Goal: Task Accomplishment & Management: Manage account settings

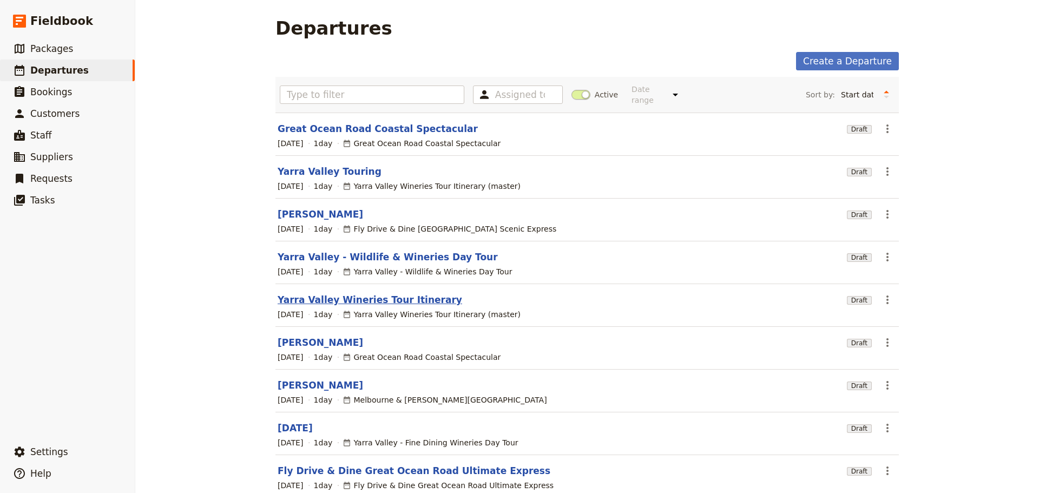
click at [326, 293] on link "Yarra Valley Wineries Tour Itinerary" at bounding box center [370, 299] width 185 height 13
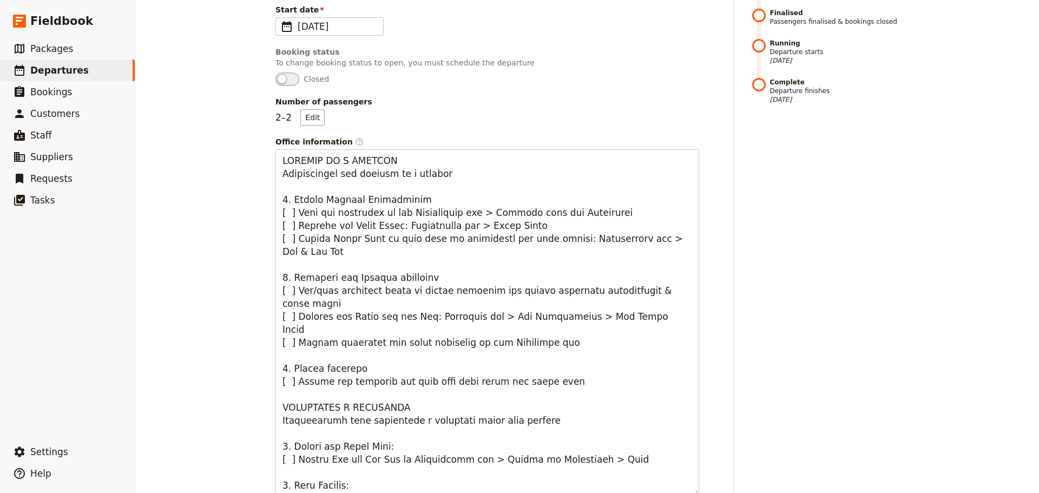
scroll to position [217, 0]
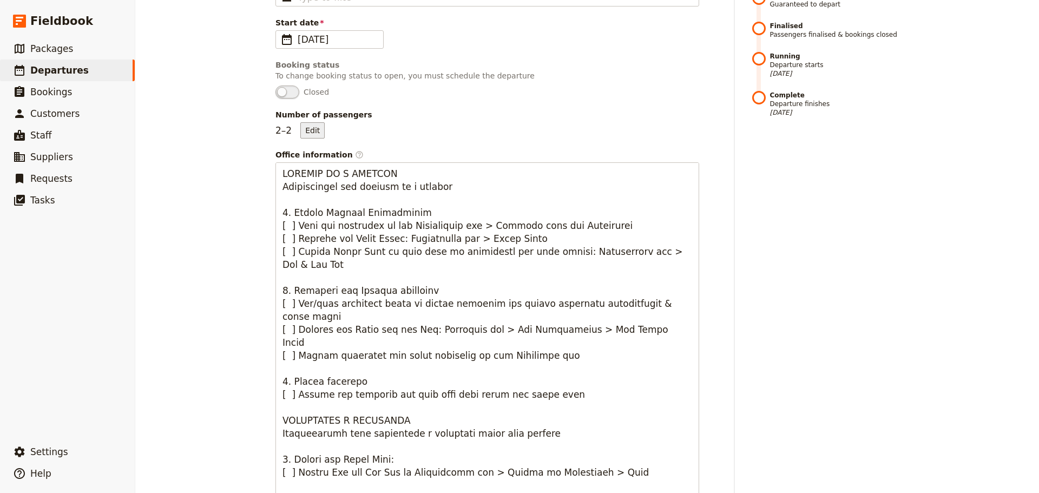
click at [301, 129] on button "Edit" at bounding box center [312, 130] width 24 height 16
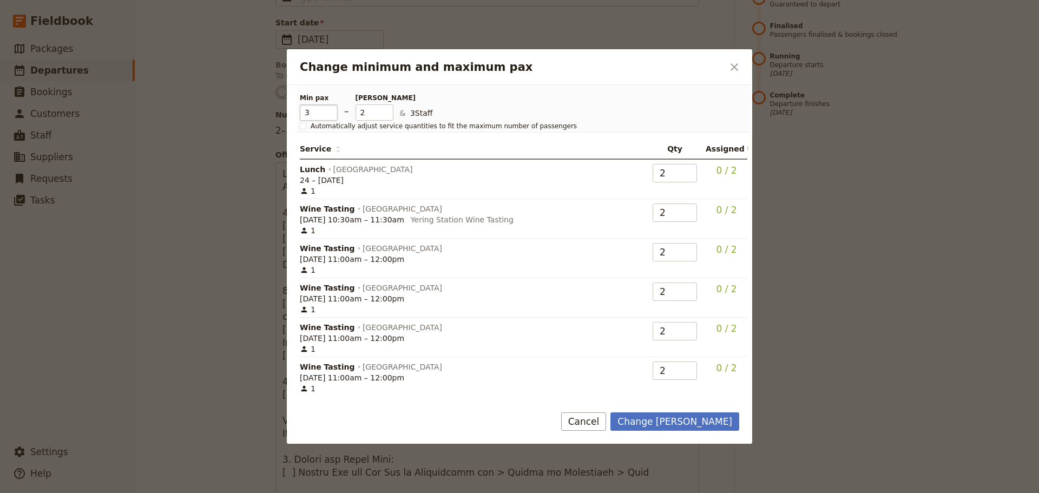
type input "3"
click at [331, 110] on input "3" at bounding box center [319, 112] width 38 height 16
click at [385, 107] on input "3" at bounding box center [375, 112] width 38 height 16
click at [390, 109] on input "4" at bounding box center [375, 112] width 38 height 16
type input "3"
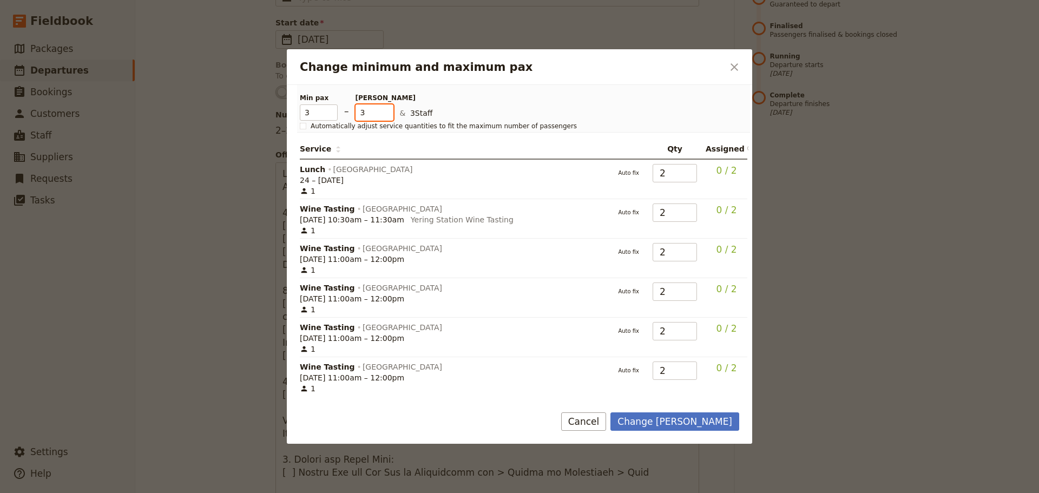
click at [386, 115] on input "3" at bounding box center [375, 112] width 38 height 16
click at [676, 416] on button "Change max pax" at bounding box center [675, 421] width 129 height 18
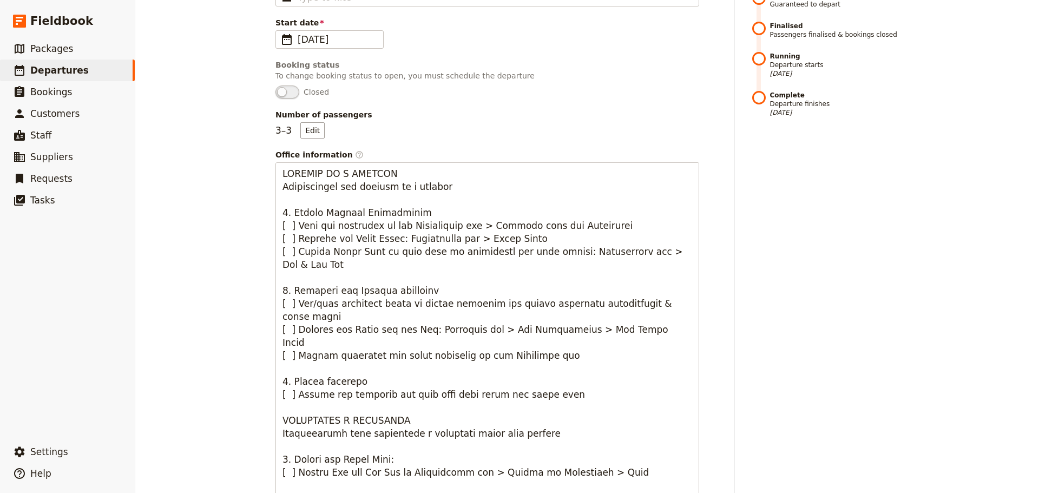
scroll to position [0, 0]
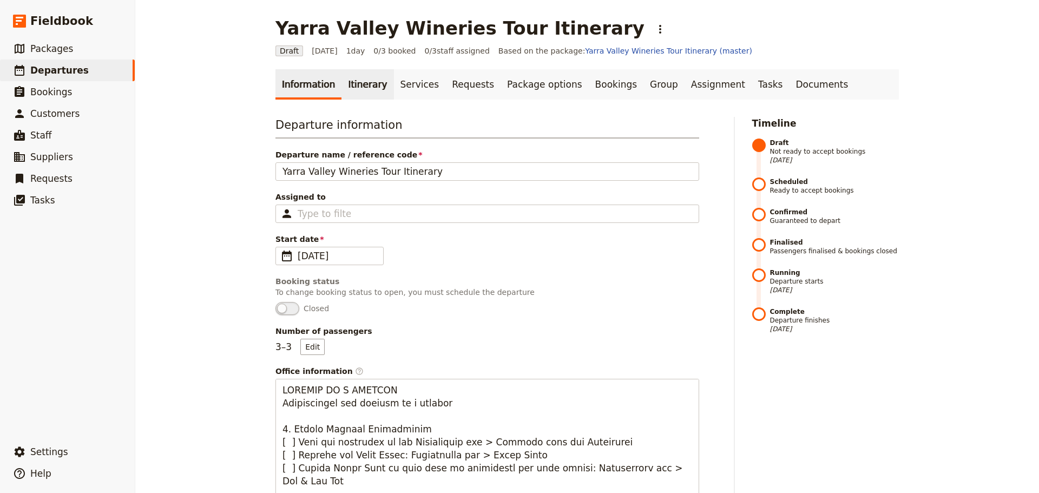
drag, startPoint x: 370, startPoint y: 82, endPoint x: 353, endPoint y: 79, distance: 17.1
click at [370, 83] on link "Itinerary" at bounding box center [368, 84] width 52 height 30
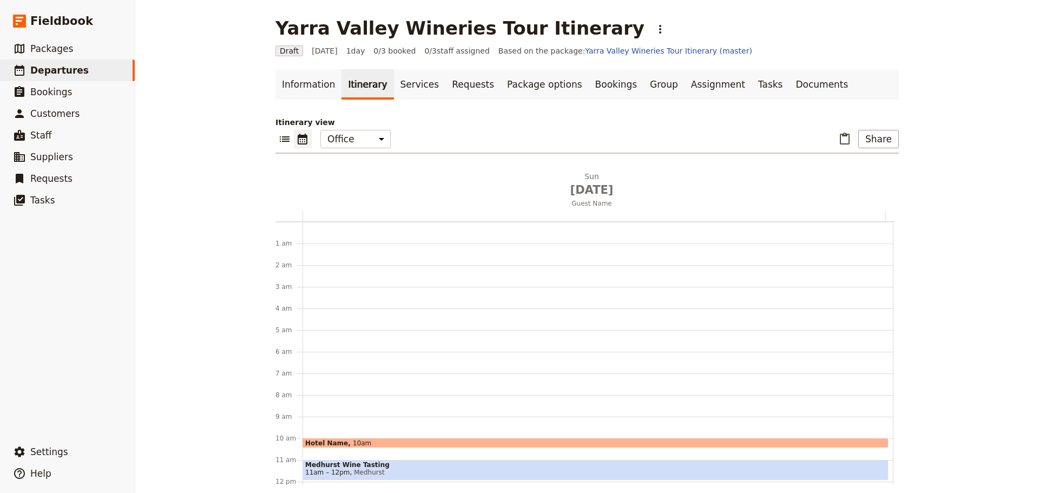
scroll to position [141, 0]
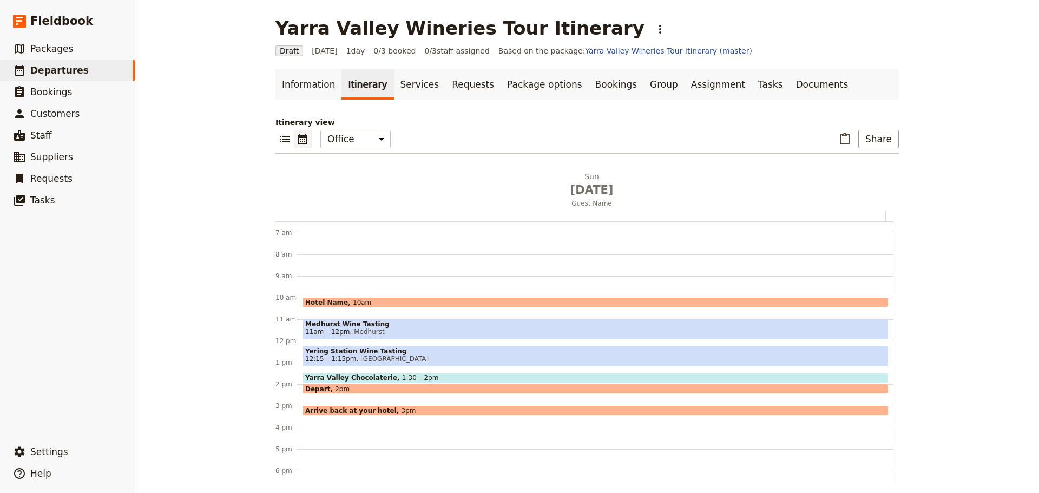
click at [368, 302] on div "Hotel Name 10am" at bounding box center [596, 302] width 586 height 10
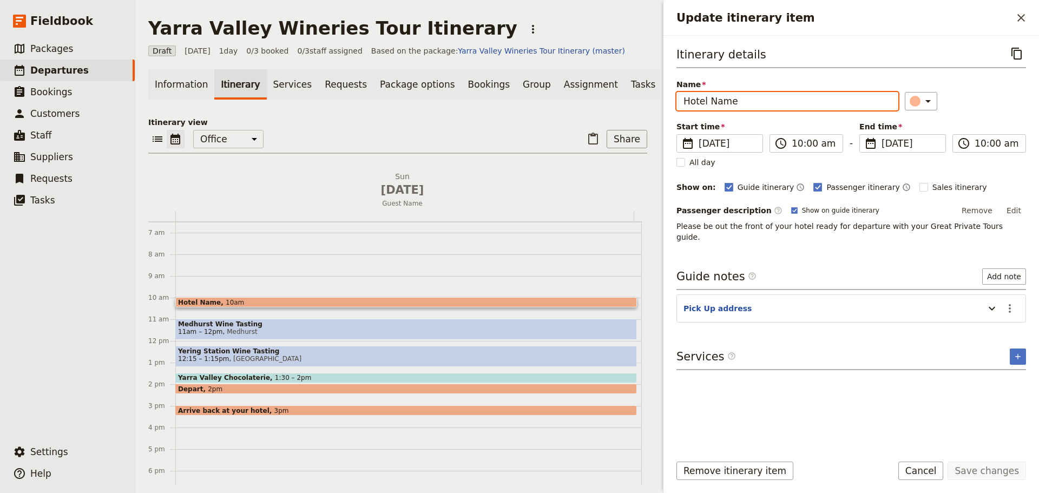
drag, startPoint x: 747, startPoint y: 104, endPoint x: 555, endPoint y: 101, distance: 192.2
click at [529, 93] on div "Yarra Valley Wineries Tour Itinerary ​ Draft 24 Aug 2025 1 day 0/3 booked 0 / 3…" at bounding box center [587, 246] width 904 height 493
type input "Ritz Carlton [GEOGRAPHIC_DATA]"
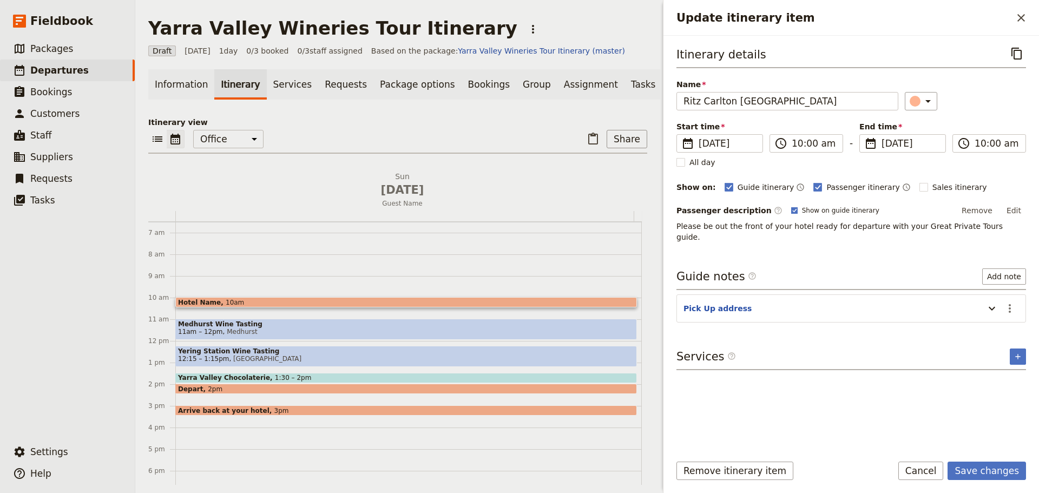
click at [792, 211] on polygon "Update itinerary item" at bounding box center [794, 210] width 4 height 4
click at [791, 206] on input "Show on guide itinerary" at bounding box center [791, 206] width 1 height 1
checkbox input "false"
click at [920, 187] on rect "Update itinerary item" at bounding box center [924, 187] width 8 height 8
click at [919, 182] on input "Sales itinerary" at bounding box center [919, 181] width 1 height 1
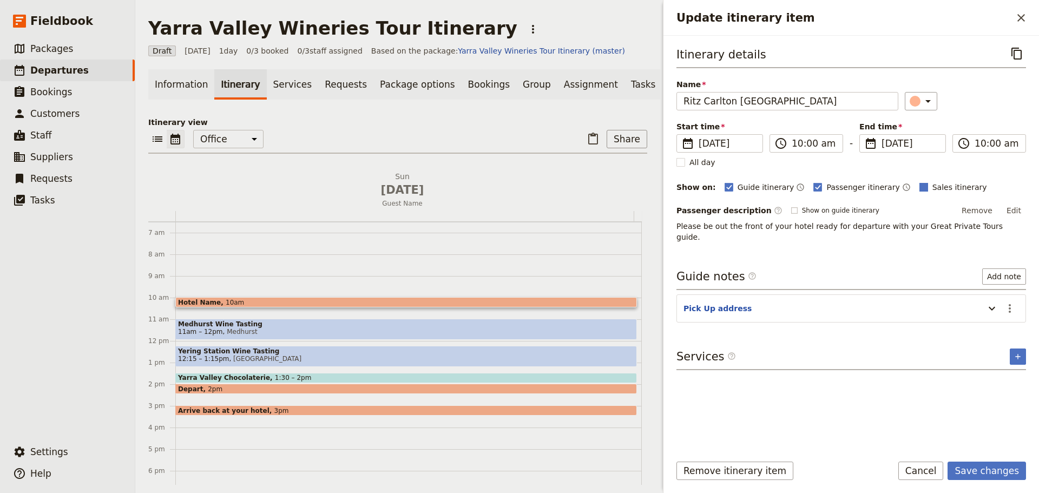
checkbox input "true"
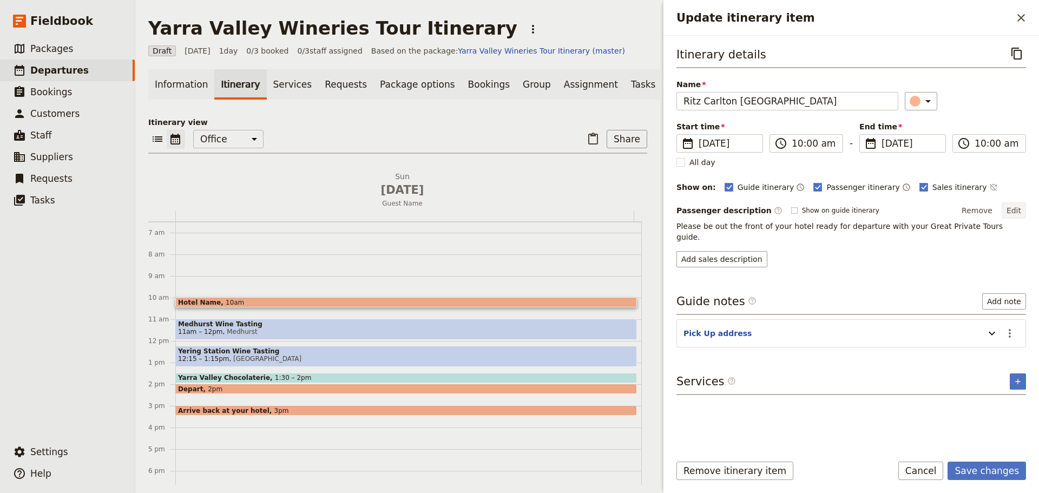
click at [1020, 210] on button "Edit" at bounding box center [1014, 210] width 24 height 16
click at [989, 186] on icon "Time not shown on sales itinerary" at bounding box center [993, 187] width 9 height 9
click at [1021, 209] on button "Edit" at bounding box center [1014, 210] width 24 height 16
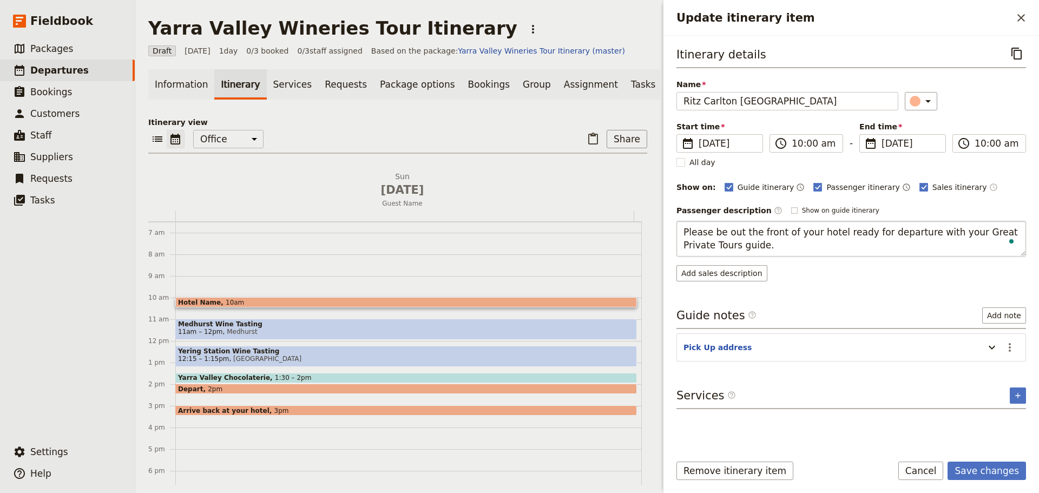
click at [725, 229] on textarea "Please be out the front of your hotel ready for departure with your Great Priva…" at bounding box center [852, 239] width 350 height 36
type textarea "Please be waiting in the foyer of your hotel ready for departure with your Grea…"
click at [998, 346] on div "Itinerary details ​ Name Ritz Carlton Melbourne ​ Start time ​ 24 Aug 2025 24/0…" at bounding box center [852, 244] width 350 height 400
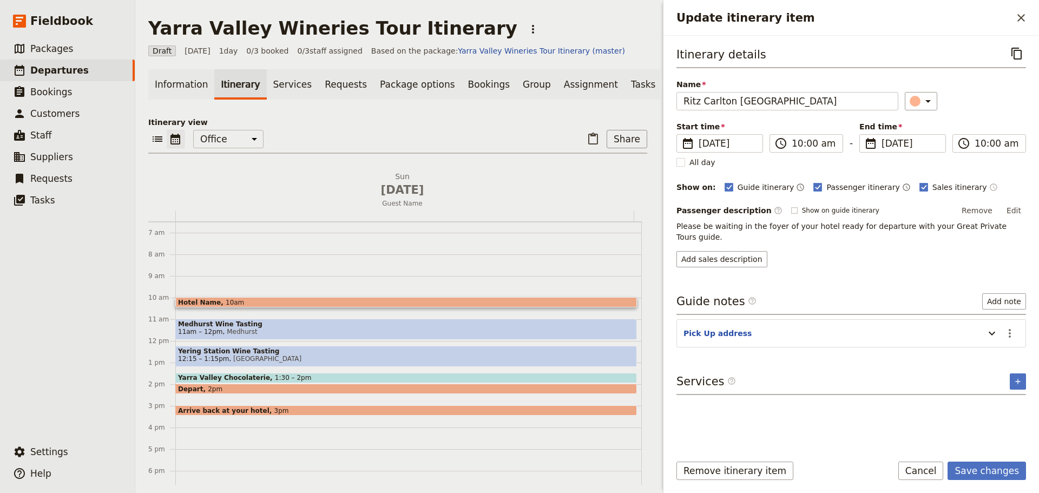
drag, startPoint x: 1021, startPoint y: 319, endPoint x: 1001, endPoint y: 323, distance: 20.8
click at [1021, 320] on section "Pick Up address ​" at bounding box center [852, 333] width 350 height 28
click at [1012, 327] on icon "Actions" at bounding box center [1010, 333] width 13 height 13
click at [994, 343] on span "Edit note" at bounding box center [979, 345] width 34 height 11
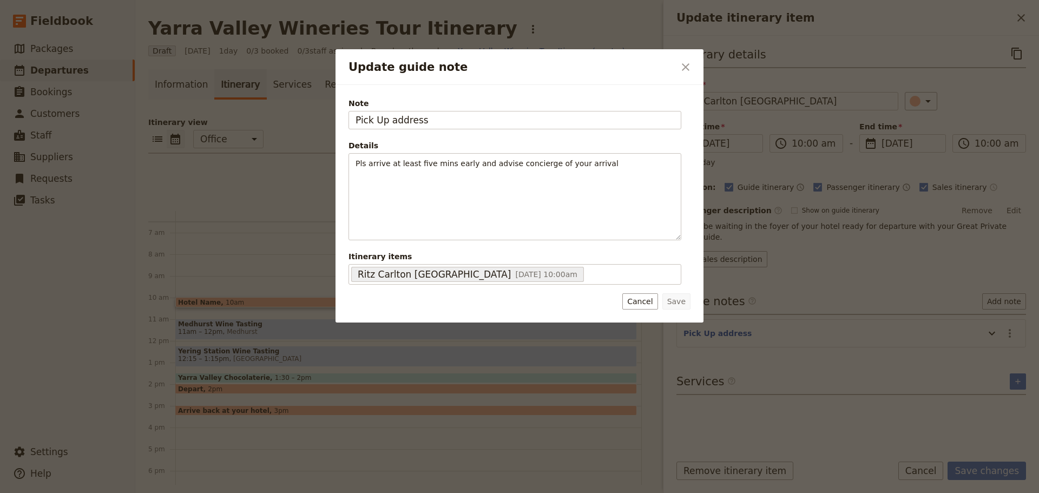
drag, startPoint x: 441, startPoint y: 118, endPoint x: 268, endPoint y: 114, distance: 172.7
click at [276, 493] on div "Update guide note ​ Note Pick Up address Details Pls arrive at least five mins …" at bounding box center [519, 493] width 1039 height 0
type input "[STREET_ADDRESS]"
click at [678, 307] on button "Save" at bounding box center [677, 301] width 28 height 16
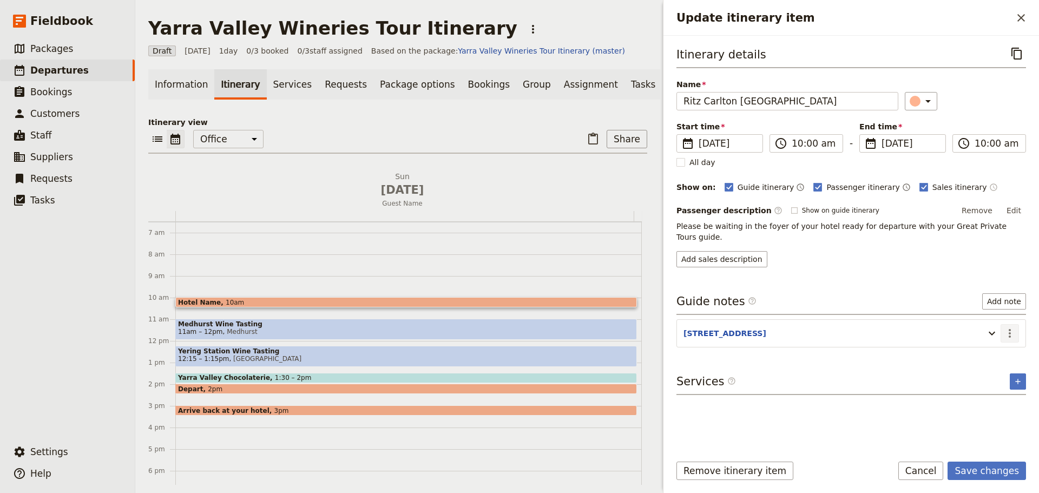
click at [1005, 327] on icon "Actions" at bounding box center [1010, 333] width 13 height 13
click at [999, 469] on button "Save changes" at bounding box center [987, 471] width 78 height 18
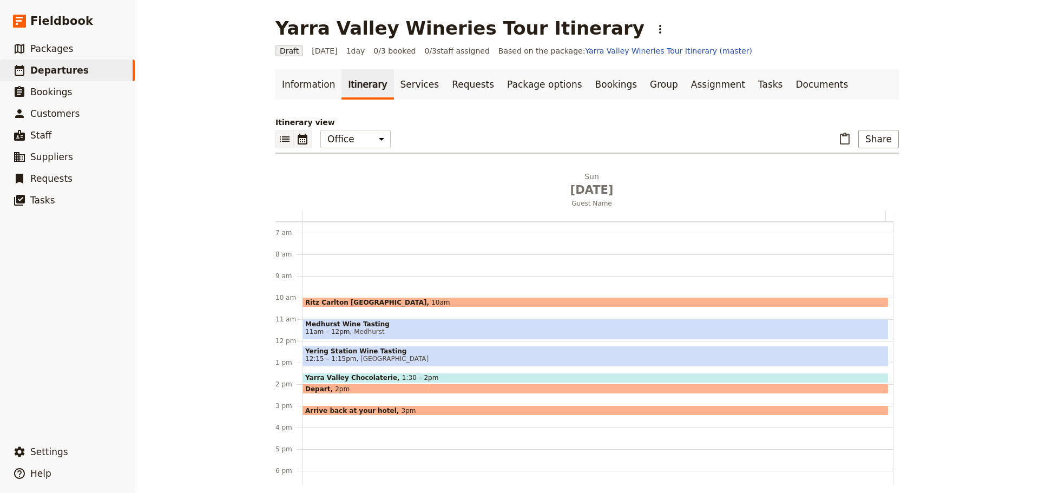
click at [279, 140] on icon "List view" at bounding box center [284, 139] width 13 height 13
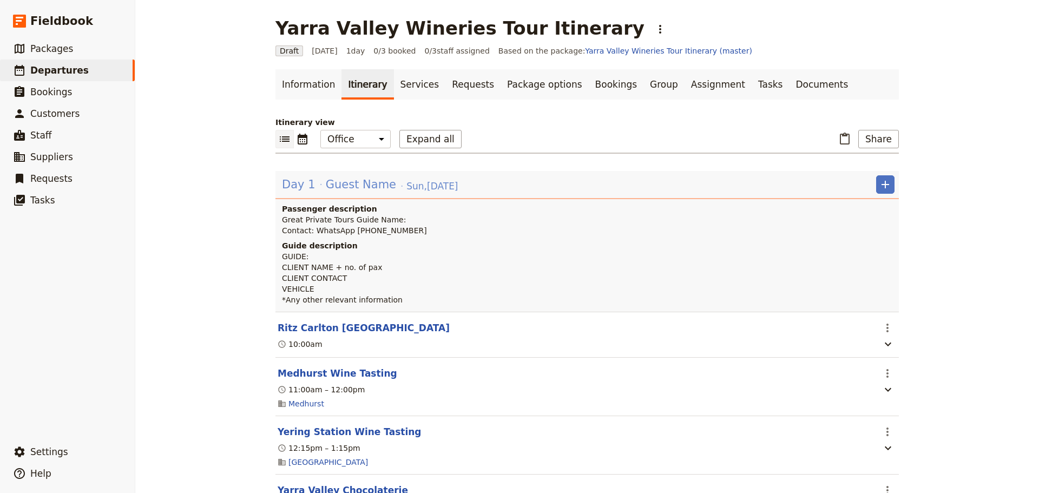
click at [333, 181] on span "Guest Name" at bounding box center [361, 184] width 70 height 16
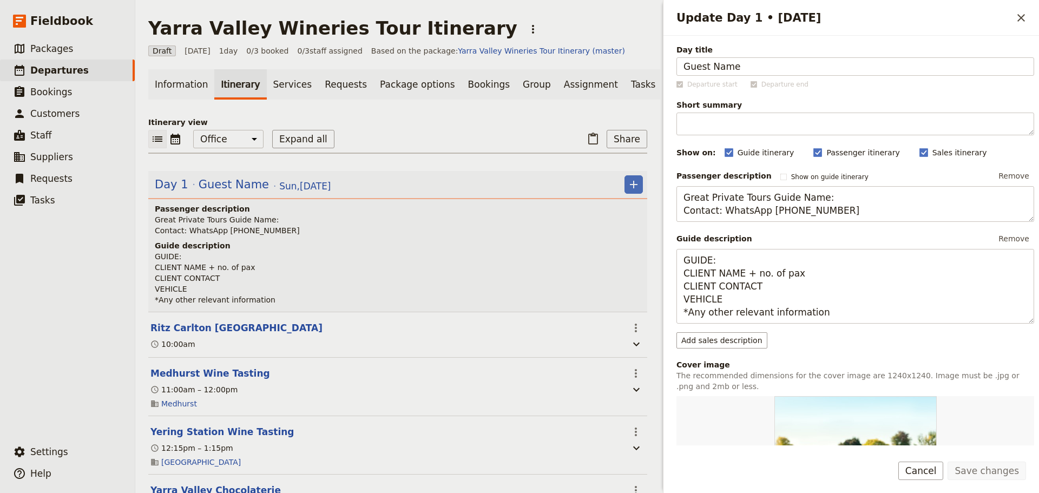
drag, startPoint x: 555, startPoint y: 41, endPoint x: 535, endPoint y: 41, distance: 19.5
click at [535, 41] on div "Yarra Valley Wineries Tour Itinerary ​ Draft 24 Aug 2025 1 day 0/3 booked 0 / 3…" at bounding box center [587, 246] width 904 height 493
type input "Lucia Pascucci"
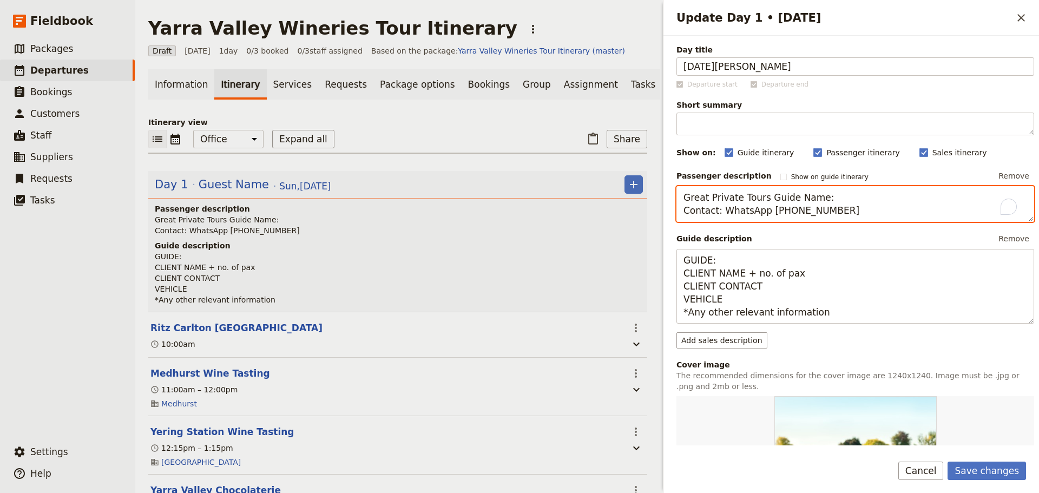
click at [802, 198] on textarea "Great Private Tours Guide Name: Contact: WhatsApp +61 400 000 000" at bounding box center [856, 204] width 358 height 36
click at [842, 195] on textarea "Great Private Tours Guide : Contact: WhatsApp +61 400 000 000" at bounding box center [856, 204] width 358 height 36
drag, startPoint x: 723, startPoint y: 215, endPoint x: 628, endPoint y: 210, distance: 94.3
click at [628, 210] on div "Yarra Valley Wineries Tour Itinerary ​ Draft 24 Aug 2025 1 day 0/3 booked 0 / 3…" at bounding box center [587, 246] width 904 height 493
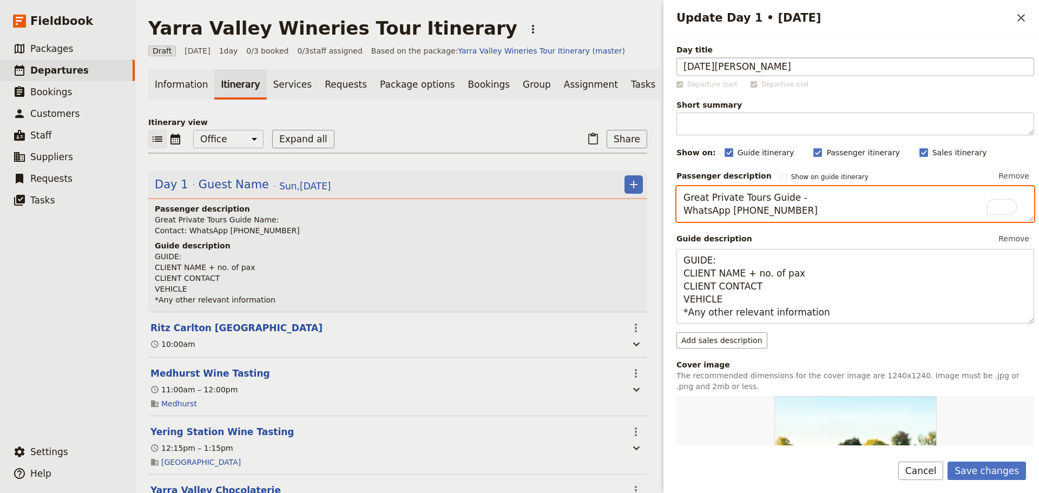
type textarea "Great Private Tours Guide - WhatsApp +61 400 000 000"
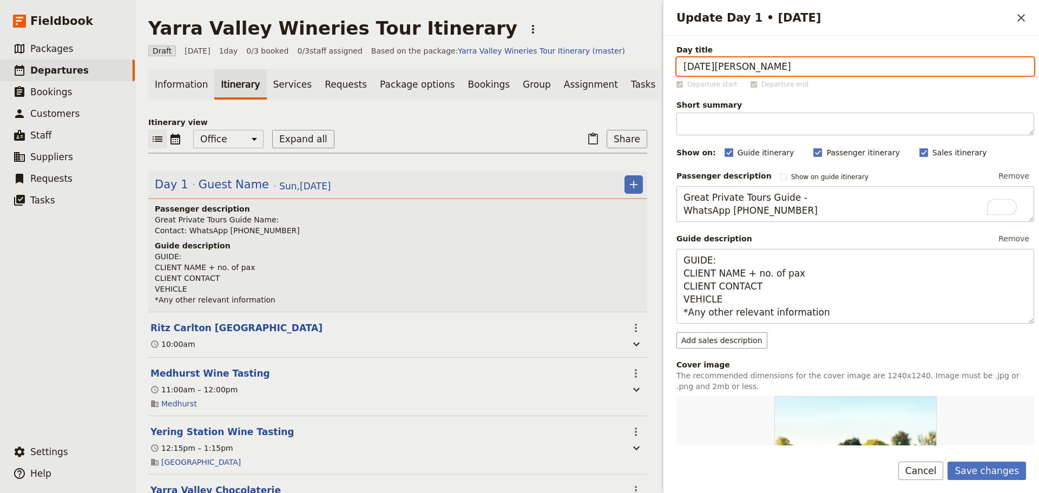
drag, startPoint x: 752, startPoint y: 63, endPoint x: 644, endPoint y: 64, distance: 108.3
click at [644, 64] on div "Yarra Valley Wineries Tour Itinerary ​ Draft 24 Aug 2025 1 day 0/3 booked 0 / 3…" at bounding box center [587, 246] width 904 height 493
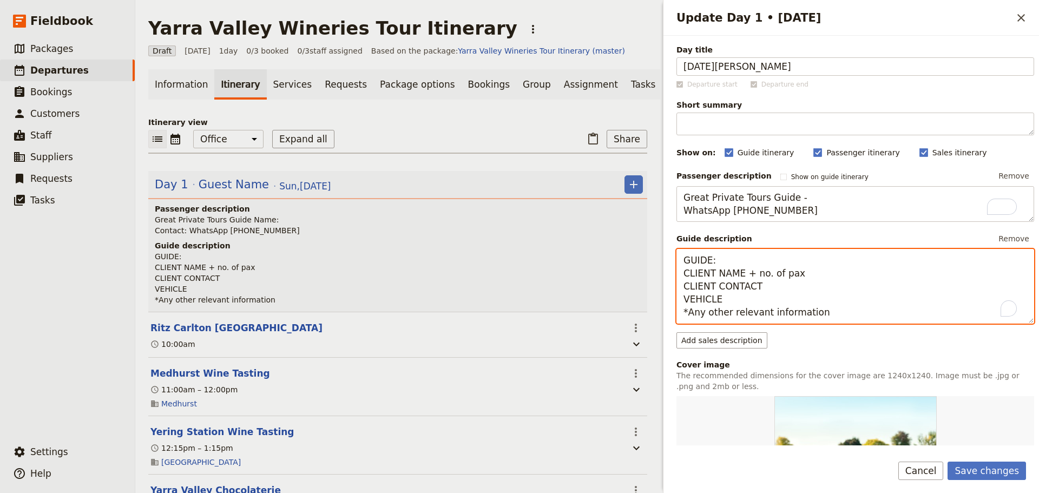
drag, startPoint x: 776, startPoint y: 273, endPoint x: 676, endPoint y: 273, distance: 100.1
click at [676, 273] on div "Day title Lucia Pascucci Departure start Departure end Short summary 150 / 150 …" at bounding box center [852, 241] width 376 height 410
paste textarea "Lucia Pascucci"
click at [791, 273] on textarea "GUIDE: Lucia Pascucci x 3pax CLIENT CONTACT VEHICLE *Any other relevant informa…" at bounding box center [856, 286] width 358 height 75
drag, startPoint x: 745, startPoint y: 285, endPoint x: 637, endPoint y: 285, distance: 108.3
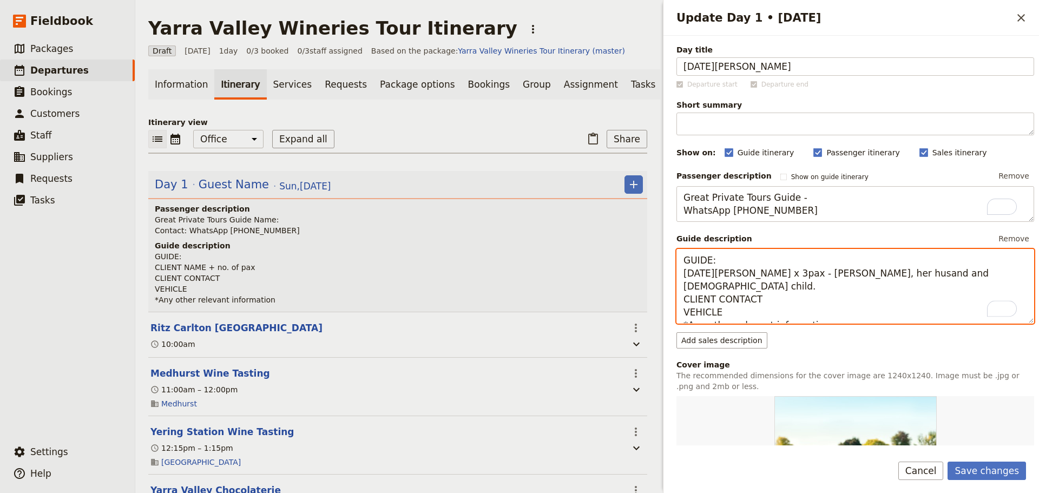
click at [637, 285] on div "Yarra Valley Wineries Tour Itinerary ​ Draft 24 Aug 2025 1 day 0/3 booked 0 / 3…" at bounding box center [587, 246] width 904 height 493
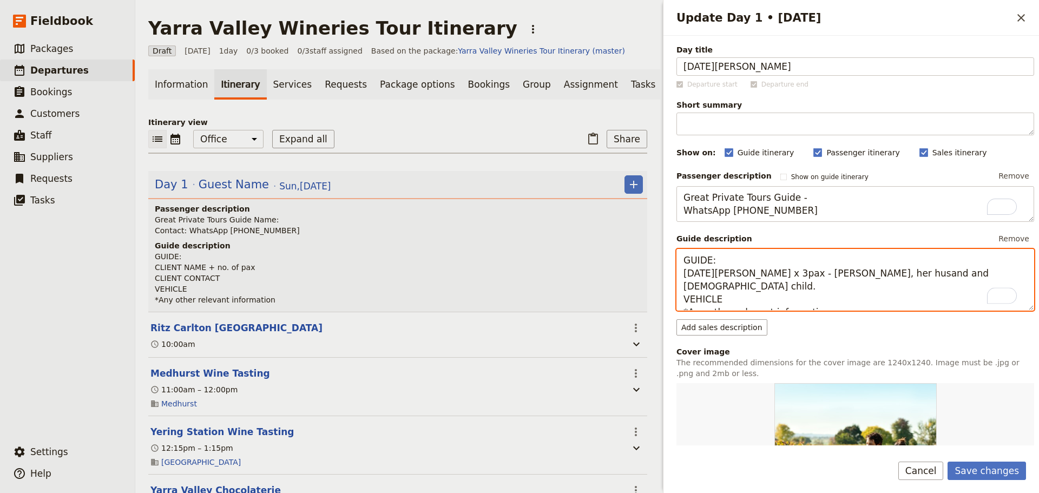
drag, startPoint x: 725, startPoint y: 285, endPoint x: 688, endPoint y: 287, distance: 37.4
click at [688, 287] on textarea "GUIDE: Lucia Pascucci x 3pax - Lucia, her husand and 11YO child. VEHICLE *Any o…" at bounding box center [856, 280] width 358 height 62
drag, startPoint x: 816, startPoint y: 299, endPoint x: 709, endPoint y: 303, distance: 107.2
click at [697, 303] on textarea "GUIDE: Lucia Pascucci x 3pax - Lucia, her husand and 11YO child. Viano *Any oth…" at bounding box center [856, 280] width 358 height 62
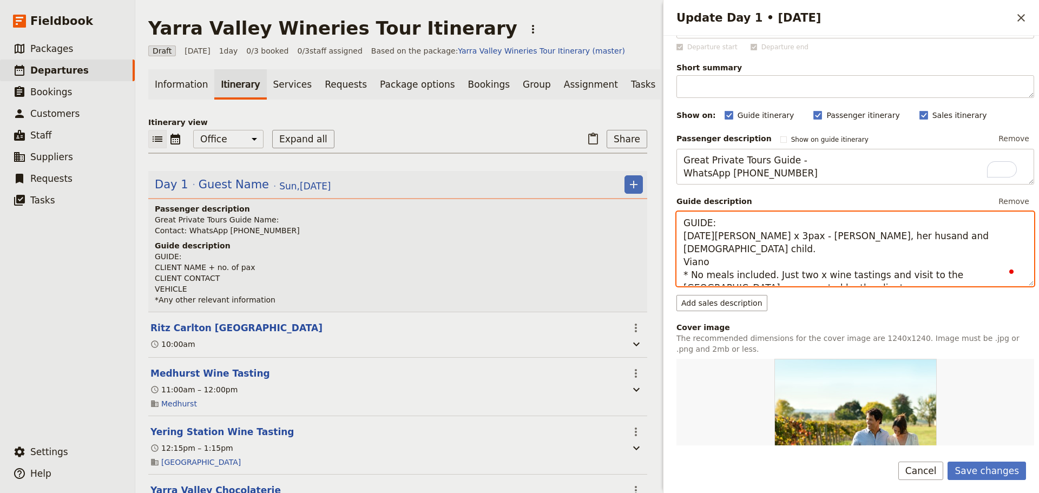
scroll to position [0, 0]
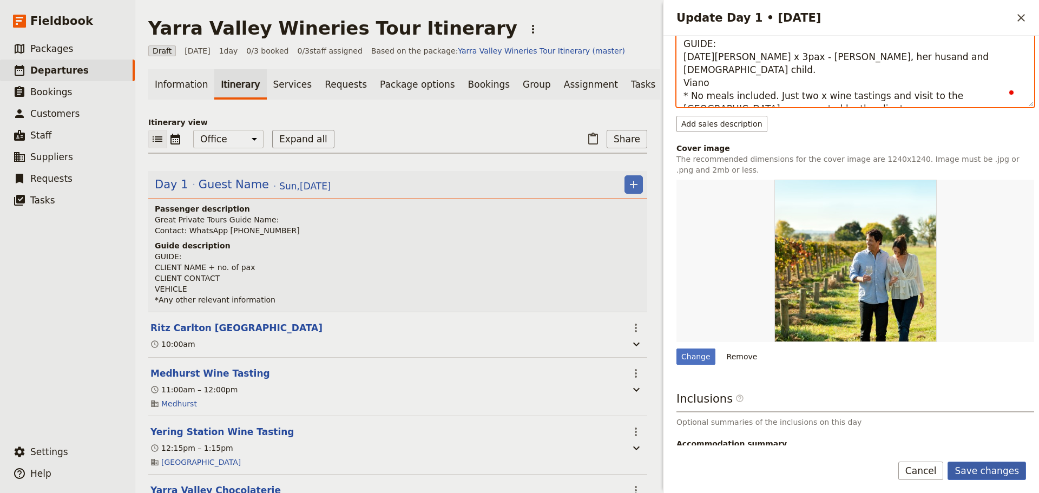
type textarea "GUIDE: Lucia Pascucci x 3pax - Lucia, her husand and 11YO child. Viano * No mea…"
click at [989, 464] on button "Save changes" at bounding box center [987, 471] width 78 height 18
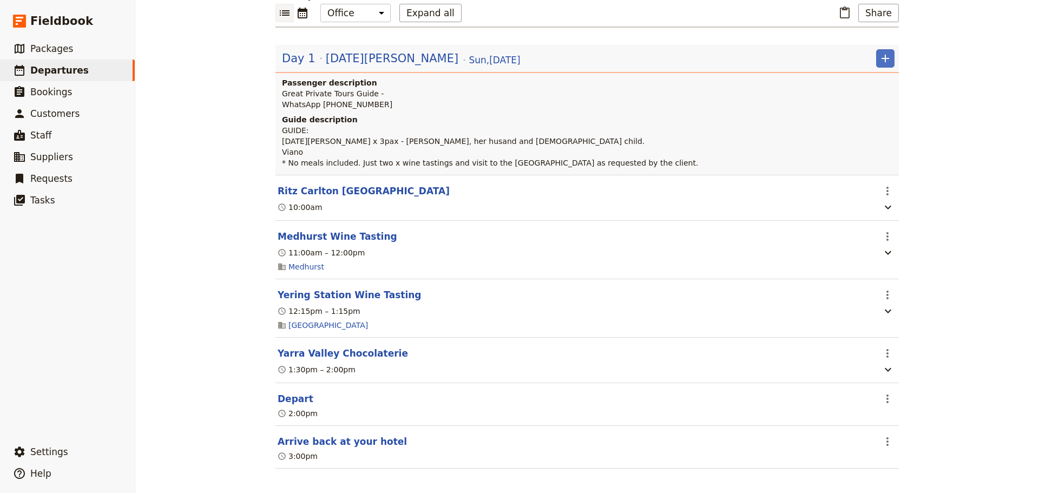
scroll to position [136, 0]
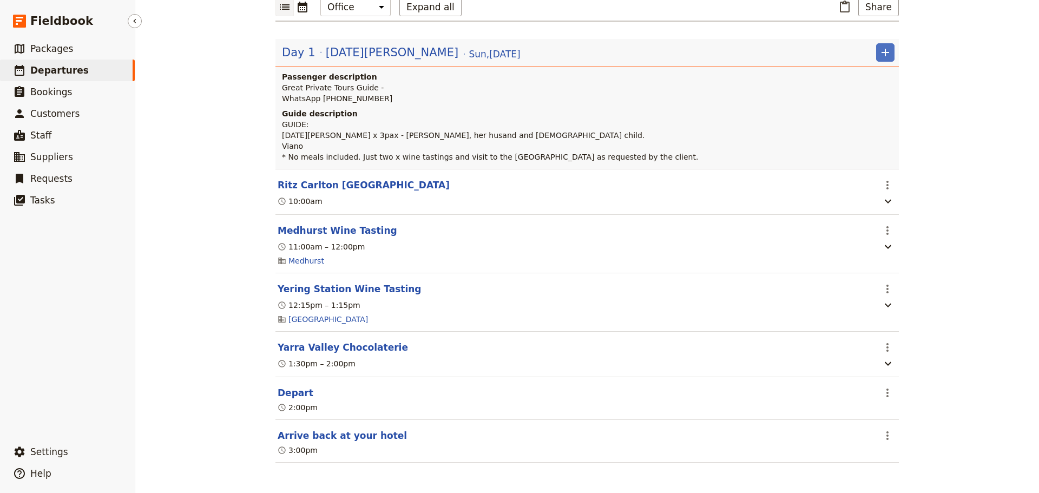
click at [63, 77] on link "​ Departures" at bounding box center [67, 71] width 135 height 22
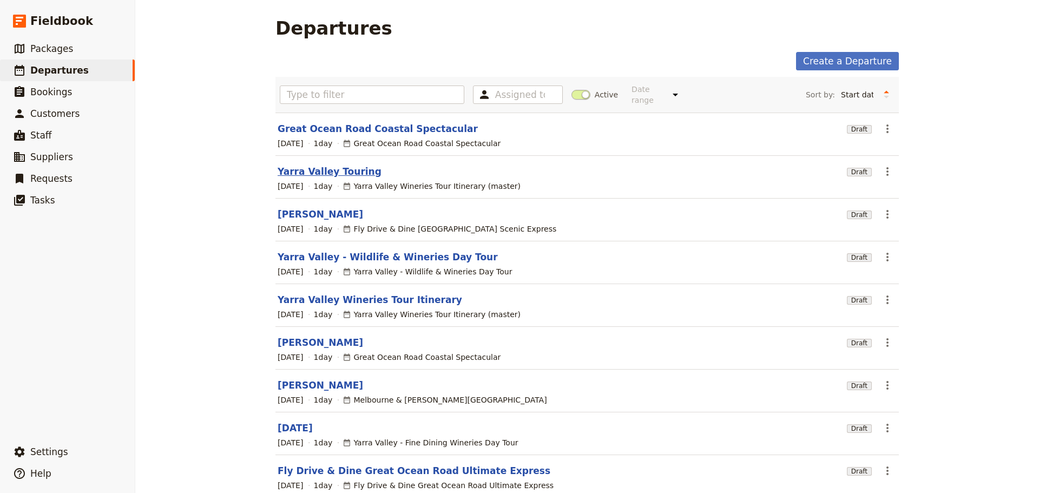
click at [304, 165] on link "Yarra Valley Touring" at bounding box center [330, 171] width 104 height 13
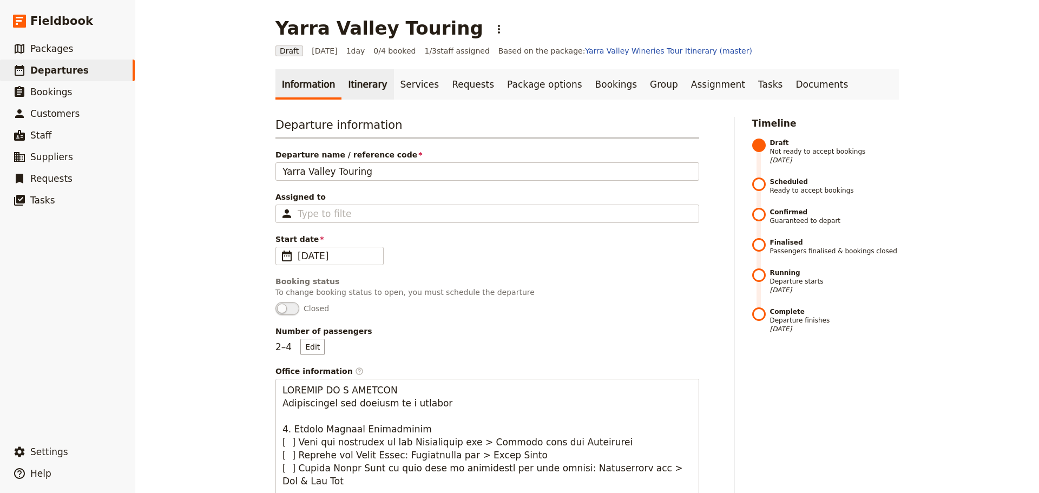
click at [363, 82] on link "Itinerary" at bounding box center [368, 84] width 52 height 30
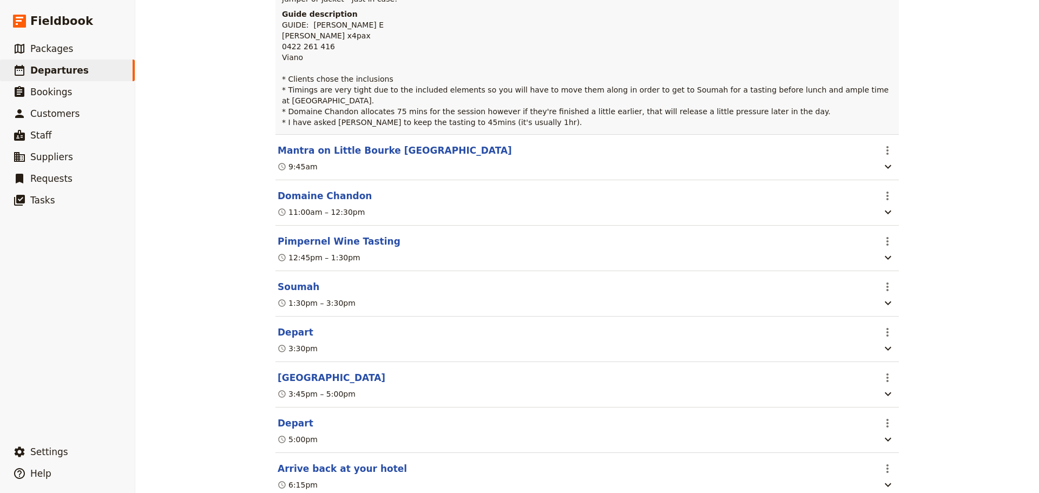
scroll to position [271, 0]
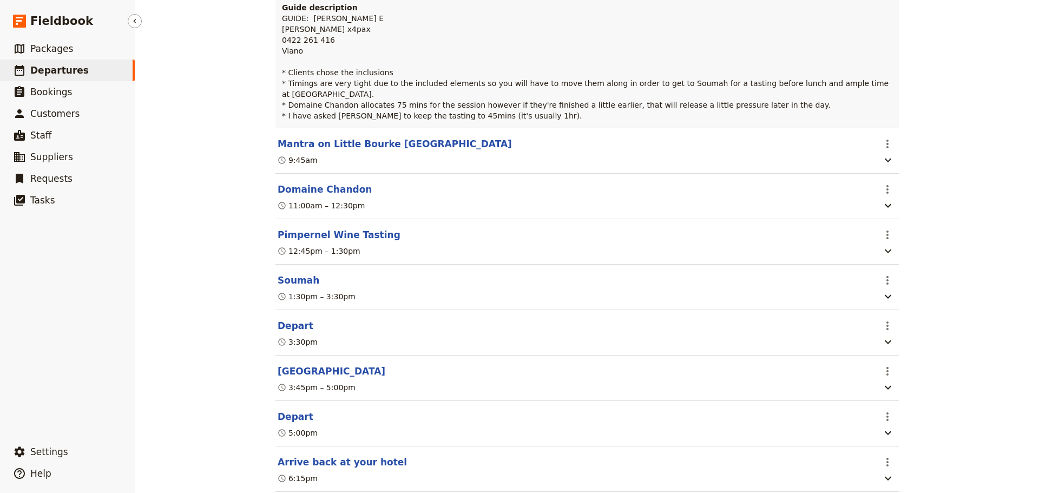
click at [55, 72] on span "Departures" at bounding box center [59, 70] width 58 height 11
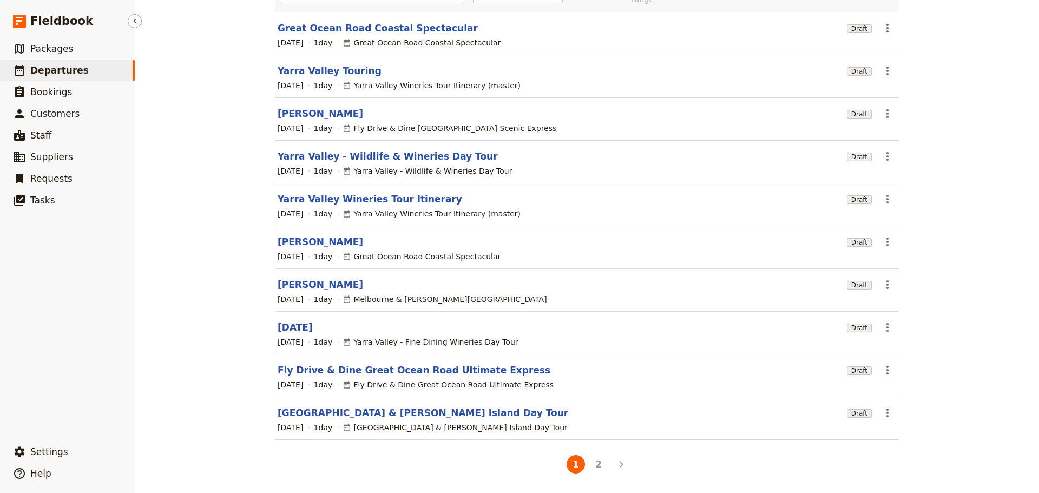
scroll to position [92, 0]
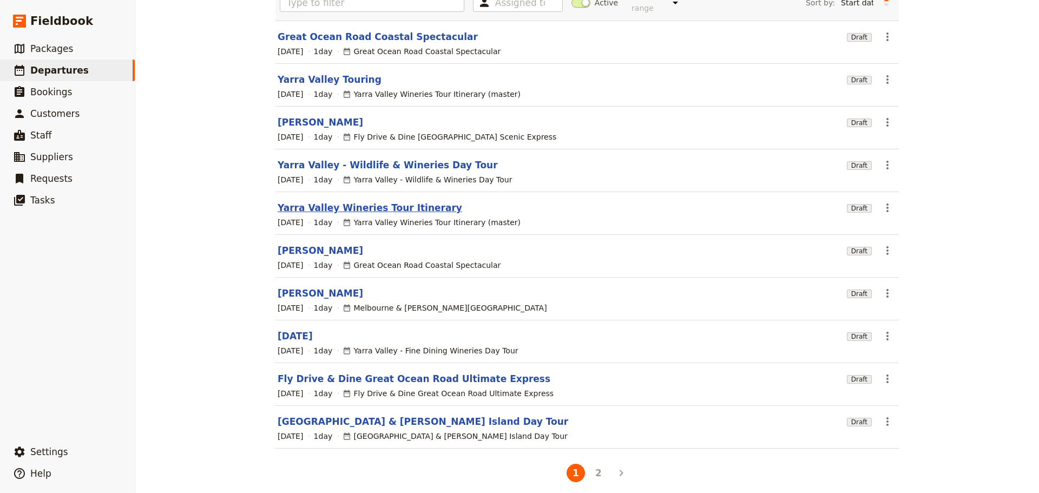
click at [336, 201] on link "Yarra Valley Wineries Tour Itinerary" at bounding box center [370, 207] width 185 height 13
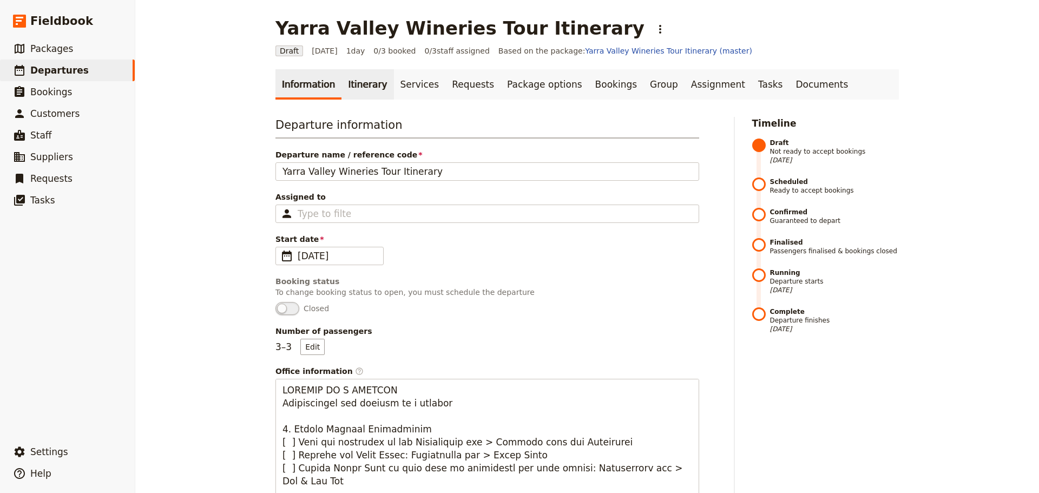
click at [355, 90] on link "Itinerary" at bounding box center [368, 84] width 52 height 30
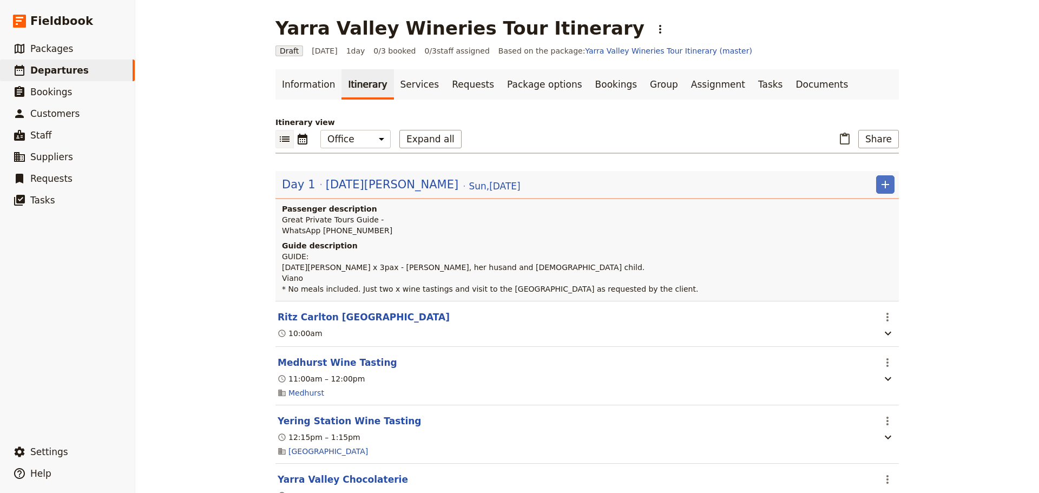
click at [354, 185] on span "Lucia Pascucci" at bounding box center [392, 184] width 133 height 16
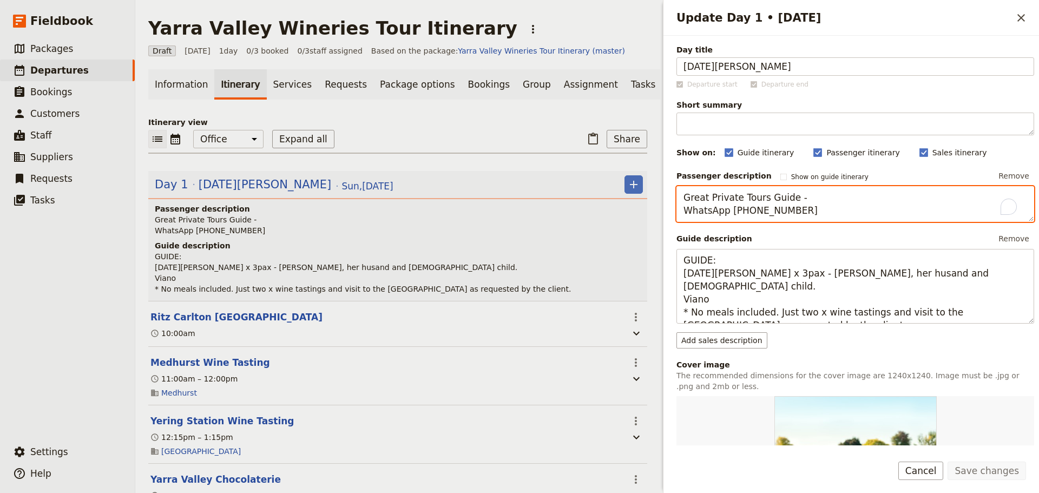
click at [808, 195] on textarea "Great Private Tours Guide - WhatsApp +61 400 000 000" at bounding box center [856, 204] width 358 height 36
drag, startPoint x: 804, startPoint y: 212, endPoint x: 759, endPoint y: 212, distance: 44.9
click at [758, 212] on textarea "Great Private Tours Guide - Alan Edwards WhatsApp +61 400 000 000" at bounding box center [856, 204] width 358 height 36
type textarea "Great Private Tours Guide - Alan Edwards WhatsApp +61 403 611 077"
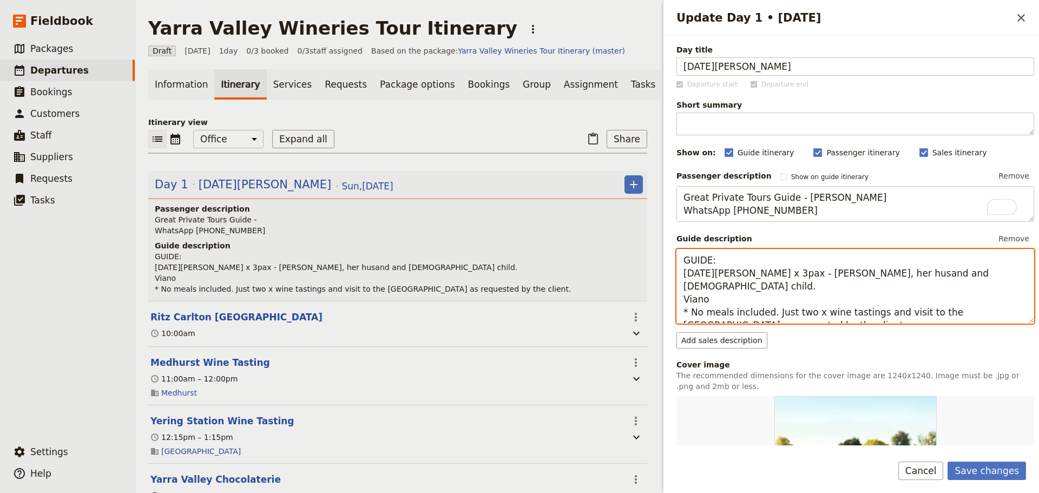
click at [744, 263] on textarea "GUIDE: Lucia Pascucci x 3pax - Lucia, her husand and 11YO child. Viano * No mea…" at bounding box center [856, 286] width 358 height 75
type textarea "GUIDE: Alan E Lucia Pascucci x 3pax - Lucia, her husand and 11YO child. Viano *…"
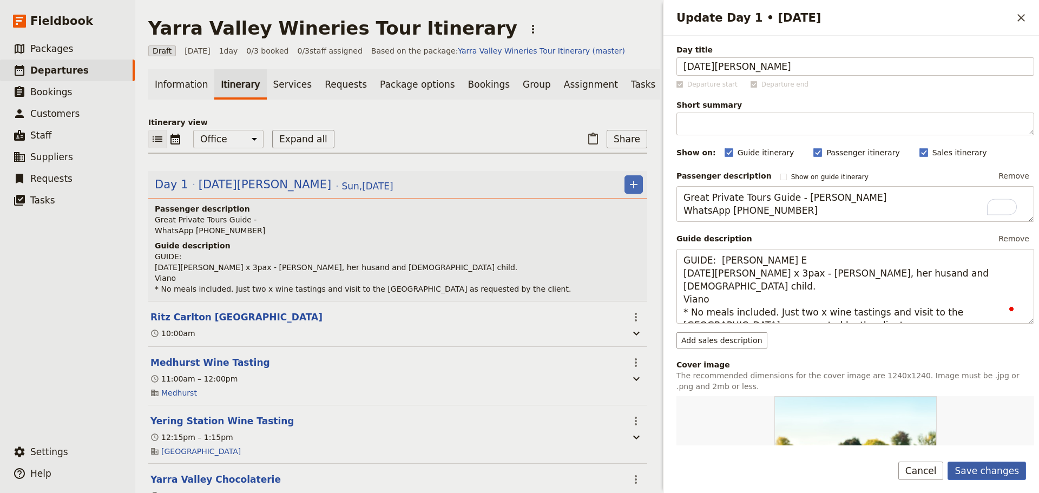
click at [998, 462] on button "Save changes" at bounding box center [987, 471] width 78 height 18
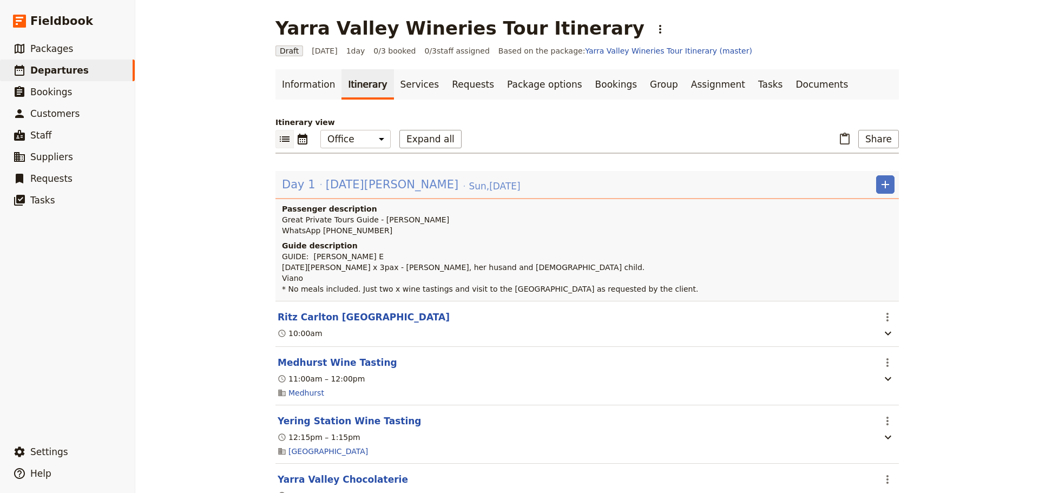
scroll to position [108, 0]
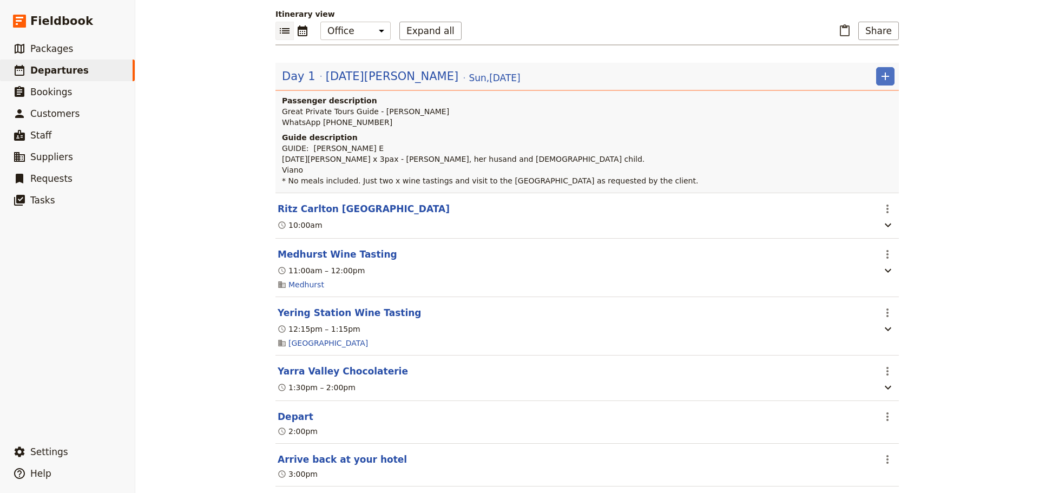
click at [335, 252] on button "Medhurst Wine Tasting" at bounding box center [338, 254] width 120 height 13
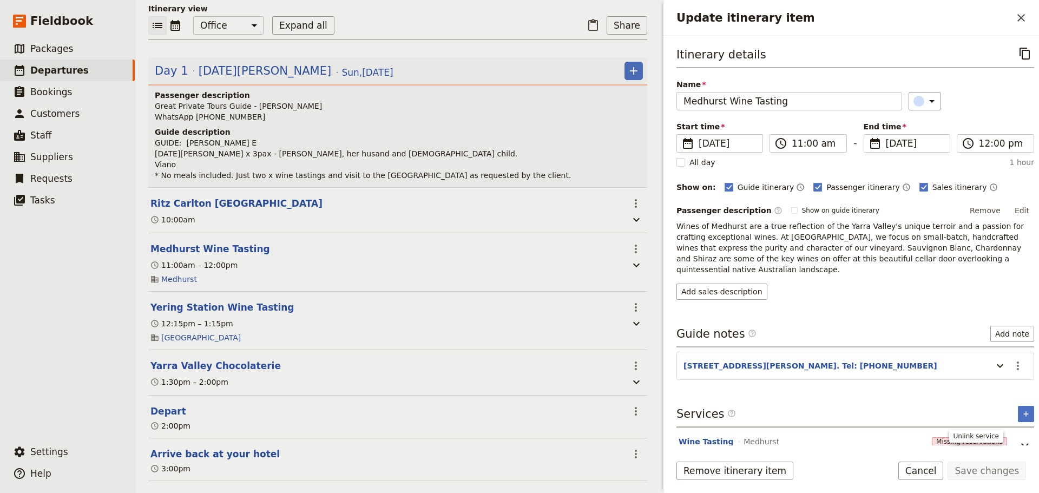
click at [1019, 441] on icon "Unlink service" at bounding box center [1025, 447] width 13 height 13
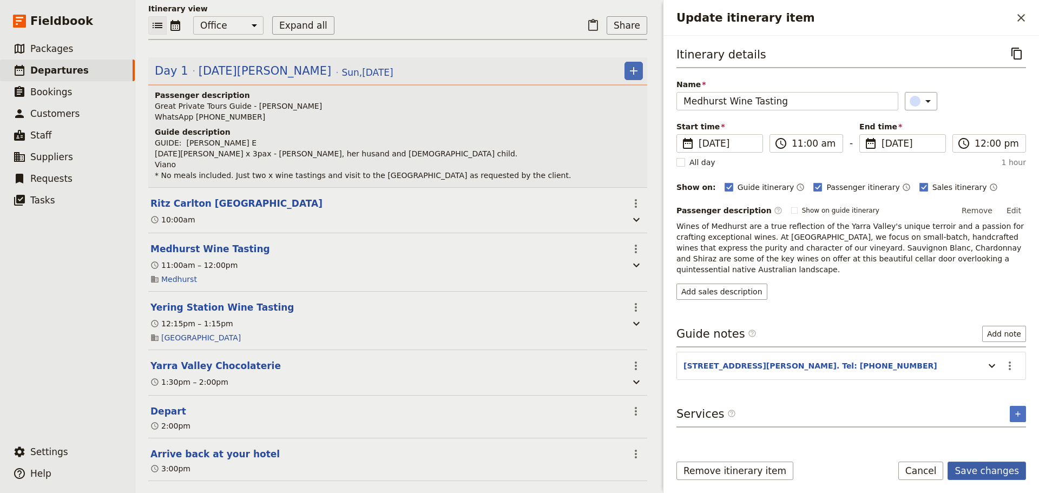
click at [1004, 475] on button "Save changes" at bounding box center [987, 471] width 78 height 18
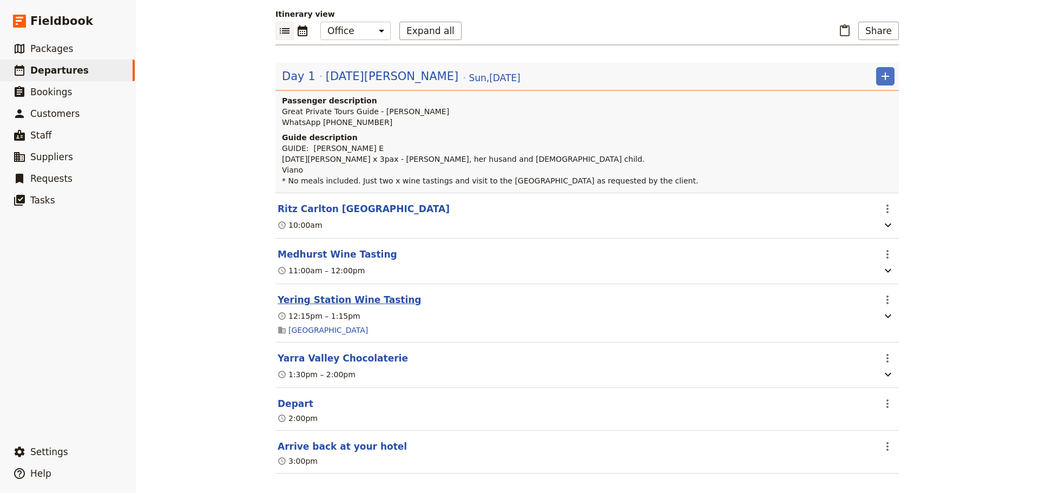
click at [309, 303] on button "Yering Station Wine Tasting" at bounding box center [350, 299] width 144 height 13
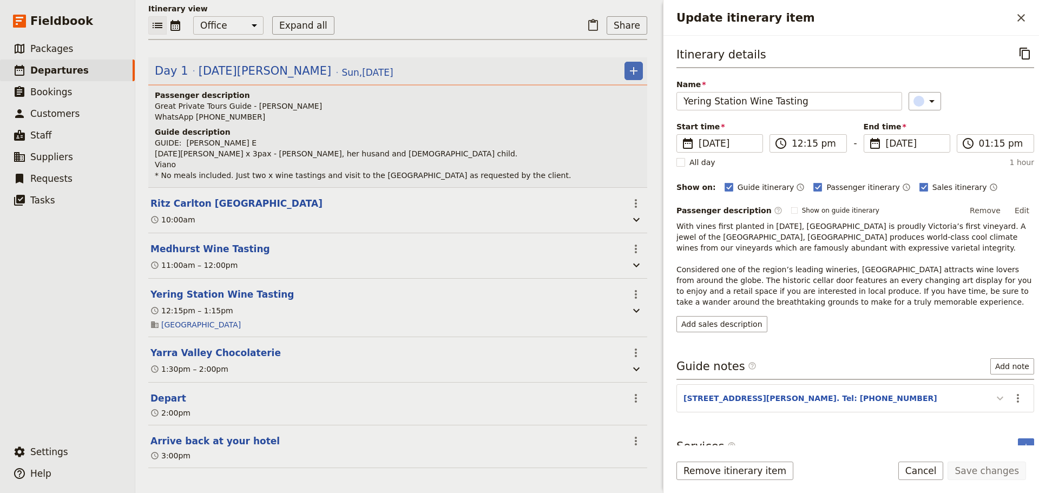
scroll to position [53, 0]
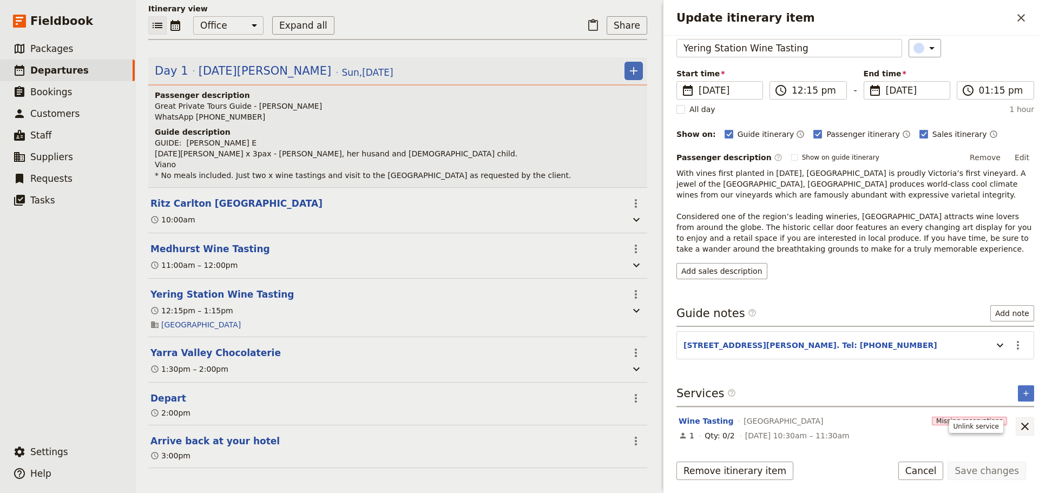
click at [1023, 424] on icon "Unlink service" at bounding box center [1025, 426] width 13 height 13
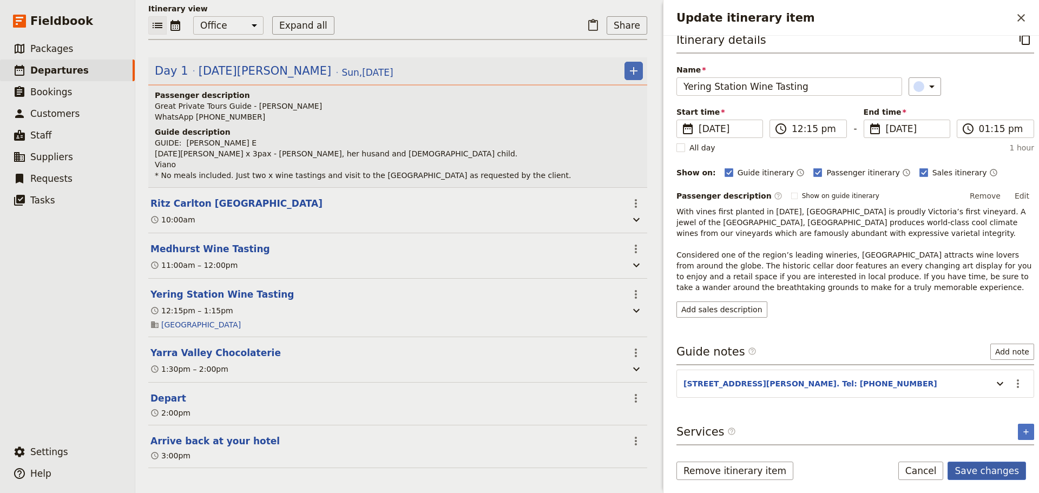
scroll to position [9, 0]
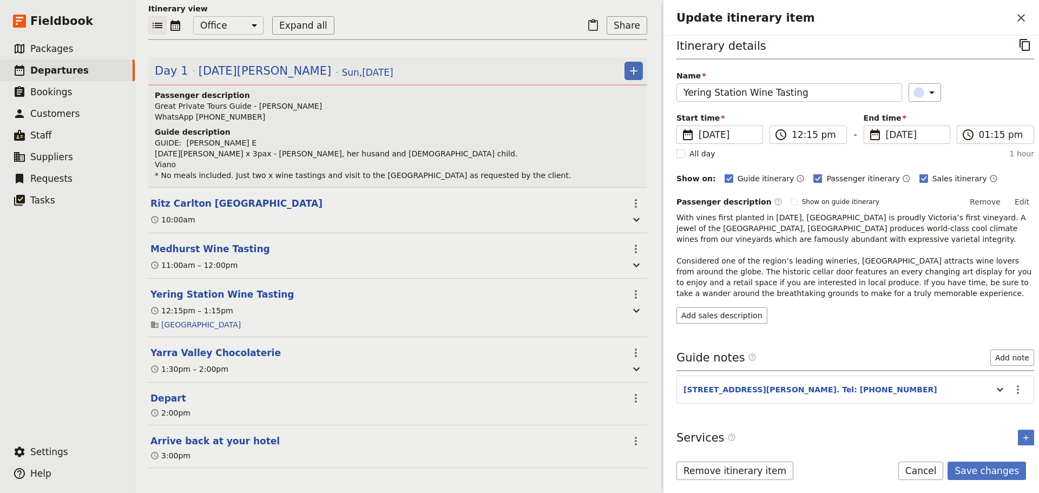
drag, startPoint x: 988, startPoint y: 469, endPoint x: 670, endPoint y: 132, distance: 463.7
click at [988, 469] on button "Save changes" at bounding box center [987, 471] width 78 height 18
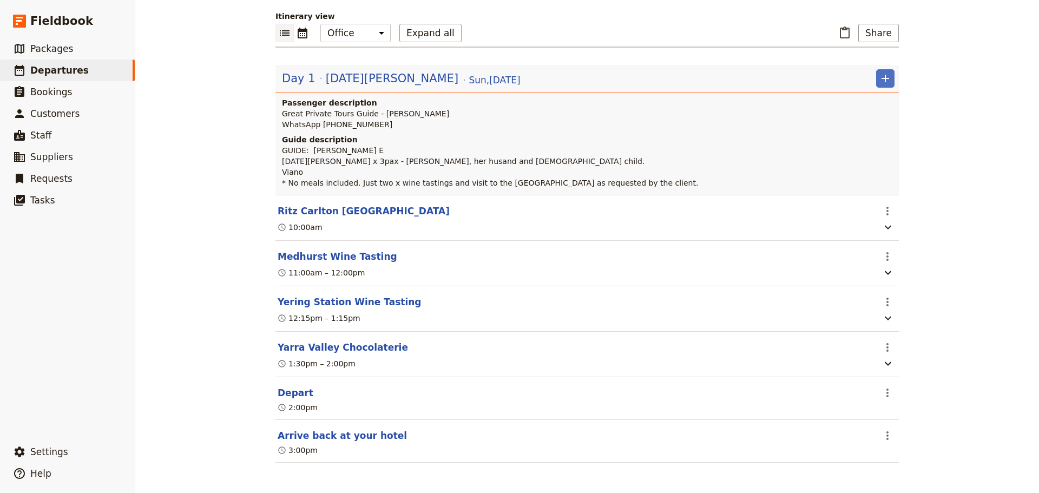
scroll to position [108, 0]
click at [311, 259] on button "Medhurst Wine Tasting" at bounding box center [338, 256] width 120 height 13
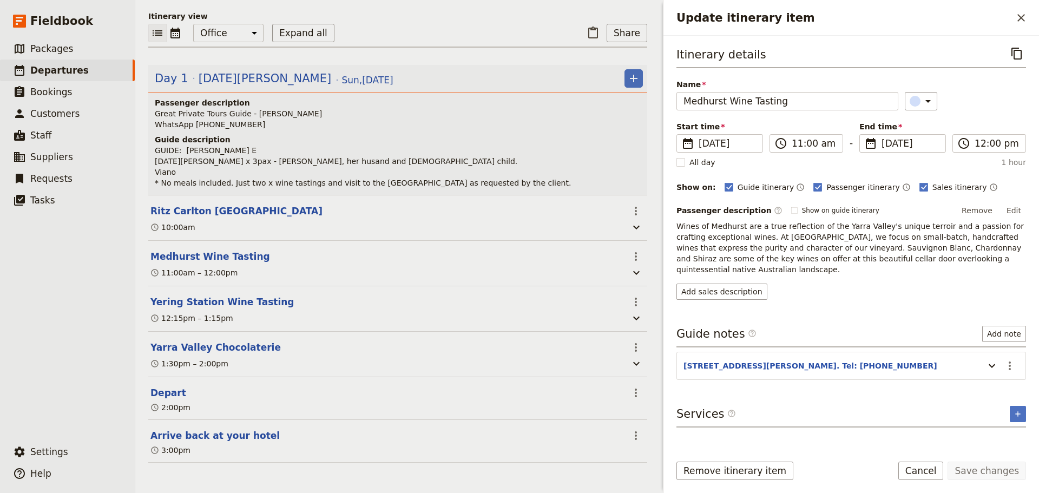
scroll to position [114, 0]
click at [988, 359] on icon "Update itinerary item" at bounding box center [992, 365] width 13 height 13
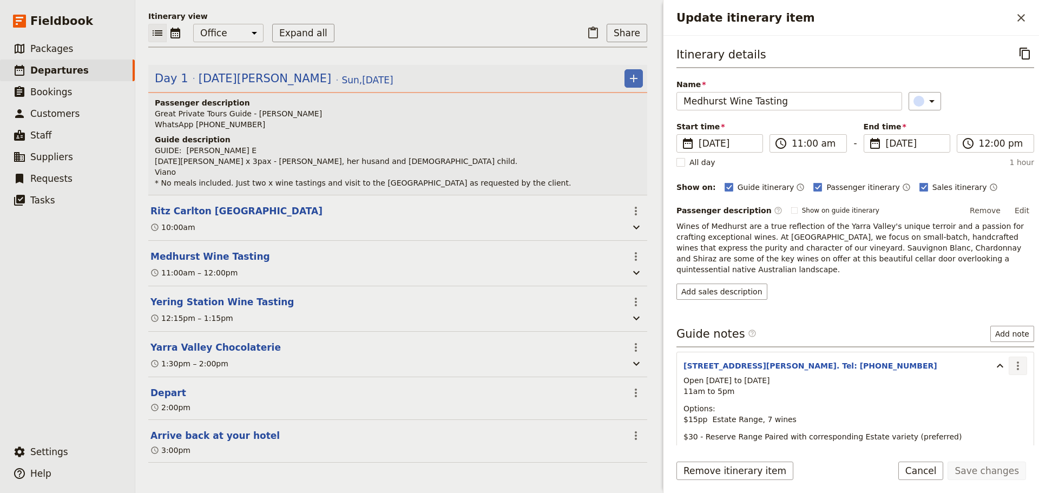
click at [1009, 357] on button "​" at bounding box center [1018, 366] width 18 height 18
click at [988, 378] on span "Edit note" at bounding box center [979, 378] width 34 height 11
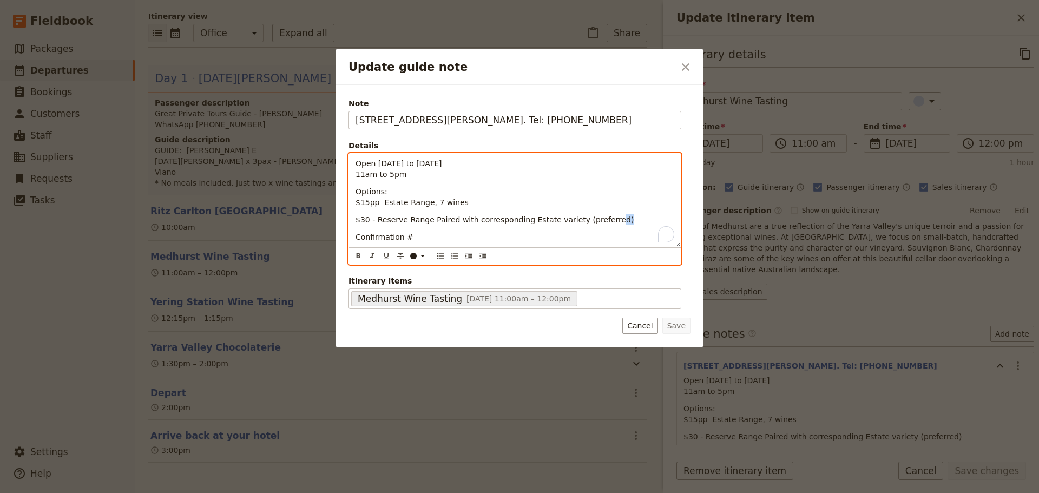
scroll to position [0, 0]
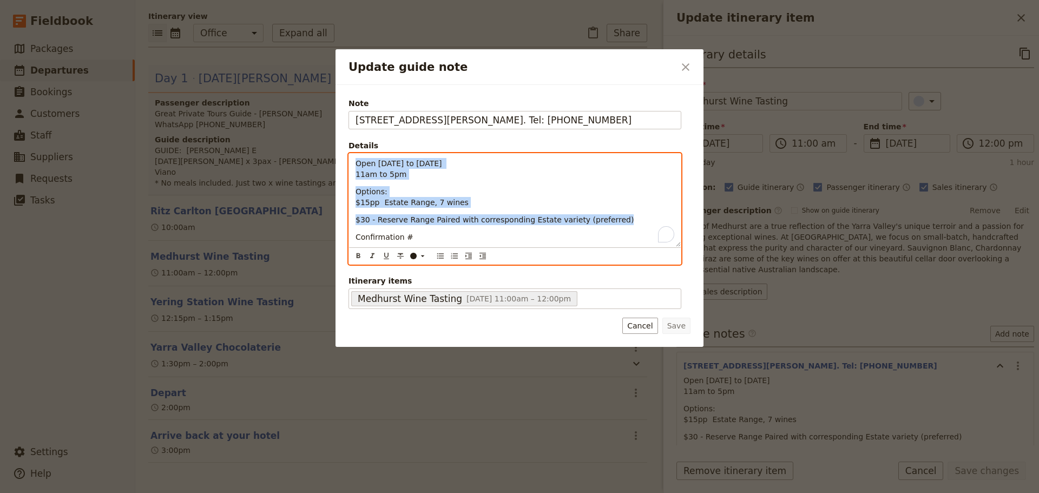
drag, startPoint x: 612, startPoint y: 215, endPoint x: 294, endPoint y: 158, distance: 323.0
click at [294, 493] on div "Update guide note ​ Note 24 Medhurst Rd, Gruyere. Tel: 59649022 Details Open Mo…" at bounding box center [519, 493] width 1039 height 0
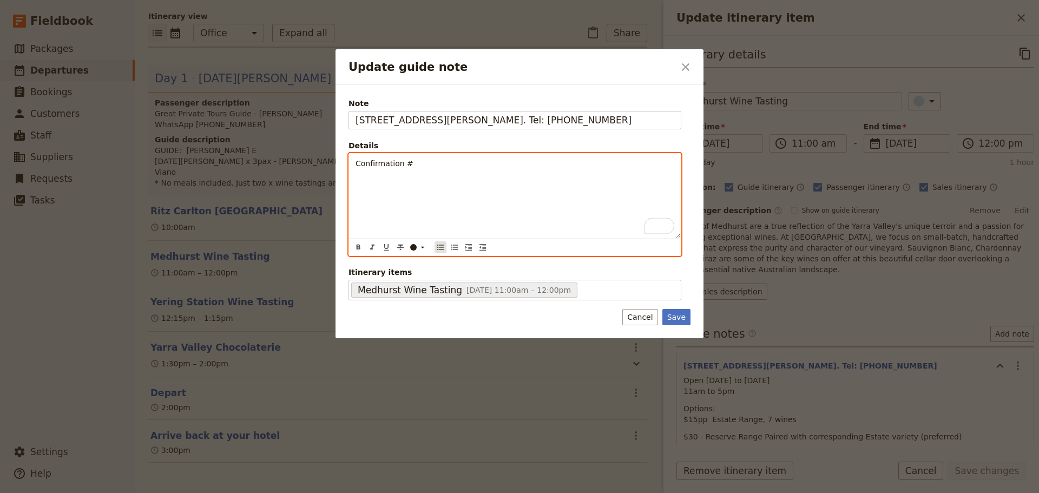
drag, startPoint x: 441, startPoint y: 247, endPoint x: 439, endPoint y: 205, distance: 41.7
click at [441, 247] on icon "Bulleted list" at bounding box center [440, 247] width 9 height 9
click at [437, 168] on li "Confirmation #" at bounding box center [524, 163] width 302 height 11
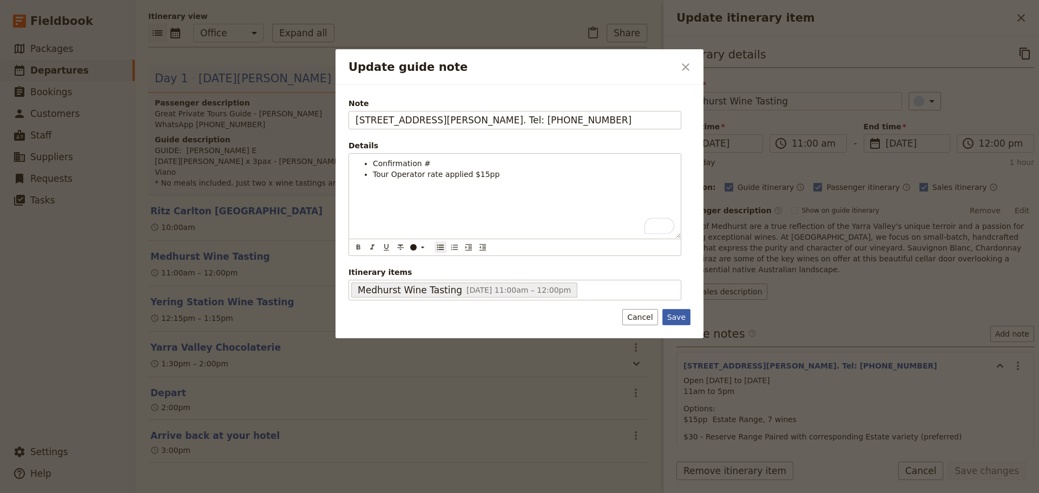
click at [683, 320] on button "Save" at bounding box center [677, 317] width 28 height 16
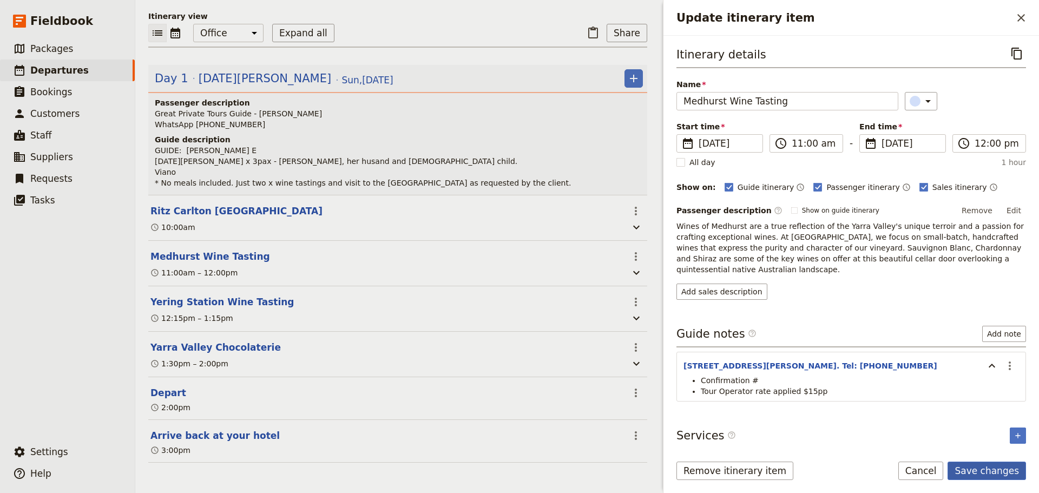
click at [996, 470] on button "Save changes" at bounding box center [987, 471] width 78 height 18
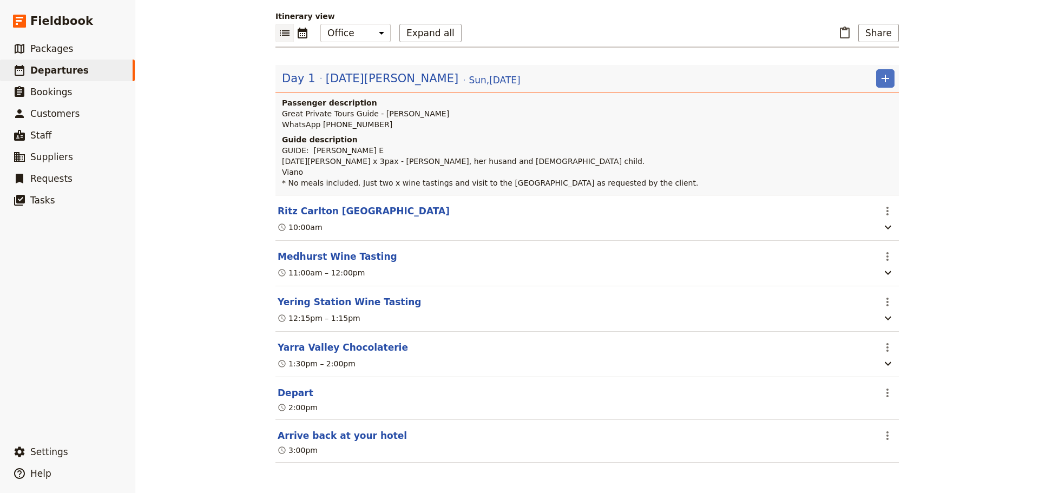
scroll to position [108, 0]
click at [304, 299] on button "Yering Station Wine Tasting" at bounding box center [350, 302] width 144 height 13
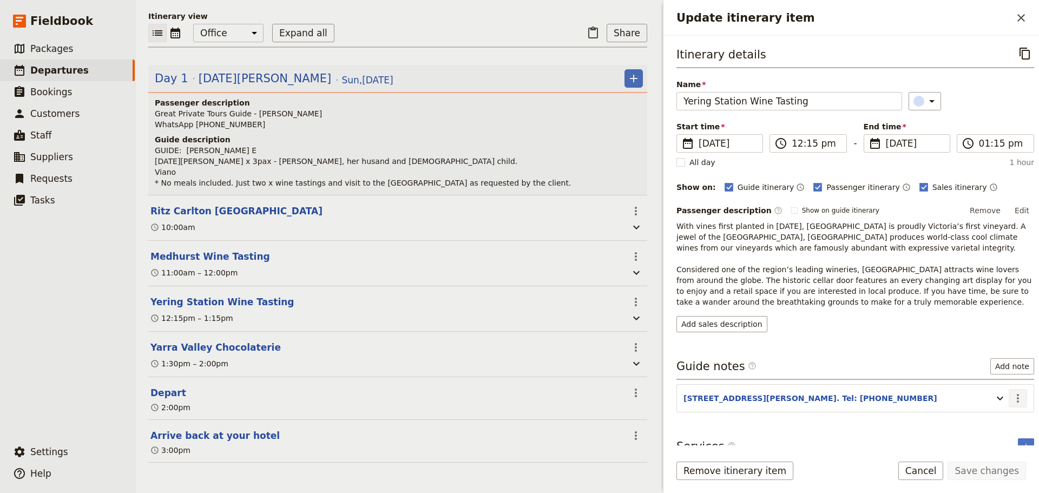
click at [1012, 396] on icon "Actions" at bounding box center [1018, 398] width 13 height 13
click at [996, 419] on span "Edit note" at bounding box center [979, 421] width 34 height 11
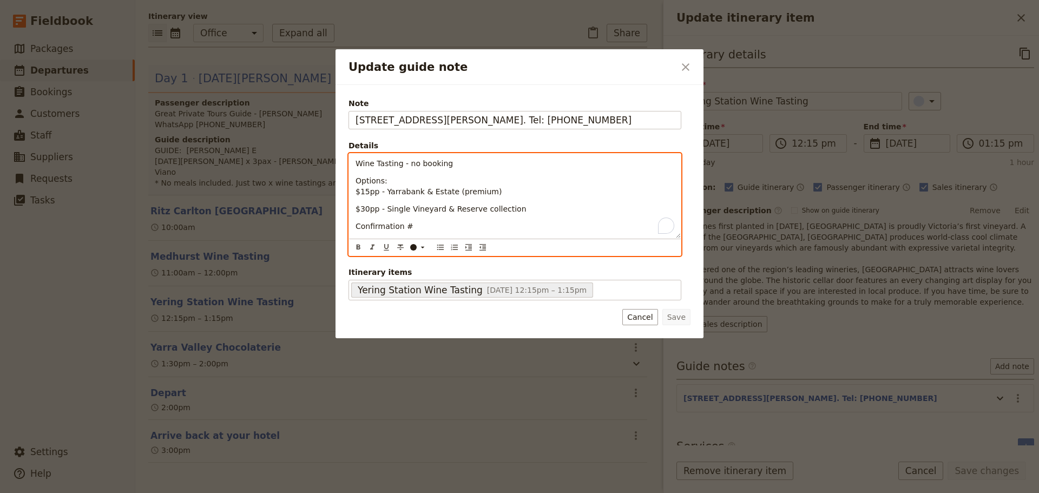
drag, startPoint x: 451, startPoint y: 196, endPoint x: 323, endPoint y: 181, distance: 129.2
click at [323, 493] on div "Update guide note ​ Note 38 Melba Hwy, Yering. Tel: 9730 0100 Details Wine Tast…" at bounding box center [519, 493] width 1039 height 0
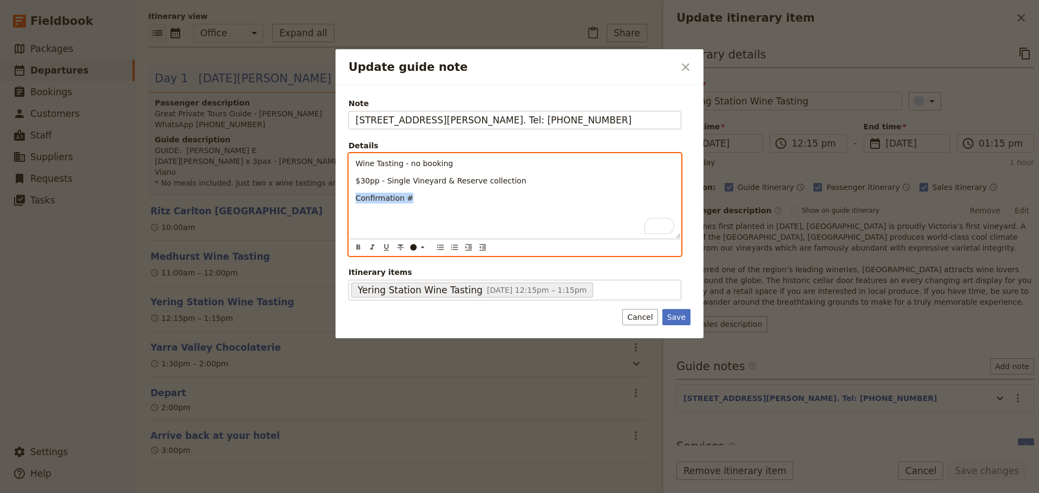
click at [320, 493] on div "Update guide note ​ Note 38 Melba Hwy, Yering. Tel: 9730 0100 Details Wine Tast…" at bounding box center [519, 493] width 1039 height 0
drag, startPoint x: 526, startPoint y: 179, endPoint x: 346, endPoint y: 163, distance: 180.4
click at [346, 163] on div "Note 38 Melba Hwy, Yering. Tel: 9730 0100 Details Wine Tasting - no booking $30…" at bounding box center [520, 211] width 368 height 253
click at [442, 249] on icon "Bulleted list" at bounding box center [440, 247] width 9 height 9
click at [394, 189] on p "To enrich screen reader interactions, please activate Accessibility in Grammarl…" at bounding box center [515, 193] width 319 height 11
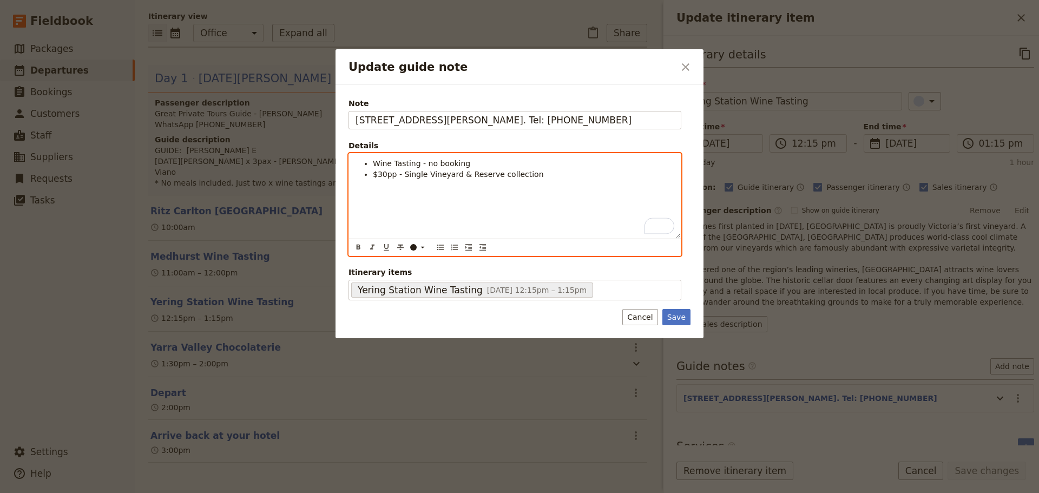
click at [374, 177] on span "$30pp - Single Vineyard & Reserve collection" at bounding box center [458, 174] width 171 height 9
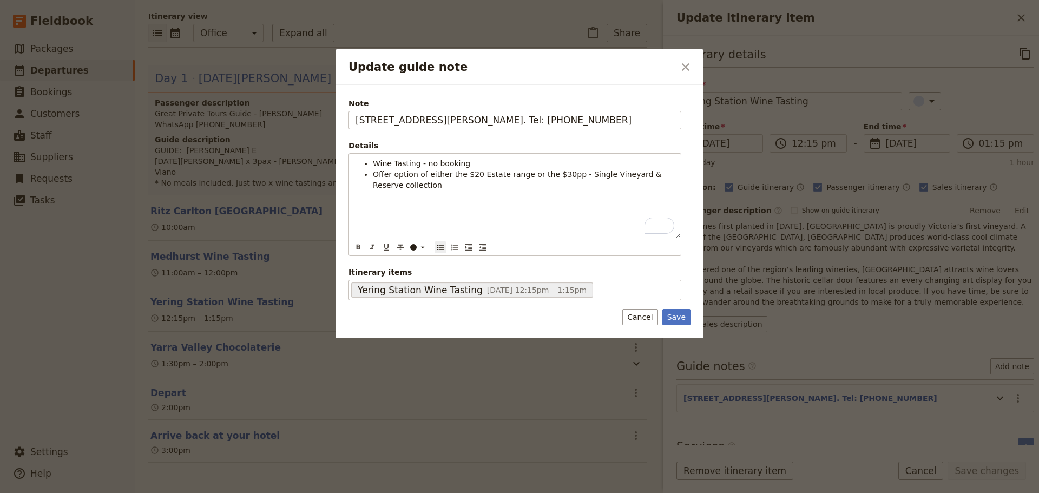
drag, startPoint x: 679, startPoint y: 318, endPoint x: 684, endPoint y: 304, distance: 15.6
click at [679, 318] on button "Save" at bounding box center [677, 317] width 28 height 16
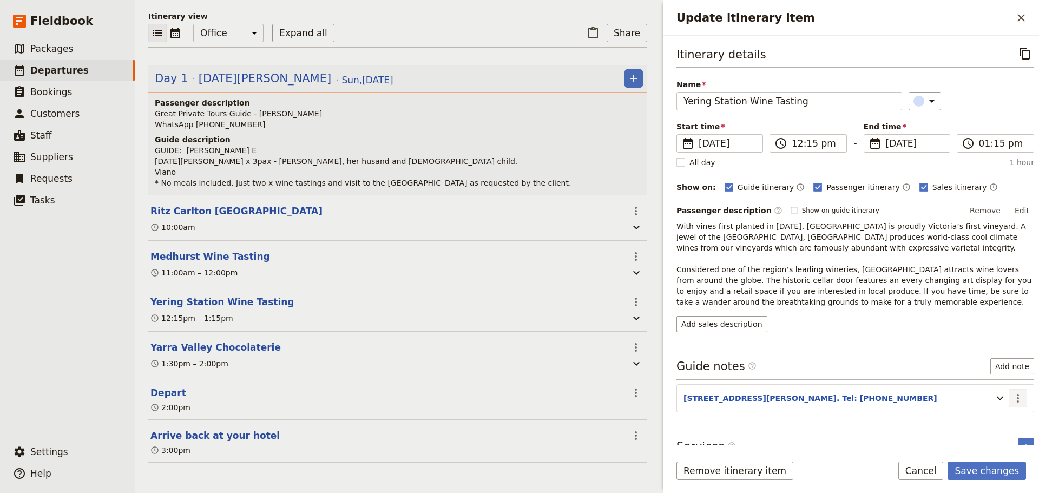
click at [1017, 397] on icon "Actions" at bounding box center [1018, 398] width 2 height 9
click at [1002, 421] on span "Edit note" at bounding box center [987, 421] width 50 height 11
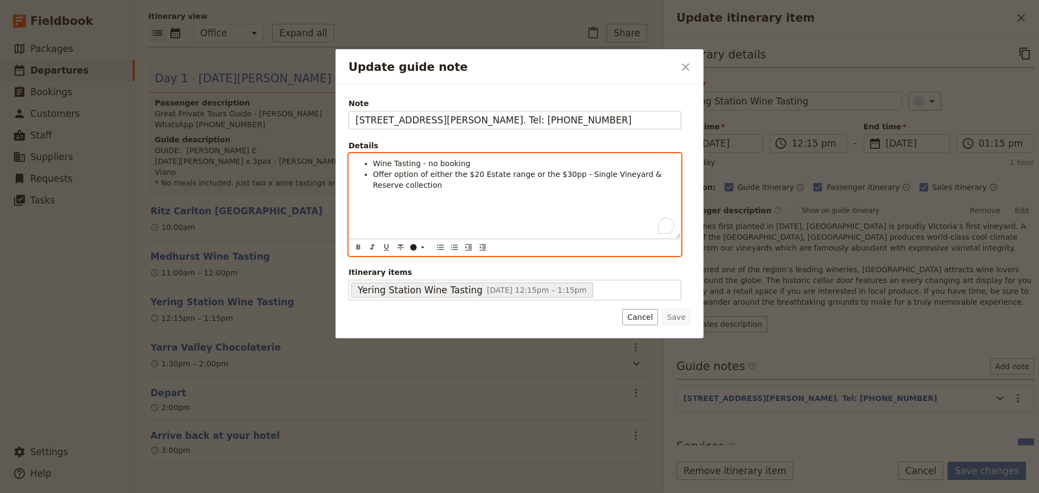
click at [474, 177] on span "Offer option of either the $20 Estate range or the $30pp - Single Vineyard & Re…" at bounding box center [518, 179] width 291 height 19
click at [582, 173] on span "Offer option of either the $20 Yarrabank & Estate range or the $30pp - Single V…" at bounding box center [521, 179] width 296 height 19
click at [610, 173] on span "Offer option of either the $20 Yarrabank & Estate range or the $30pp - Single V…" at bounding box center [521, 179] width 296 height 19
click at [457, 187] on li "Offer option of either the $20 Yarrabank & Estate range or the $30pp Single Vin…" at bounding box center [524, 180] width 302 height 22
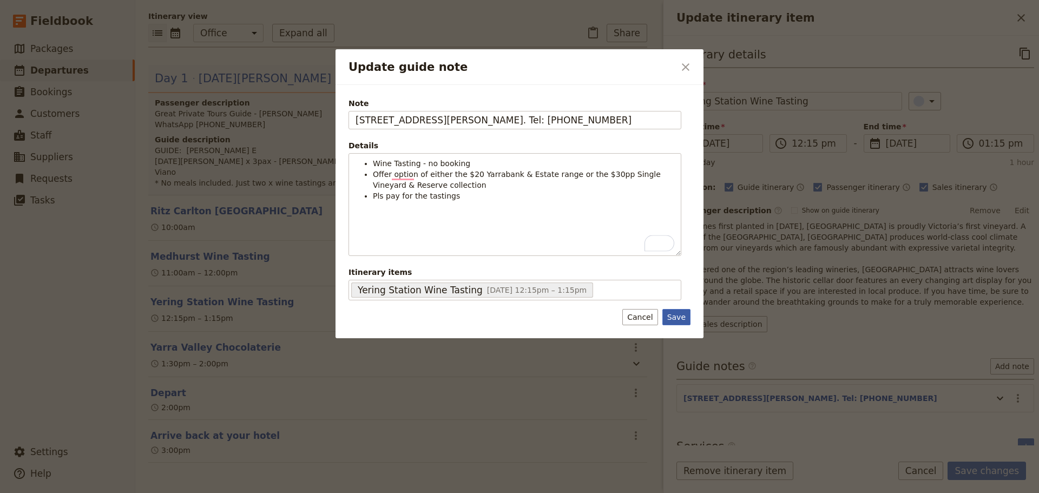
click at [673, 315] on button "Save" at bounding box center [677, 317] width 28 height 16
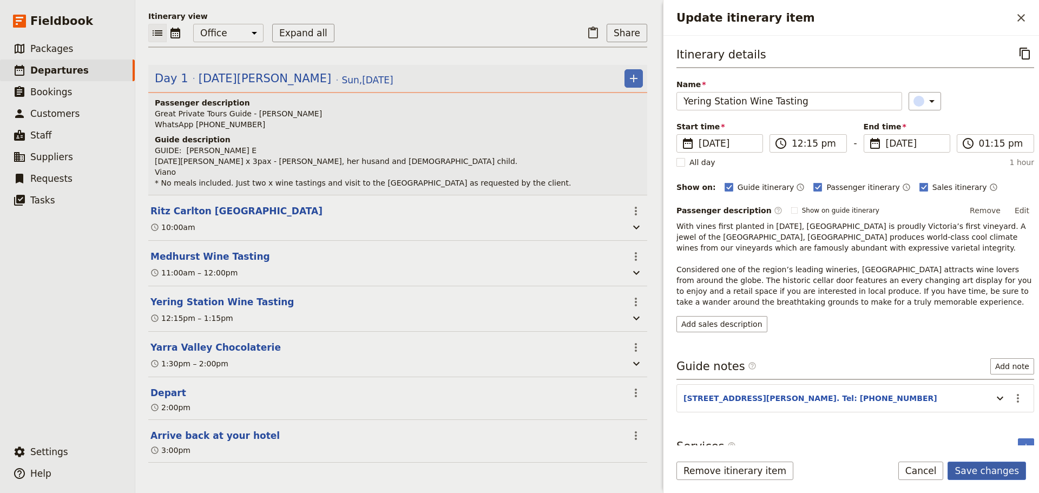
click at [995, 471] on button "Save changes" at bounding box center [987, 471] width 78 height 18
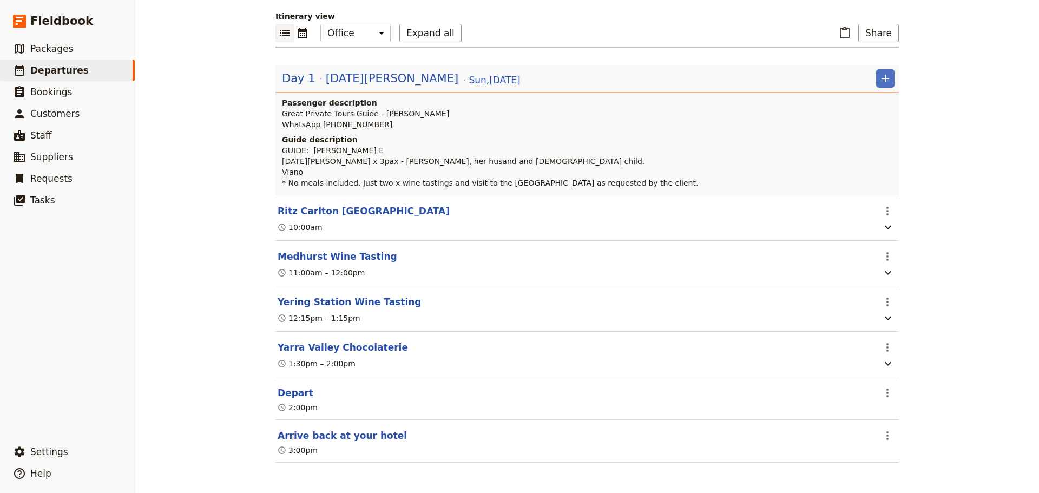
scroll to position [108, 0]
click at [337, 300] on button "Yering Station Wine Tasting" at bounding box center [350, 302] width 144 height 13
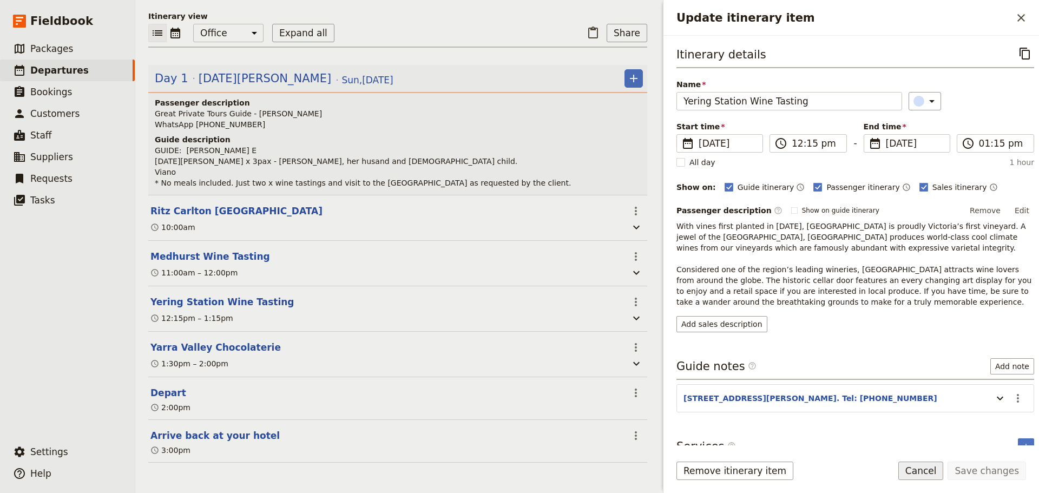
click at [927, 471] on button "Cancel" at bounding box center [921, 471] width 45 height 18
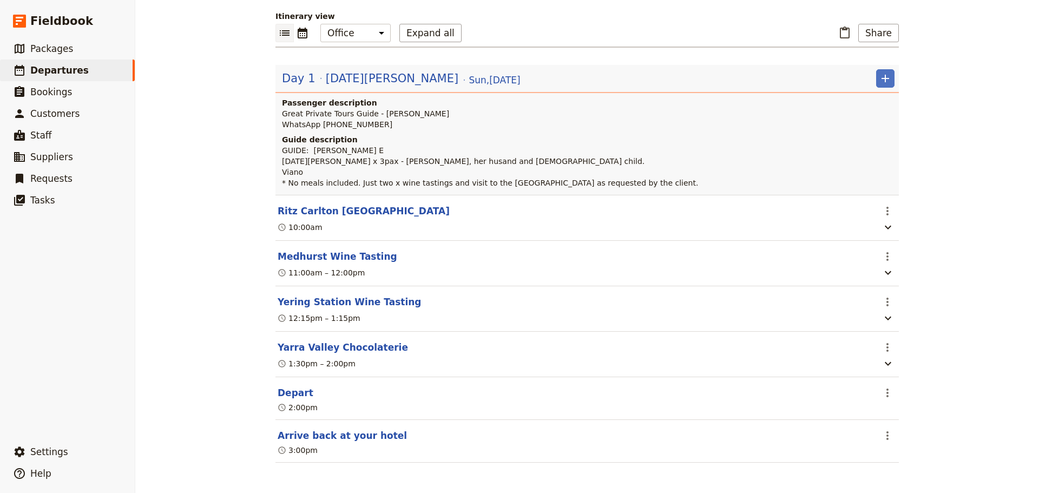
scroll to position [108, 0]
click at [416, 65] on header "Day 1 Lucia Pascucci Sun , 24 Aug 2025 ​ Passenger description Great Private To…" at bounding box center [588, 130] width 624 height 130
click at [469, 76] on span "Sun , 24 Aug 2025" at bounding box center [494, 80] width 51 height 13
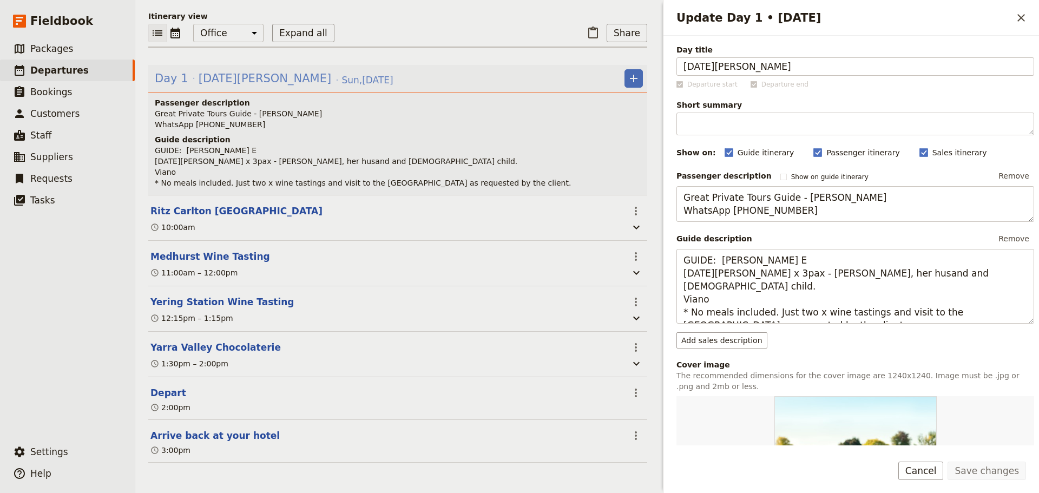
scroll to position [114, 0]
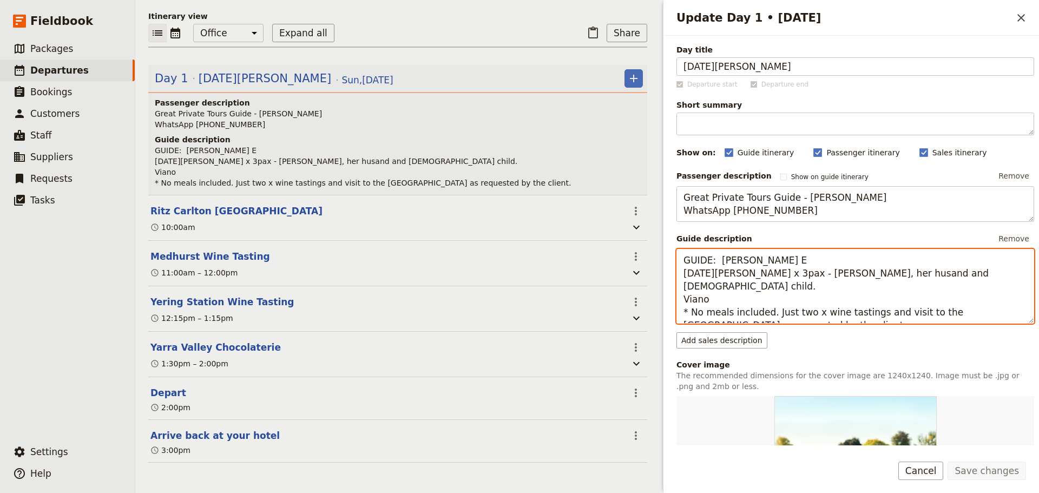
click at [735, 309] on textarea "GUIDE: Alan E Lucia Pascucci x 3pax - Lucia, her husand and 11YO child. Viano *…" at bounding box center [856, 286] width 358 height 75
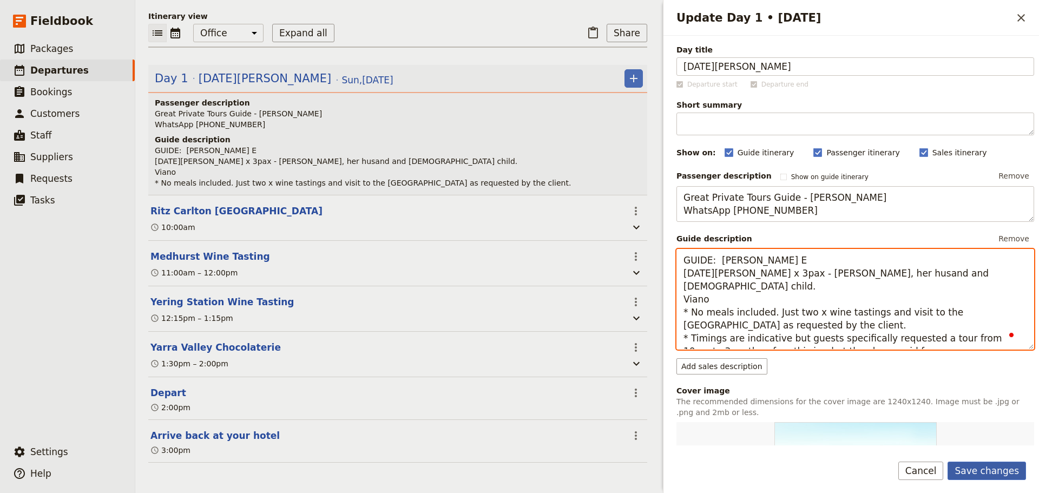
type textarea "GUIDE: Alan E Lucia Pascucci x 3pax - Lucia, her husand and 11YO child. Viano *…"
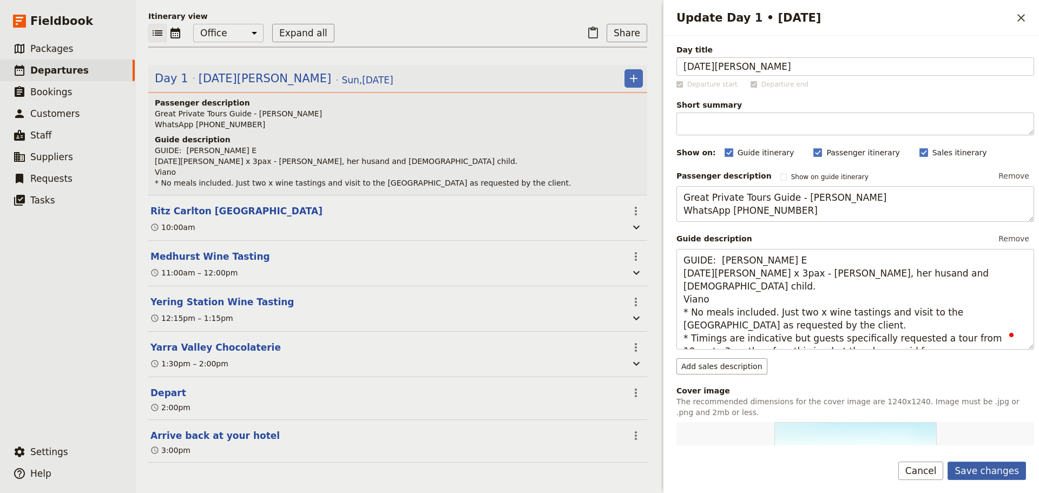
click at [999, 463] on button "Save changes" at bounding box center [987, 471] width 78 height 18
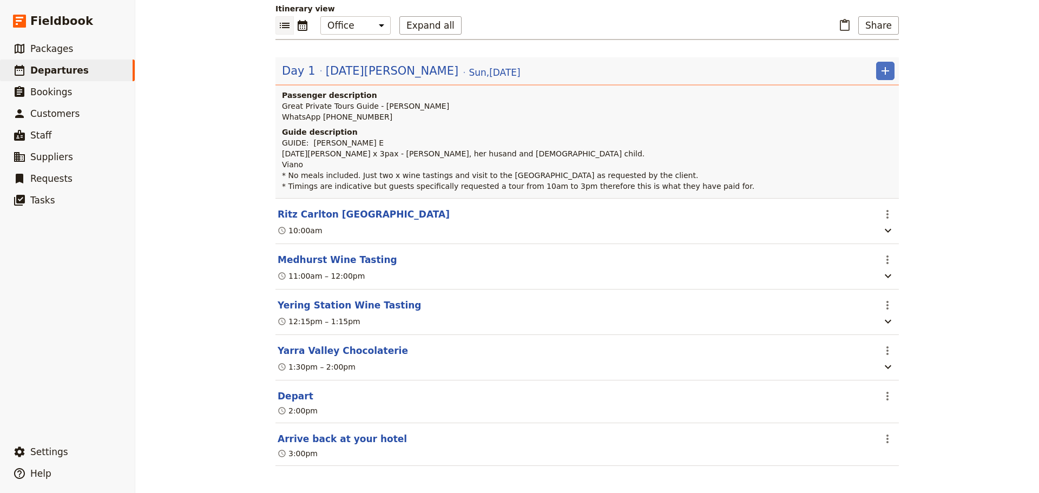
scroll to position [108, 0]
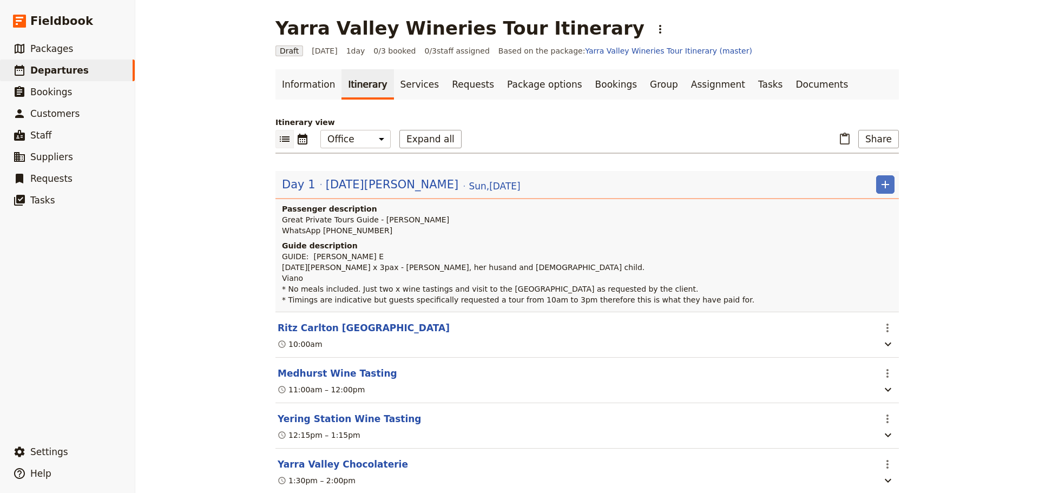
scroll to position [108, 0]
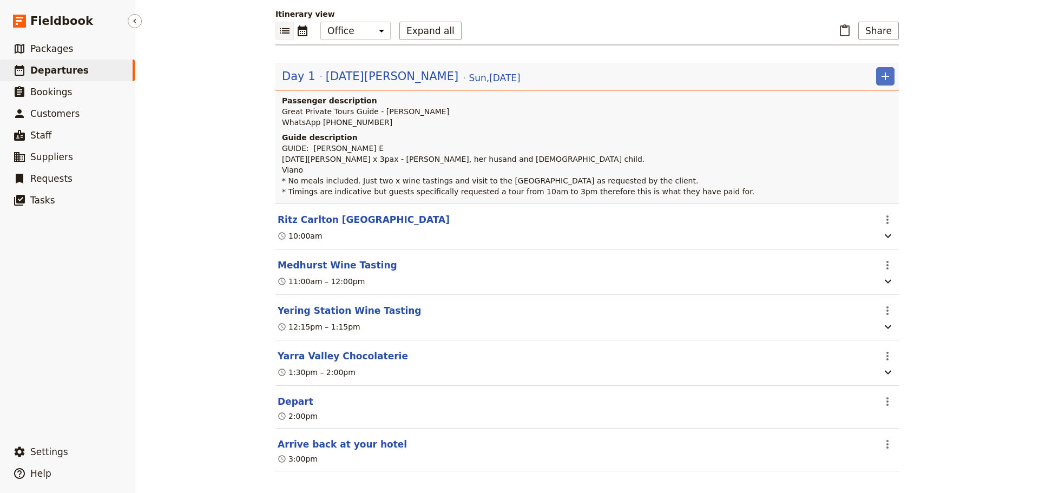
click at [44, 70] on span "Departures" at bounding box center [59, 70] width 58 height 11
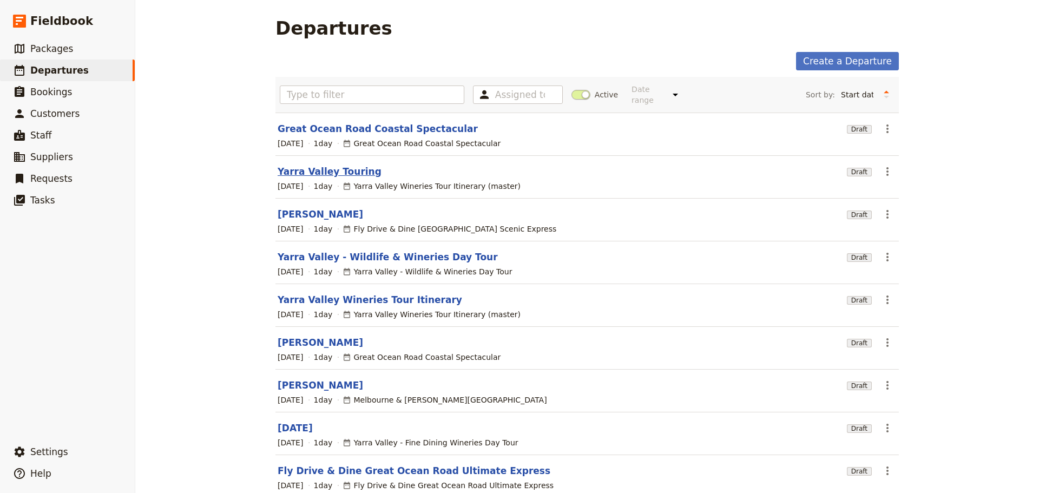
click at [296, 165] on link "Yarra Valley Touring" at bounding box center [330, 171] width 104 height 13
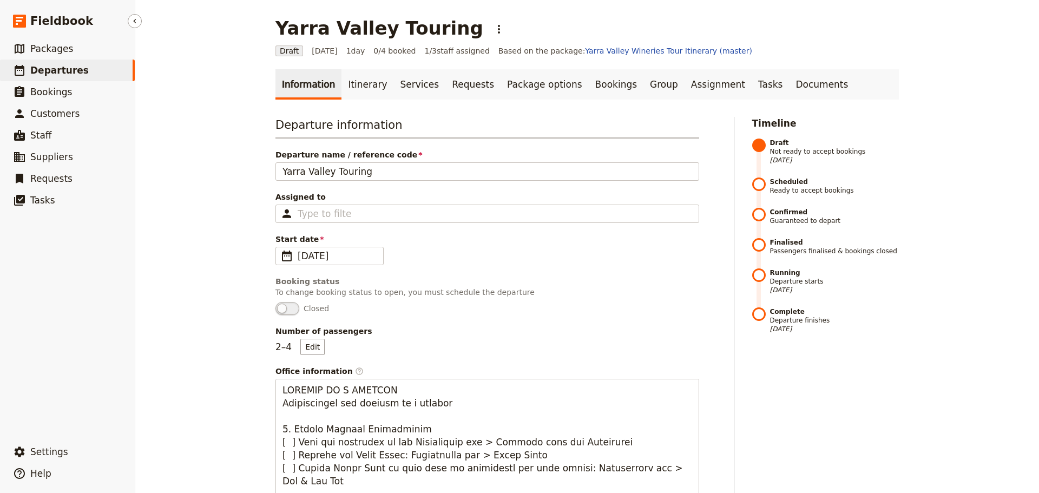
click at [54, 70] on span "Departures" at bounding box center [59, 70] width 58 height 11
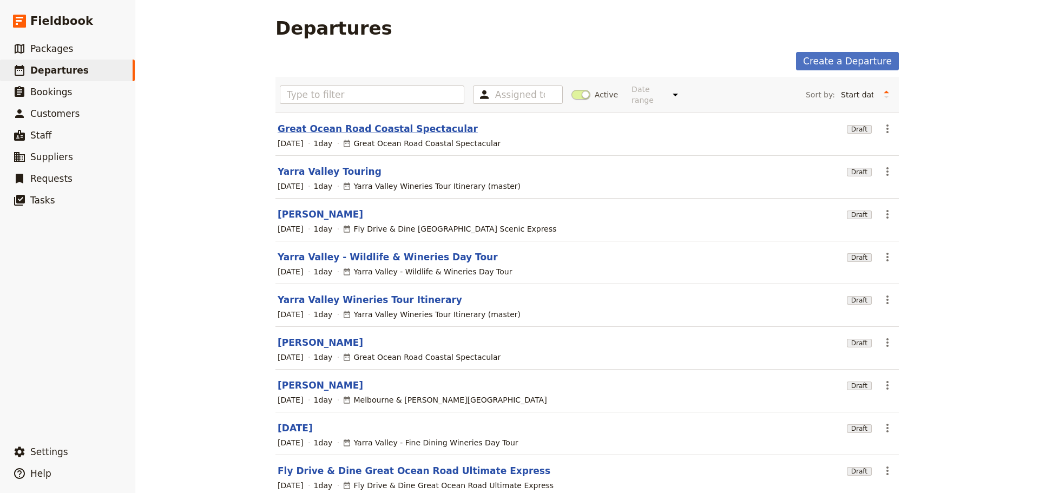
click at [370, 122] on link "Great Ocean Road Coastal Spectacular" at bounding box center [378, 128] width 200 height 13
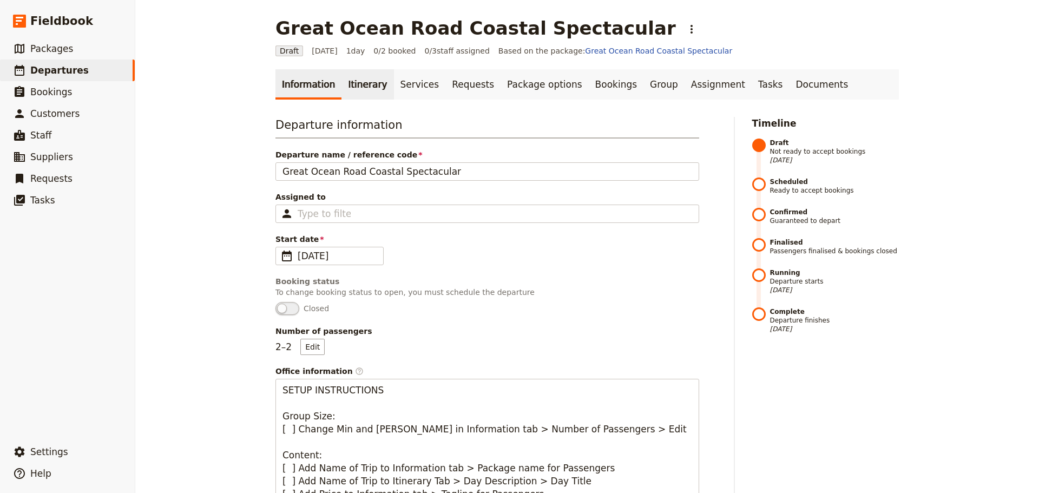
click at [342, 81] on link "Itinerary" at bounding box center [368, 84] width 52 height 30
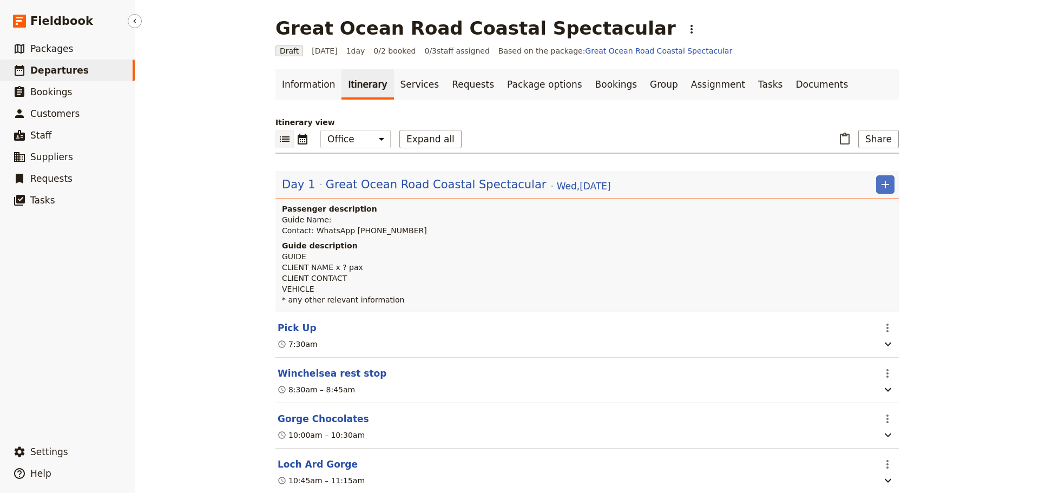
click at [49, 71] on span "Departures" at bounding box center [59, 70] width 58 height 11
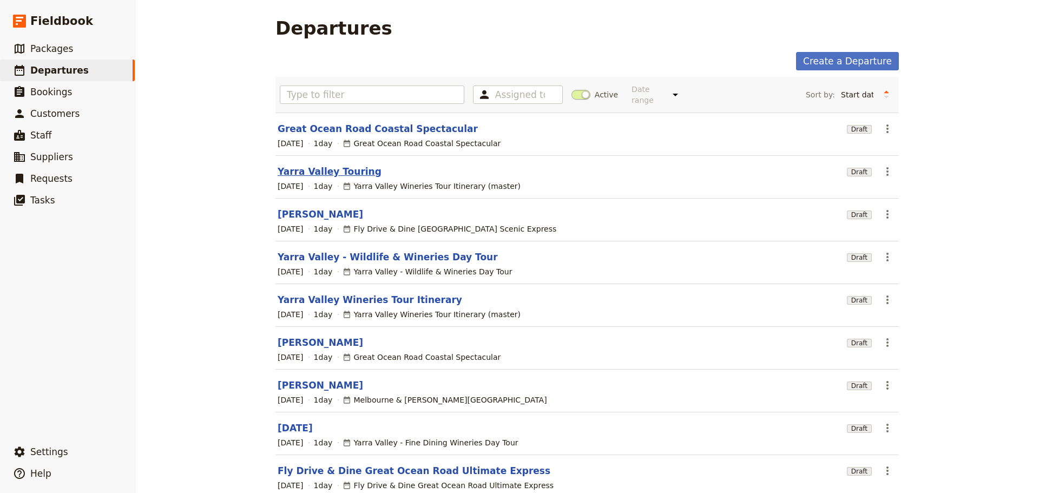
click at [309, 165] on link "Yarra Valley Touring" at bounding box center [330, 171] width 104 height 13
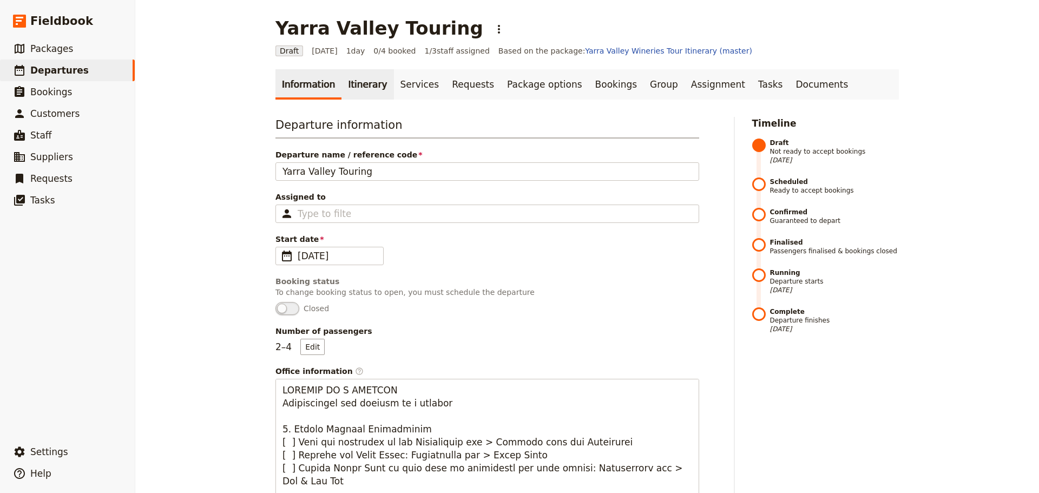
click at [342, 78] on link "Itinerary" at bounding box center [368, 84] width 52 height 30
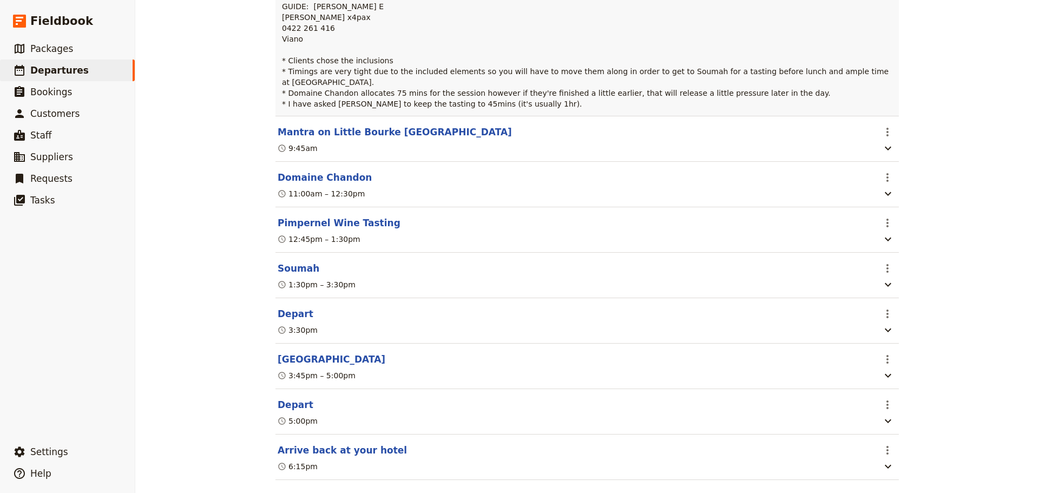
scroll to position [286, 0]
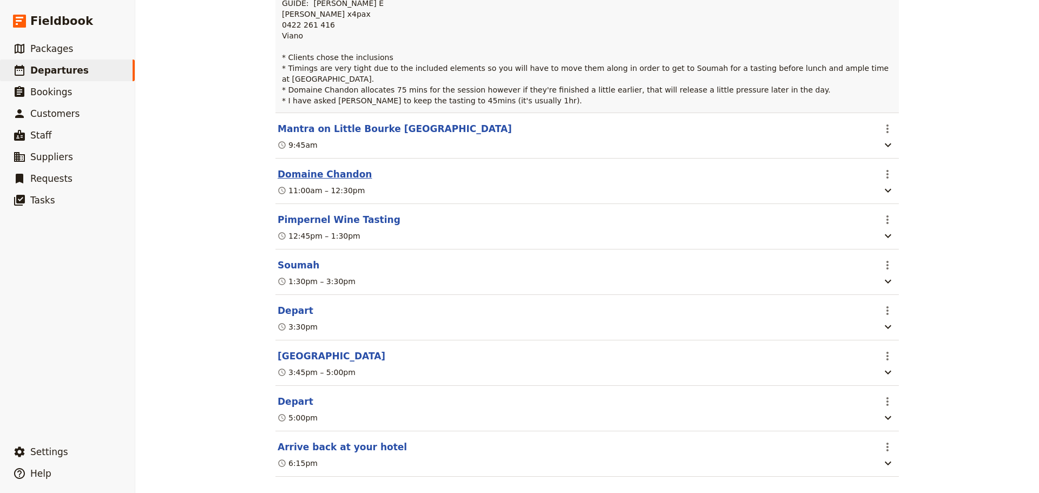
click at [294, 168] on button "Domaine Chandon" at bounding box center [325, 174] width 94 height 13
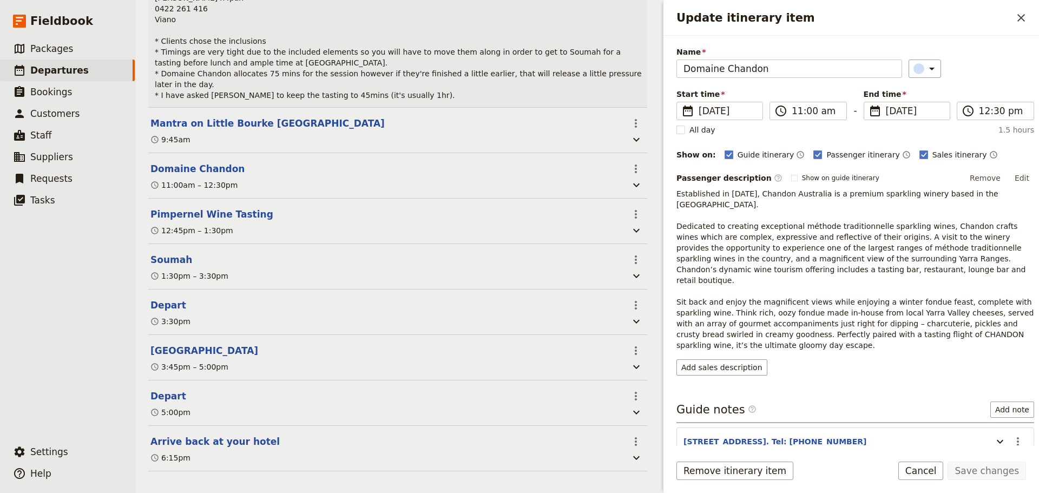
scroll to position [69, 0]
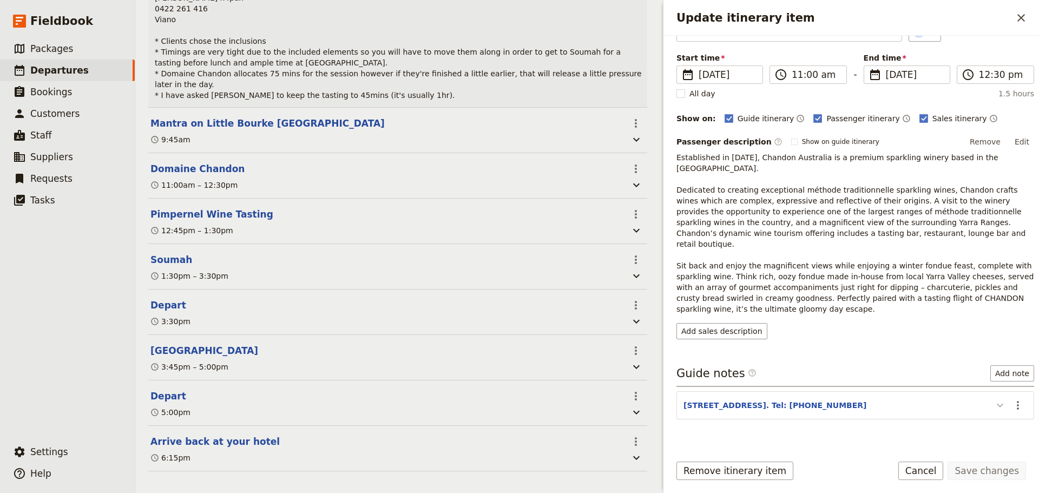
click at [998, 399] on icon "Update itinerary item" at bounding box center [1000, 405] width 13 height 13
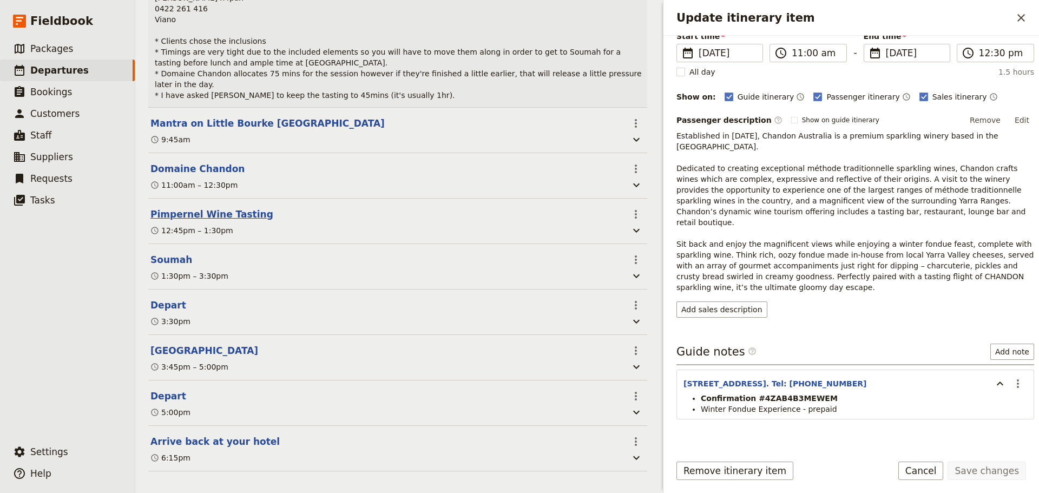
click at [187, 213] on button "Pimpernel Wine Tasting" at bounding box center [211, 214] width 123 height 13
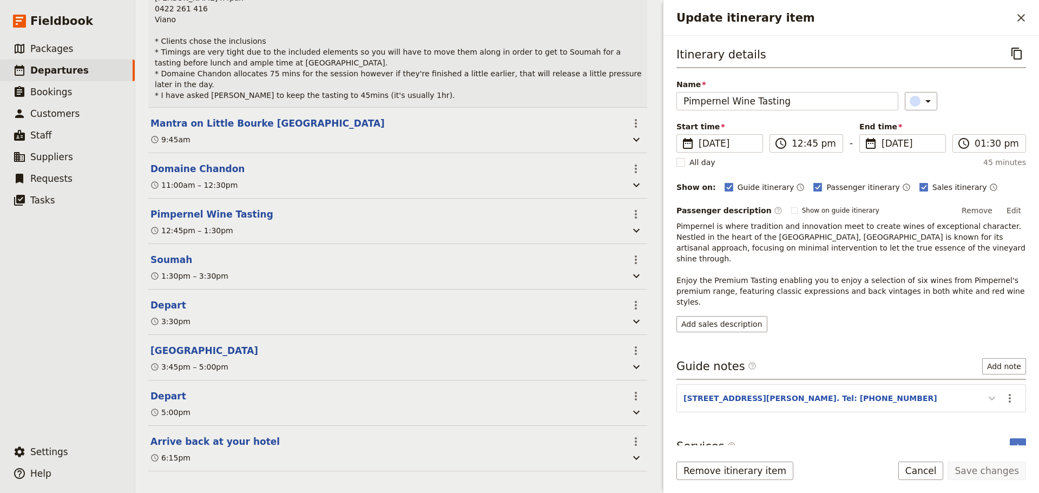
click at [991, 392] on icon "Update itinerary item" at bounding box center [992, 398] width 13 height 13
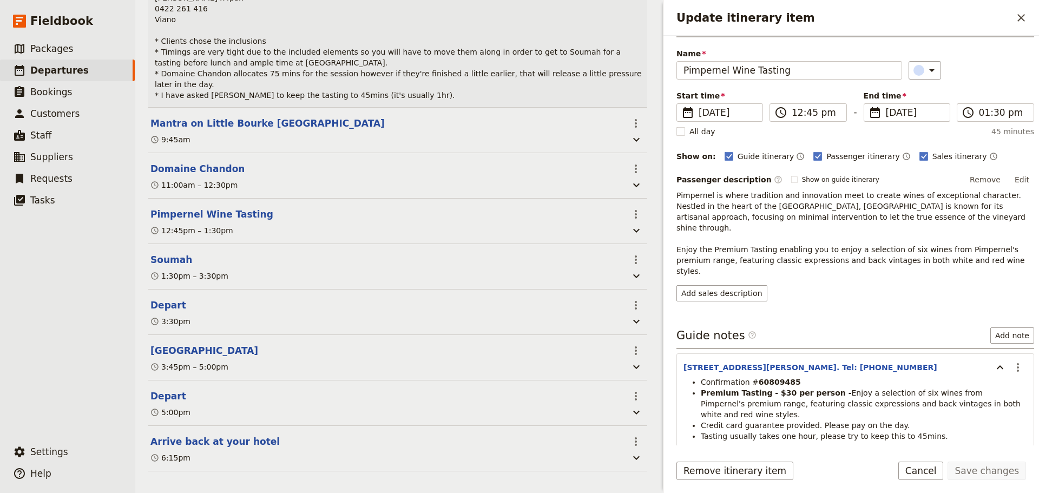
scroll to position [47, 0]
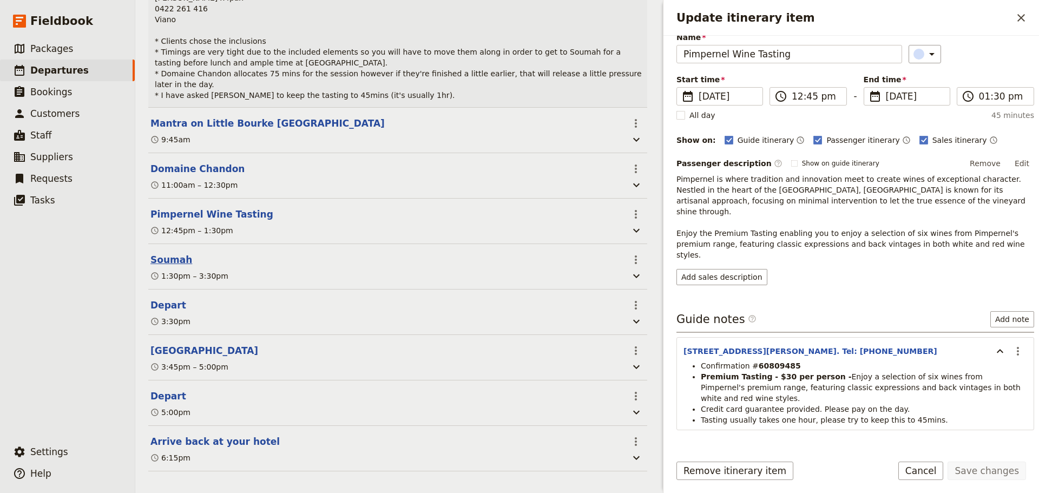
click at [183, 257] on button "Soumah" at bounding box center [171, 259] width 42 height 13
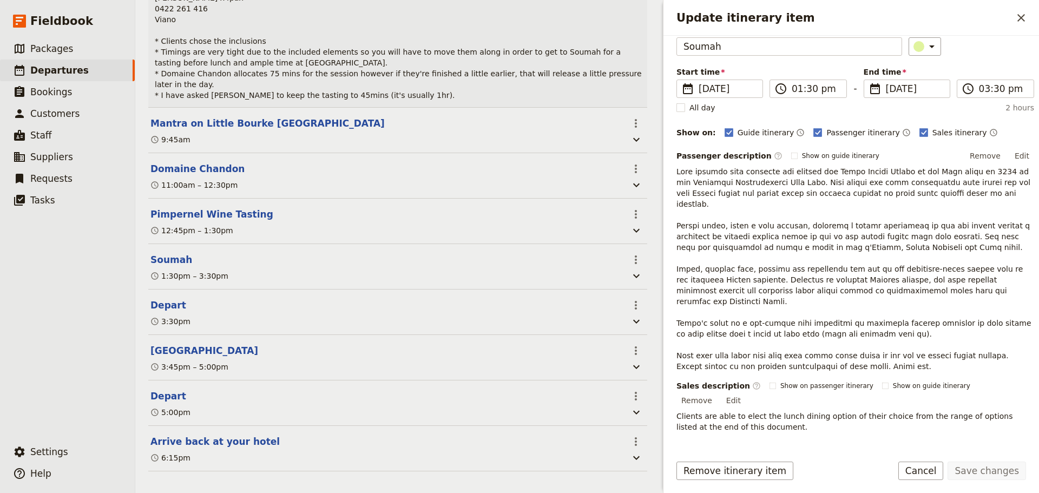
scroll to position [136, 0]
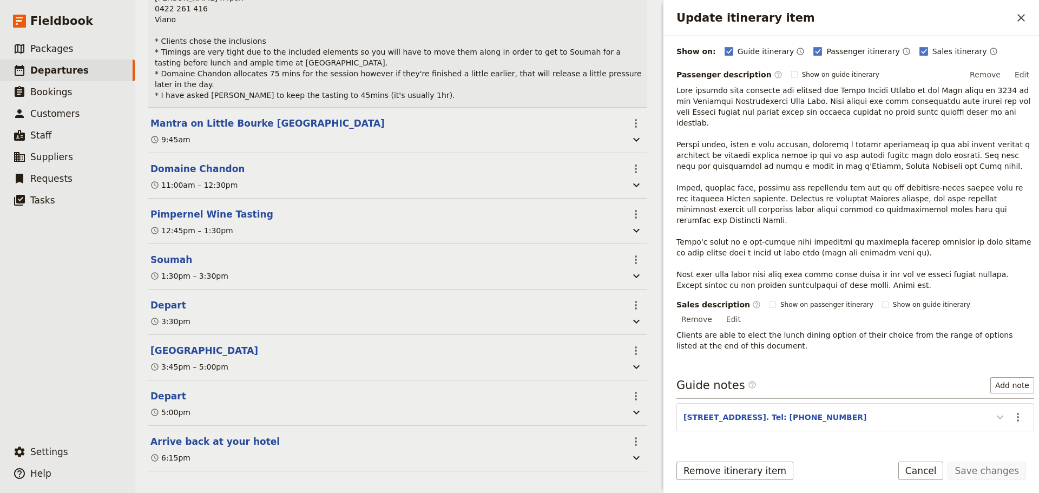
click at [994, 411] on icon "Update itinerary item" at bounding box center [1000, 417] width 13 height 13
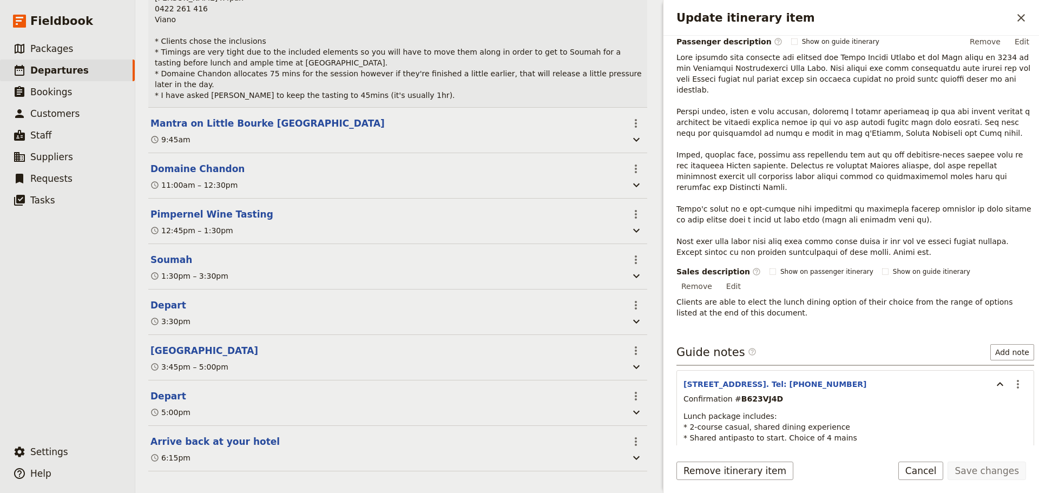
scroll to position [240, 0]
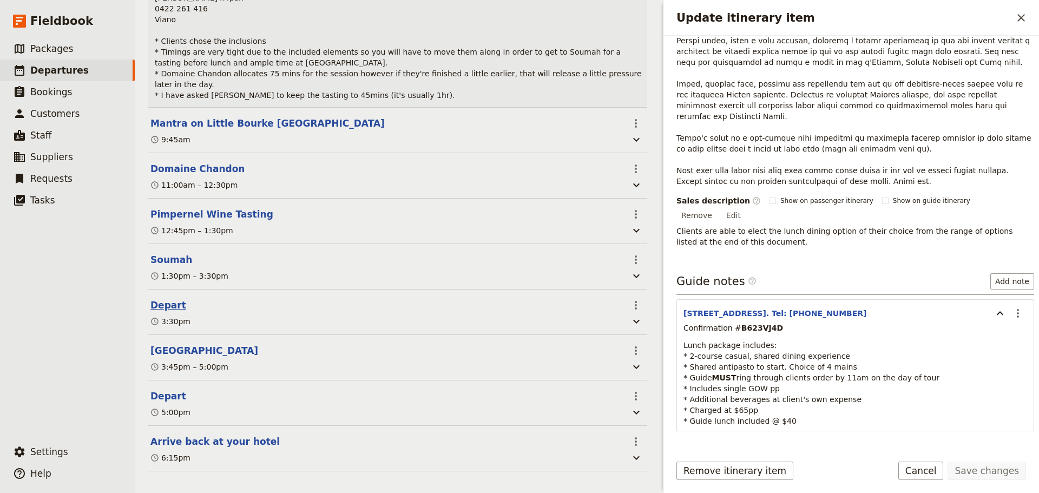
click at [156, 304] on button "Depart" at bounding box center [168, 305] width 36 height 13
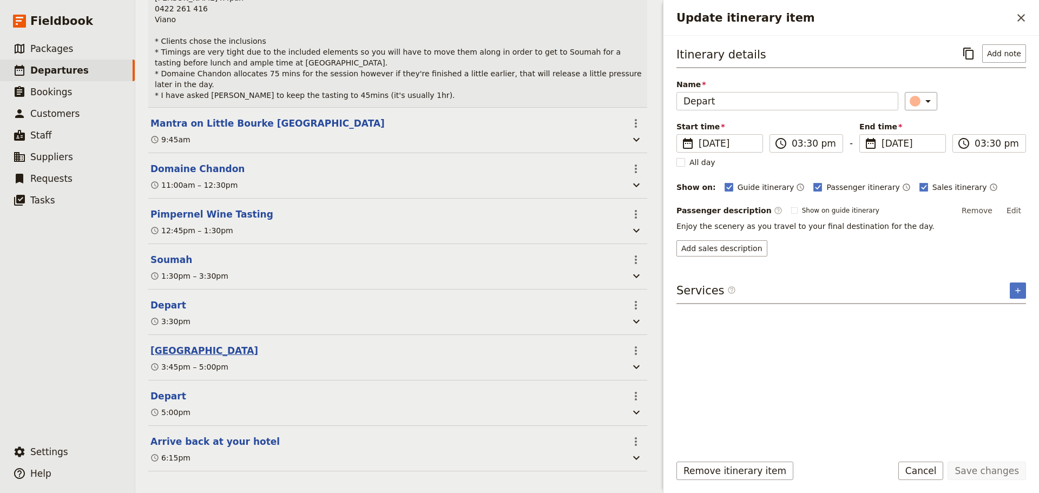
click at [167, 349] on button "[GEOGRAPHIC_DATA]" at bounding box center [204, 350] width 108 height 13
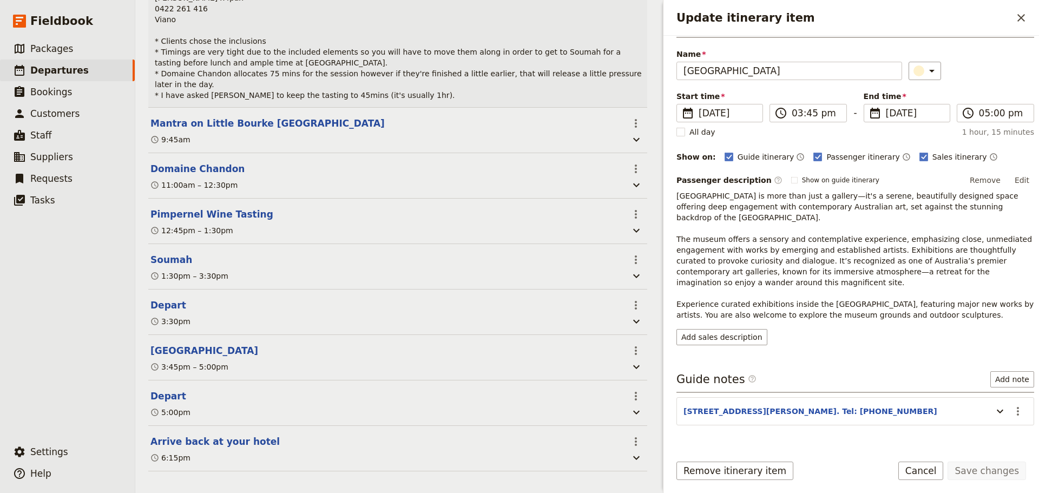
scroll to position [58, 0]
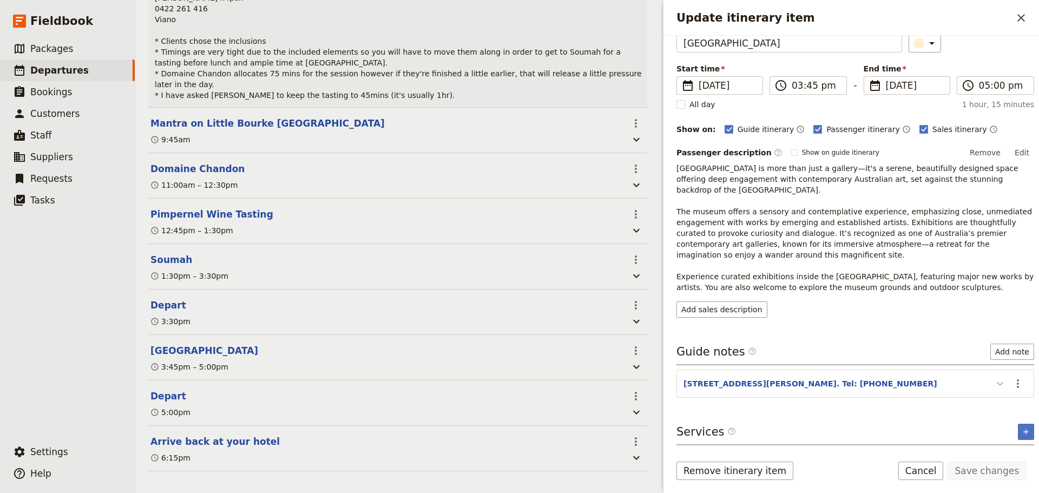
click at [997, 383] on icon "Update itinerary item" at bounding box center [1000, 384] width 6 height 4
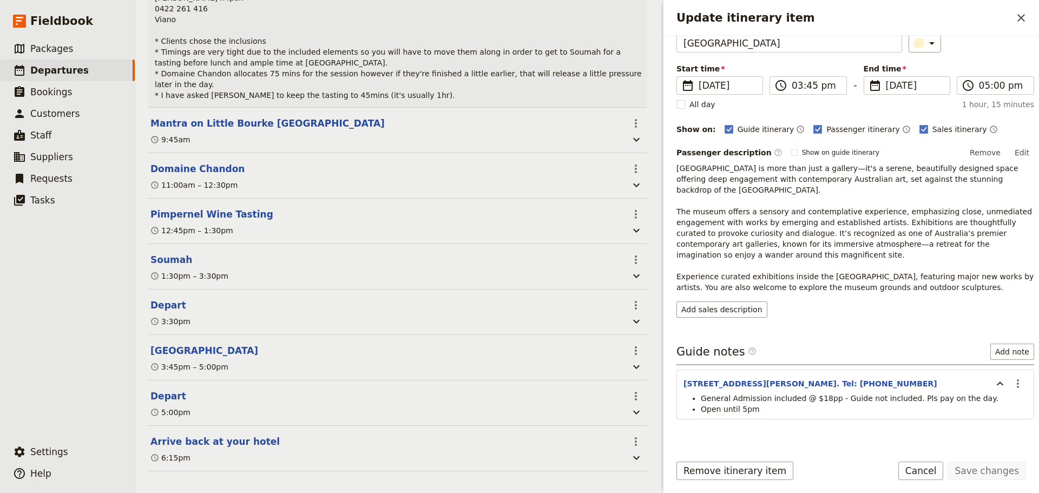
scroll to position [80, 0]
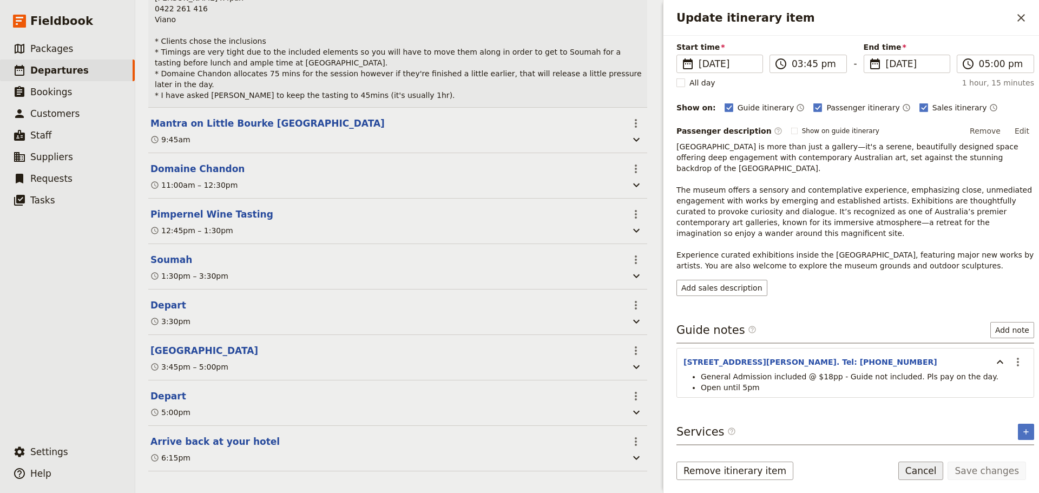
click at [925, 468] on button "Cancel" at bounding box center [921, 471] width 45 height 18
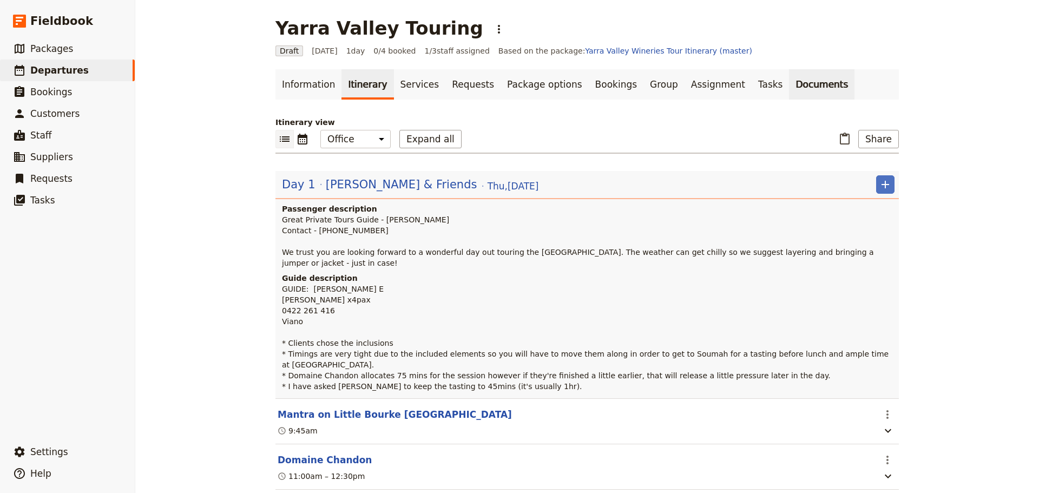
click at [789, 87] on link "Documents" at bounding box center [821, 84] width 65 height 30
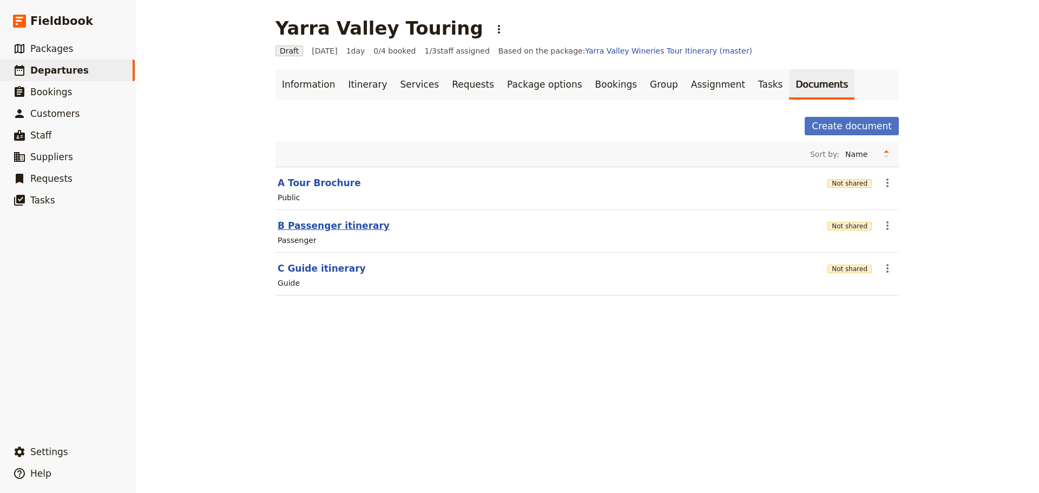
click at [324, 227] on button "B Passenger itinerary" at bounding box center [334, 225] width 112 height 13
select select "PASSENGER"
select select "DEFAULT"
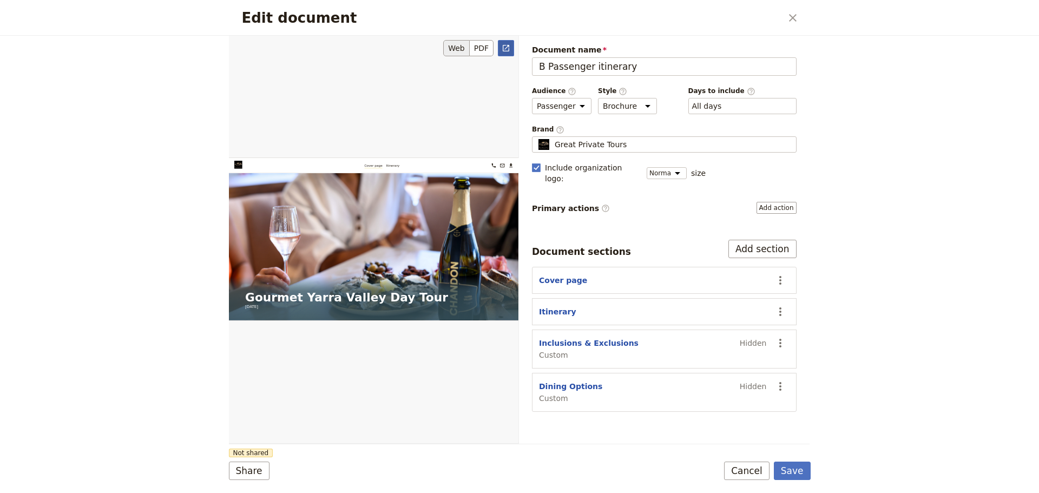
click at [505, 44] on link "​" at bounding box center [506, 48] width 16 height 16
click at [746, 465] on button "Cancel" at bounding box center [746, 471] width 45 height 18
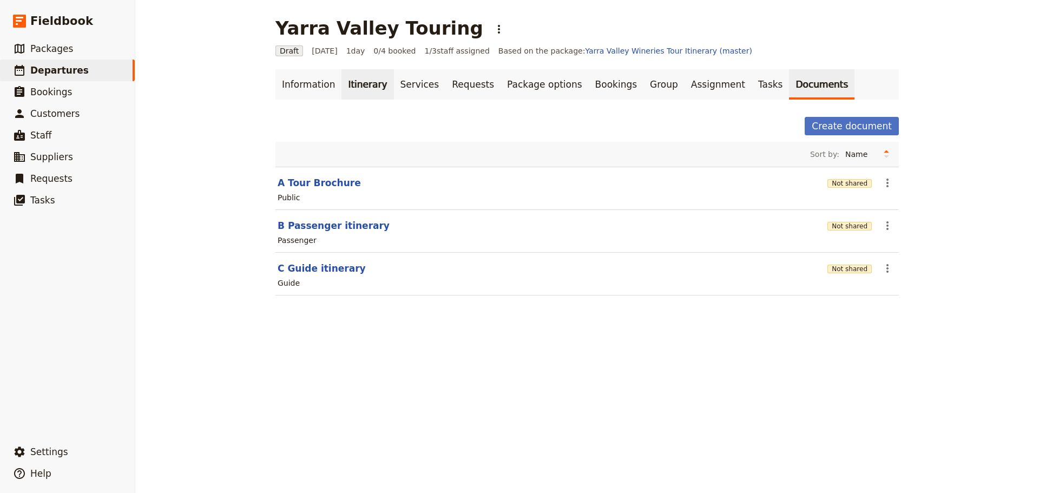
click at [354, 84] on link "Itinerary" at bounding box center [368, 84] width 52 height 30
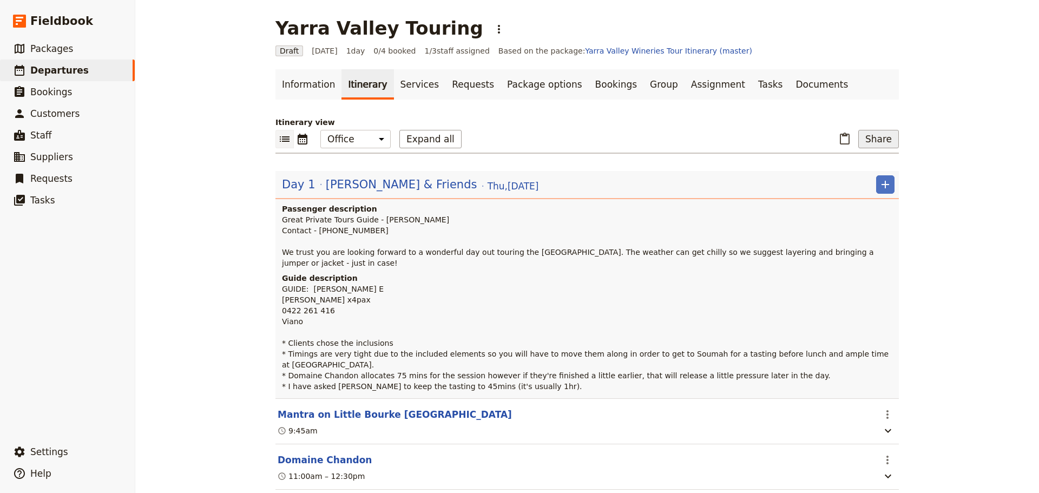
click at [881, 141] on button "Share" at bounding box center [879, 139] width 41 height 18
click at [856, 184] on button "B Passenger itinerary" at bounding box center [848, 178] width 94 height 15
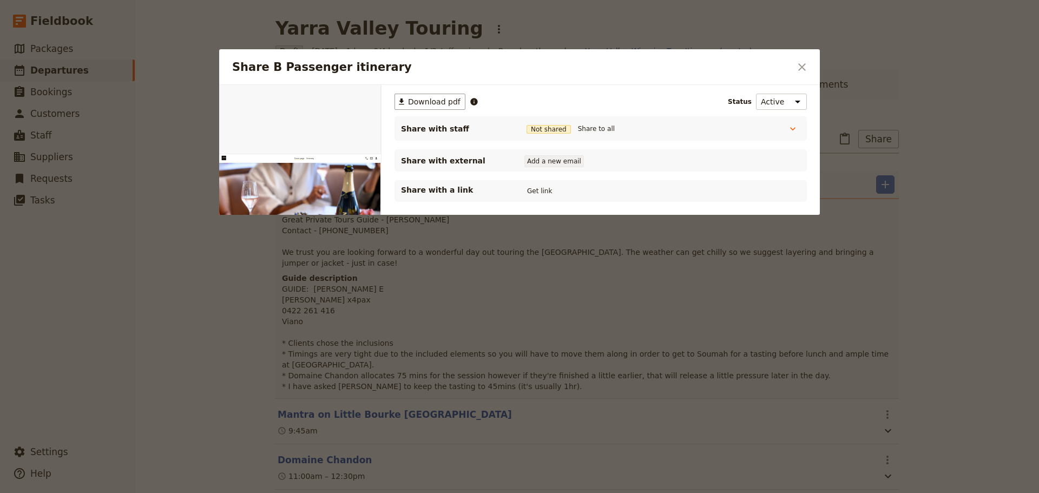
click at [545, 161] on button "Add a new email" at bounding box center [555, 161] width 60 height 12
click at [531, 191] on button "Get link" at bounding box center [540, 191] width 30 height 12
drag, startPoint x: 631, startPoint y: 191, endPoint x: 399, endPoint y: 190, distance: 231.7
click at [631, 191] on button "Get link" at bounding box center [621, 191] width 30 height 12
drag, startPoint x: 794, startPoint y: 68, endPoint x: 656, endPoint y: 16, distance: 147.5
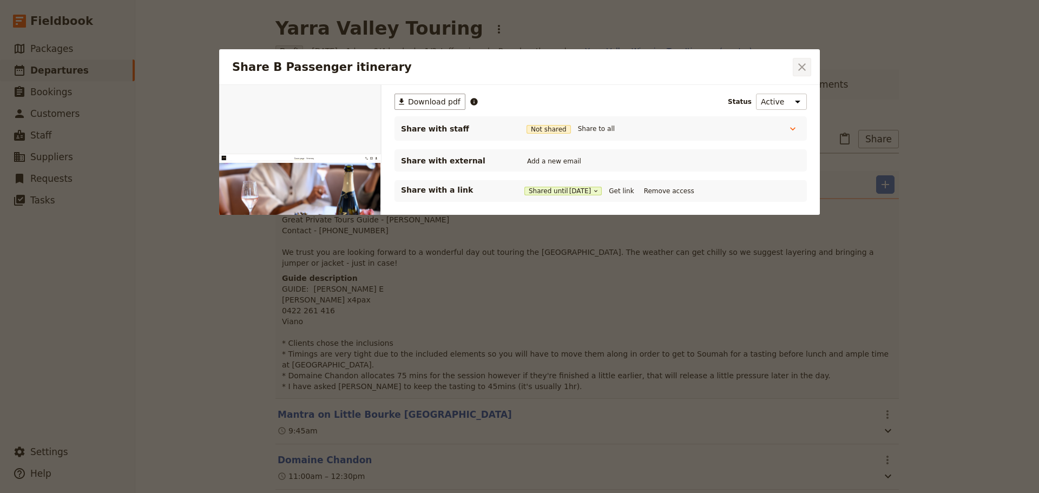
click at [794, 68] on button "​" at bounding box center [802, 67] width 18 height 18
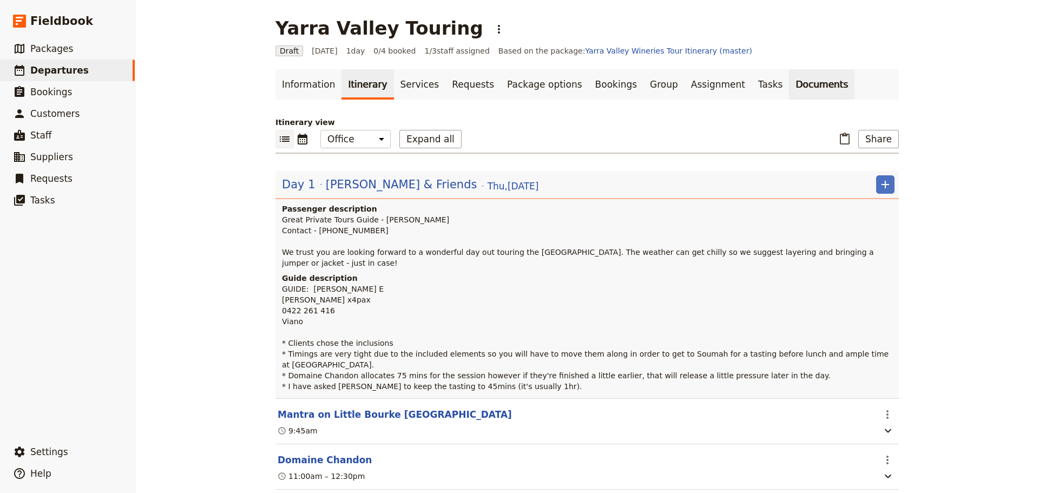
click at [789, 89] on link "Documents" at bounding box center [821, 84] width 65 height 30
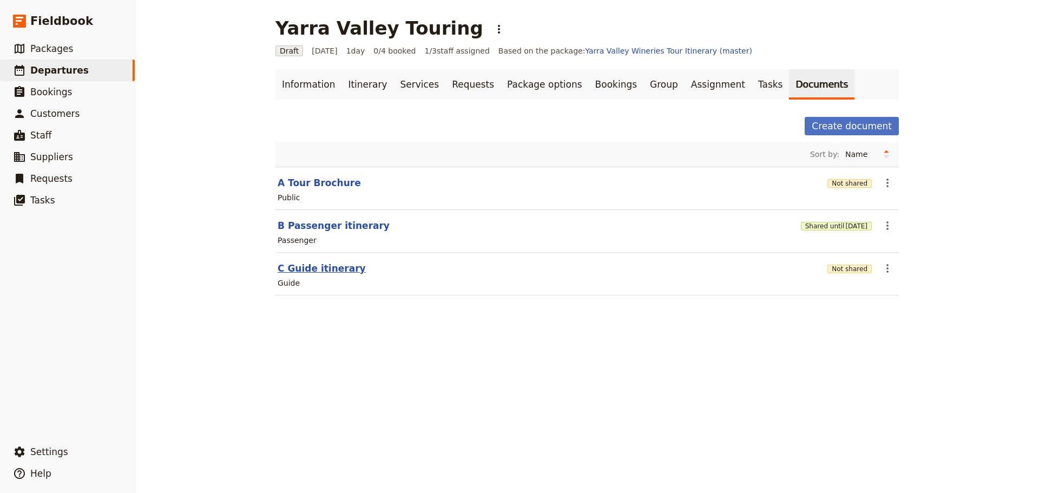
click at [319, 272] on button "C Guide itinerary" at bounding box center [322, 268] width 88 height 13
select select "STAFF"
select select "RUN_SHEET"
select select "DEFAULT"
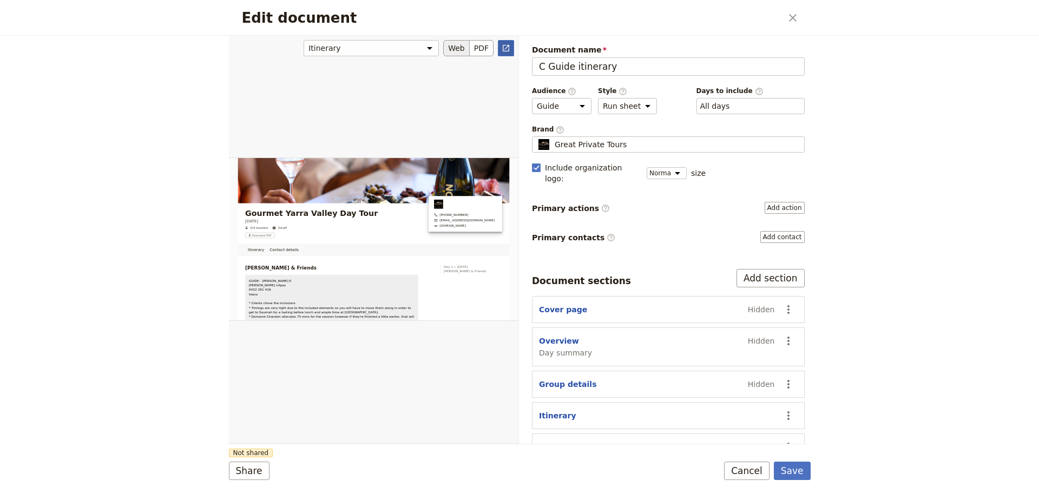
click at [501, 43] on link "​" at bounding box center [506, 48] width 16 height 16
click at [756, 464] on button "Cancel" at bounding box center [746, 471] width 45 height 18
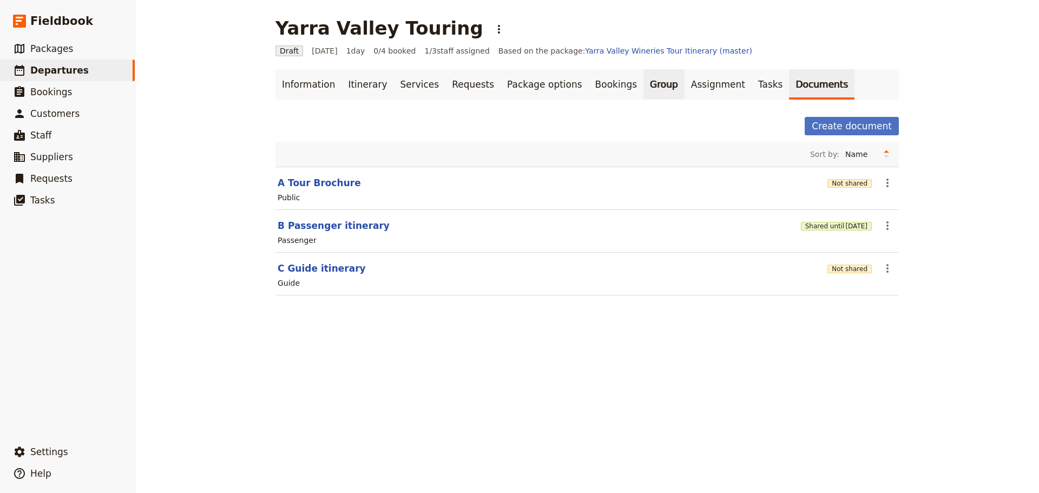
click at [644, 84] on link "Group" at bounding box center [664, 84] width 41 height 30
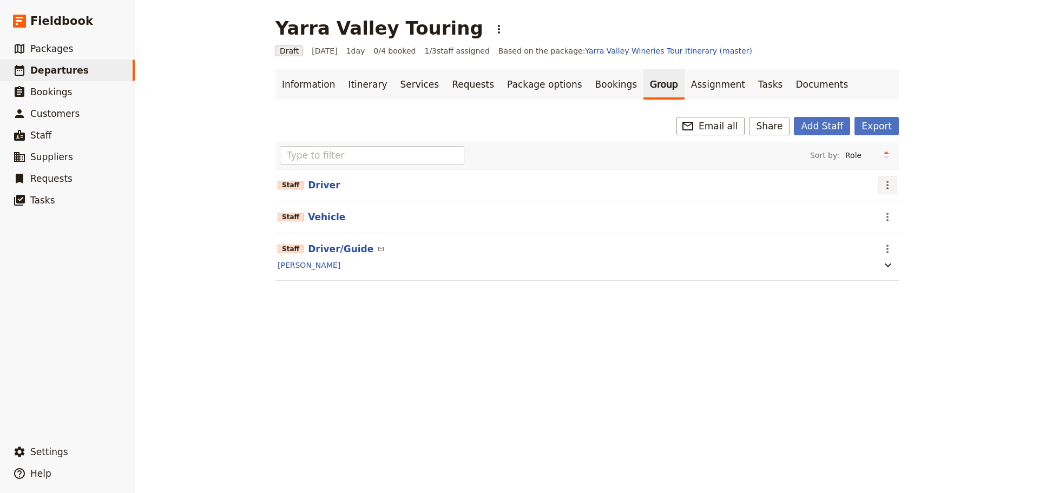
click at [885, 179] on icon "Actions" at bounding box center [887, 185] width 13 height 13
click at [884, 222] on span "Remove staff" at bounding box center [907, 224] width 50 height 11
click at [886, 187] on icon "Actions" at bounding box center [887, 185] width 13 height 13
click at [886, 225] on span "Remove staff" at bounding box center [907, 224] width 50 height 11
click at [789, 88] on link "Documents" at bounding box center [821, 84] width 65 height 30
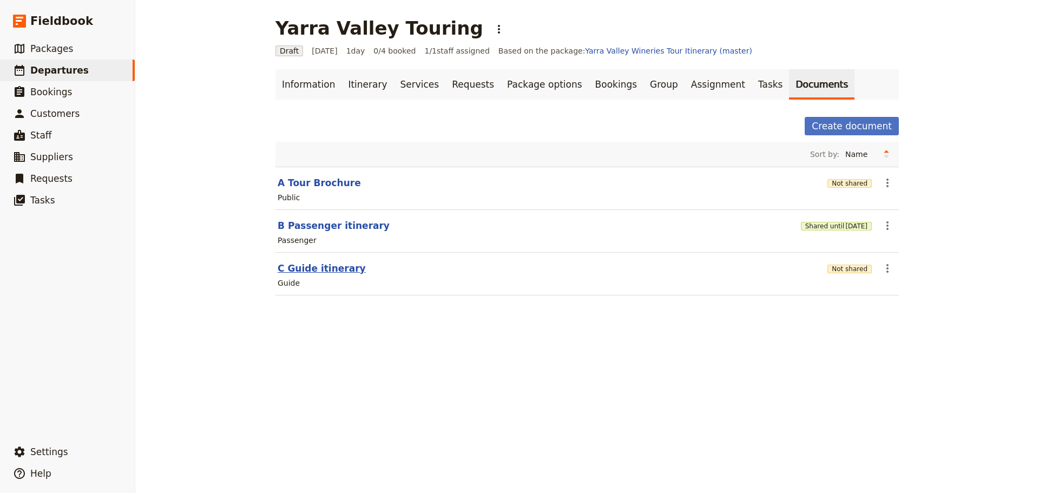
click at [319, 269] on button "C Guide itinerary" at bounding box center [322, 268] width 88 height 13
select select "STAFF"
select select "RUN_SHEET"
select select "DEFAULT"
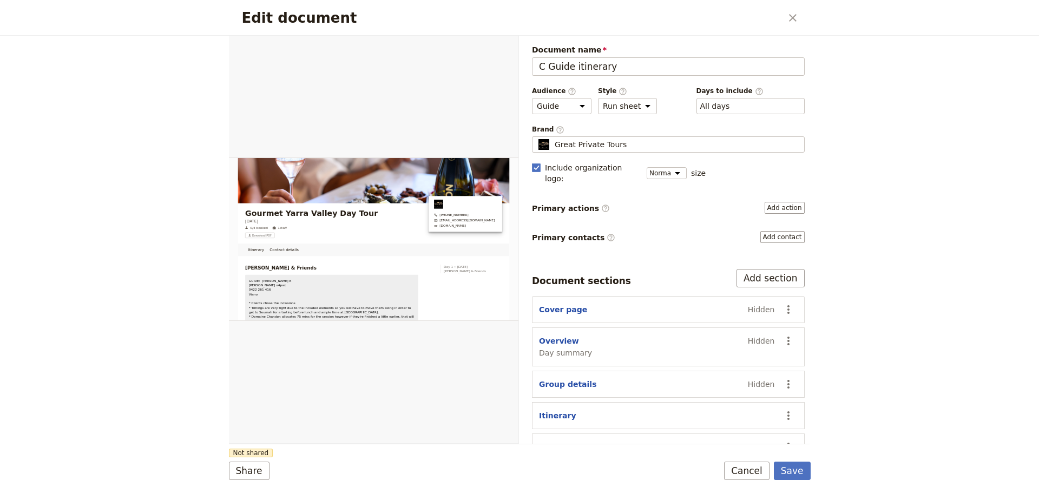
scroll to position [41, 0]
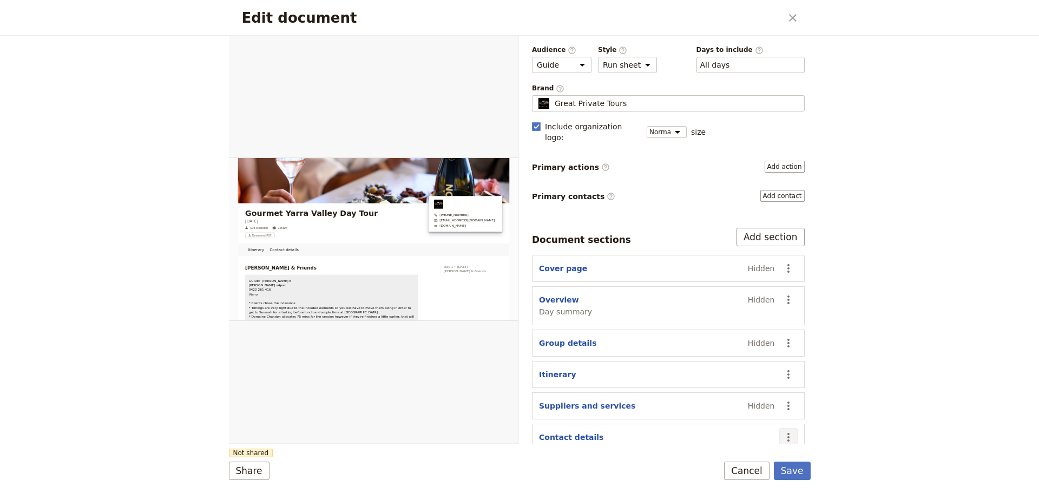
click at [783, 431] on icon "Actions" at bounding box center [788, 437] width 13 height 13
click at [724, 398] on span "Hide section" at bounding box center [717, 401] width 47 height 11
click at [737, 467] on button "Cancel" at bounding box center [746, 471] width 45 height 18
click at [791, 466] on button "Save" at bounding box center [792, 471] width 37 height 18
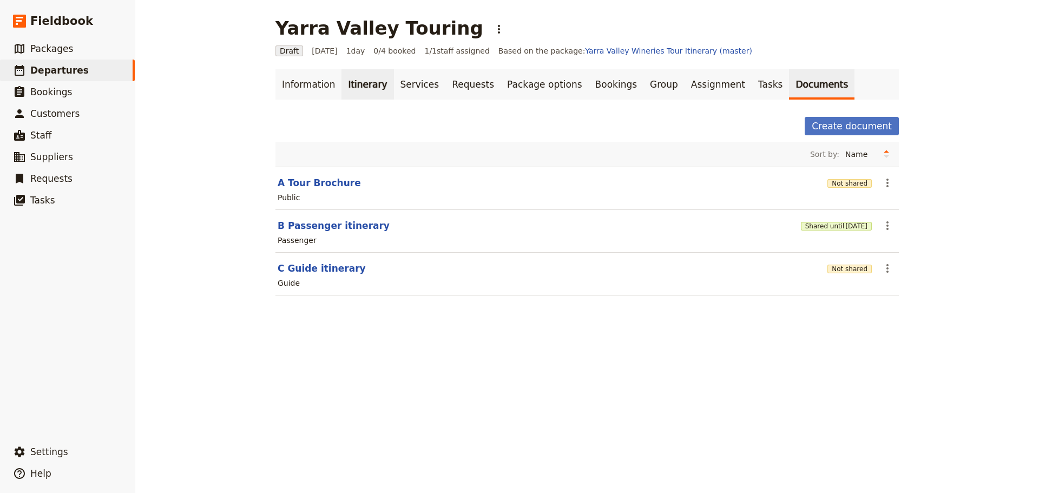
click at [362, 82] on link "Itinerary" at bounding box center [368, 84] width 52 height 30
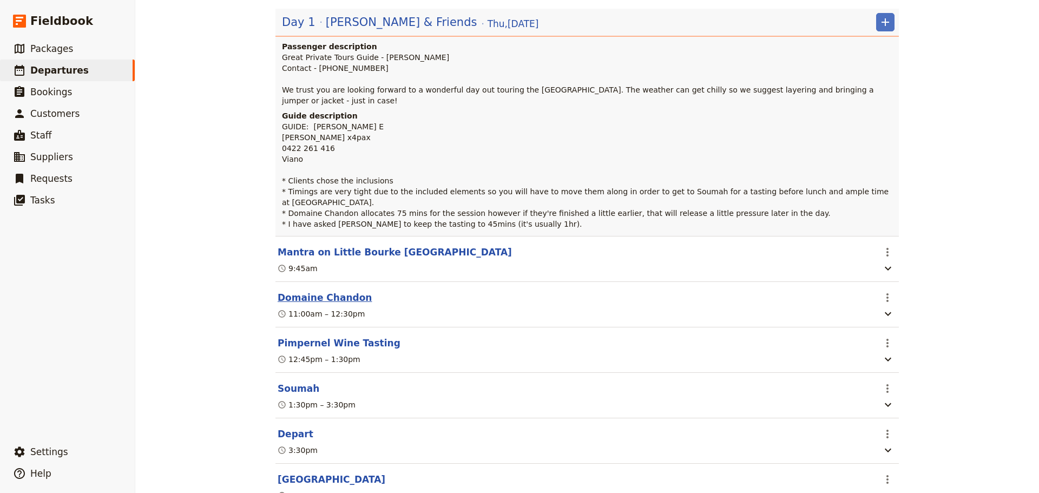
click at [334, 291] on button "Domaine Chandon" at bounding box center [325, 297] width 94 height 13
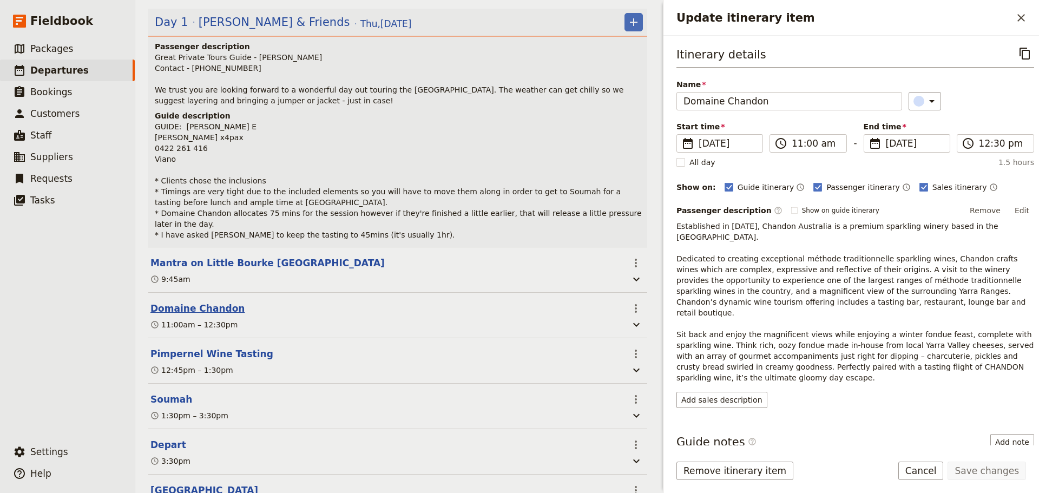
scroll to position [168, 0]
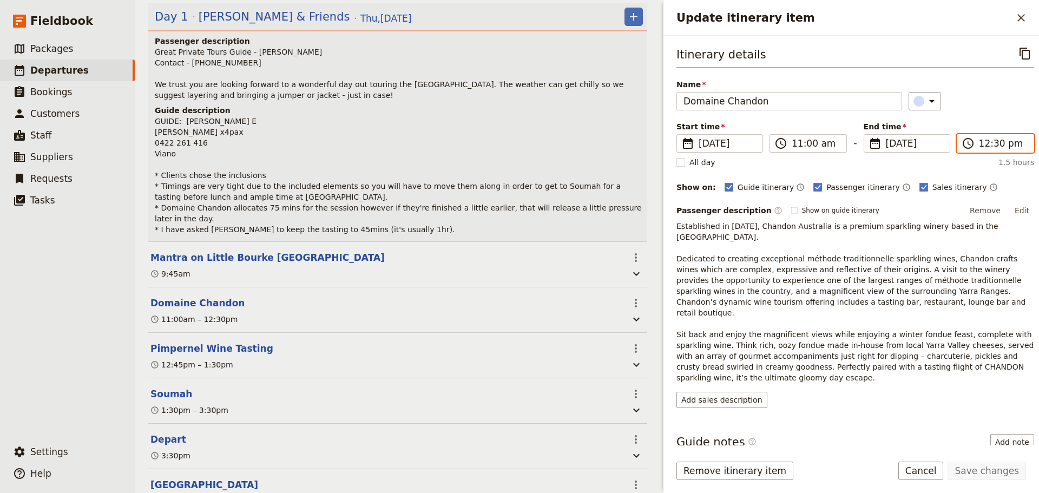
click at [982, 141] on input "12:30 pm" at bounding box center [1003, 143] width 48 height 13
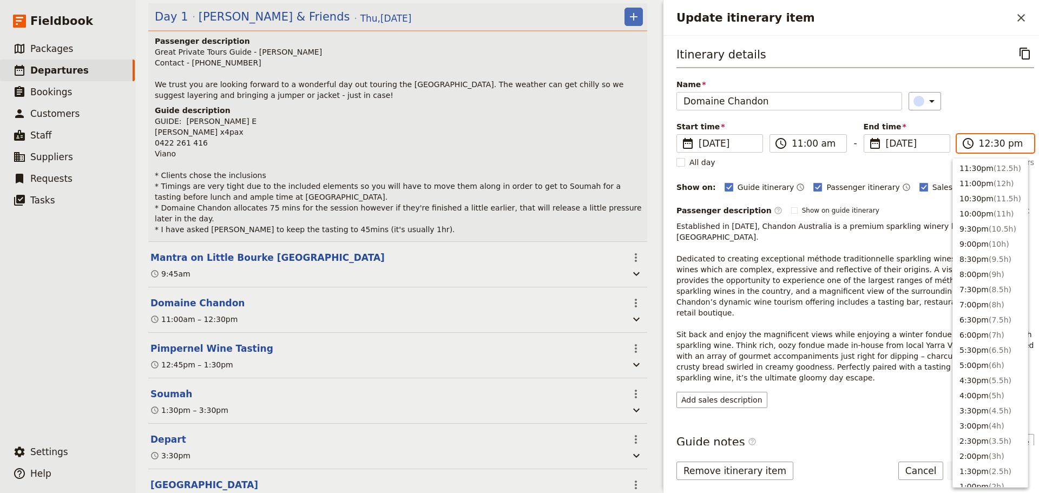
scroll to position [336, 0]
click at [991, 145] on input "12:30 pm" at bounding box center [1003, 143] width 48 height 13
type input "12:15 pm"
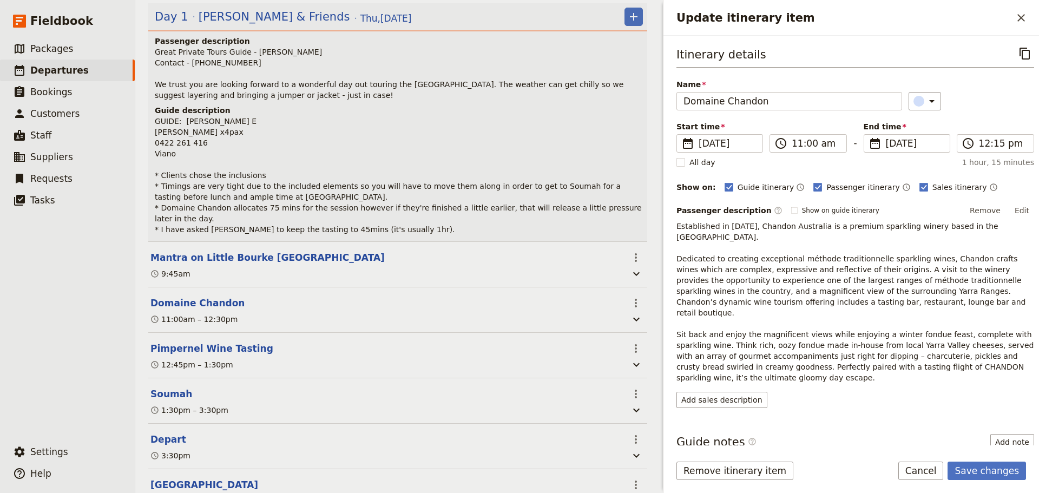
click at [1004, 108] on div "​" at bounding box center [972, 101] width 126 height 18
click at [995, 475] on button "Save changes" at bounding box center [987, 471] width 78 height 18
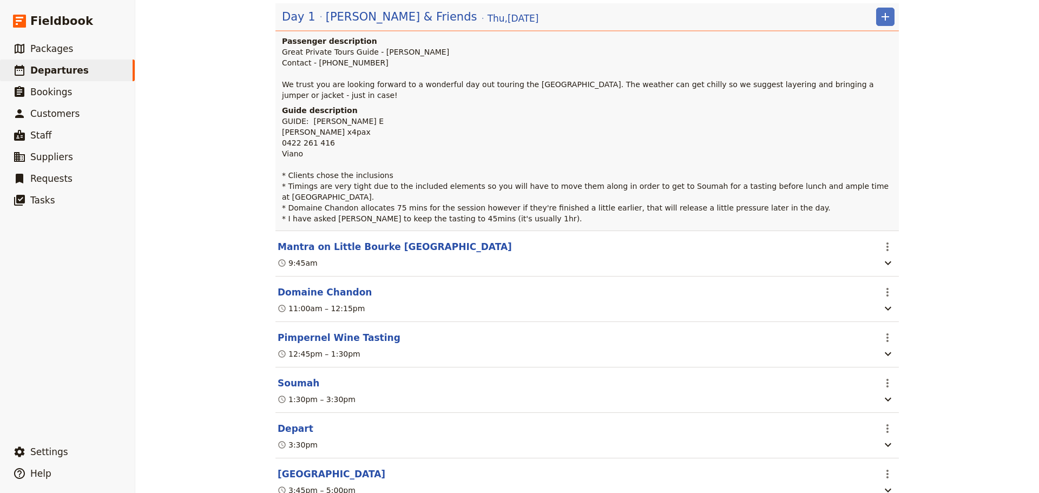
scroll to position [162, 0]
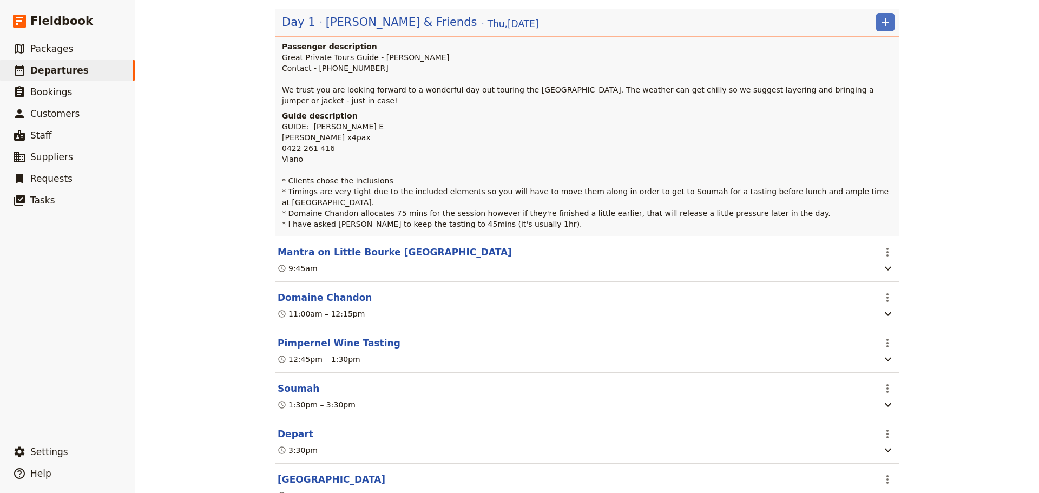
click at [352, 337] on button "Pimpernel Wine Tasting" at bounding box center [339, 343] width 123 height 13
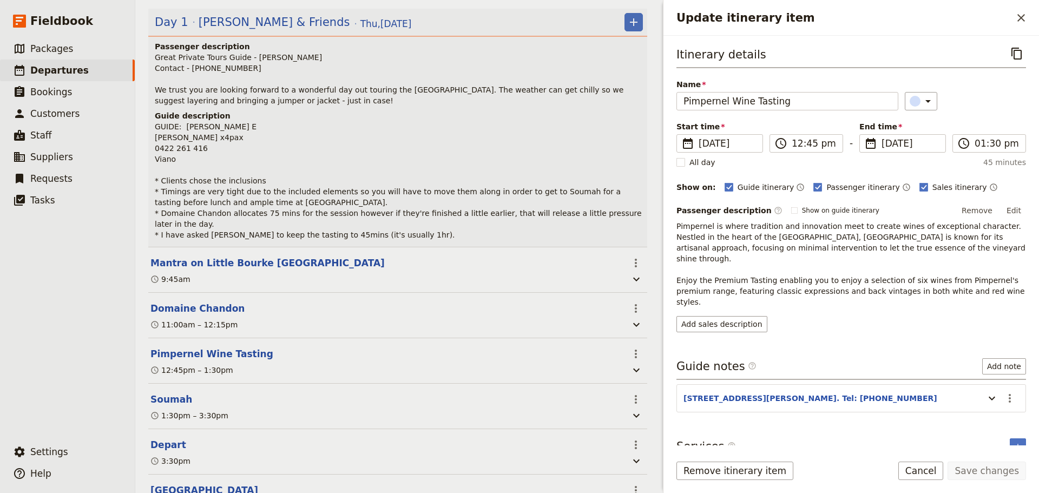
scroll to position [168, 0]
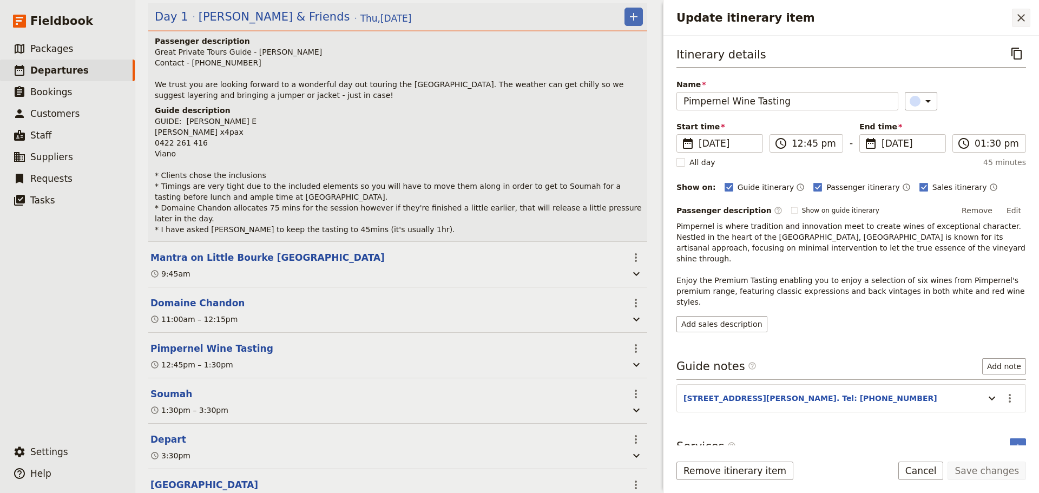
click at [1021, 19] on icon "Close drawer" at bounding box center [1022, 18] width 8 height 8
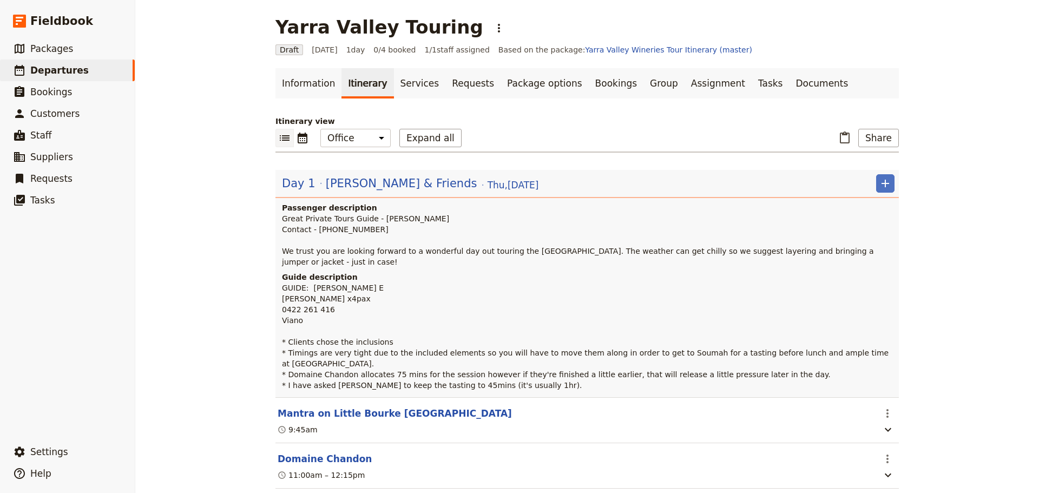
scroll to position [0, 0]
click at [300, 145] on icon "Calendar view" at bounding box center [303, 139] width 10 height 11
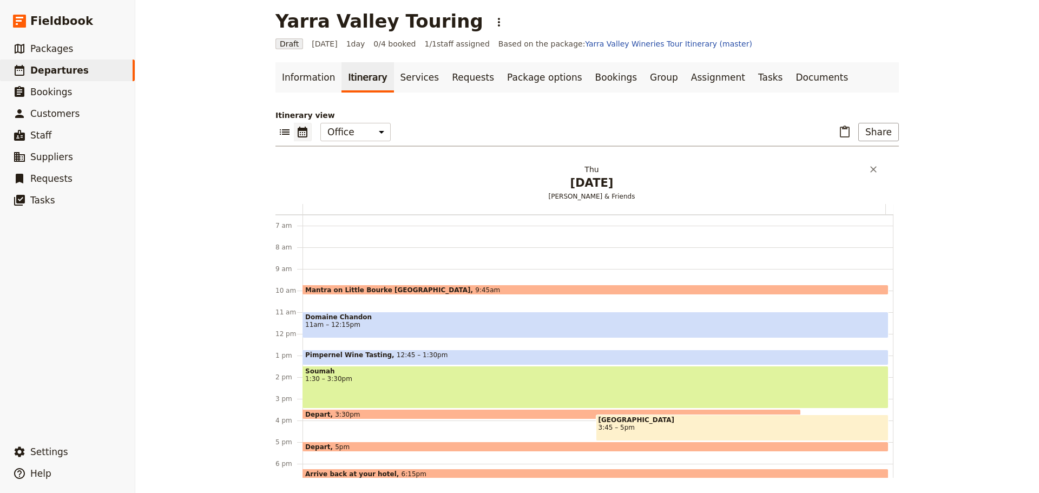
scroll to position [9, 0]
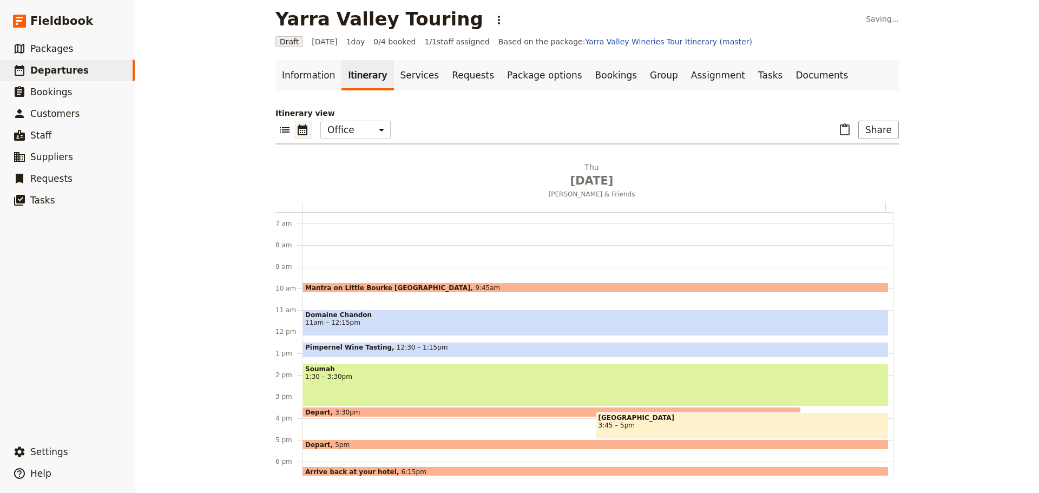
click at [412, 347] on span "12:30 – 1:15pm" at bounding box center [422, 350] width 51 height 12
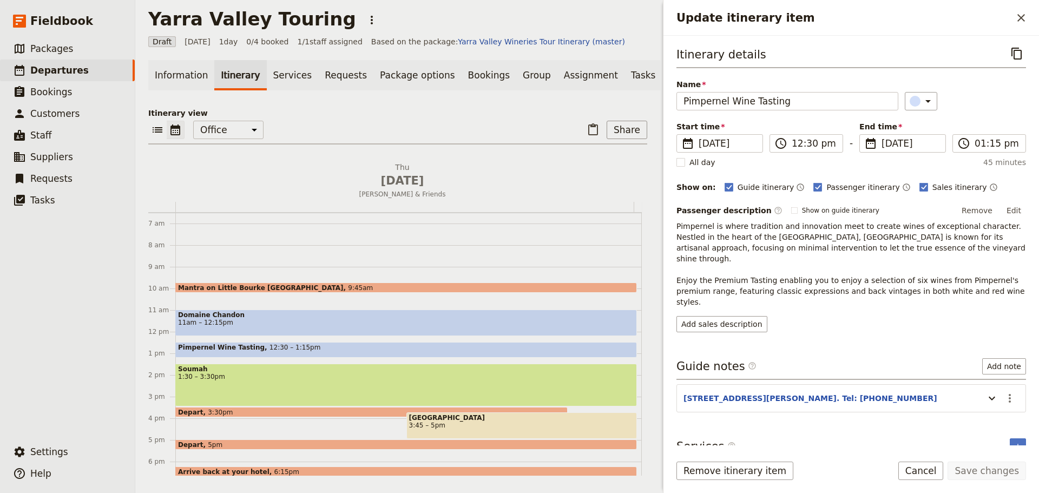
click at [317, 326] on span "11am – 12:15pm" at bounding box center [406, 323] width 456 height 8
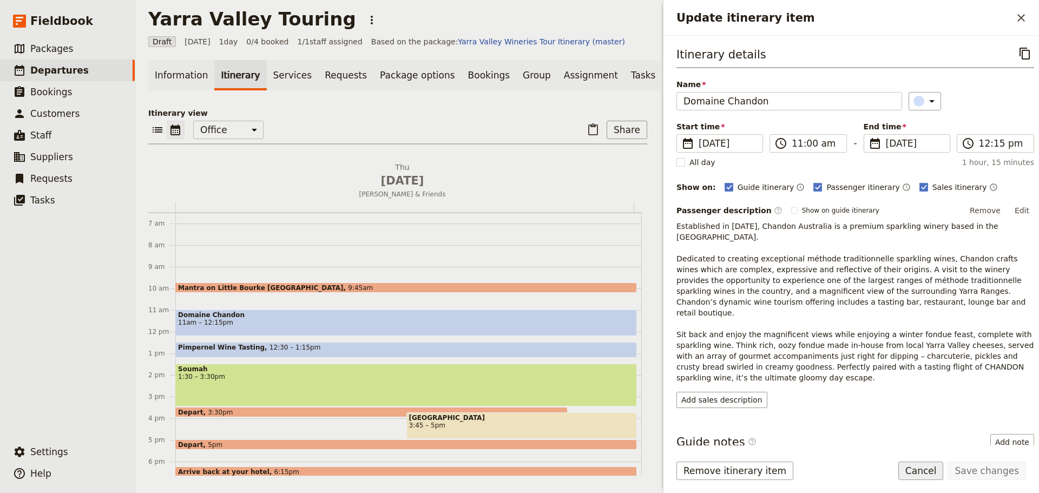
click at [938, 466] on button "Cancel" at bounding box center [921, 471] width 45 height 18
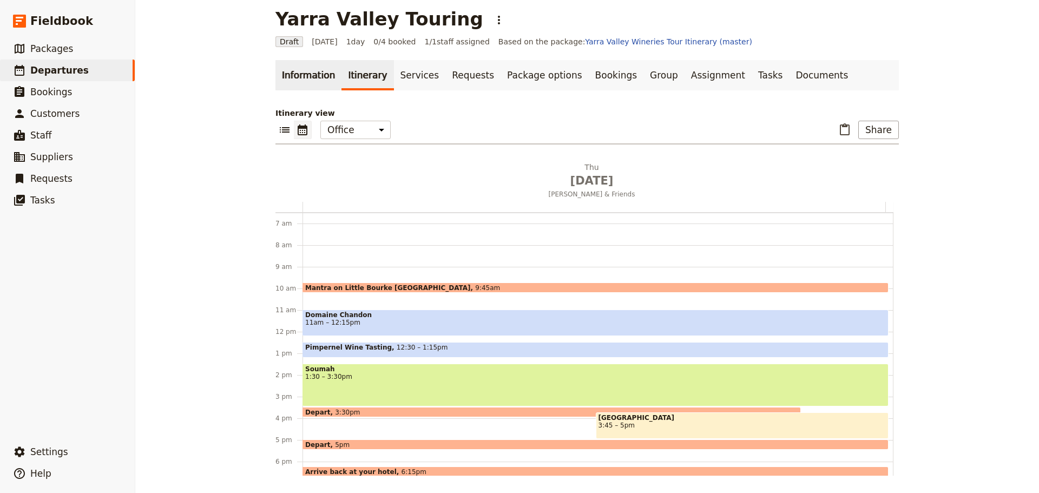
click at [298, 75] on link "Information" at bounding box center [309, 75] width 66 height 30
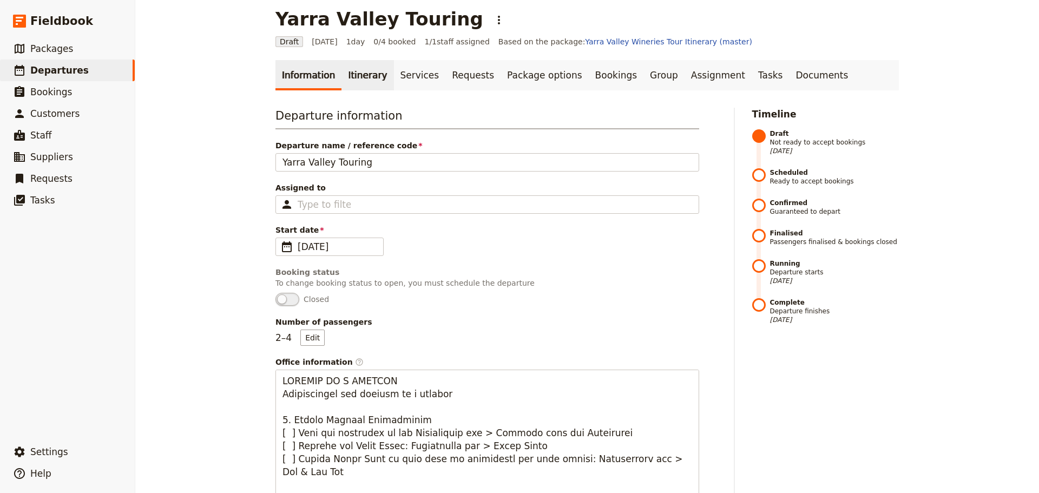
drag, startPoint x: 343, startPoint y: 55, endPoint x: 349, endPoint y: 67, distance: 13.3
click at [349, 67] on link "Itinerary" at bounding box center [368, 75] width 52 height 30
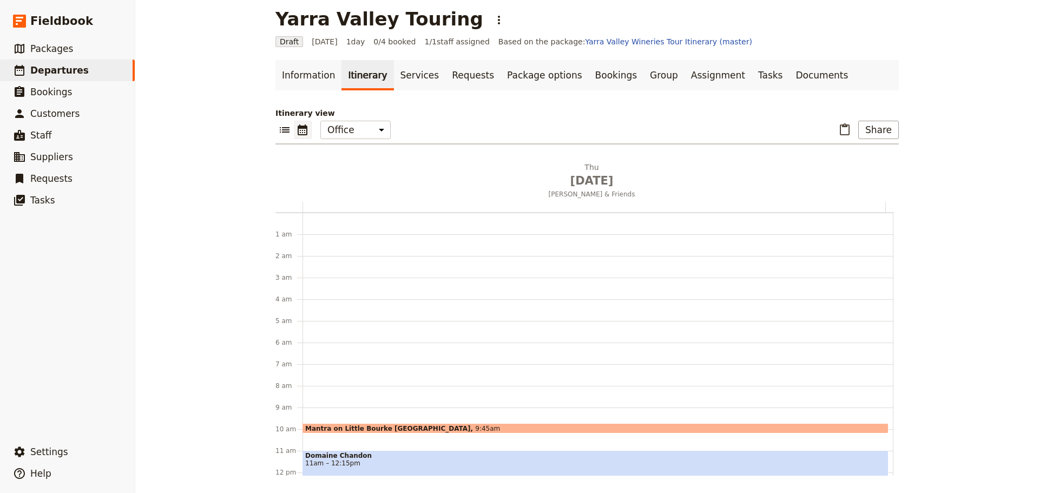
scroll to position [141, 0]
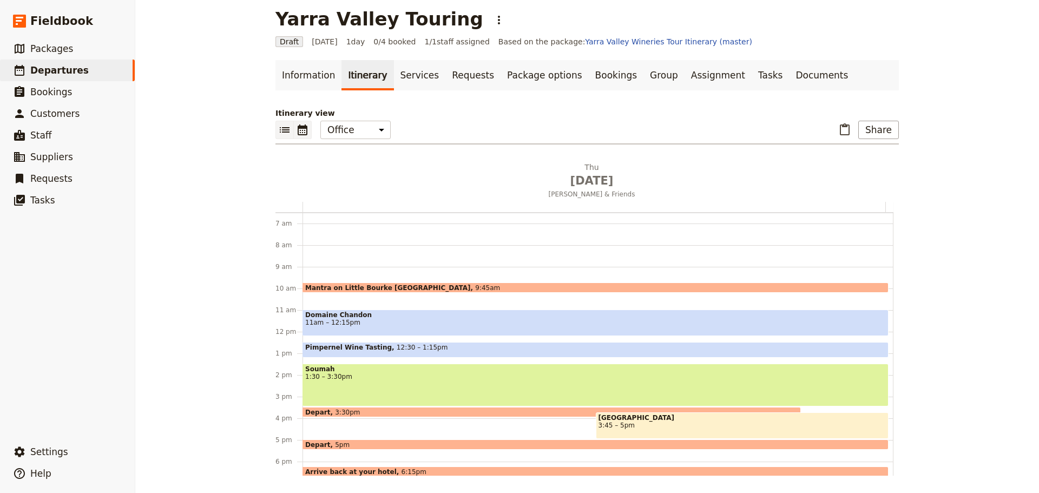
drag, startPoint x: 275, startPoint y: 139, endPoint x: 280, endPoint y: 134, distance: 6.5
click at [276, 137] on button "​" at bounding box center [285, 130] width 18 height 18
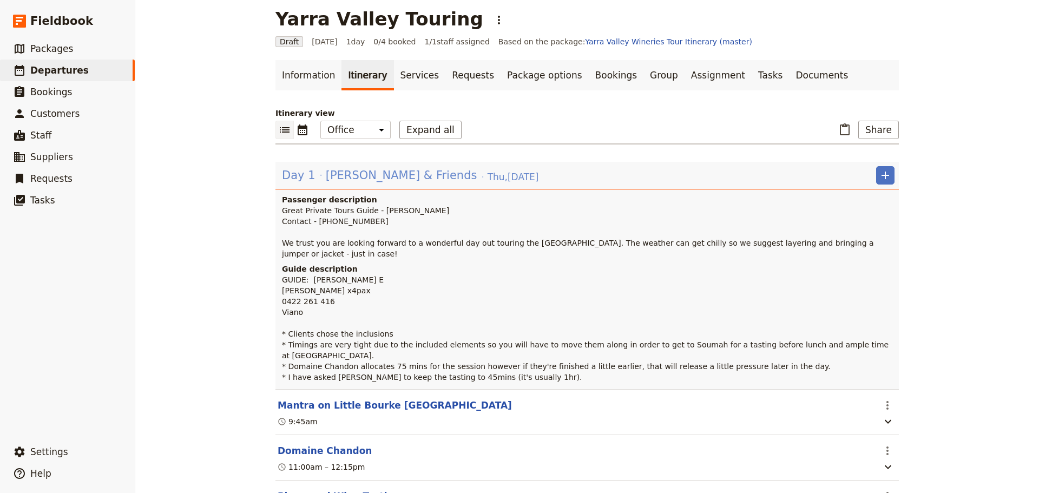
click at [352, 177] on span "Fiona & Friends" at bounding box center [402, 175] width 152 height 16
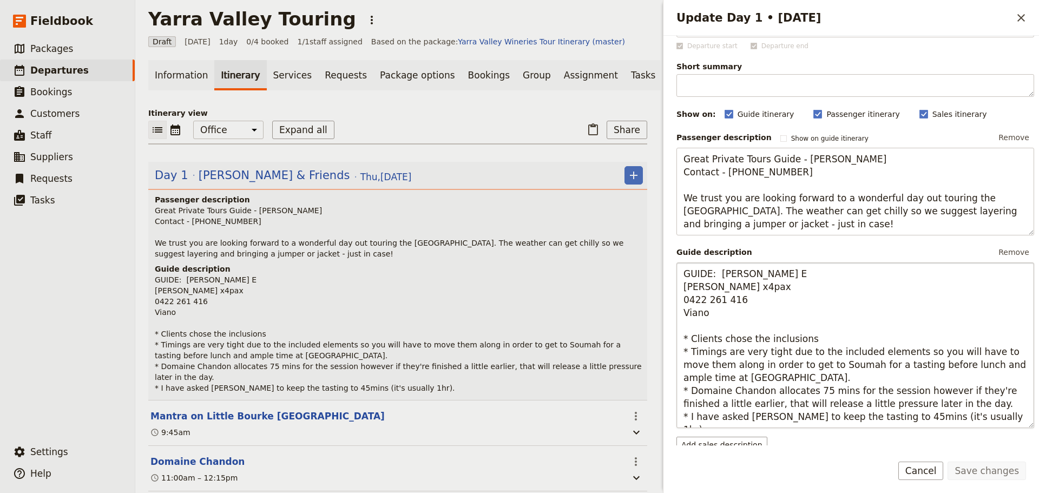
scroll to position [108, 0]
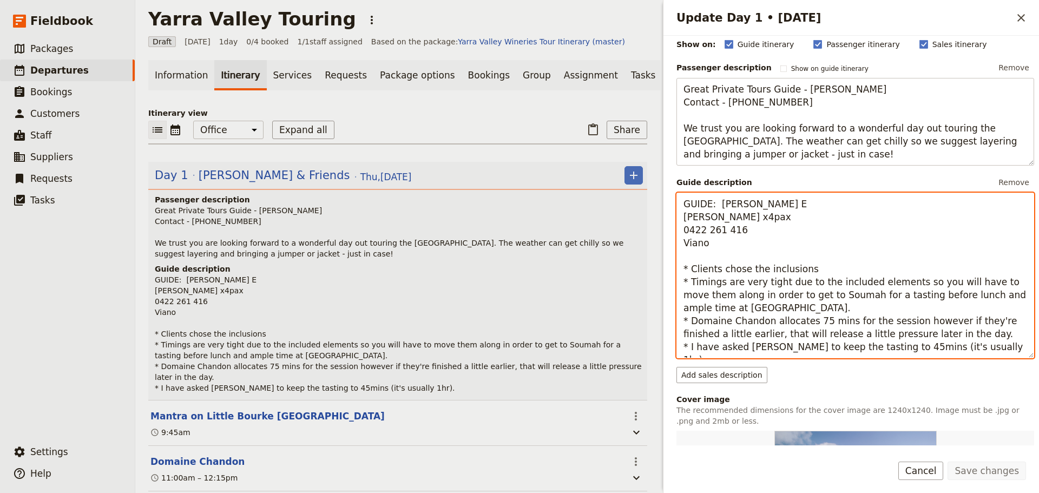
click at [751, 284] on textarea "GUIDE: Alan E Fiona Lamont x4pax 0422 261 416 Viano * Clients chose the inclusi…" at bounding box center [856, 276] width 358 height 166
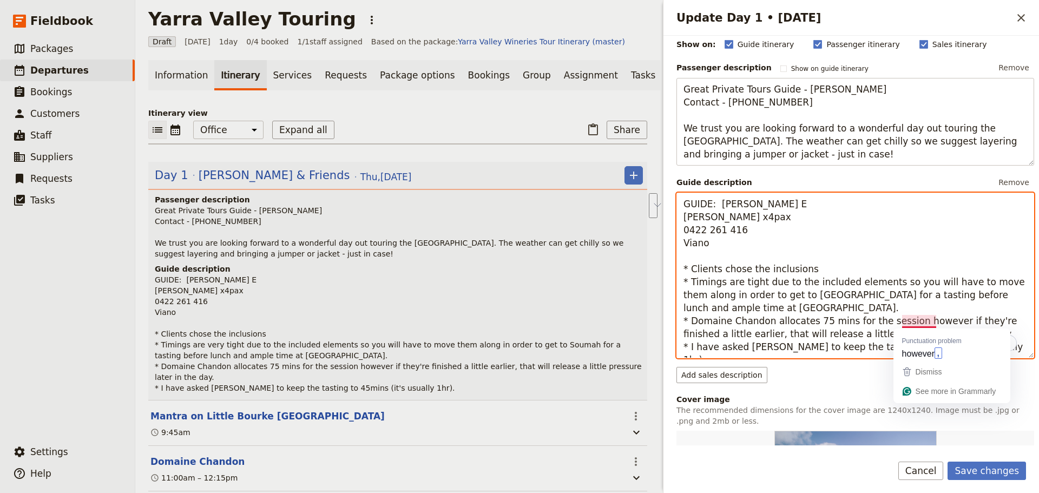
drag, startPoint x: 936, startPoint y: 333, endPoint x: 902, endPoint y: 319, distance: 37.1
click at [902, 319] on textarea "GUIDE: Alan E Fiona Lamont x4pax 0422 261 416 Viano * Clients chose the inclusi…" at bounding box center [856, 276] width 358 height 166
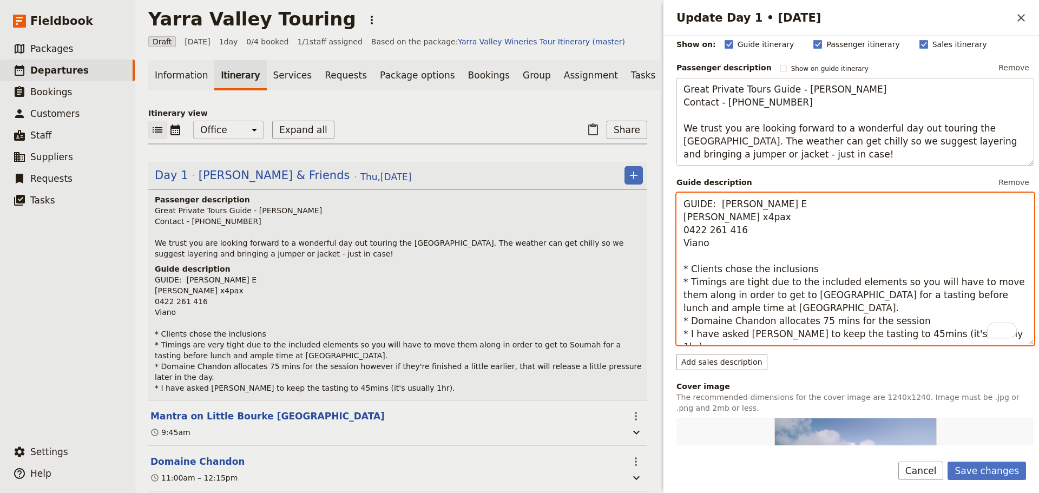
click at [873, 323] on textarea "GUIDE: Alan E Fiona Lamont x4pax 0422 261 416 Viano * Clients chose the inclusi…" at bounding box center [856, 269] width 358 height 153
click at [871, 324] on textarea "GUIDE: Alan E Fiona Lamont x4pax 0422 261 416 Viano * Clients chose the inclusi…" at bounding box center [856, 269] width 358 height 153
click at [814, 304] on textarea "GUIDE: Alan E Fiona Lamont x4pax 0422 261 416 Viano * Clients chose the inclusi…" at bounding box center [856, 269] width 358 height 153
type textarea "GUIDE: Alan E Fiona Lamont x4pax 0422 261 416 Viano * Clients chose the inclusi…"
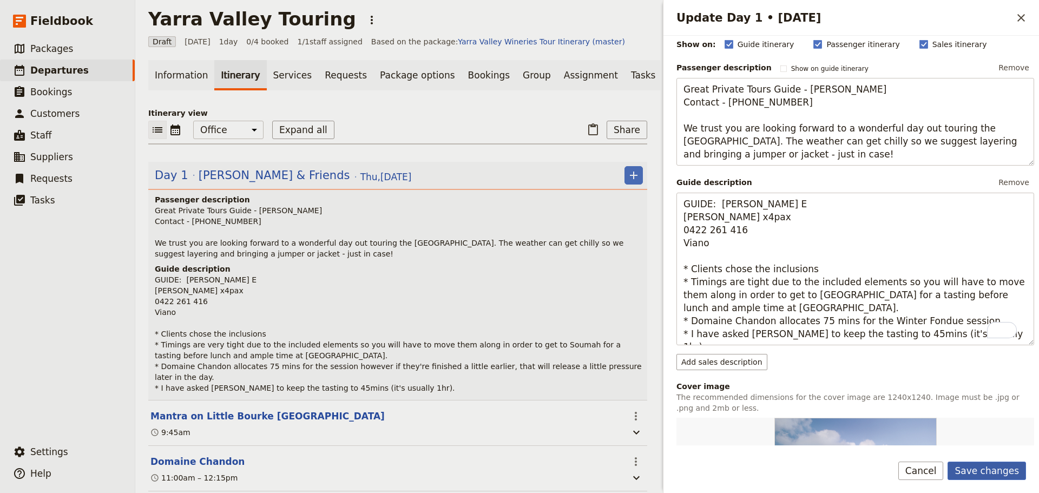
click at [1008, 463] on button "Save changes" at bounding box center [987, 471] width 78 height 18
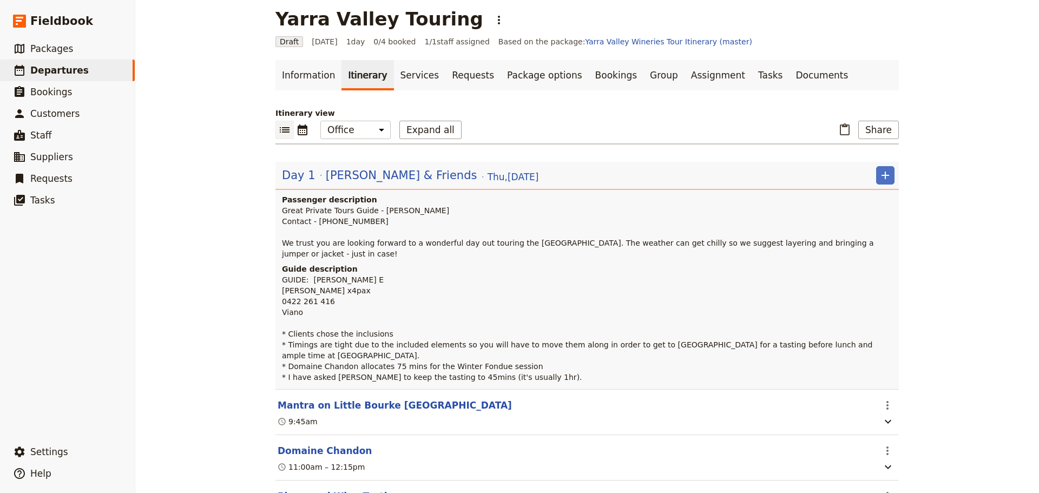
click at [535, 352] on p "GUIDE: Alan E Fiona Lamont x4pax 0422 261 416 Viano * Clients chose the inclusi…" at bounding box center [588, 328] width 613 height 108
click at [326, 174] on span "Fiona & Friends" at bounding box center [402, 175] width 152 height 16
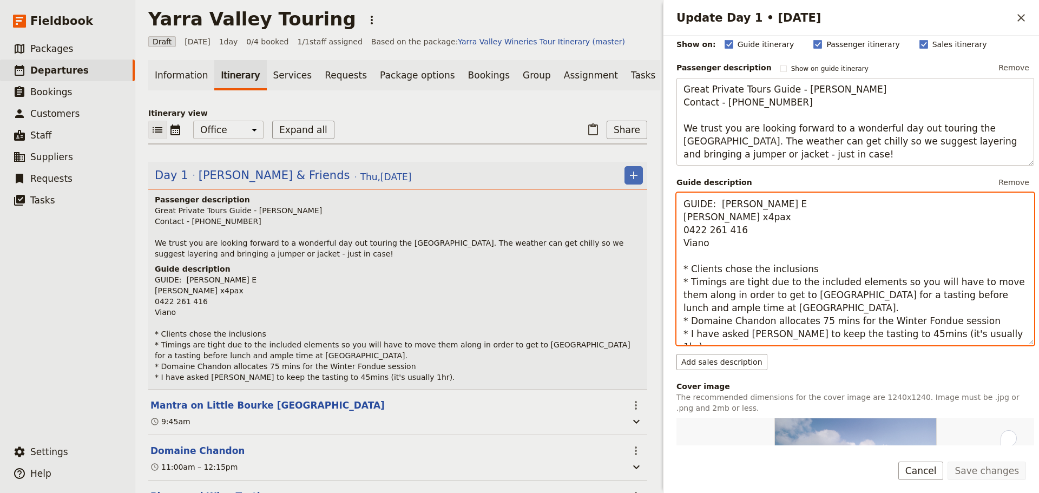
click at [978, 333] on textarea "GUIDE: Alan E Fiona Lamont x4pax 0422 261 416 Viano * Clients chose the inclusi…" at bounding box center [856, 269] width 358 height 153
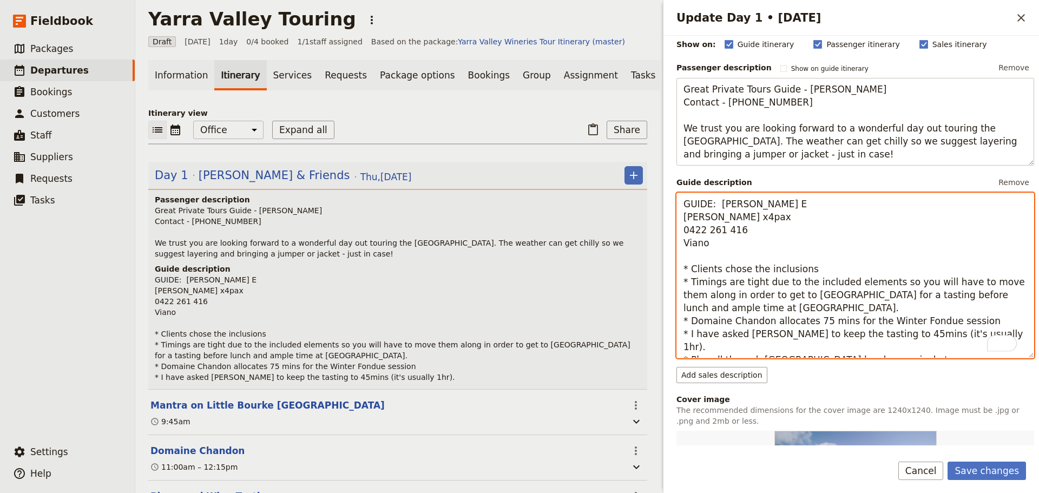
click at [814, 350] on textarea "GUIDE: Alan E Fiona Lamont x4pax 0422 261 416 Viano * Clients chose the inclusi…" at bounding box center [856, 276] width 358 height 166
type textarea "GUIDE: Alan E Fiona Lamont x4pax 0422 261 416 Viano * Clients chose the inclusi…"
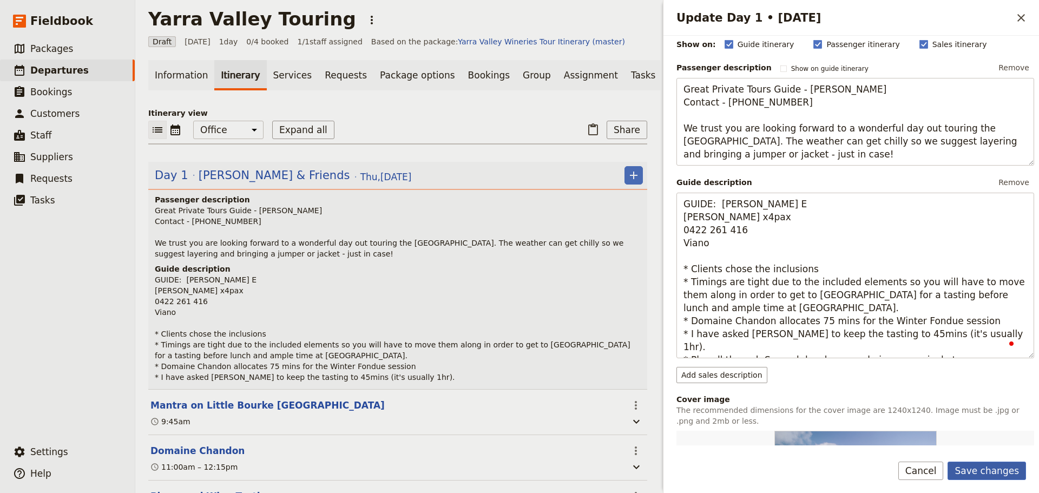
click at [978, 464] on button "Save changes" at bounding box center [987, 471] width 78 height 18
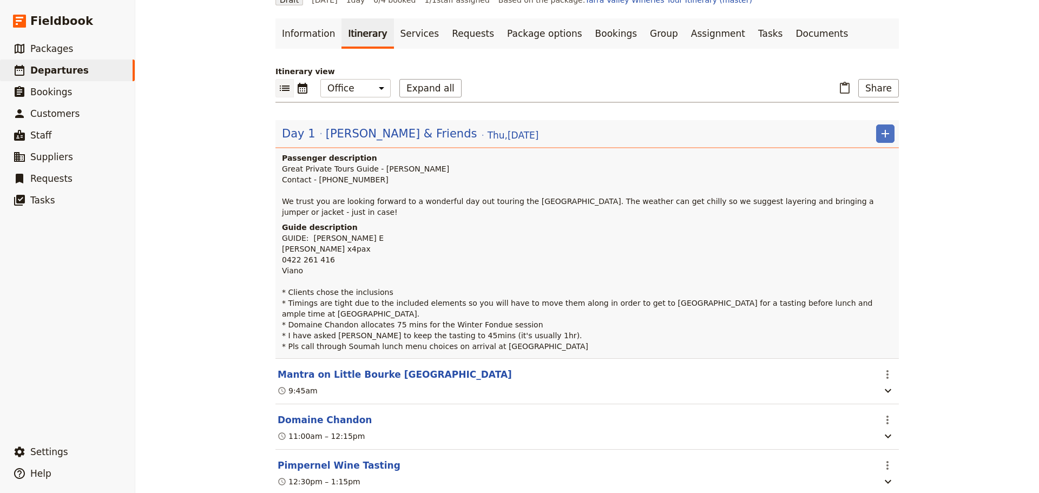
scroll to position [172, 0]
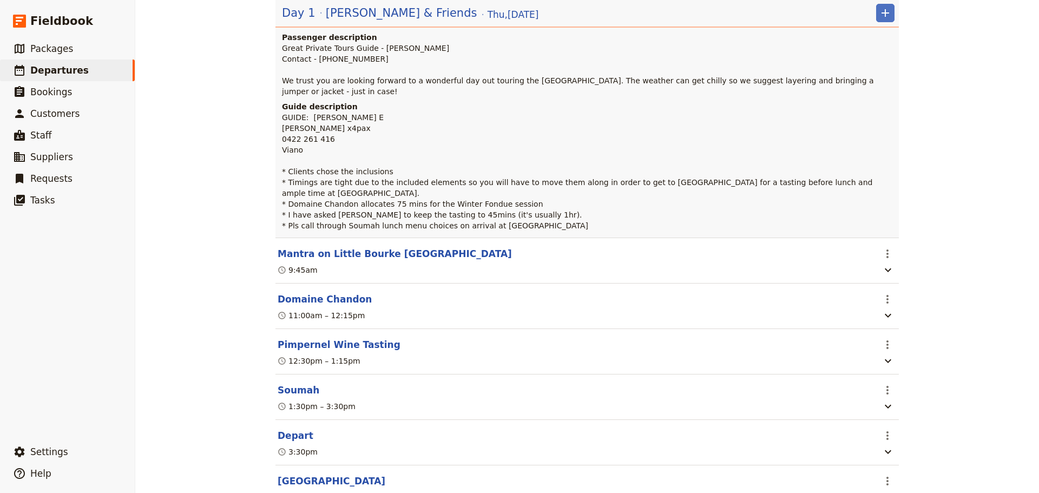
click at [335, 338] on button "Pimpernel Wine Tasting" at bounding box center [339, 344] width 123 height 13
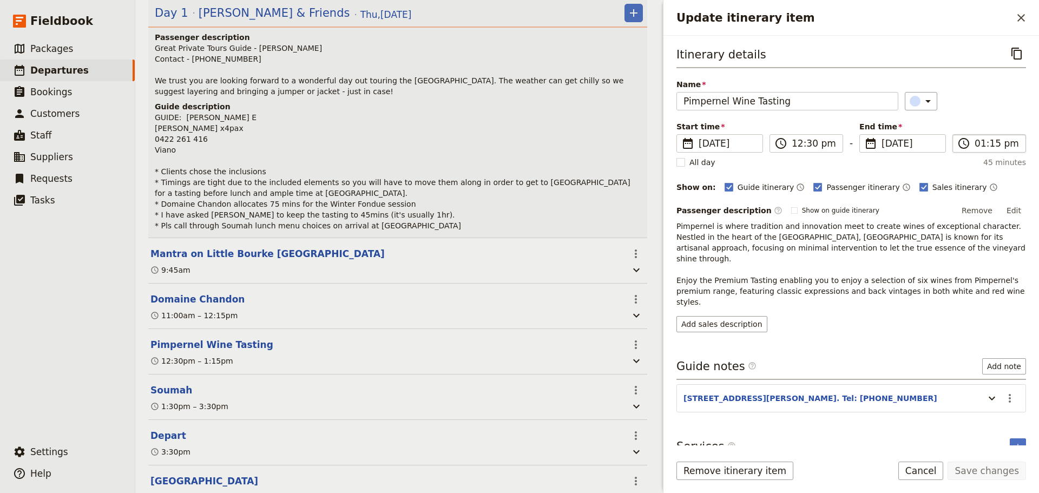
scroll to position [177, 0]
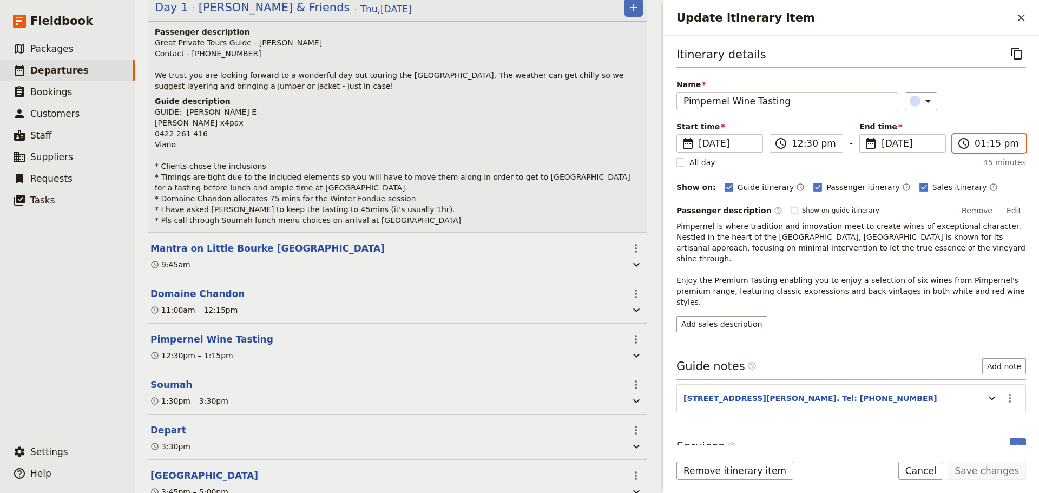
click at [994, 143] on input "01:15 pm" at bounding box center [997, 143] width 44 height 13
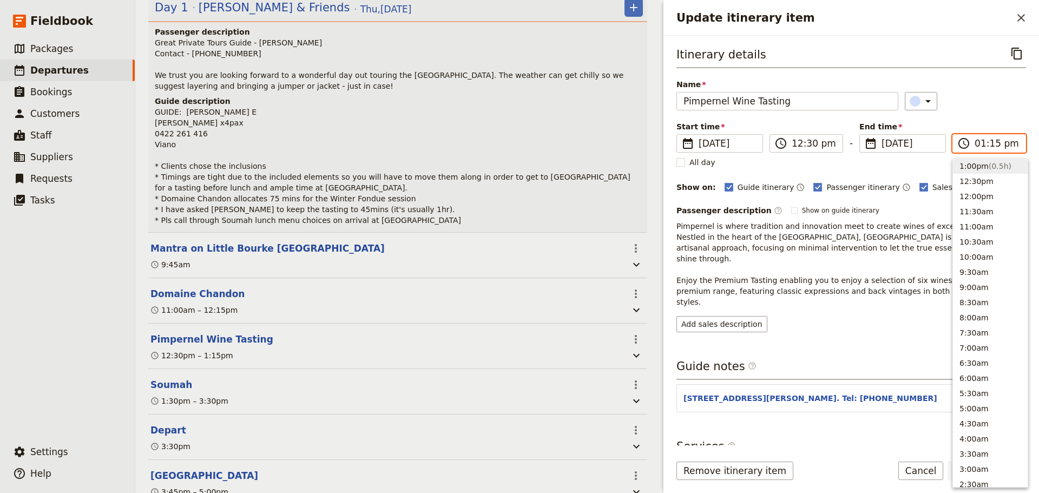
scroll to position [266, 0]
click at [983, 202] on button "1:30pm ( 1h )" at bounding box center [990, 205] width 75 height 15
type input "01:30 pm"
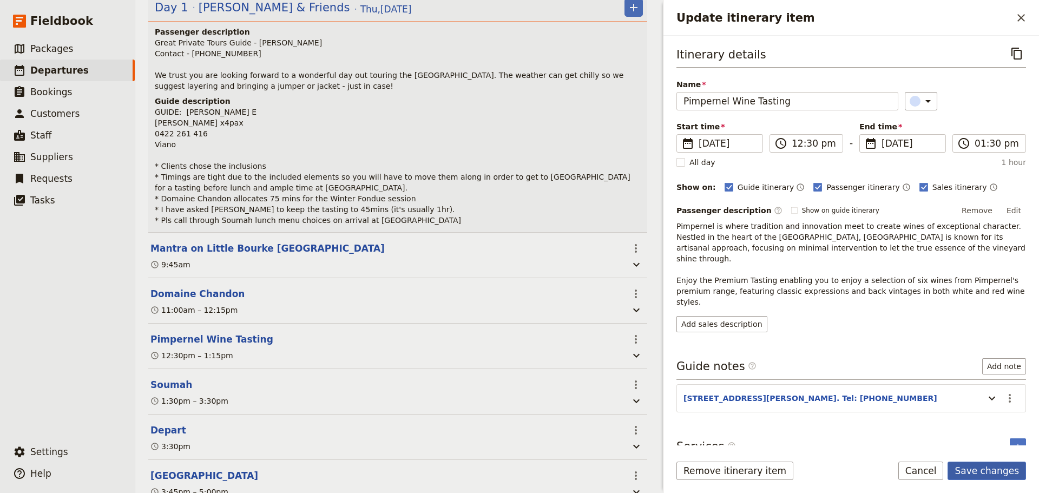
click at [978, 469] on button "Save changes" at bounding box center [987, 471] width 78 height 18
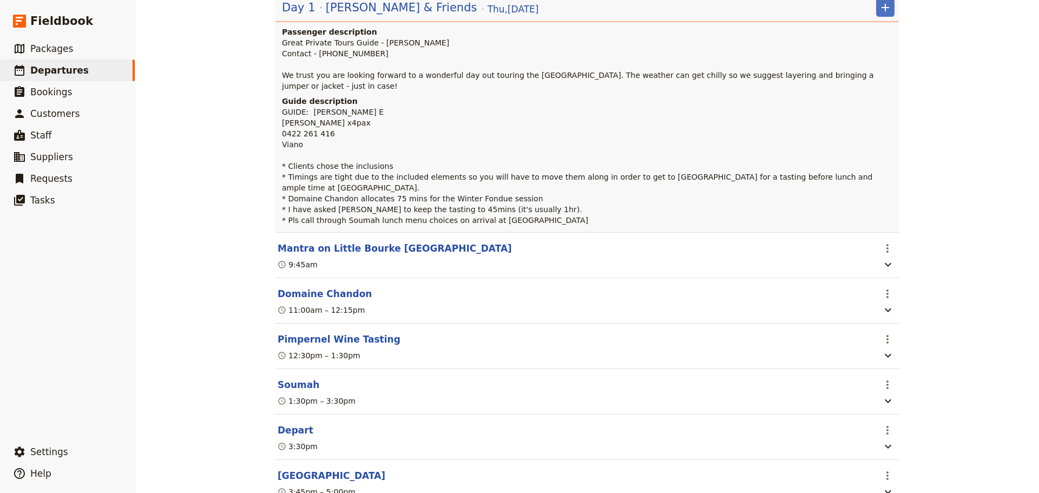
scroll to position [172, 0]
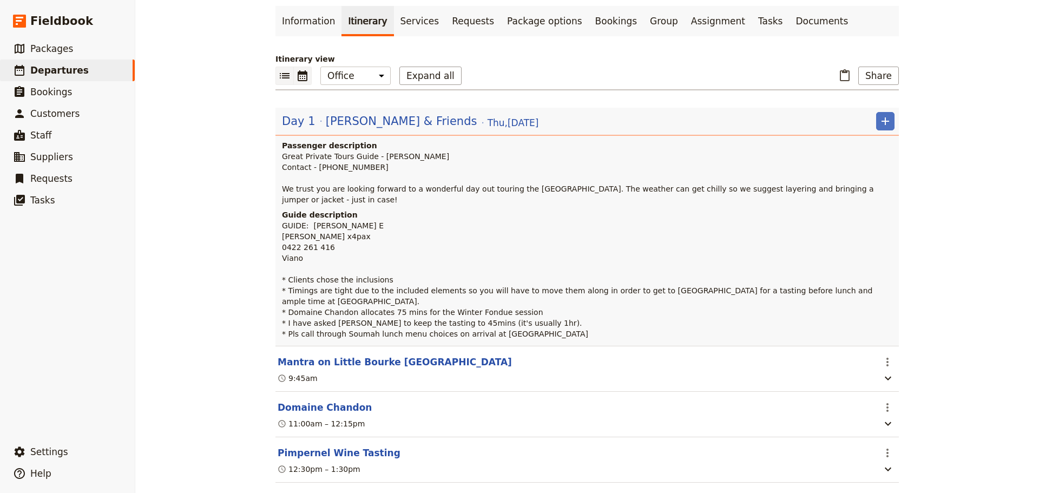
click at [297, 79] on icon "Calendar view" at bounding box center [302, 75] width 13 height 13
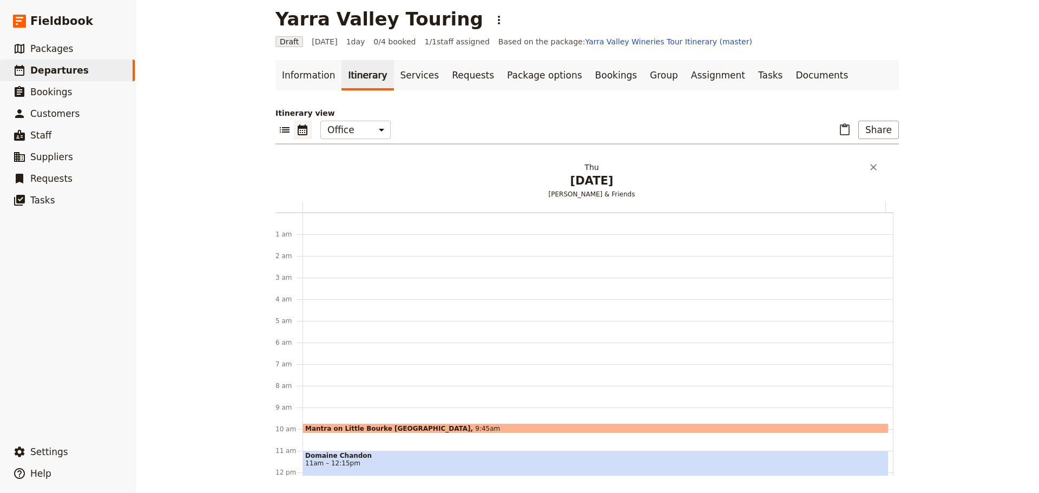
scroll to position [141, 0]
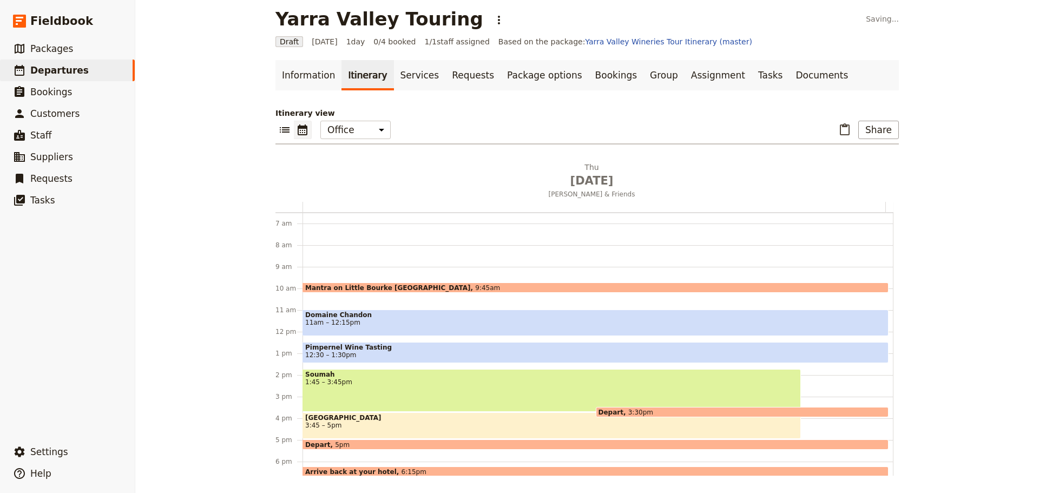
click at [353, 378] on span "Soumah" at bounding box center [551, 375] width 493 height 8
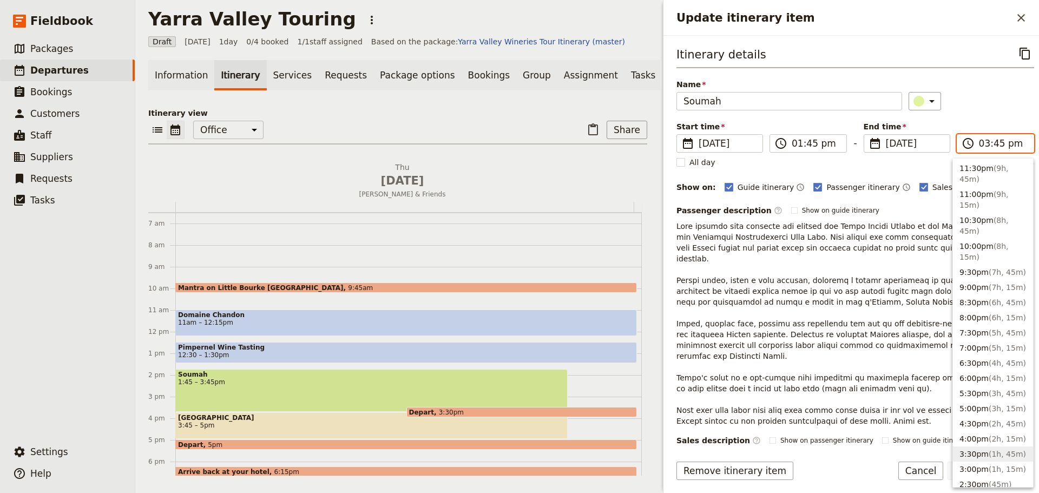
click at [1006, 141] on input "03:45 pm" at bounding box center [1003, 143] width 48 height 13
click at [976, 453] on button "3:30pm ( 1h, 45m )" at bounding box center [993, 454] width 80 height 15
type input "03:30 pm"
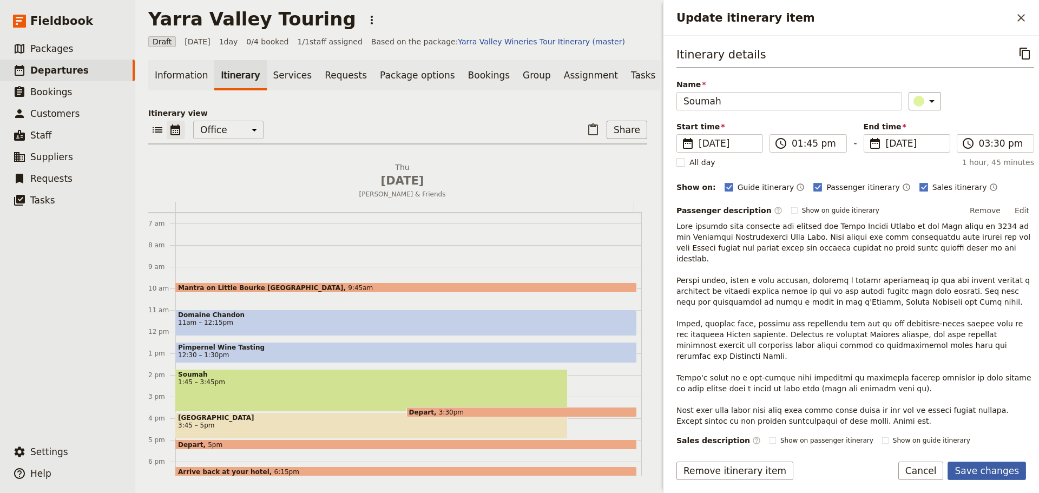
click at [1006, 475] on button "Save changes" at bounding box center [987, 471] width 78 height 18
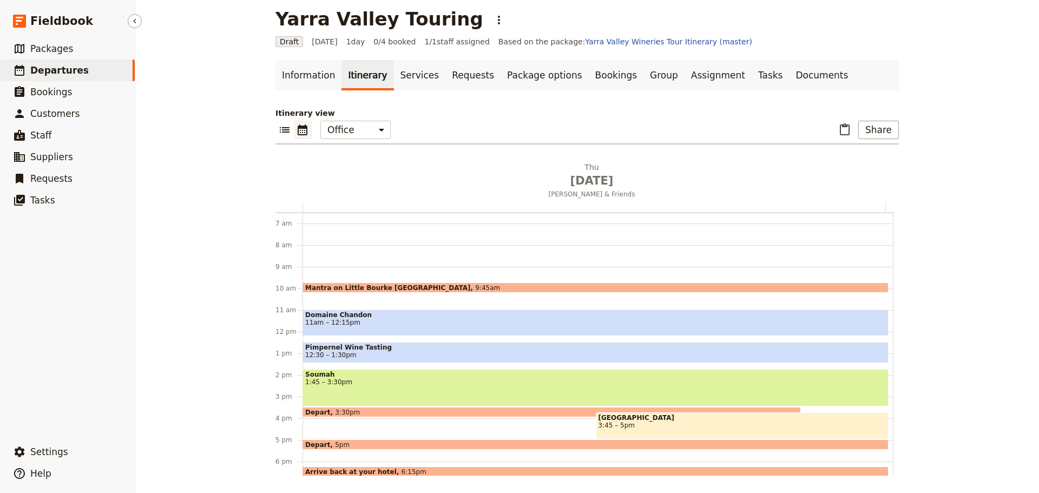
click at [59, 69] on span "Departures" at bounding box center [59, 70] width 58 height 11
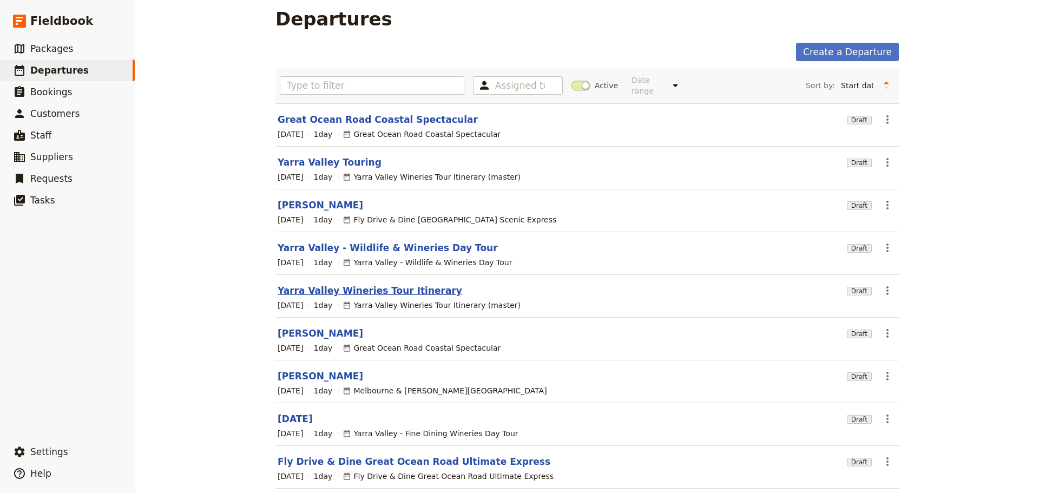
click at [366, 284] on link "Yarra Valley Wineries Tour Itinerary" at bounding box center [370, 290] width 185 height 13
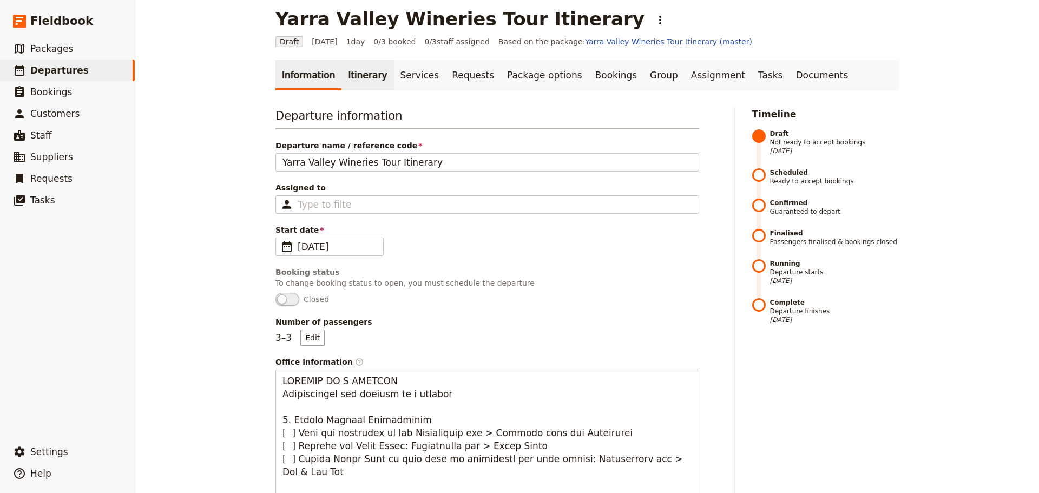
click at [356, 70] on link "Itinerary" at bounding box center [368, 75] width 52 height 30
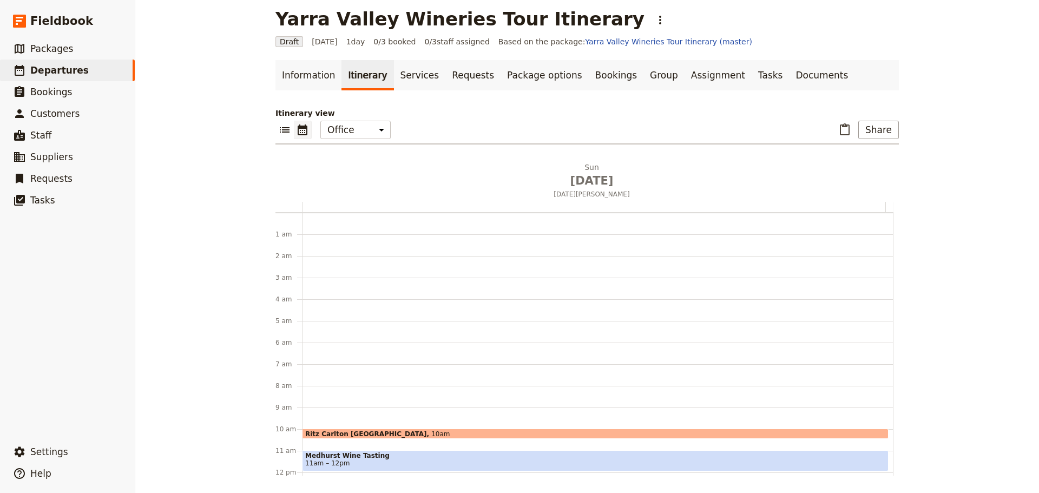
scroll to position [141, 0]
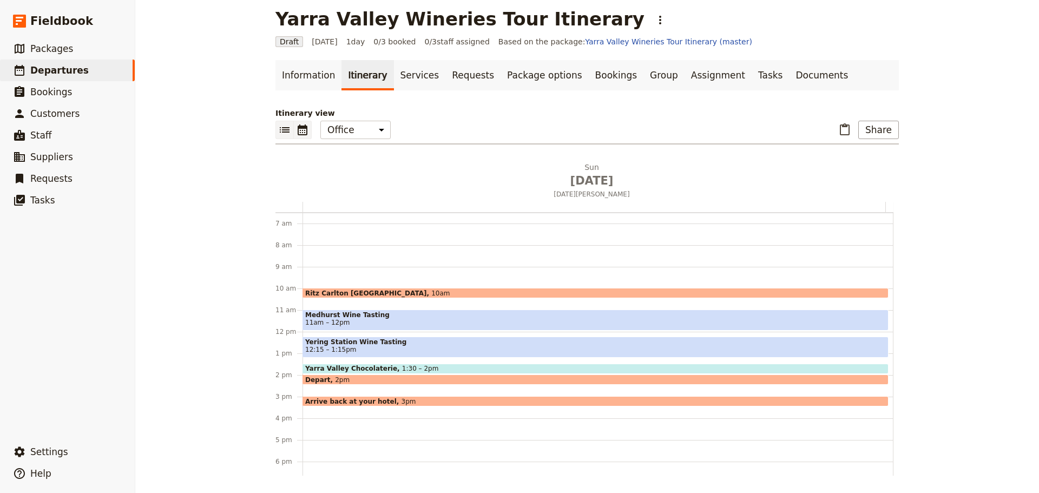
click at [284, 134] on icon "List view" at bounding box center [284, 129] width 13 height 13
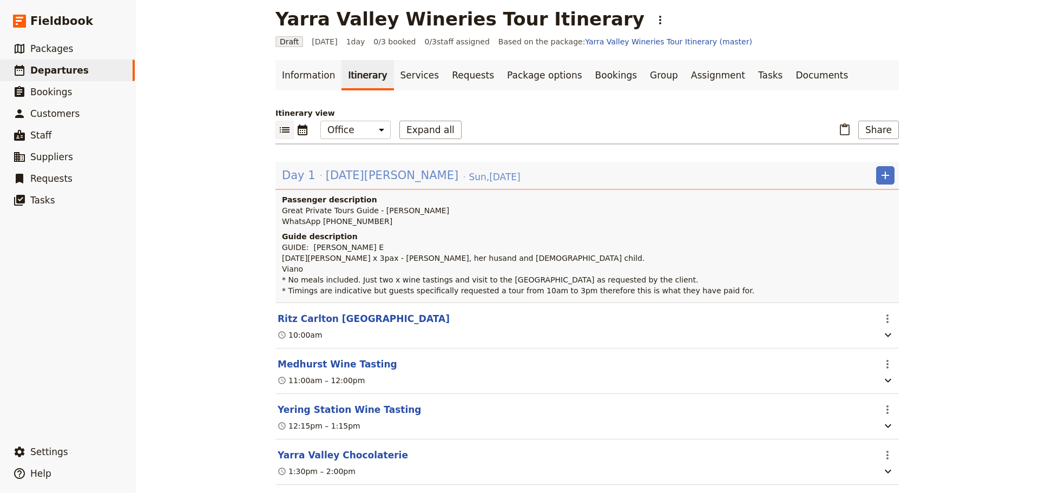
click at [355, 174] on span "[DATE][PERSON_NAME]" at bounding box center [392, 175] width 133 height 16
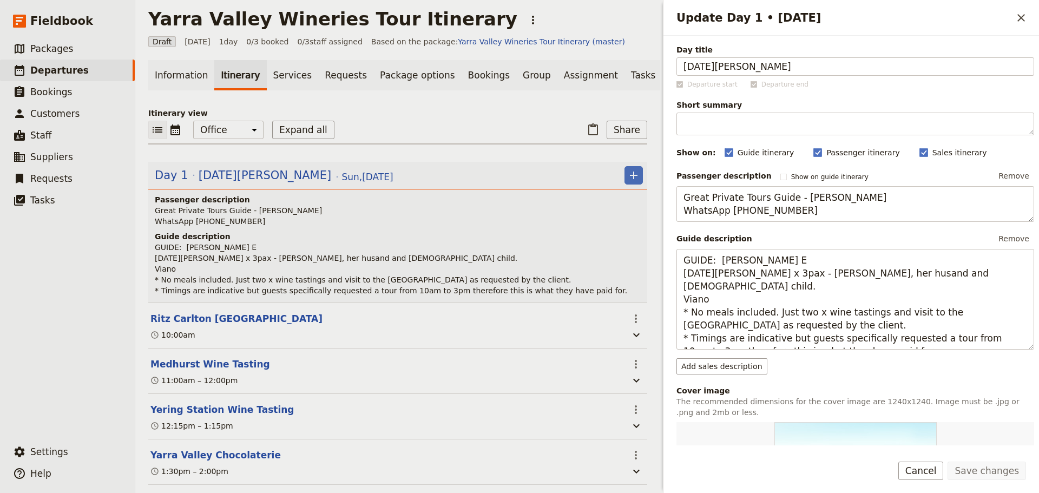
click at [384, 263] on p "GUIDE: Alan E Lucia Pascucci x 3pax - Lucia, her husand and 11YO child. Viano *…" at bounding box center [399, 269] width 488 height 54
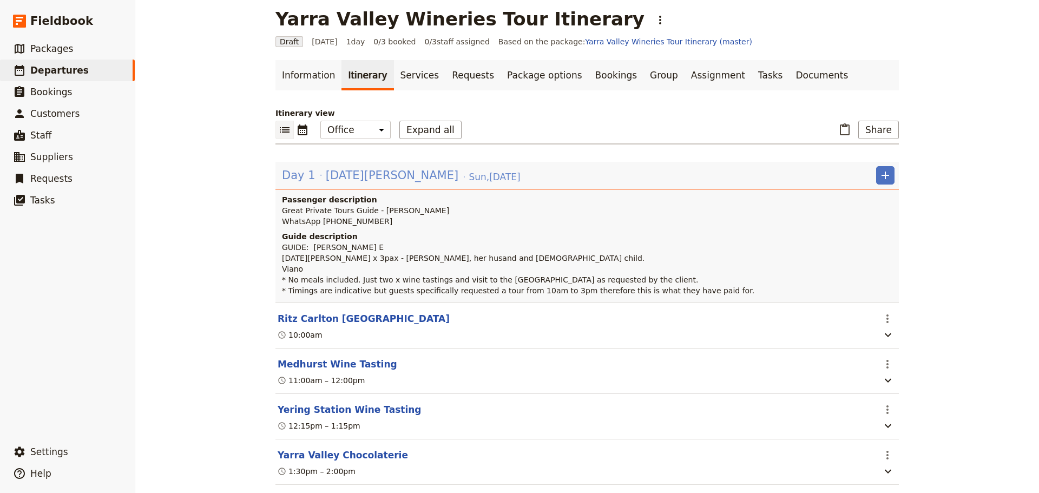
click at [326, 177] on span "[DATE][PERSON_NAME]" at bounding box center [392, 175] width 133 height 16
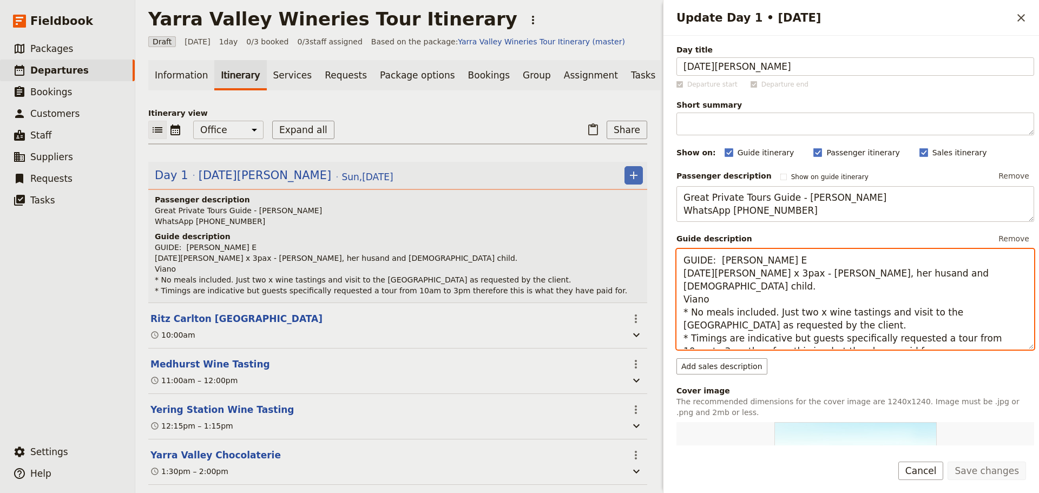
click at [950, 274] on textarea "GUIDE: Alan E Lucia Pascucci x 3pax - Lucia, her husand and 11YO child. Viano *…" at bounding box center [856, 299] width 358 height 101
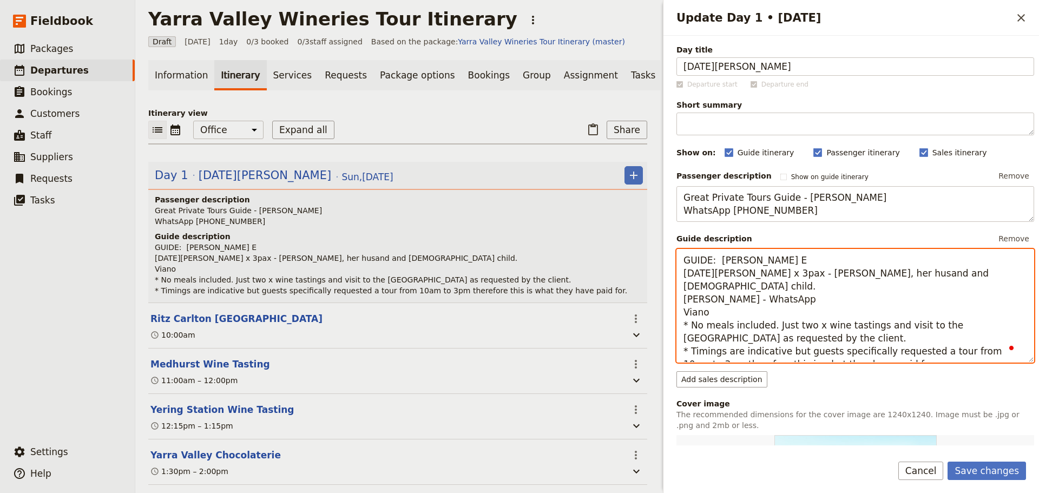
paste textarea "+39 335 7741366"
type textarea "GUIDE: [PERSON_NAME] E [DATE][PERSON_NAME] x 3pax - [PERSON_NAME], her husand a…"
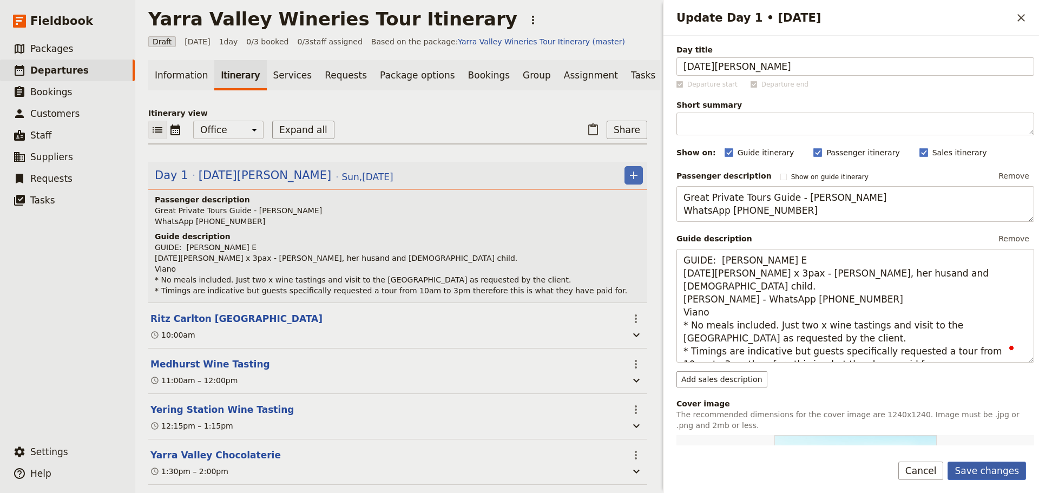
click at [993, 463] on button "Save changes" at bounding box center [987, 471] width 78 height 18
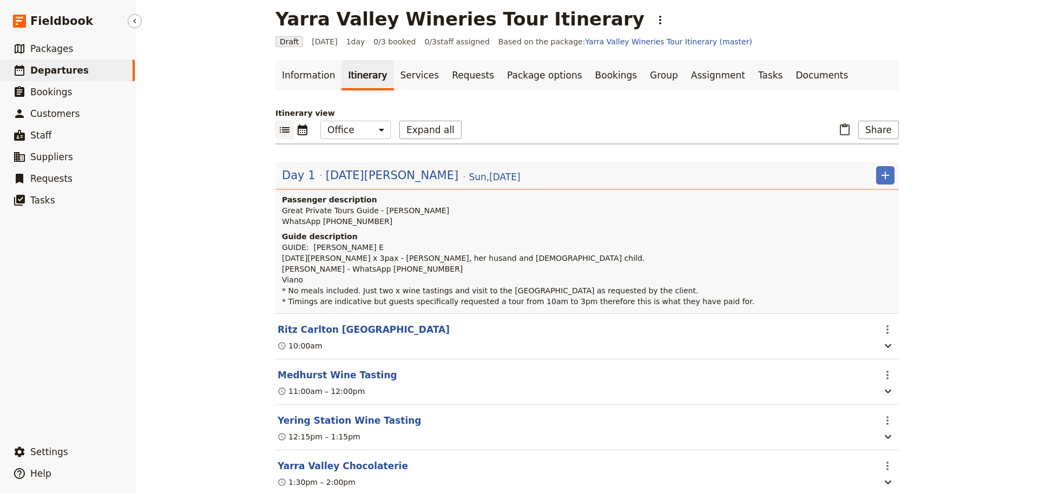
click at [53, 67] on span "Departures" at bounding box center [59, 70] width 58 height 11
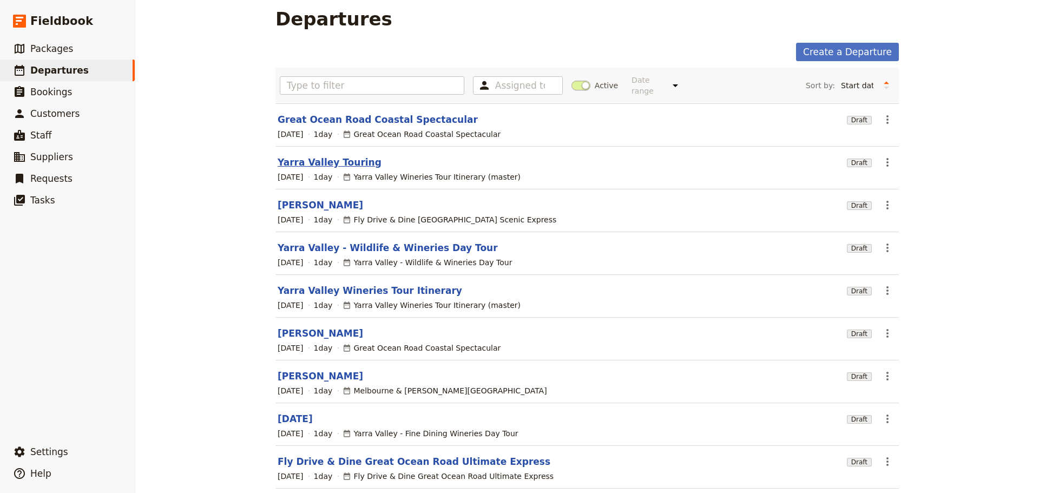
click at [293, 156] on link "Yarra Valley Touring" at bounding box center [330, 162] width 104 height 13
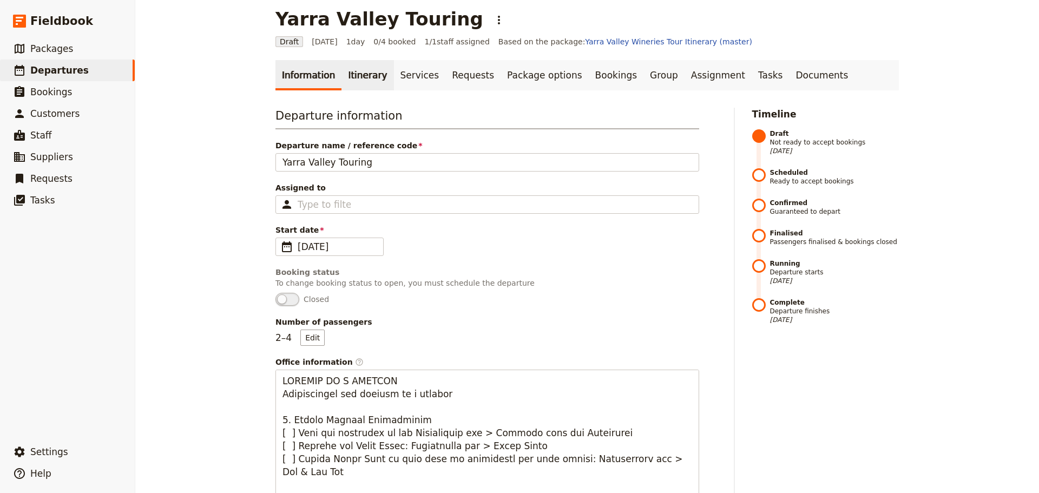
click at [342, 65] on link "Itinerary" at bounding box center [368, 75] width 52 height 30
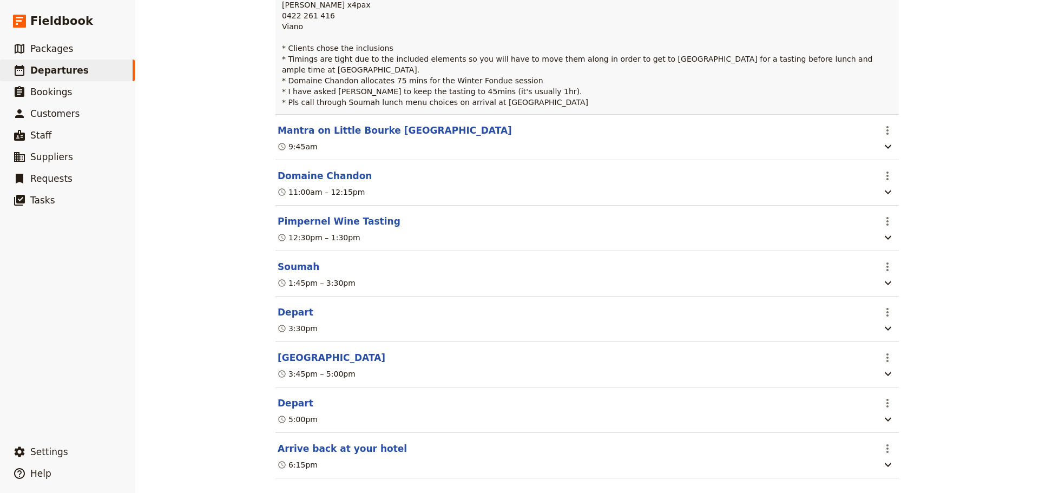
scroll to position [297, 0]
click at [287, 259] on button "Soumah" at bounding box center [299, 265] width 42 height 13
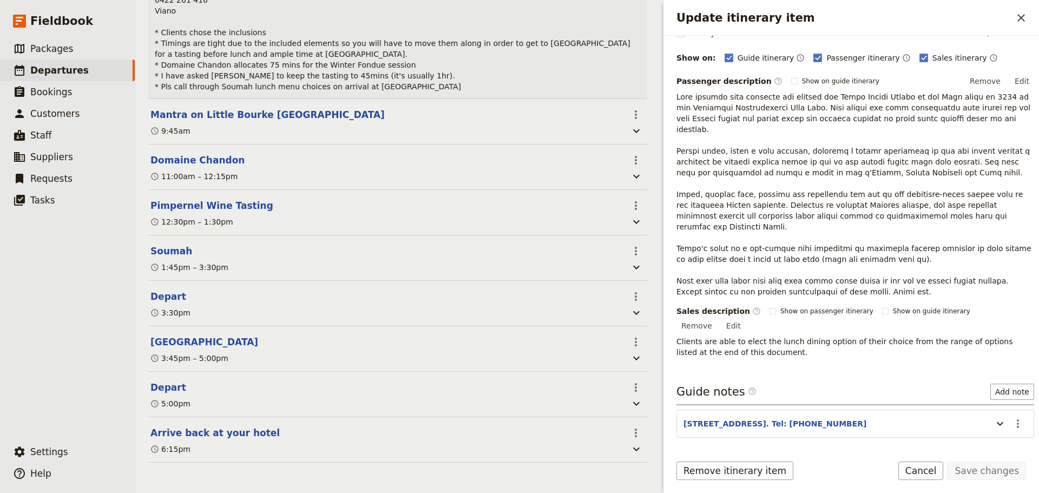
scroll to position [136, 0]
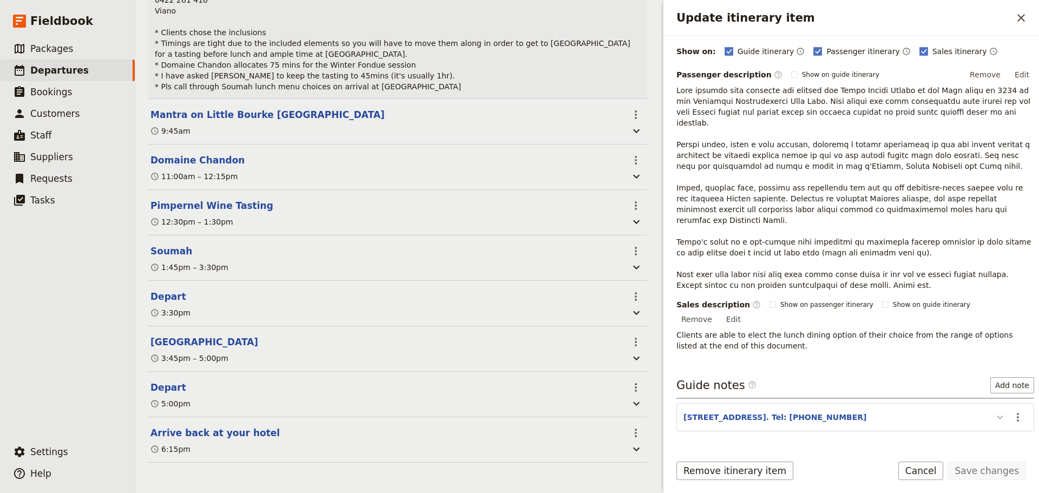
click at [994, 411] on icon "Update itinerary item" at bounding box center [1000, 417] width 13 height 13
click at [753, 428] on strong "B623VJ4D" at bounding box center [763, 432] width 42 height 9
copy strong "B623VJ4D"
click at [944, 475] on button "Cancel" at bounding box center [921, 471] width 45 height 18
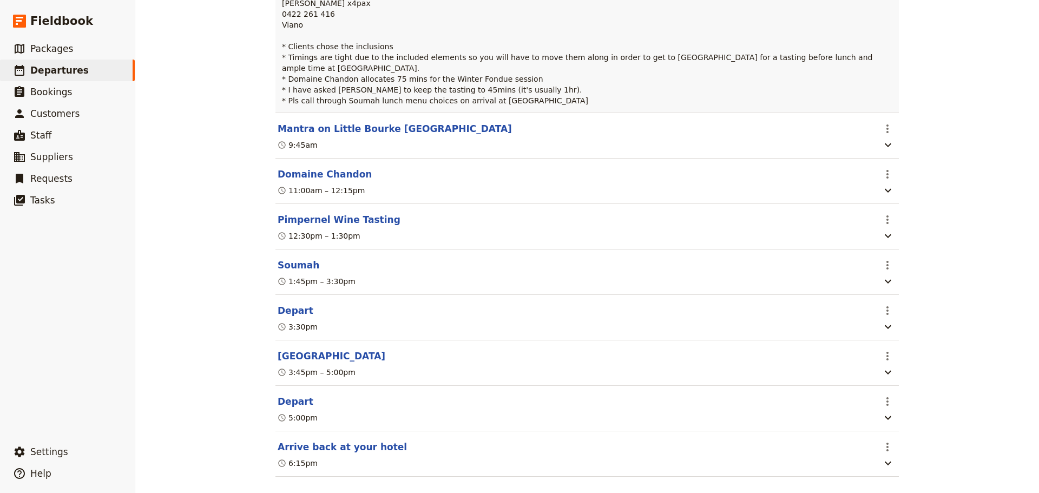
scroll to position [80, 0]
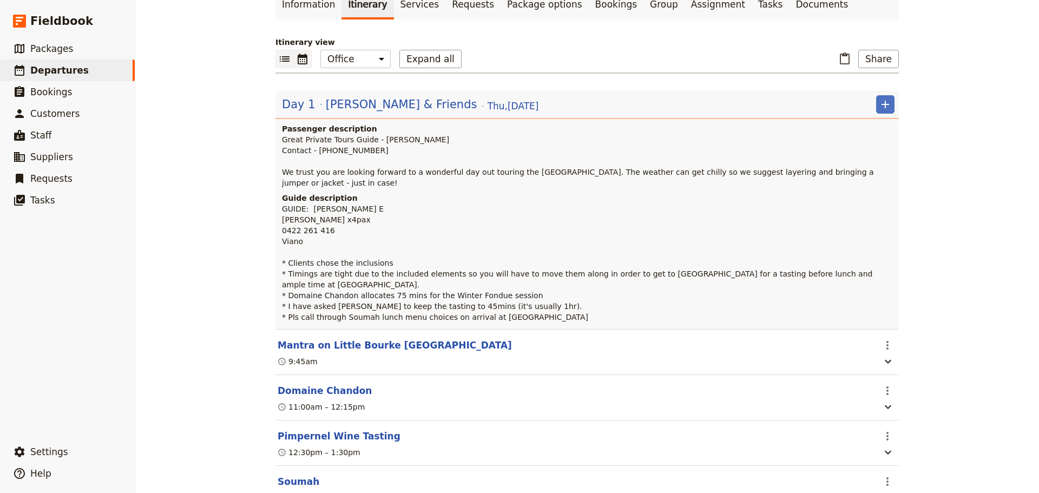
click at [296, 58] on icon "Calendar view" at bounding box center [302, 59] width 13 height 13
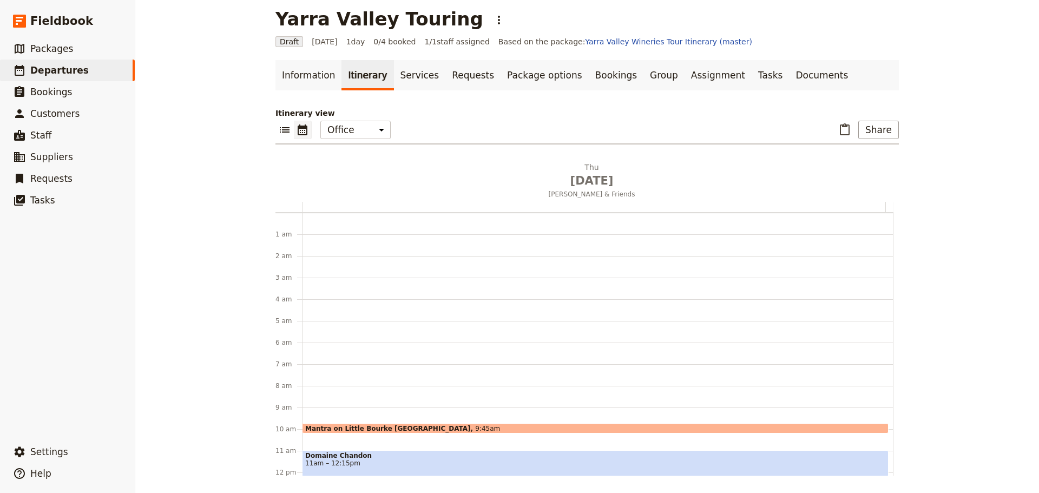
scroll to position [141, 0]
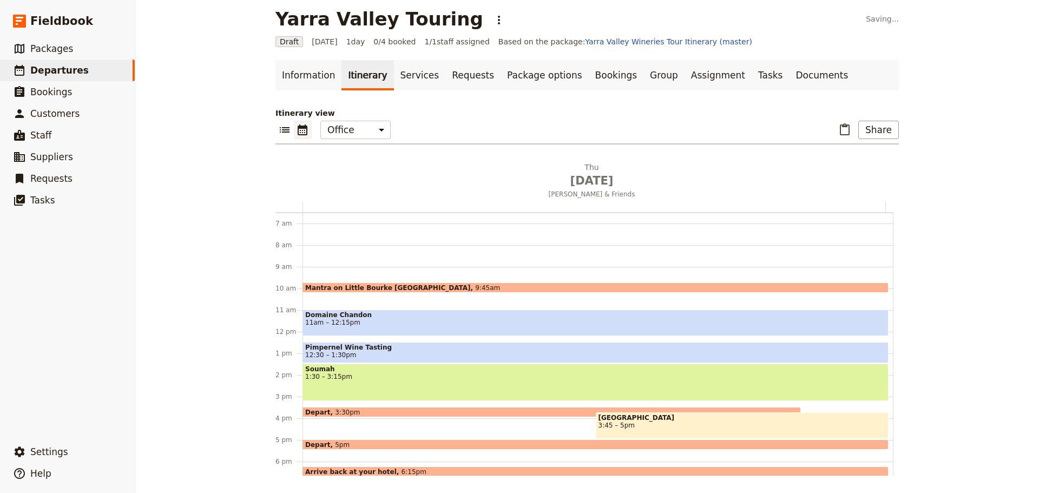
click at [361, 355] on span "12:30 – 1:30pm" at bounding box center [595, 355] width 581 height 8
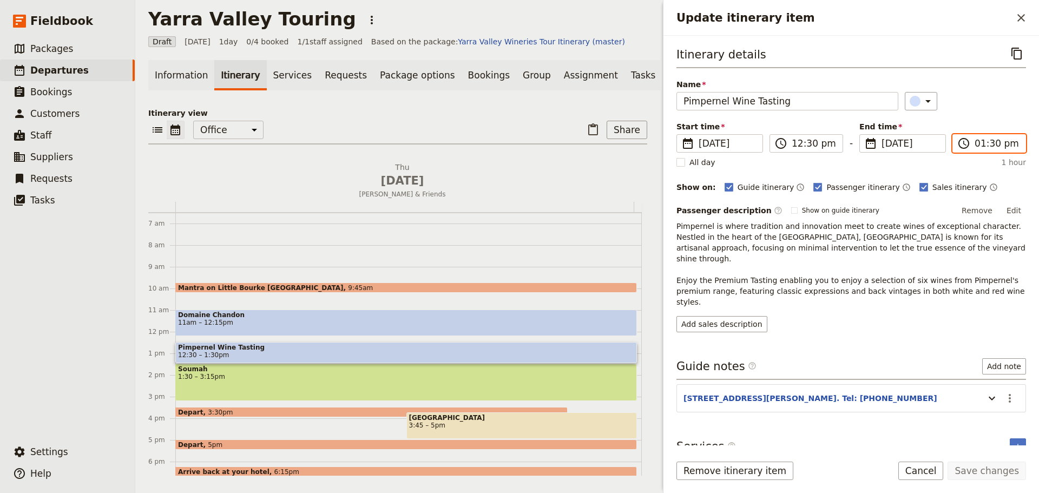
click at [982, 139] on input "01:30 pm" at bounding box center [997, 143] width 44 height 13
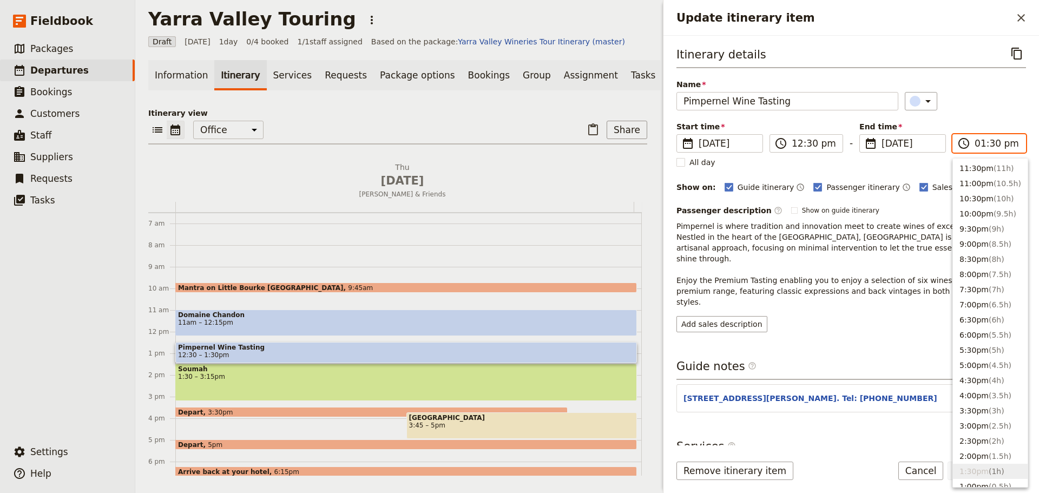
click at [990, 142] on input "01:30 pm" at bounding box center [997, 143] width 44 height 13
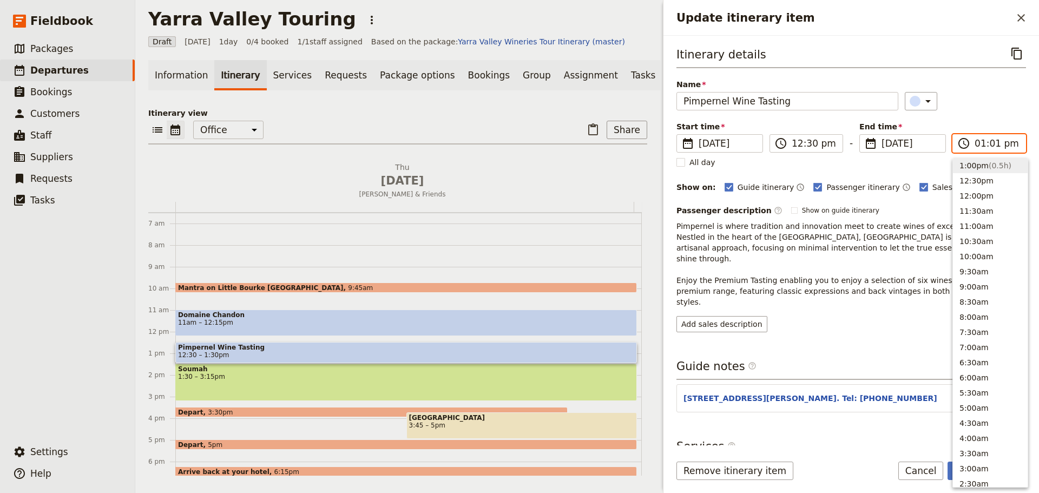
type input "01:15 pm"
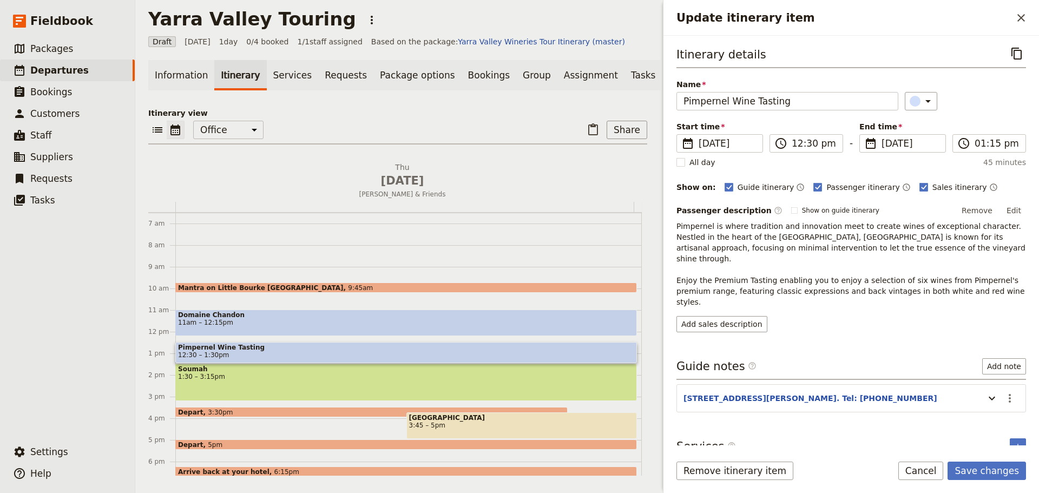
click at [994, 103] on div "​" at bounding box center [966, 101] width 122 height 18
click at [1014, 470] on button "Save changes" at bounding box center [987, 471] width 78 height 18
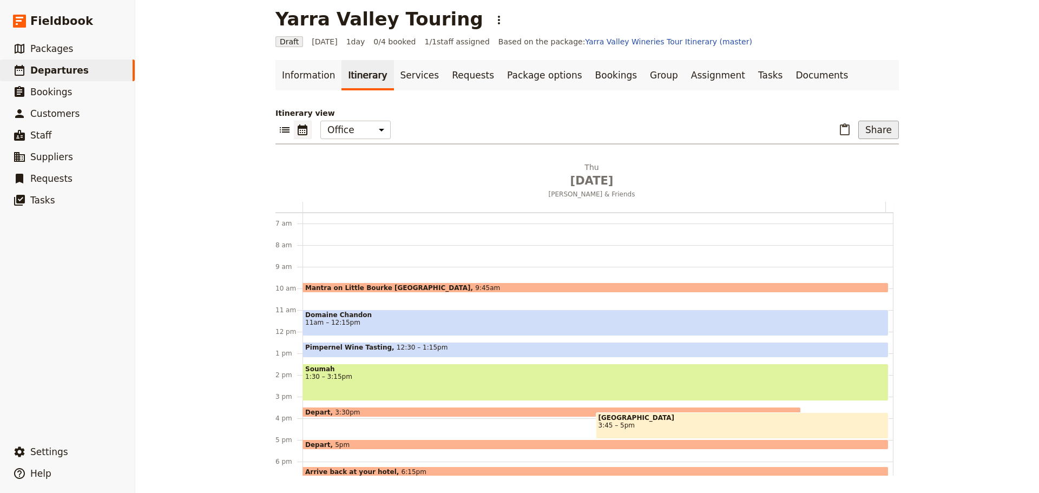
click at [874, 134] on button "Share" at bounding box center [879, 130] width 41 height 18
click at [862, 186] on span "C Guide itinerary" at bounding box center [839, 184] width 64 height 11
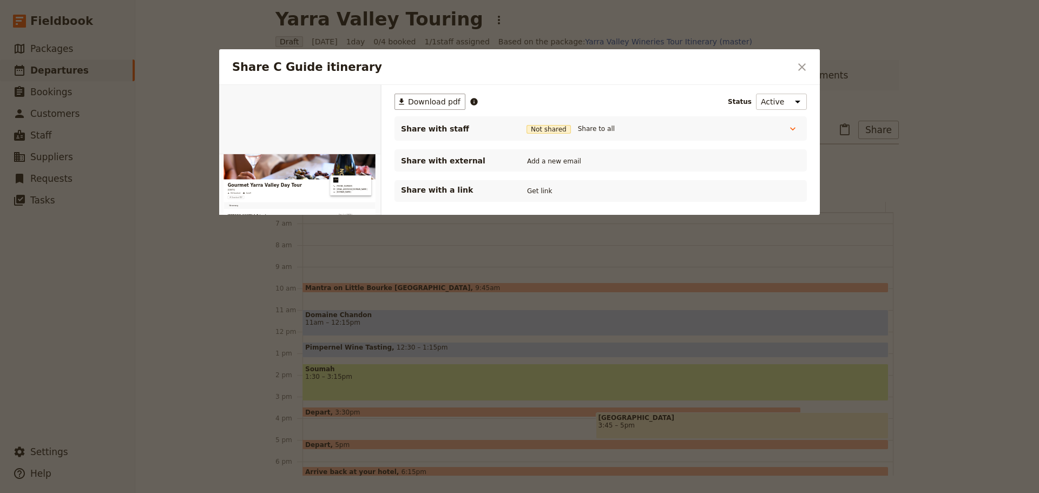
scroll to position [0, 0]
click at [541, 191] on button "Get link" at bounding box center [540, 191] width 30 height 12
click at [623, 189] on button "Get link" at bounding box center [621, 191] width 30 height 12
click at [588, 128] on button "Share to all" at bounding box center [596, 129] width 42 height 12
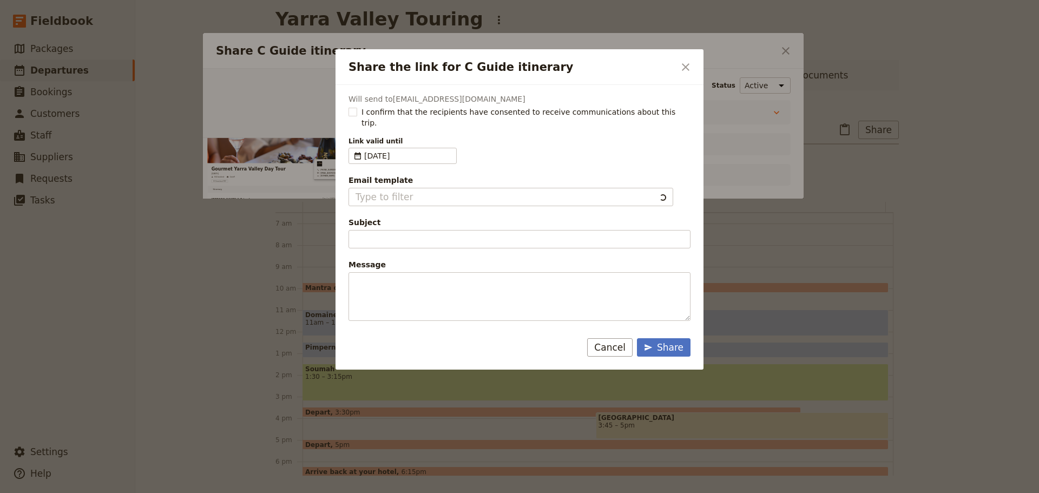
type input "Client Itinerary Template"
type input "Document shared with you: C Guide itinerary - Gourmet Yarra Valley Day Tour"
type textarea "Good Morning / Afternoon, We are looking forward to welcoming you on our XYZ Da…"
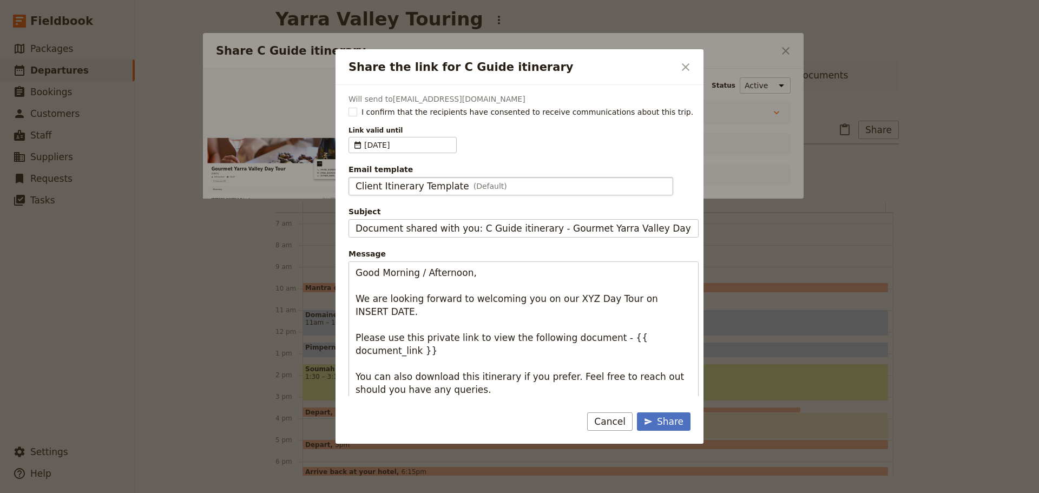
click at [484, 191] on span "(Default)" at bounding box center [491, 186] width 34 height 11
click at [356, 178] on input "Client Itinerary Template" at bounding box center [355, 177] width 1 height 1
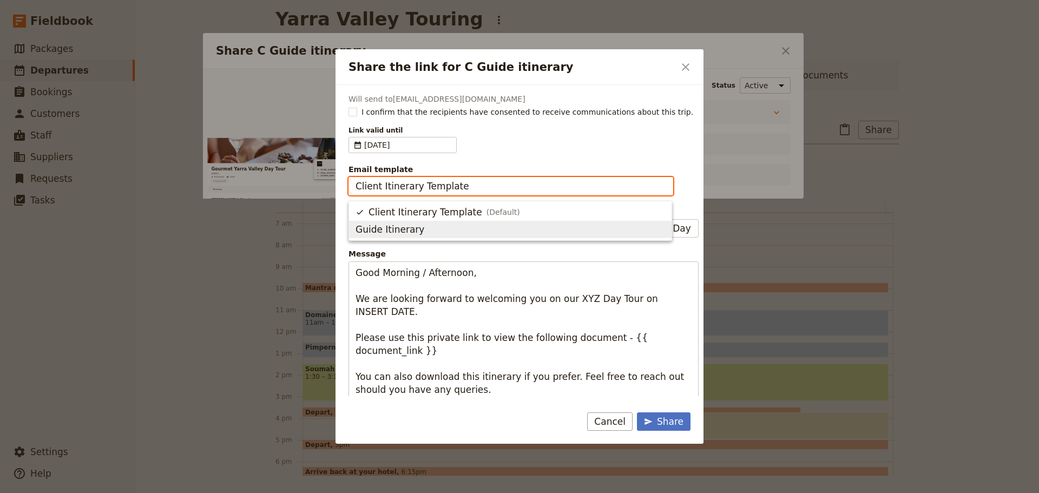
click at [436, 233] on span "Guide Itinerary" at bounding box center [511, 229] width 310 height 13
type input "Guide Itinerary"
type input "TOUR NAME & Date"
type textarea "Hi {{ contact_name }} Please find a link to your upcoming tour of Gourmet Yarra…"
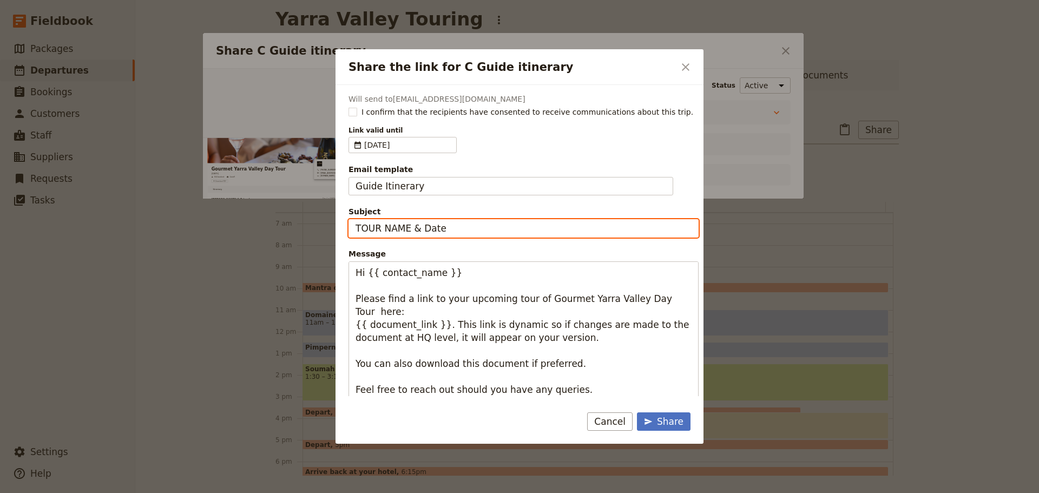
drag, startPoint x: 450, startPoint y: 227, endPoint x: 313, endPoint y: 229, distance: 136.4
click at [313, 493] on div "Share the link for C Guide itinerary ​ Will send to alaned1963@gmail.com I conf…" at bounding box center [519, 493] width 1039 height 0
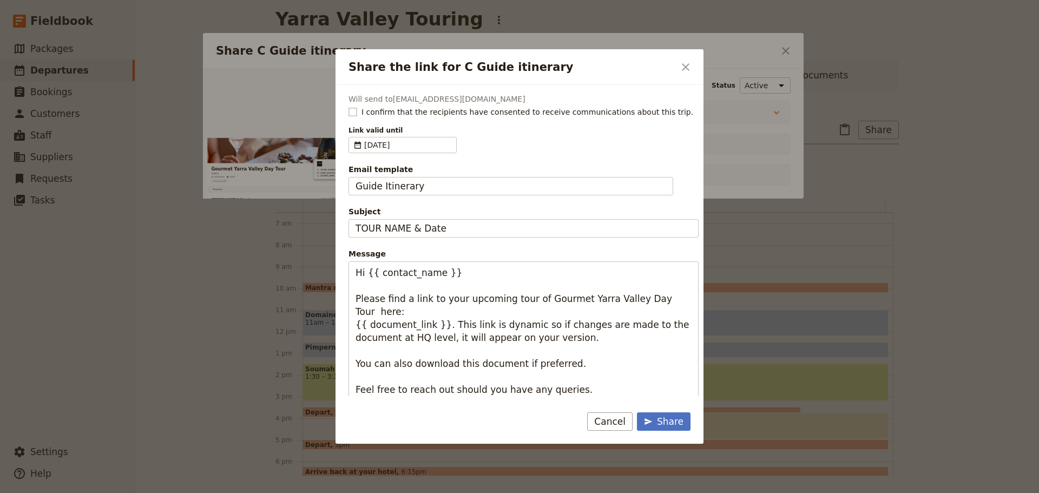
click at [349, 114] on rect "Share the link for C Guide itinerary" at bounding box center [353, 112] width 8 height 8
click at [349, 107] on input "I confirm that the recipients have consented to receive communications about th…" at bounding box center [348, 106] width 1 height 1
checkbox input "true"
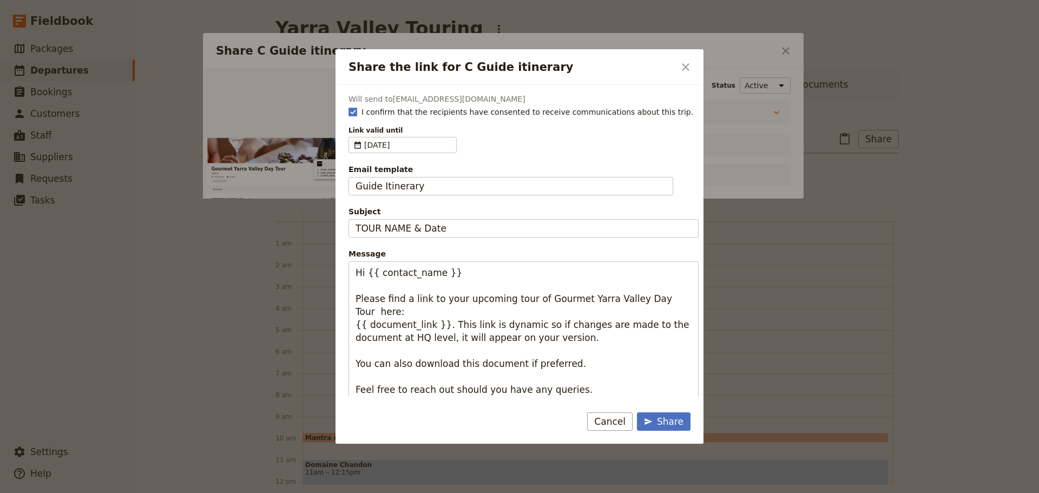
scroll to position [141, 0]
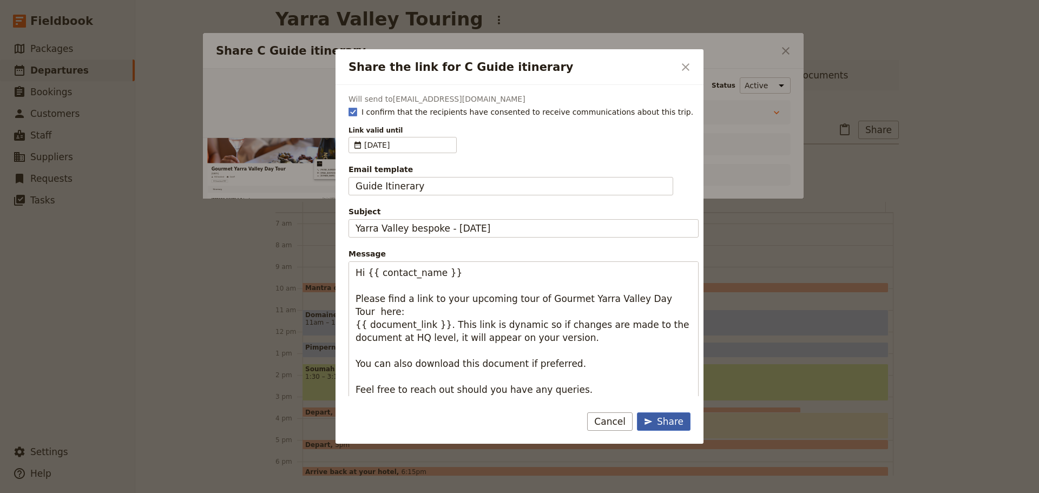
type input "Yarra Valley bespoke - [DATE]"
click at [667, 425] on div "Share" at bounding box center [664, 421] width 40 height 13
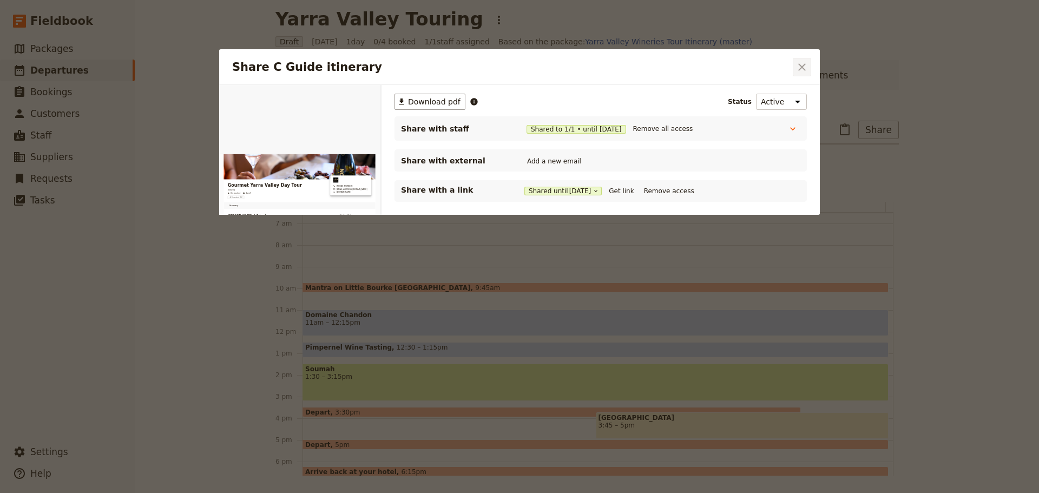
click at [809, 67] on button "​" at bounding box center [802, 67] width 18 height 18
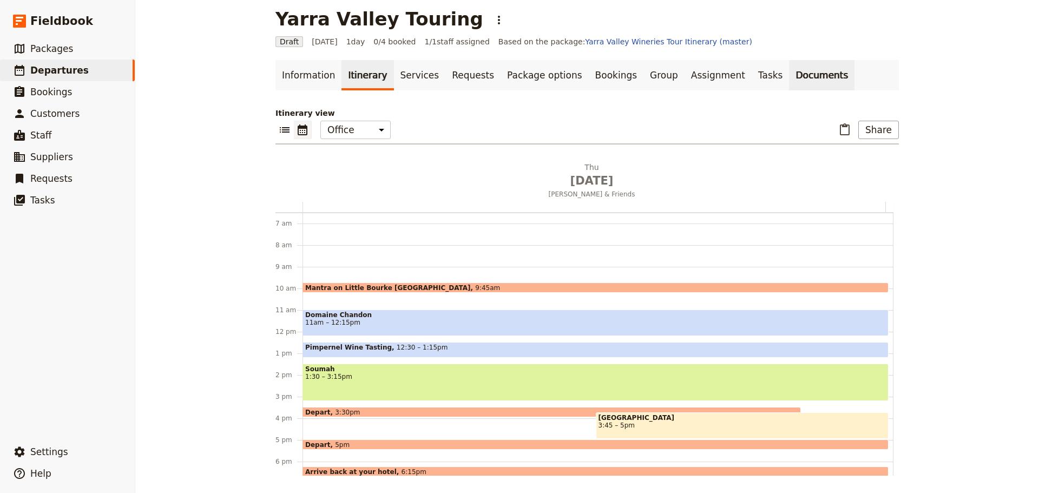
click at [789, 75] on link "Documents" at bounding box center [821, 75] width 65 height 30
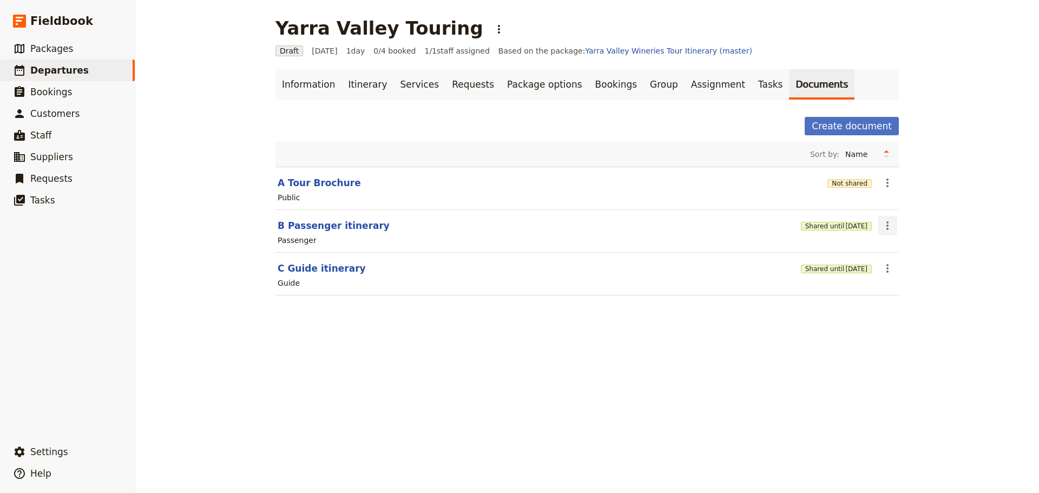
click at [885, 227] on icon "Actions" at bounding box center [887, 225] width 13 height 13
click at [891, 246] on span "Share" at bounding box center [893, 249] width 22 height 11
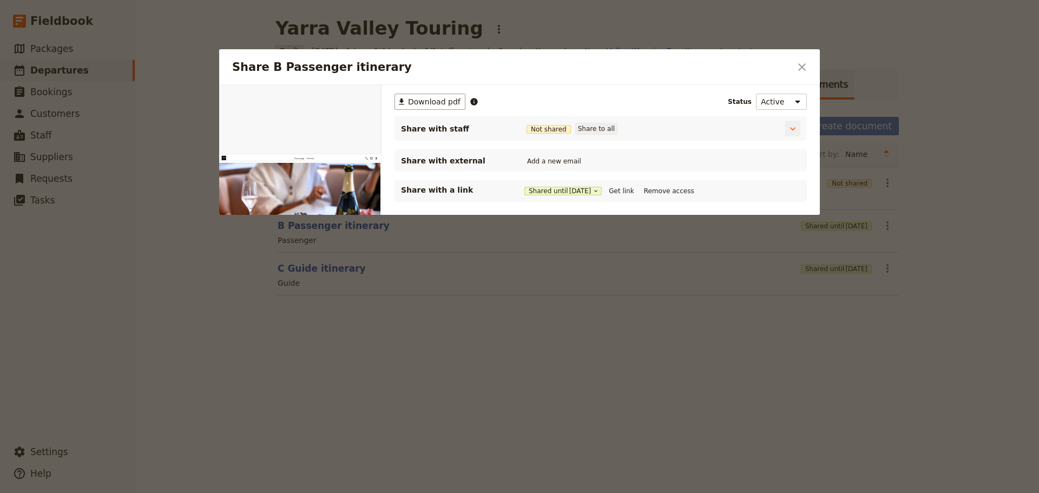
click at [600, 128] on button "Share to all" at bounding box center [596, 129] width 42 height 12
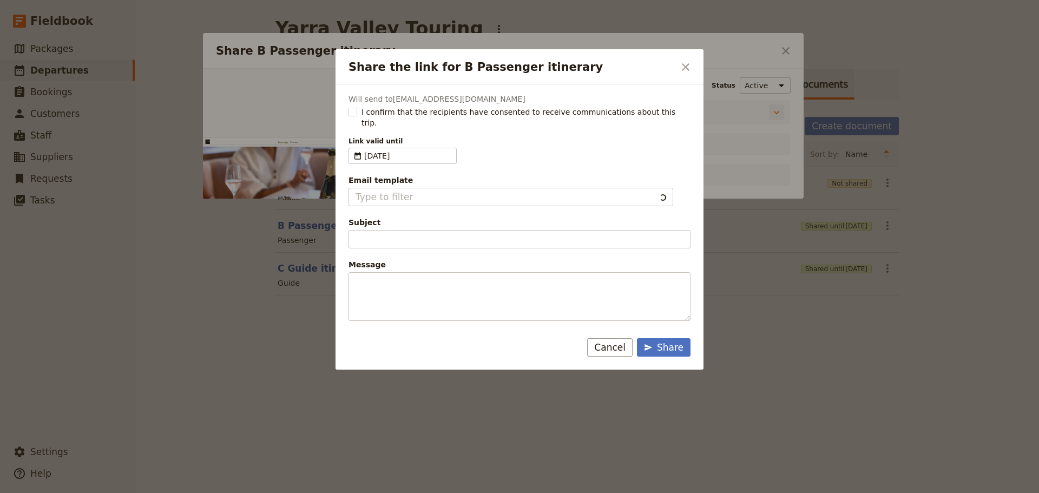
type input "Client Itinerary Template"
type input "Document shared with you: B Passenger itinerary - Gourmet Yarra Valley Day Tour"
type textarea "Good Morning / Afternoon, We are looking forward to welcoming you on our XYZ Da…"
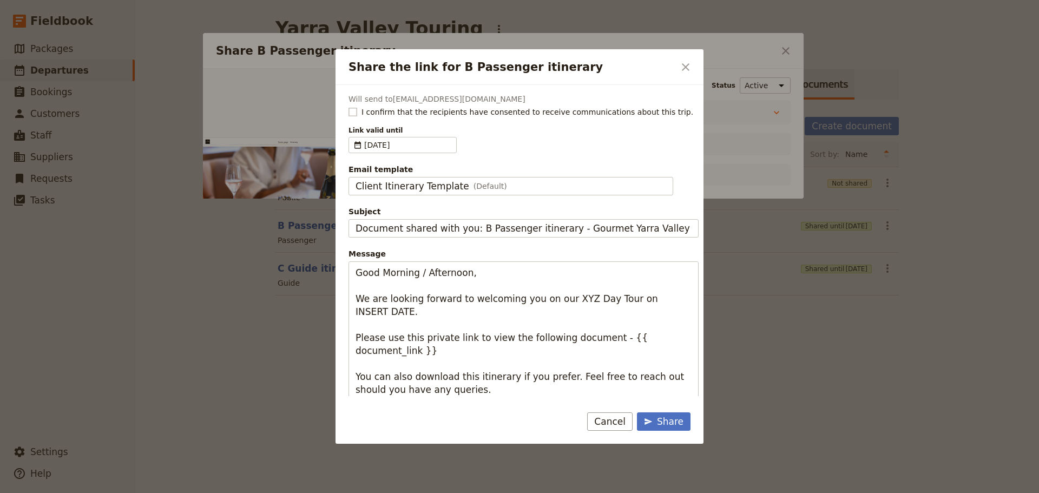
click at [356, 113] on rect "Share the link for B Passenger itinerary" at bounding box center [353, 112] width 8 height 8
click at [349, 107] on input "I confirm that the recipients have consented to receive communications about th…" at bounding box center [348, 106] width 1 height 1
checkbox input "true"
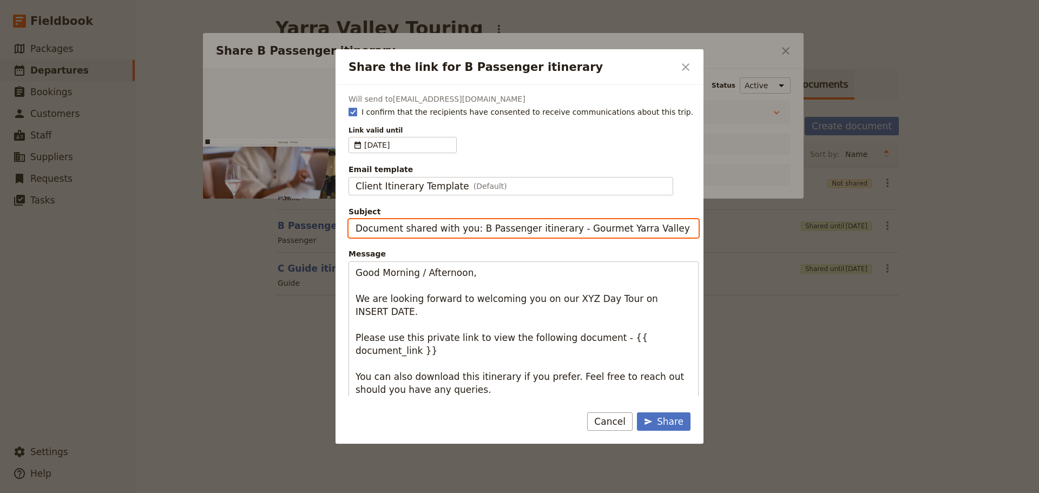
click at [474, 231] on input "Document shared with you: B Passenger itinerary - Gourmet Yarra Valley Day Tour" at bounding box center [524, 228] width 350 height 18
drag, startPoint x: 479, startPoint y: 227, endPoint x: 169, endPoint y: 208, distance: 310.7
click at [169, 493] on div "Share the link for B Passenger itinerary ​ Will send to [EMAIL_ADDRESS][DOMAIN_…" at bounding box center [519, 493] width 1039 height 0
click at [586, 230] on input "Passenger itinerary - Gourmet [GEOGRAPHIC_DATA] Day Tour" at bounding box center [524, 228] width 350 height 18
type input "Passenger itinerary - Gourmet [GEOGRAPHIC_DATA] Day Tour - [DATE]"
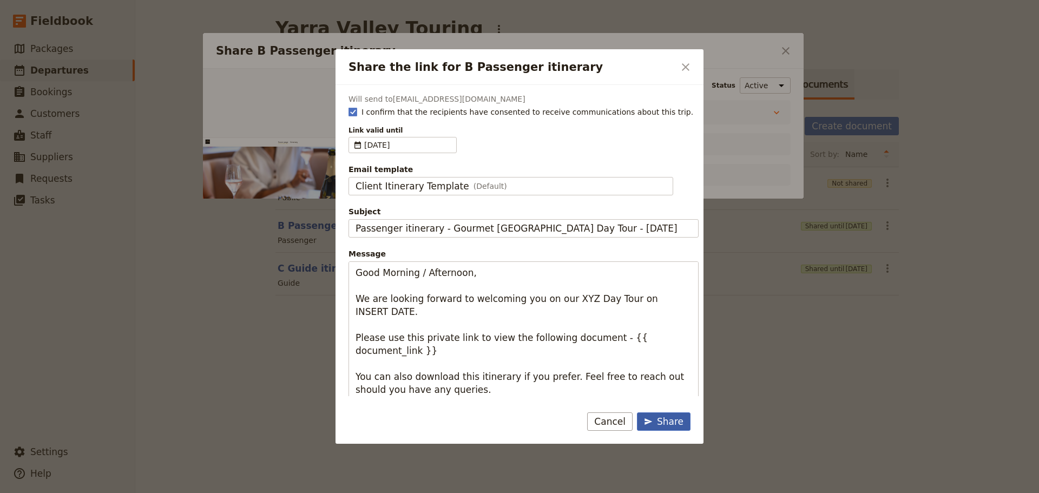
click at [659, 420] on div "Share" at bounding box center [664, 421] width 40 height 13
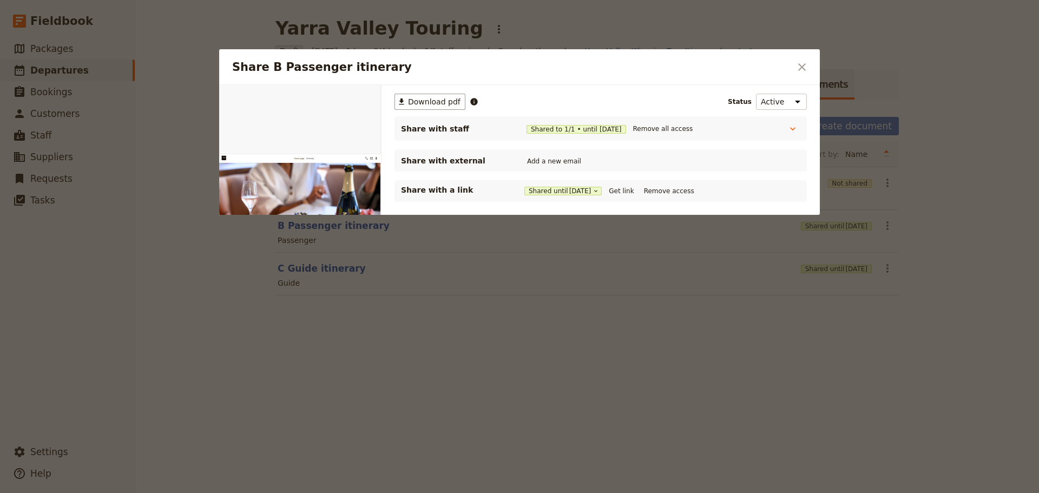
click at [804, 69] on icon "Close dialog" at bounding box center [802, 67] width 8 height 8
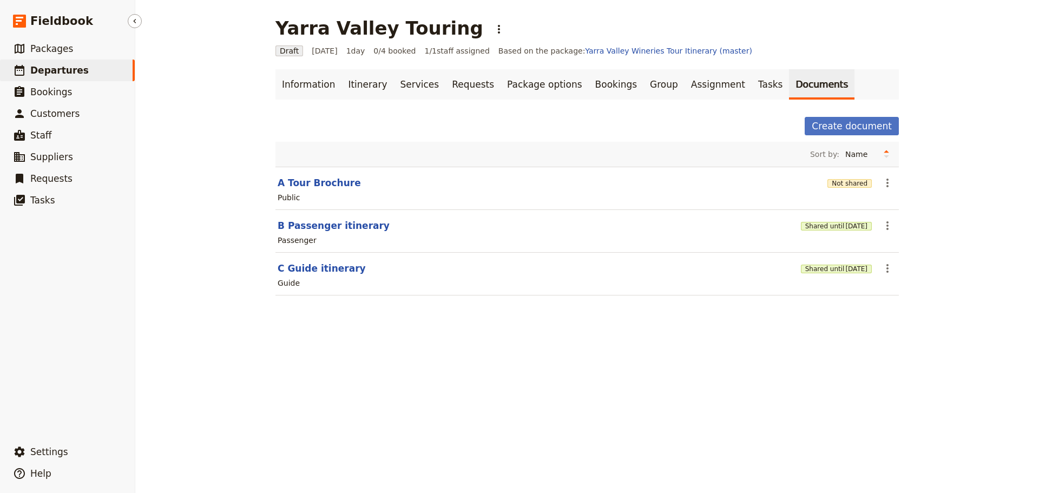
click at [57, 71] on span "Departures" at bounding box center [59, 70] width 58 height 11
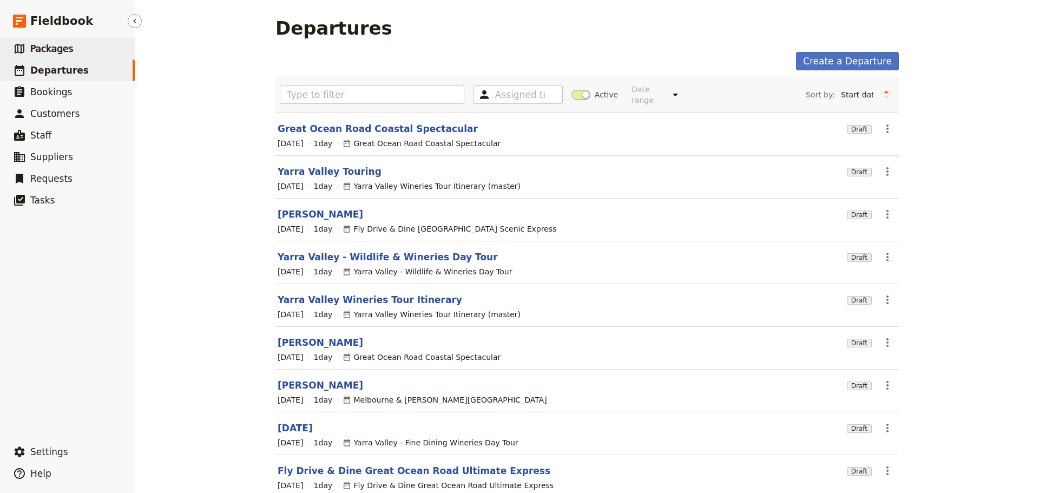
click at [53, 48] on span "Packages" at bounding box center [51, 48] width 43 height 11
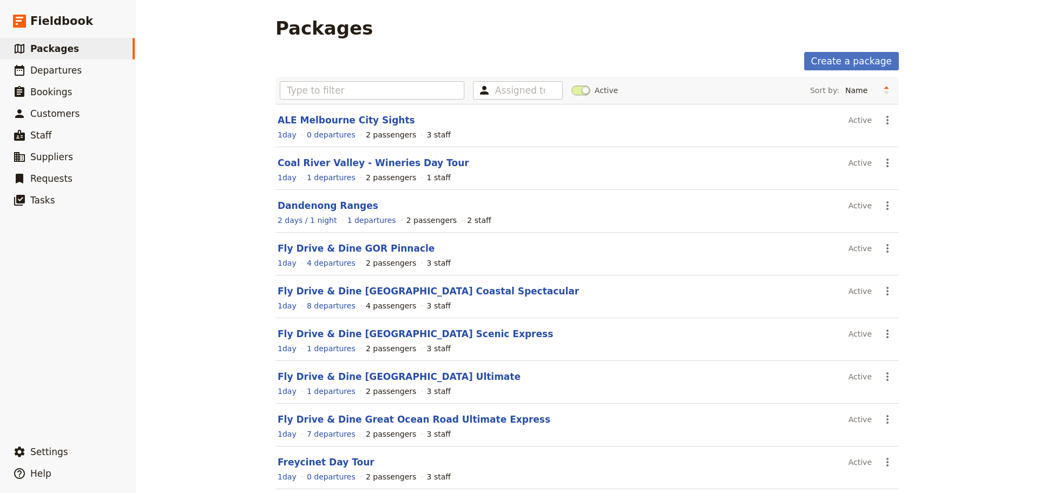
scroll to position [92, 0]
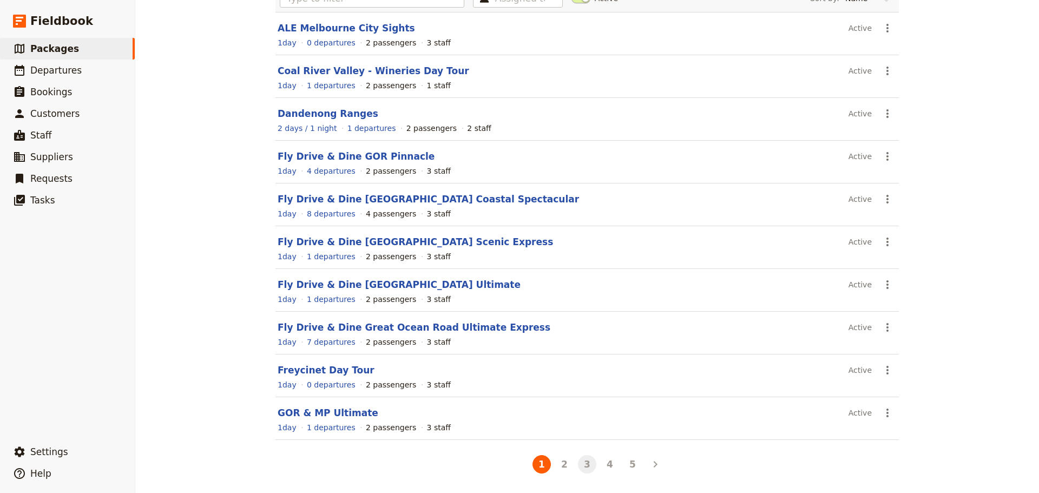
click at [580, 464] on button "3" at bounding box center [587, 464] width 18 height 18
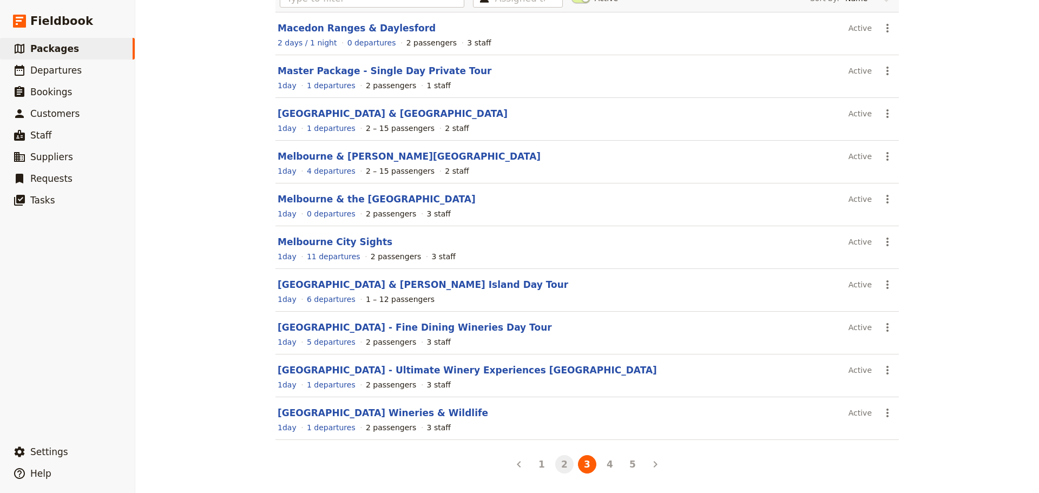
click at [561, 463] on button "2" at bounding box center [564, 464] width 18 height 18
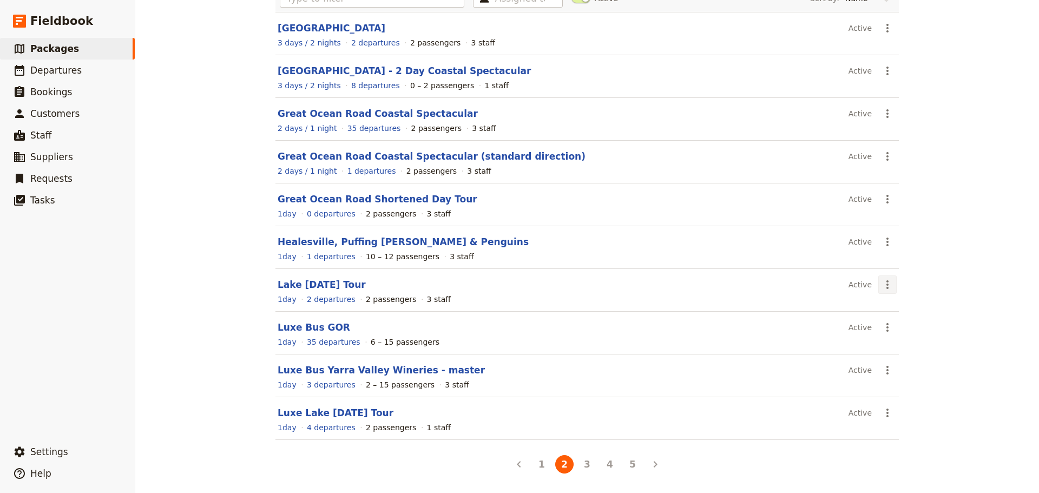
click at [889, 286] on icon "Actions" at bounding box center [887, 284] width 13 height 13
click at [895, 322] on span "Schedule a departure" at bounding box center [923, 323] width 82 height 11
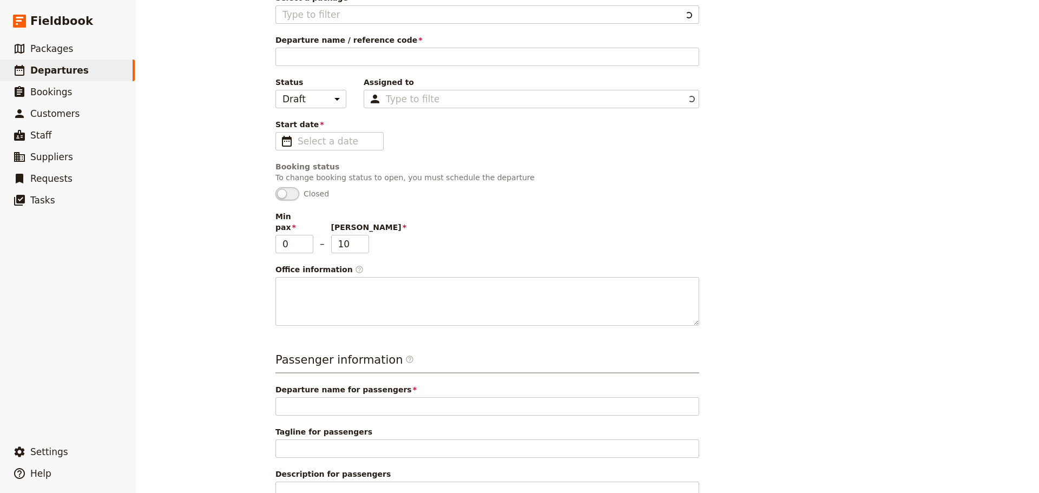
type input "Lake [DATE] Tour"
type textarea "SETTING UP A PACKAGE Instructions for setting up a package 1. Adding Package In…"
type input "Lake Mountain Snow Play Day"
type textarea "[GEOGRAPHIC_DATA] is located just over drive from two hours from [GEOGRAPHIC_DA…"
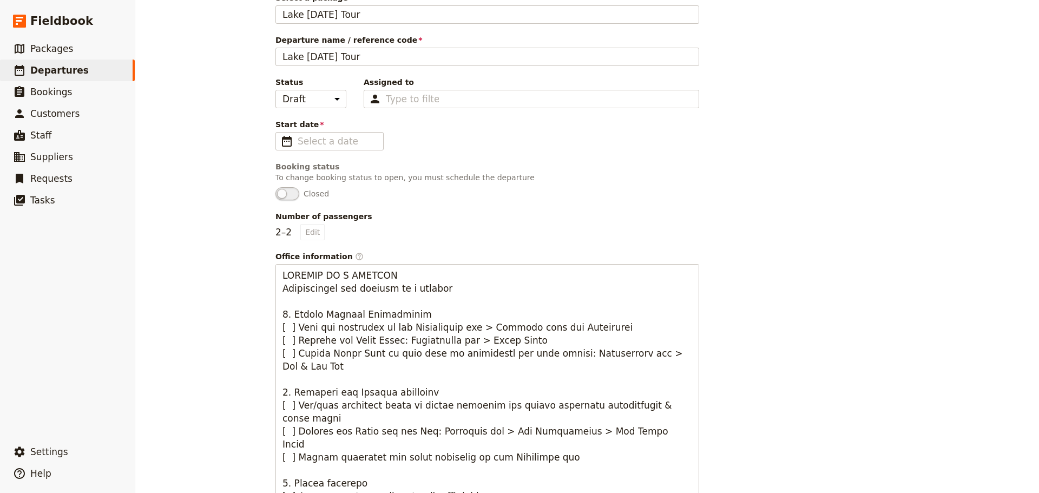
type input "Lake [DATE] Tour"
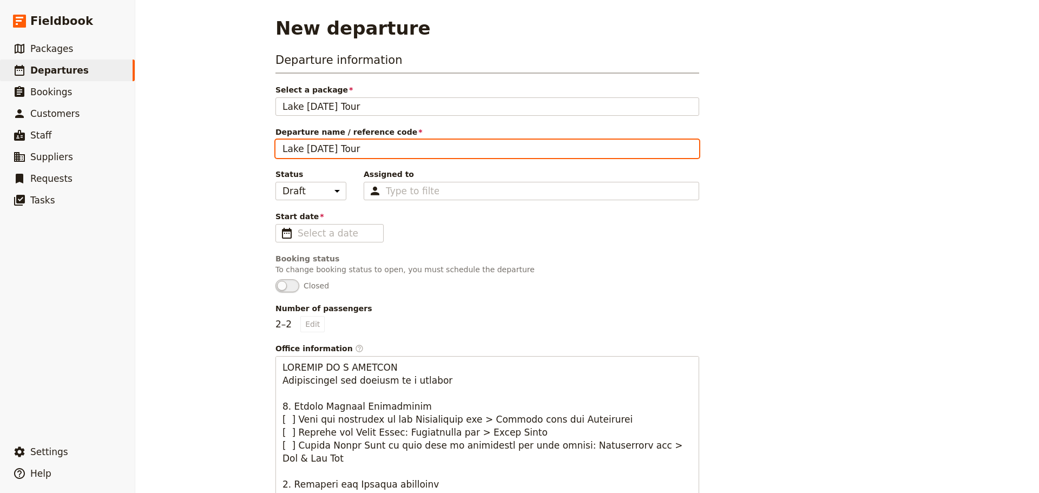
drag, startPoint x: 407, startPoint y: 152, endPoint x: 158, endPoint y: 148, distance: 248.5
click at [158, 148] on div "New departure Departure information Select a package Lake [DATE] Tour Lake [DAT…" at bounding box center [587, 246] width 904 height 493
type input "[PERSON_NAME]"
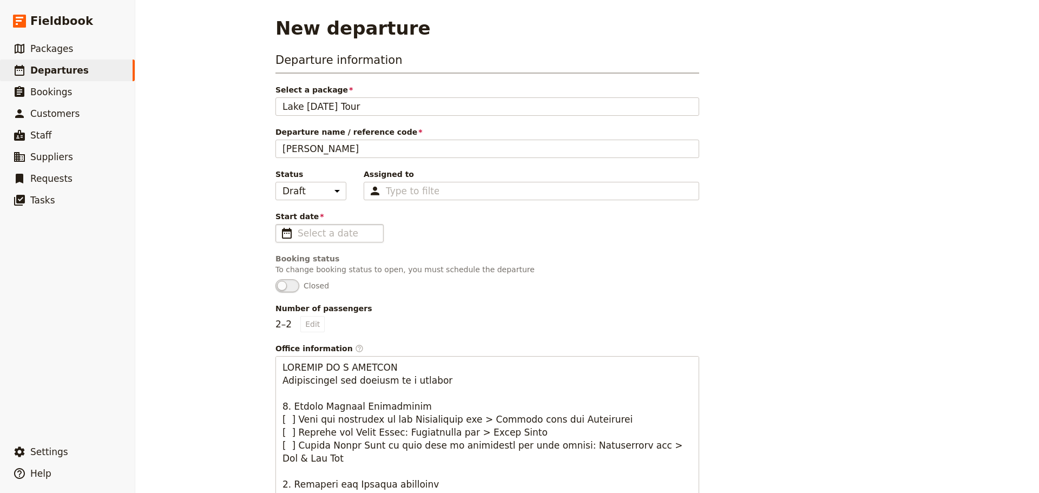
click at [286, 231] on span "​" at bounding box center [286, 233] width 13 height 13
click at [298, 231] on input "Start date ​" at bounding box center [337, 233] width 79 height 13
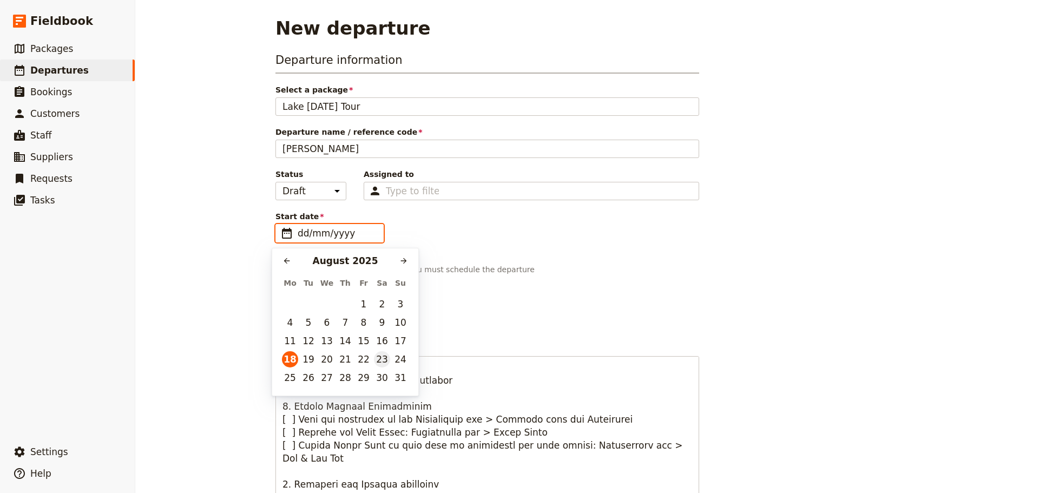
click at [383, 355] on button "23" at bounding box center [382, 359] width 16 height 16
type input "[DATE]"
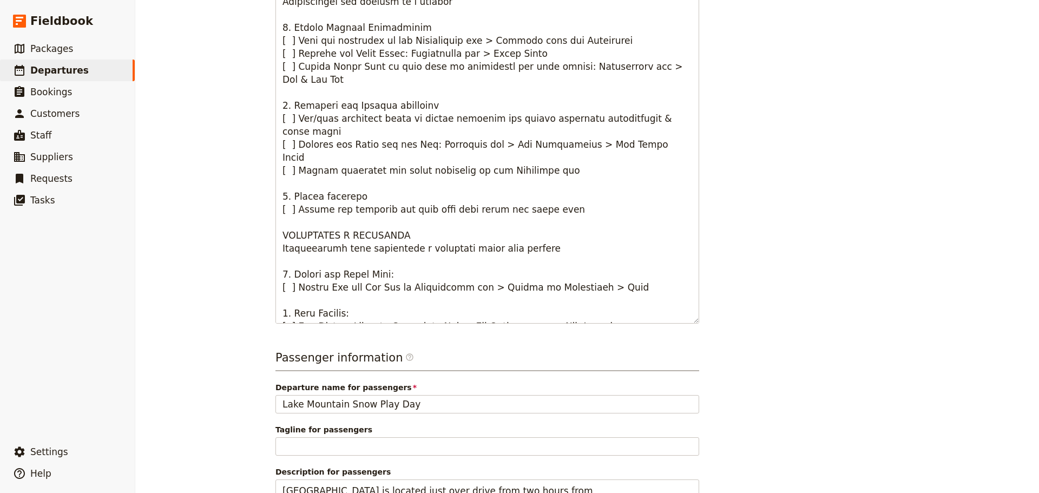
scroll to position [557, 0]
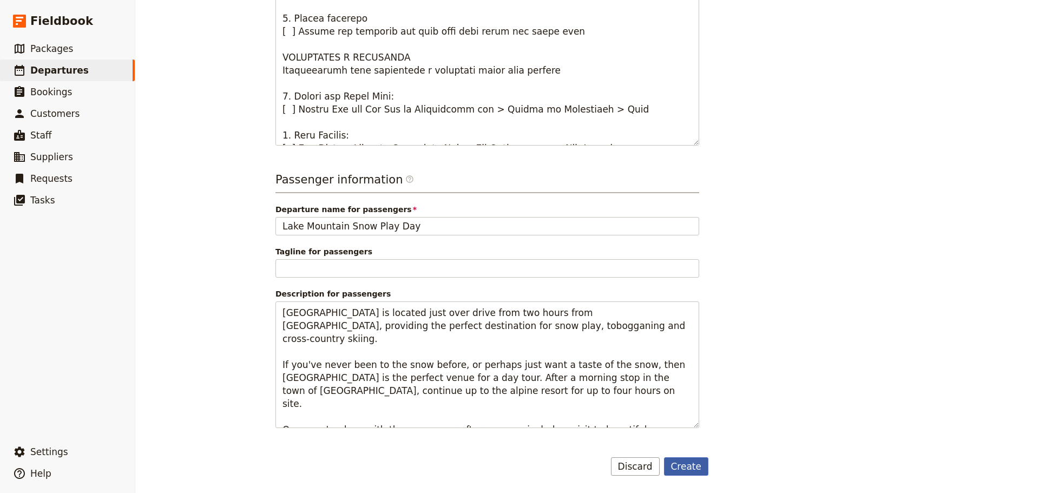
click at [687, 467] on button "Create" at bounding box center [686, 466] width 45 height 18
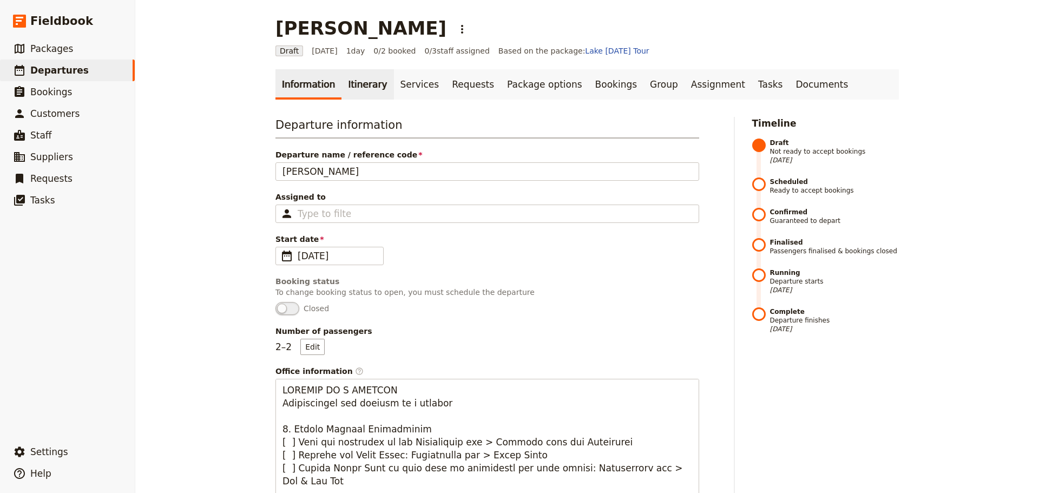
click at [345, 82] on link "Itinerary" at bounding box center [368, 84] width 52 height 30
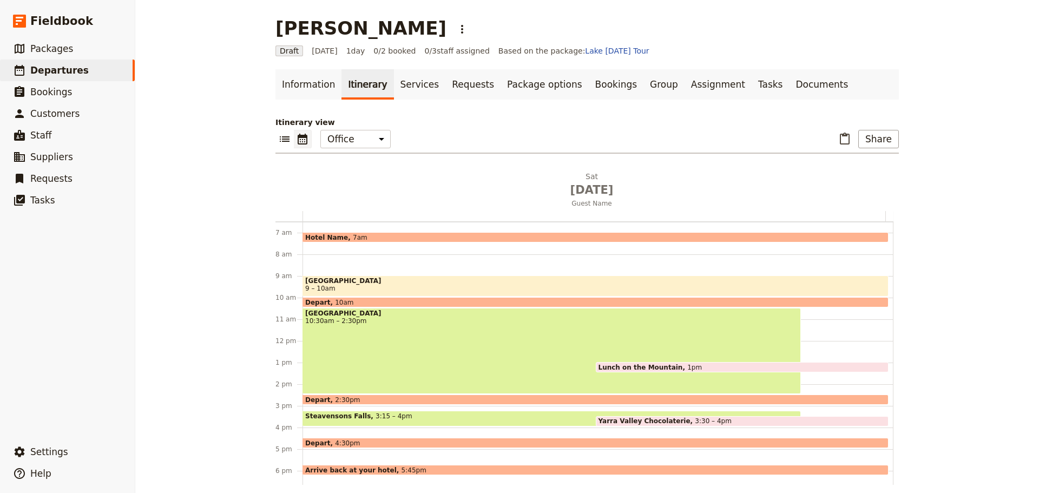
scroll to position [87, 0]
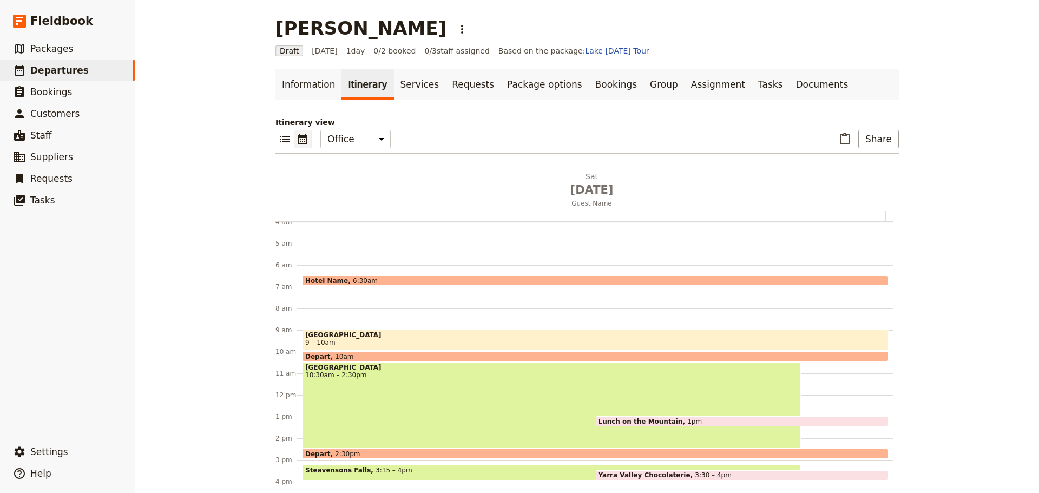
click at [353, 278] on span "6:30am" at bounding box center [365, 280] width 25 height 7
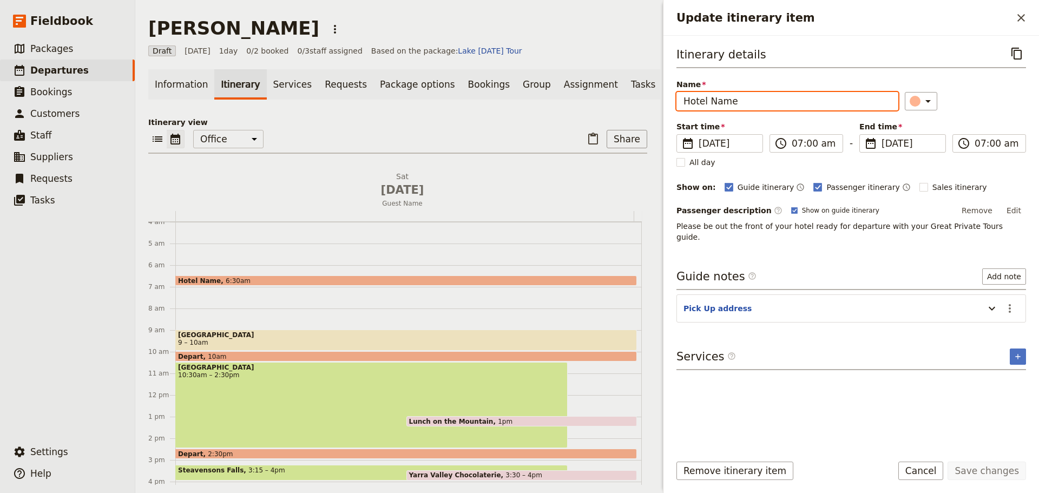
drag, startPoint x: 772, startPoint y: 106, endPoint x: 643, endPoint y: 16, distance: 157.2
click at [592, 104] on div "[PERSON_NAME] ​ Draft [DATE] 1 day 0/2 booked 0 / 3 staff assigned Based on the…" at bounding box center [587, 246] width 904 height 493
type input "Ritz Carlton [GEOGRAPHIC_DATA]"
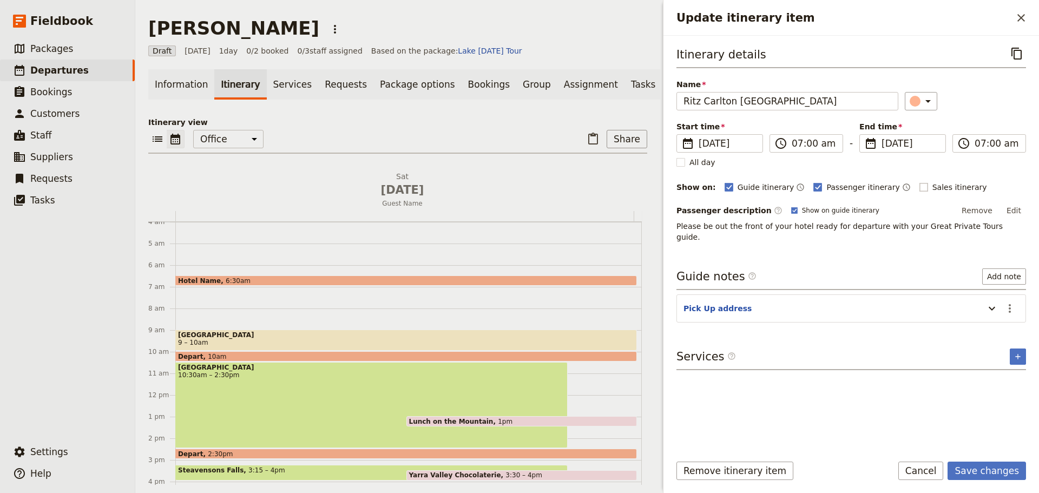
click at [920, 188] on rect "Update itinerary item" at bounding box center [924, 187] width 8 height 8
click at [919, 182] on input "Sales itinerary" at bounding box center [919, 181] width 1 height 1
checkbox input "true"
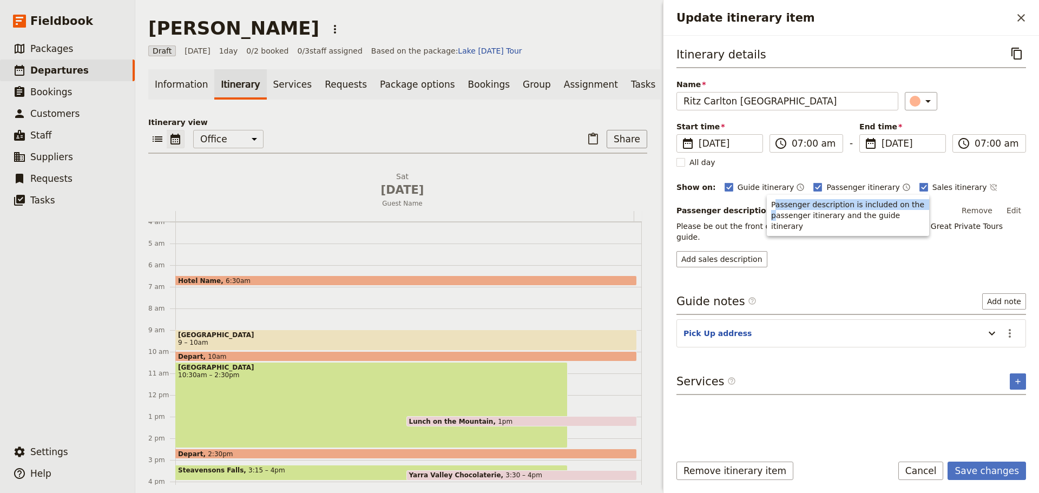
click at [775, 210] on div "Passenger description is included on the passenger itinerary and the guide itin…" at bounding box center [848, 215] width 162 height 41
click at [746, 222] on p "Please be out the front of your hotel ready for departure with your Great Priva…" at bounding box center [852, 232] width 350 height 22
click at [791, 209] on rect "Update itinerary item" at bounding box center [794, 210] width 6 height 6
click at [791, 206] on input "Show on guide itinerary" at bounding box center [791, 206] width 1 height 1
checkbox input "false"
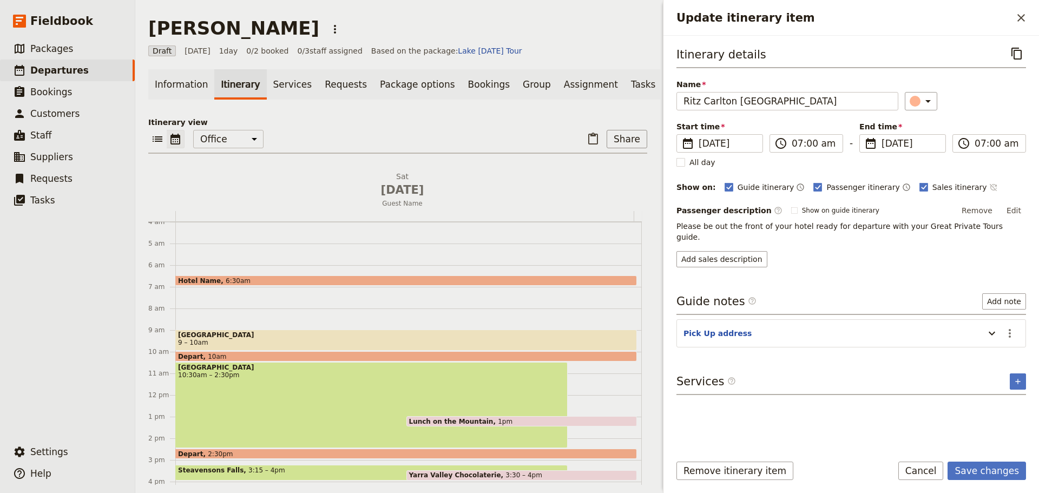
click at [989, 185] on icon "Time not shown on sales itinerary" at bounding box center [993, 187] width 9 height 9
click at [1024, 209] on button "Edit" at bounding box center [1014, 210] width 24 height 16
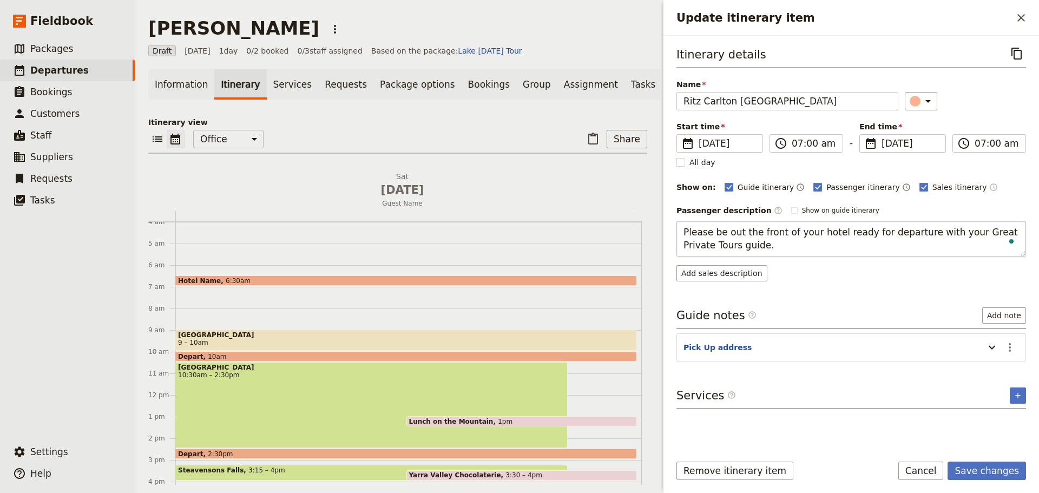
drag, startPoint x: 727, startPoint y: 234, endPoint x: 777, endPoint y: 228, distance: 50.2
click at [777, 228] on textarea "Please be out the front of your hotel ready for departure with your Great Priva…" at bounding box center [852, 239] width 350 height 36
type textarea "Please be in the foyer of your hotel ready for departure with your Great Privat…"
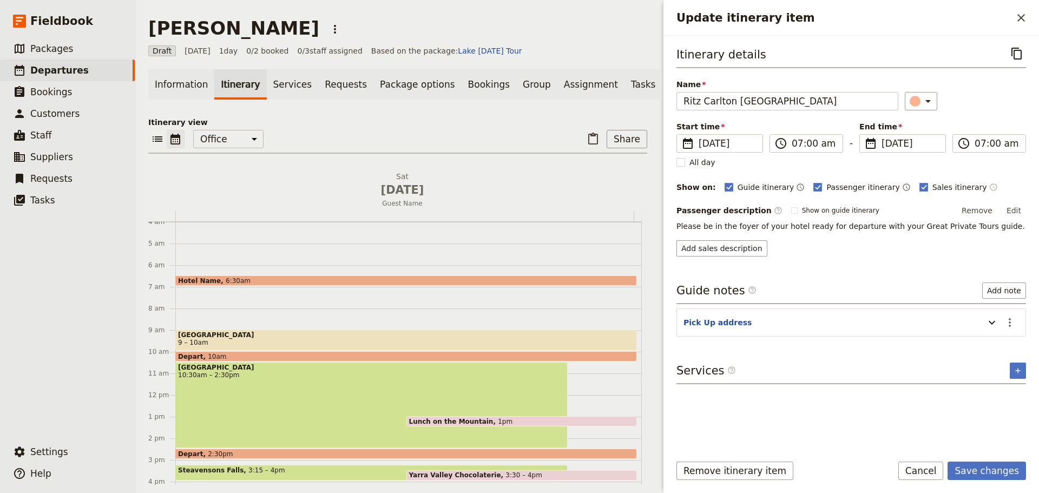
click at [989, 349] on div "Itinerary details ​ Name Ritz Carlton Melbourne ​ Start time ​ 23 Aug 2025 23/0…" at bounding box center [852, 244] width 350 height 400
click at [764, 323] on header "Pick Up address" at bounding box center [832, 323] width 296 height 13
click at [1007, 324] on icon "Actions" at bounding box center [1010, 322] width 13 height 13
click at [1005, 349] on span "Edit note" at bounding box center [987, 345] width 50 height 11
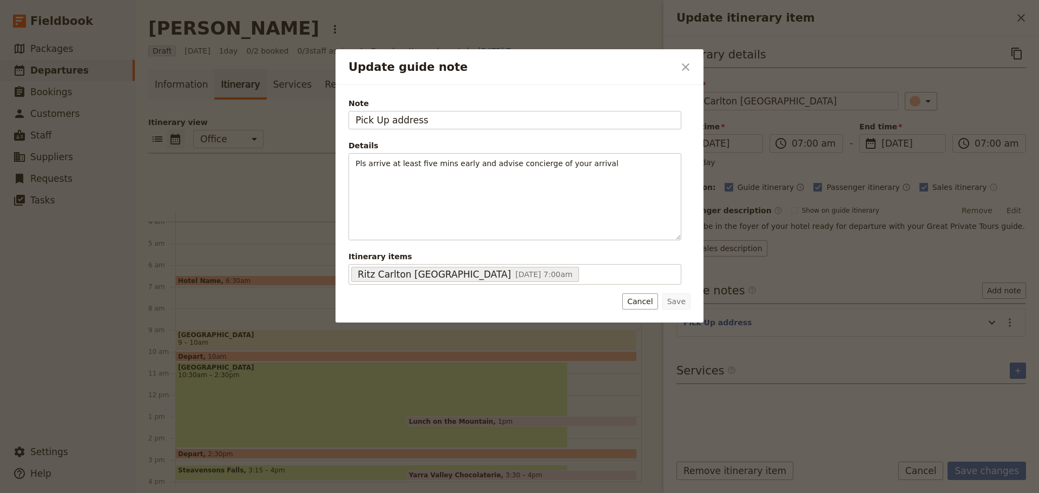
drag, startPoint x: 450, startPoint y: 120, endPoint x: 296, endPoint y: 97, distance: 156.0
click at [289, 493] on div "Update guide note ​ Note Pick Up address Details Pls arrive at least five mins …" at bounding box center [519, 493] width 1039 height 0
type input "[STREET_ADDRESS]"
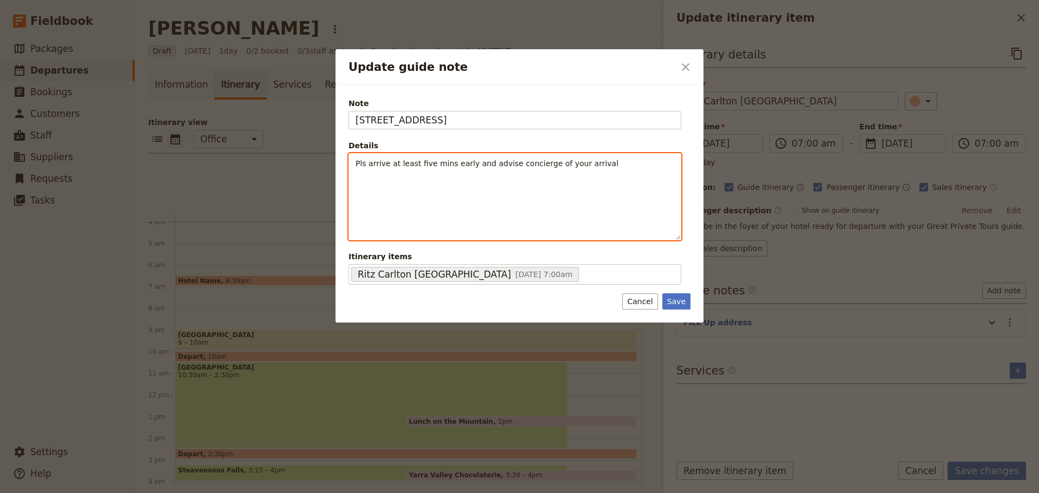
click at [607, 163] on p "Pls arrive at least five mins early and advise concierge of your arrival" at bounding box center [515, 163] width 319 height 11
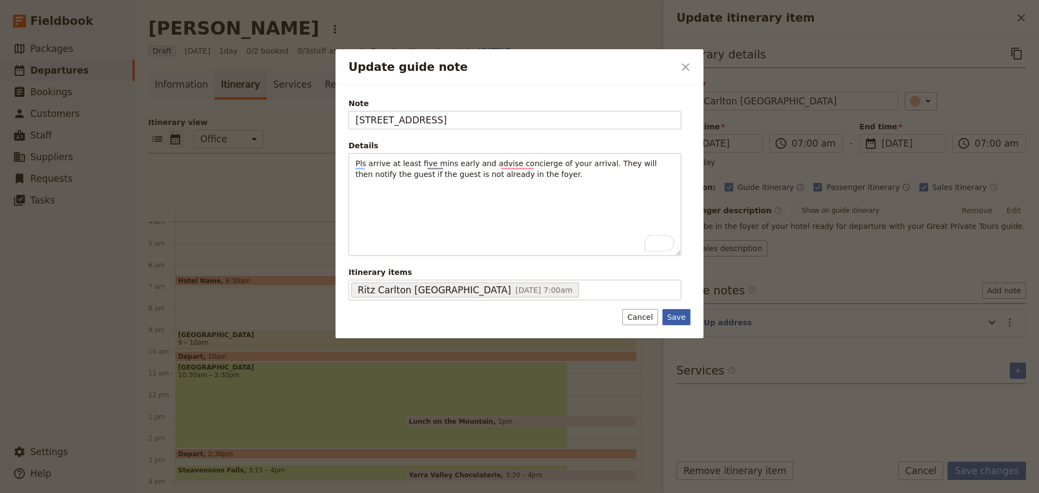
click at [676, 316] on button "Save" at bounding box center [677, 317] width 28 height 16
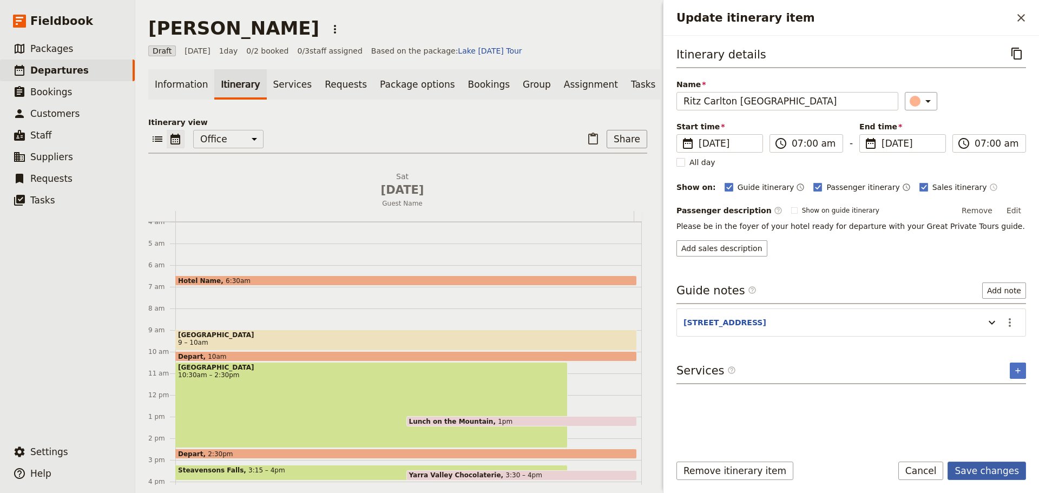
click at [987, 471] on button "Save changes" at bounding box center [987, 471] width 78 height 18
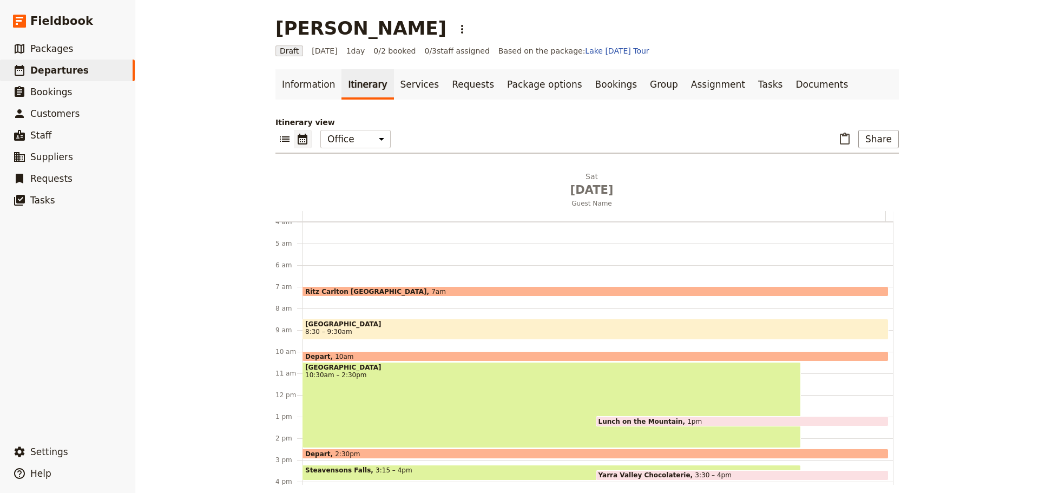
click at [339, 328] on span "8:30 – 9:30am" at bounding box center [328, 332] width 47 height 8
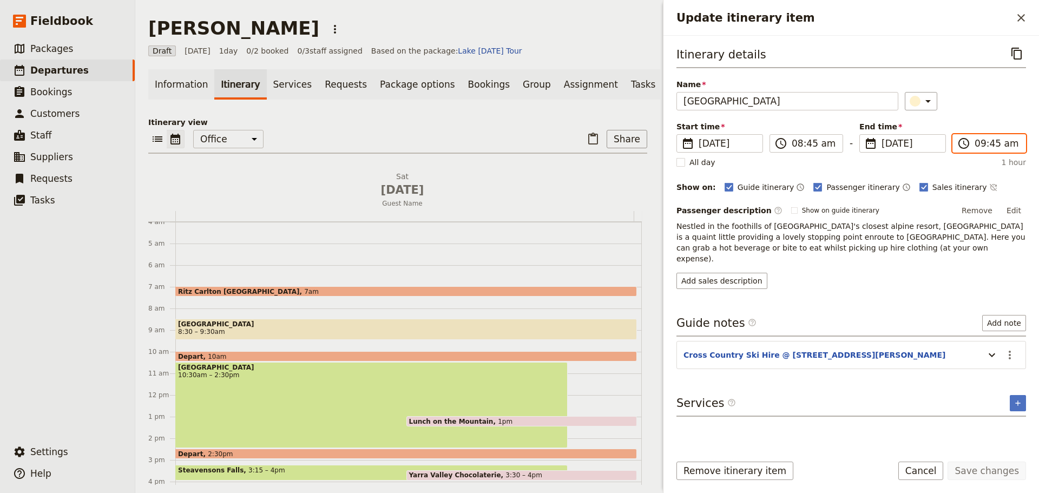
click at [978, 146] on input "09:45 am" at bounding box center [997, 143] width 44 height 13
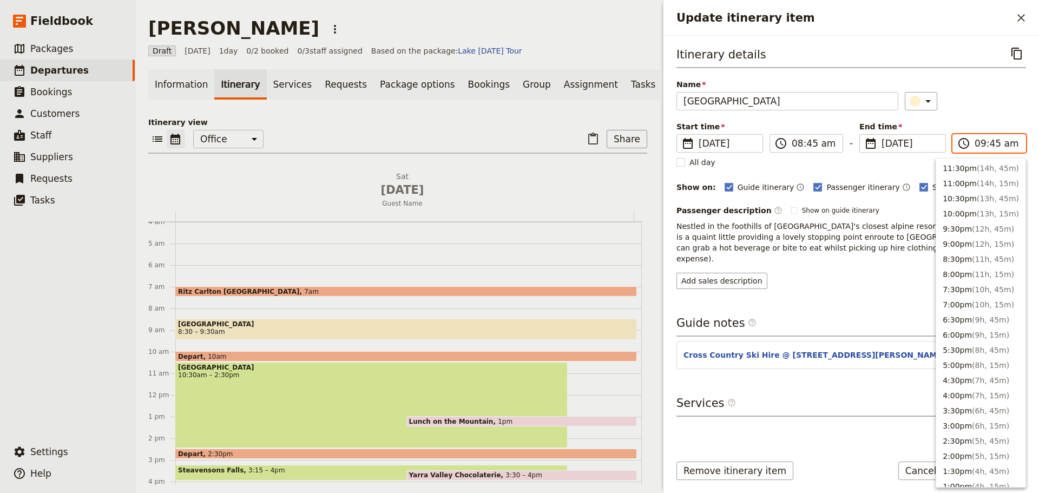
scroll to position [403, 0]
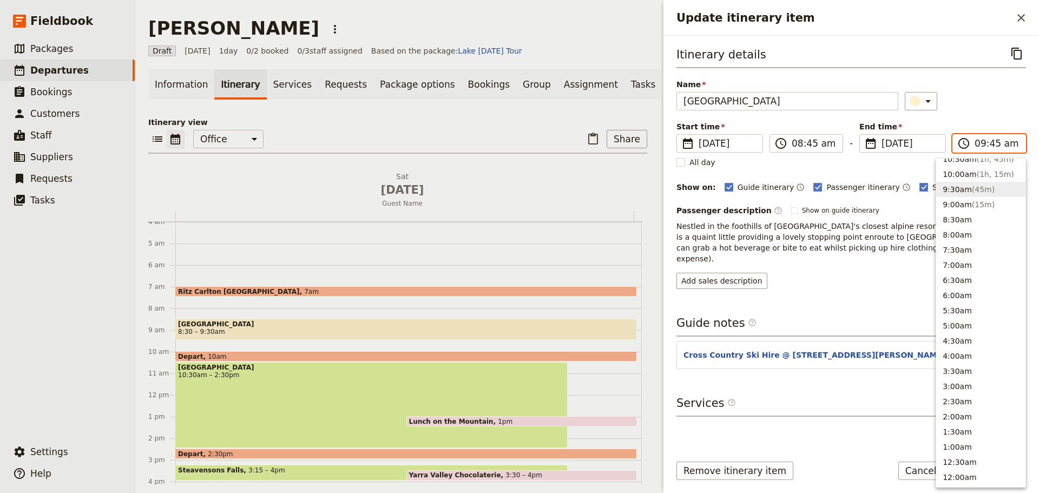
click at [989, 147] on input "09:45 am" at bounding box center [997, 143] width 44 height 13
type input "09:15 am"
click at [987, 104] on div "​" at bounding box center [966, 101] width 122 height 18
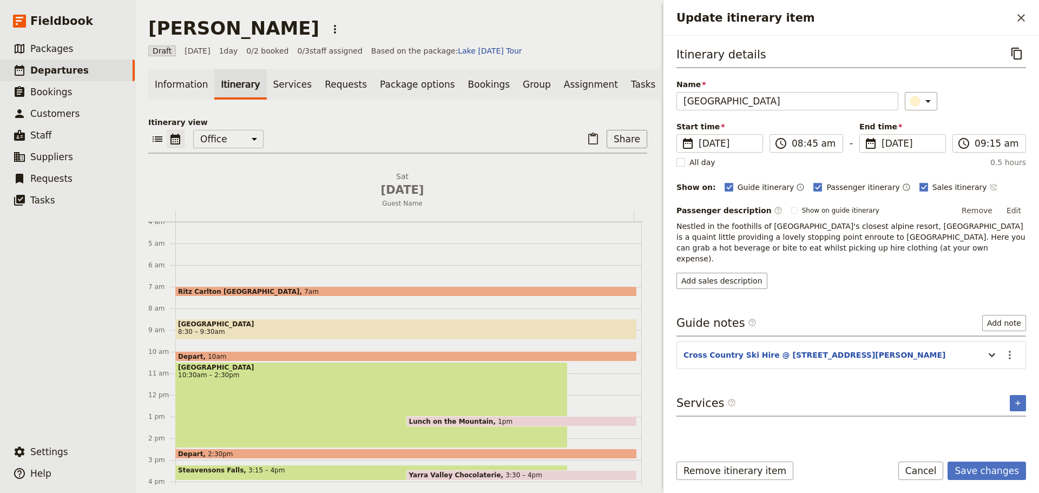
click at [989, 185] on icon "Time not shown on sales itinerary" at bounding box center [993, 187] width 9 height 9
click at [1012, 349] on icon "Actions" at bounding box center [1010, 355] width 13 height 13
click at [1008, 364] on span "Edit note" at bounding box center [987, 367] width 50 height 11
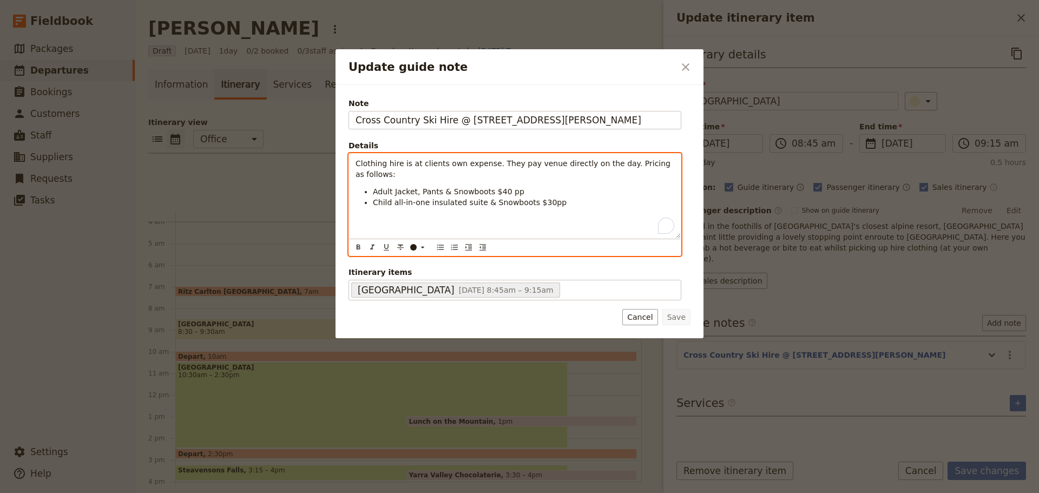
click at [357, 166] on span "Clothing hire is at clients own expense. They pay venue directly on the day. Pr…" at bounding box center [514, 168] width 317 height 19
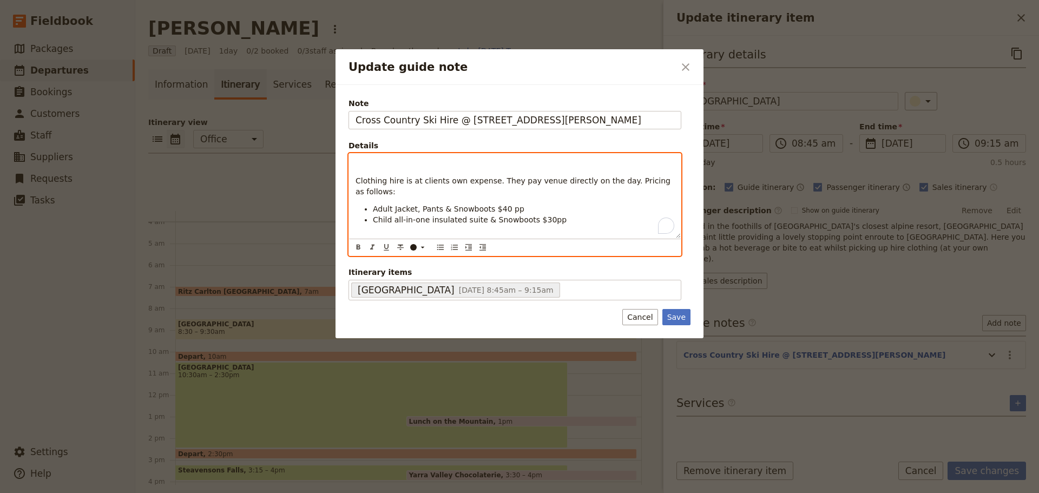
click at [363, 163] on p "To enrich screen reader interactions, please activate Accessibility in Grammarl…" at bounding box center [515, 163] width 319 height 11
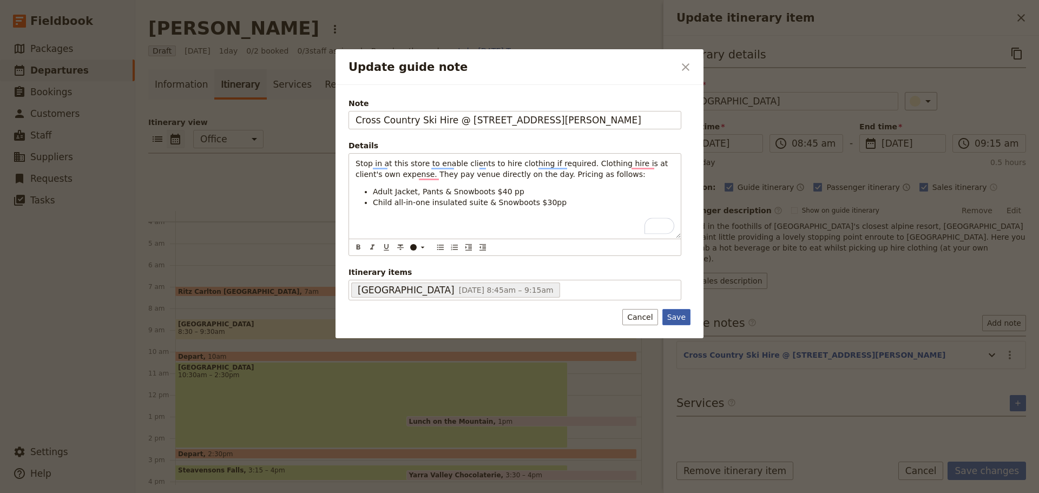
click at [680, 313] on button "Save" at bounding box center [677, 317] width 28 height 16
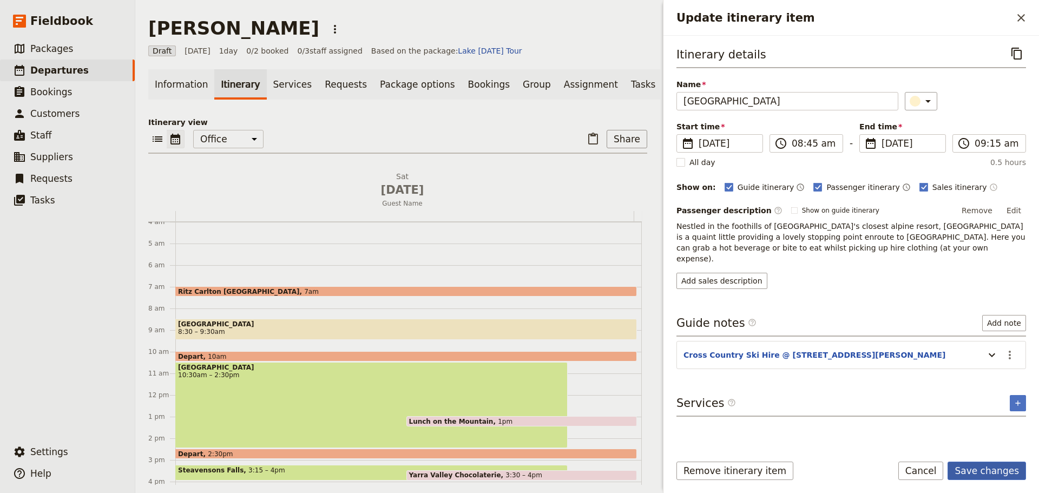
click at [984, 468] on button "Save changes" at bounding box center [987, 471] width 78 height 18
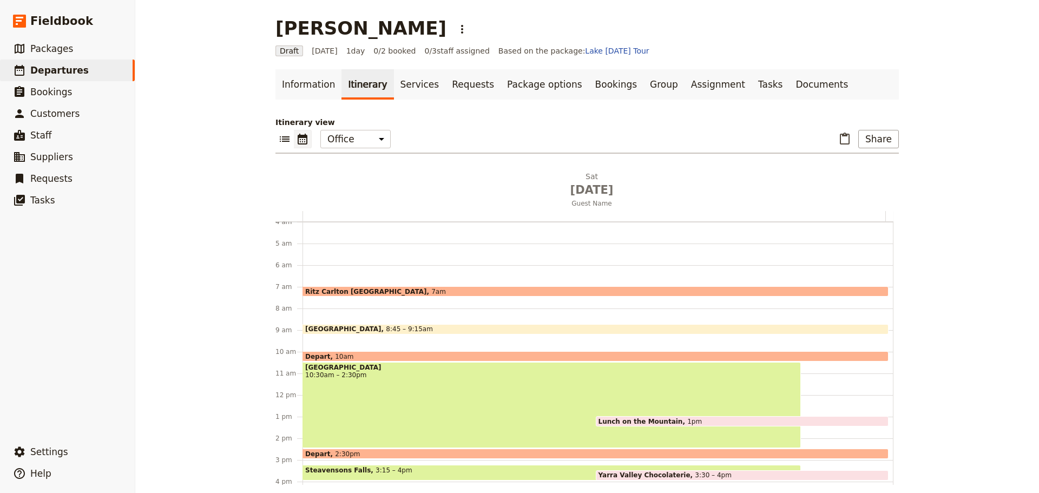
click at [379, 353] on div "Depart 10am" at bounding box center [596, 356] width 586 height 10
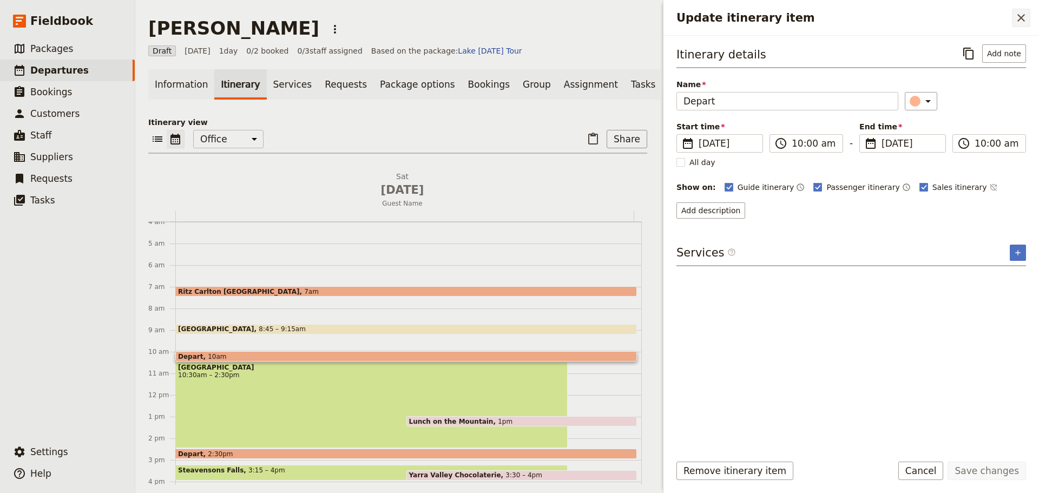
click at [1023, 13] on icon "Close drawer" at bounding box center [1021, 17] width 13 height 13
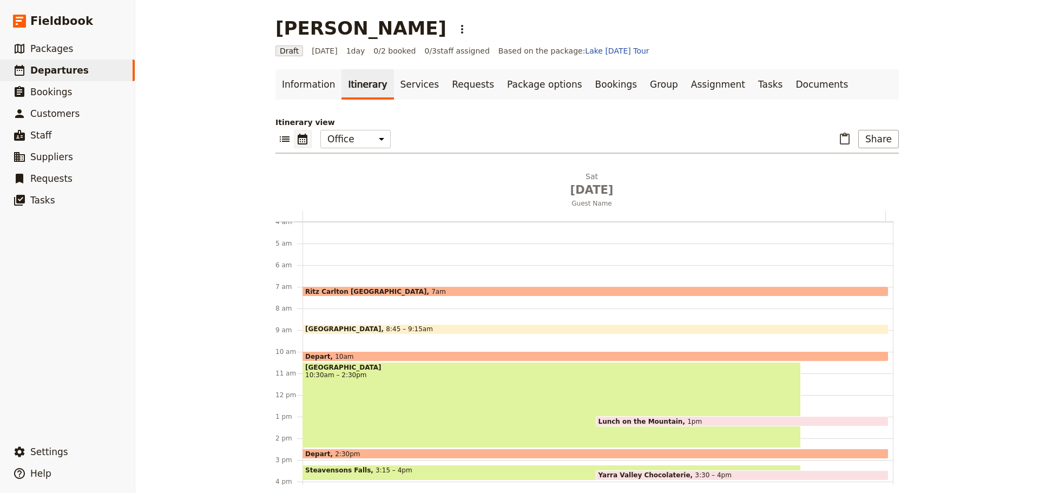
click at [451, 327] on div "Marysville 8:45 – 9:15am" at bounding box center [596, 329] width 586 height 10
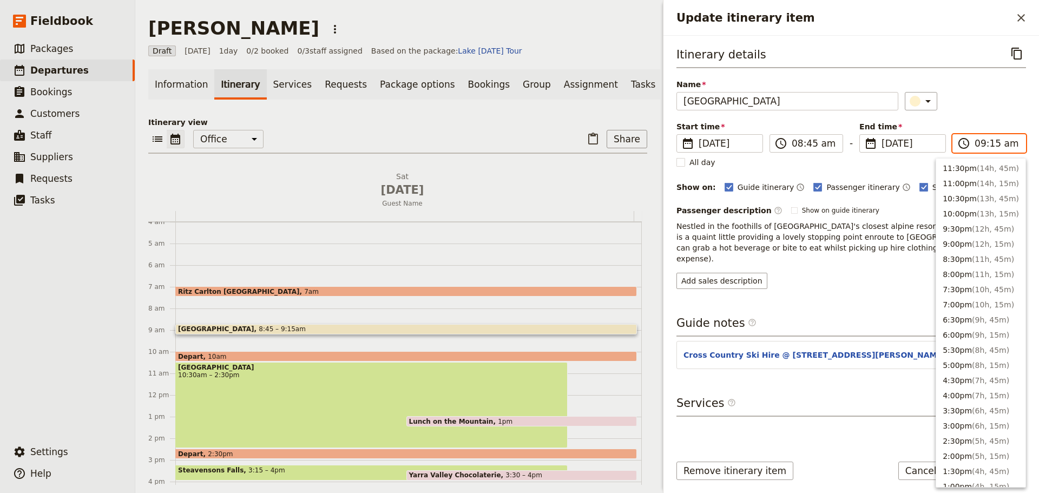
click at [982, 146] on input "09:15 am" at bounding box center [997, 143] width 44 height 13
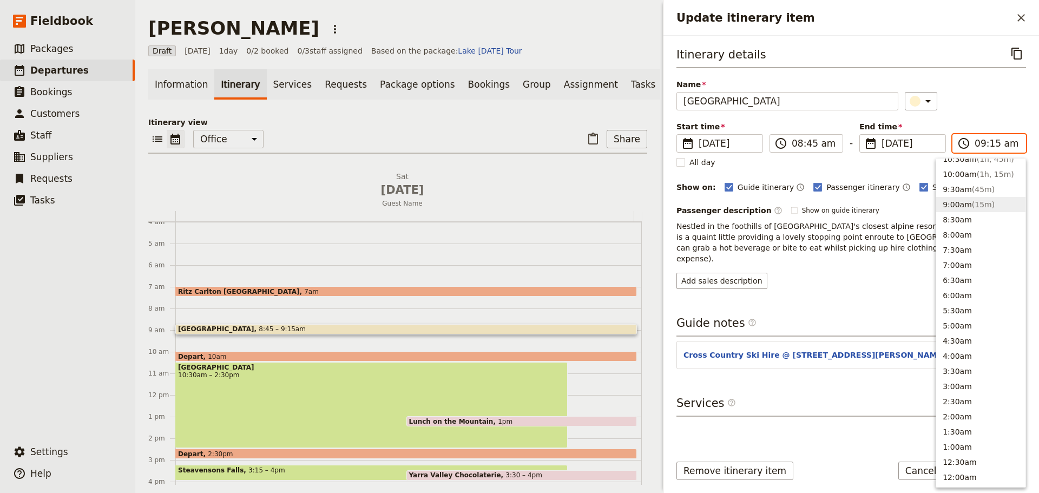
scroll to position [397, 0]
click at [971, 200] on button "9:30am ( 45m )" at bounding box center [980, 195] width 89 height 15
type input "09:30 am"
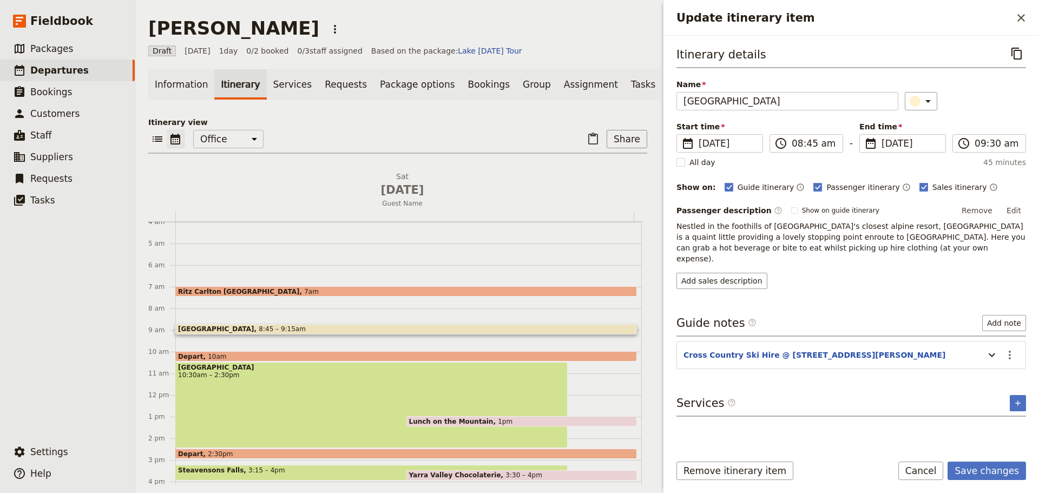
click at [993, 104] on div "​" at bounding box center [966, 101] width 122 height 18
click at [974, 468] on button "Save changes" at bounding box center [987, 471] width 78 height 18
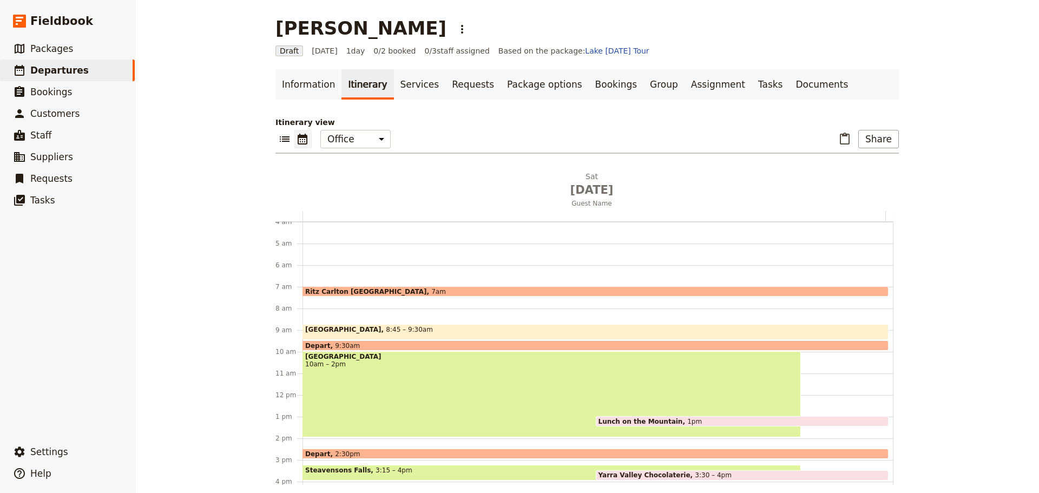
click at [410, 327] on div "Marysville 8:45 – 9:30am" at bounding box center [596, 332] width 586 height 16
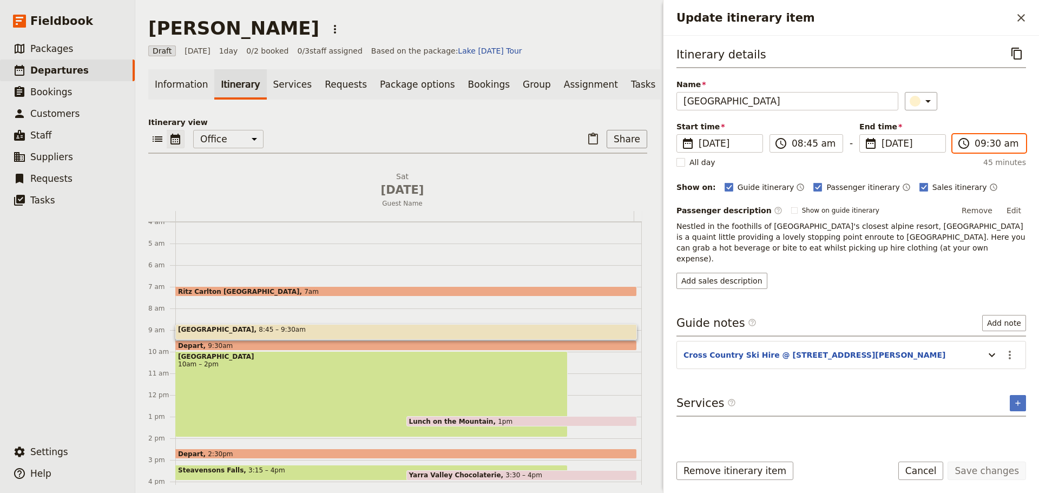
click at [1001, 147] on input "09:30 am" at bounding box center [997, 143] width 44 height 13
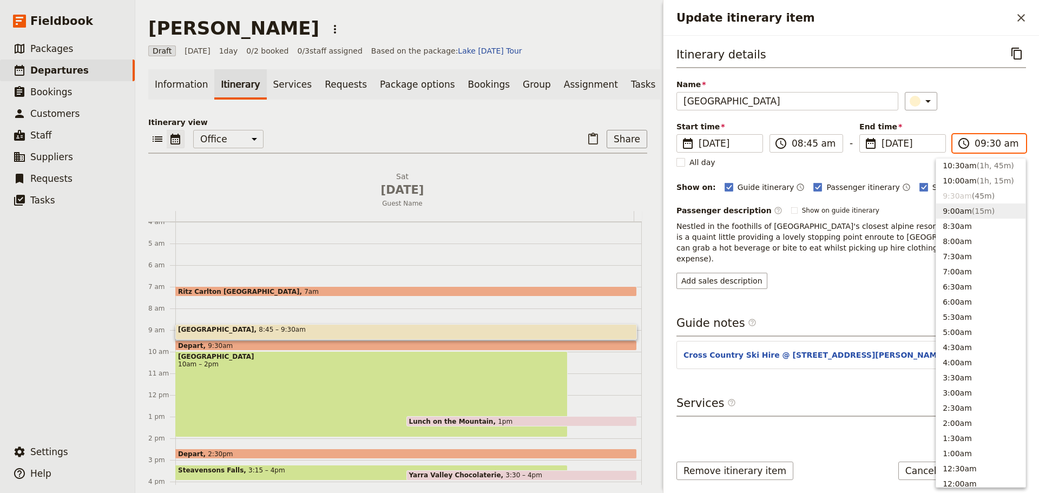
click at [965, 209] on button "9:00am ( 15m )" at bounding box center [980, 211] width 89 height 15
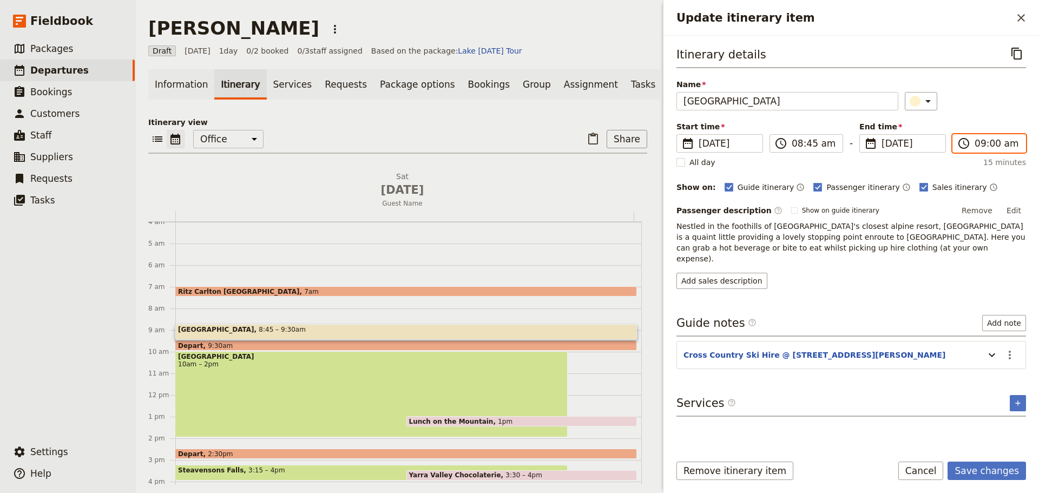
click at [988, 140] on input "09:00 am" at bounding box center [997, 143] width 44 height 13
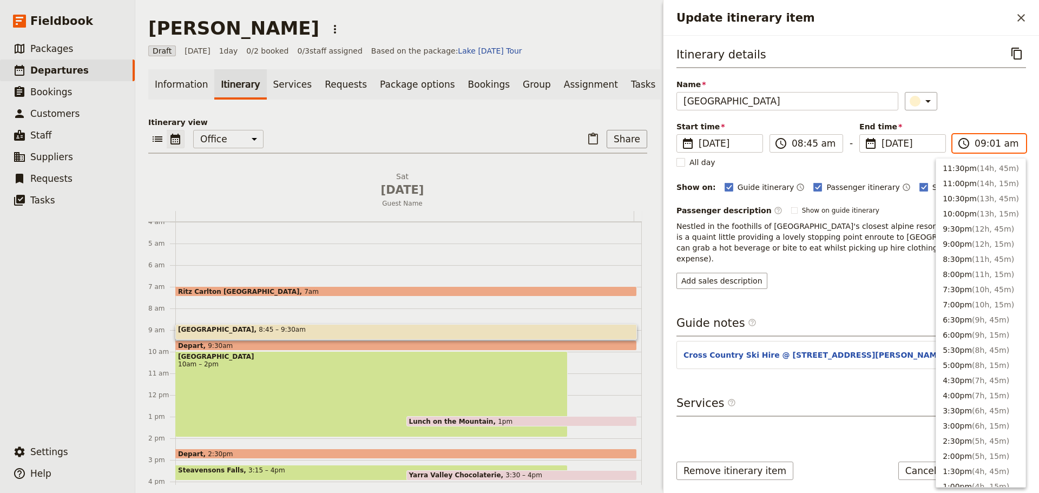
scroll to position [403, 0]
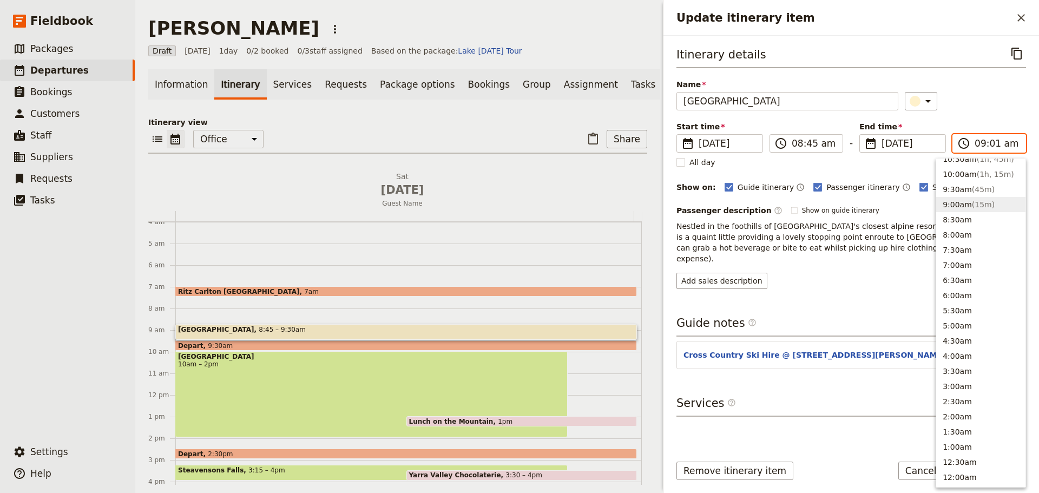
type input "09:15 am"
click at [1009, 101] on div "​" at bounding box center [966, 101] width 122 height 18
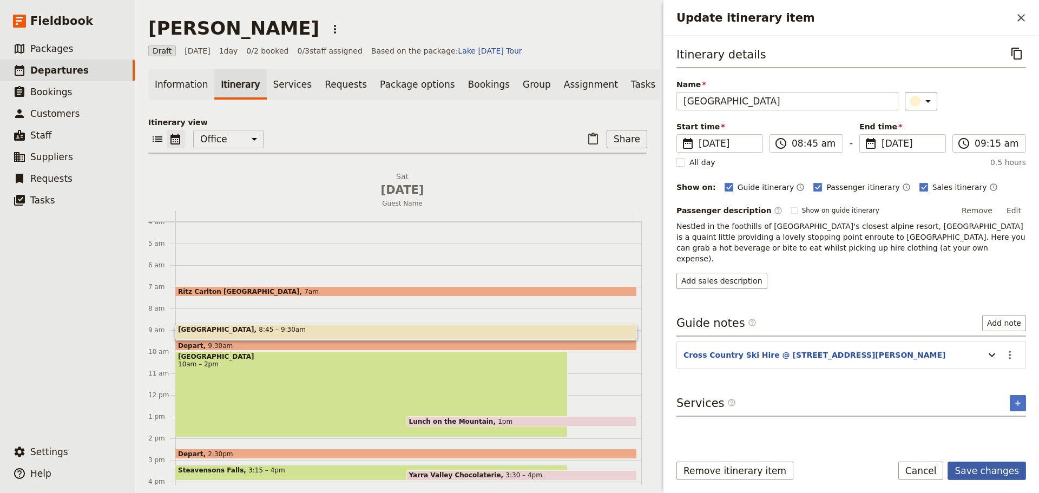
click at [987, 469] on button "Save changes" at bounding box center [987, 471] width 78 height 18
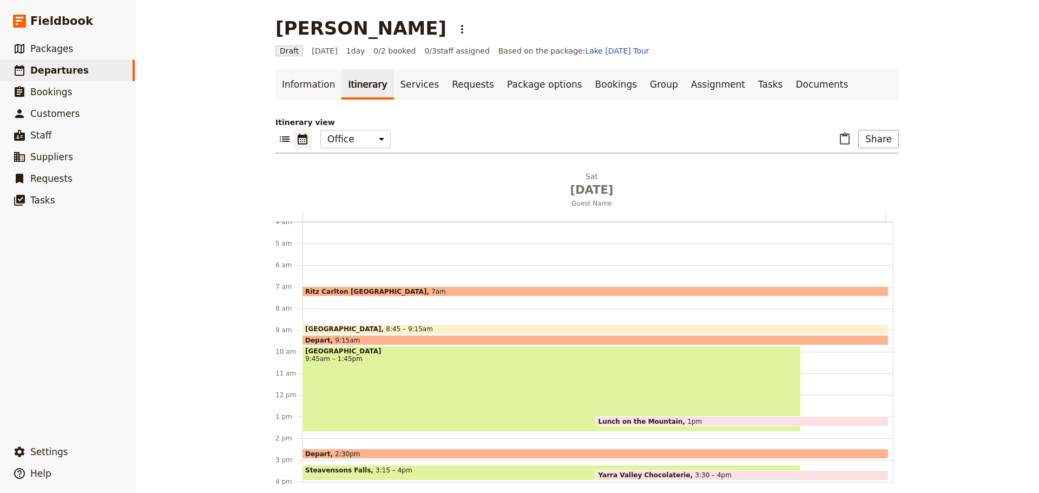
click at [373, 364] on div "Lake Mountain 9:45am – 1:45pm" at bounding box center [552, 389] width 499 height 86
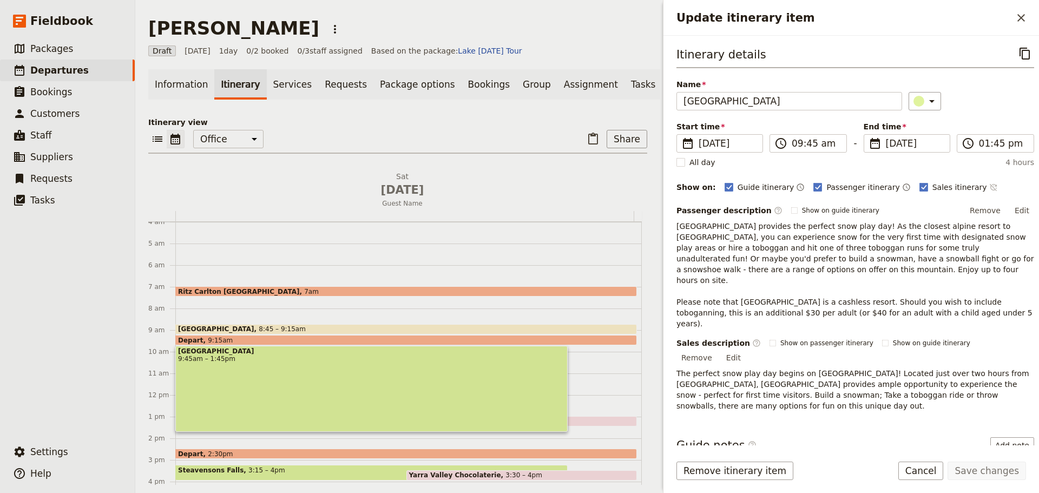
click at [989, 187] on icon "Time not shown on sales itinerary" at bounding box center [992, 187] width 7 height 7
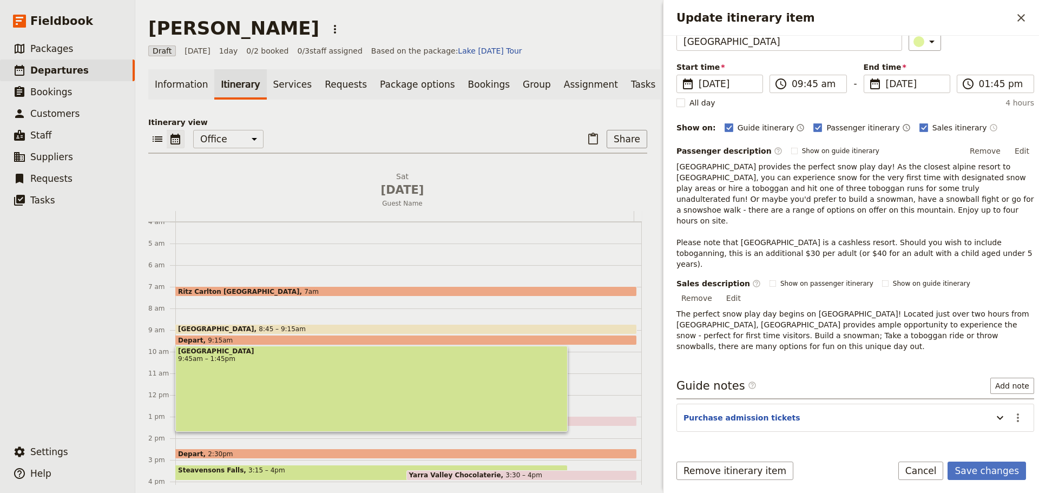
scroll to position [60, 0]
click at [994, 411] on icon "Update itinerary item" at bounding box center [1000, 417] width 13 height 13
click at [1016, 411] on icon "Actions" at bounding box center [1018, 417] width 13 height 13
click at [996, 405] on span "Edit note" at bounding box center [979, 407] width 34 height 11
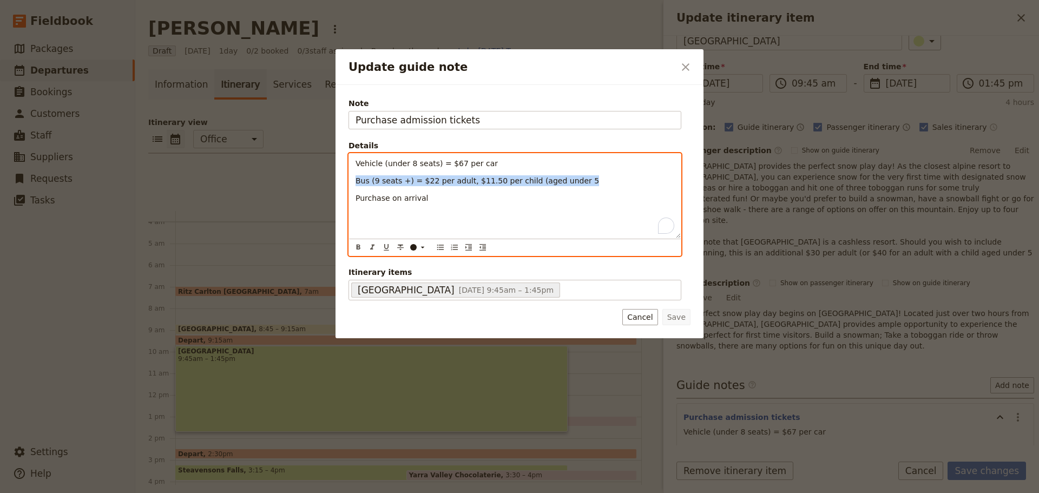
drag, startPoint x: 585, startPoint y: 184, endPoint x: 346, endPoint y: 179, distance: 238.8
click at [346, 179] on div "Note Purchase admission tickets Details Vehicle (under 8 seats) = $67 per car B…" at bounding box center [520, 211] width 368 height 253
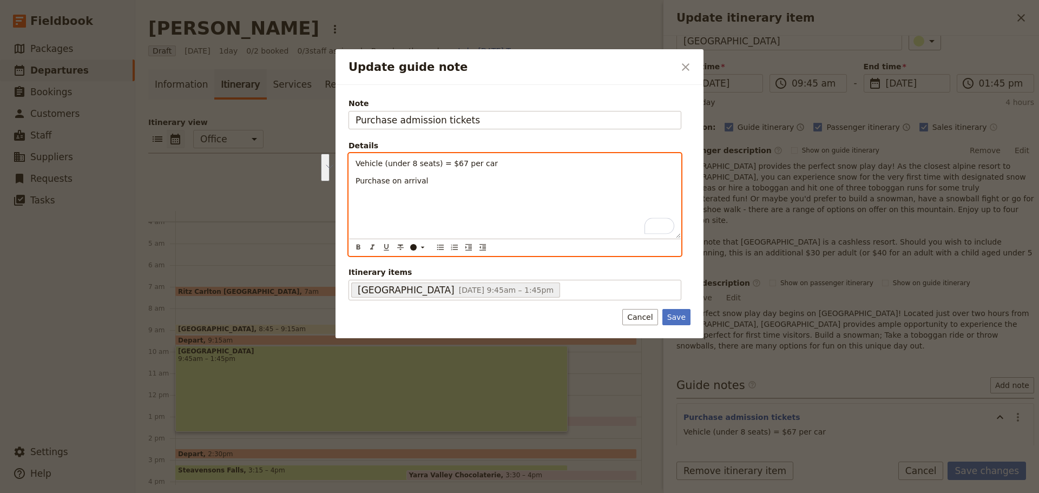
drag, startPoint x: 373, startPoint y: 178, endPoint x: 345, endPoint y: 158, distance: 34.7
click at [345, 158] on div "Note Purchase admission tickets Details Vehicle (under 8 seats) = $67 per car P…" at bounding box center [520, 211] width 368 height 253
click at [443, 247] on icon "Bulleted list" at bounding box center [440, 247] width 9 height 9
click at [485, 181] on div "Vehicle (under 8 seats) = $67 per car Purchase on arrival" at bounding box center [515, 196] width 332 height 84
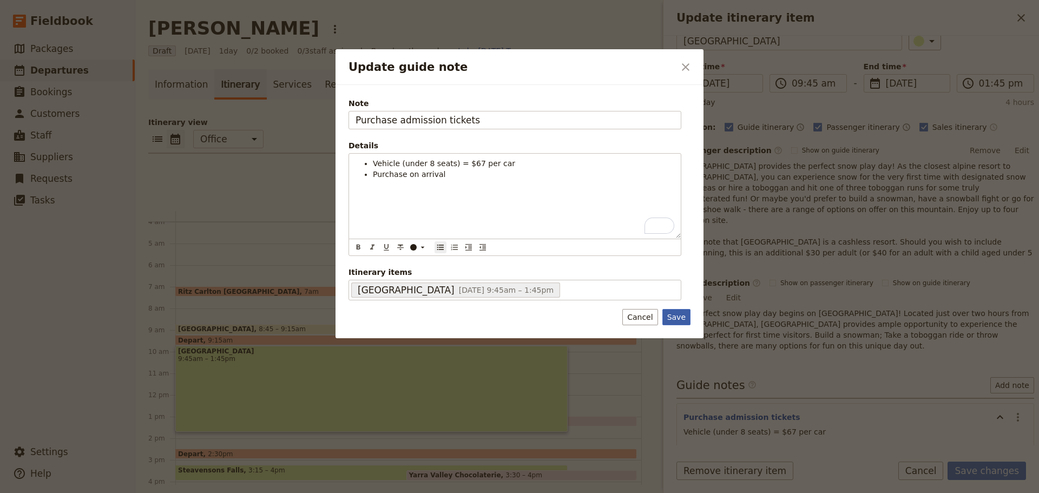
click at [671, 320] on button "Save" at bounding box center [677, 317] width 28 height 16
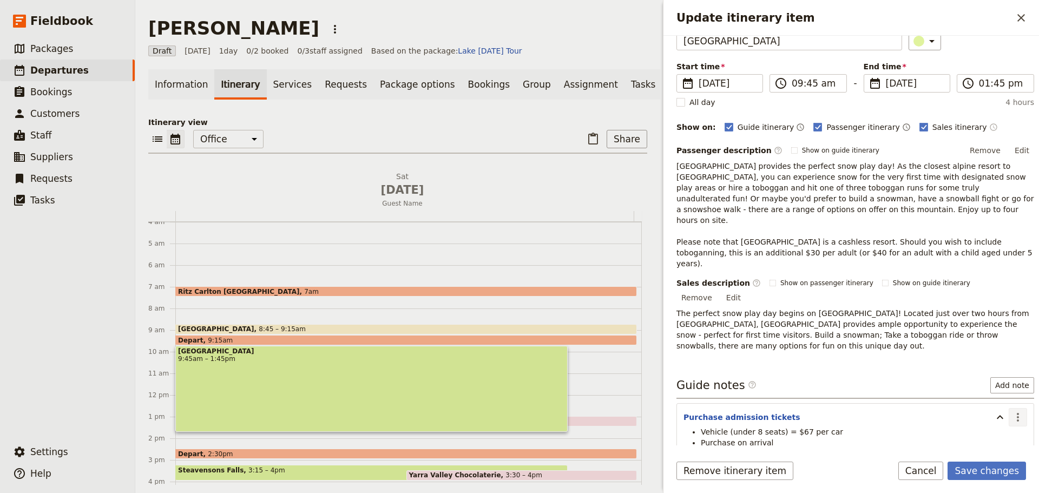
click at [1017, 413] on icon "Actions" at bounding box center [1018, 417] width 2 height 9
click at [1002, 405] on span "Edit note" at bounding box center [987, 407] width 50 height 11
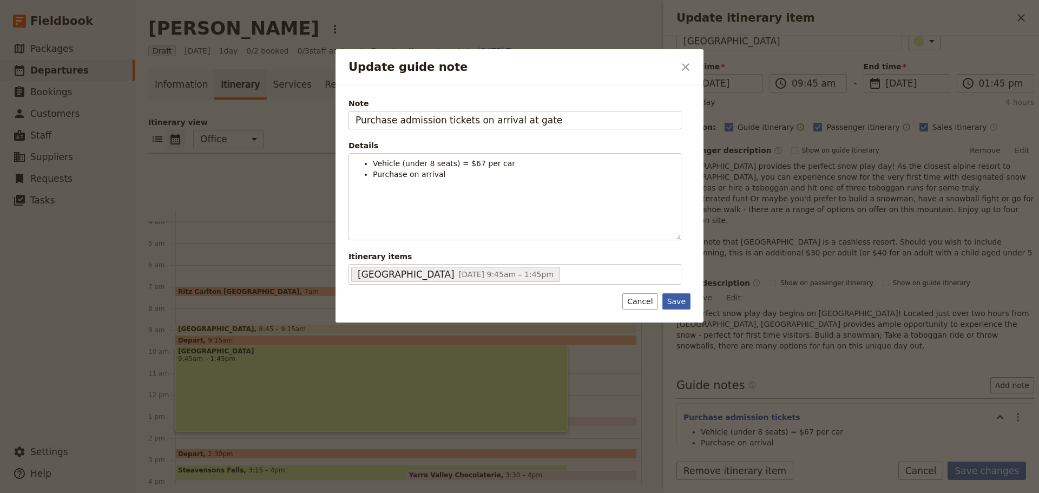
type input "Purchase admission tickets on arrival at gate"
click at [673, 300] on button "Save" at bounding box center [677, 301] width 28 height 16
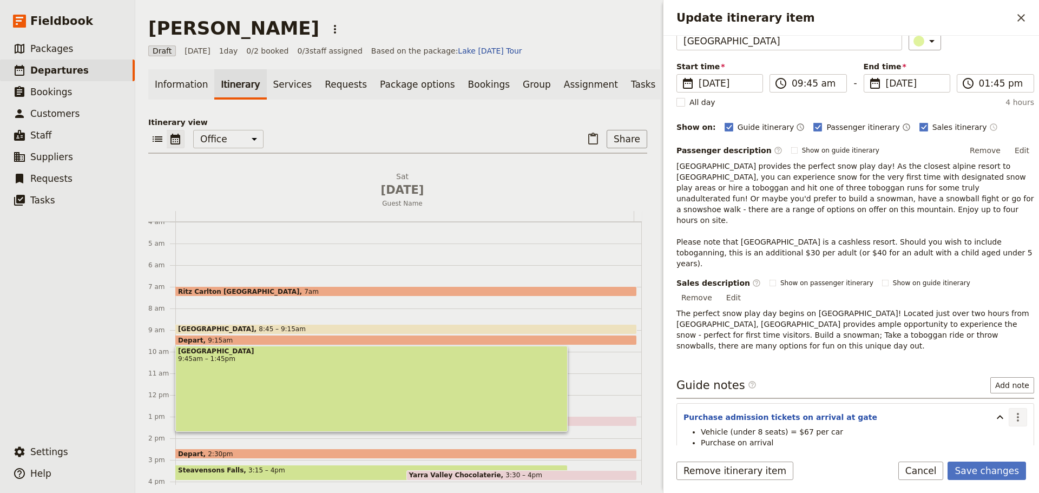
click at [1012, 411] on icon "Actions" at bounding box center [1018, 417] width 13 height 13
click at [1004, 405] on span "Edit note" at bounding box center [987, 407] width 50 height 11
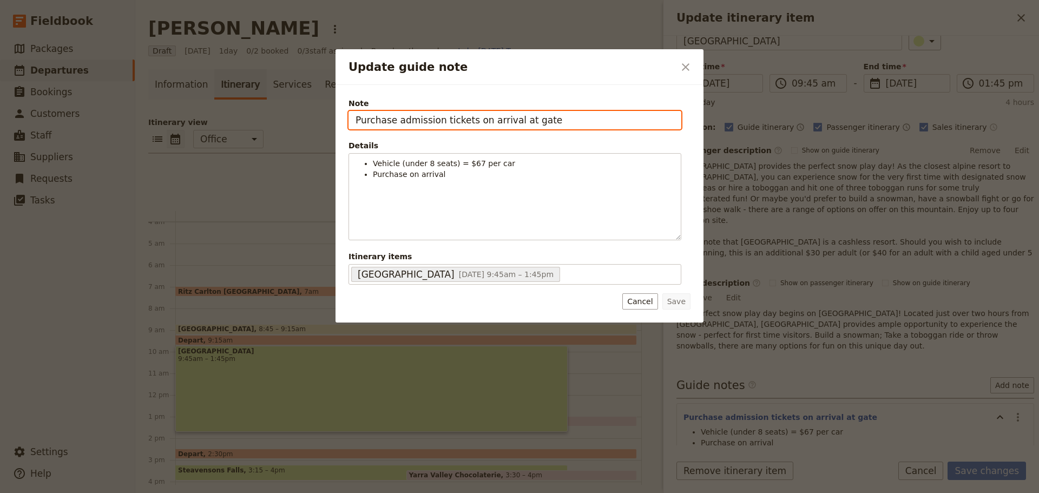
click at [566, 119] on input "Purchase admission tickets on arrival at gate" at bounding box center [515, 120] width 333 height 18
type input "Purchase admission tickets on arrival at gate"
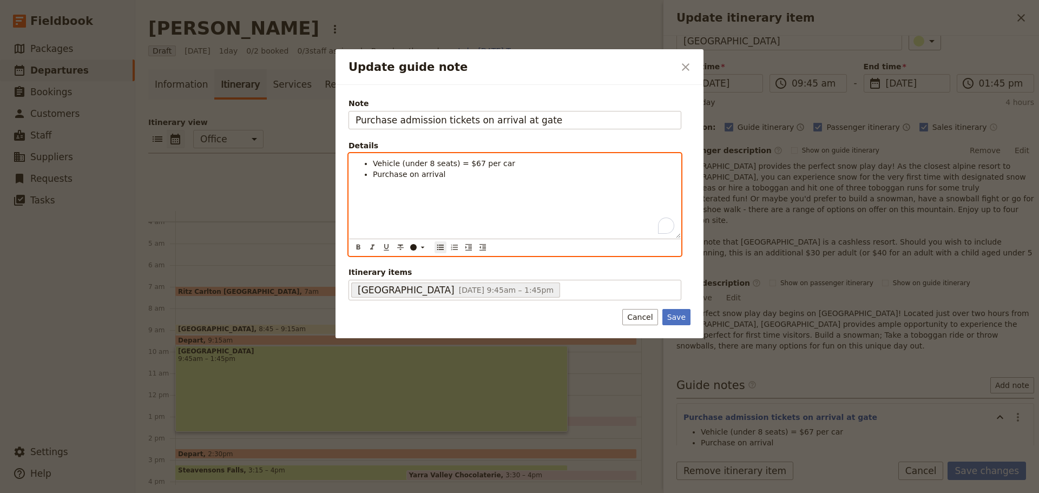
click at [370, 166] on ul "Vehicle (under 8 seats) = $67 per car Purchase on arrival" at bounding box center [515, 169] width 319 height 22
click at [385, 162] on li "To enrich screen reader interactions, please activate Accessibility in Grammarl…" at bounding box center [524, 163] width 302 height 11
click at [337, 198] on div "Update guide note ​ Note Purchase admission tickets on arrival at gate Details …" at bounding box center [519, 246] width 1039 height 493
click at [486, 177] on li "Just need to pay on the day" at bounding box center [524, 174] width 302 height 11
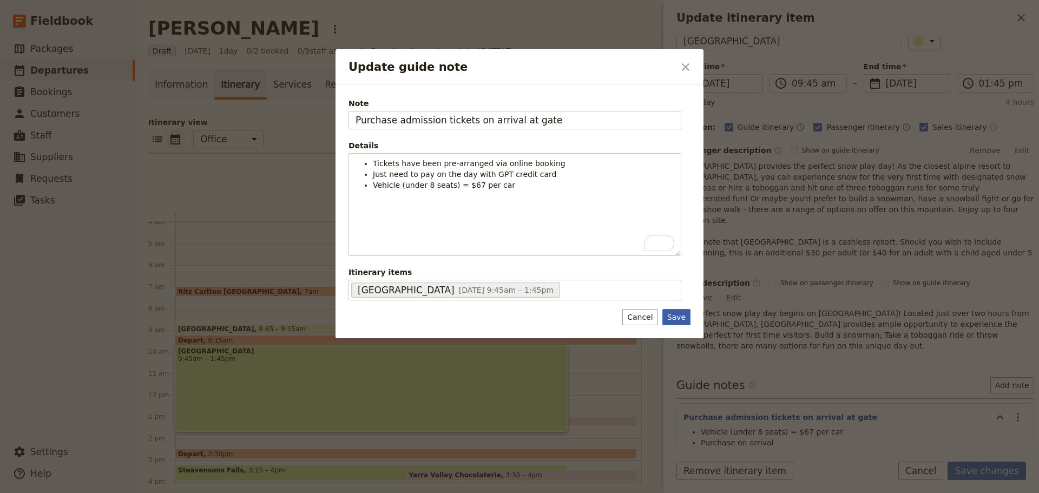
click at [680, 322] on button "Save" at bounding box center [677, 317] width 28 height 16
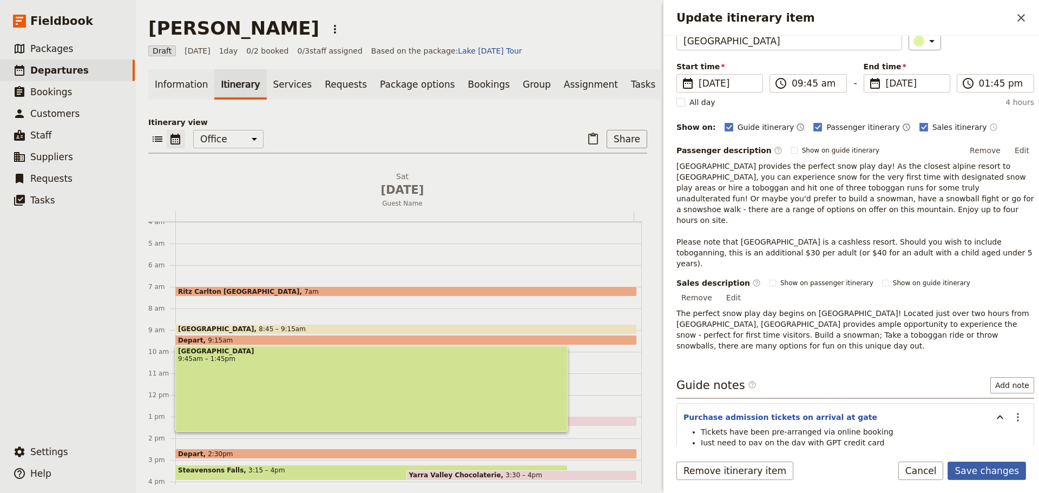
click at [1001, 472] on button "Save changes" at bounding box center [987, 471] width 78 height 18
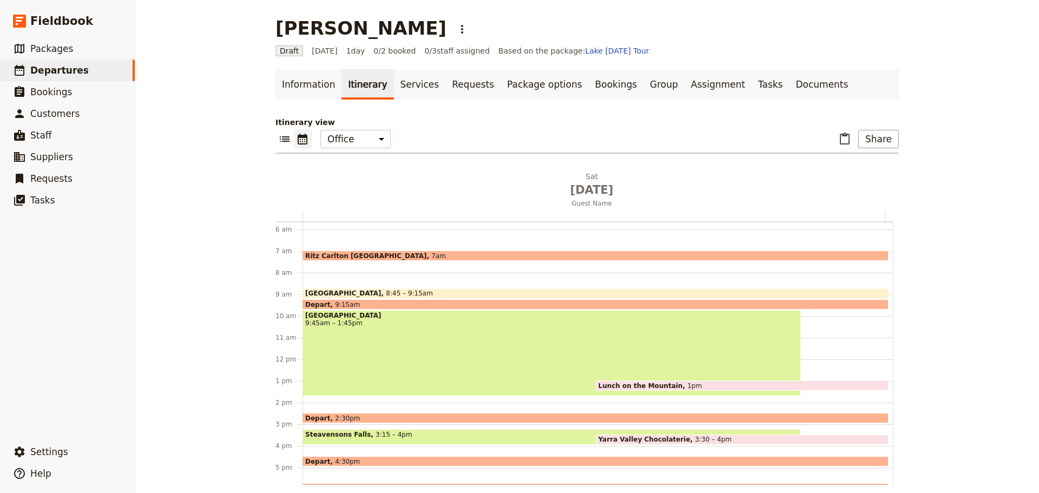
scroll to position [141, 0]
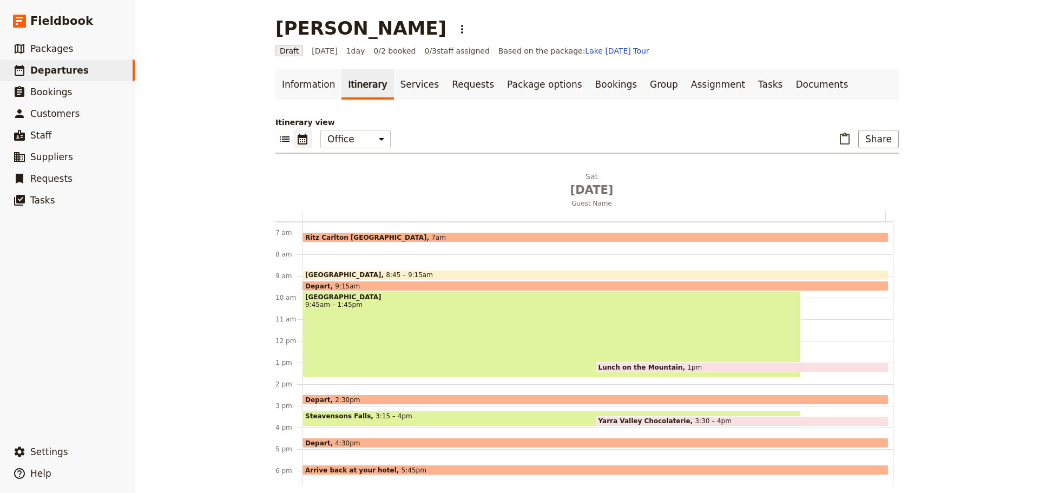
click at [625, 366] on span "Lunch on the Mountain" at bounding box center [643, 367] width 89 height 7
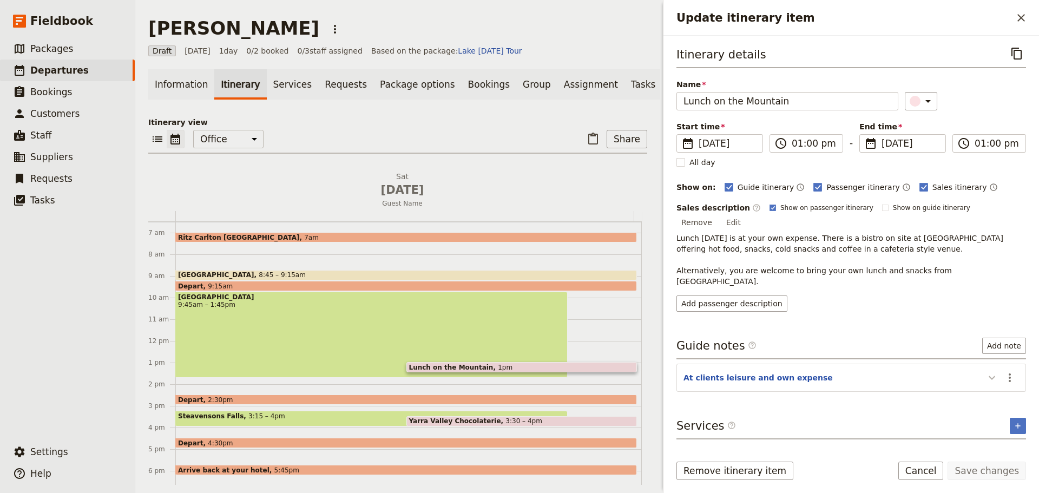
click at [990, 371] on icon "Update itinerary item" at bounding box center [992, 377] width 13 height 13
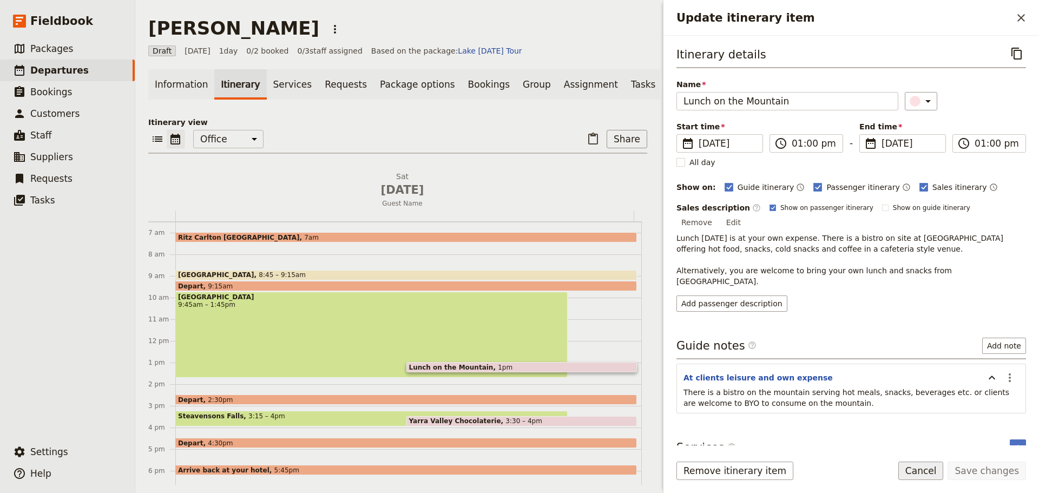
click at [924, 468] on button "Cancel" at bounding box center [921, 471] width 45 height 18
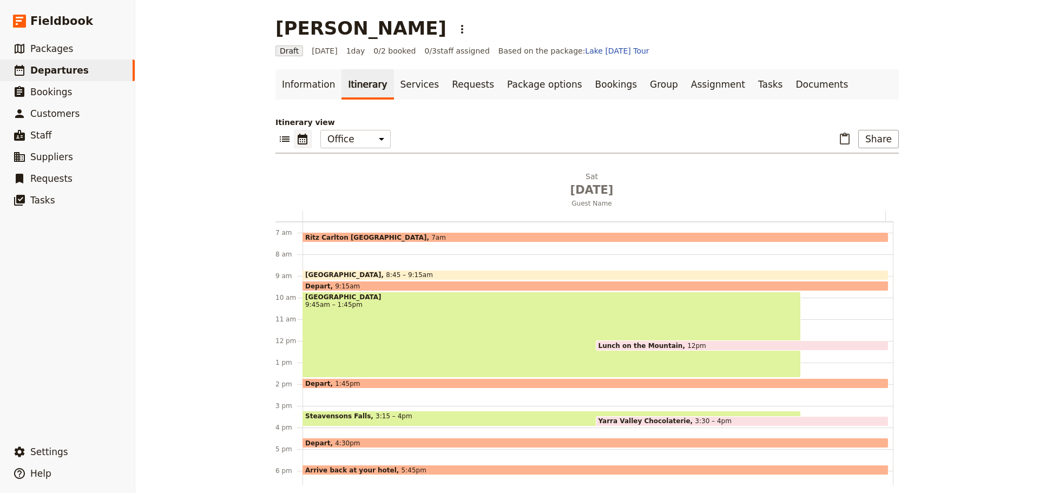
click at [384, 325] on div "Lake Mountain 9:45am – 1:45pm" at bounding box center [552, 335] width 499 height 86
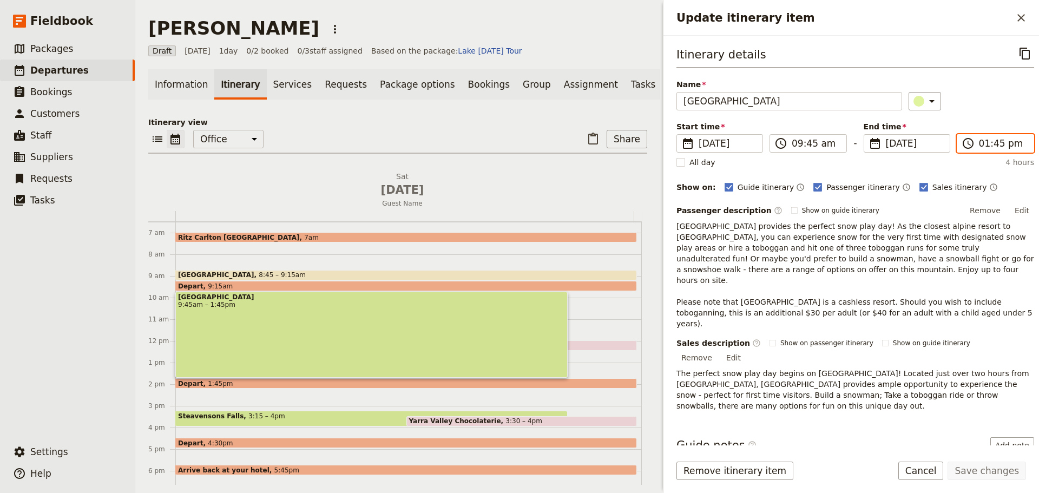
click at [988, 146] on input "01:45 pm" at bounding box center [1003, 143] width 48 height 13
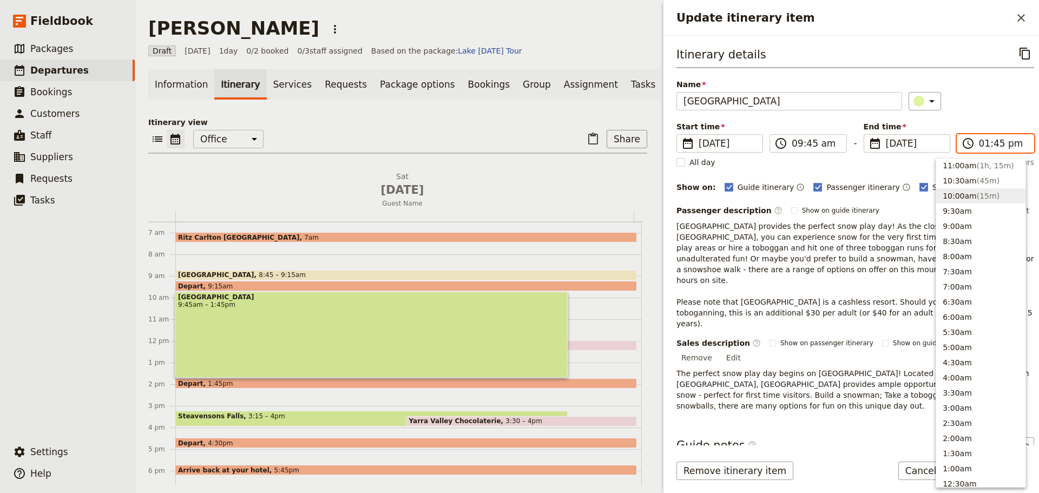
scroll to position [327, 0]
click at [983, 187] on span "( 2h, 15m )" at bounding box center [995, 189] width 37 height 9
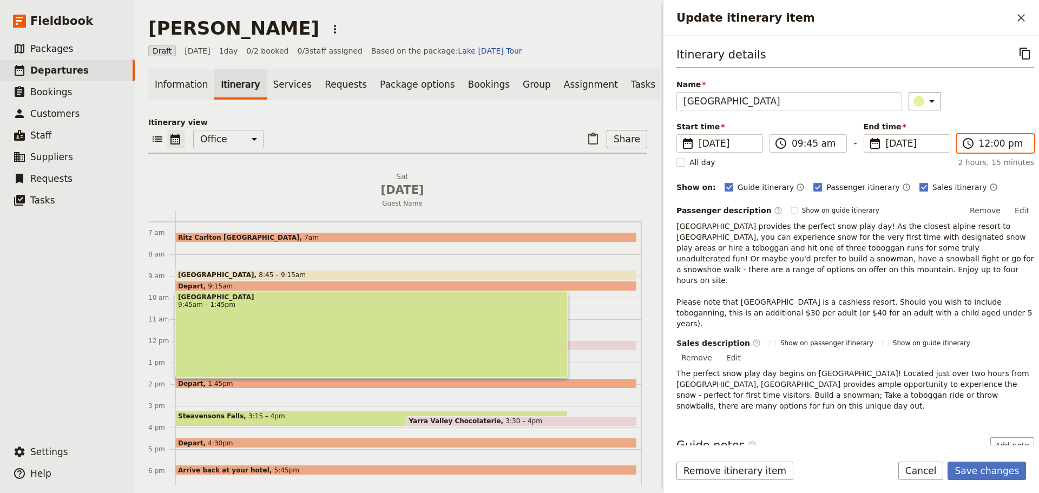
click at [993, 142] on input "12:00 pm" at bounding box center [1003, 143] width 48 height 13
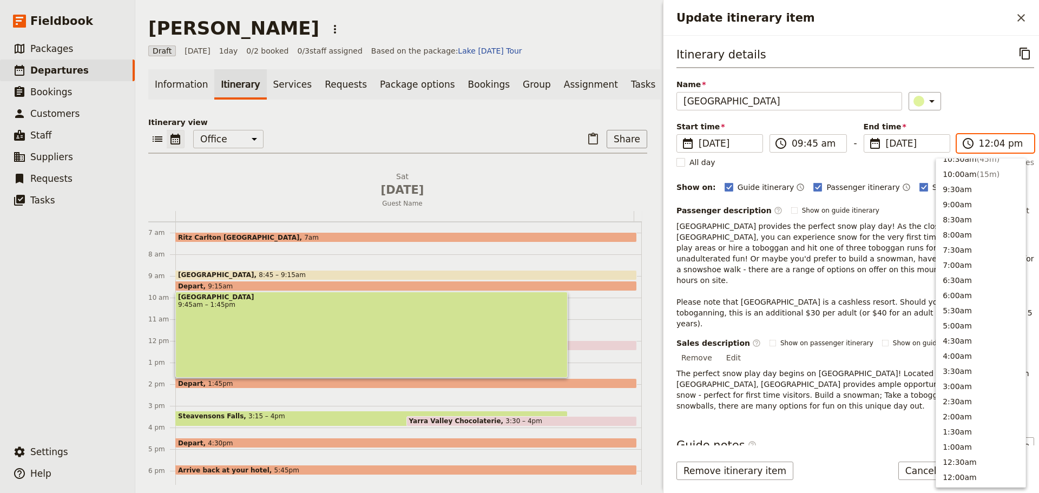
type input "12:45 pm"
click at [993, 113] on div "Itinerary details ​ Name Lake Mountain ​ Start time ​ 23 Aug 2025 23/08/2025 20…" at bounding box center [856, 227] width 358 height 367
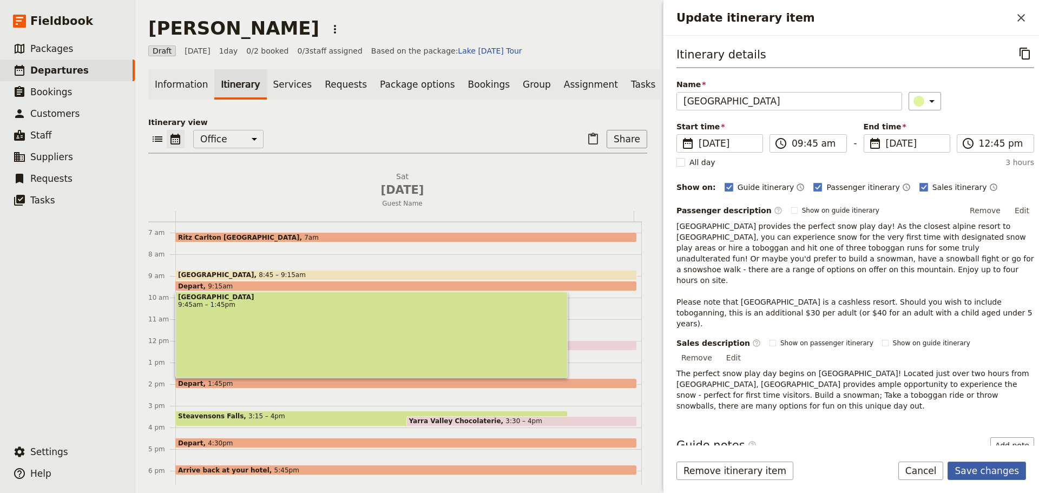
click at [1001, 465] on button "Save changes" at bounding box center [987, 471] width 78 height 18
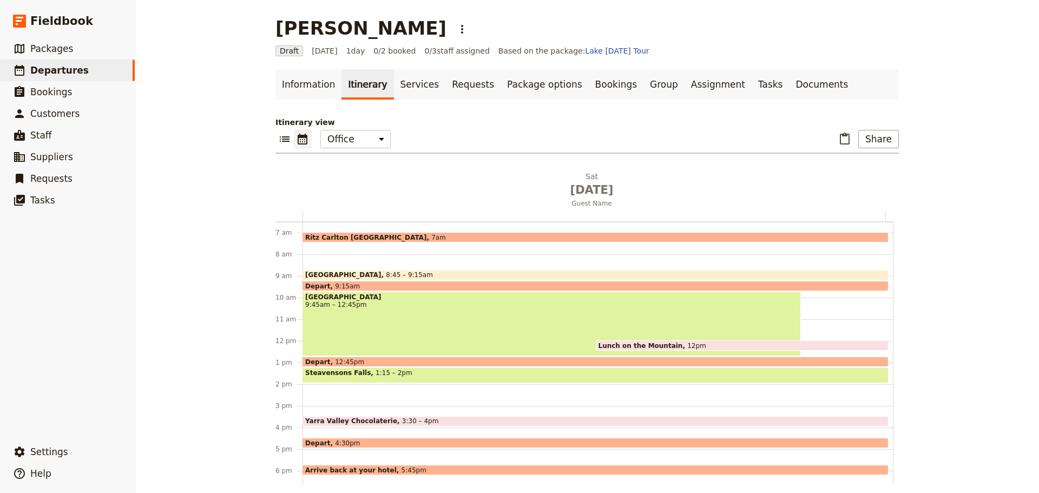
click at [376, 372] on span "1:15 – 2pm" at bounding box center [394, 375] width 37 height 12
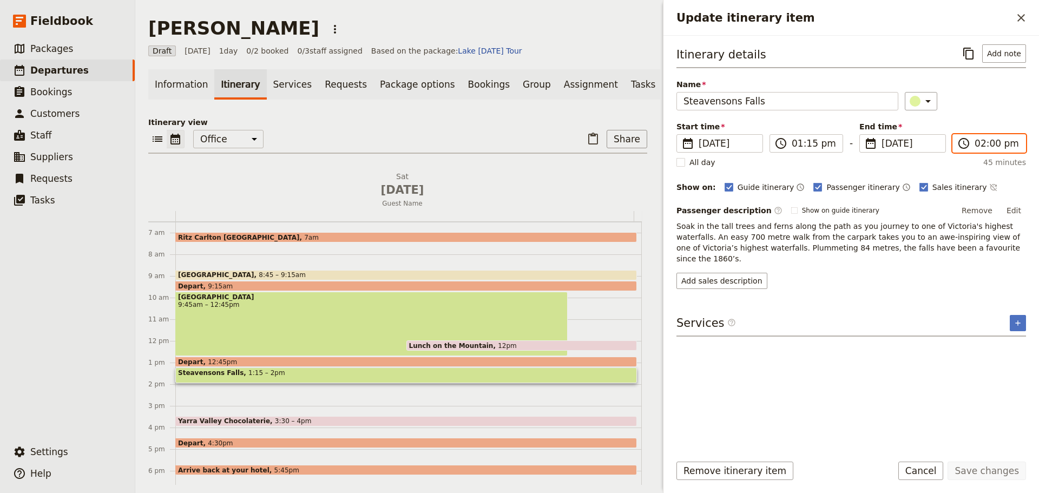
click at [988, 146] on input "02:00 pm" at bounding box center [997, 143] width 44 height 13
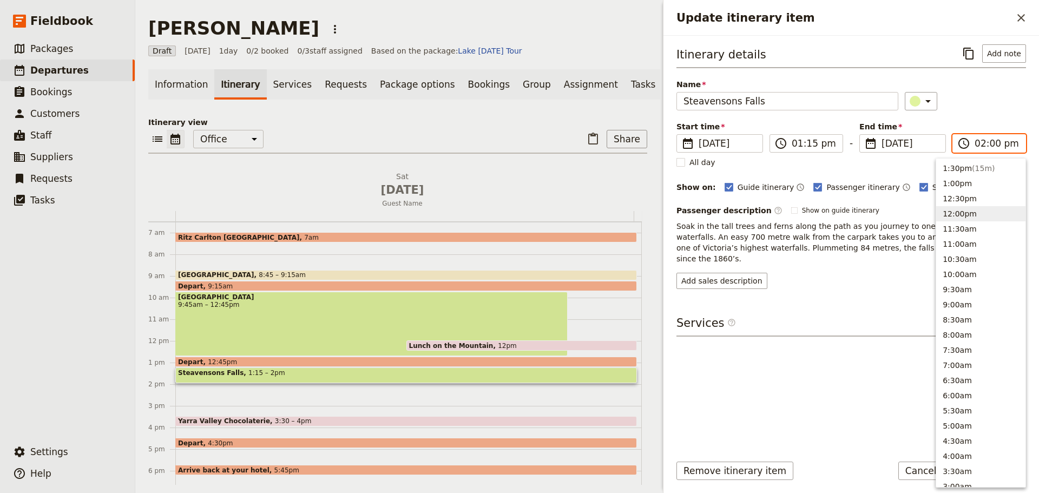
scroll to position [279, 0]
click at [966, 202] on button "1:00pm" at bounding box center [980, 207] width 89 height 15
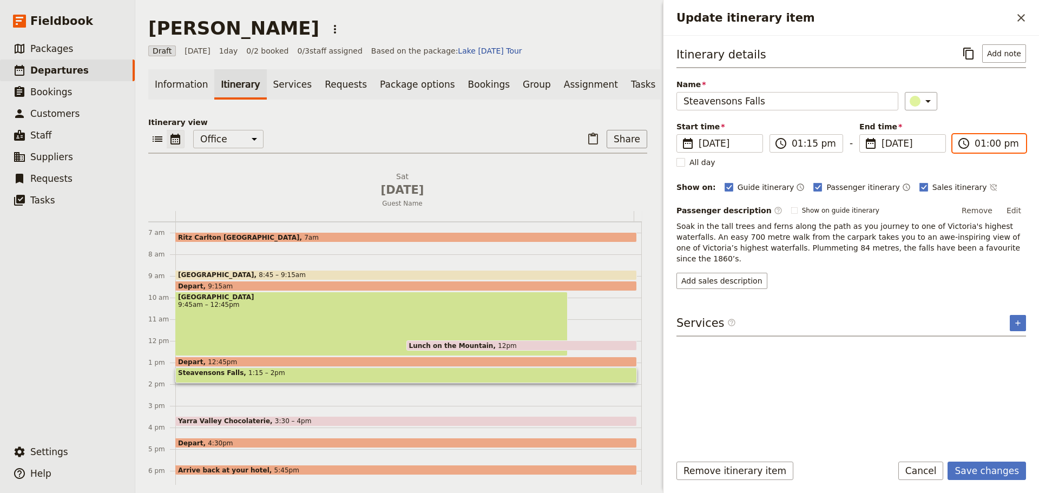
click at [993, 142] on input "01:00 pm" at bounding box center [997, 143] width 44 height 13
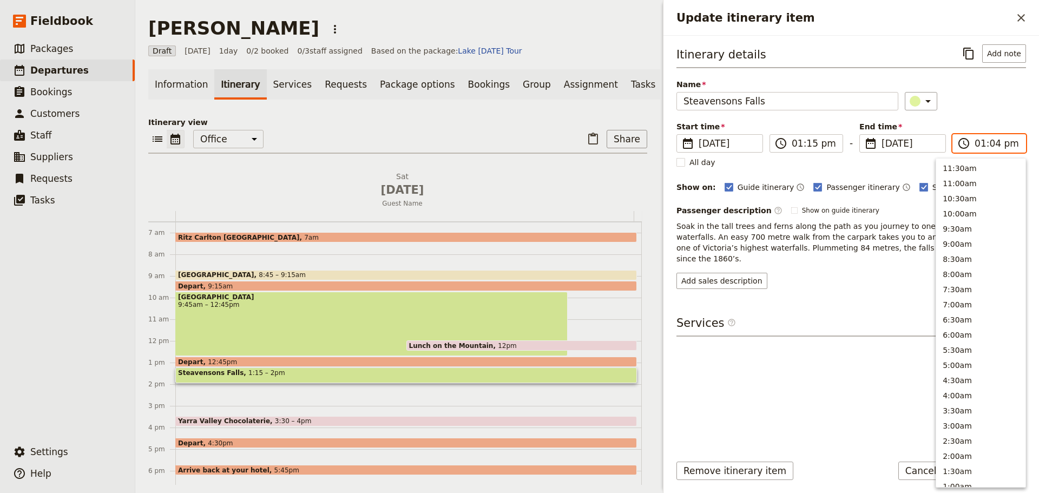
type input "01:45 pm"
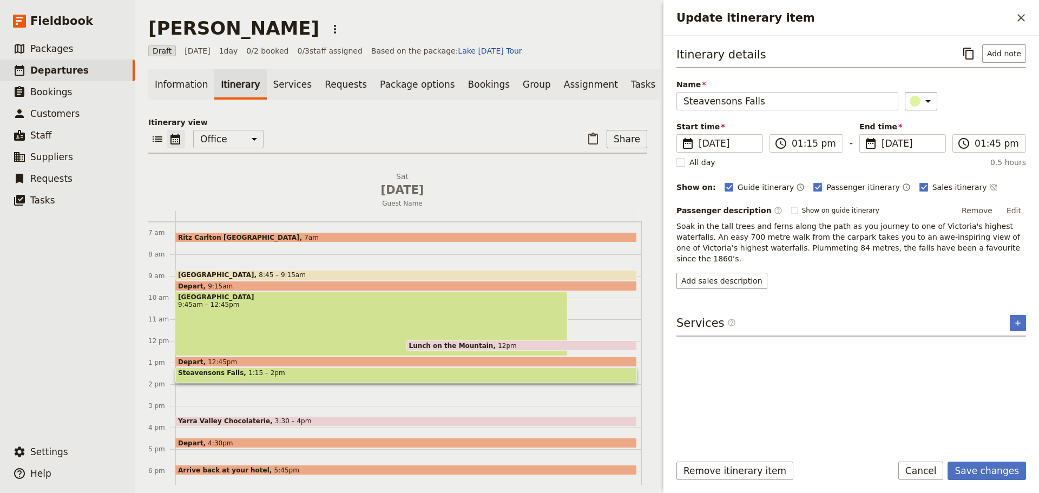
click at [985, 93] on div "​" at bounding box center [966, 101] width 122 height 18
click at [1006, 48] on button "Add note" at bounding box center [1004, 53] width 44 height 18
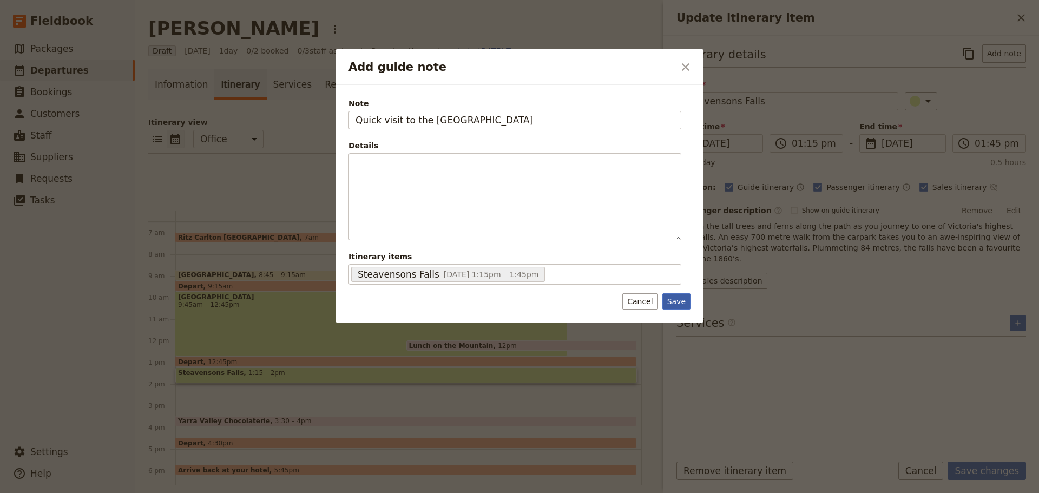
type input "Quick visit to the Falls"
click at [681, 304] on button "Save" at bounding box center [677, 301] width 28 height 16
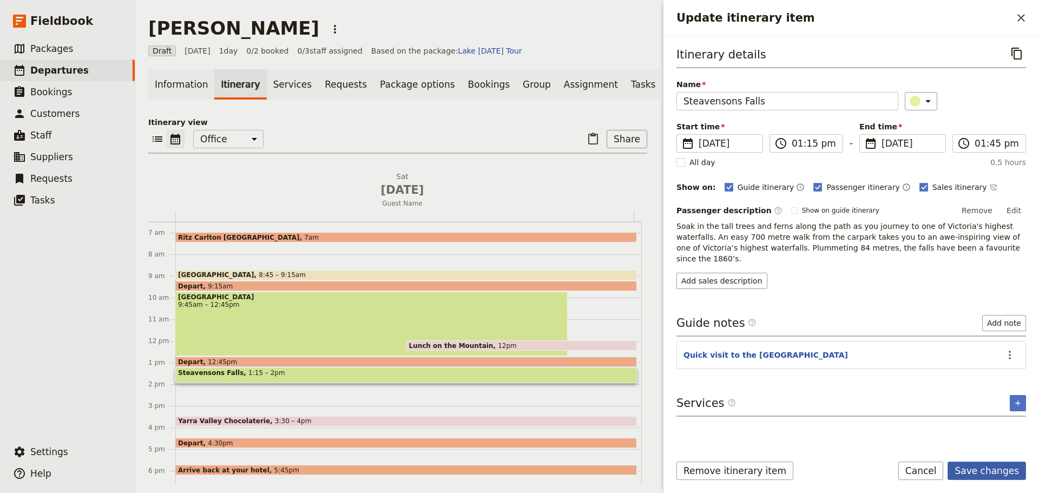
click at [983, 468] on button "Save changes" at bounding box center [987, 471] width 78 height 18
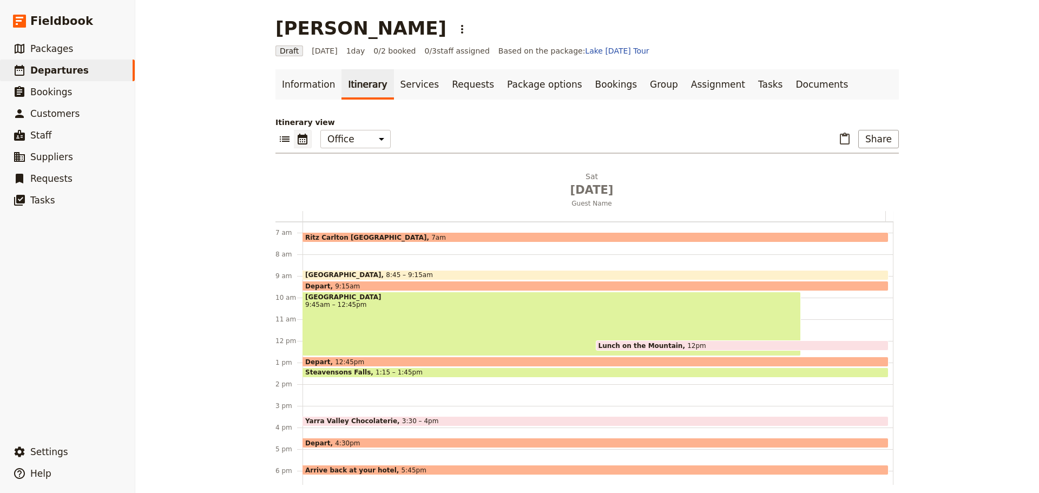
click at [303, 380] on div "Ritz Carlton Melbourne 7am Marysville 8:45 – 9:15am Depart 9:15am Lake Mountain…" at bounding box center [598, 341] width 591 height 520
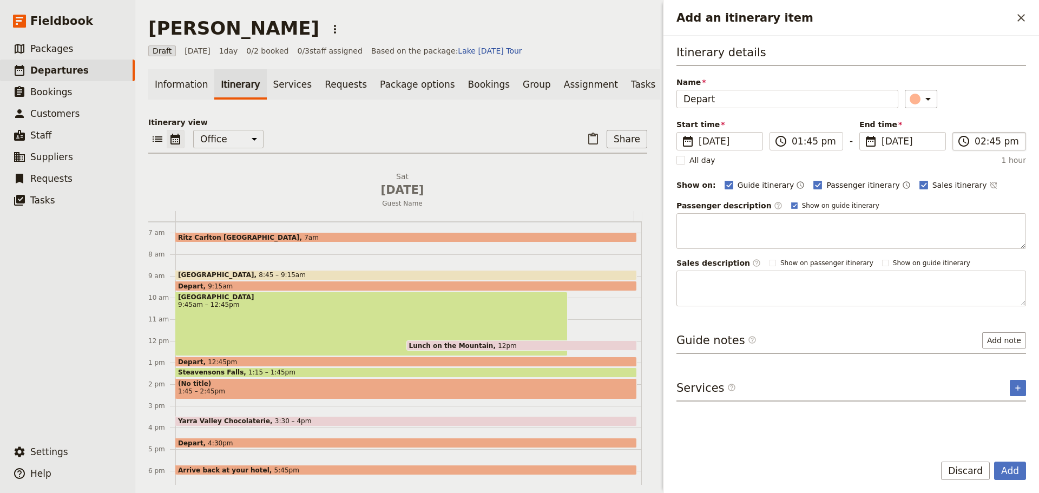
type input "Depart"
click at [997, 141] on input "02:45 pm" at bounding box center [997, 141] width 44 height 13
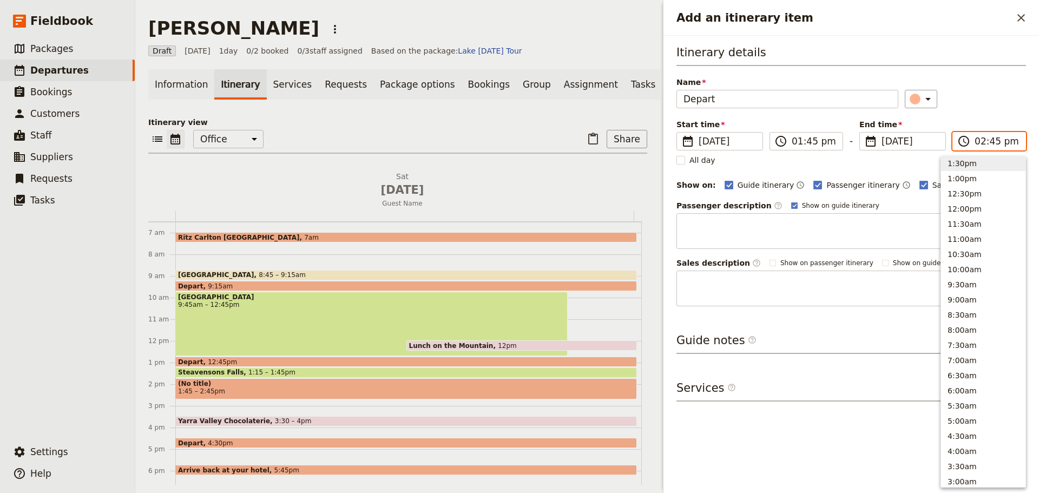
click at [966, 167] on button "1:30pm" at bounding box center [983, 163] width 84 height 15
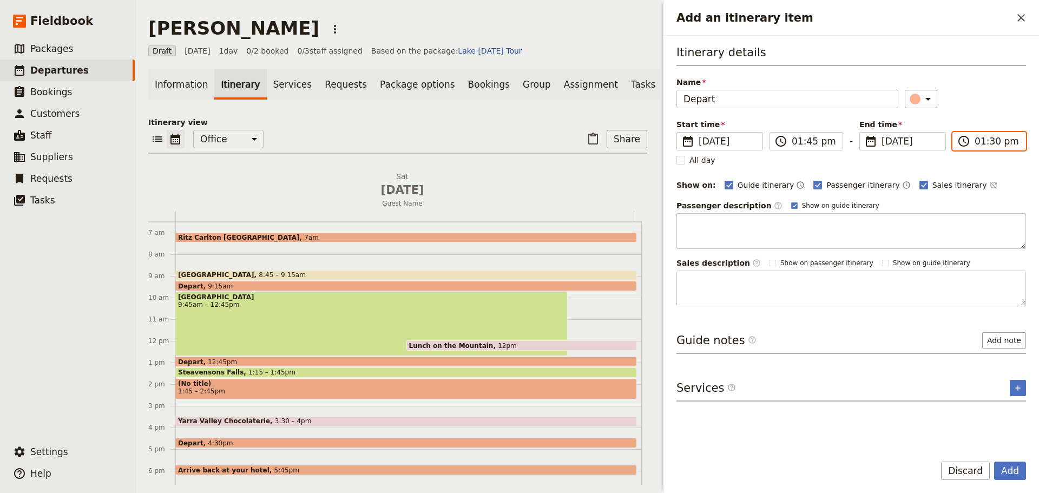
click at [993, 138] on input "01:30 pm" at bounding box center [997, 141] width 44 height 13
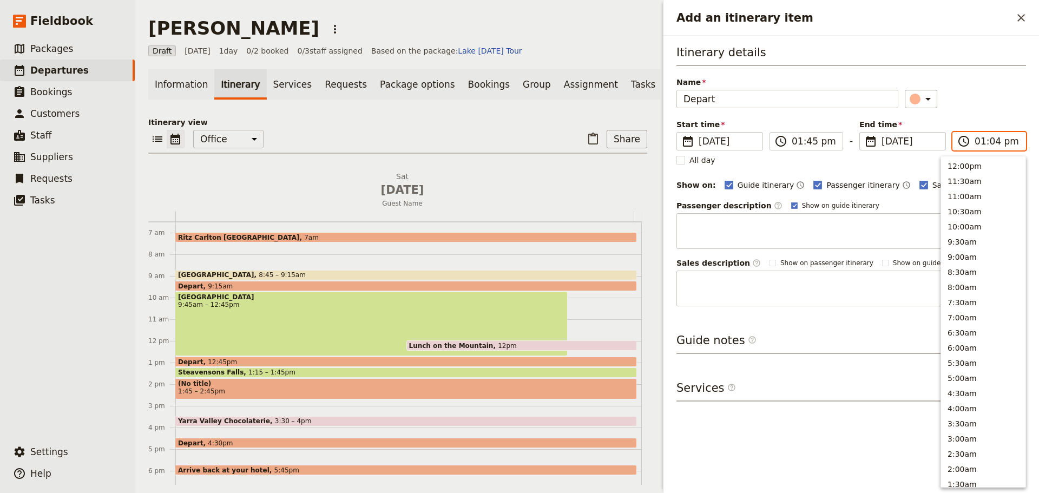
type input "01:45 pm"
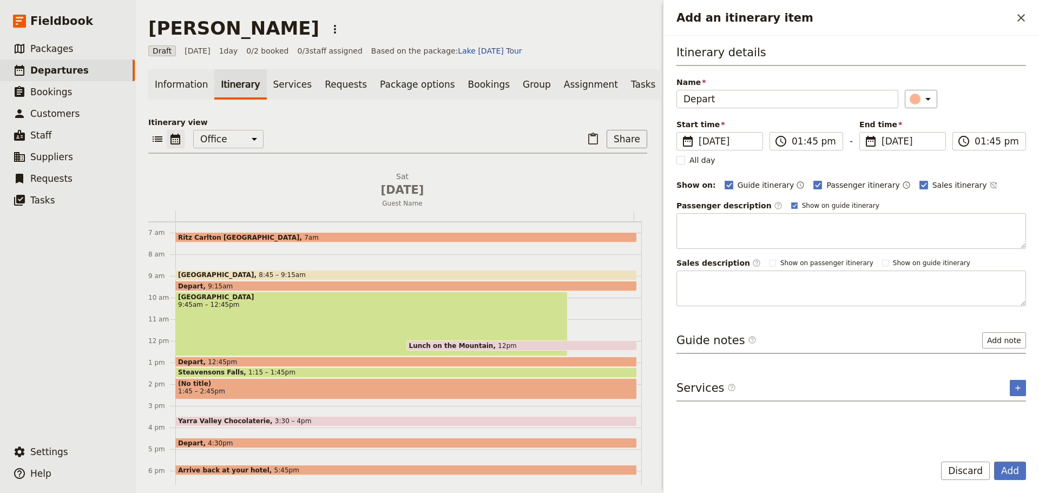
click at [982, 87] on div "Name Depart ​" at bounding box center [852, 92] width 350 height 31
click at [791, 209] on label "Show on guide itinerary" at bounding box center [835, 205] width 88 height 9
click at [791, 201] on input "Show on guide itinerary" at bounding box center [791, 201] width 1 height 1
checkbox input "false"
click at [989, 183] on icon "Time not shown on sales itinerary" at bounding box center [993, 185] width 9 height 9
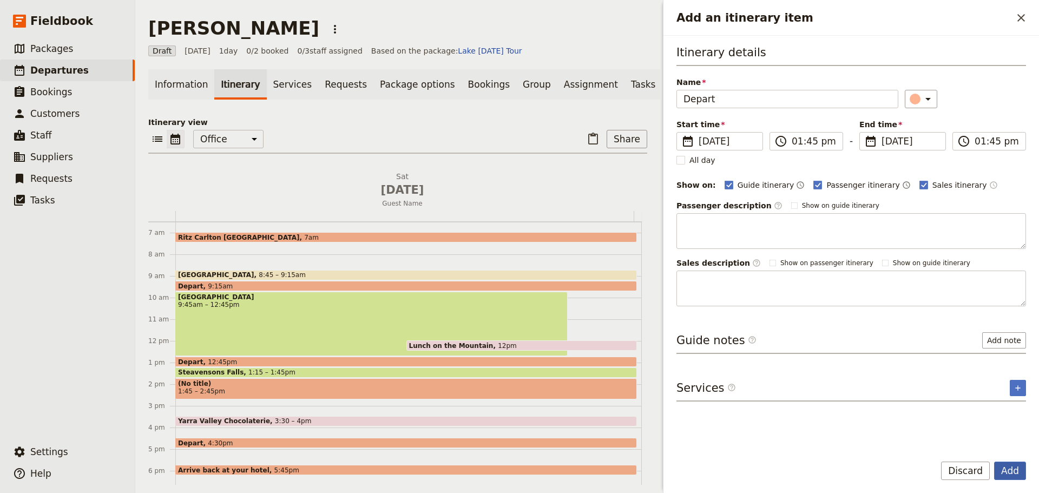
click at [1010, 468] on button "Add" at bounding box center [1010, 471] width 32 height 18
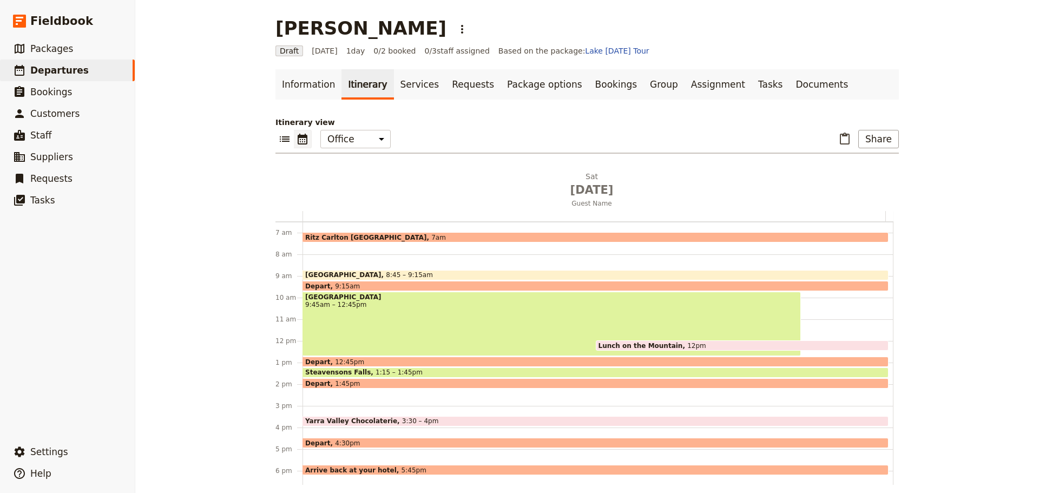
click at [324, 394] on div "Ritz Carlton Melbourne 7am Marysville 8:45 – 9:15am Depart 9:15am Lake Mountain…" at bounding box center [598, 341] width 591 height 520
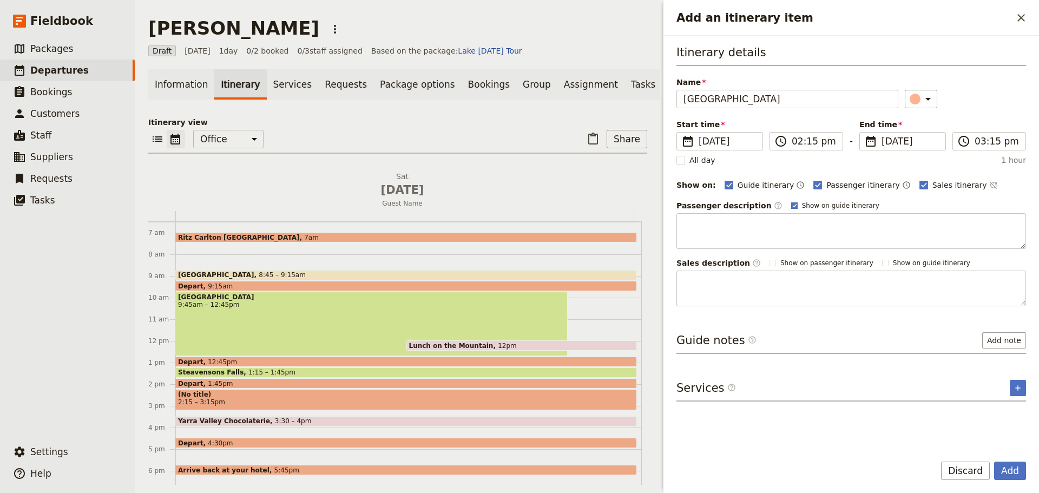
type input "Marysville"
click at [791, 204] on rect "Add an itinerary item" at bounding box center [794, 205] width 6 height 6
click at [791, 201] on input "Show on guide itinerary" at bounding box center [791, 201] width 1 height 1
checkbox input "false"
click at [989, 185] on icon "Time not shown on sales itinerary" at bounding box center [993, 185] width 9 height 9
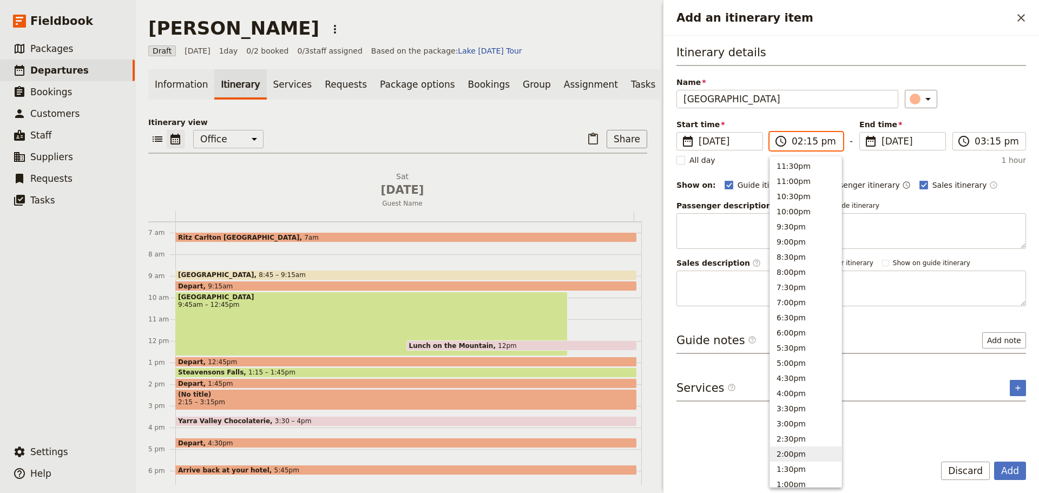
click at [817, 137] on input "02:15 pm" at bounding box center [814, 141] width 44 height 13
click at [798, 450] on button "2:00pm" at bounding box center [805, 454] width 71 height 15
type input "02:00 pm"
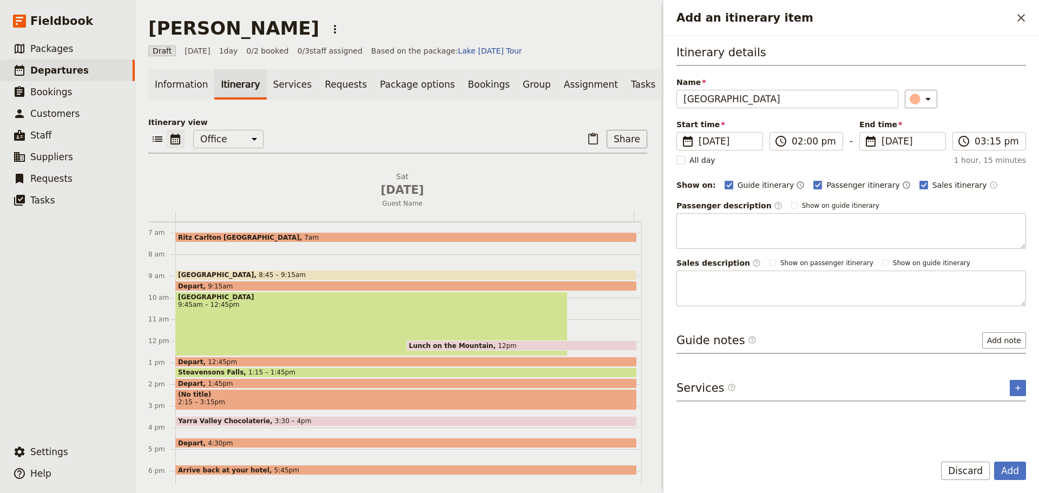
click at [1017, 124] on div "Start time ​ 23 Aug 2025 23/08/2025 2025-08-23 14:00 ​ 02:00 pm - End time ​ 23…" at bounding box center [852, 134] width 350 height 31
drag, startPoint x: 1005, startPoint y: 152, endPoint x: 1010, endPoint y: 143, distance: 9.7
click at [1006, 150] on div "Start time ​ 23 Aug 2025 23/08/2025 2025-08-23 14:00 ​ 02:00 pm - End time ​ 23…" at bounding box center [852, 142] width 350 height 47
click at [1010, 142] on input "03:15 pm" at bounding box center [997, 141] width 44 height 13
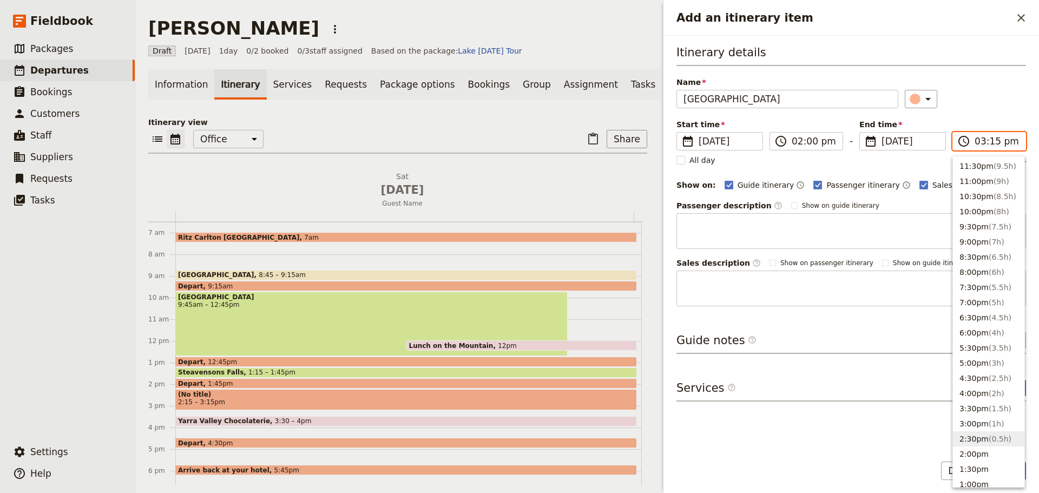
drag, startPoint x: 974, startPoint y: 435, endPoint x: 955, endPoint y: 261, distance: 174.8
click at [974, 435] on button "2:30pm ( 0.5h )" at bounding box center [988, 438] width 71 height 15
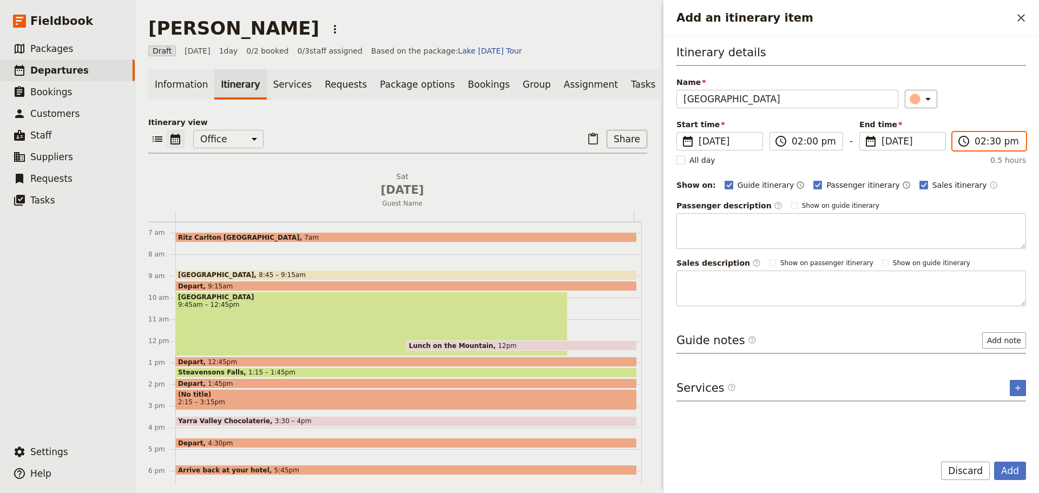
click at [989, 143] on input "02:30 pm" at bounding box center [997, 141] width 44 height 13
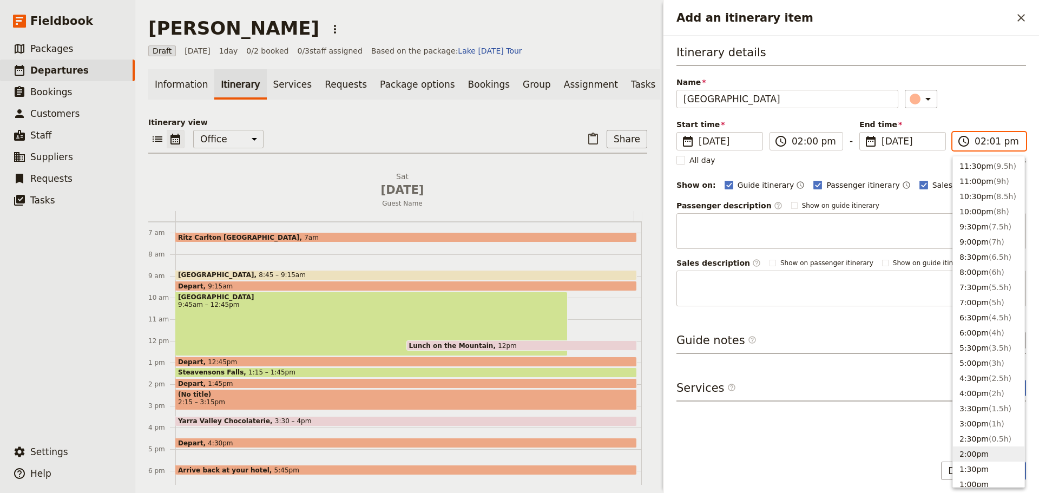
type input "02:15 pm"
click at [988, 109] on div "Itinerary details Name Marysville ​ Start time ​ 23 Aug 2025 23/08/2025 2025-08…" at bounding box center [852, 175] width 350 height 262
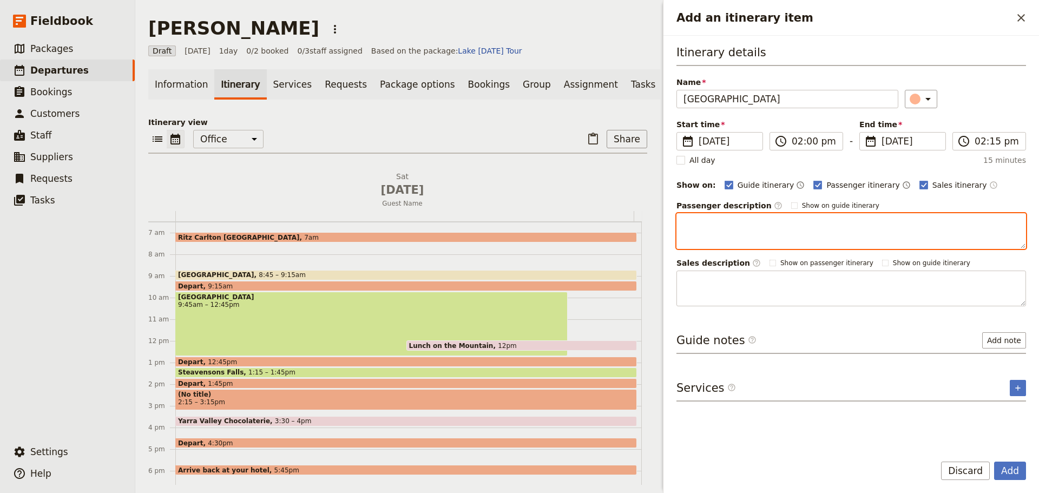
click at [795, 228] on textarea "Add an itinerary item" at bounding box center [852, 231] width 350 height 36
click at [892, 238] on textarea "Brief stop to return hire equipment" at bounding box center [852, 231] width 350 height 36
type textarea "Brief stop to return hire equipment"
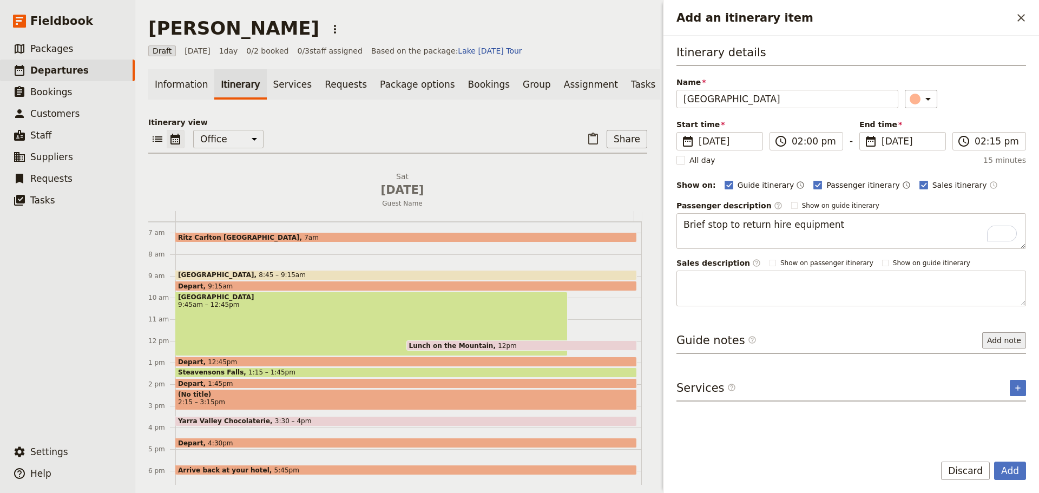
click at [1004, 338] on button "Add note" at bounding box center [1004, 340] width 44 height 16
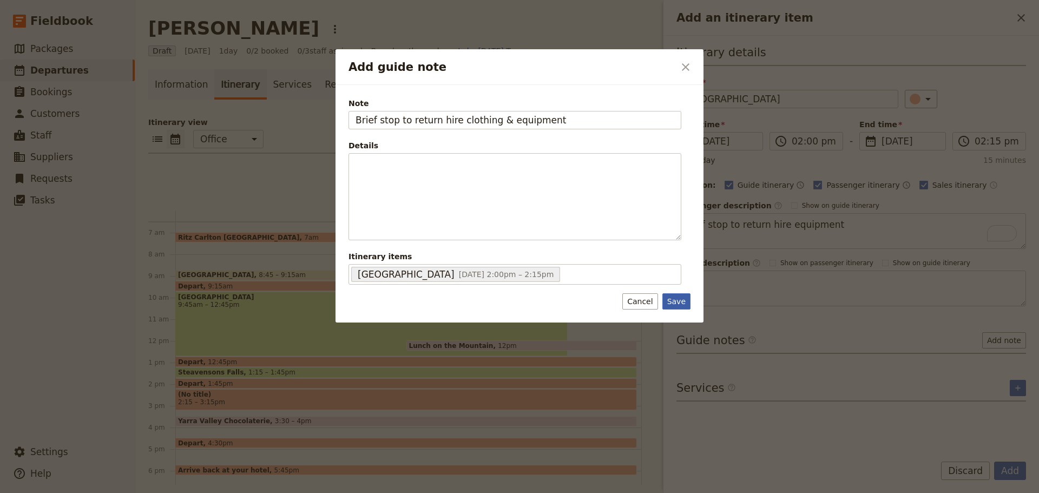
type input "Brief stop to return hire clothing & equipment"
click at [677, 297] on button "Save" at bounding box center [677, 301] width 28 height 16
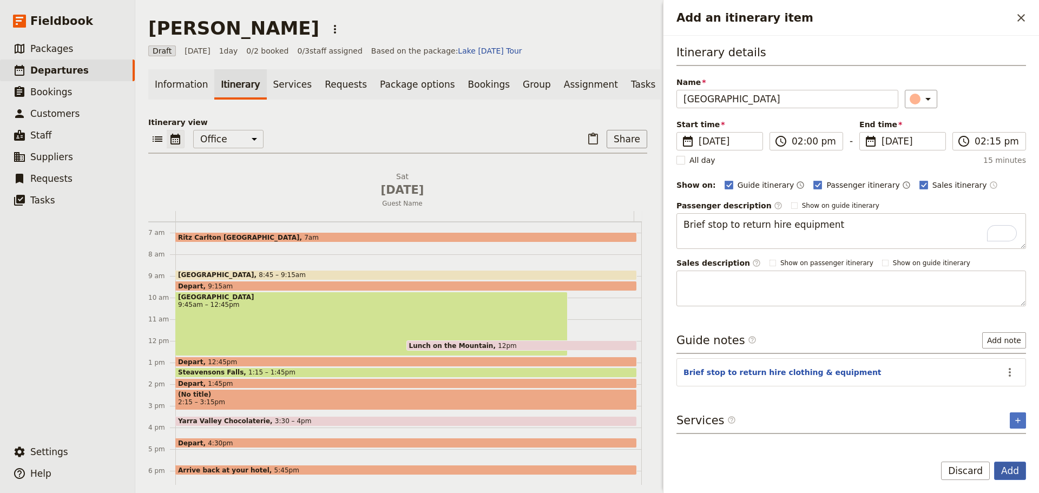
click at [1005, 462] on button "Add" at bounding box center [1010, 471] width 32 height 18
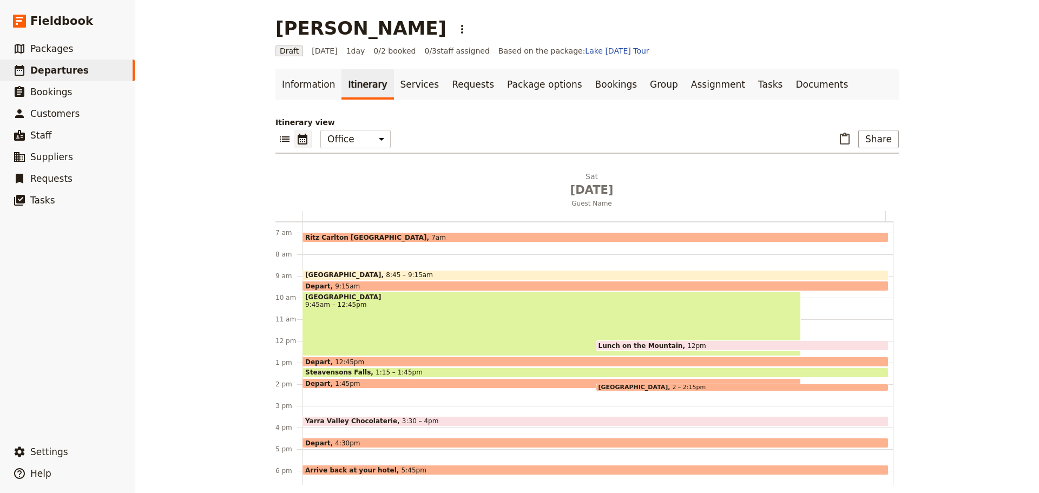
click at [618, 385] on span "Marysville" at bounding box center [636, 387] width 74 height 6
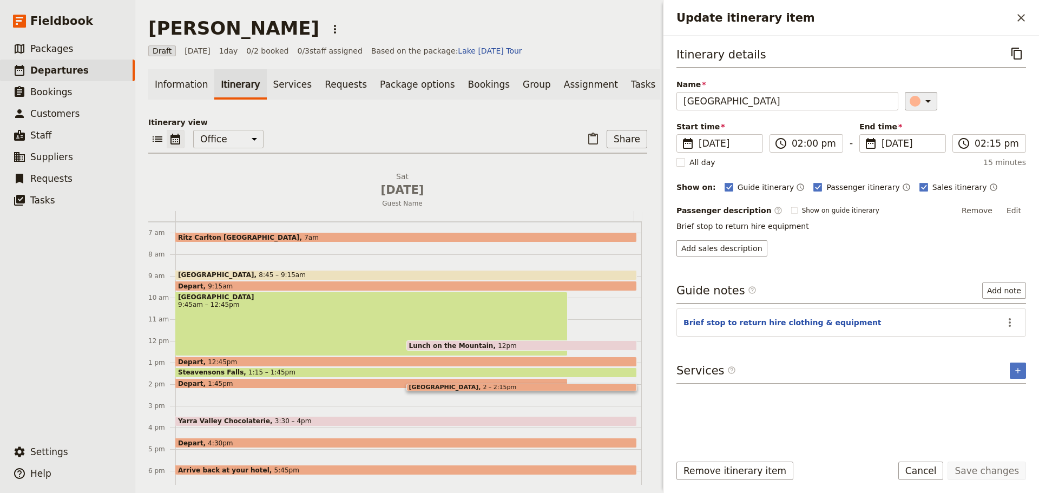
click at [922, 104] on icon "Update itinerary item" at bounding box center [928, 101] width 13 height 13
click at [924, 122] on div "button" at bounding box center [921, 124] width 11 height 11
click at [979, 468] on button "Save changes" at bounding box center [987, 471] width 78 height 18
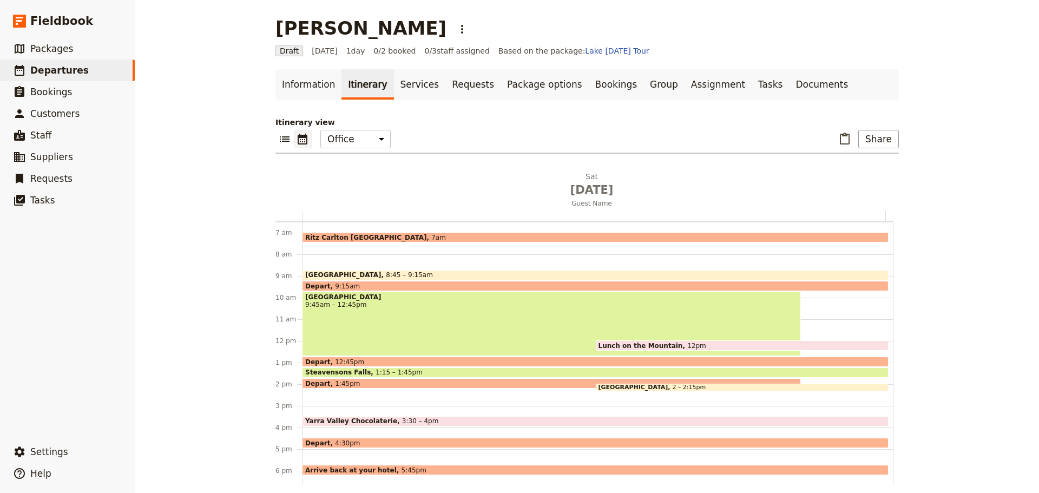
click at [308, 396] on div "Ritz Carlton Melbourne 7am Marysville 8:45 – 9:15am Depart 9:15am Lake Mountain…" at bounding box center [598, 341] width 591 height 520
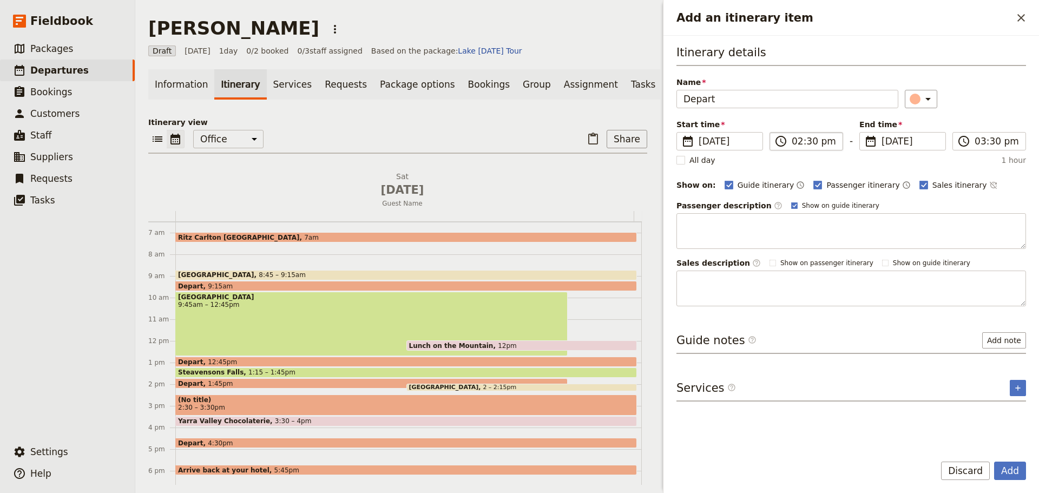
type input "Depart"
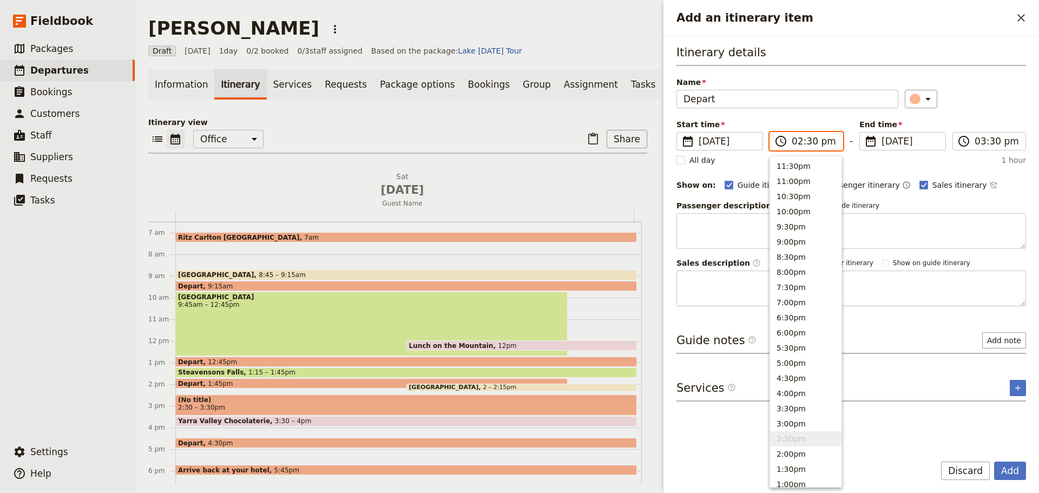
drag, startPoint x: 795, startPoint y: 141, endPoint x: 810, endPoint y: 142, distance: 15.2
click at [795, 141] on input "02:30 pm" at bounding box center [814, 141] width 44 height 13
click at [811, 143] on input "02:30 pm" at bounding box center [814, 141] width 44 height 13
type input "02:15 pm"
click at [989, 142] on input "03:30 pm" at bounding box center [997, 141] width 44 height 13
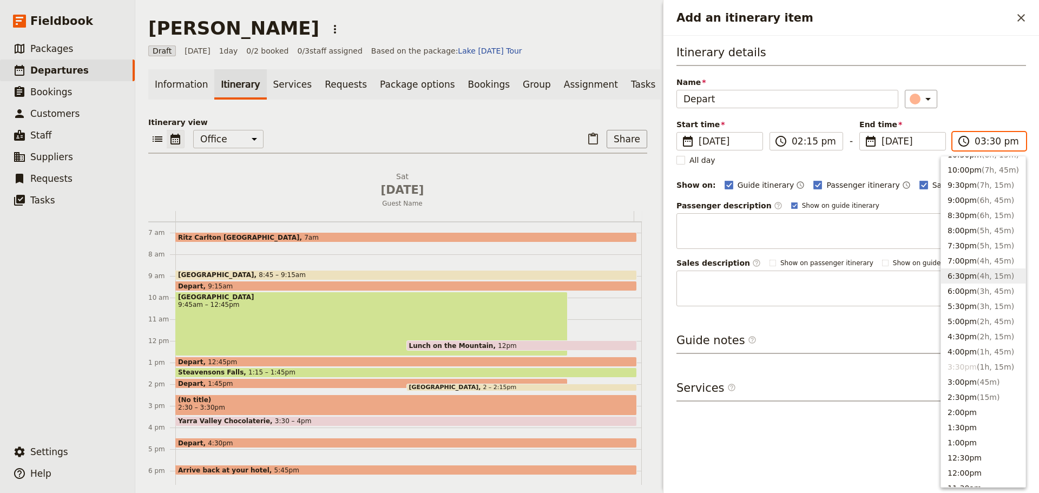
scroll to position [108, 0]
click at [966, 330] on button "2:30pm ( 15m )" at bounding box center [983, 330] width 84 height 15
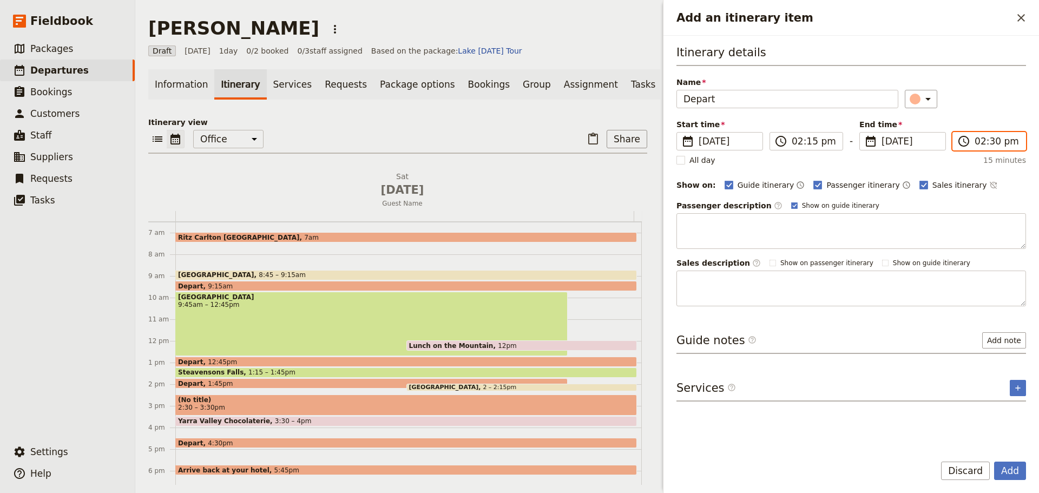
click at [994, 143] on input "02:30 pm" at bounding box center [997, 141] width 44 height 13
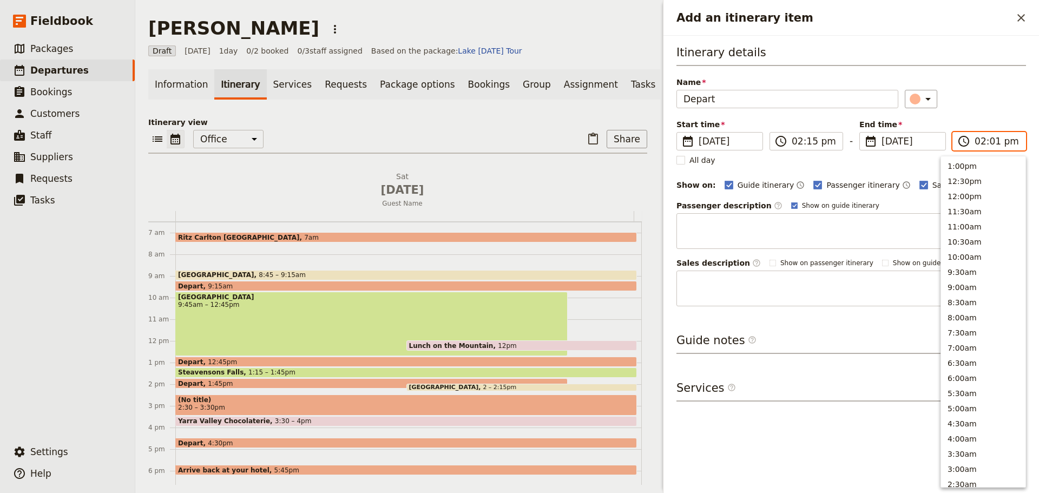
scroll to position [291, 0]
type input "02:15 pm"
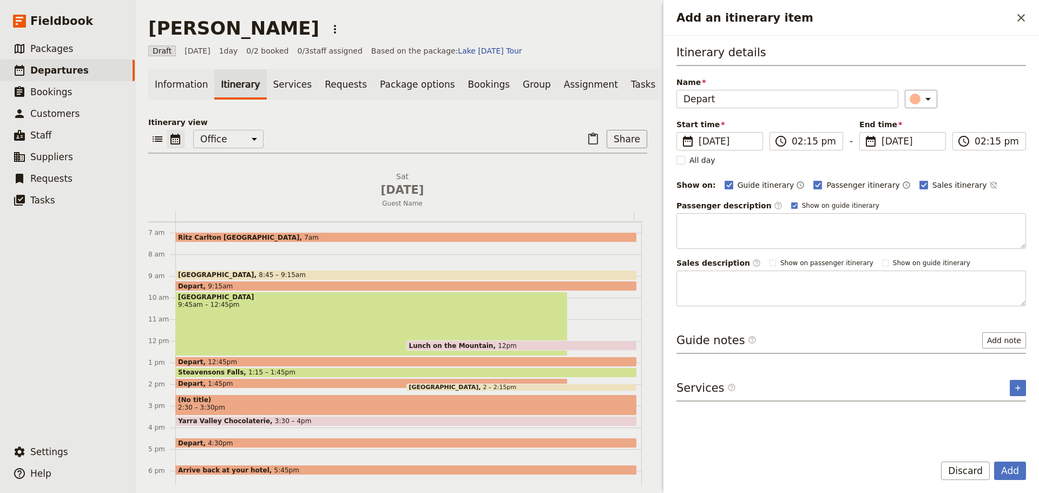
click at [989, 81] on div "Name Depart ​" at bounding box center [852, 92] width 350 height 31
click at [989, 184] on icon "Time not shown on sales itinerary" at bounding box center [992, 185] width 7 height 7
click at [792, 205] on polygon "Add an itinerary item" at bounding box center [794, 205] width 4 height 4
click at [791, 201] on input "Show on guide itinerary" at bounding box center [791, 201] width 1 height 1
checkbox input "false"
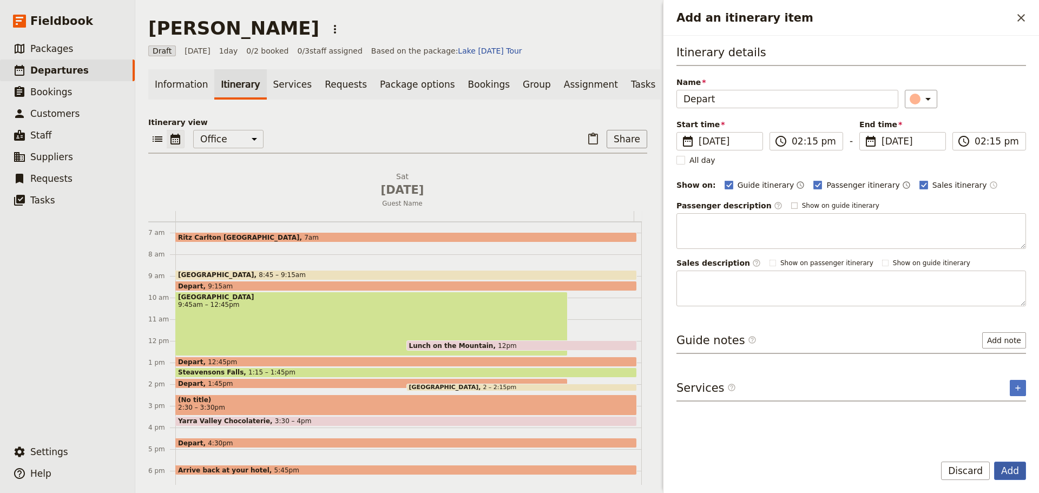
click at [1006, 471] on button "Add" at bounding box center [1010, 471] width 32 height 18
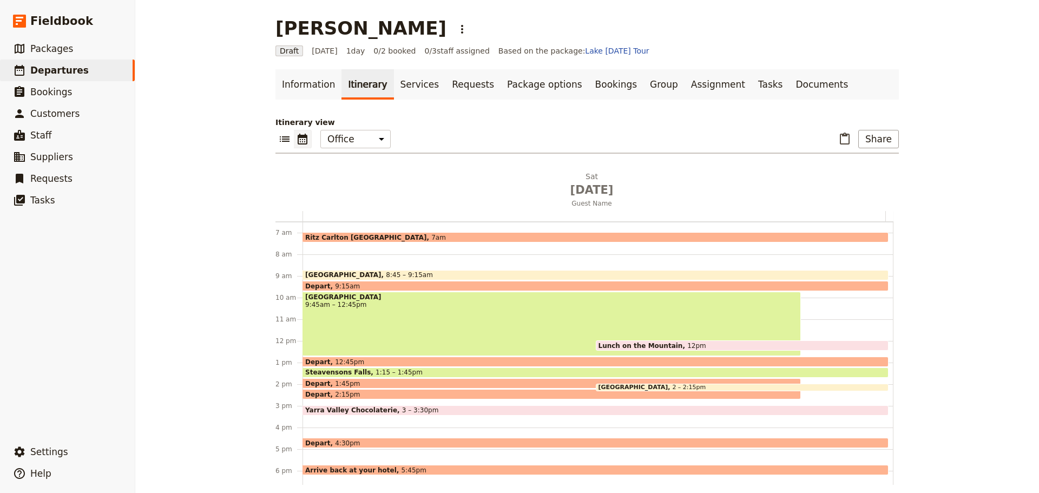
click at [403, 410] on span "3 – 3:30pm" at bounding box center [420, 411] width 37 height 8
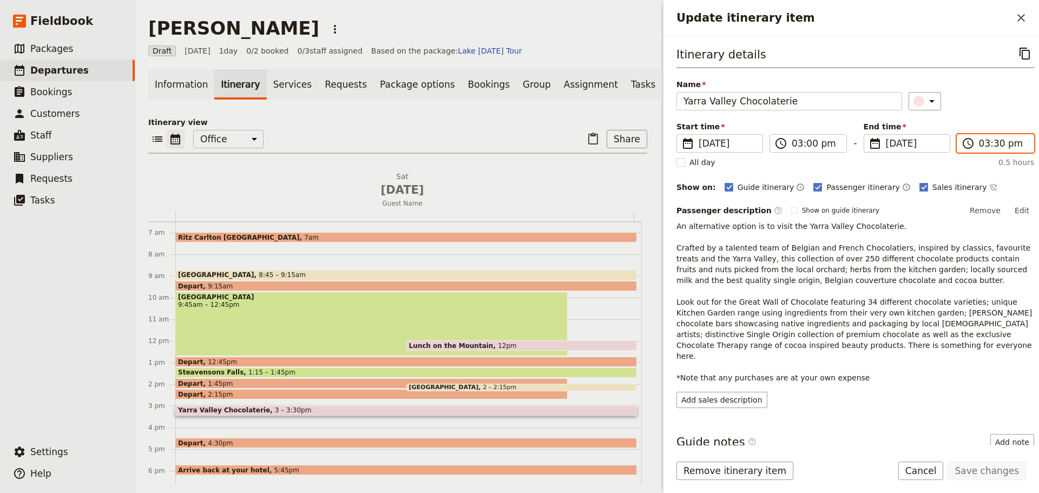
drag, startPoint x: 995, startPoint y: 143, endPoint x: 995, endPoint y: 148, distance: 5.4
click at [996, 145] on input "03:30 pm" at bounding box center [1003, 143] width 48 height 13
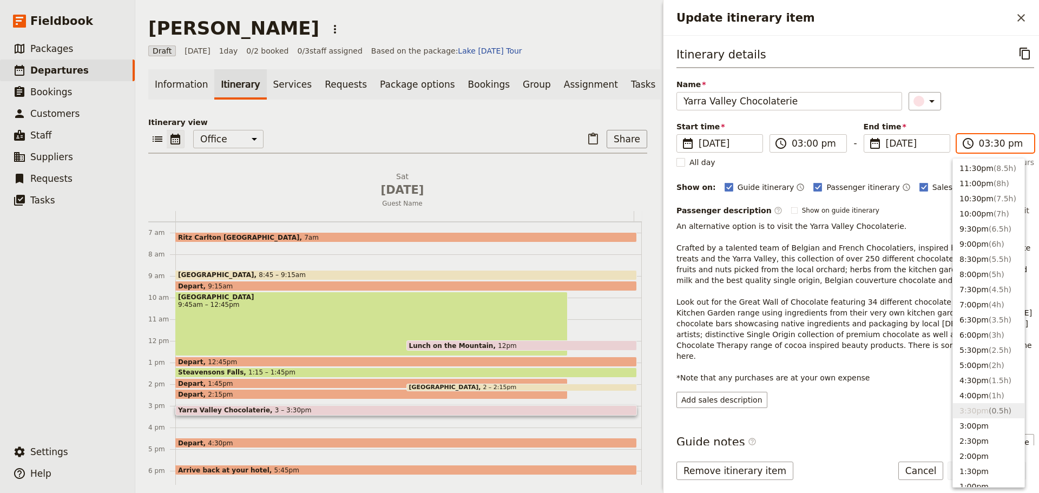
click at [993, 146] on input "03:30 pm" at bounding box center [1003, 143] width 48 height 13
type input "03:45 pm"
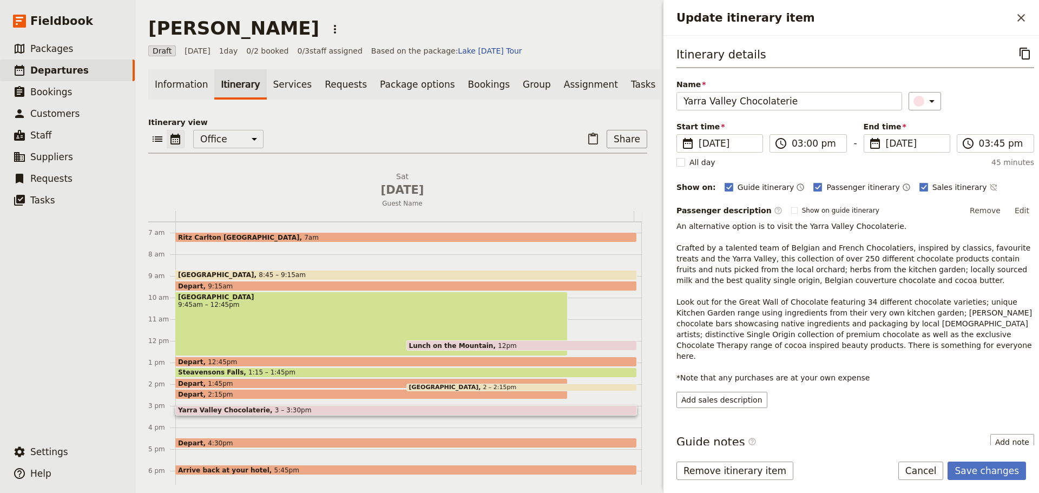
click at [981, 78] on div "Itinerary details ​ Name Yarra Valley Chocolaterie ​ Start time ​ 23 Aug 2025 2…" at bounding box center [856, 226] width 358 height 364
click at [989, 186] on icon "Time not shown on sales itinerary" at bounding box center [993, 187] width 9 height 9
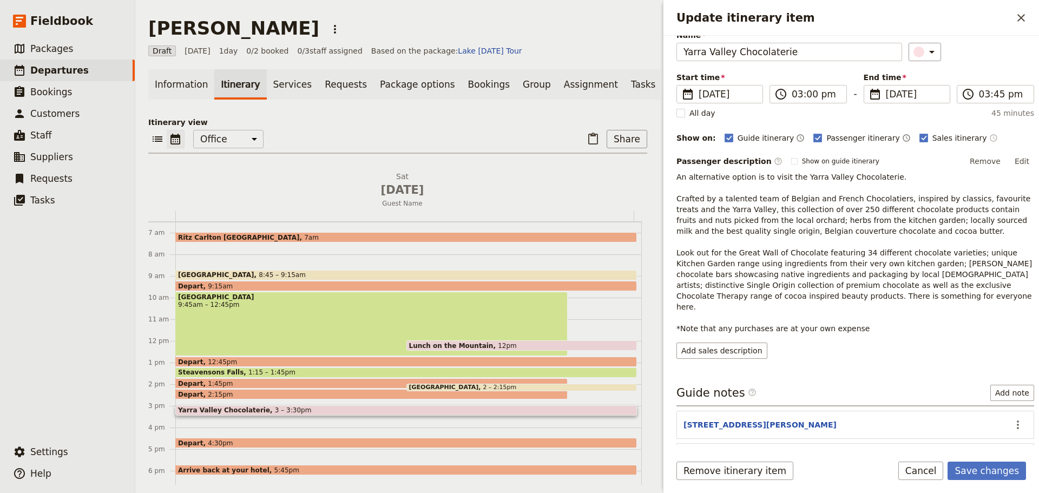
scroll to position [112, 0]
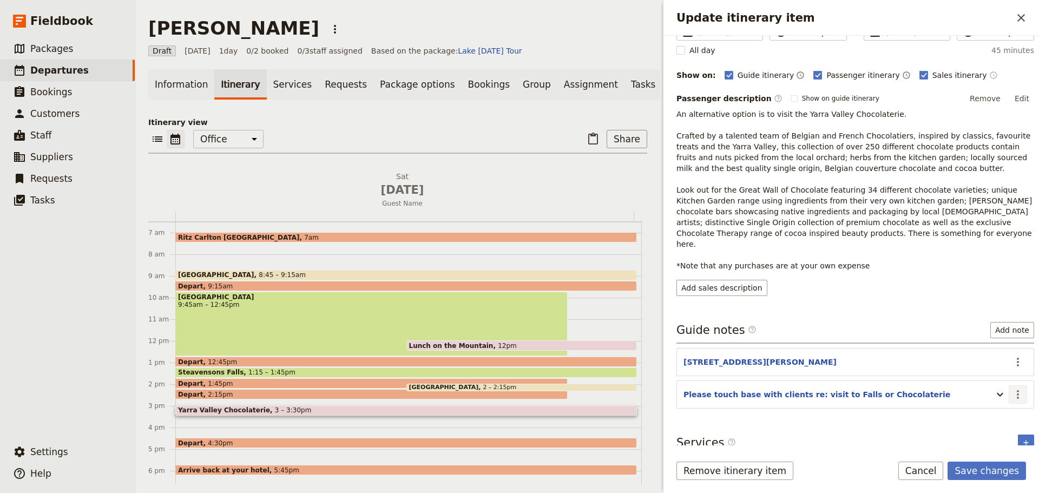
click at [1012, 388] on icon "Actions" at bounding box center [1018, 394] width 13 height 13
click at [993, 420] on span "Remove note" at bounding box center [987, 422] width 50 height 11
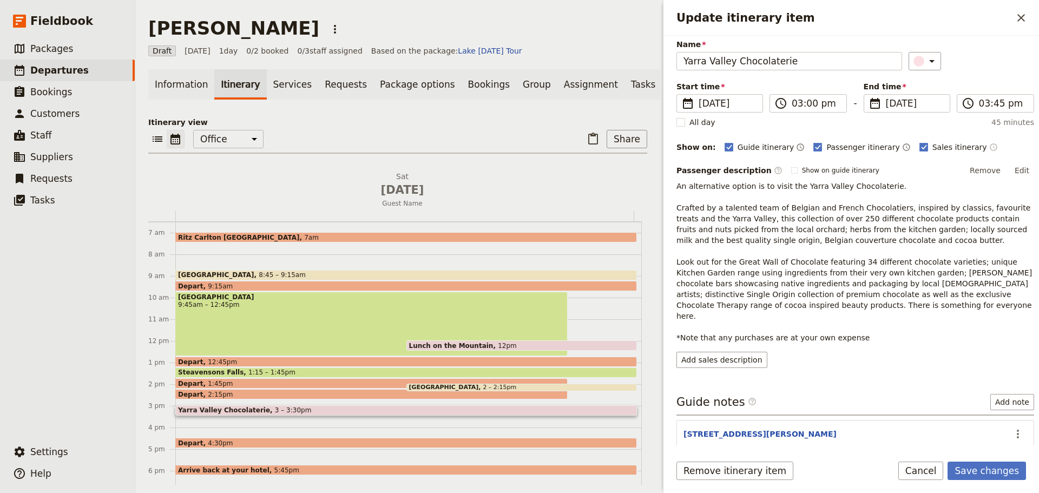
scroll to position [79, 0]
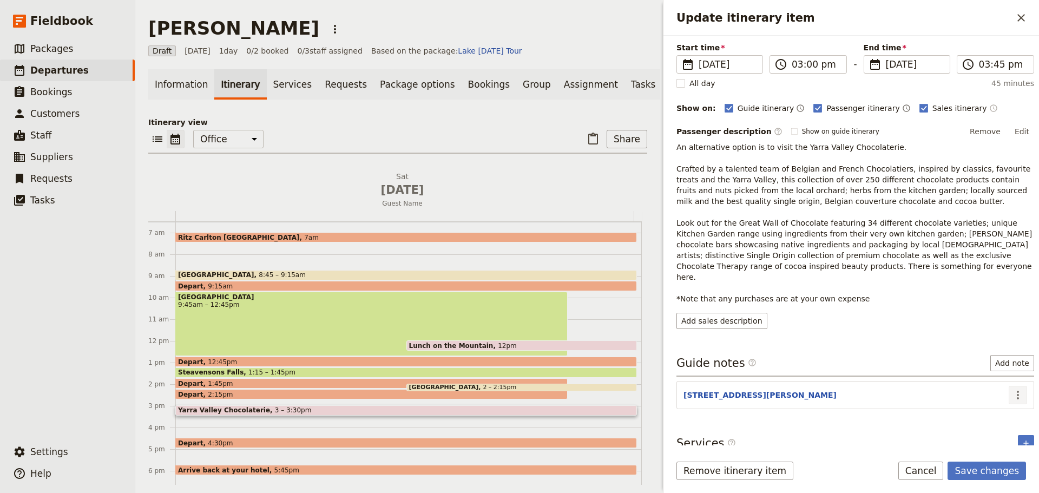
click at [1012, 389] on icon "Actions" at bounding box center [1018, 395] width 13 height 13
click at [998, 409] on span "Edit note" at bounding box center [987, 407] width 50 height 11
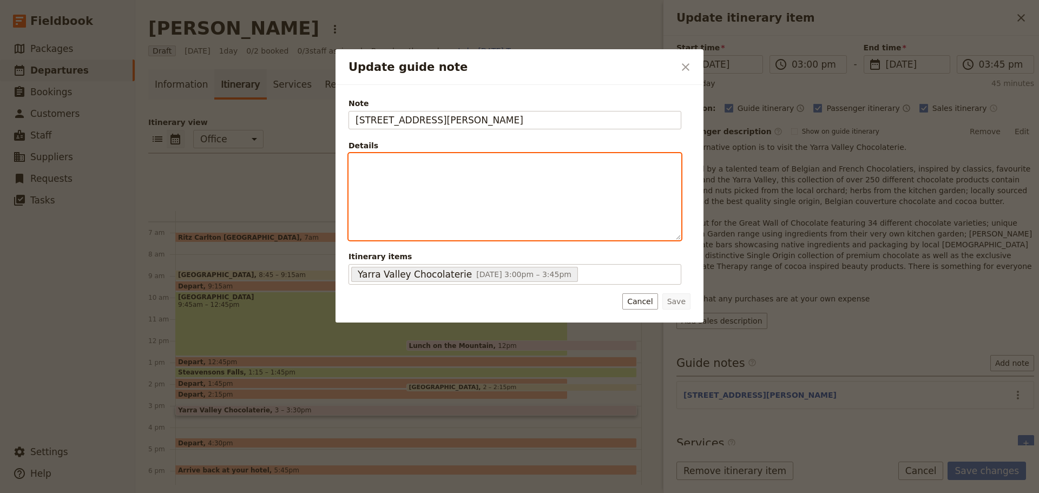
click at [449, 178] on div "Update guide note" at bounding box center [515, 197] width 332 height 86
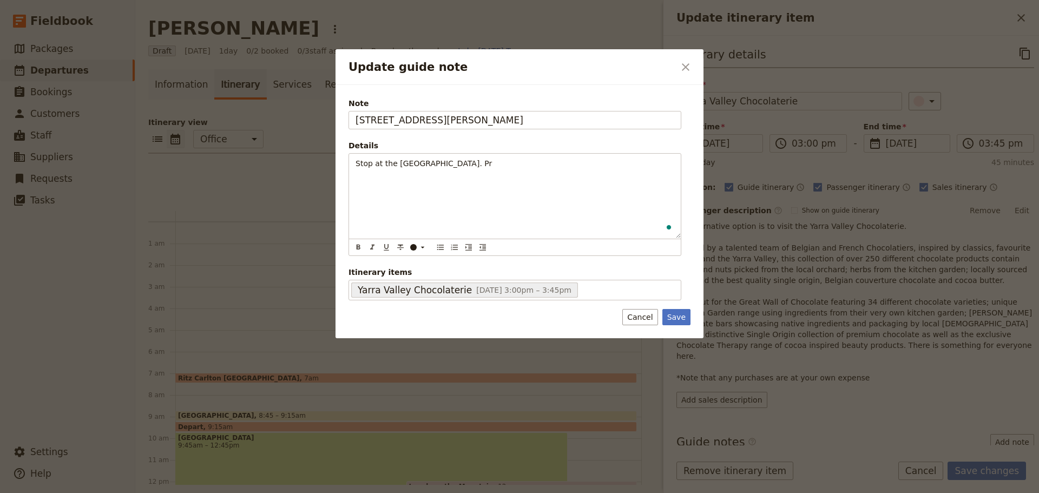
scroll to position [79, 0]
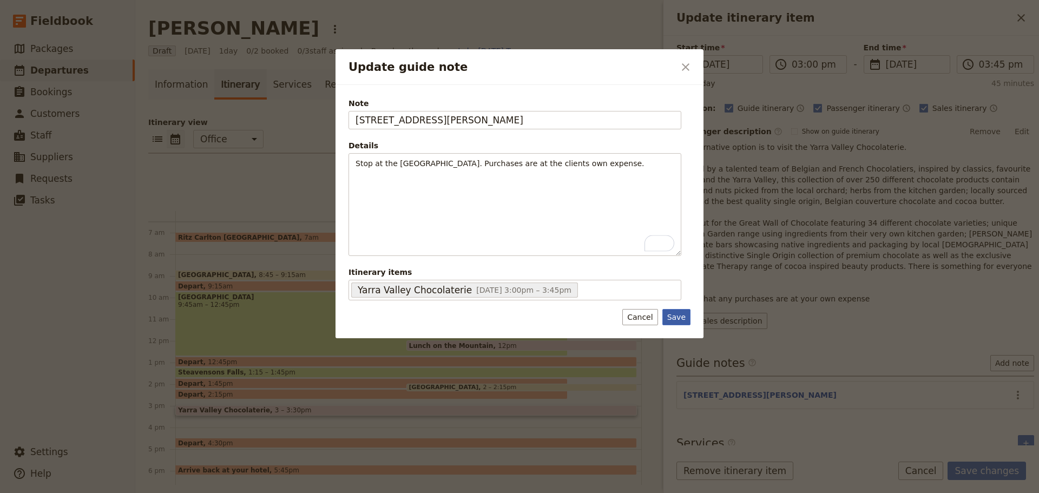
click at [670, 316] on button "Save" at bounding box center [677, 317] width 28 height 16
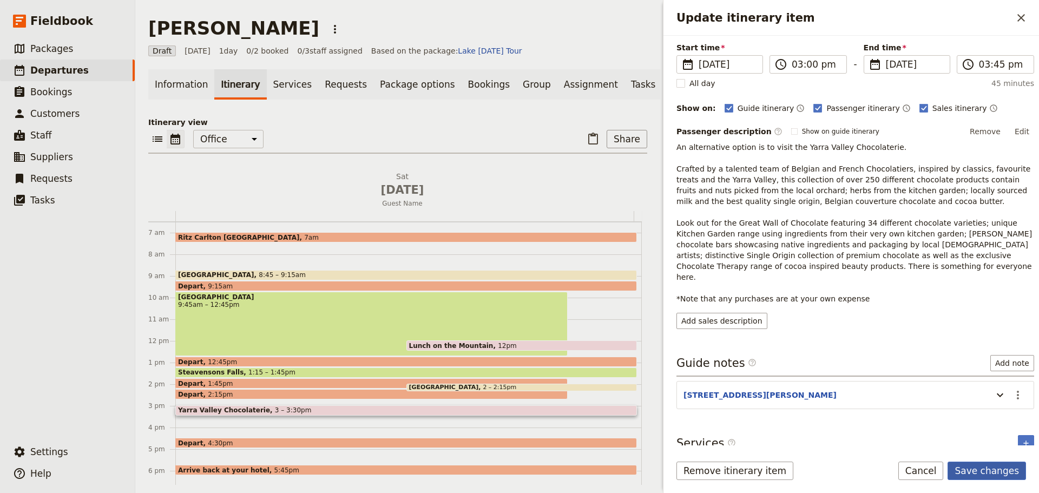
click at [993, 471] on button "Save changes" at bounding box center [987, 471] width 78 height 18
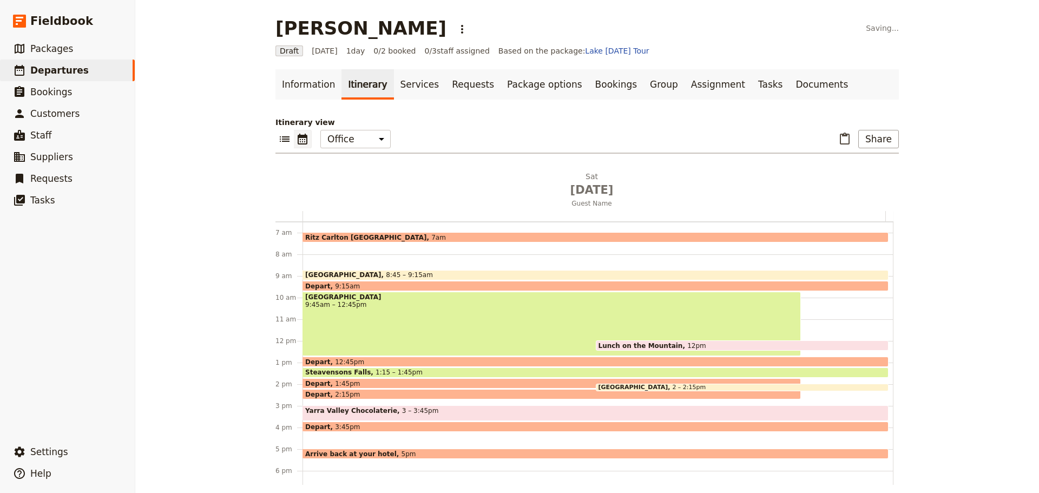
click at [346, 454] on span at bounding box center [595, 456] width 585 height 4
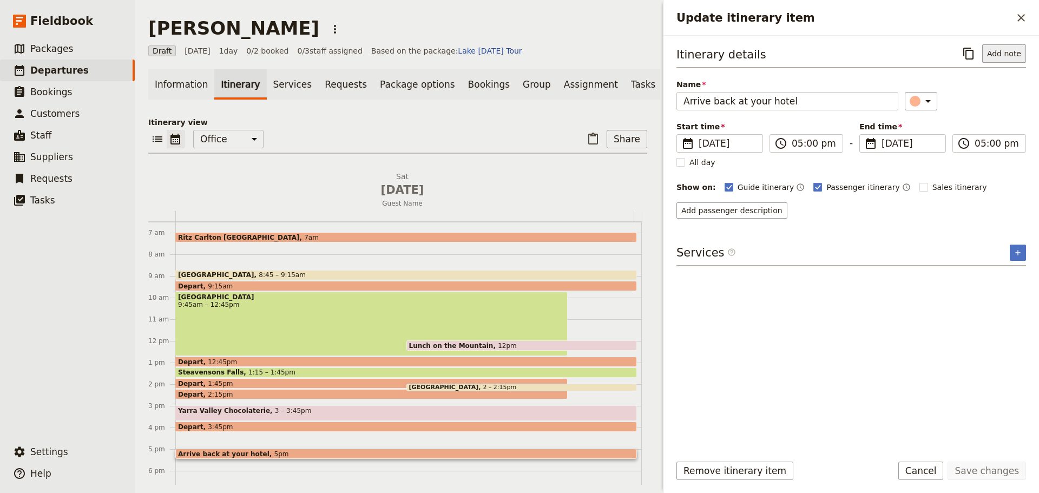
click at [993, 53] on button "Add note" at bounding box center [1004, 53] width 44 height 18
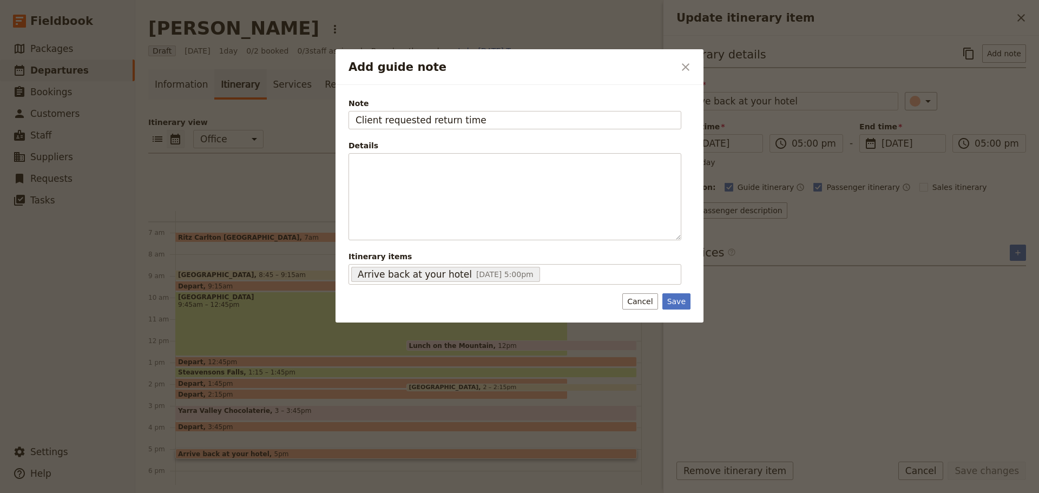
type input "Client requested return time"
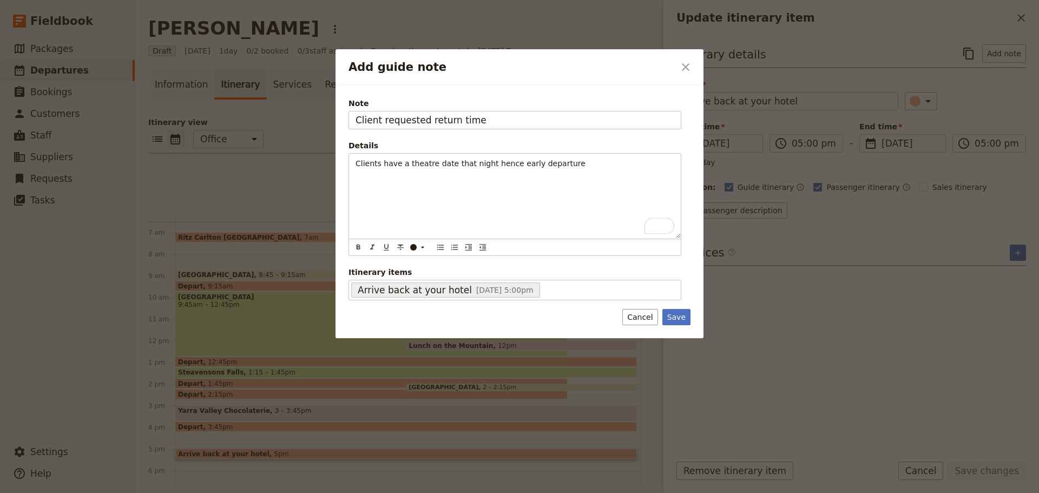
drag, startPoint x: 677, startPoint y: 316, endPoint x: 744, endPoint y: 344, distance: 72.3
click at [677, 314] on button "Save" at bounding box center [677, 317] width 28 height 16
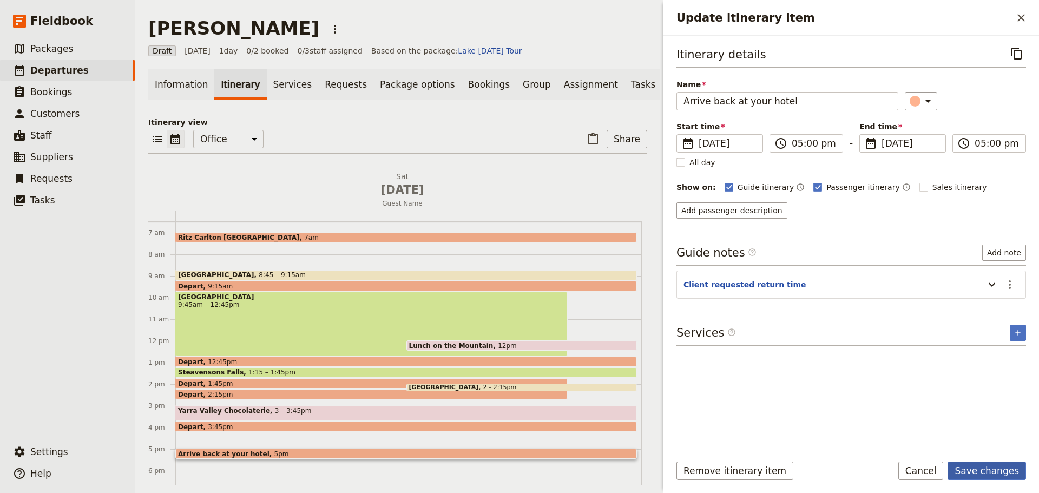
click at [1015, 473] on button "Save changes" at bounding box center [987, 471] width 78 height 18
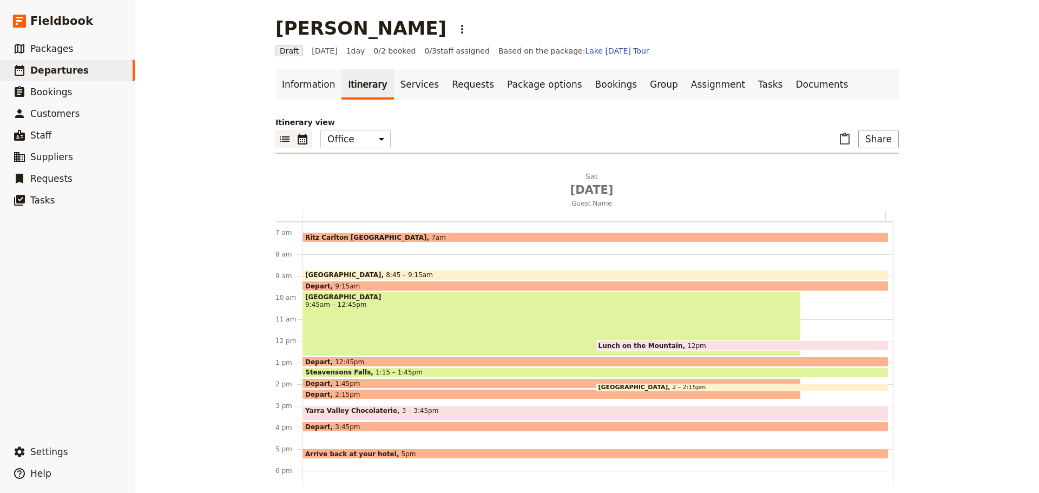
click at [278, 140] on icon "List view" at bounding box center [284, 139] width 13 height 13
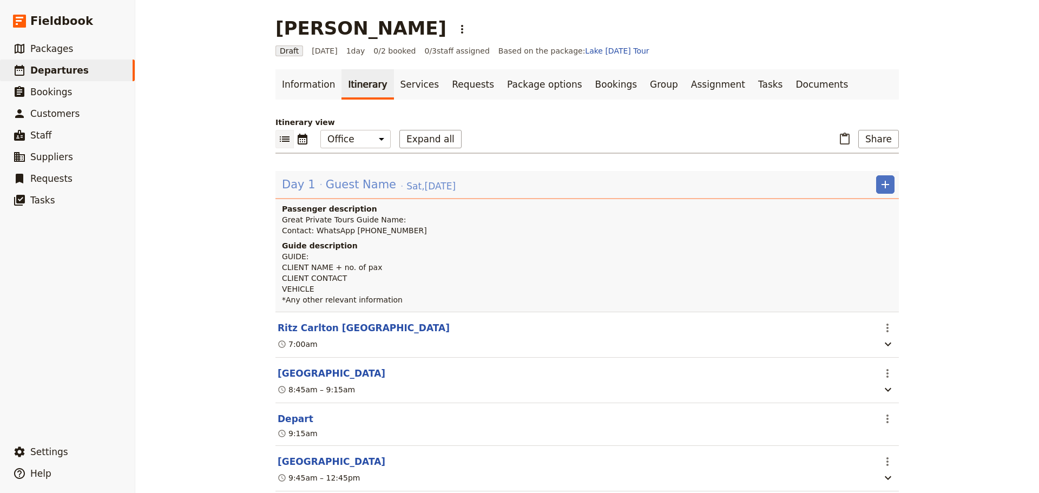
click at [337, 186] on span "Guest Name" at bounding box center [361, 184] width 70 height 16
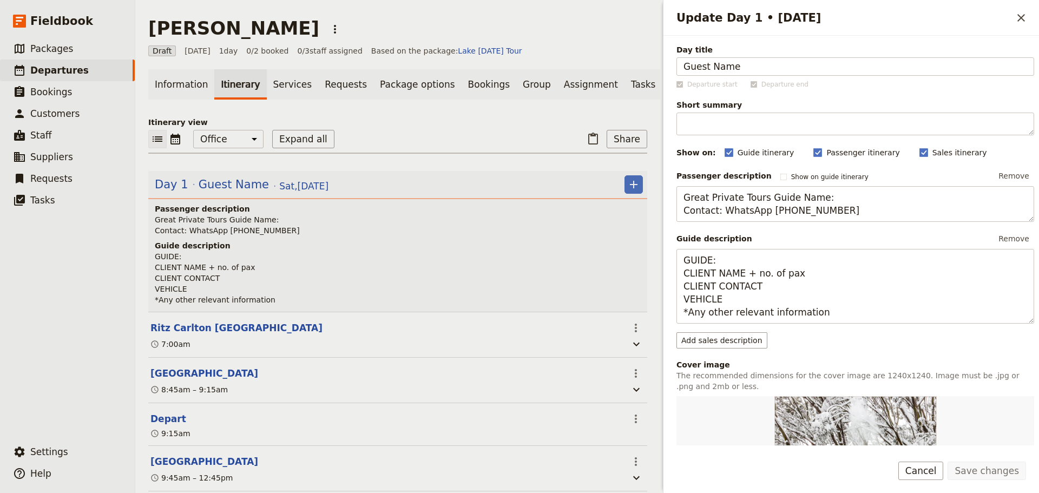
drag, startPoint x: 764, startPoint y: 62, endPoint x: 645, endPoint y: 65, distance: 119.7
click at [645, 65] on div "Natalie Bogoias ​ Draft 23 Aug 2025 1 day 0/2 booked 0 / 3 staff assigned Based…" at bounding box center [587, 246] width 904 height 493
type input "n"
type input "[PERSON_NAME]"
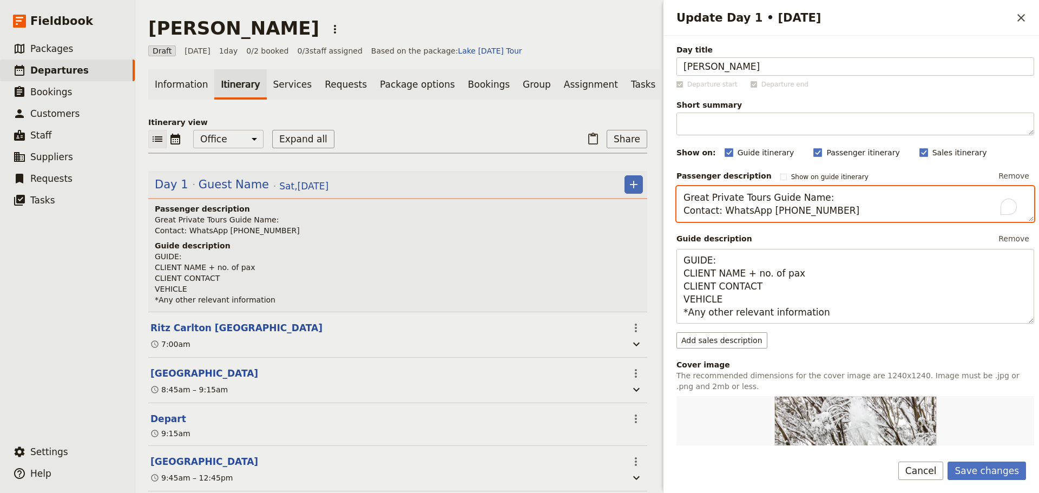
drag, startPoint x: 816, startPoint y: 200, endPoint x: 788, endPoint y: 200, distance: 28.1
click at [788, 200] on textarea "Great Private Tours Guide Name: Contact: WhatsApp +61 400 000 000" at bounding box center [856, 204] width 358 height 36
drag, startPoint x: 723, startPoint y: 212, endPoint x: 614, endPoint y: 212, distance: 108.3
click at [614, 212] on div "Natalie Bogoias ​ Draft 23 Aug 2025 1 day 0/2 booked 0 / 3 staff assigned Based…" at bounding box center [587, 246] width 904 height 493
drag, startPoint x: 749, startPoint y: 213, endPoint x: 626, endPoint y: 214, distance: 123.4
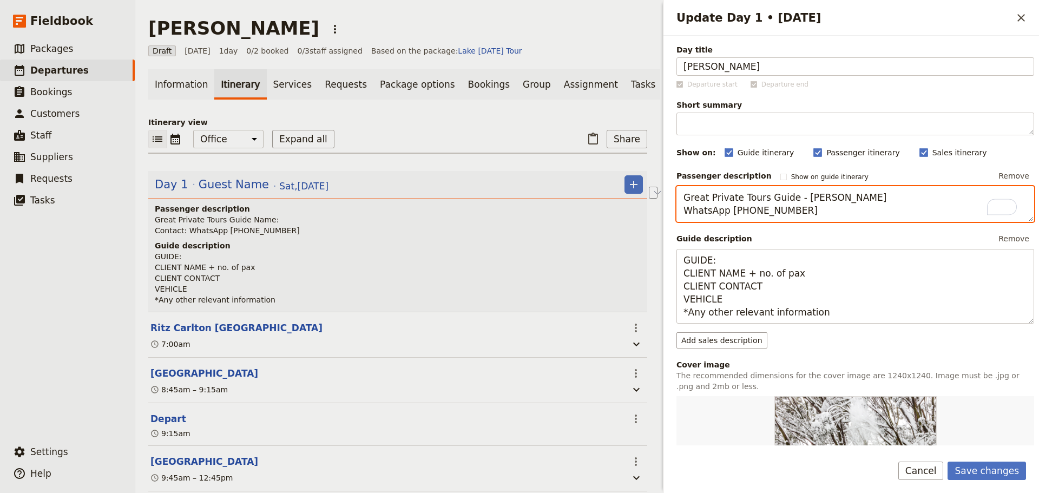
click at [627, 214] on div "Natalie Bogoias ​ Draft 23 Aug 2025 1 day 0/2 booked 0 / 3 staff assigned Based…" at bounding box center [587, 246] width 904 height 493
type textarea "Great Private Tours Guide - Cory Corbett Contact - 0473 409 271"
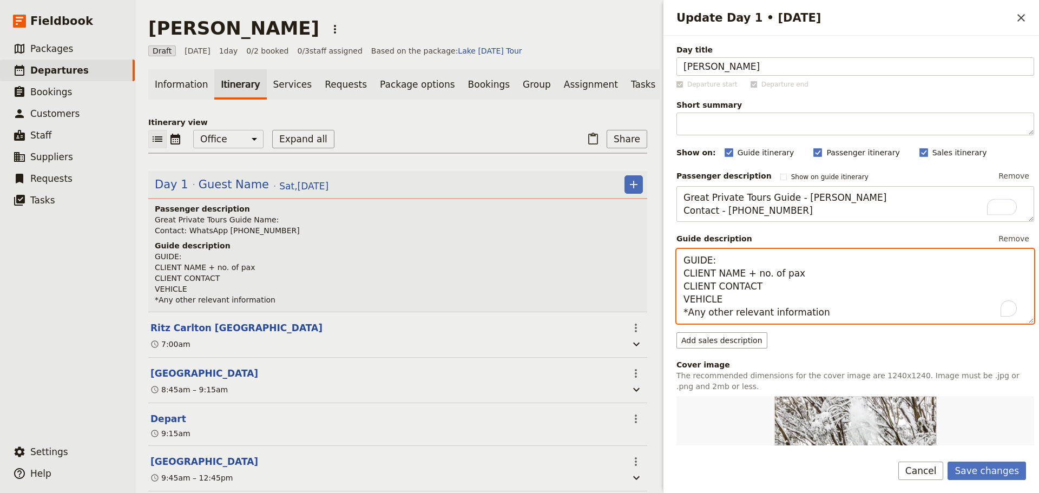
click at [729, 257] on textarea "GUIDE: CLIENT NAME + no. of pax CLIENT CONTACT VEHICLE *Any other relevant info…" at bounding box center [856, 286] width 358 height 75
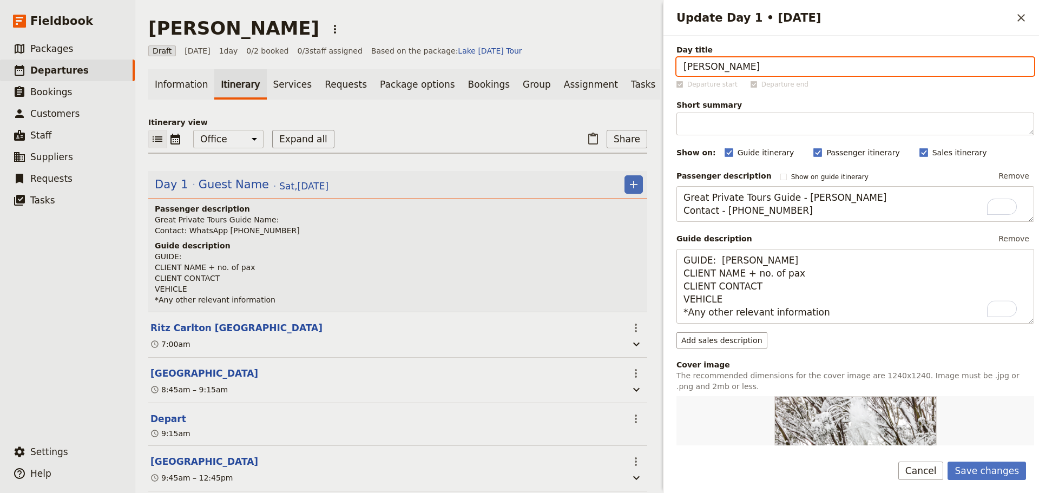
drag, startPoint x: 772, startPoint y: 68, endPoint x: 659, endPoint y: 68, distance: 113.7
click at [659, 68] on div "Natalie Bogoias ​ Draft 23 Aug 2025 1 day 0/2 booked 0 / 3 staff assigned Based…" at bounding box center [587, 246] width 904 height 493
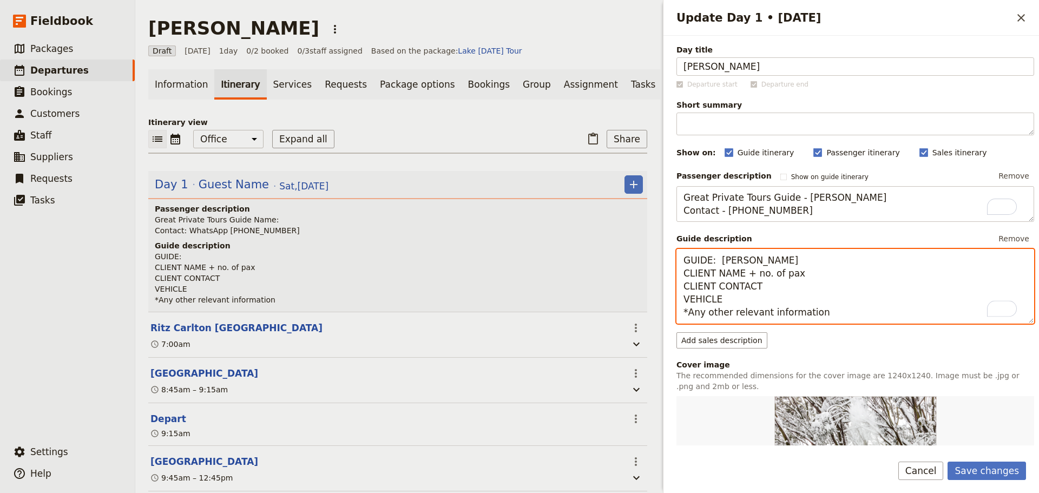
drag, startPoint x: 775, startPoint y: 272, endPoint x: 678, endPoint y: 272, distance: 96.9
click at [678, 272] on textarea "GUIDE: Cory Corbett CLIENT NAME + no. of pax CLIENT CONTACT VEHICLE *Any other …" at bounding box center [856, 286] width 358 height 75
paste textarea "[PERSON_NAME]"
drag, startPoint x: 754, startPoint y: 287, endPoint x: 622, endPoint y: 285, distance: 132.1
click at [622, 285] on div "Natalie Bogoias ​ Draft 23 Aug 2025 1 day 0/2 booked 0 / 3 staff assigned Based…" at bounding box center [587, 246] width 904 height 493
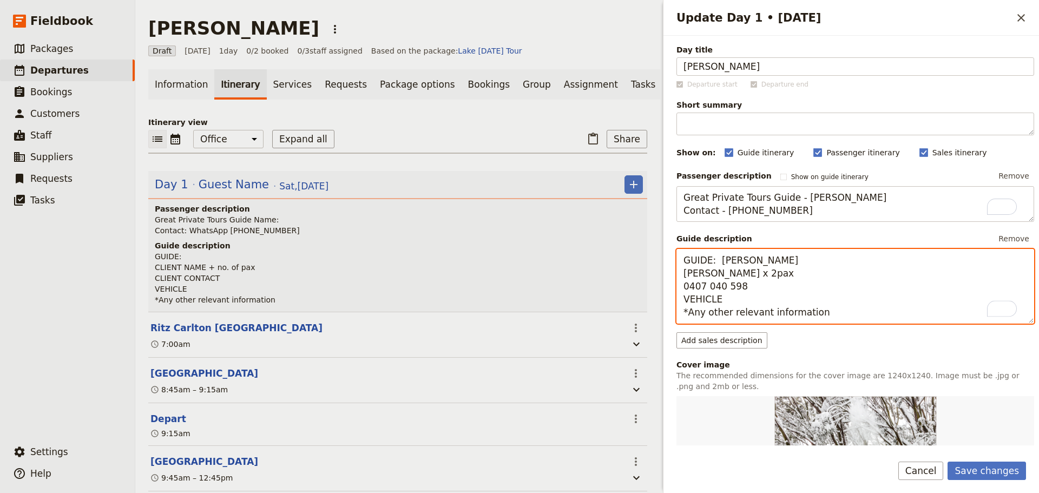
drag, startPoint x: 733, startPoint y: 300, endPoint x: 690, endPoint y: 300, distance: 42.8
click at [690, 300] on textarea "GUIDE: Cory Corbett Natalie Bogoias x 2pax 0407 040 598 VEHICLE *Any other rele…" at bounding box center [856, 286] width 358 height 75
drag, startPoint x: 822, startPoint y: 312, endPoint x: 689, endPoint y: 309, distance: 133.2
click at [689, 309] on textarea "GUIDE: Cory Corbett Natalie Bogoias x 2pax 0407 040 598 V250 *Any other relevan…" at bounding box center [856, 286] width 358 height 75
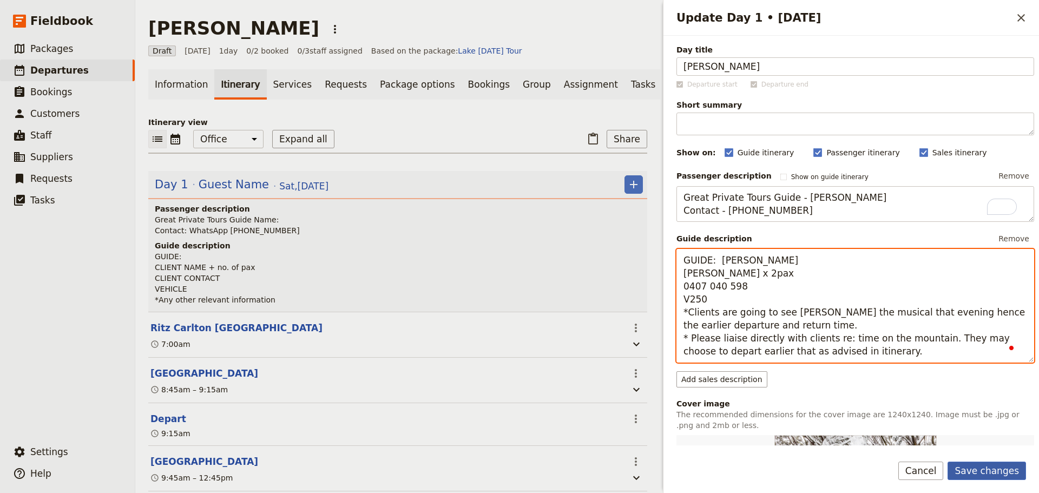
type textarea "GUIDE: Cory Corbett Natalie Bogoias x 2pax 0407 040 598 V250 *Clients are going…"
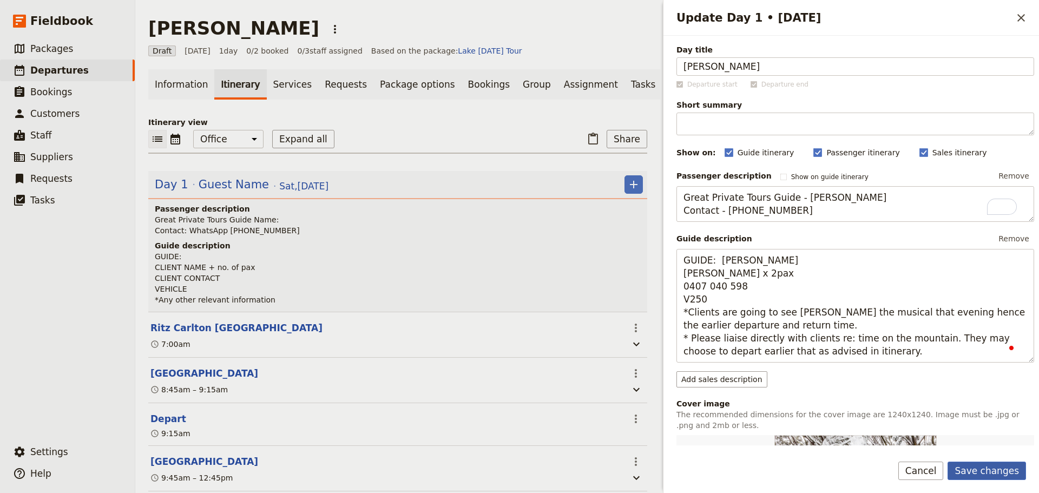
click at [973, 462] on button "Save changes" at bounding box center [987, 471] width 78 height 18
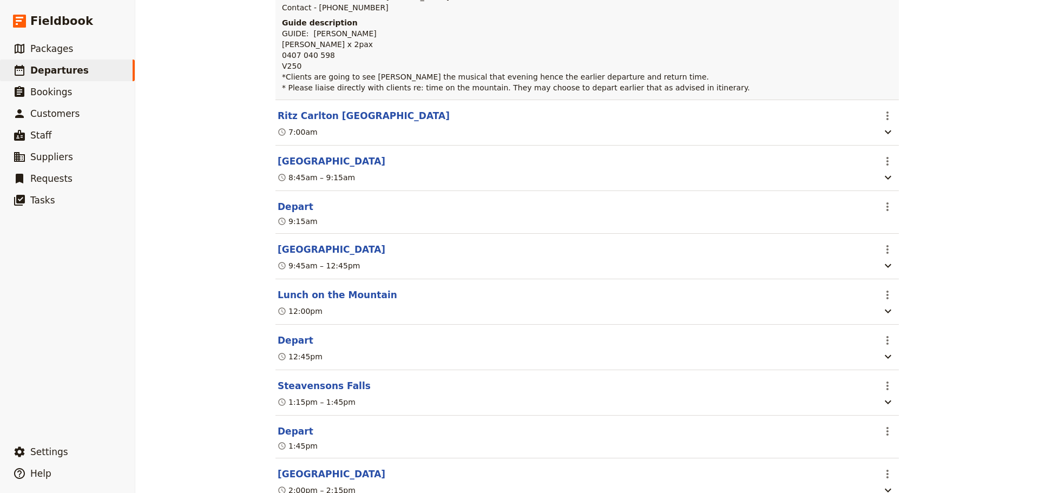
scroll to position [0, 0]
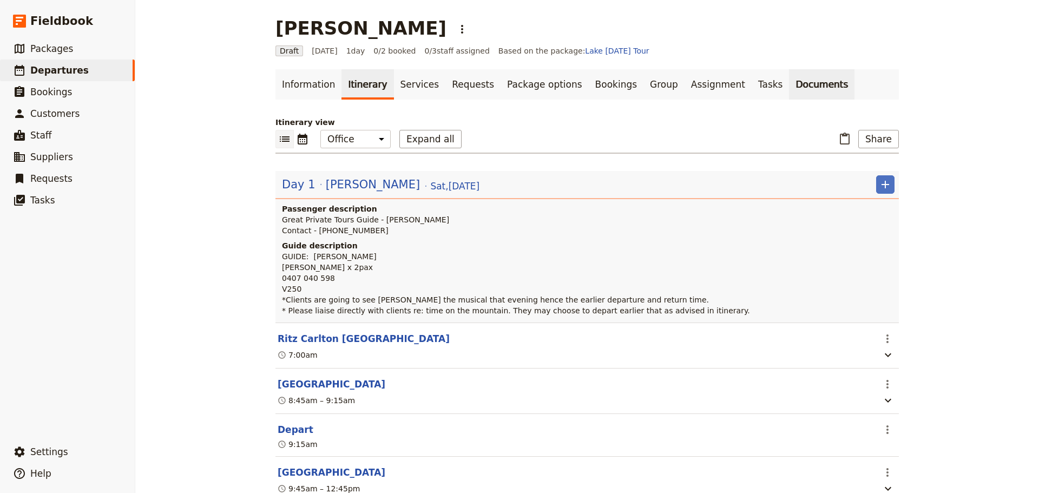
click at [789, 93] on link "Documents" at bounding box center [821, 84] width 65 height 30
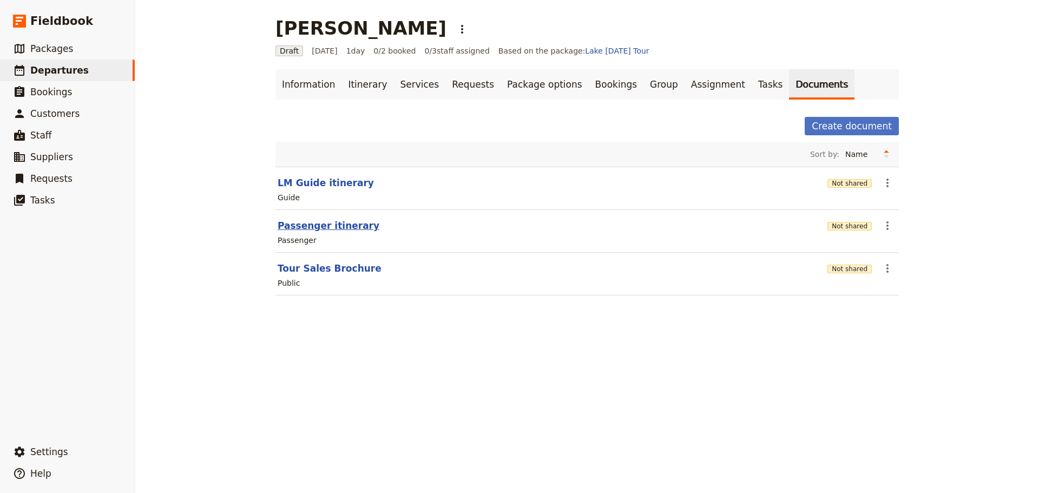
click at [325, 224] on button "Passenger itinerary" at bounding box center [329, 225] width 102 height 13
select select "PASSENGER"
select select "RUN_SHEET"
select select "DEFAULT"
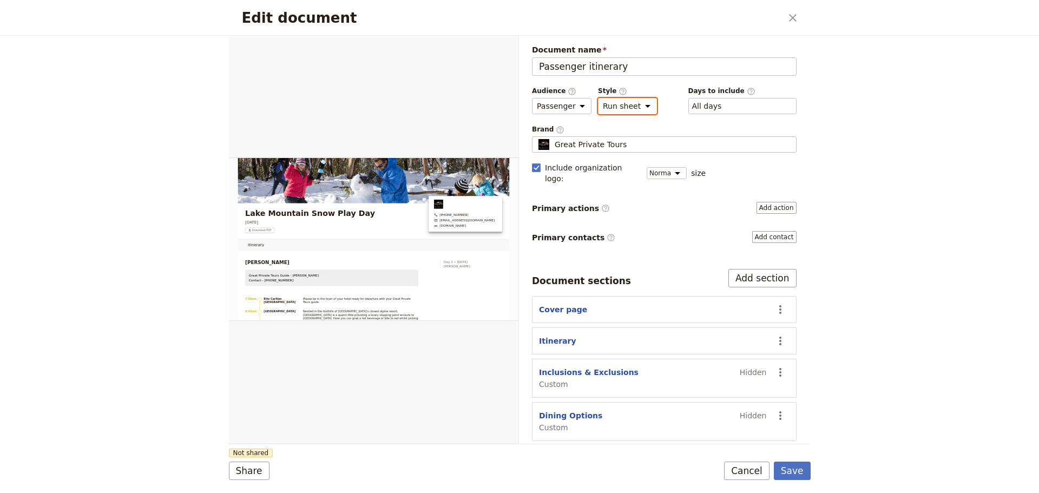
click at [635, 103] on select "Brochure Run sheet" at bounding box center [627, 106] width 59 height 16
select select "BROCHURE"
click at [598, 98] on select "Brochure Run sheet" at bounding box center [627, 106] width 59 height 16
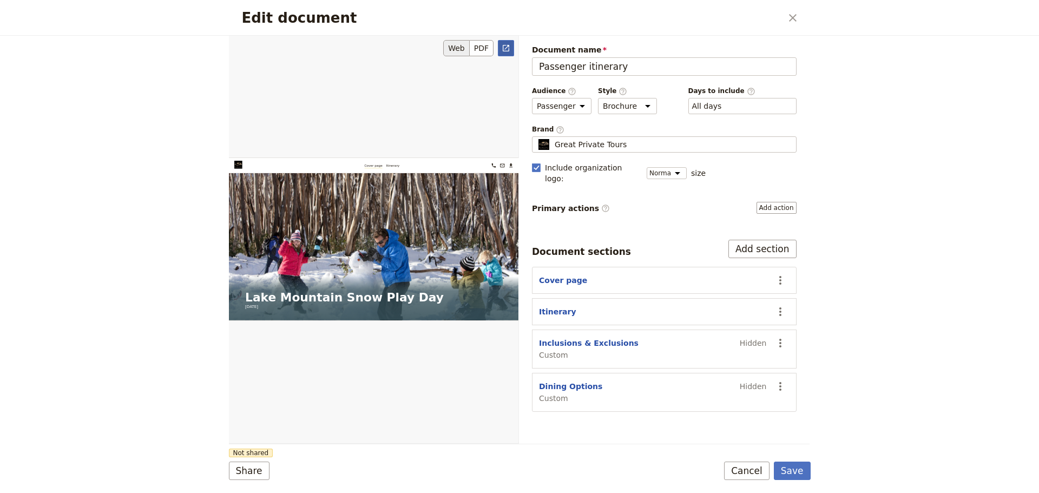
click at [503, 48] on icon "Open full preview" at bounding box center [506, 48] width 6 height 6
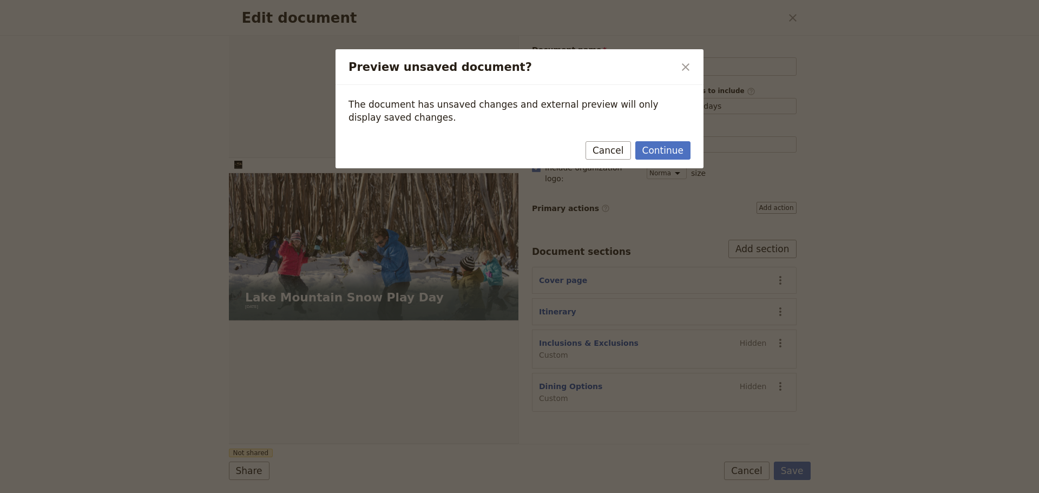
drag, startPoint x: 613, startPoint y: 148, endPoint x: 802, endPoint y: 326, distance: 259.6
click at [613, 148] on button "Cancel" at bounding box center [608, 150] width 45 height 18
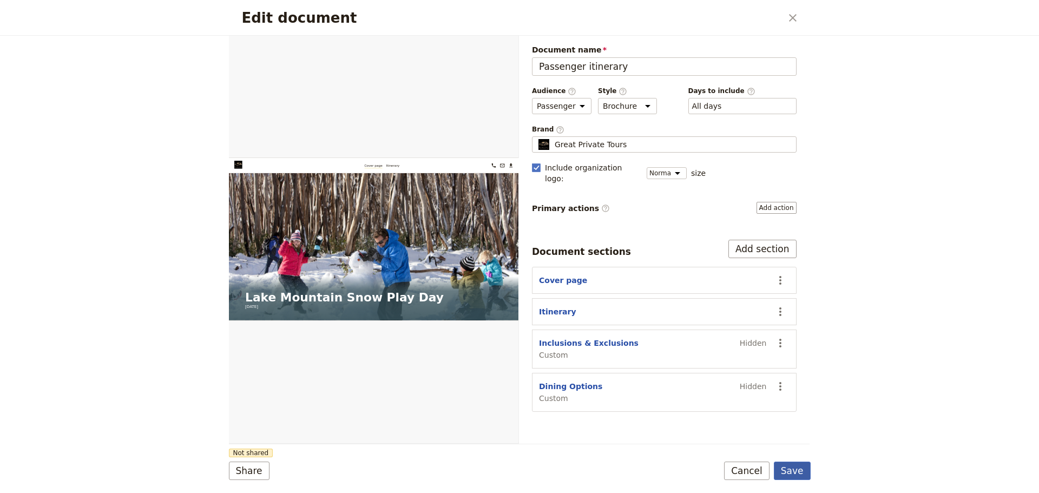
click at [790, 476] on button "Save" at bounding box center [792, 471] width 37 height 18
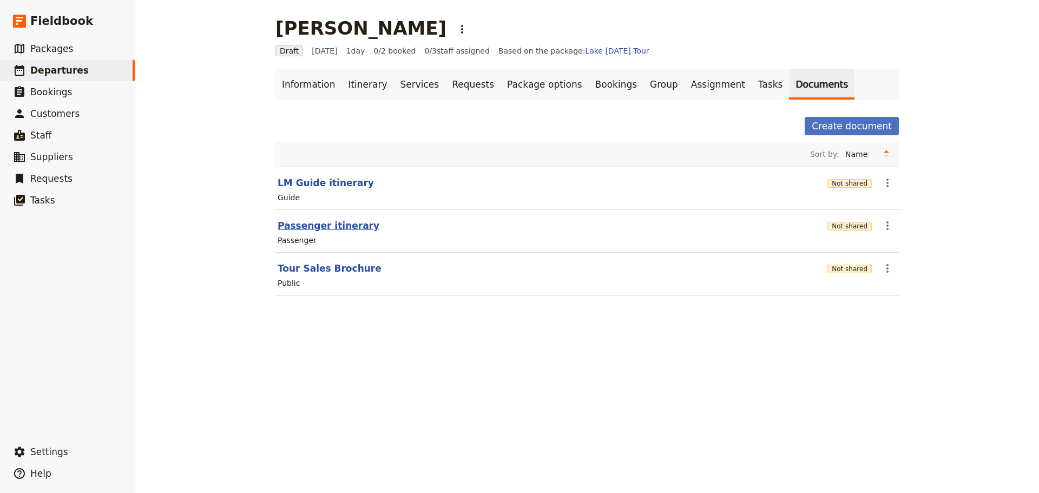
click at [293, 221] on button "Passenger itinerary" at bounding box center [329, 225] width 102 height 13
select select "PASSENGER"
select select "DEFAULT"
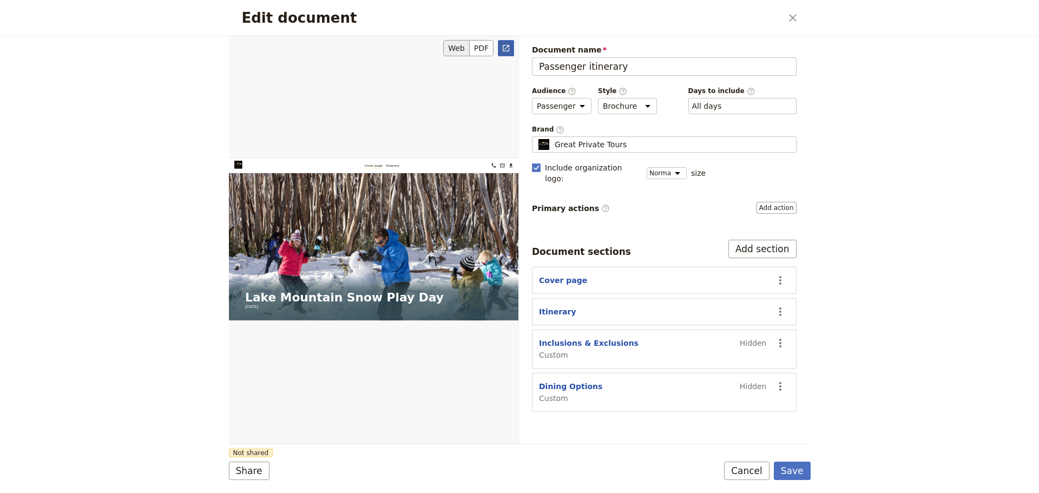
click at [504, 48] on icon "Open full preview" at bounding box center [506, 48] width 9 height 9
click at [731, 466] on div "Share Not shared Save Cancel" at bounding box center [520, 471] width 582 height 18
click at [756, 474] on button "Cancel" at bounding box center [746, 471] width 45 height 18
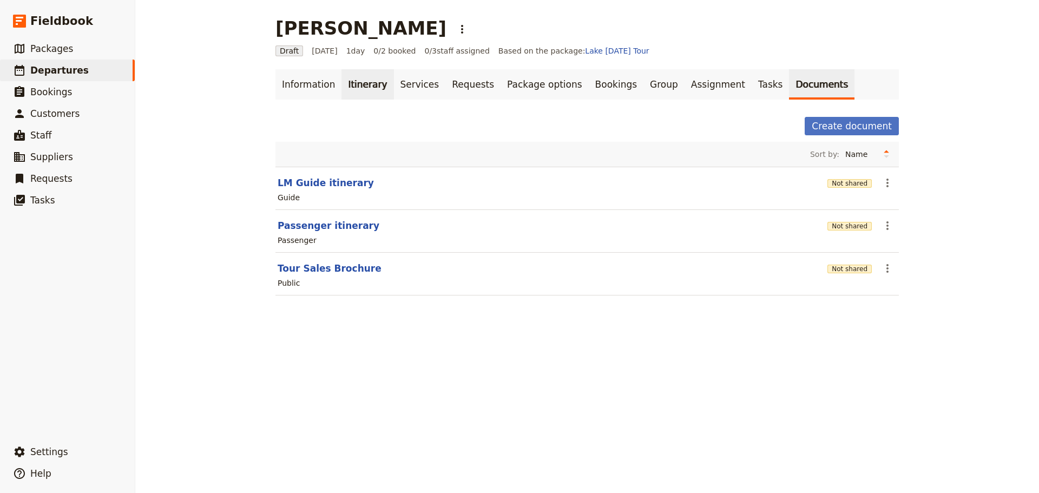
click at [353, 90] on link "Itinerary" at bounding box center [368, 84] width 52 height 30
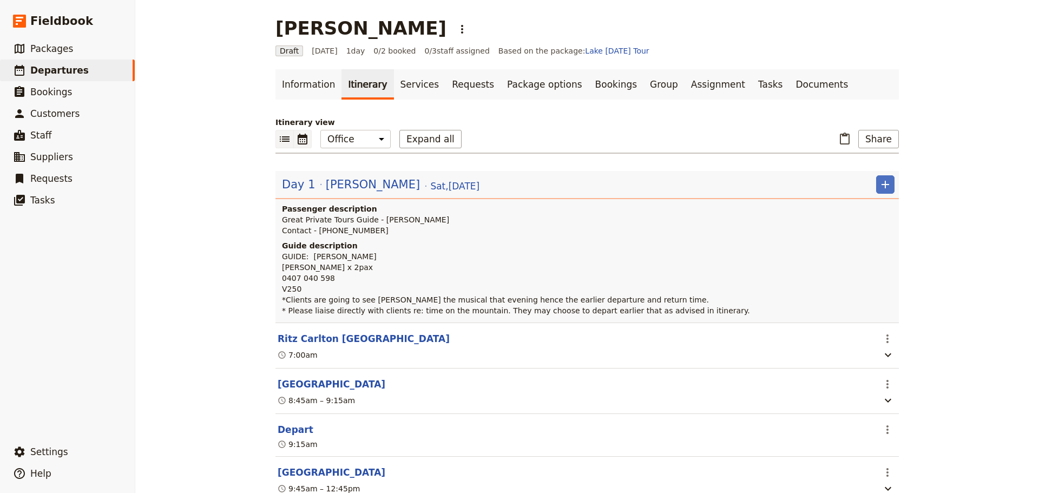
click at [299, 148] on button "​" at bounding box center [303, 139] width 18 height 18
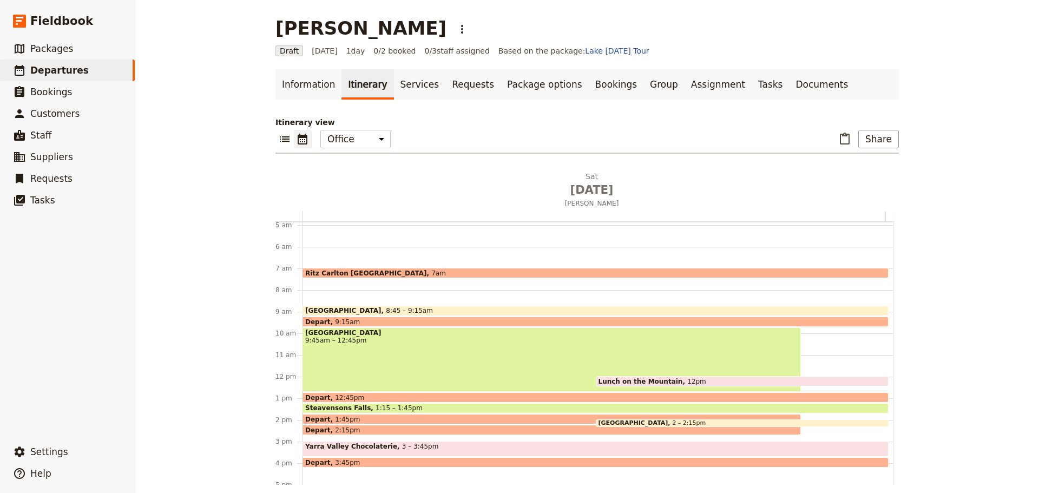
scroll to position [87, 0]
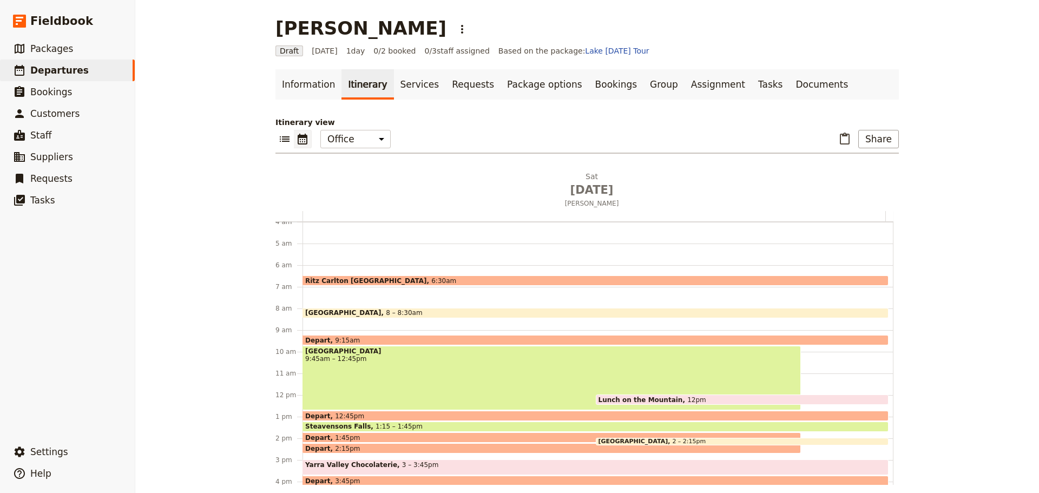
click at [389, 311] on div "Marysville 8 – 8:30am" at bounding box center [596, 313] width 586 height 10
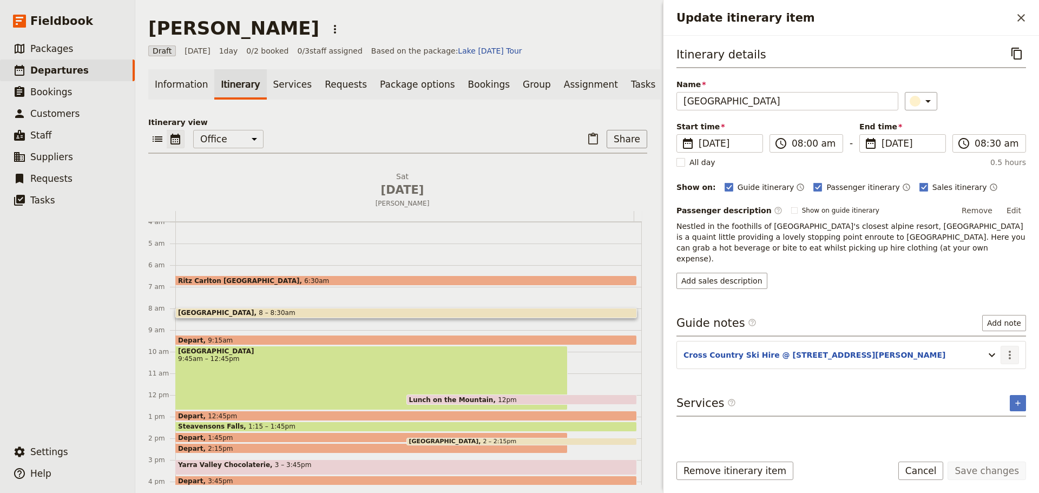
click at [1008, 349] on icon "Actions" at bounding box center [1010, 355] width 13 height 13
click at [1002, 371] on span "Edit note" at bounding box center [987, 367] width 50 height 11
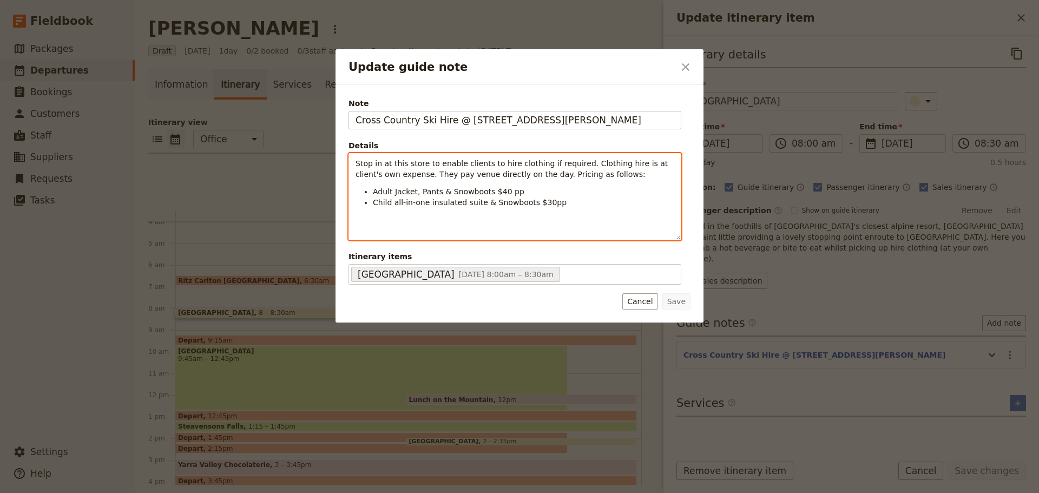
click at [356, 160] on span "Stop in at this store to enable clients to hire clothing if required. Clothing …" at bounding box center [513, 168] width 315 height 19
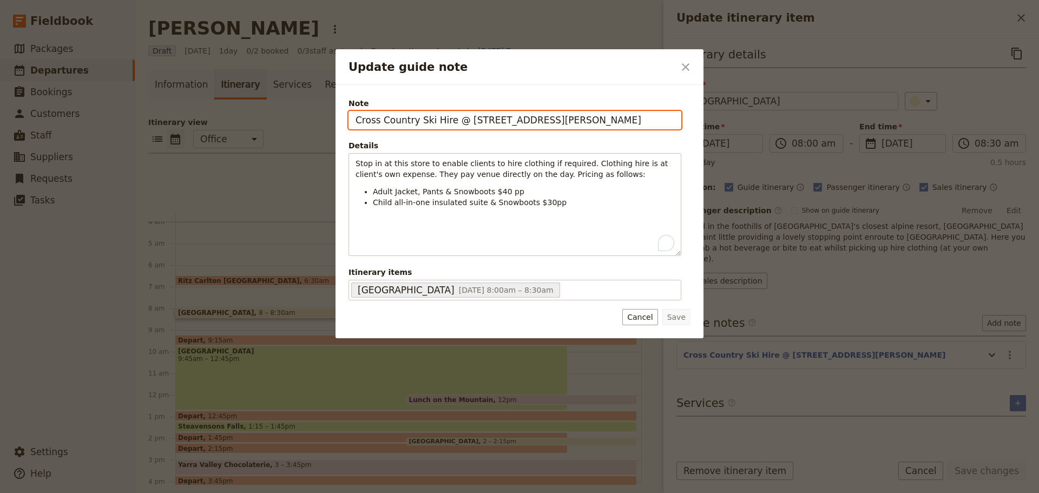
click at [618, 122] on input "Cross Country Ski Hire @ [STREET_ADDRESS][PERSON_NAME]" at bounding box center [515, 120] width 333 height 18
type input "Cross Country Ski Hire @ 43 Murchison St, Marysville. Opens 7am."
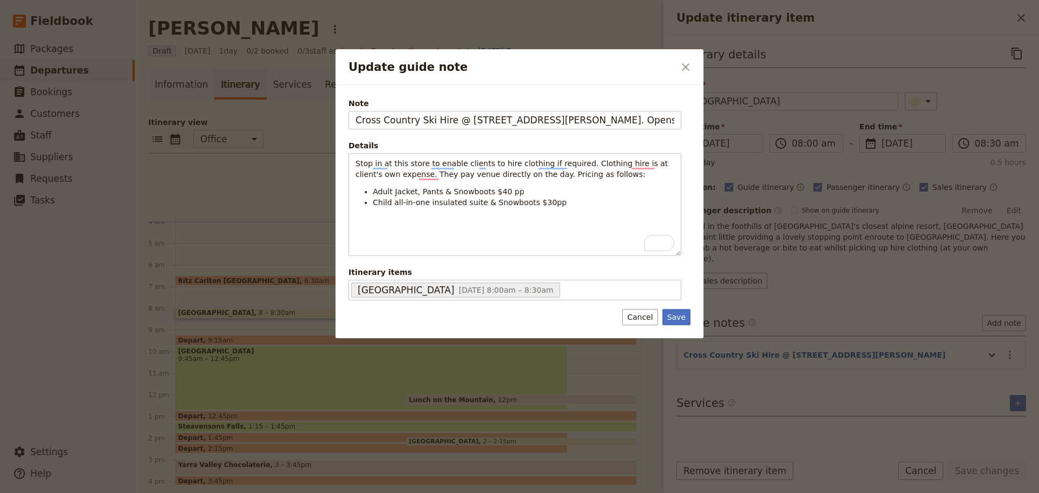
drag, startPoint x: 667, startPoint y: 317, endPoint x: 854, endPoint y: 410, distance: 208.7
click at [669, 318] on button "Save" at bounding box center [677, 317] width 28 height 16
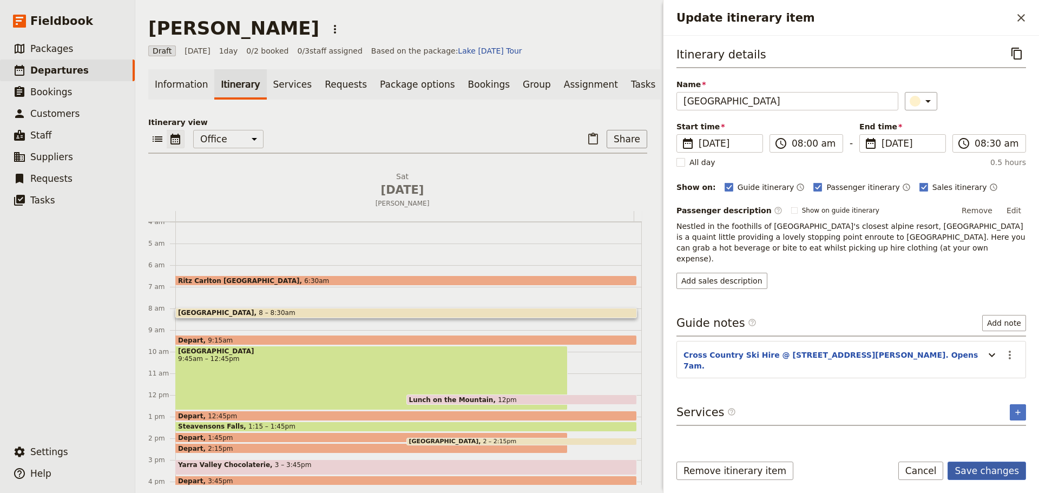
click at [993, 475] on button "Save changes" at bounding box center [987, 471] width 78 height 18
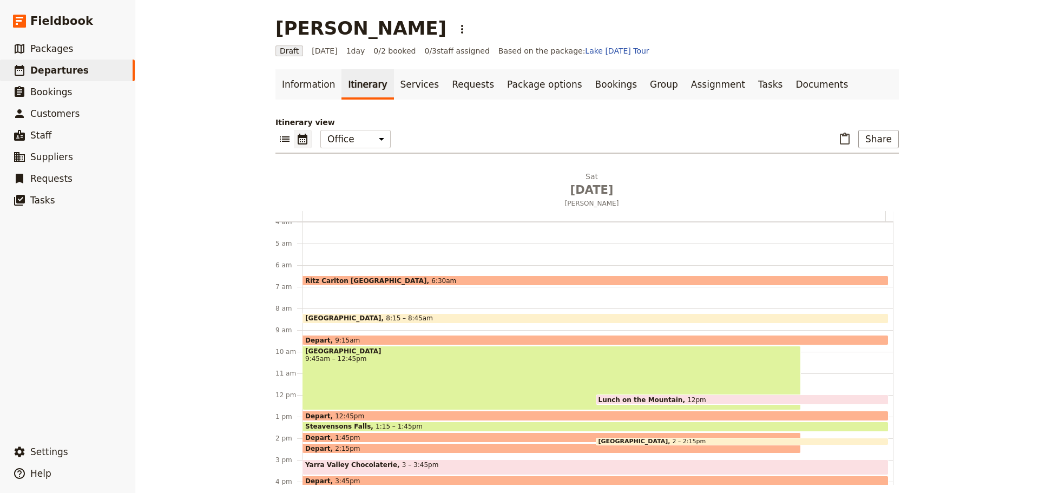
click at [386, 317] on span "8:15 – 8:45am" at bounding box center [409, 318] width 47 height 8
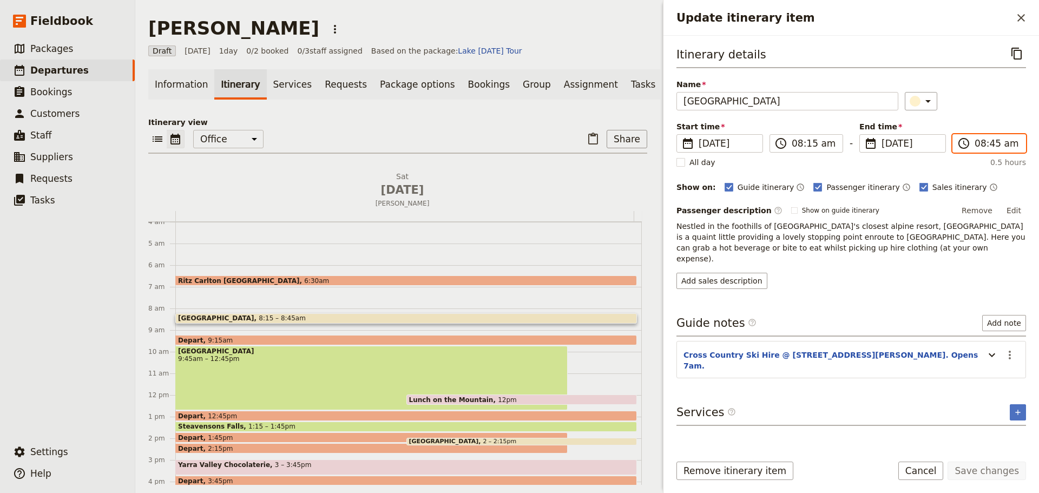
click at [994, 140] on input "08:45 am" at bounding box center [997, 143] width 44 height 13
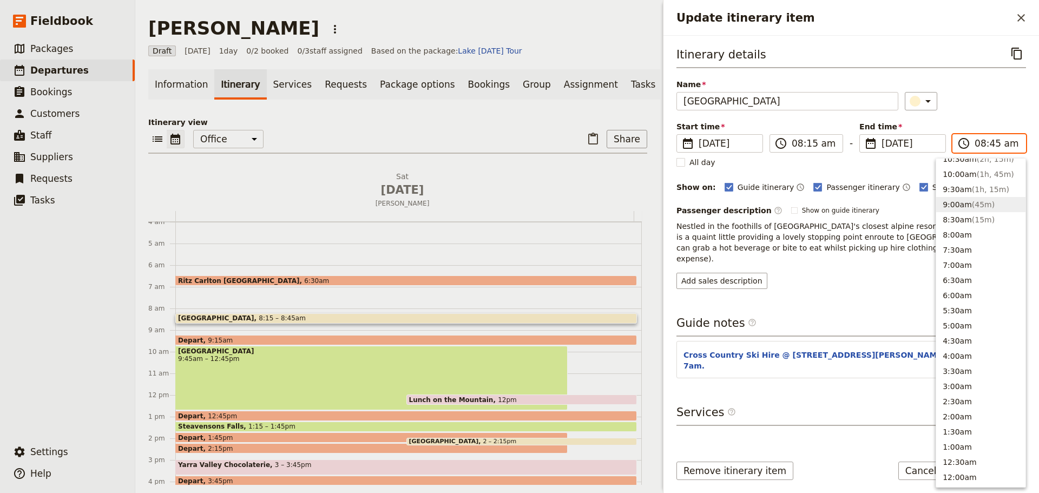
scroll to position [397, 0]
click at [979, 214] on span "( 45m )" at bounding box center [983, 211] width 23 height 9
type input "09:00 am"
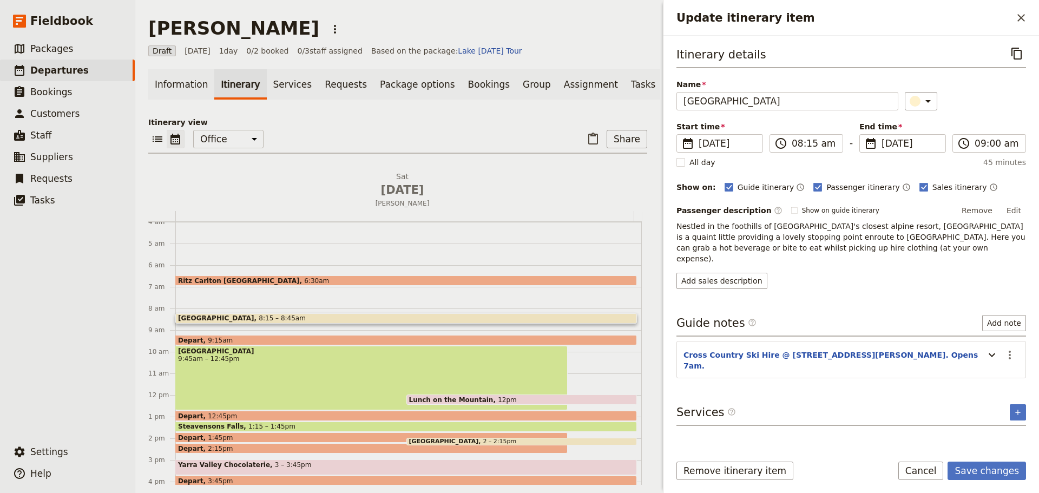
click at [964, 106] on div "​" at bounding box center [966, 101] width 122 height 18
click at [972, 465] on button "Save changes" at bounding box center [987, 471] width 78 height 18
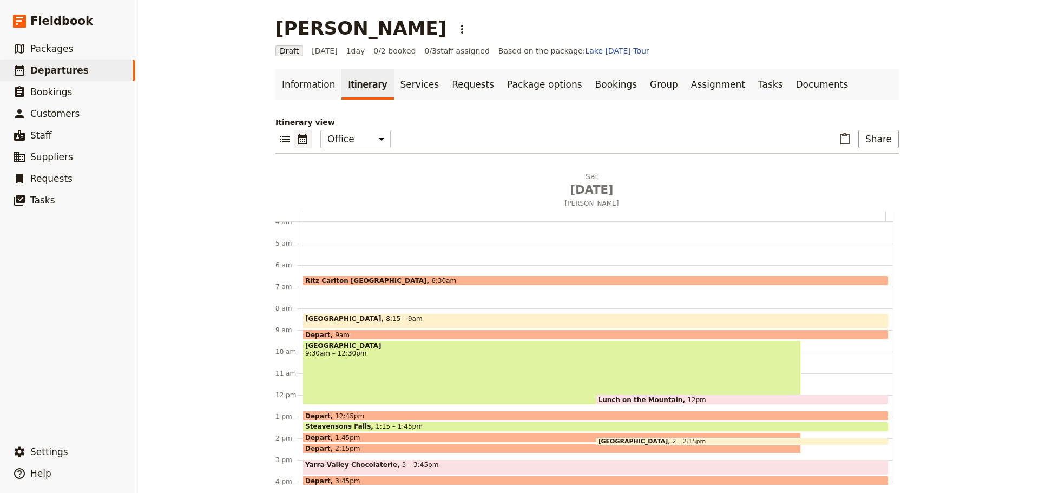
scroll to position [141, 0]
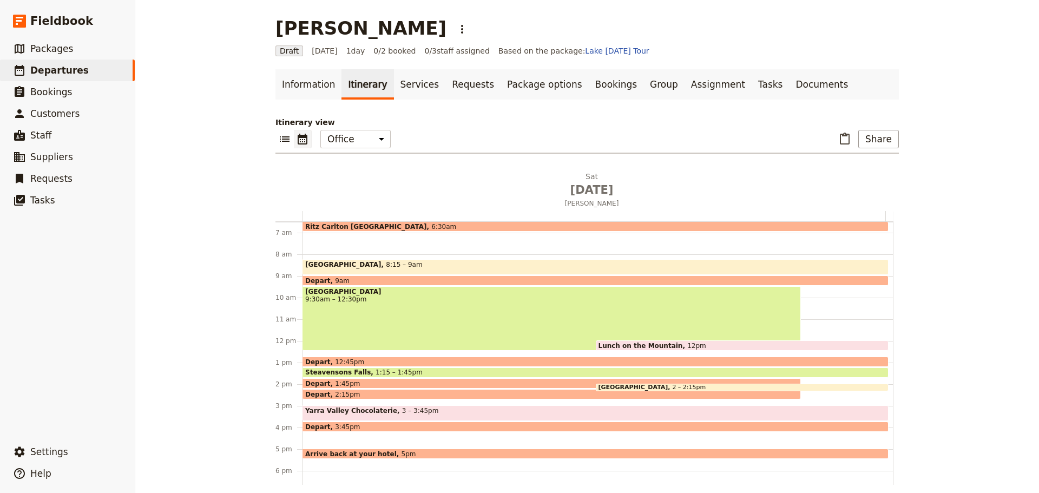
click at [372, 265] on div "Marysville 8:15 – 9am" at bounding box center [596, 267] width 586 height 16
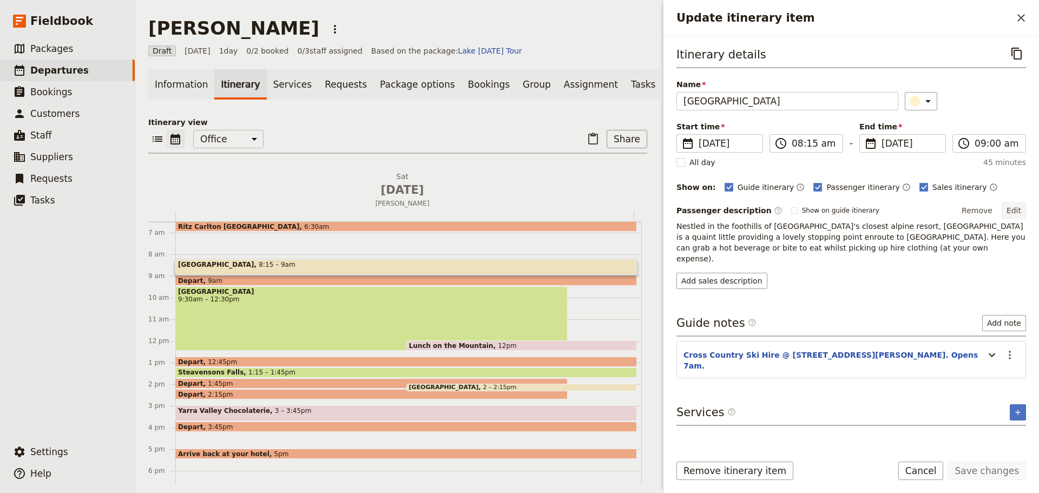
click at [1021, 205] on button "Edit" at bounding box center [1014, 210] width 24 height 16
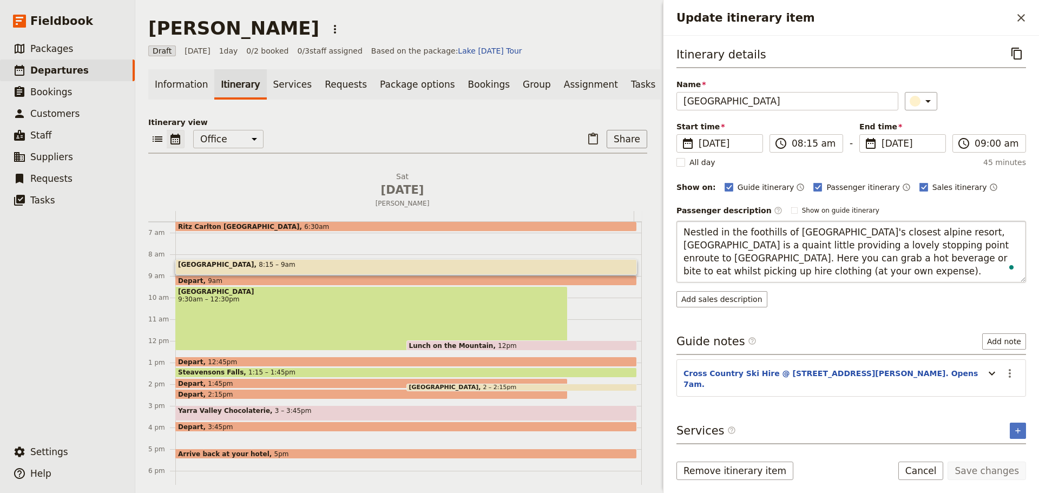
click at [952, 244] on textarea "Nestled in the foothills of [GEOGRAPHIC_DATA]'s closest alpine resort, [GEOGRAP…" at bounding box center [852, 252] width 350 height 62
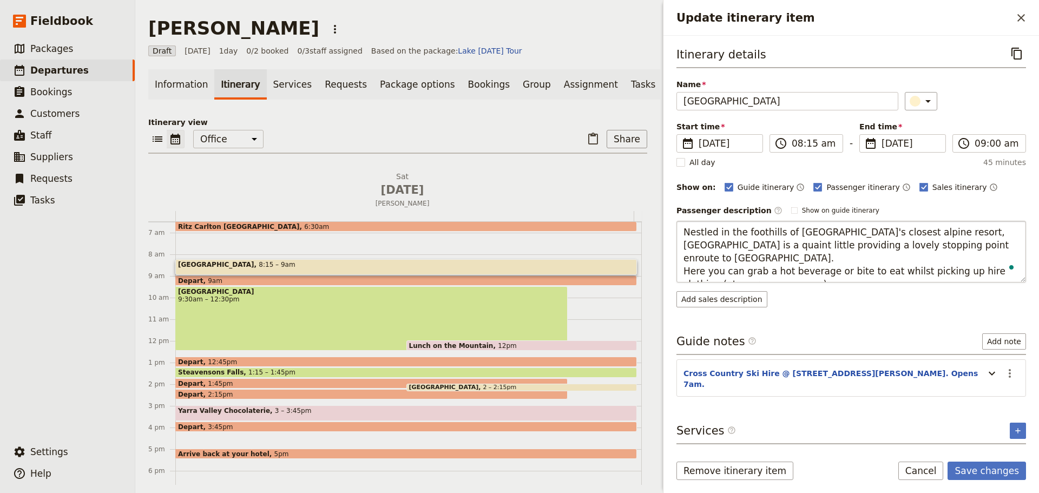
type textarea "Nestled in the foothills of Melbourne's closest alpine resort, Marysville is a …"
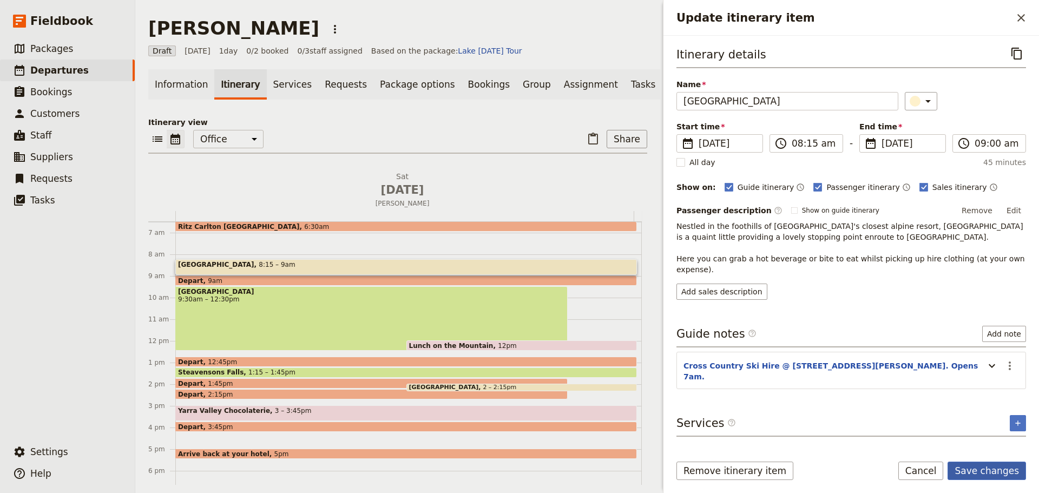
click at [999, 462] on button "Save changes" at bounding box center [987, 471] width 78 height 18
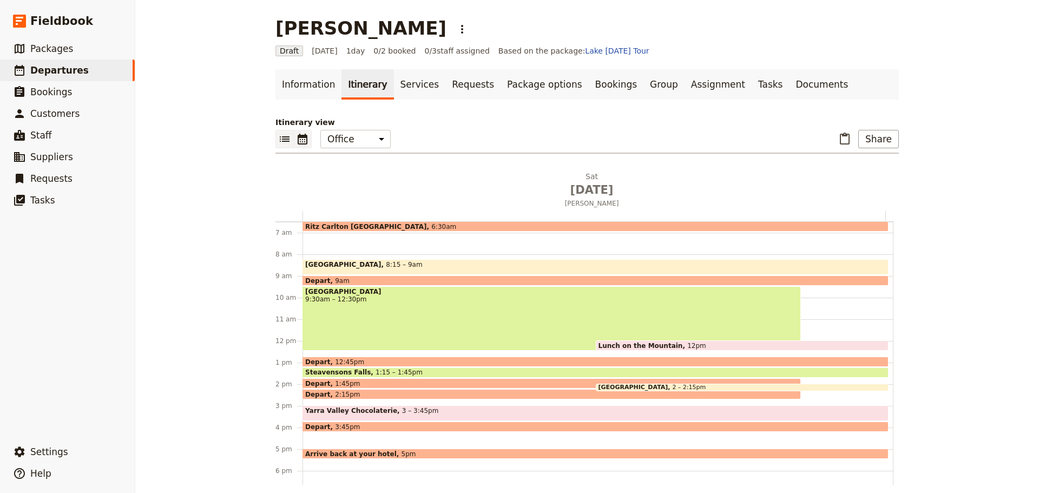
click at [276, 140] on button "​" at bounding box center [285, 139] width 18 height 18
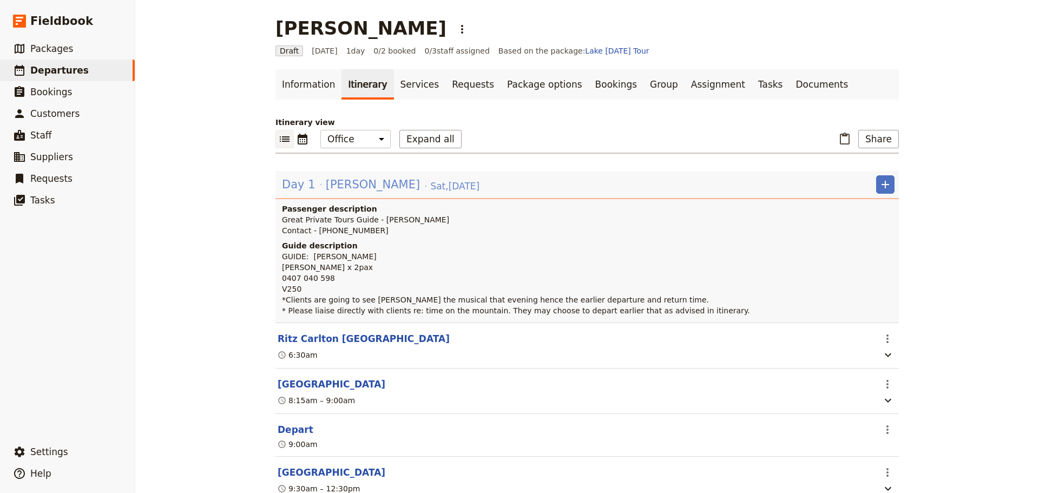
click at [360, 181] on span "[PERSON_NAME]" at bounding box center [373, 184] width 94 height 16
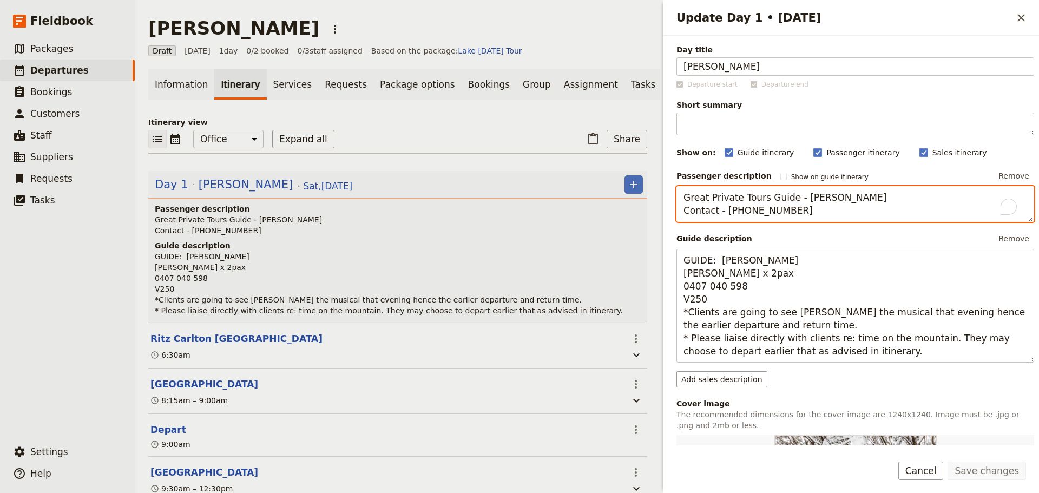
click at [814, 209] on textarea "Great Private Tours Guide - Cory Corbett Contact - 0473 409 271" at bounding box center [856, 204] width 358 height 36
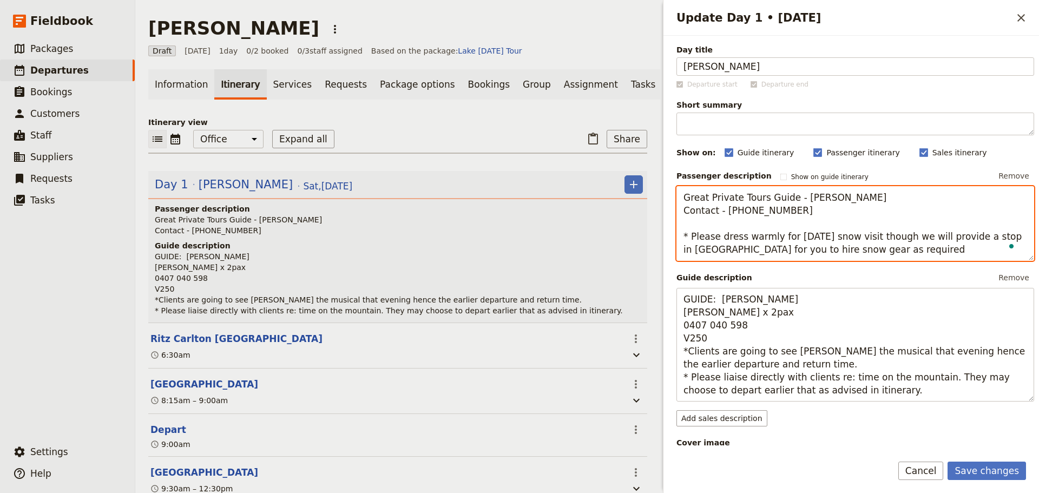
type textarea "Great Private Tours Guide - Cory Corbett Contact - 0473 409 271 * Please dress …"
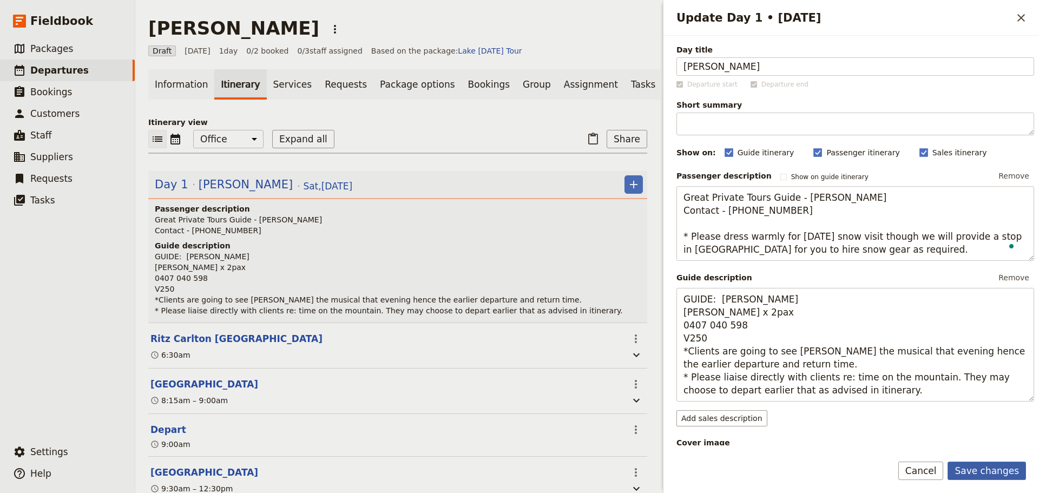
type textarea "Great Private Tours Guide - [PERSON_NAME] Contact - [PHONE_NUMBER] * Please dre…"
click at [987, 462] on button "Save changes" at bounding box center [987, 471] width 78 height 18
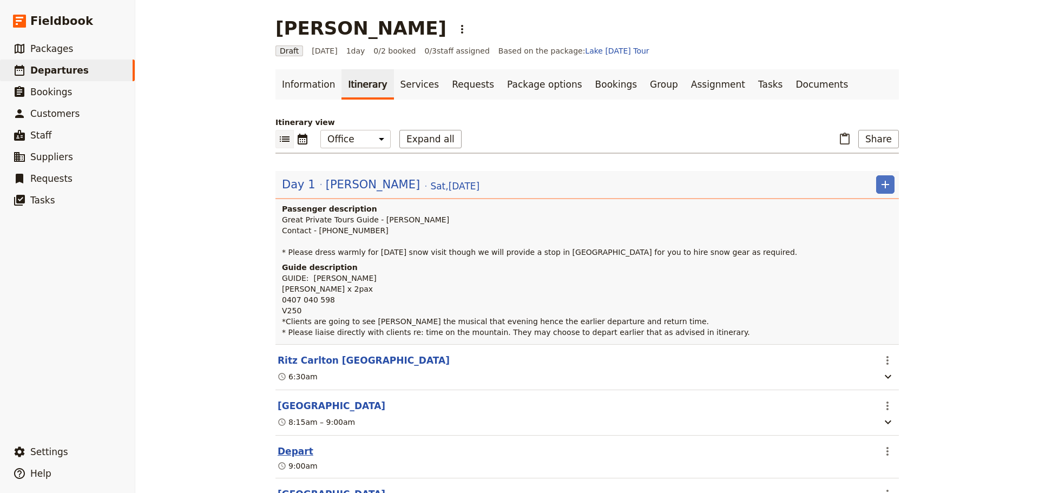
click at [292, 454] on button "Depart" at bounding box center [296, 451] width 36 height 13
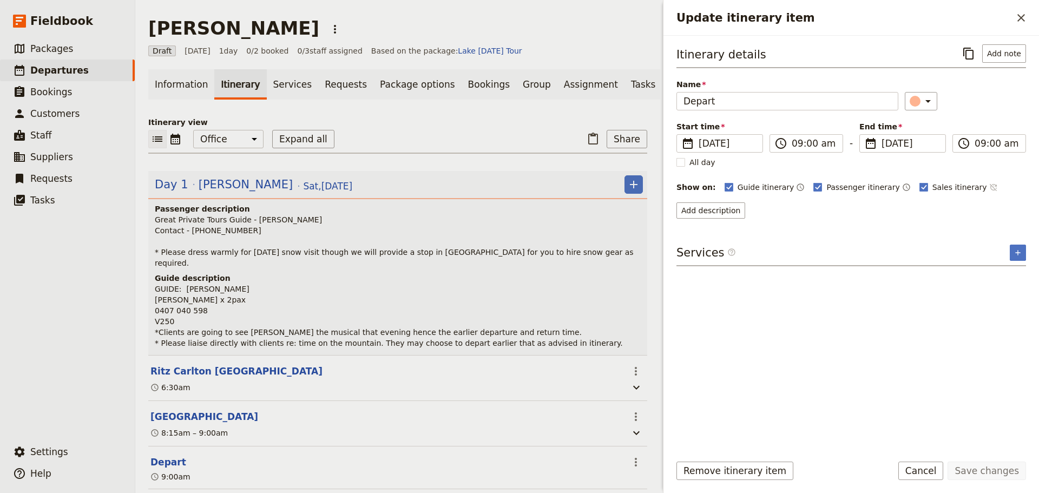
click at [989, 184] on icon "Time not shown on sales itinerary" at bounding box center [993, 187] width 9 height 9
click at [992, 480] on div "Remove itinerary item Save changes Cancel" at bounding box center [852, 477] width 376 height 31
click at [997, 471] on button "Save changes" at bounding box center [987, 471] width 78 height 18
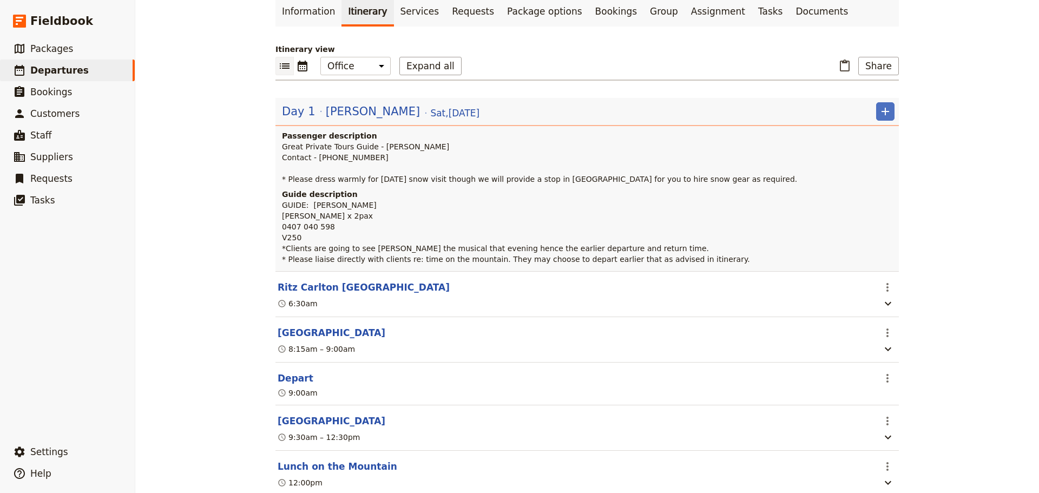
scroll to position [217, 0]
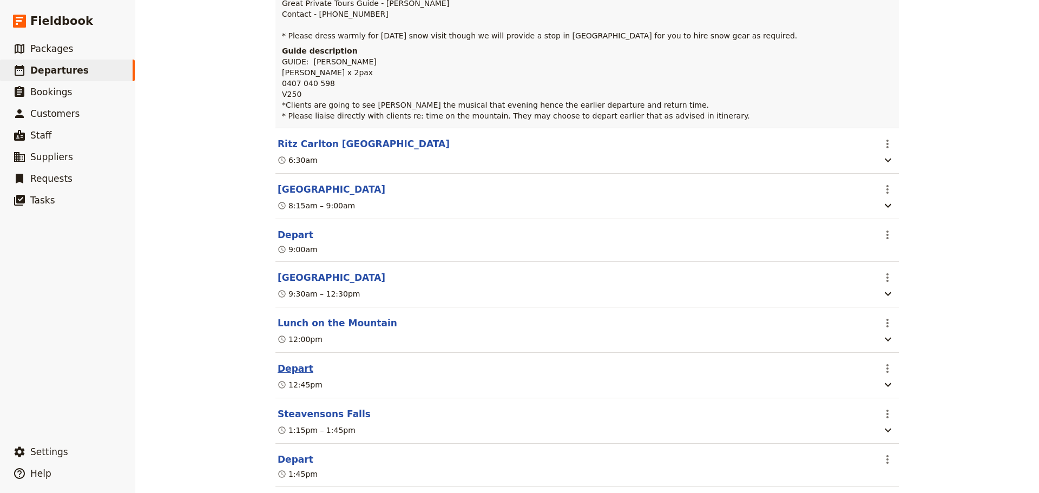
click at [282, 372] on button "Depart" at bounding box center [296, 368] width 36 height 13
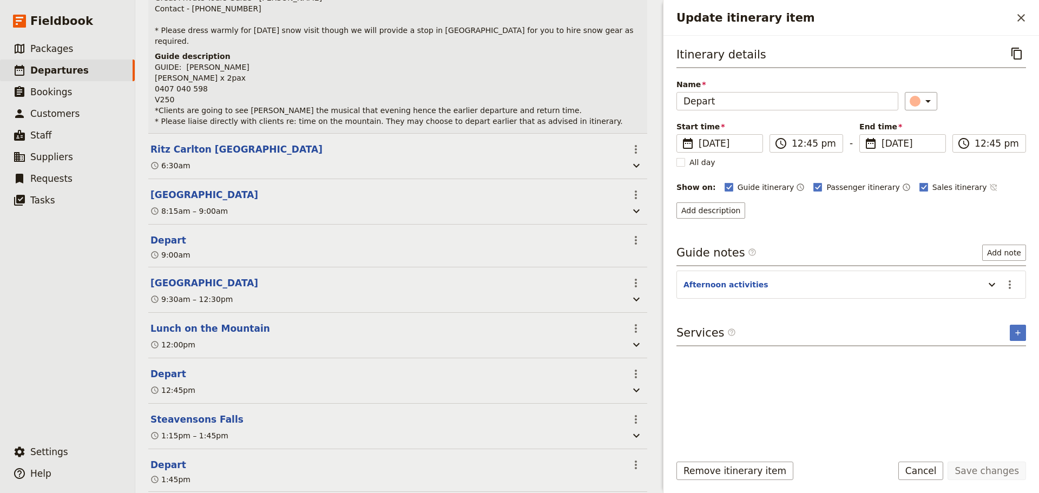
click at [989, 182] on button "​" at bounding box center [993, 187] width 9 height 13
click at [1004, 467] on button "Save changes" at bounding box center [987, 471] width 78 height 18
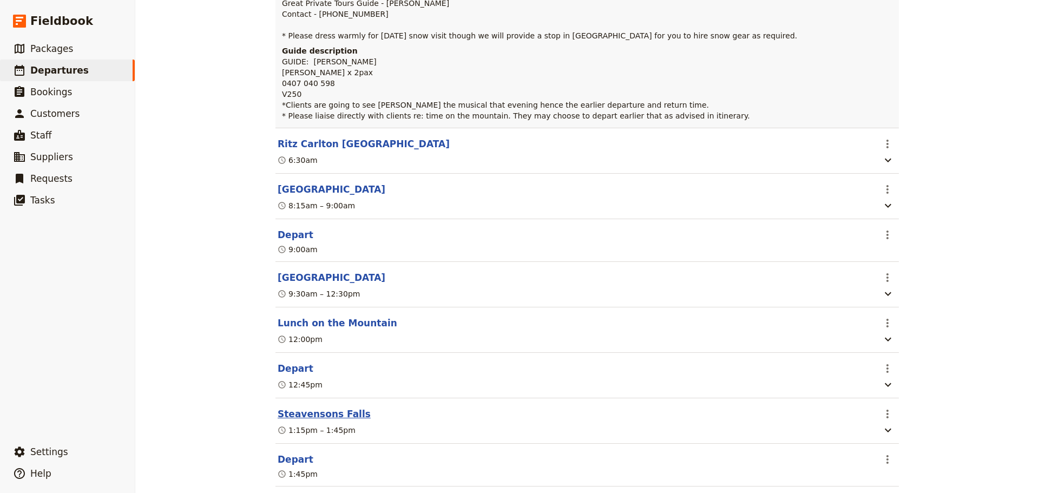
click at [307, 418] on button "Steavensons Falls" at bounding box center [324, 414] width 93 height 13
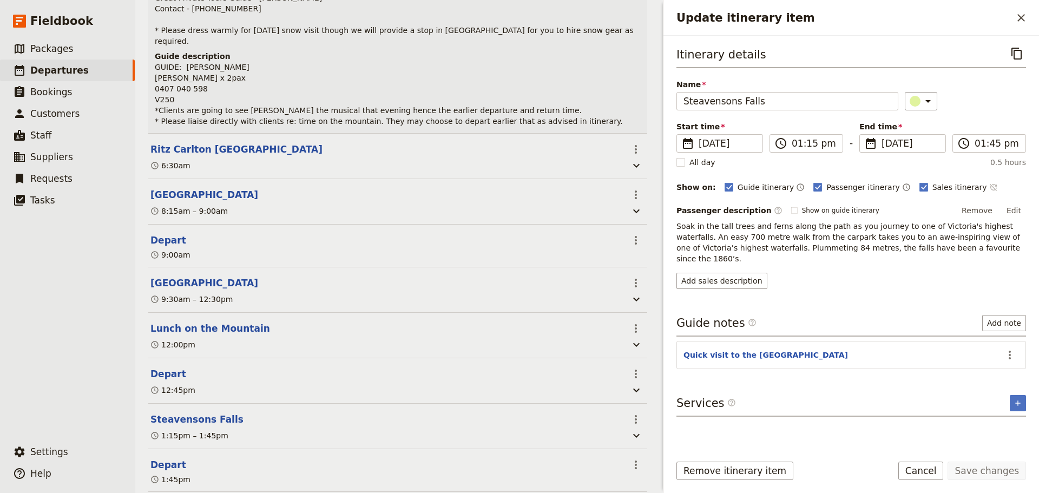
click at [989, 191] on icon "Time not shown on sales itinerary" at bounding box center [993, 187] width 9 height 9
drag, startPoint x: 988, startPoint y: 470, endPoint x: 986, endPoint y: 451, distance: 19.6
click at [987, 470] on button "Save changes" at bounding box center [987, 471] width 78 height 18
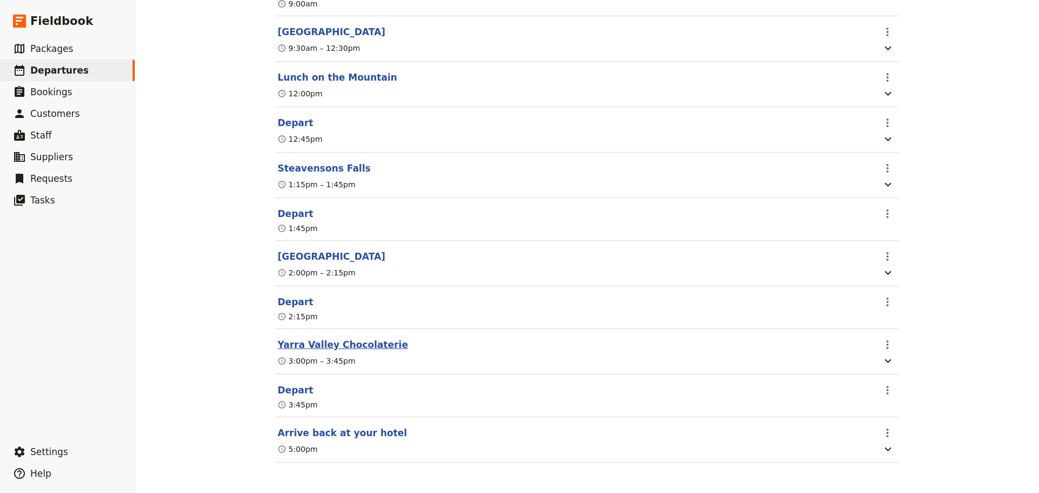
click at [298, 346] on button "Yarra Valley Chocolaterie" at bounding box center [343, 344] width 130 height 13
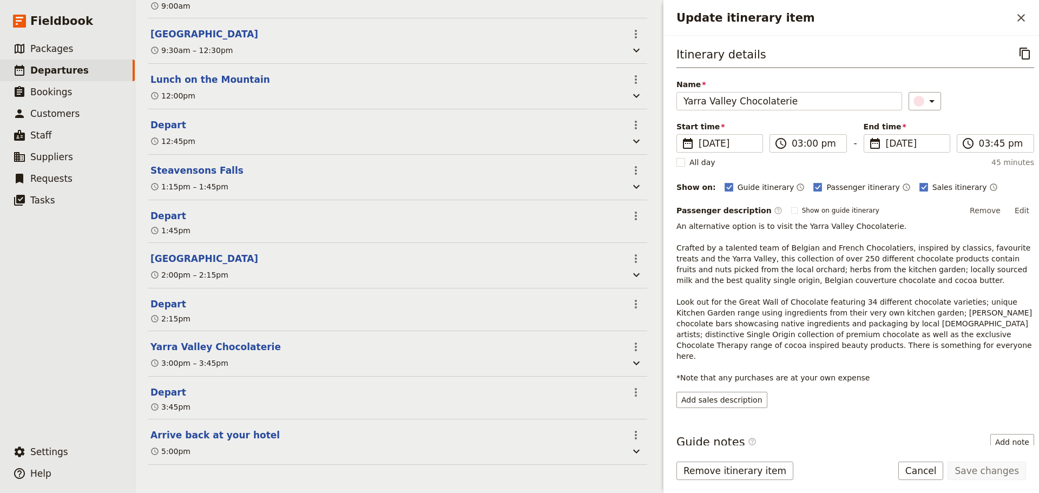
scroll to position [476, 0]
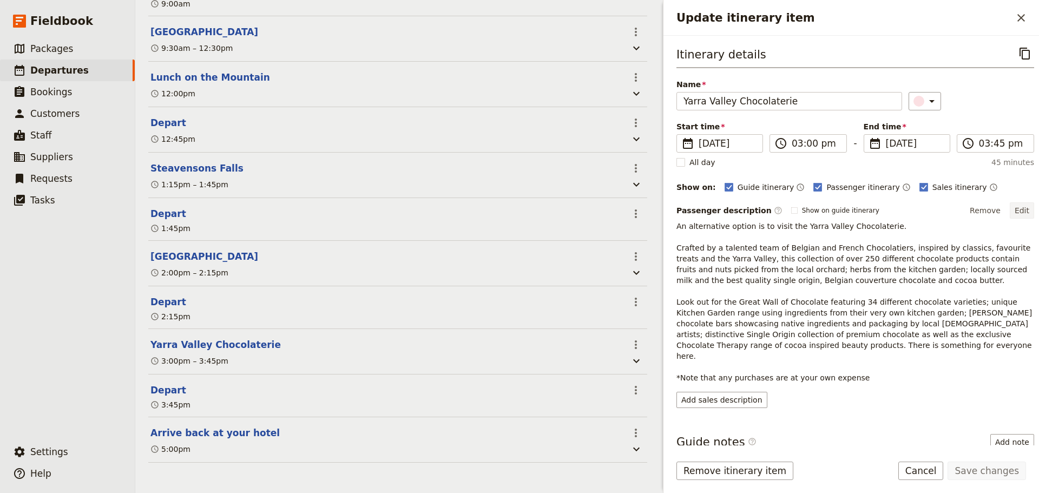
click at [1020, 210] on button "Edit" at bounding box center [1022, 210] width 24 height 16
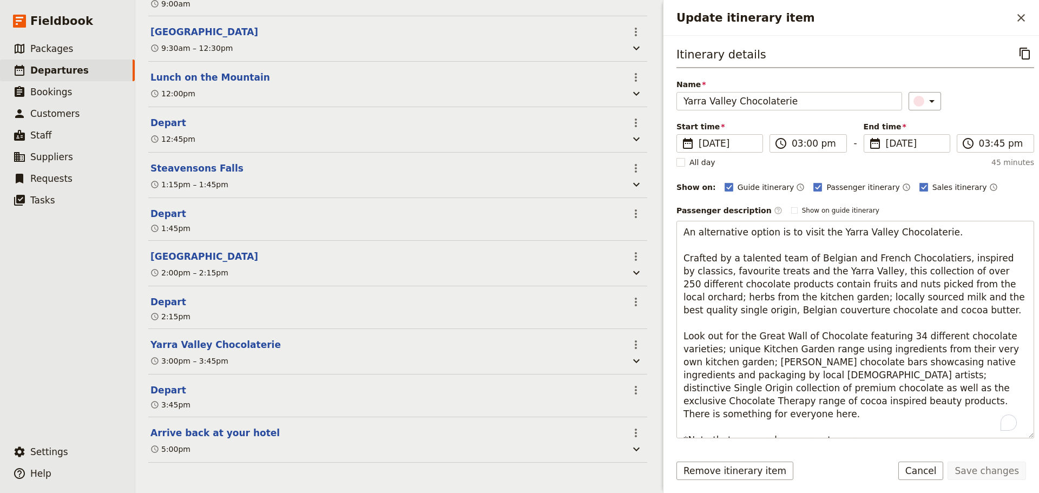
drag, startPoint x: 948, startPoint y: 235, endPoint x: 659, endPoint y: 235, distance: 289.1
click at [659, 235] on div "[PERSON_NAME] ​ Draft [DATE] 1 day 0/2 booked 0 / 3 staff assigned Based on the…" at bounding box center [587, 246] width 904 height 493
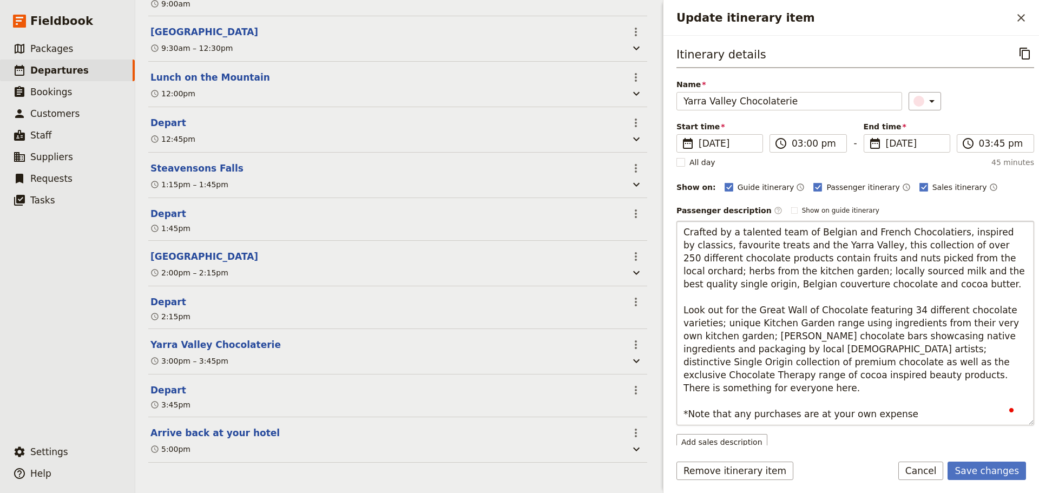
click at [685, 246] on textarea "Crafted by a talented team of Belgian and French Chocolatiers, inspired by clas…" at bounding box center [856, 323] width 358 height 205
type textarea "Crafted by a talented team of Belgian and French Chocolatiers, inspired by clas…"
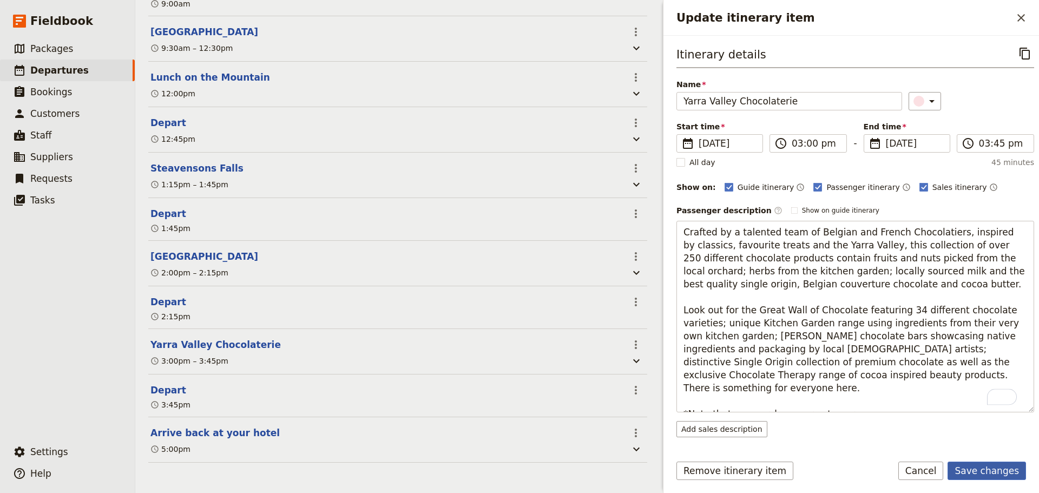
click at [978, 463] on button "Save changes" at bounding box center [987, 471] width 78 height 18
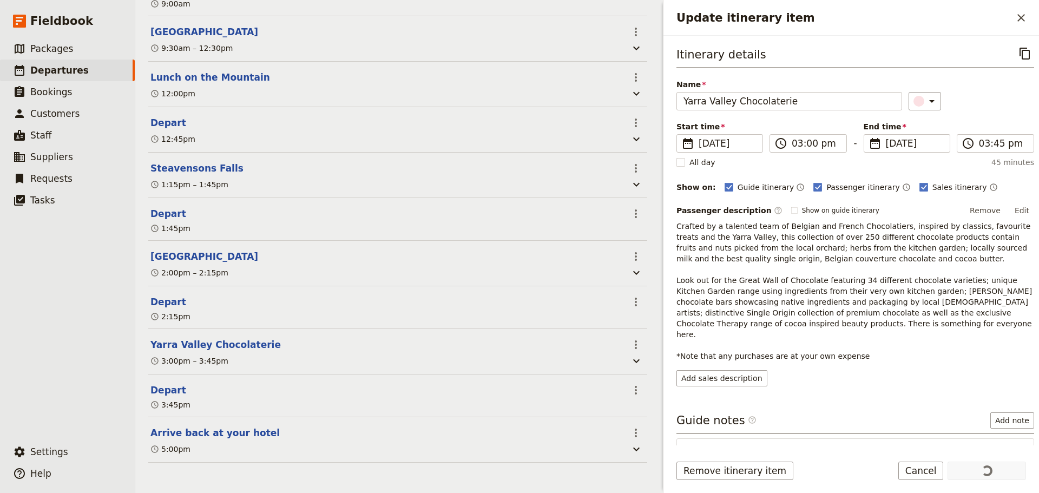
scroll to position [471, 0]
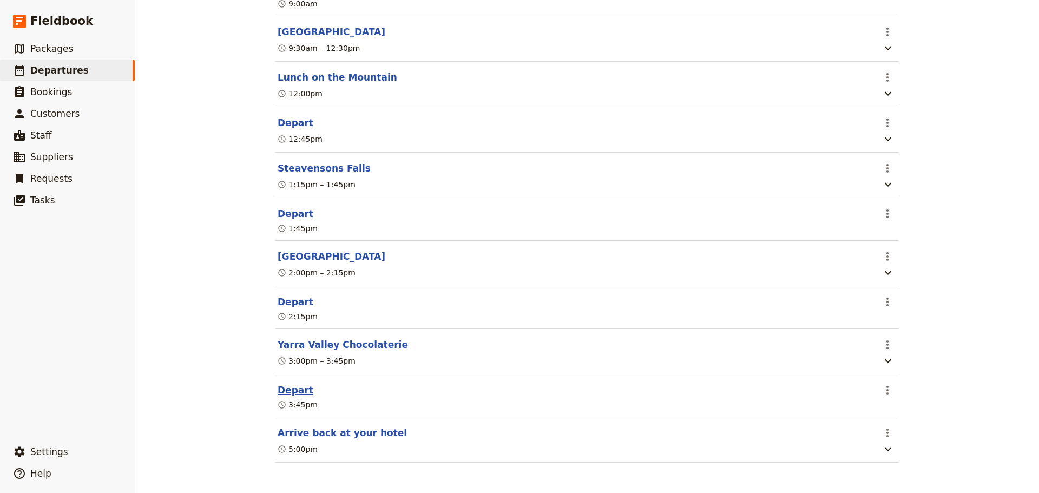
click at [284, 387] on button "Depart" at bounding box center [296, 390] width 36 height 13
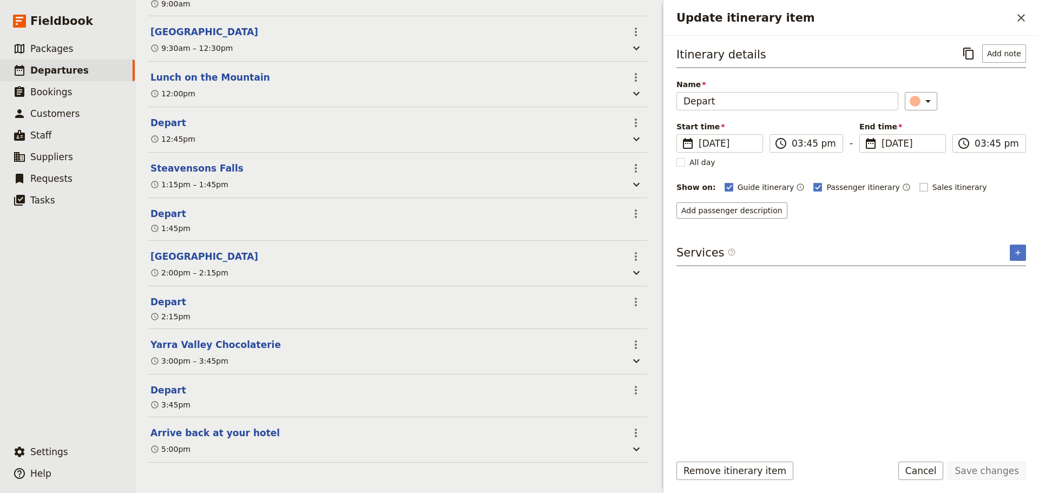
click at [920, 184] on rect "Update itinerary item" at bounding box center [924, 187] width 8 height 8
click at [919, 182] on input "Sales itinerary" at bounding box center [919, 181] width 1 height 1
checkbox input "true"
click at [964, 184] on div "Guide itinerary ​ Passenger itinerary ​ Sales itinerary ​" at bounding box center [876, 187] width 302 height 13
click at [989, 188] on icon "Time not shown on sales itinerary" at bounding box center [992, 187] width 7 height 7
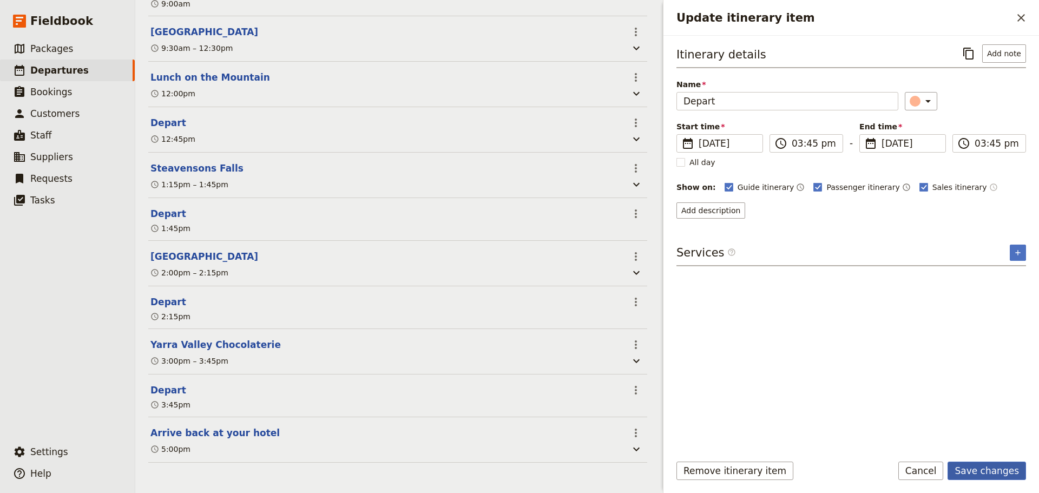
click at [980, 473] on button "Save changes" at bounding box center [987, 471] width 78 height 18
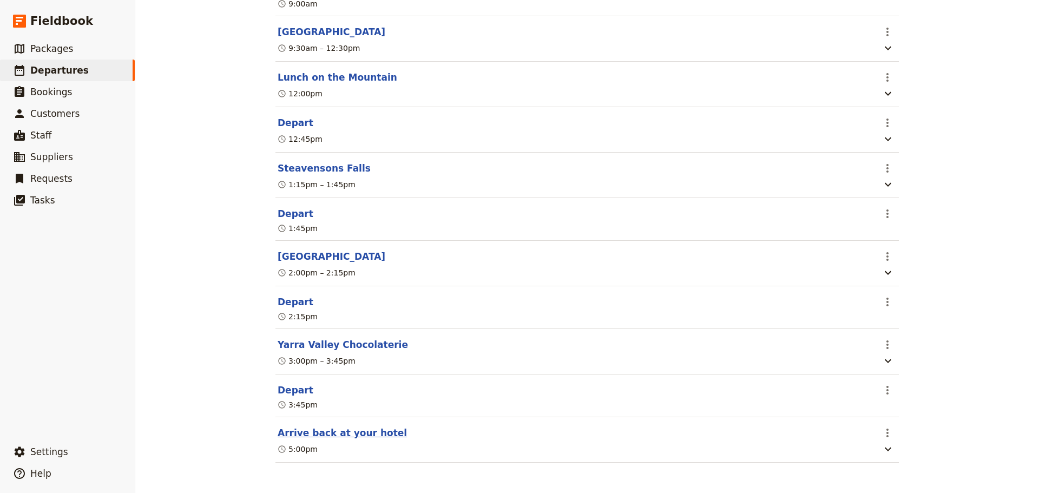
click at [331, 430] on button "Arrive back at your hotel" at bounding box center [342, 433] width 129 height 13
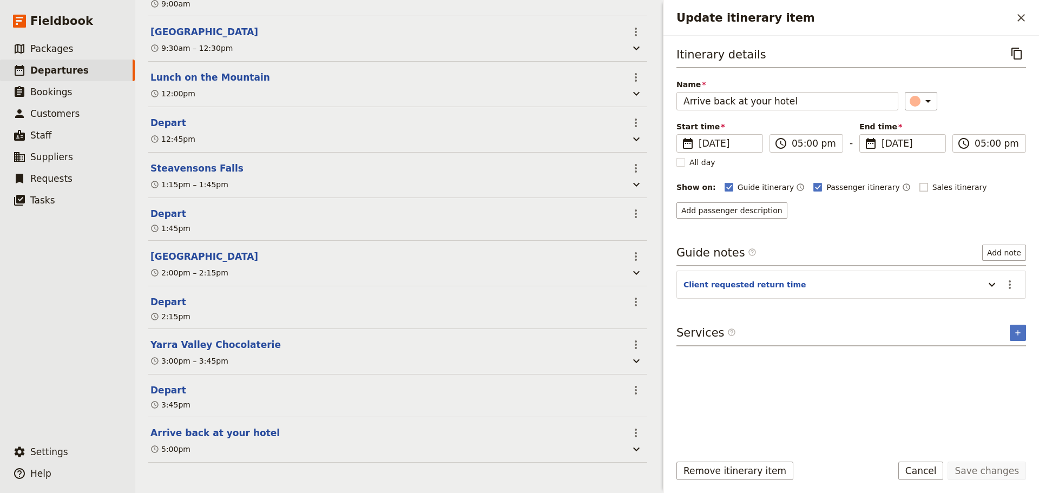
click at [920, 184] on rect "Update itinerary item" at bounding box center [924, 187] width 8 height 8
click at [919, 182] on input "Sales itinerary" at bounding box center [919, 181] width 1 height 1
checkbox input "true"
click at [989, 185] on icon "Time not shown on sales itinerary" at bounding box center [993, 187] width 9 height 9
click at [976, 461] on form "Itinerary details ​ Name Arrive back at your hotel ​ Start time ​ [DATE] [DATE]…" at bounding box center [852, 264] width 376 height 457
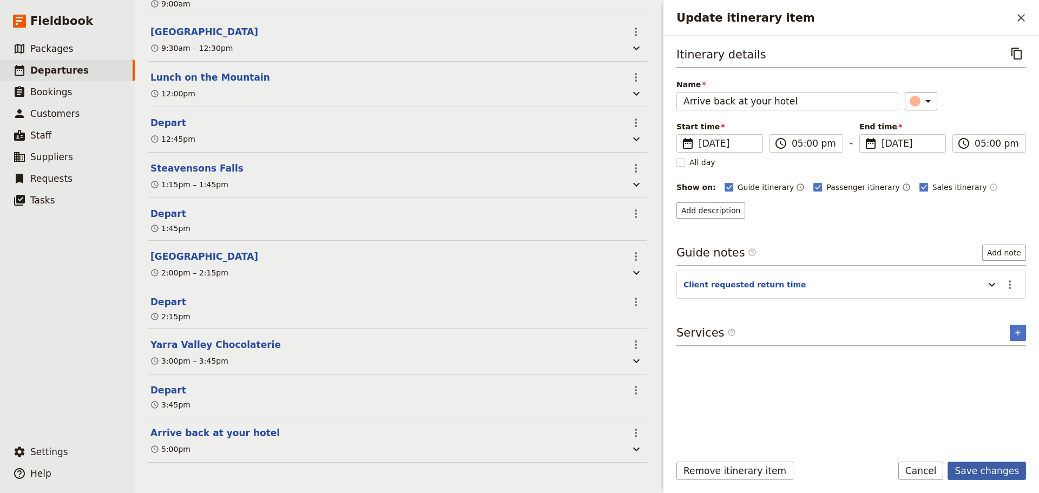
click at [989, 467] on button "Save changes" at bounding box center [987, 471] width 78 height 18
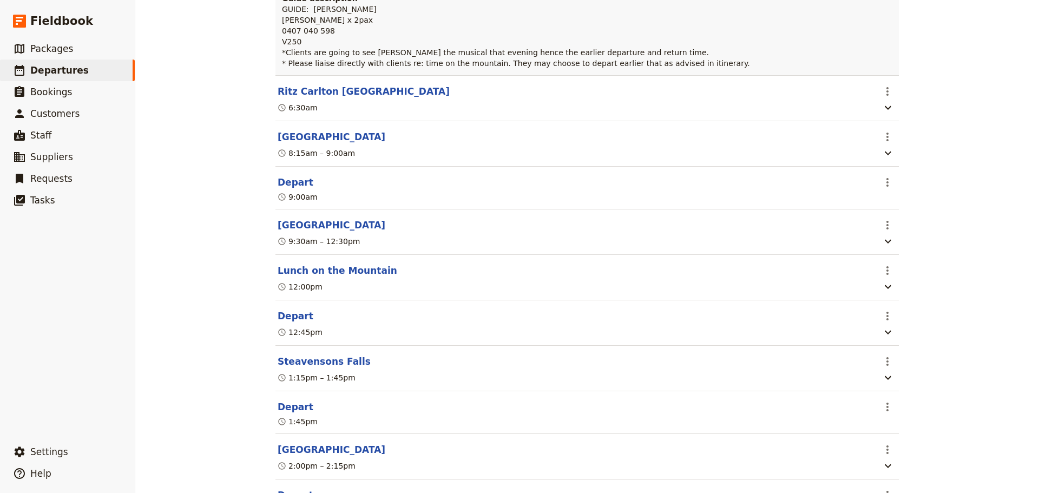
scroll to position [92, 0]
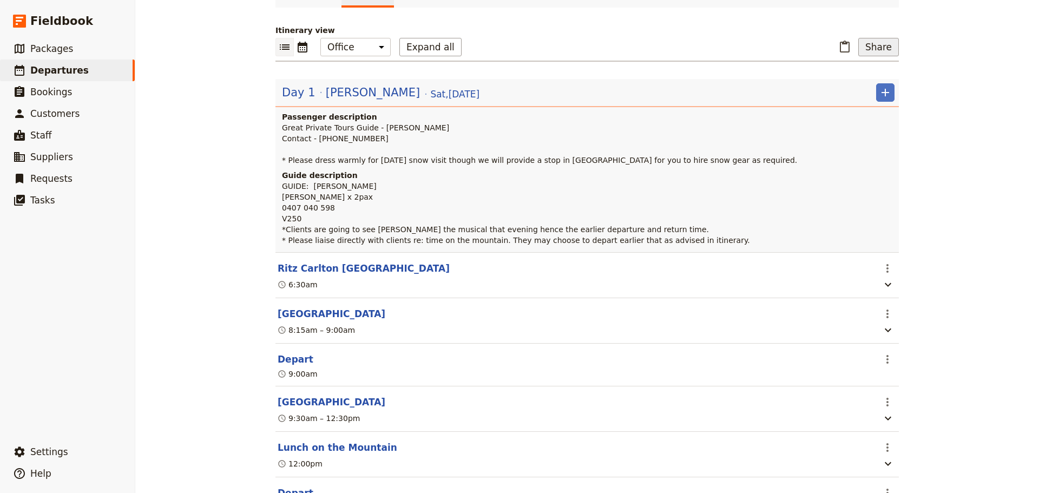
click at [875, 51] on button "Share" at bounding box center [879, 47] width 41 height 18
click at [499, 111] on header "Day 1 [PERSON_NAME] [DATE] ​ Passenger description Great Private Tours Guide - …" at bounding box center [588, 165] width 624 height 173
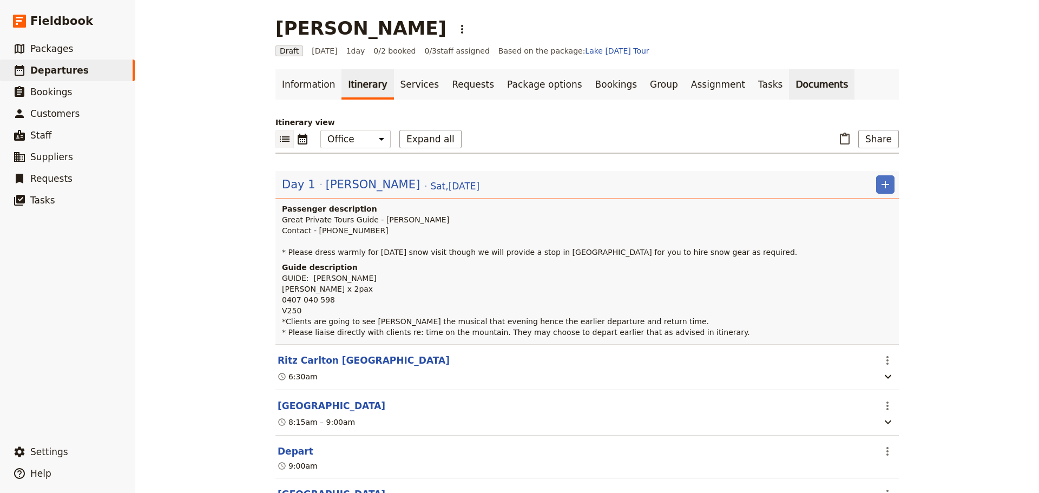
click at [789, 85] on link "Documents" at bounding box center [821, 84] width 65 height 30
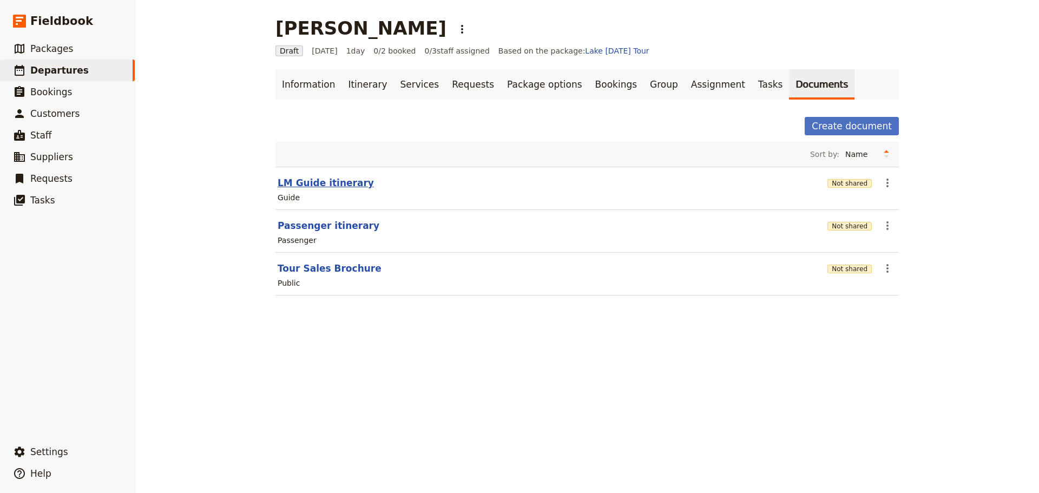
click at [304, 188] on button "LM Guide itinerary" at bounding box center [326, 182] width 96 height 13
select select "STAFF"
select select "RUN_SHEET"
select select "DEFAULT"
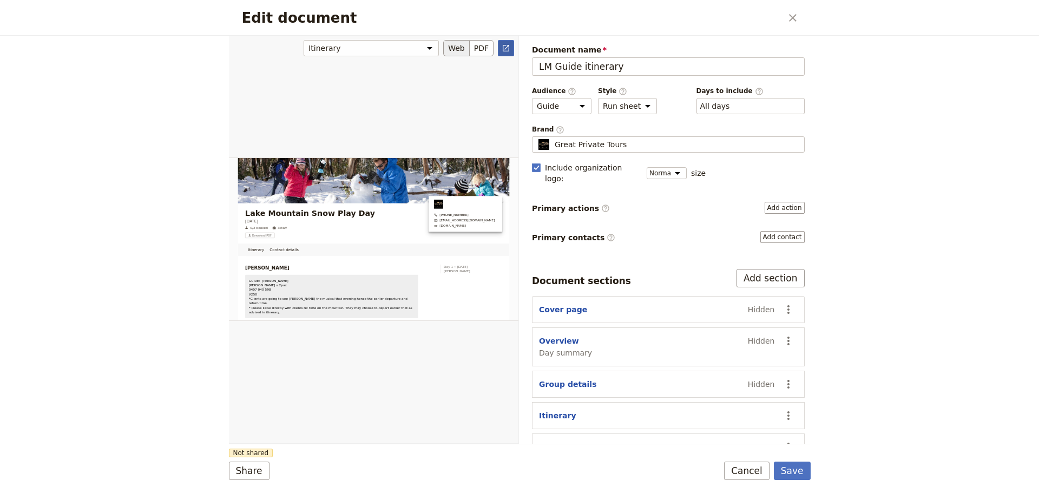
click at [510, 48] on link "​" at bounding box center [506, 48] width 16 height 16
click at [744, 462] on button "Cancel" at bounding box center [746, 471] width 45 height 18
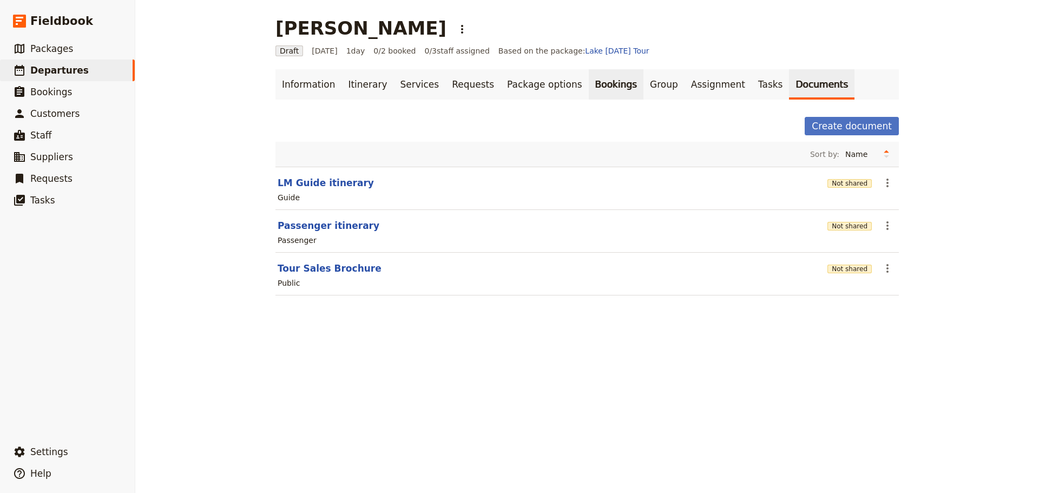
click at [589, 88] on link "Bookings" at bounding box center [616, 84] width 55 height 30
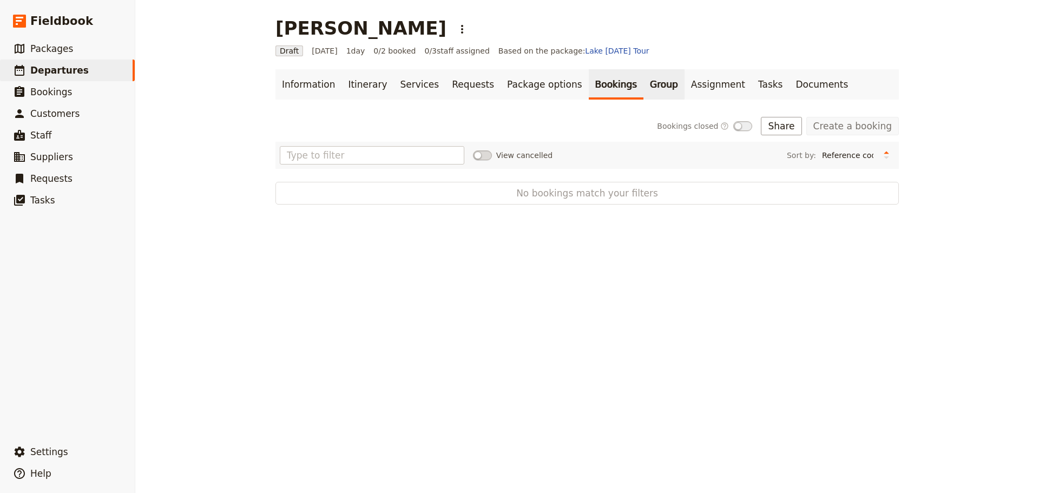
click at [644, 87] on link "Group" at bounding box center [664, 84] width 41 height 30
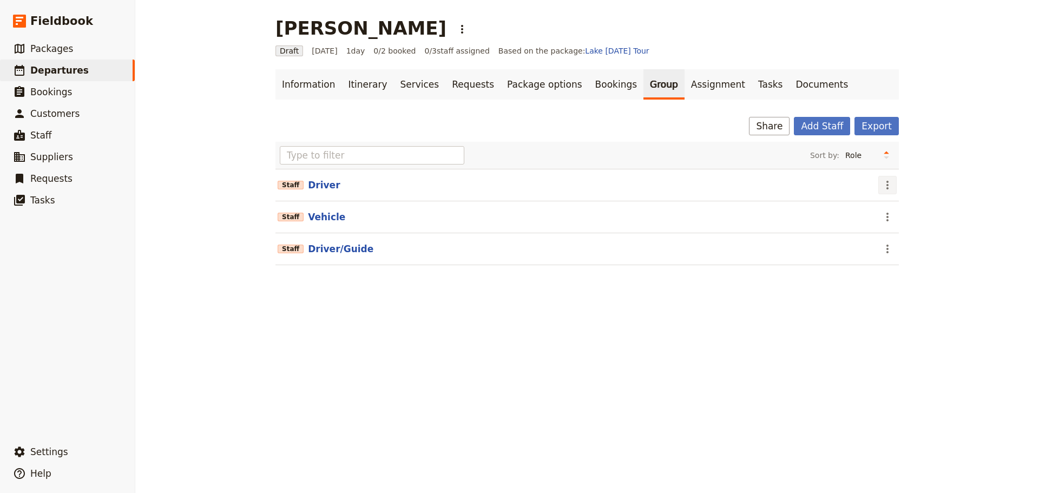
click at [886, 186] on icon "Actions" at bounding box center [887, 185] width 13 height 13
click at [896, 225] on span "Remove staff" at bounding box center [907, 224] width 50 height 11
click at [883, 187] on icon "Actions" at bounding box center [887, 185] width 13 height 13
click at [886, 222] on span "Remove staff" at bounding box center [907, 224] width 50 height 11
click at [883, 189] on icon "Actions" at bounding box center [887, 185] width 13 height 13
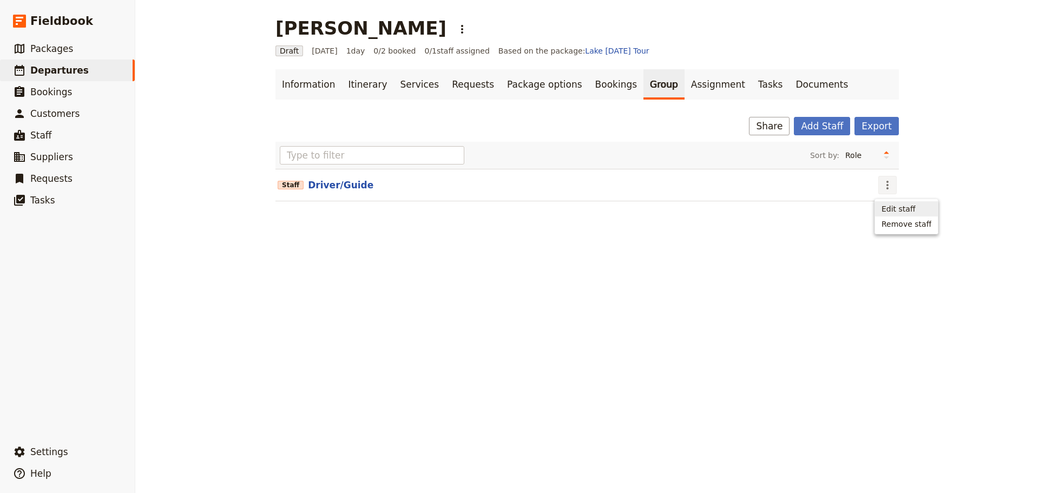
click at [886, 206] on span "Edit staff" at bounding box center [899, 209] width 34 height 11
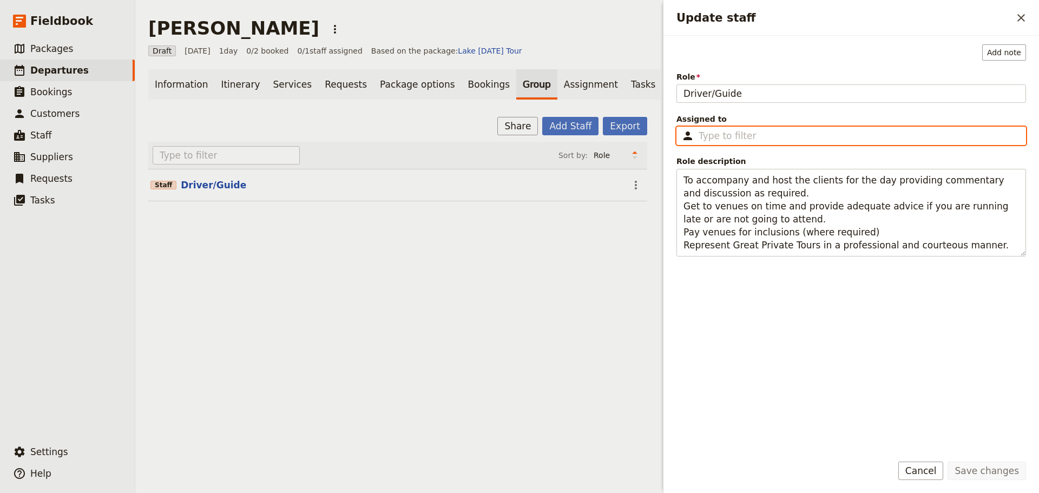
click at [746, 137] on input "Assigned to ​" at bounding box center [859, 135] width 320 height 13
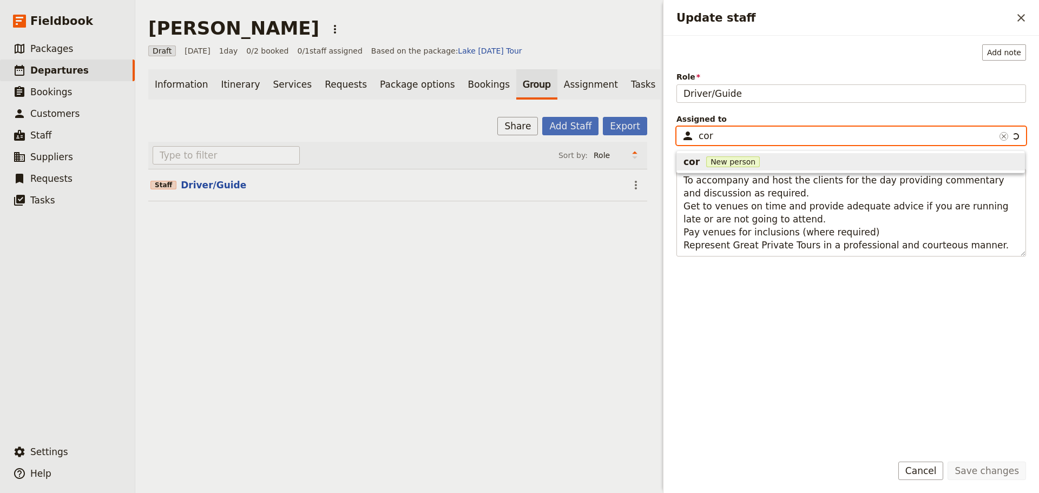
type input "[PERSON_NAME]"
click at [776, 159] on span "New person" at bounding box center [803, 161] width 54 height 11
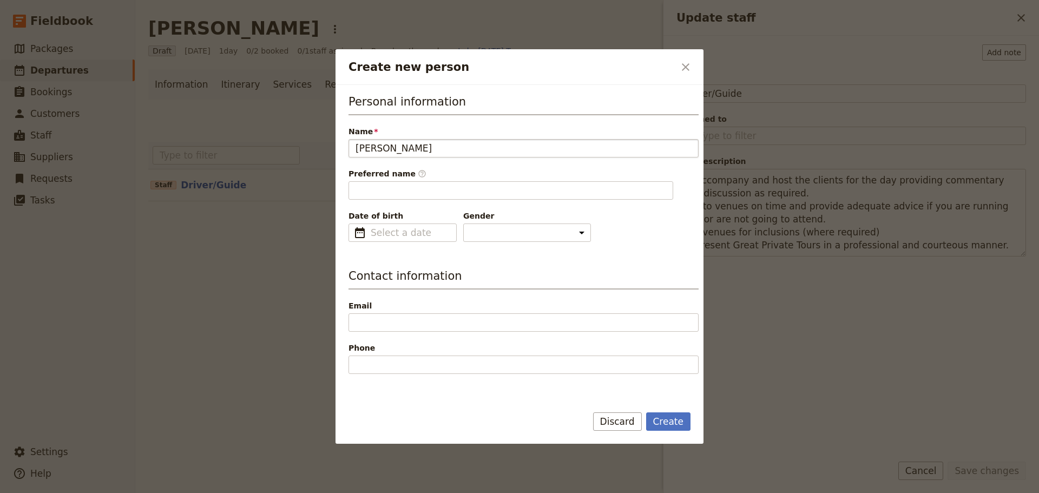
drag, startPoint x: 358, startPoint y: 150, endPoint x: 349, endPoint y: 151, distance: 8.7
click at [349, 151] on input "[PERSON_NAME]" at bounding box center [524, 148] width 350 height 18
click at [408, 148] on input "[PERSON_NAME]" at bounding box center [524, 148] width 350 height 18
type input "[PERSON_NAME]"
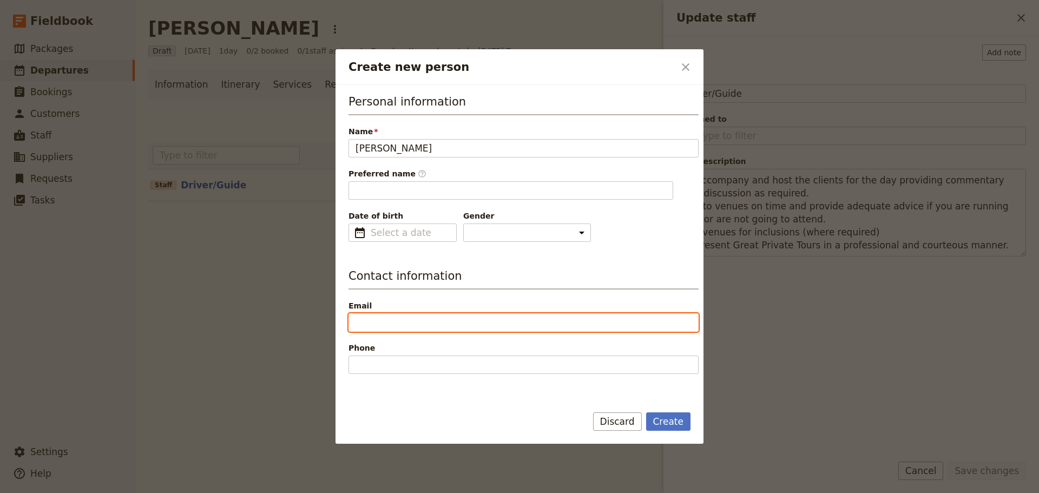
type input "[PERSON_NAME]"
click at [394, 323] on input "Email" at bounding box center [524, 322] width 350 height 18
paste input "[EMAIL_ADDRESS][DOMAIN_NAME]"
type input "[EMAIL_ADDRESS][DOMAIN_NAME]"
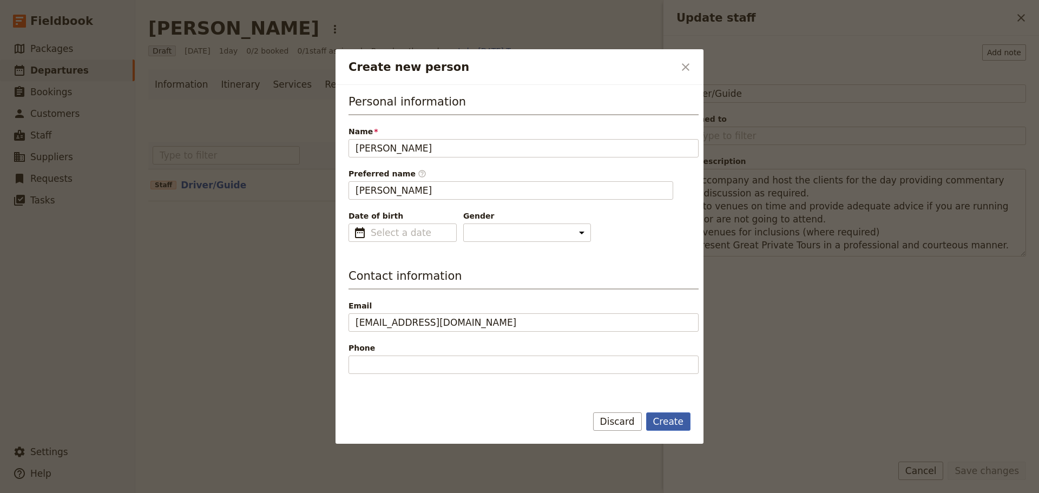
click at [679, 418] on button "Create" at bounding box center [668, 421] width 45 height 18
type input "[PERSON_NAME]"
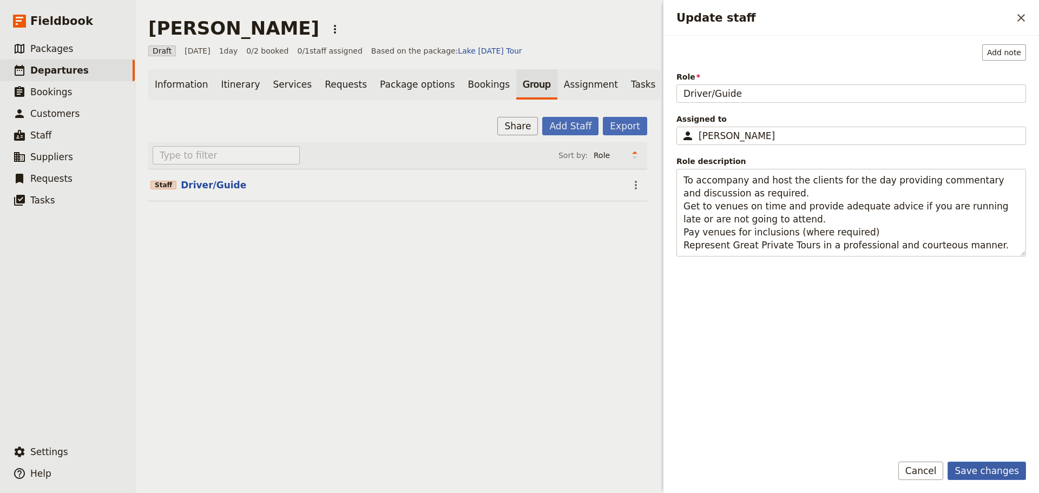
click at [1012, 467] on button "Save changes" at bounding box center [987, 471] width 78 height 18
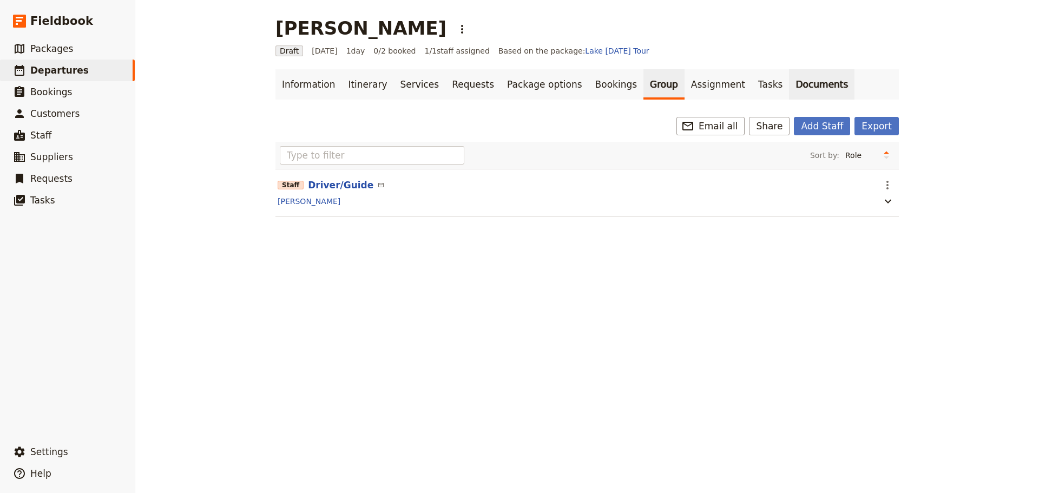
click at [789, 84] on link "Documents" at bounding box center [821, 84] width 65 height 30
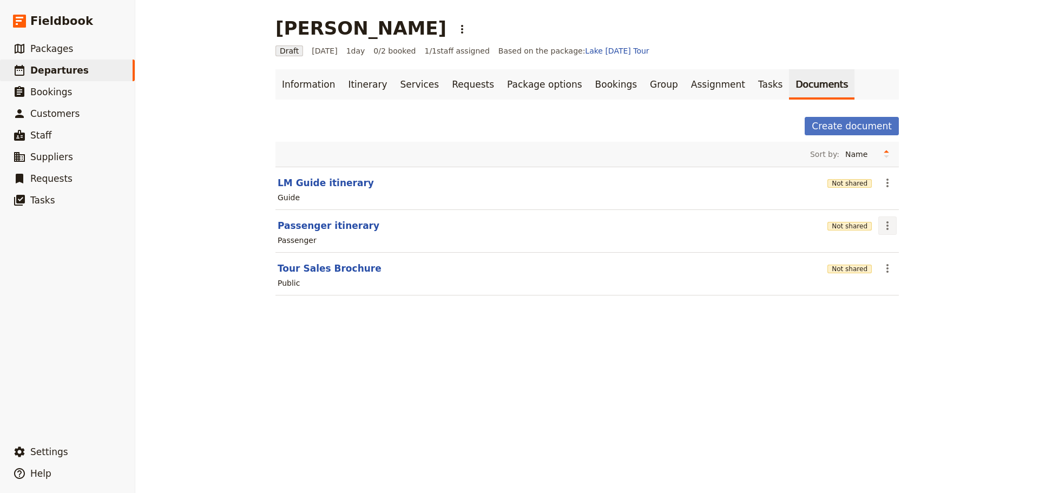
click at [885, 231] on icon "Actions" at bounding box center [887, 225] width 13 height 13
click at [888, 248] on span "Share" at bounding box center [893, 249] width 22 height 11
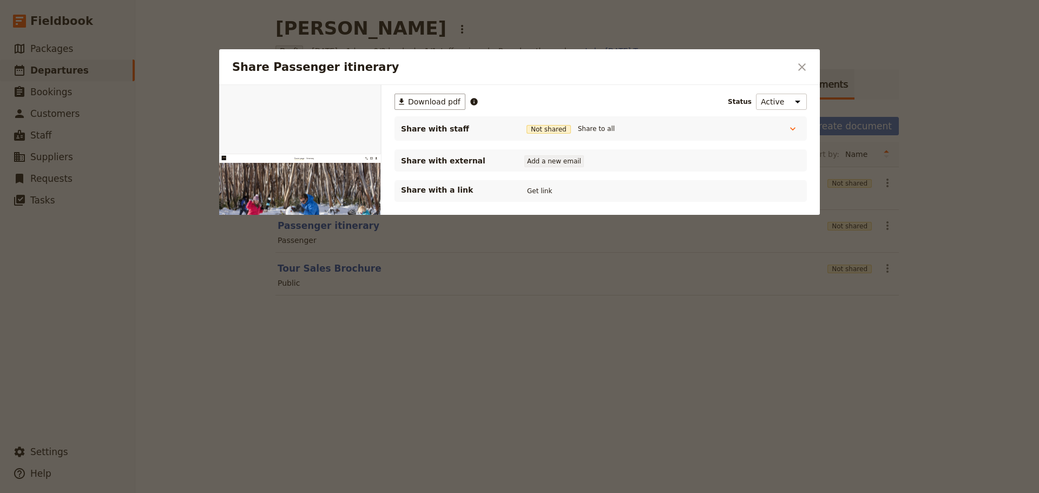
click at [546, 162] on button "Add a new email" at bounding box center [555, 161] width 60 height 12
type input "[PERSON_NAME][EMAIL_ADDRESS][DOMAIN_NAME]"
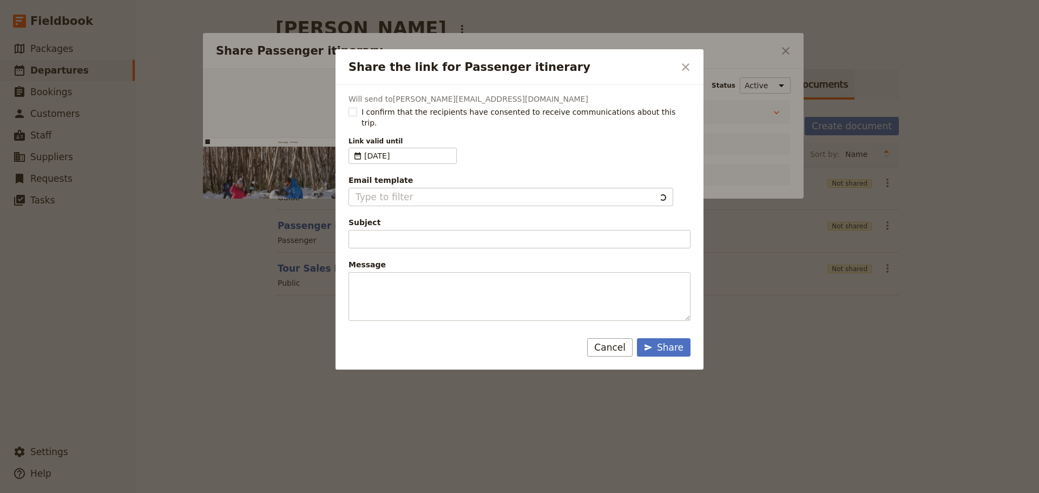
type input "Document shared with you: Passenger itinerary - Lake Mountain Snow Play Day"
type textarea "Good Morning / Afternoon, We are looking forward to welcoming you on our XYZ Da…"
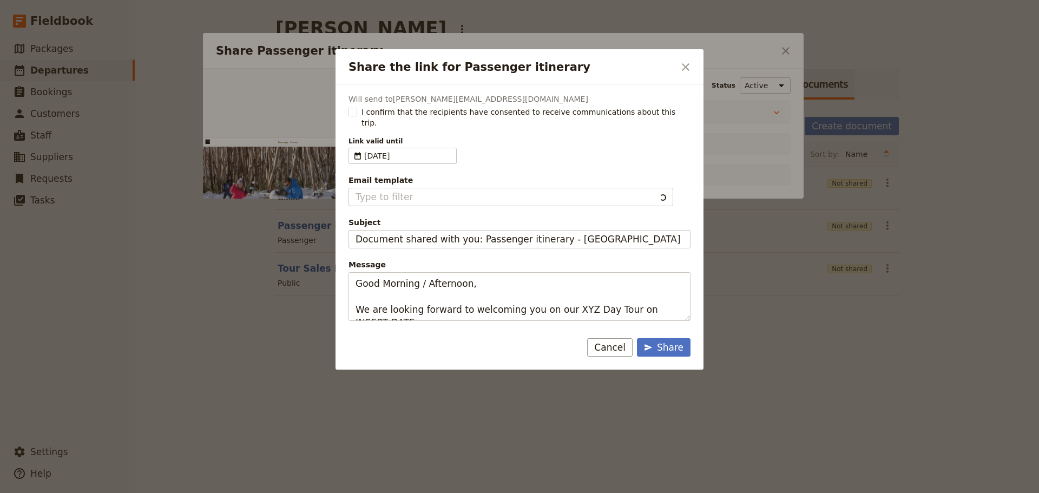
type input "Client Itinerary Template"
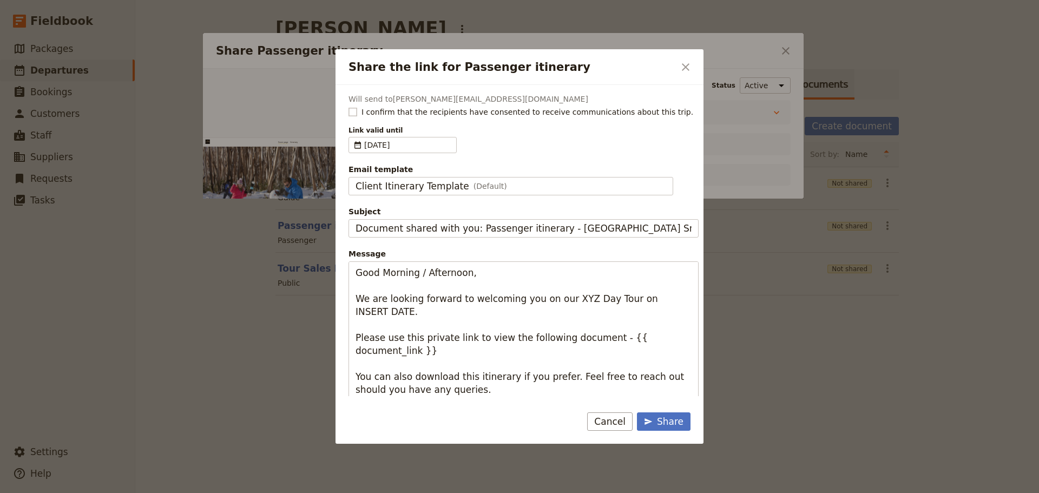
click at [352, 108] on rect "Share the link for Passenger itinerary" at bounding box center [353, 112] width 8 height 8
click at [349, 107] on input "I confirm that the recipients have consented to receive communications about th…" at bounding box center [348, 106] width 1 height 1
checkbox input "true"
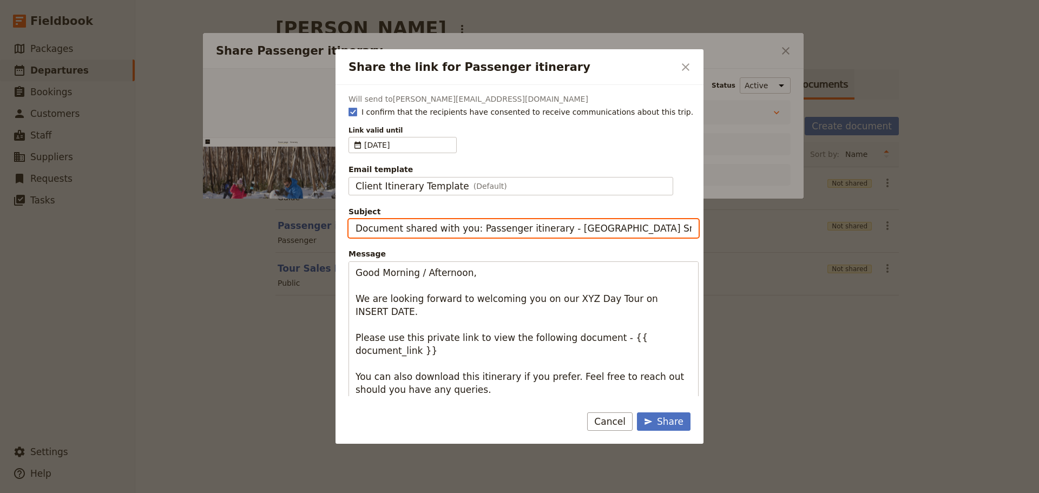
drag, startPoint x: 554, startPoint y: 228, endPoint x: 295, endPoint y: 232, distance: 259.3
click at [295, 493] on div "Share the link for Passenger itinerary ​ Will send to natalie.bogoias@gmail.com…" at bounding box center [519, 493] width 1039 height 0
click at [538, 224] on input "Lake Mountain Snow Play Day" at bounding box center [524, 228] width 350 height 18
click at [535, 231] on input "Lake Mountain Snow Play Day - Sat" at bounding box center [524, 228] width 350 height 18
type input "Lake Mountain Snow Play Day - Sat 23 August"
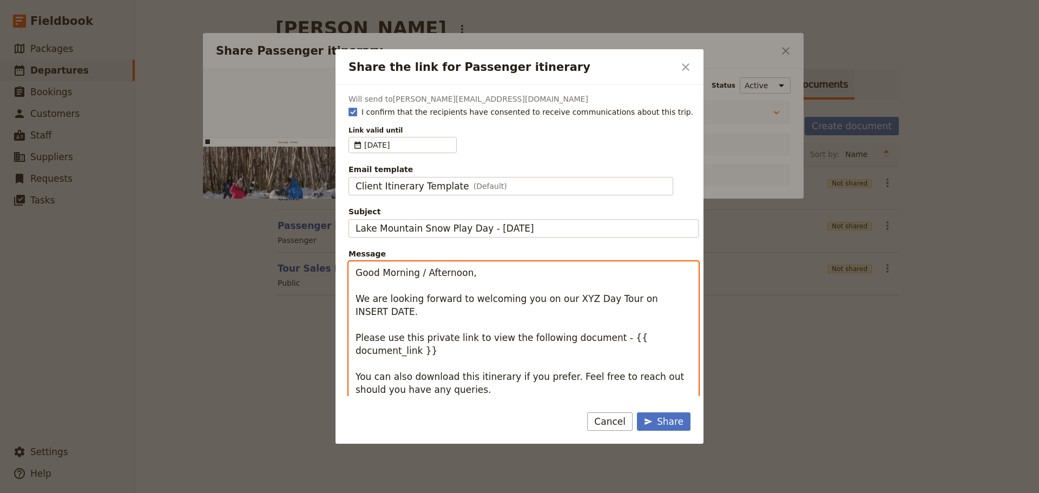
drag, startPoint x: 477, startPoint y: 278, endPoint x: 417, endPoint y: 278, distance: 60.6
click at [417, 278] on textarea "Good Morning / Afternoon, We are looking forward to welcoming you on our XYZ Da…" at bounding box center [524, 350] width 350 height 179
click at [564, 296] on textarea "Good Morning Natalie We are looking forward to welcoming you on our XYZ Day Tou…" at bounding box center [524, 350] width 350 height 179
drag, startPoint x: 480, startPoint y: 311, endPoint x: 433, endPoint y: 312, distance: 47.1
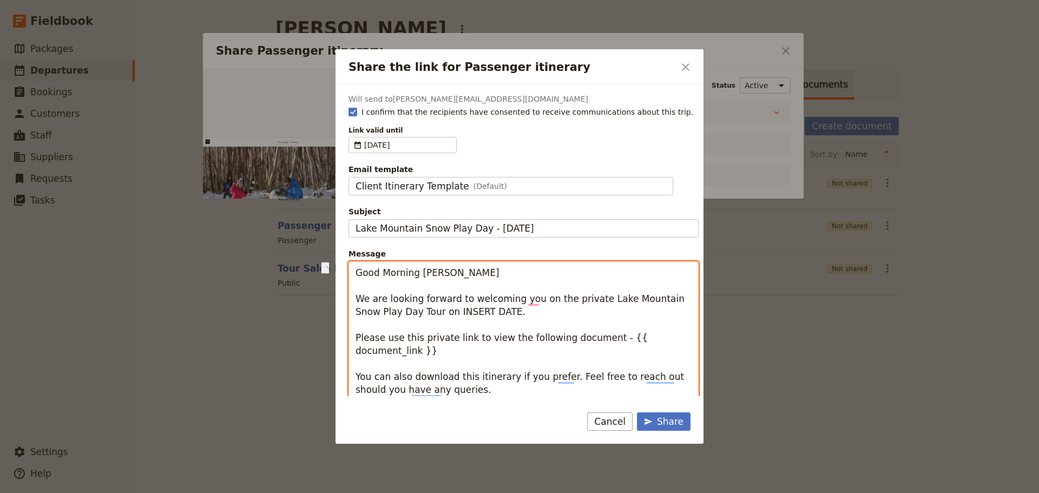
click at [432, 312] on textarea "Good Morning Natalie We are looking forward to welcoming you on the private Lak…" at bounding box center [524, 357] width 350 height 192
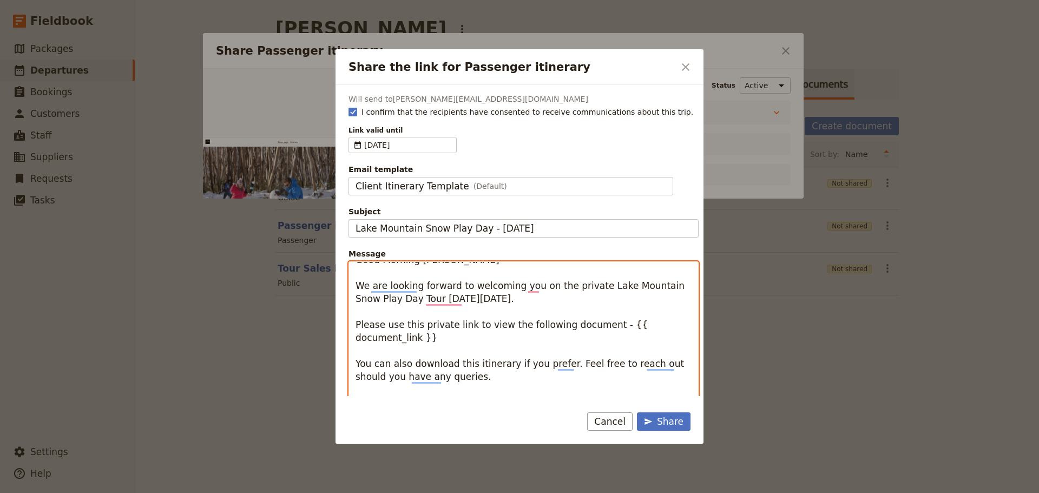
scroll to position [0, 0]
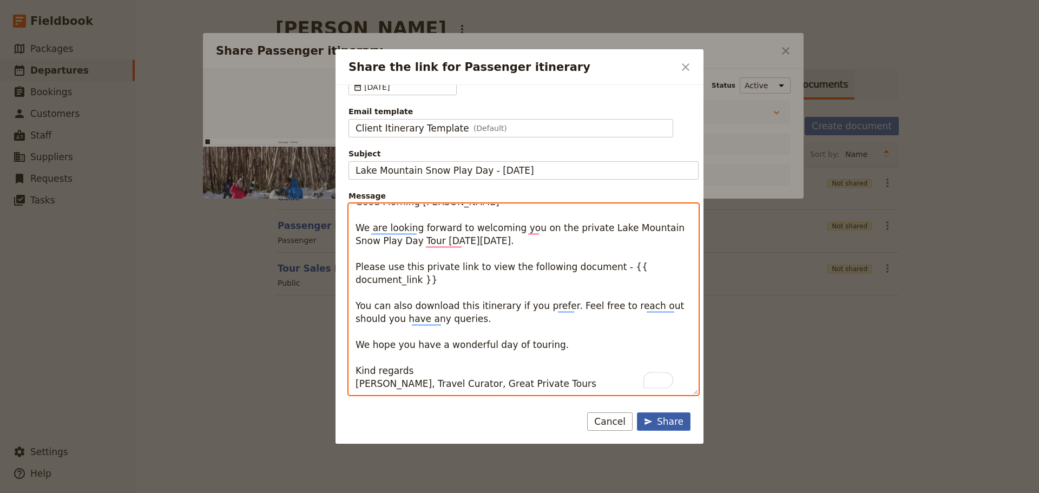
type textarea "Good Morning Natalie We are looking forward to welcoming you on the private Lak…"
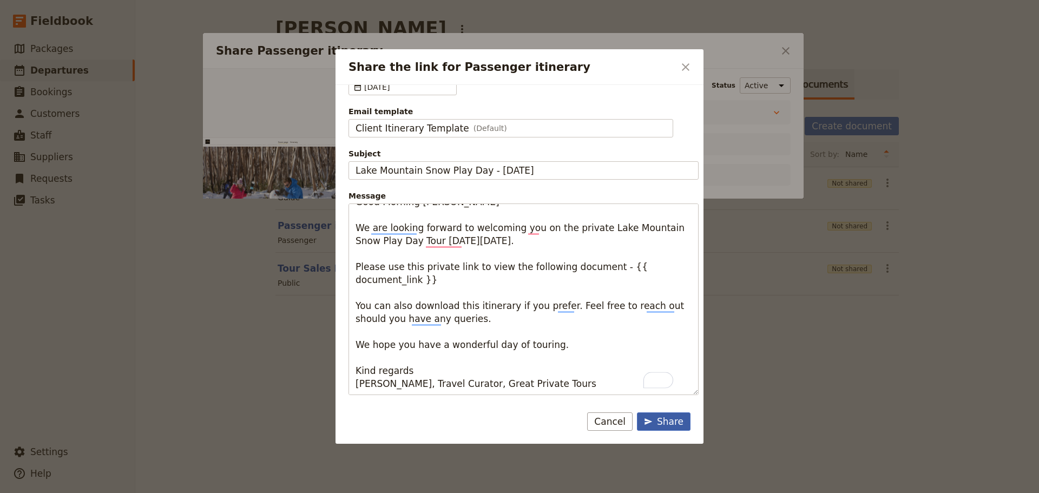
click at [673, 421] on div "Share" at bounding box center [664, 421] width 40 height 13
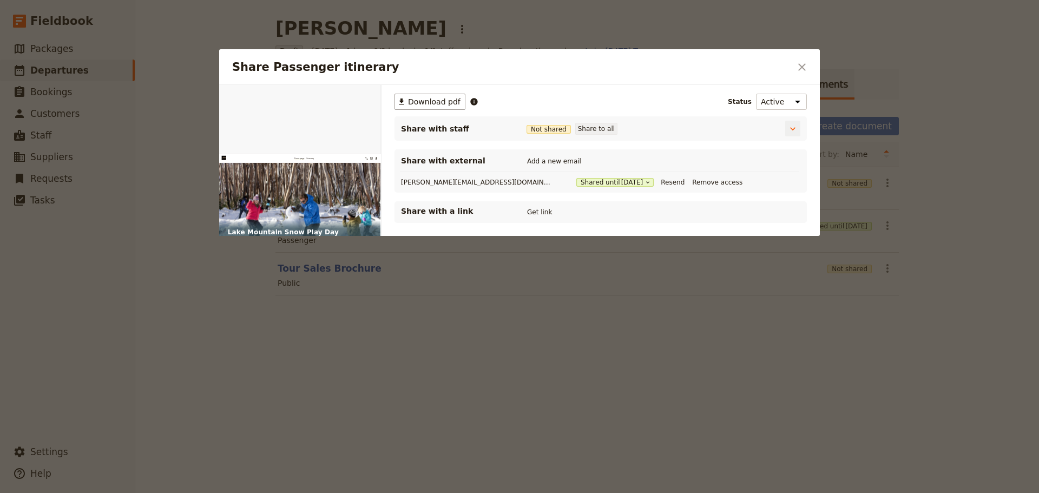
click at [589, 130] on button "Share to all" at bounding box center [596, 129] width 42 height 12
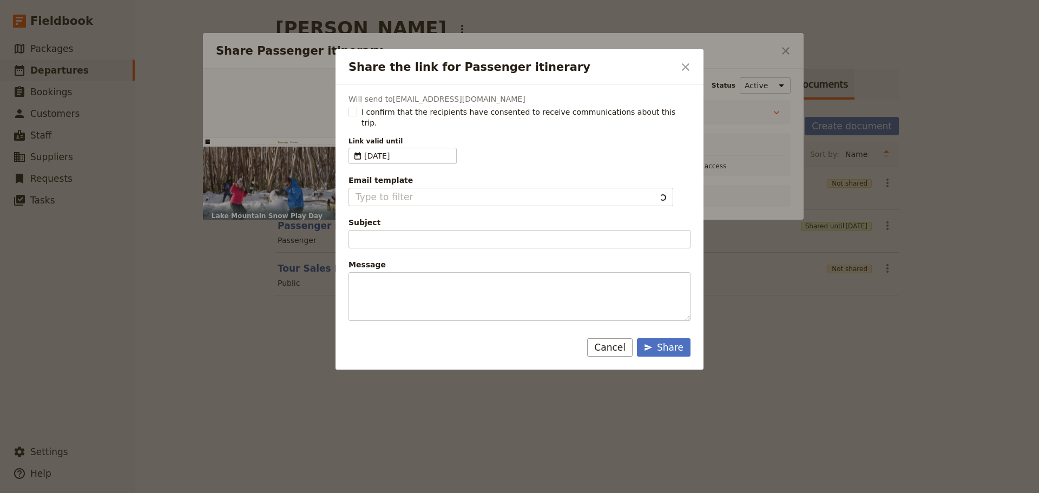
type input "Document shared with you: Passenger itinerary - Lake Mountain Snow Play Day"
type textarea "Good Morning / Afternoon, We are looking forward to welcoming you on our XYZ Da…"
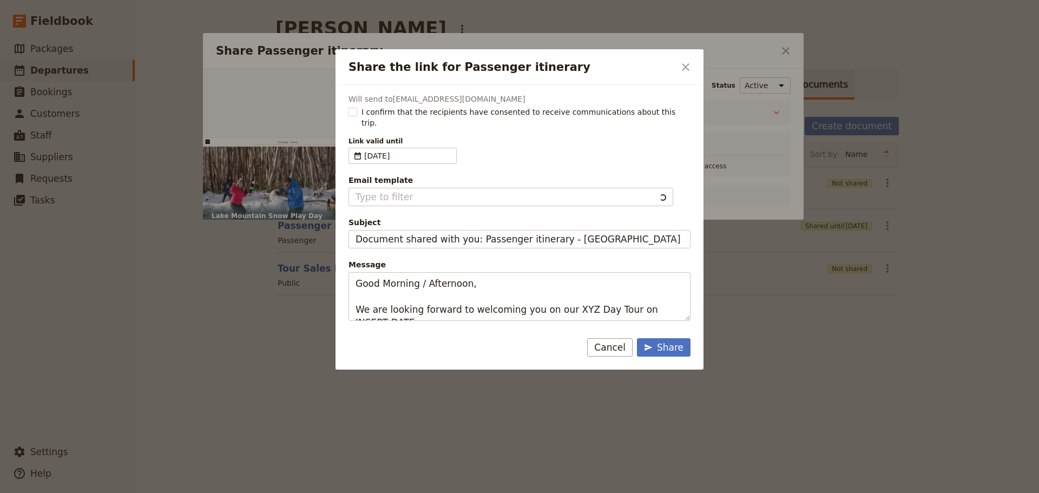
type input "Client Itinerary Template"
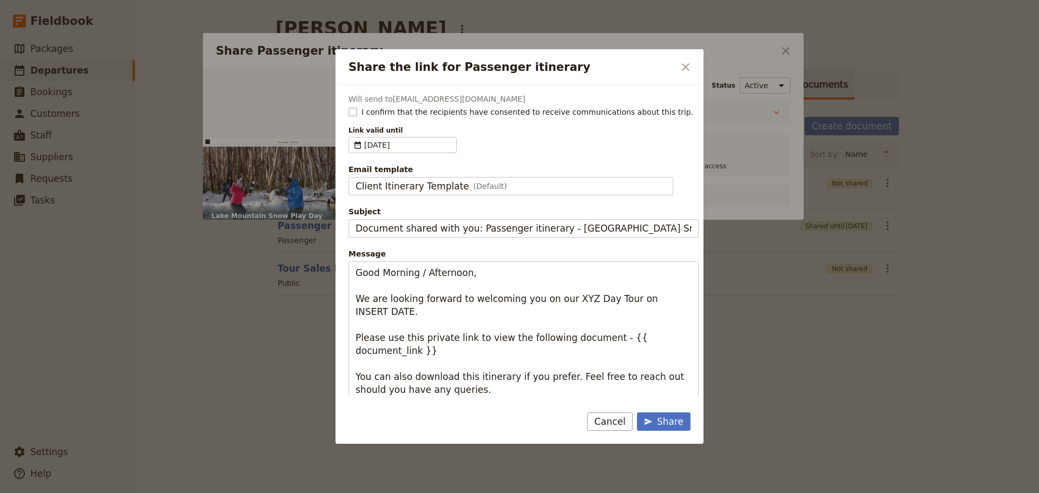
click at [355, 112] on rect "Share the link for Passenger itinerary" at bounding box center [353, 112] width 8 height 8
click at [349, 107] on input "I confirm that the recipients have consented to receive communications about th…" at bounding box center [348, 106] width 1 height 1
checkbox input "true"
click at [669, 421] on div "Share" at bounding box center [664, 421] width 40 height 13
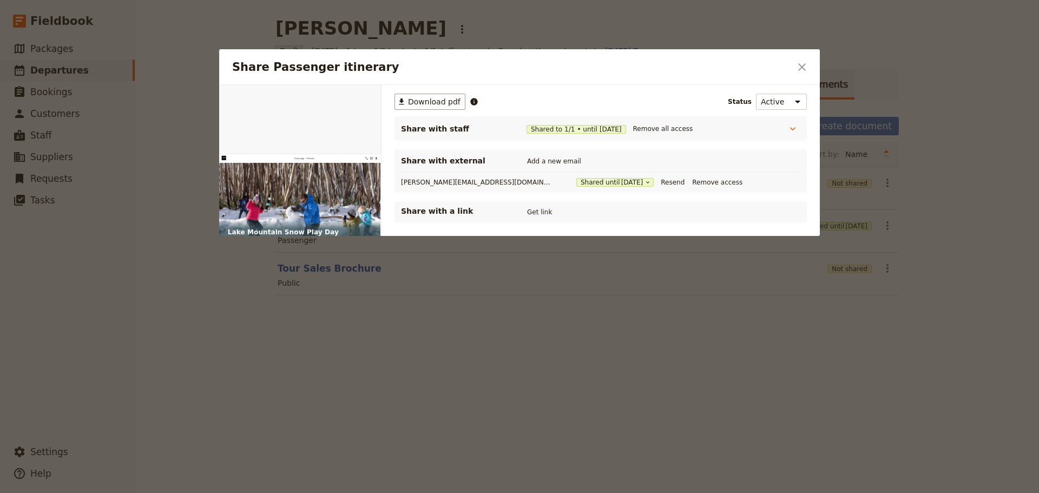
click at [796, 69] on icon "Close dialog" at bounding box center [802, 67] width 13 height 13
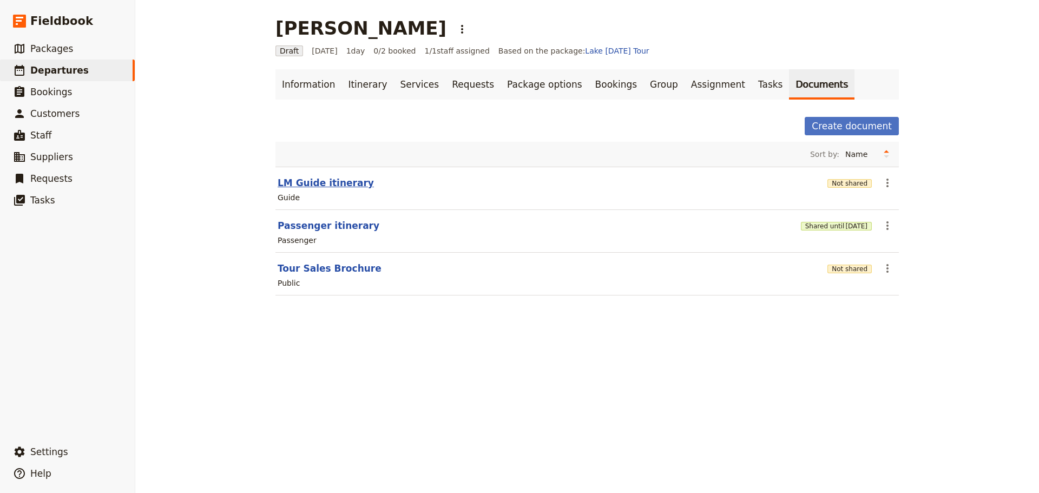
click at [324, 187] on button "LM Guide itinerary" at bounding box center [326, 182] width 96 height 13
select select "STAFF"
select select "RUN_SHEET"
select select "DEFAULT"
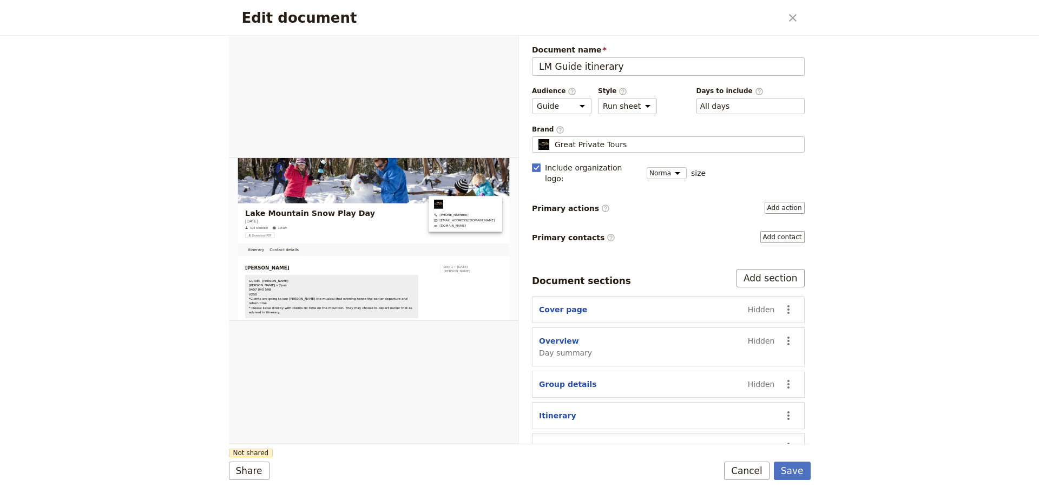
click at [754, 471] on button "Cancel" at bounding box center [746, 471] width 45 height 18
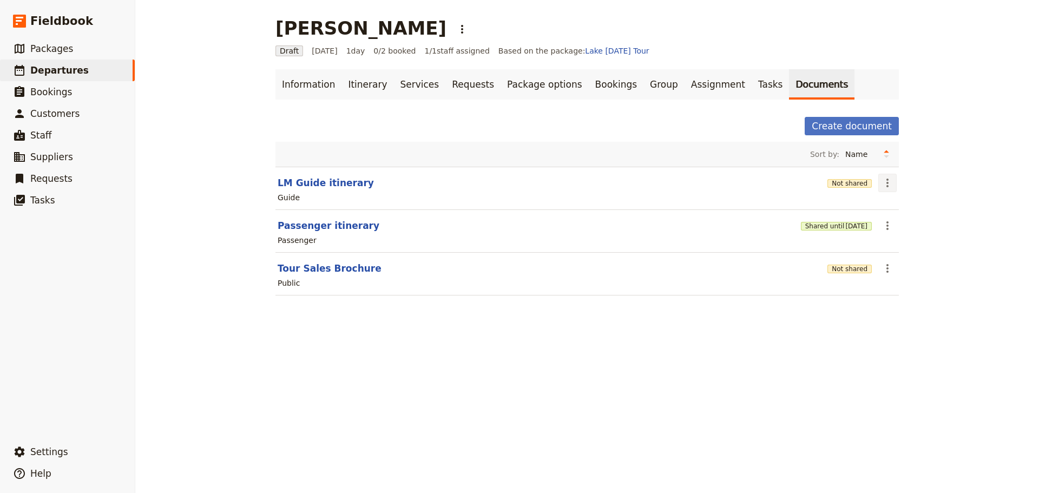
click at [890, 176] on button "​" at bounding box center [888, 183] width 18 height 18
click at [892, 201] on button "Share" at bounding box center [914, 206] width 78 height 15
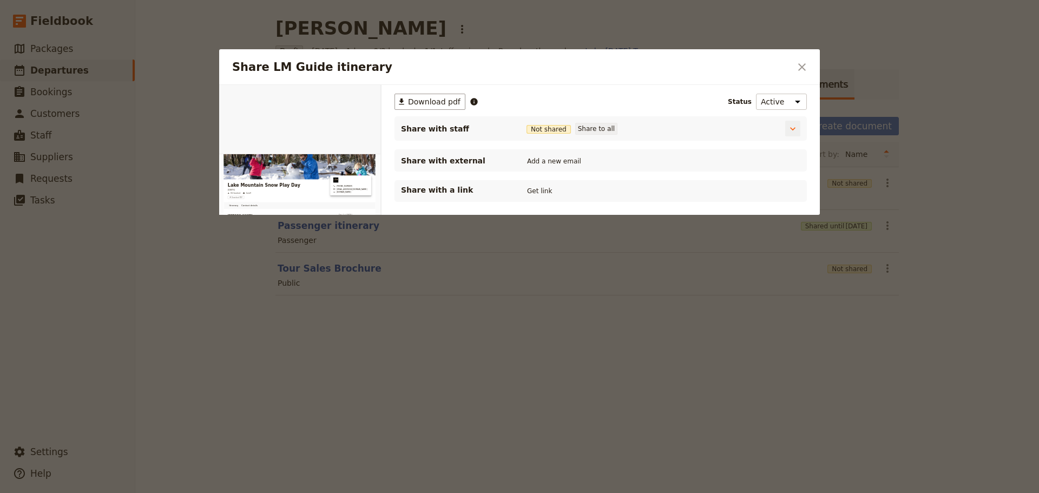
click at [591, 134] on button "Share to all" at bounding box center [596, 129] width 42 height 12
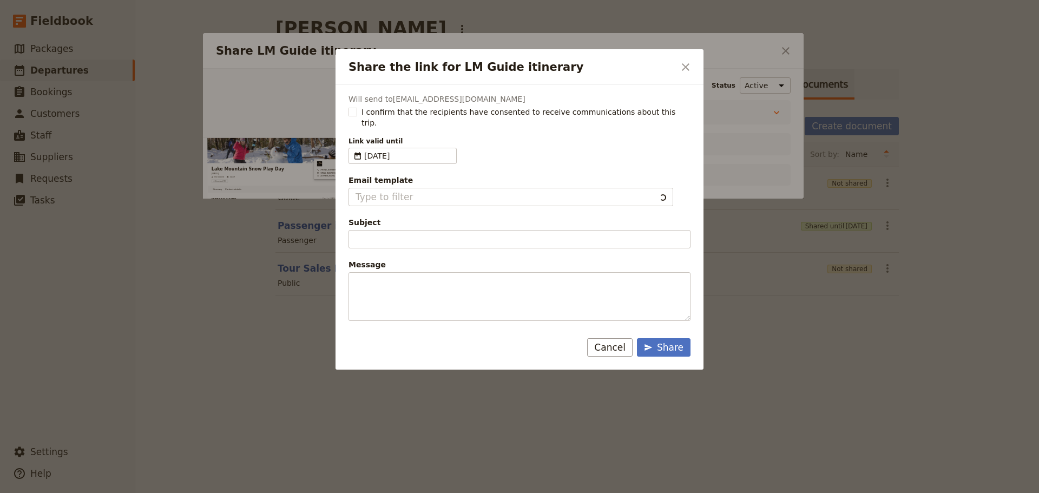
type input "Document shared with you: LM Guide itinerary - Lake Mountain Snow Play Day"
type textarea "Good Morning / Afternoon, We are looking forward to welcoming you on our XYZ Da…"
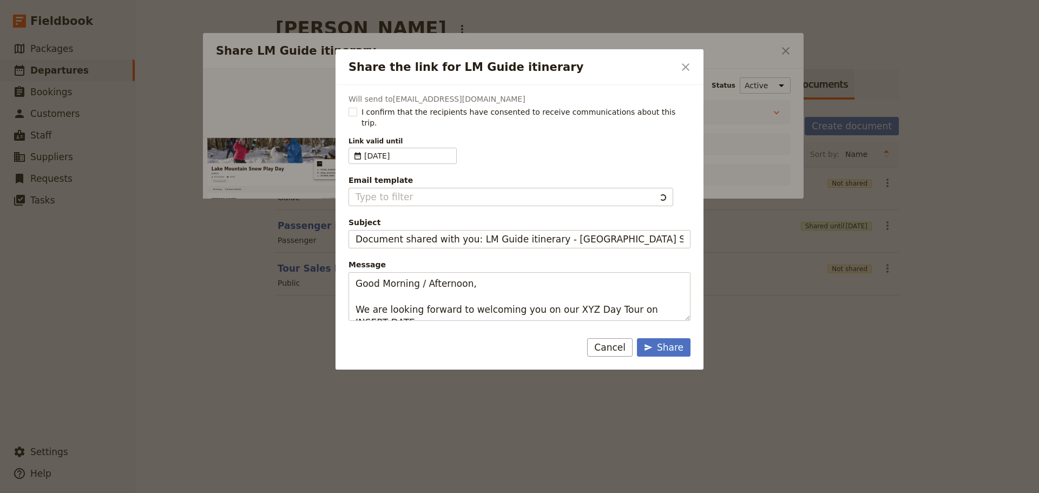
type input "Client Itinerary Template"
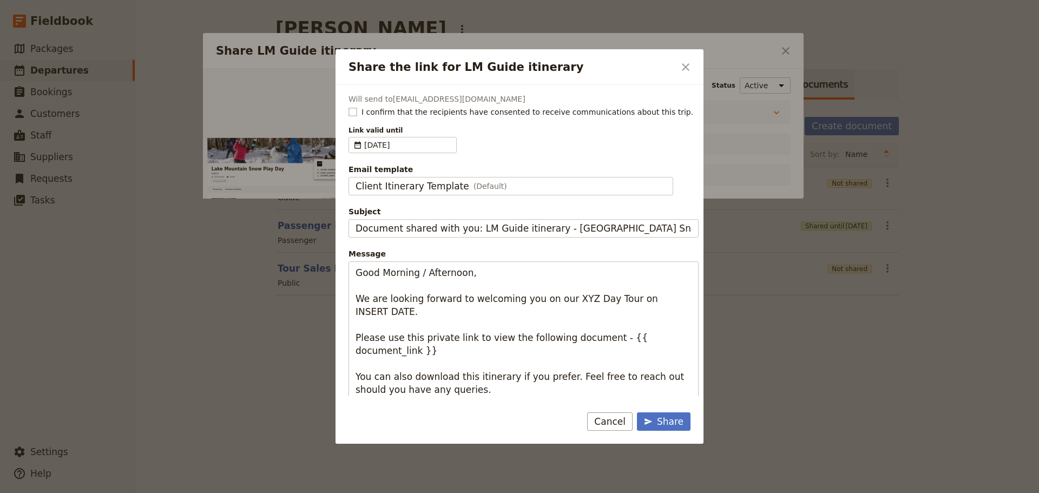
click at [349, 112] on rect "Share the link for LM Guide itinerary" at bounding box center [353, 112] width 8 height 8
click at [349, 107] on input "I confirm that the recipients have consented to receive communications about th…" at bounding box center [348, 106] width 1 height 1
checkbox input "true"
click at [501, 187] on div "Client Itinerary Template (Default)" at bounding box center [511, 186] width 311 height 13
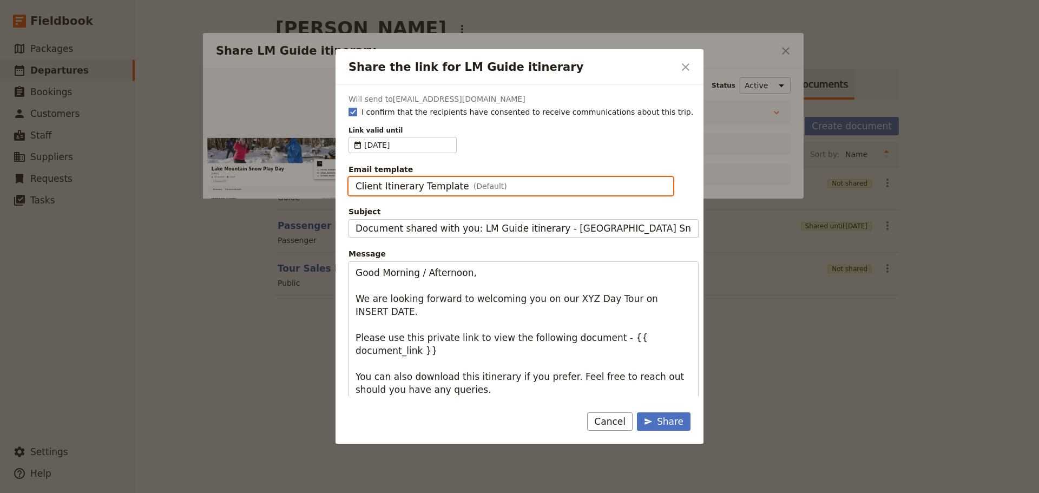
click at [356, 178] on input "Client Itinerary Template" at bounding box center [355, 177] width 1 height 1
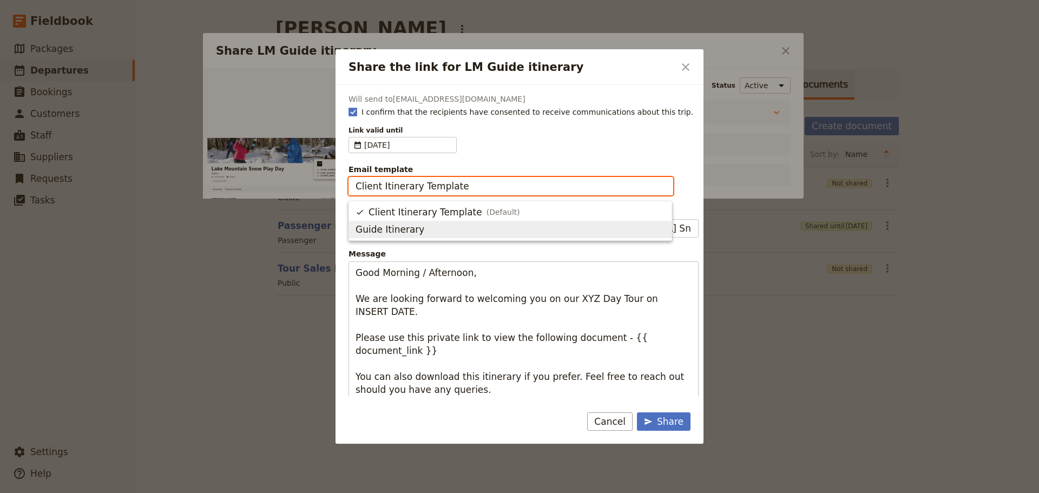
click at [475, 228] on span "Guide Itinerary" at bounding box center [511, 229] width 310 height 13
type input "Guide Itinerary"
type input "TOUR NAME & Date"
type textarea "Hi {{ contact_name }} Please find a link to your upcoming tour of Lake Mountain…"
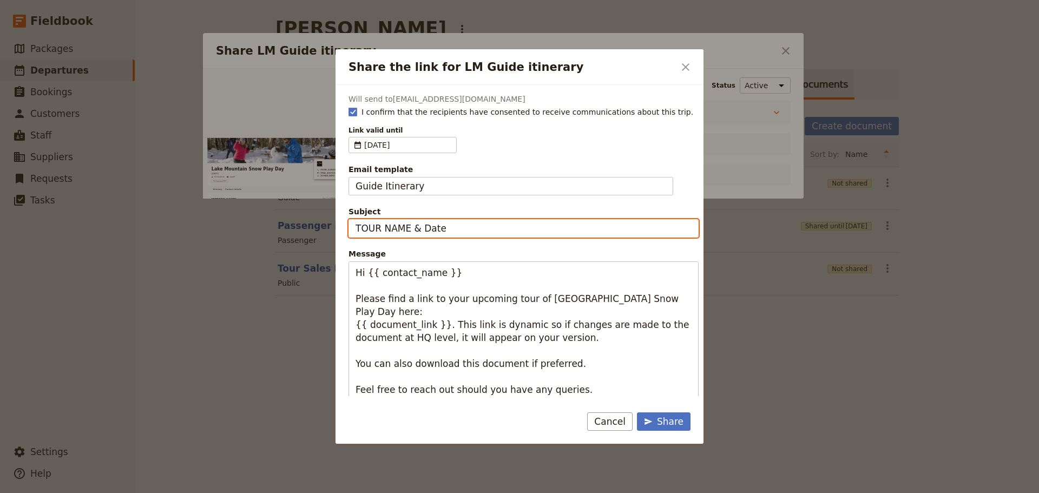
drag, startPoint x: 466, startPoint y: 231, endPoint x: 253, endPoint y: 233, distance: 212.7
click at [253, 493] on div "Share the link for LM Guide itinerary ​ Will send to CoryCorbett@gmail.com I co…" at bounding box center [519, 493] width 1039 height 0
type input "Lake Mountain Snow Play - Sat 23 Aug"
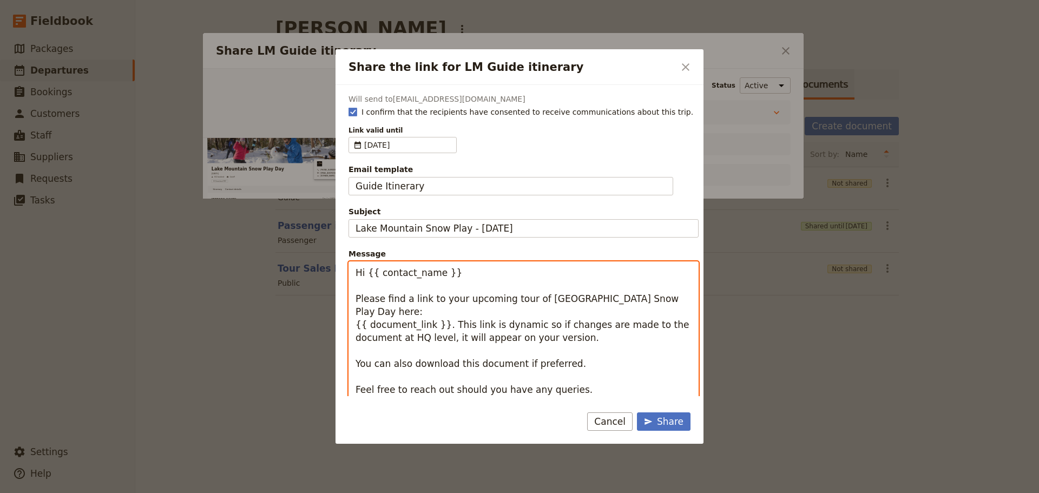
drag, startPoint x: 450, startPoint y: 273, endPoint x: 367, endPoint y: 274, distance: 82.8
click at [367, 274] on textarea "Hi {{ contact_name }} Please find a link to your upcoming tour of Lake Mountain…" at bounding box center [524, 344] width 350 height 166
type textarea "Hi Cory Please find a link to your upcoming tour of Lake Mountain Snow Play Day…"
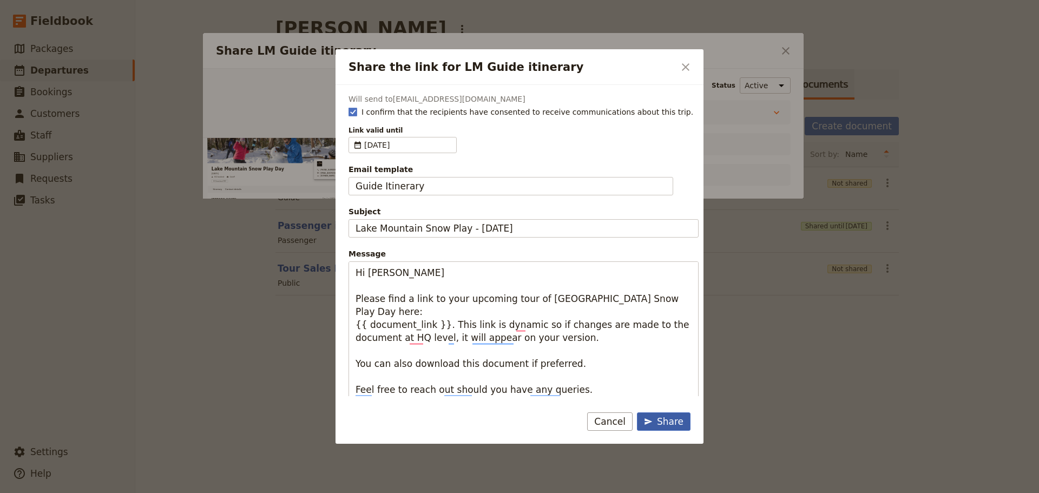
click at [658, 424] on div "Share" at bounding box center [664, 421] width 40 height 13
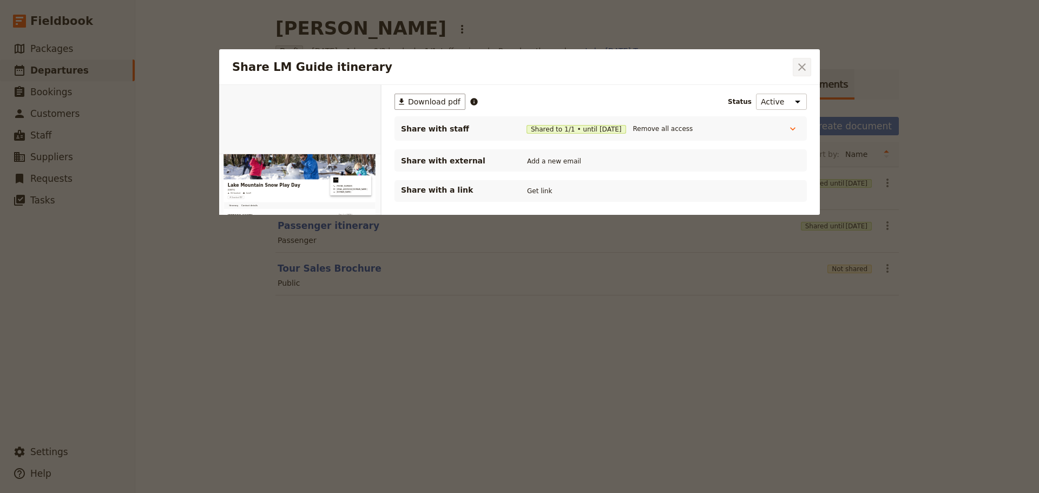
click at [810, 65] on button "​" at bounding box center [802, 67] width 18 height 18
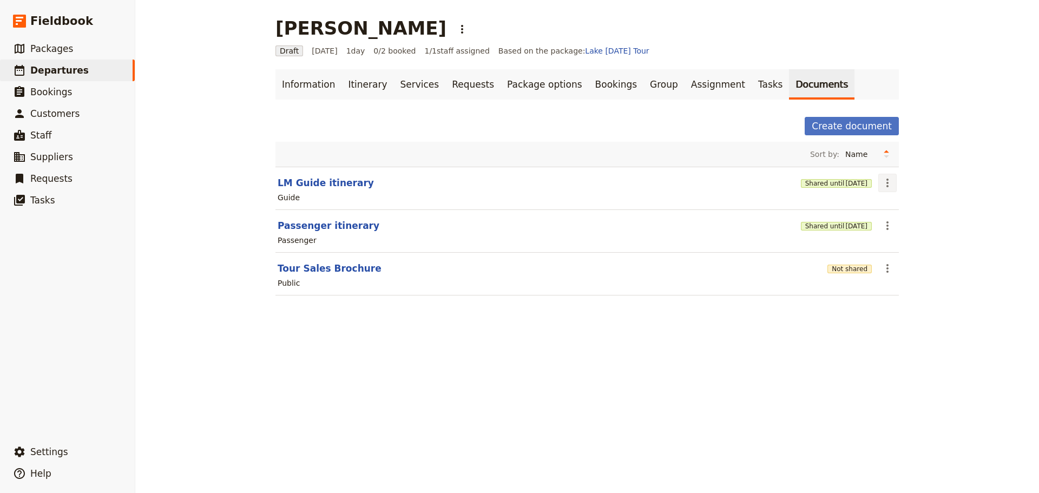
click at [883, 189] on icon "Actions" at bounding box center [887, 182] width 13 height 13
click at [901, 204] on span "Share" at bounding box center [914, 206] width 65 height 11
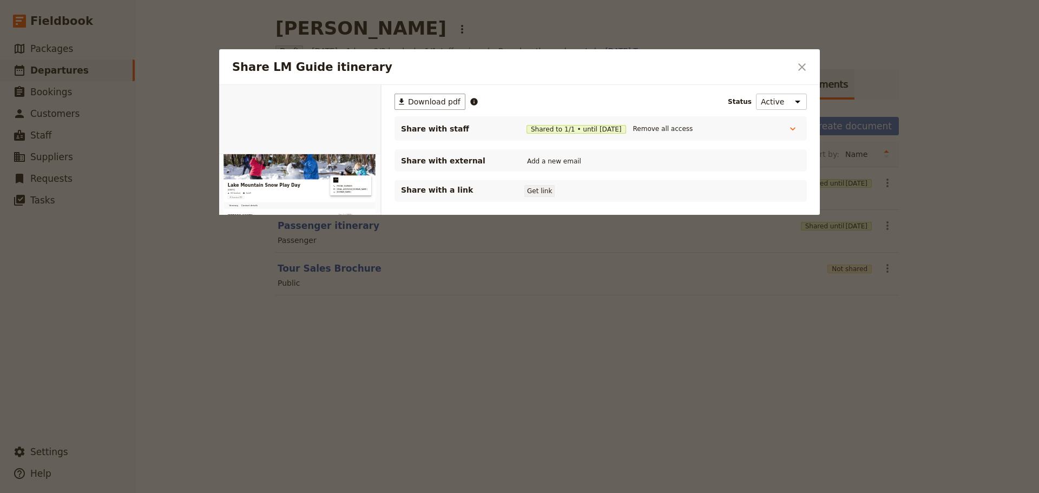
click at [538, 192] on button "Get link" at bounding box center [540, 191] width 30 height 12
click at [809, 69] on button "​" at bounding box center [802, 67] width 18 height 18
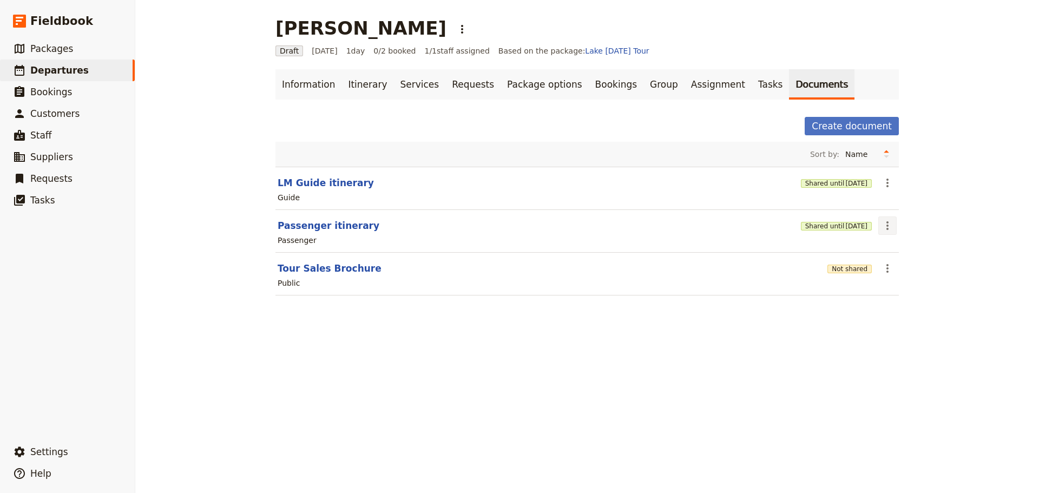
click at [886, 223] on icon "Actions" at bounding box center [887, 225] width 13 height 13
click at [892, 250] on span "Share" at bounding box center [893, 249] width 22 height 11
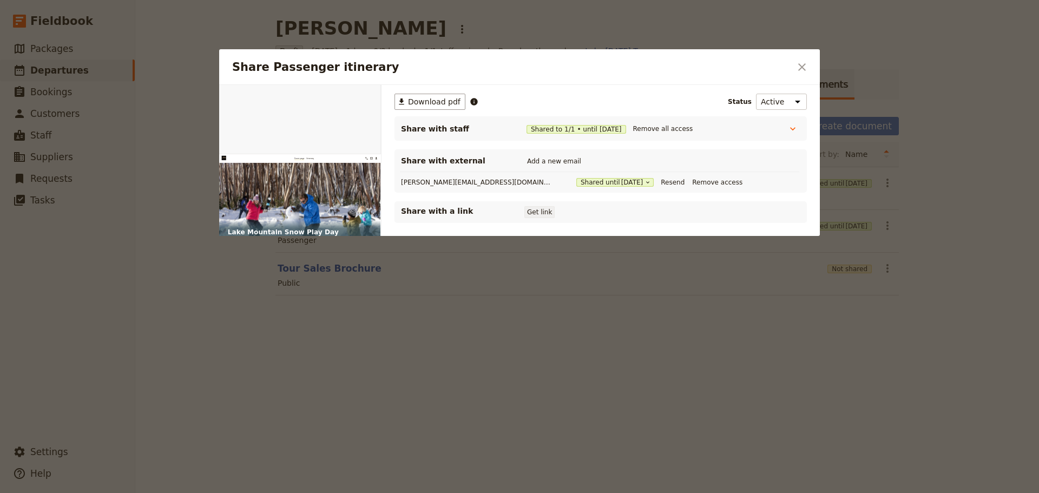
click at [543, 213] on button "Get link" at bounding box center [540, 212] width 30 height 12
click at [804, 67] on icon "Close dialog" at bounding box center [802, 67] width 13 height 13
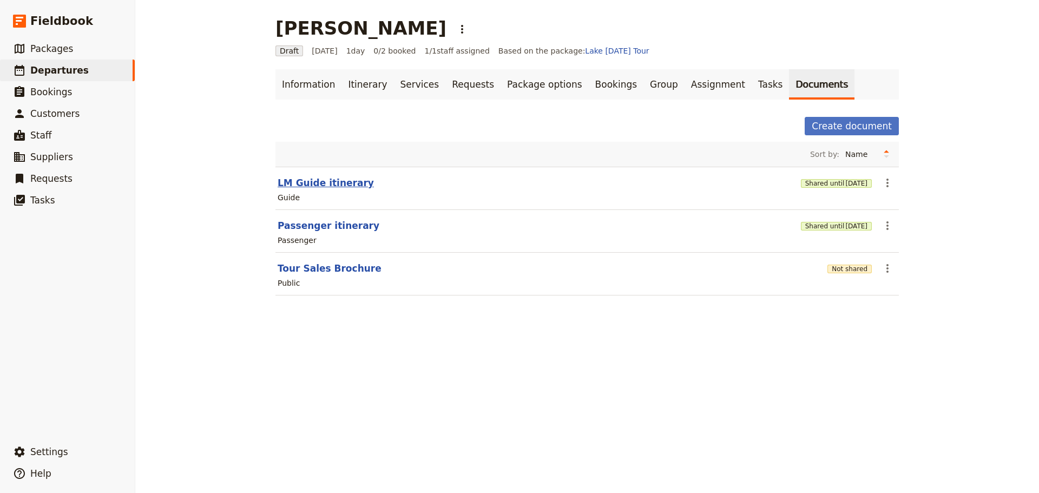
click at [311, 184] on button "LM Guide itinerary" at bounding box center [326, 182] width 96 height 13
select select "STAFF"
select select "RUN_SHEET"
select select "DEFAULT"
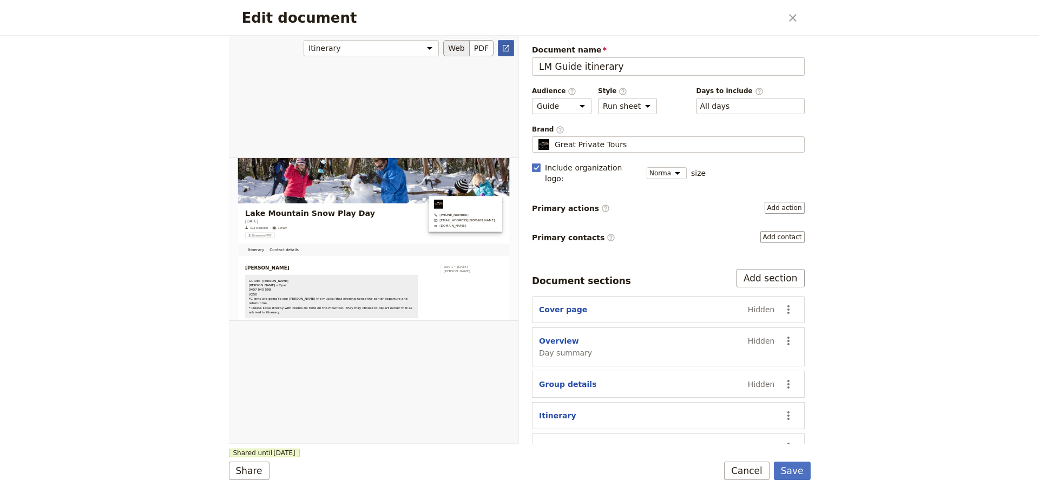
click at [504, 43] on link "​" at bounding box center [506, 48] width 16 height 16
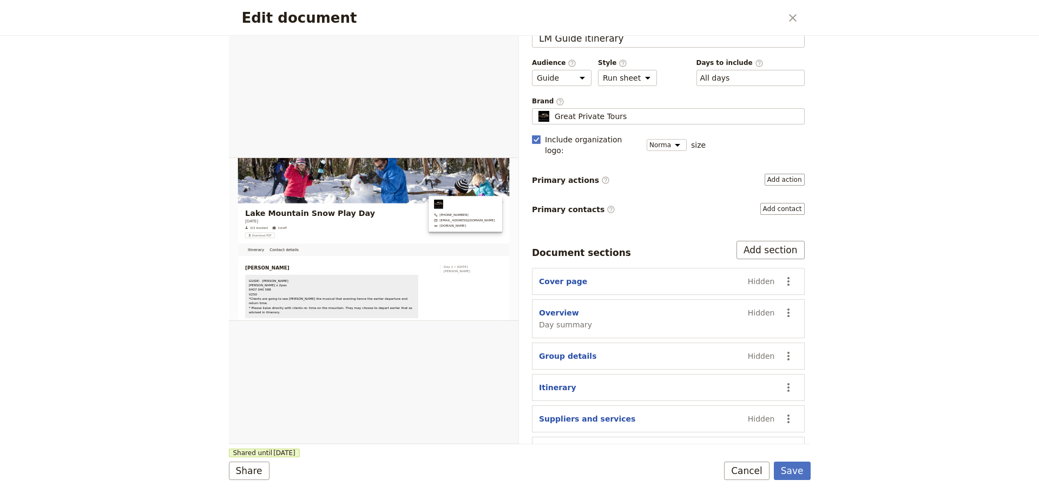
scroll to position [41, 0]
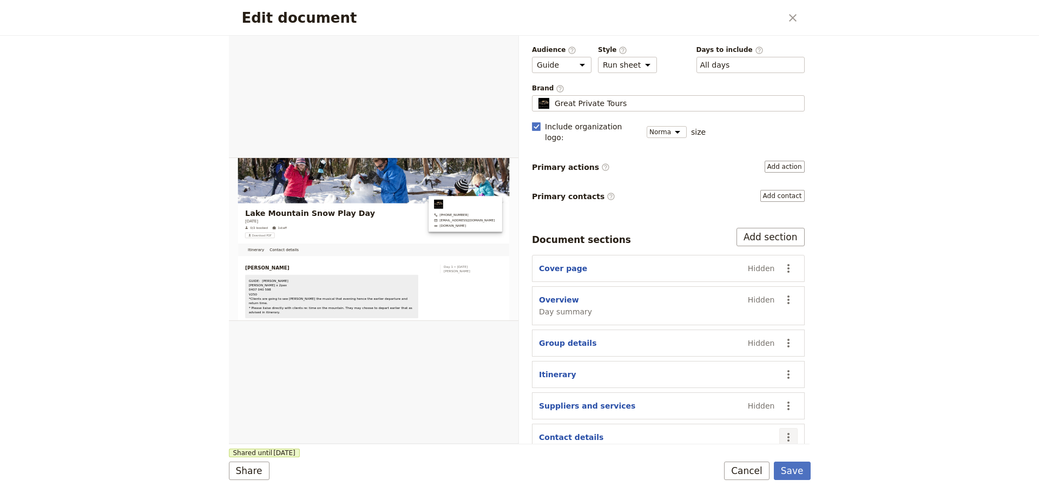
click at [783, 431] on icon "Actions" at bounding box center [788, 437] width 13 height 13
click at [736, 397] on span "Hide section" at bounding box center [738, 401] width 88 height 11
click at [797, 469] on button "Save" at bounding box center [792, 471] width 37 height 18
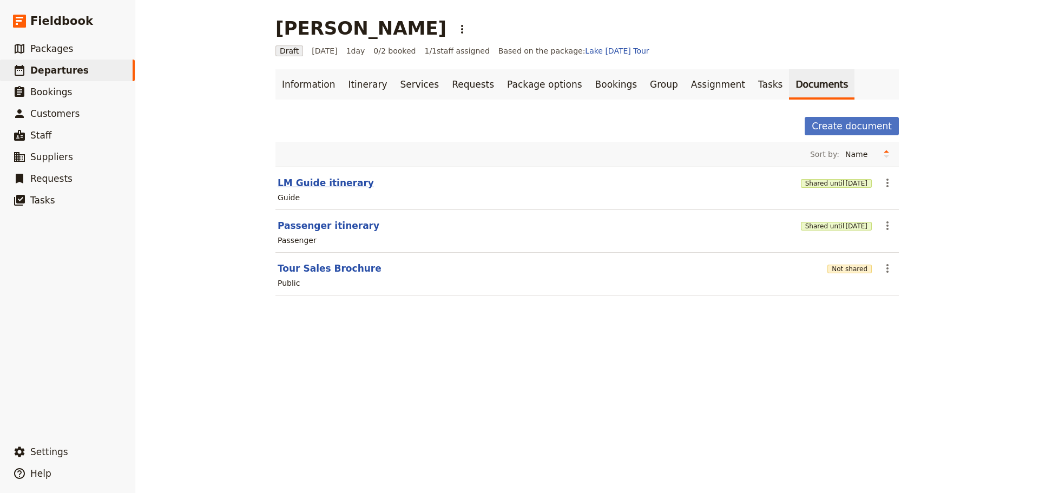
click at [322, 177] on button "LM Guide itinerary" at bounding box center [326, 182] width 96 height 13
select select "STAFF"
select select "RUN_SHEET"
select select "DEFAULT"
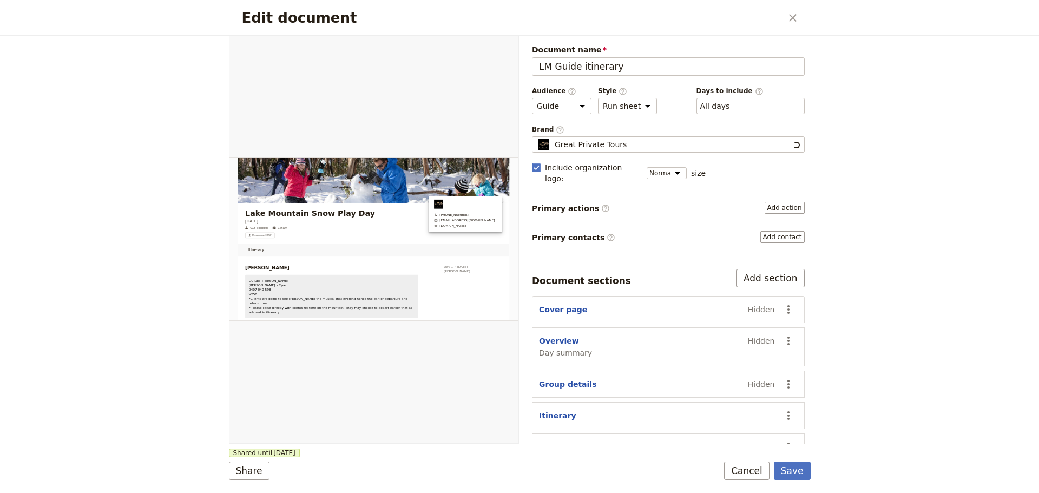
scroll to position [0, 0]
click at [506, 43] on link "​" at bounding box center [506, 48] width 16 height 16
click at [748, 476] on button "Cancel" at bounding box center [746, 471] width 45 height 18
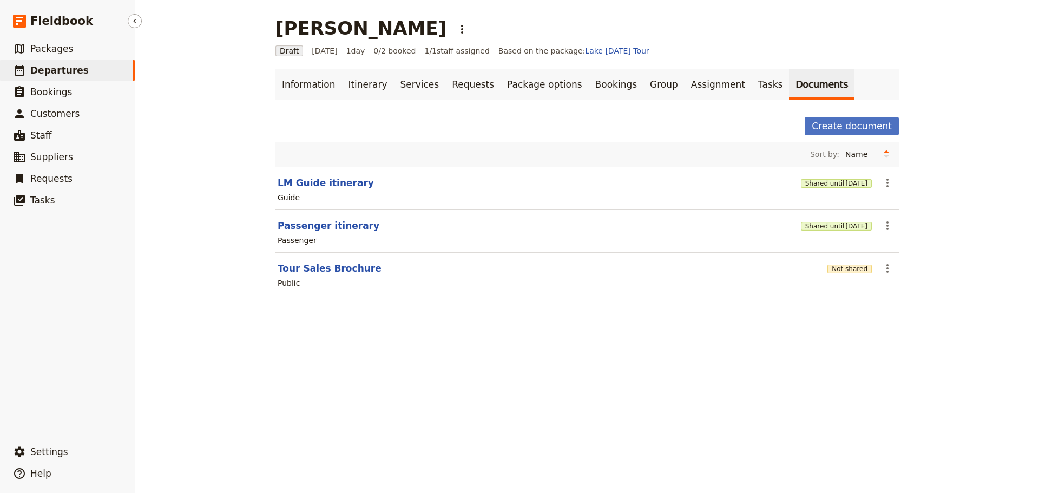
click at [53, 73] on span "Departures" at bounding box center [59, 70] width 58 height 11
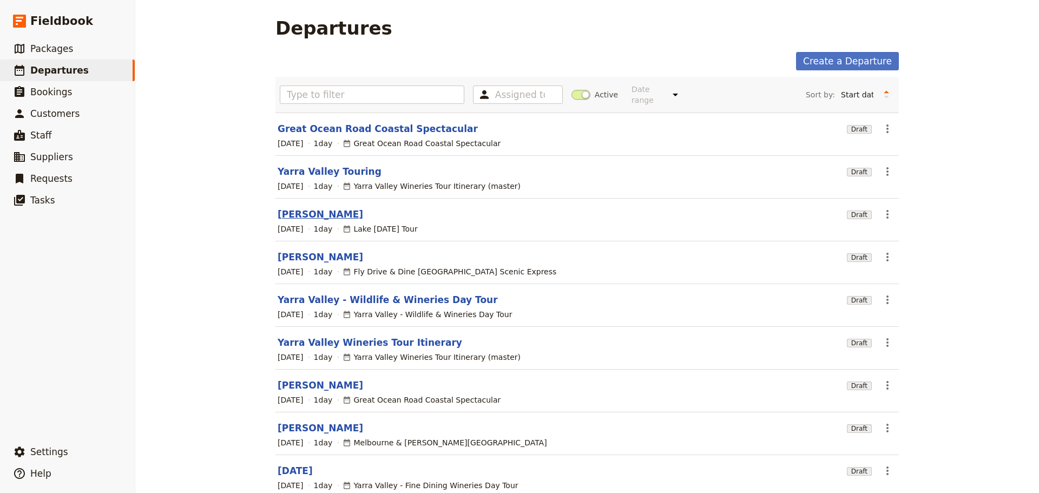
click at [296, 208] on link "[PERSON_NAME]" at bounding box center [321, 214] width 86 height 13
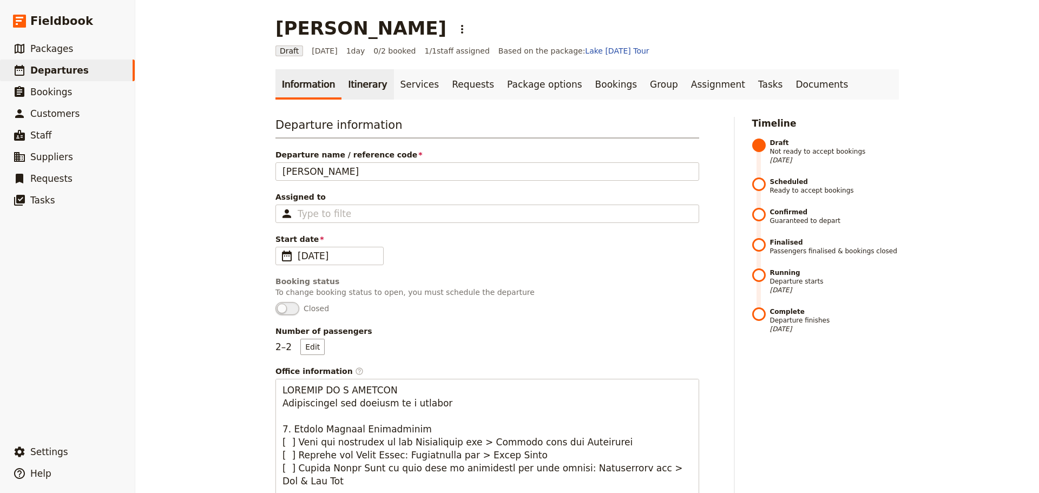
click at [364, 89] on link "Itinerary" at bounding box center [368, 84] width 52 height 30
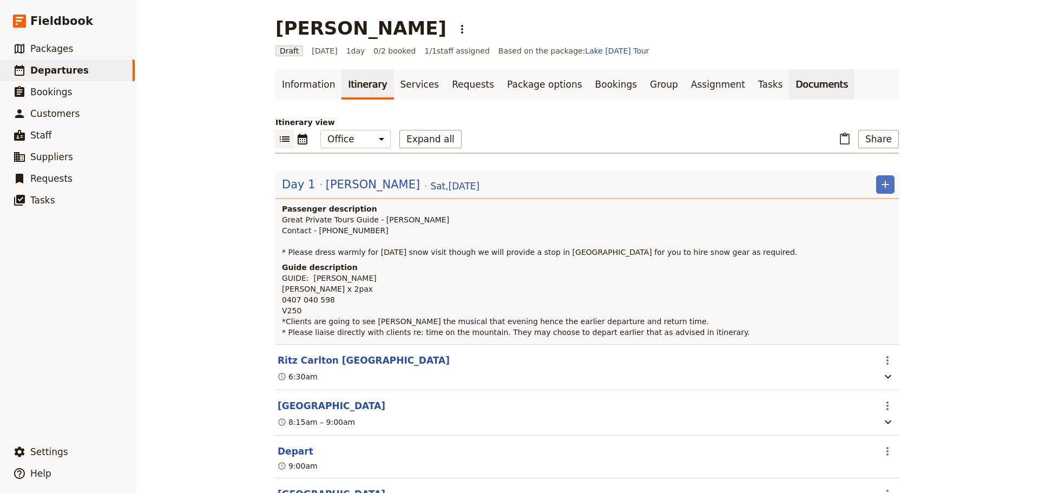
click at [789, 93] on link "Documents" at bounding box center [821, 84] width 65 height 30
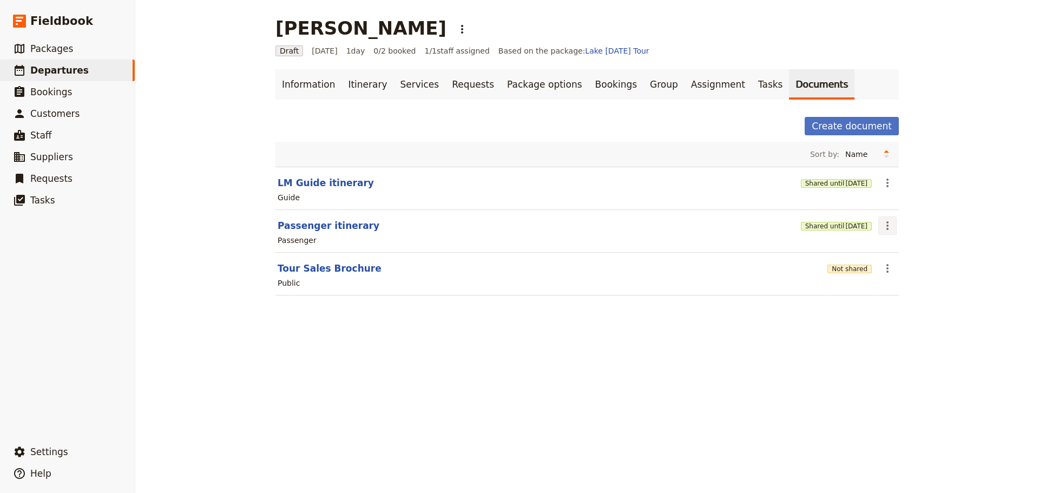
click at [888, 223] on icon "Actions" at bounding box center [887, 225] width 13 height 13
click at [893, 253] on span "Share" at bounding box center [893, 249] width 22 height 11
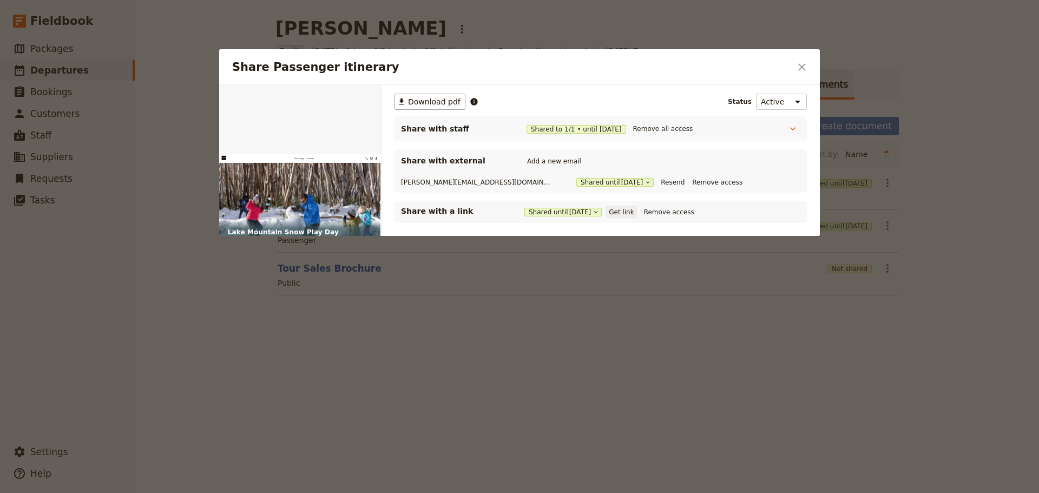
click at [631, 212] on button "Get link" at bounding box center [621, 212] width 30 height 12
click at [803, 55] on div "Share Passenger itinerary ​" at bounding box center [519, 67] width 601 height 36
click at [793, 65] on button "​" at bounding box center [802, 67] width 18 height 18
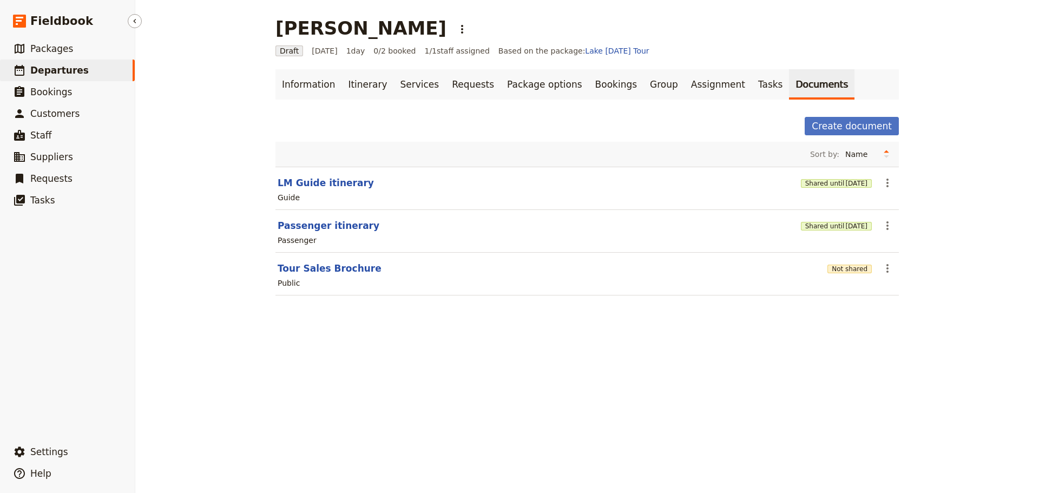
click at [50, 73] on span "Departures" at bounding box center [59, 70] width 58 height 11
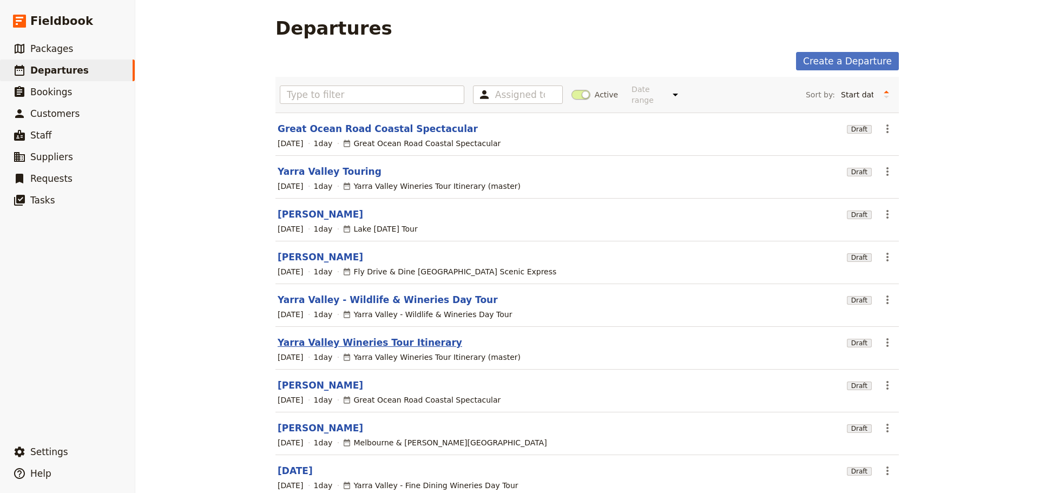
click at [350, 336] on link "Yarra Valley Wineries Tour Itinerary" at bounding box center [370, 342] width 185 height 13
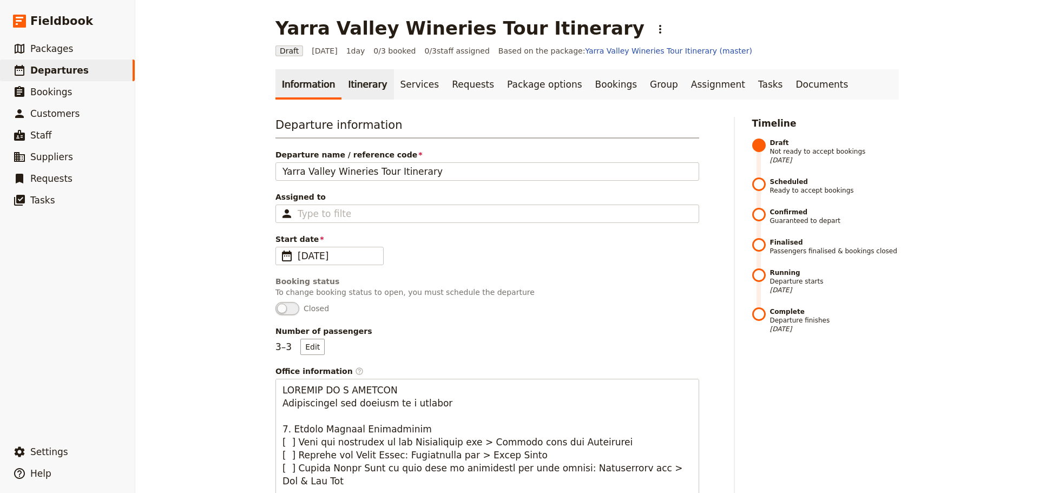
click at [351, 80] on link "Itinerary" at bounding box center [368, 84] width 52 height 30
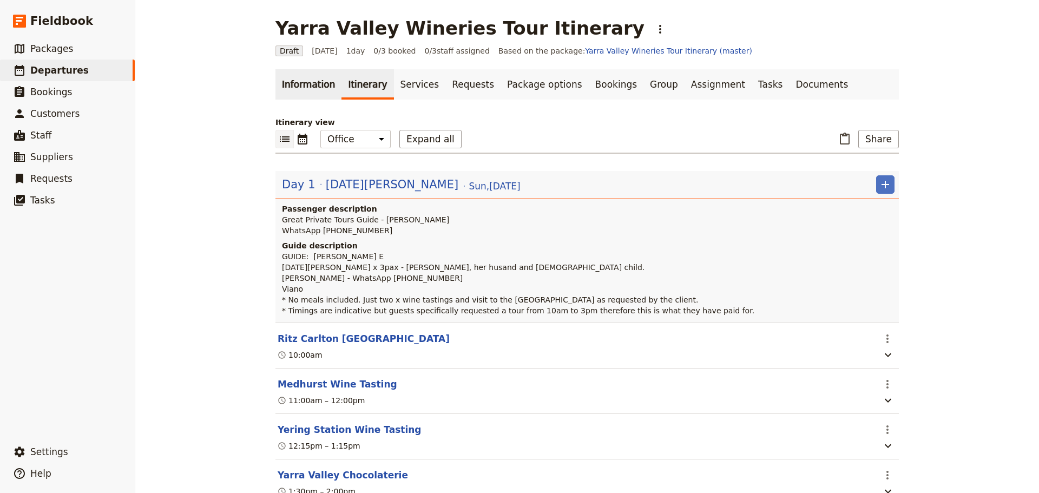
click at [300, 79] on link "Information" at bounding box center [309, 84] width 66 height 30
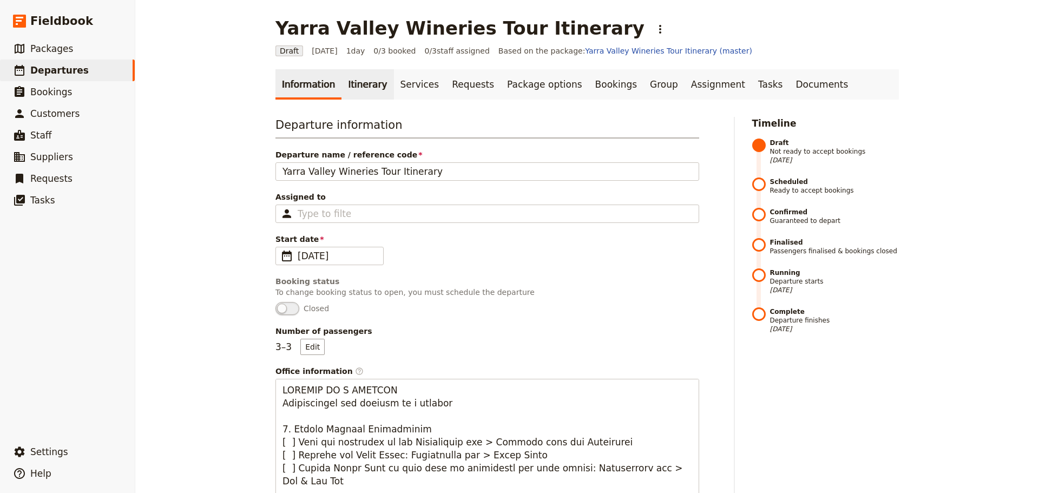
click at [346, 82] on link "Itinerary" at bounding box center [368, 84] width 52 height 30
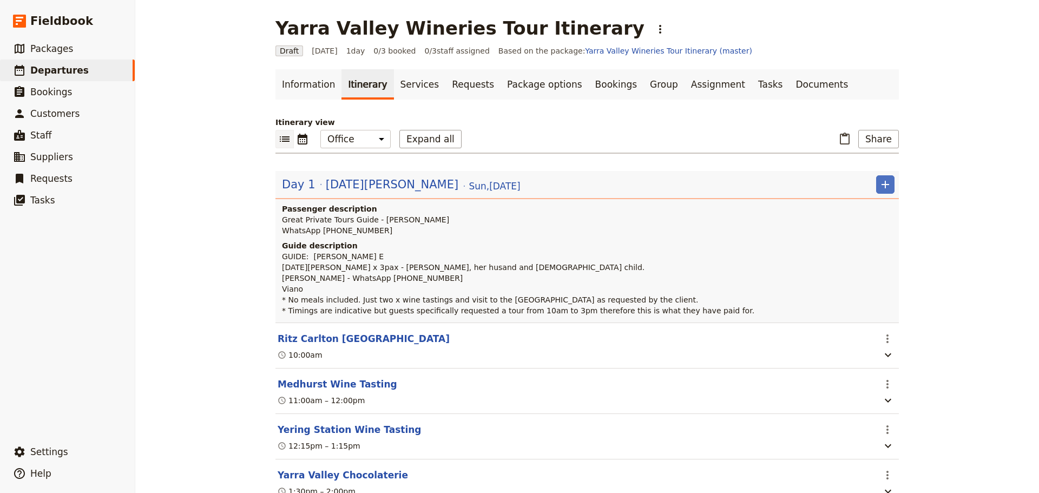
click at [362, 182] on span "[DATE][PERSON_NAME]" at bounding box center [392, 184] width 133 height 16
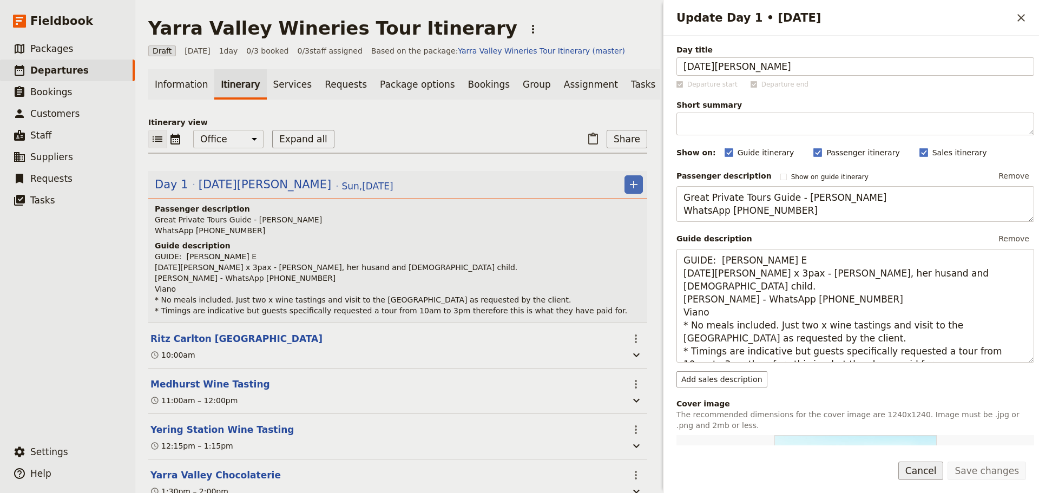
click at [926, 475] on button "Cancel" at bounding box center [921, 471] width 45 height 18
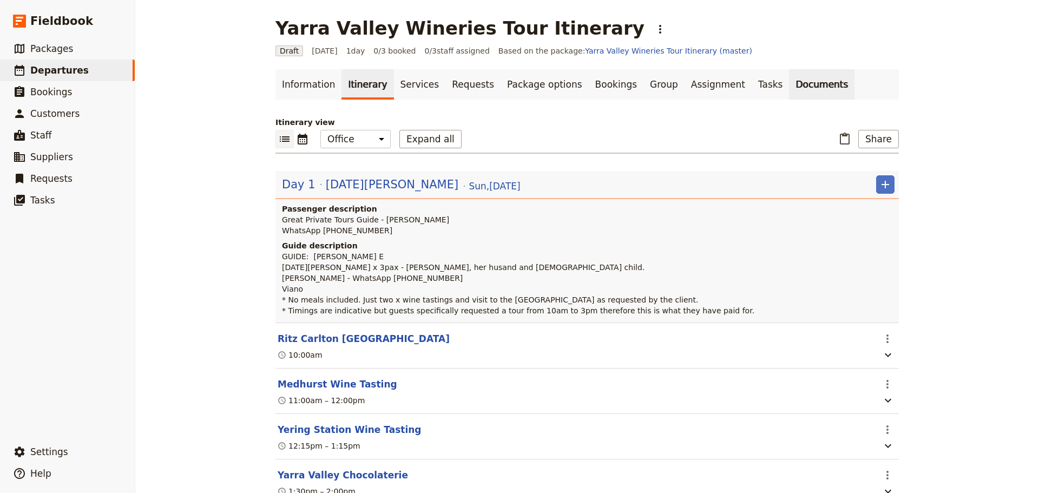
click at [789, 78] on link "Documents" at bounding box center [821, 84] width 65 height 30
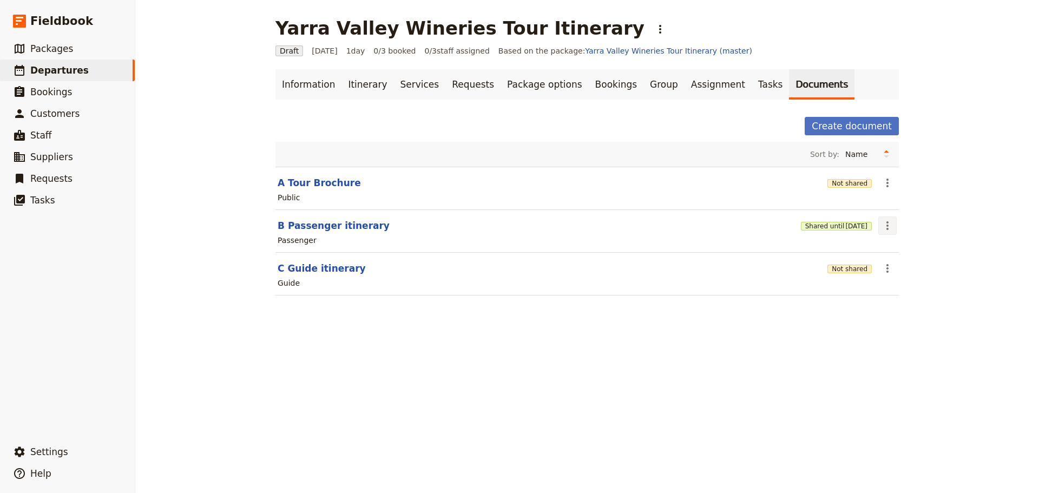
click at [886, 225] on icon "Actions" at bounding box center [887, 225] width 13 height 13
click at [896, 249] on span "Share" at bounding box center [893, 249] width 22 height 11
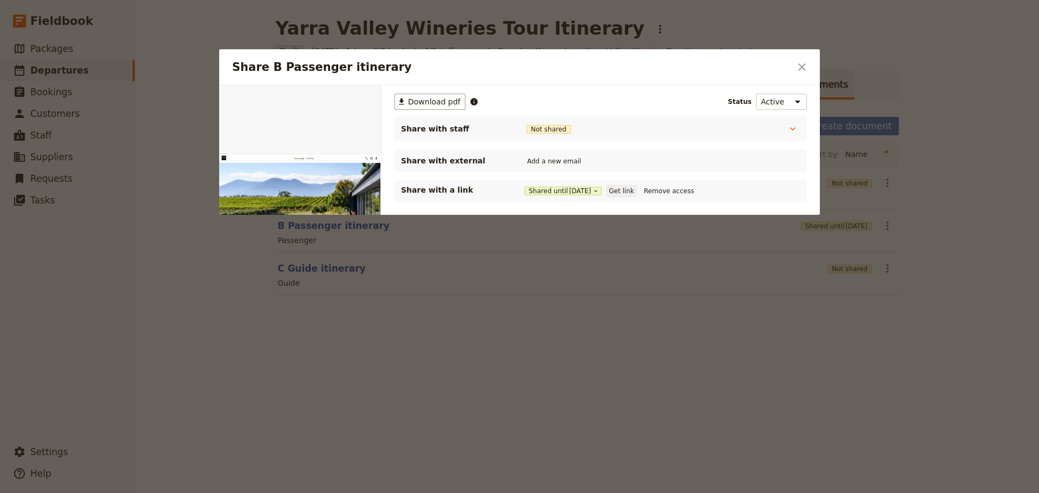
click at [630, 194] on button "Get link" at bounding box center [621, 191] width 30 height 12
click at [797, 63] on icon "Close dialog" at bounding box center [802, 67] width 13 height 13
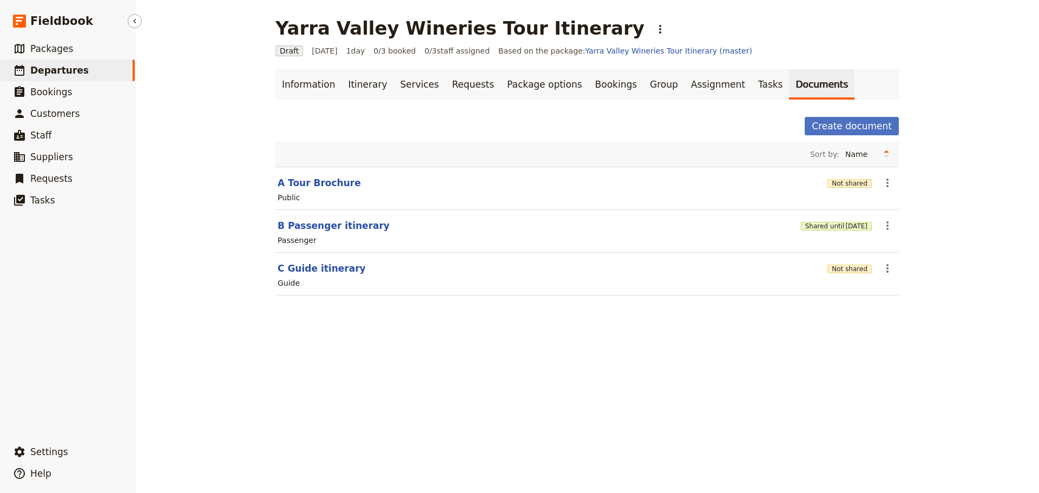
click at [49, 68] on span "Departures" at bounding box center [59, 70] width 58 height 11
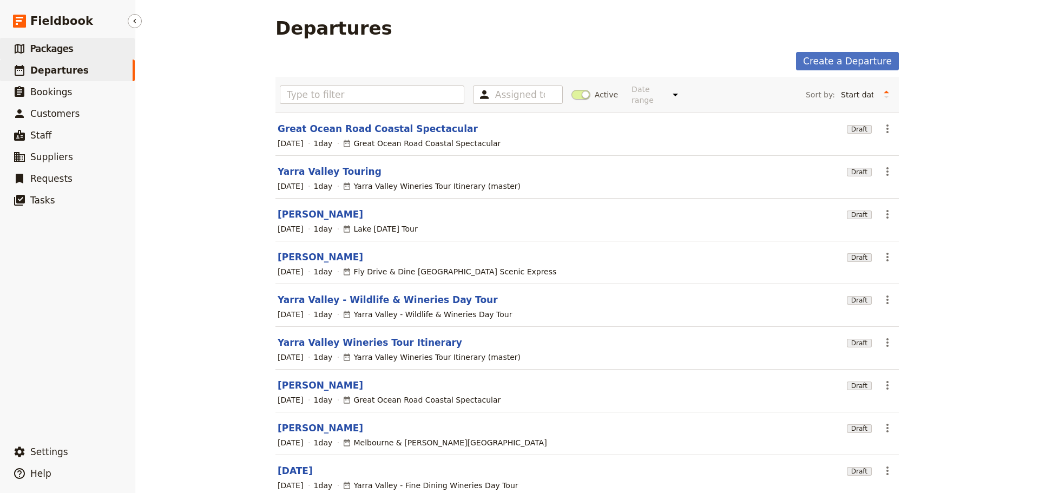
click at [43, 46] on span "Packages" at bounding box center [51, 48] width 43 height 11
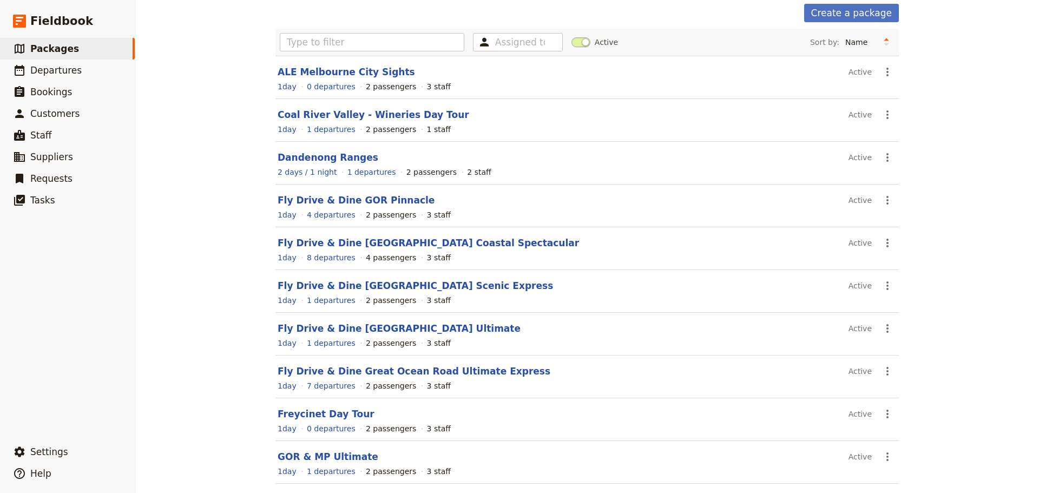
scroll to position [92, 0]
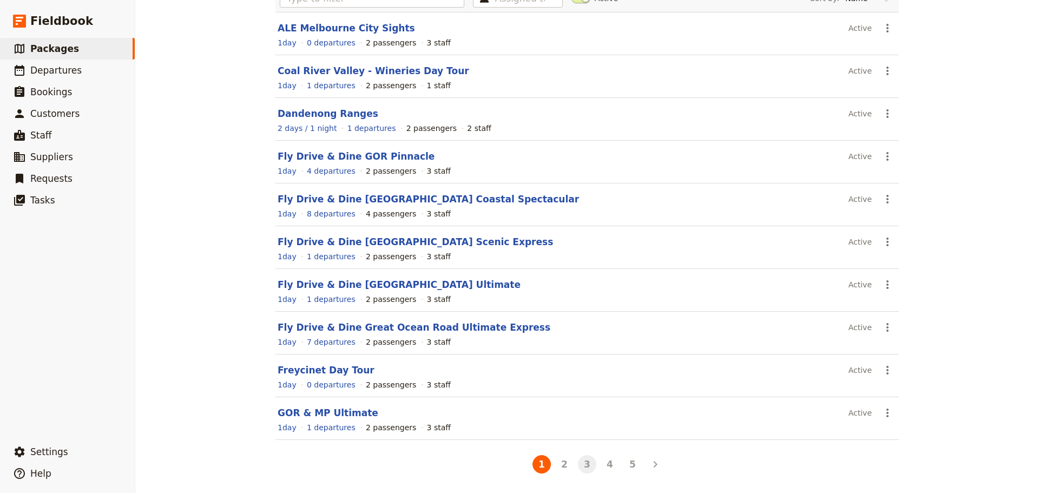
click at [589, 465] on button "3" at bounding box center [587, 464] width 18 height 18
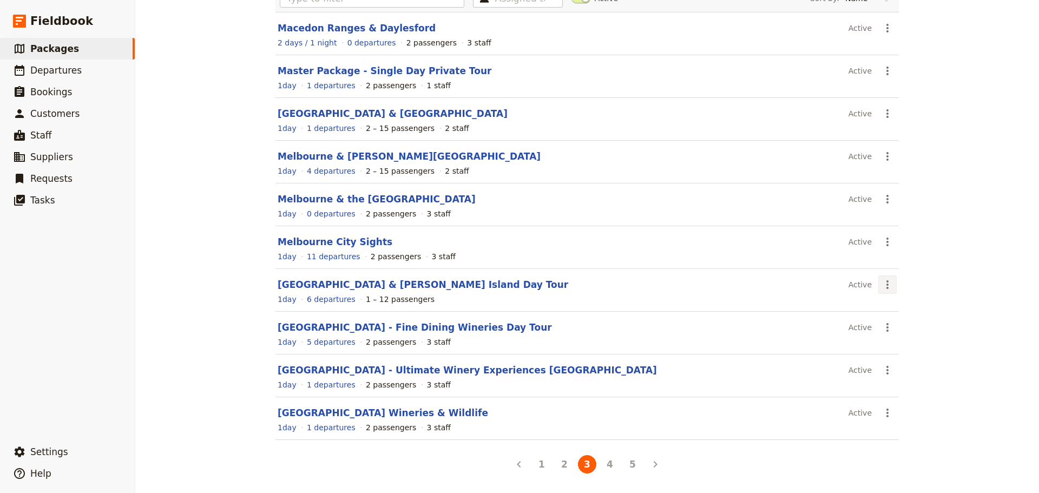
click at [886, 290] on icon "Actions" at bounding box center [887, 284] width 13 height 13
click at [894, 319] on span "Schedule a departure" at bounding box center [923, 323] width 82 height 11
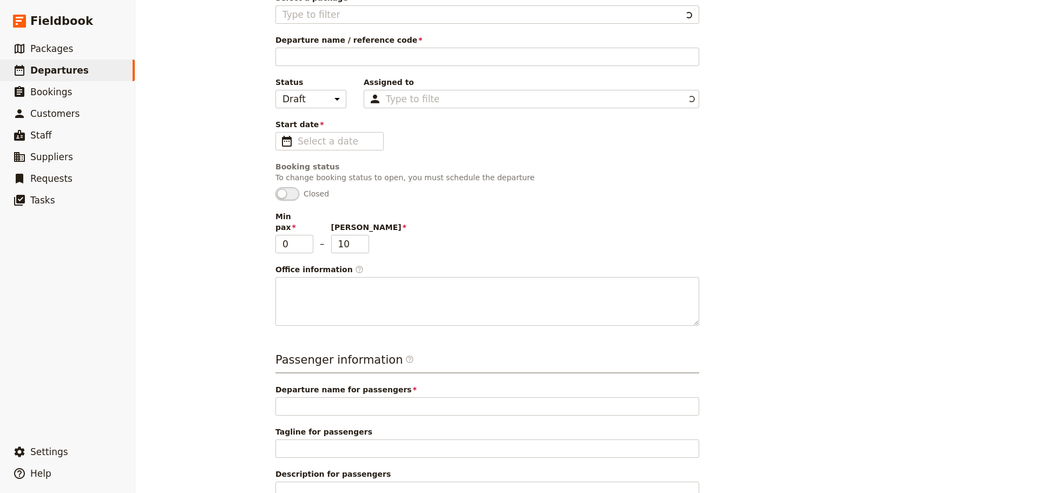
type input "[GEOGRAPHIC_DATA] & [PERSON_NAME] Island Day Tour"
type textarea "With both regions located within two hours of Melbourne, the Mornington Peninsu…"
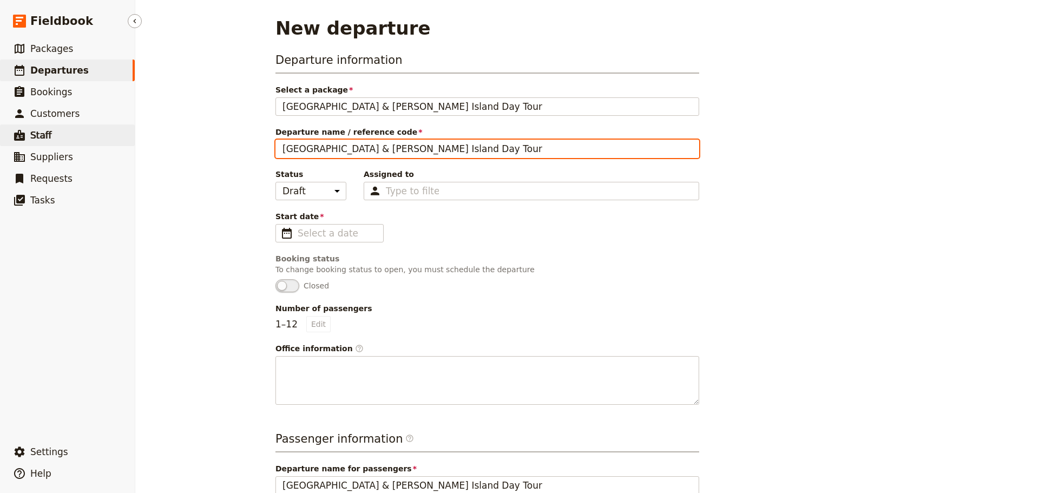
drag, startPoint x: 476, startPoint y: 150, endPoint x: 132, endPoint y: 141, distance: 344.4
click at [127, 145] on div "Fieldbook ​ ​ Fieldbook ​ ​ Packages ​ Departures ​ Bookings ​ Customers ​ Staf…" at bounding box center [519, 246] width 1039 height 493
type input "[PERSON_NAME] & Friends"
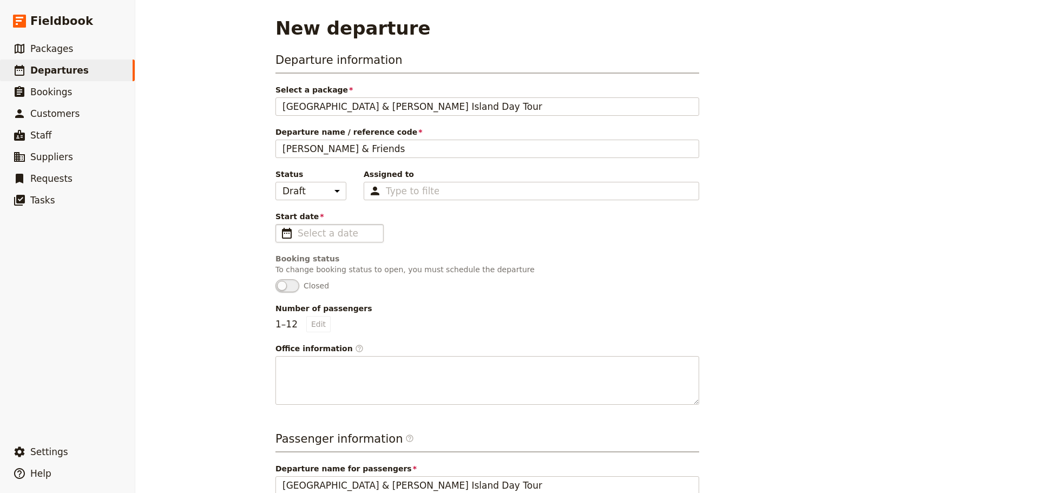
click at [290, 236] on fieldset "​" at bounding box center [330, 233] width 108 height 18
click at [298, 236] on input "Start date ​" at bounding box center [337, 233] width 79 height 13
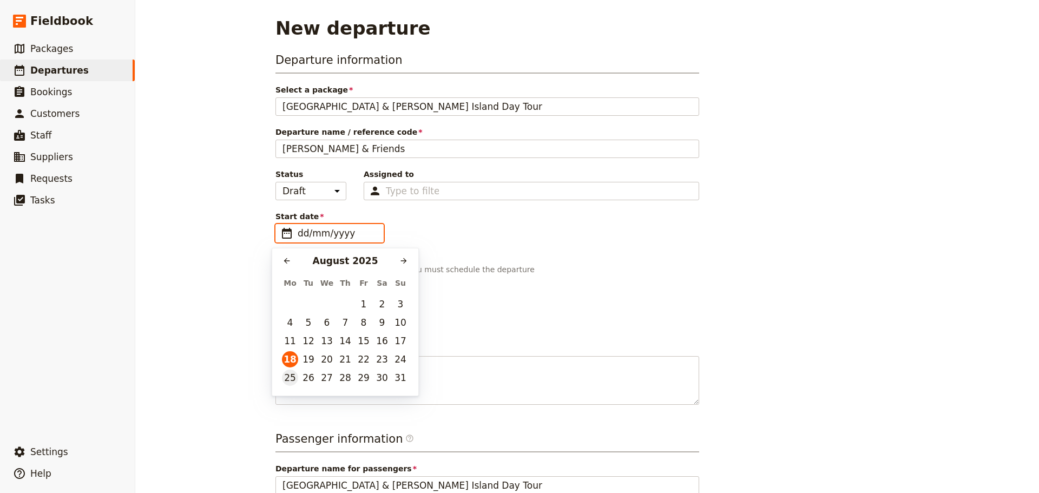
click at [287, 377] on button "25" at bounding box center [290, 378] width 16 height 16
type input "[DATE]"
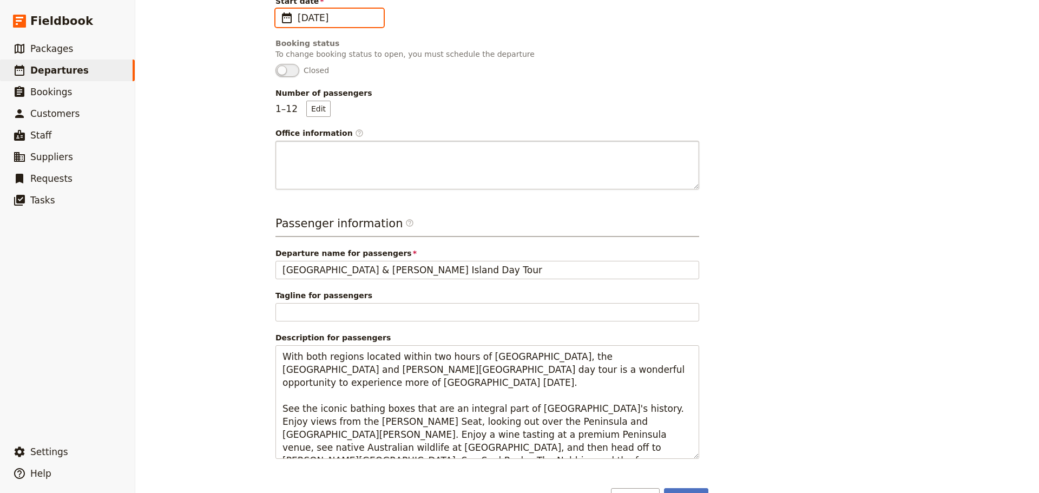
scroll to position [217, 0]
click at [313, 105] on button "Edit" at bounding box center [318, 108] width 24 height 16
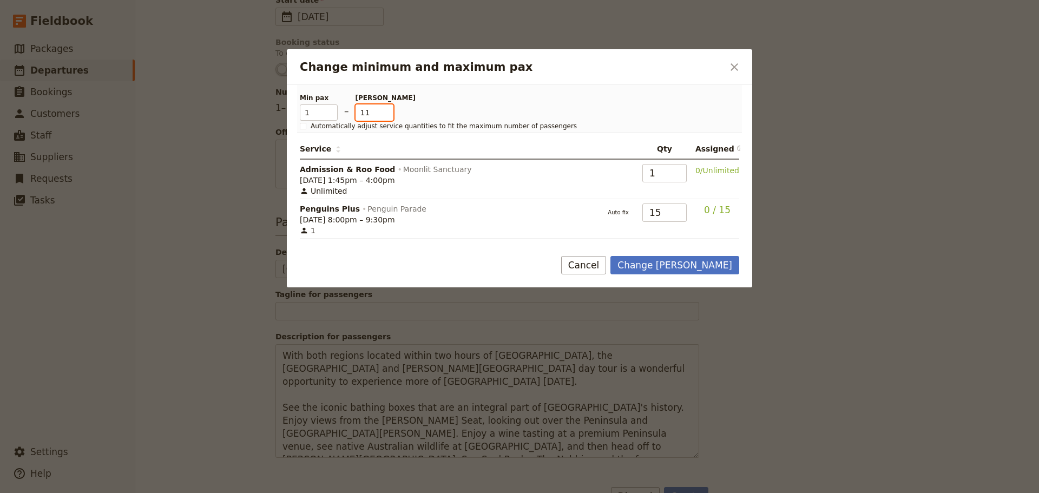
click at [385, 115] on input "11" at bounding box center [375, 112] width 38 height 16
click at [385, 115] on input "10" at bounding box center [375, 112] width 38 height 16
click at [385, 115] on input "9" at bounding box center [375, 112] width 38 height 16
click at [385, 115] on input "8" at bounding box center [375, 112] width 38 height 16
click at [385, 115] on input "7" at bounding box center [375, 112] width 38 height 16
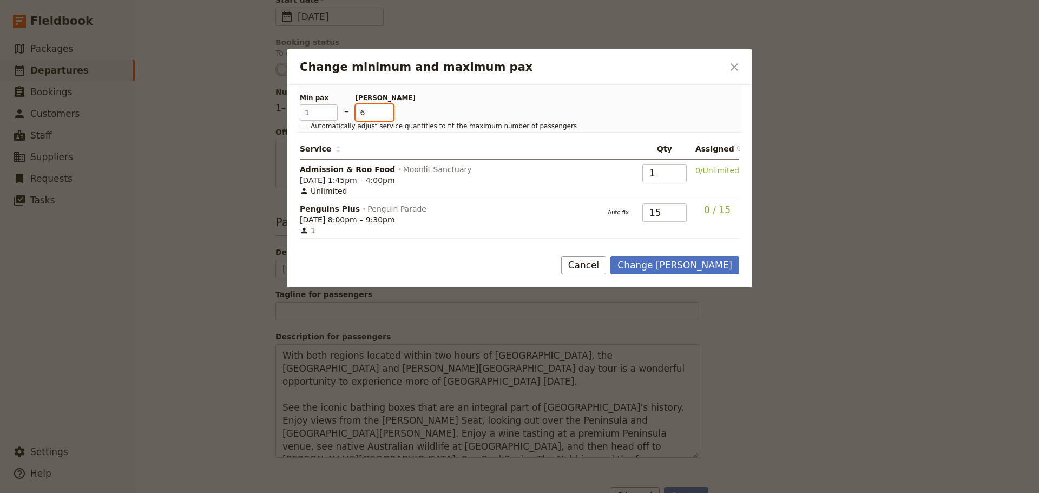
type input "6"
click at [385, 115] on input "6" at bounding box center [375, 112] width 38 height 16
click at [714, 267] on button "Change max pax" at bounding box center [675, 265] width 129 height 18
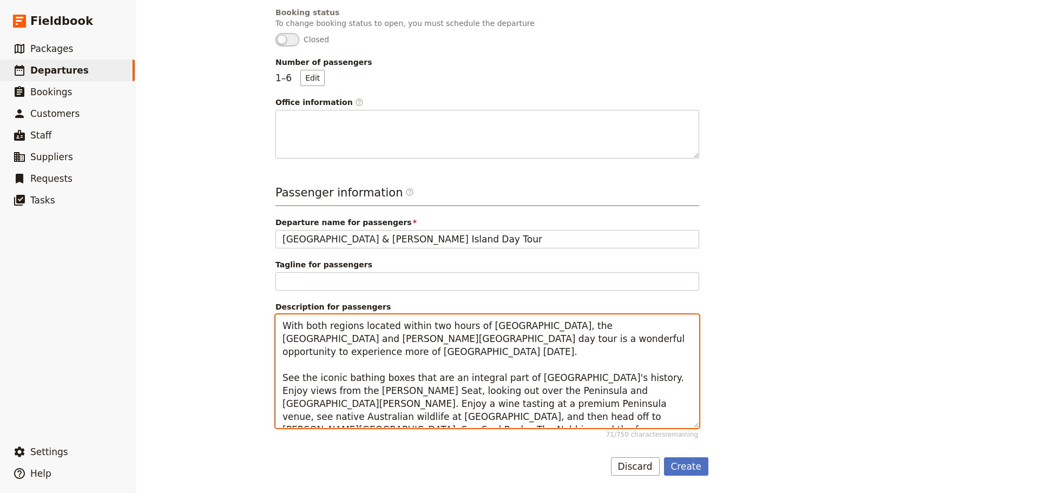
scroll to position [246, 0]
drag, startPoint x: 592, startPoint y: 362, endPoint x: 264, endPoint y: 368, distance: 328.1
click at [264, 370] on main "New departure Departure information Select a package Mornington Peninsula & Phi…" at bounding box center [588, 123] width 650 height 739
drag, startPoint x: 435, startPoint y: 381, endPoint x: 672, endPoint y: 378, distance: 237.1
click at [672, 378] on textarea "With both regions located within two hours of Melbourne, the Mornington Peninsu…" at bounding box center [488, 371] width 424 height 114
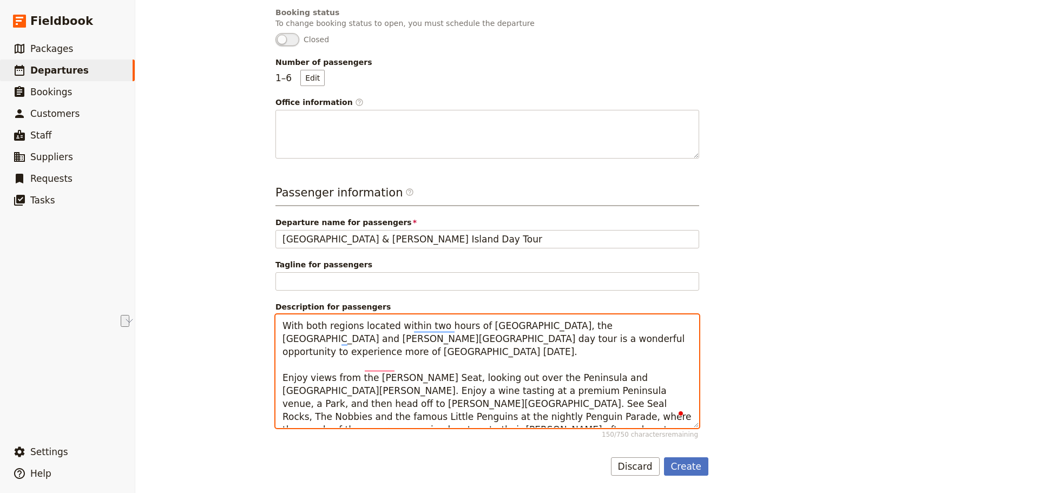
scroll to position [233, 0]
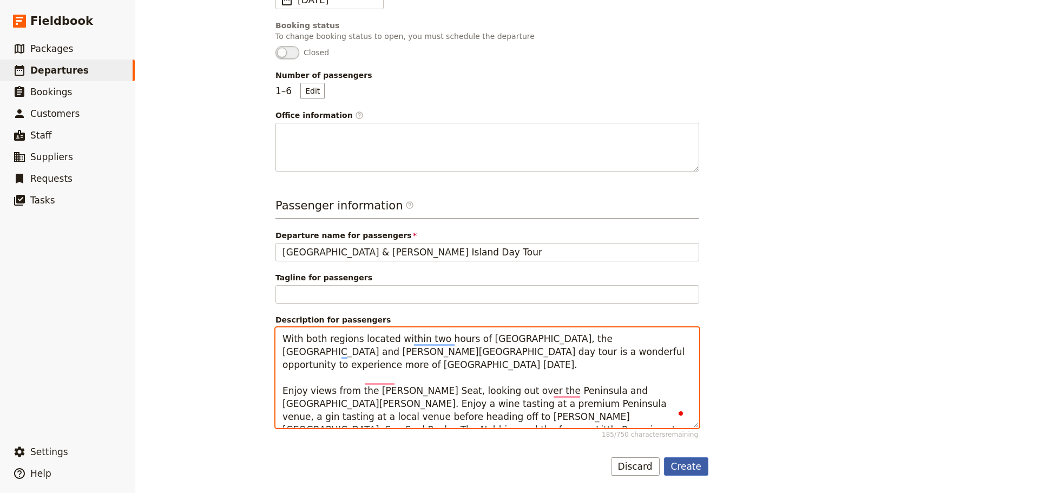
type textarea "With both regions located within two hours of Melbourne, the Mornington Peninsu…"
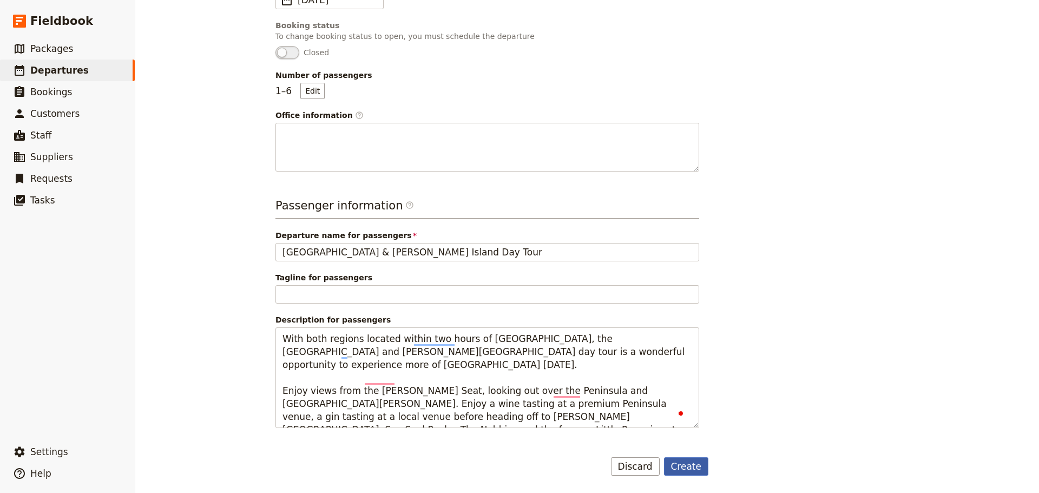
click at [694, 468] on button "Create" at bounding box center [686, 466] width 45 height 18
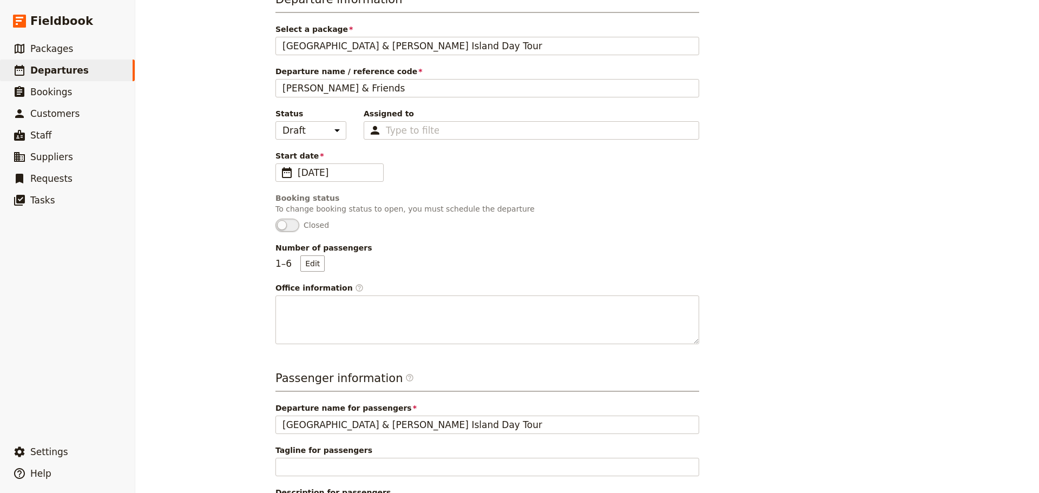
scroll to position [0, 0]
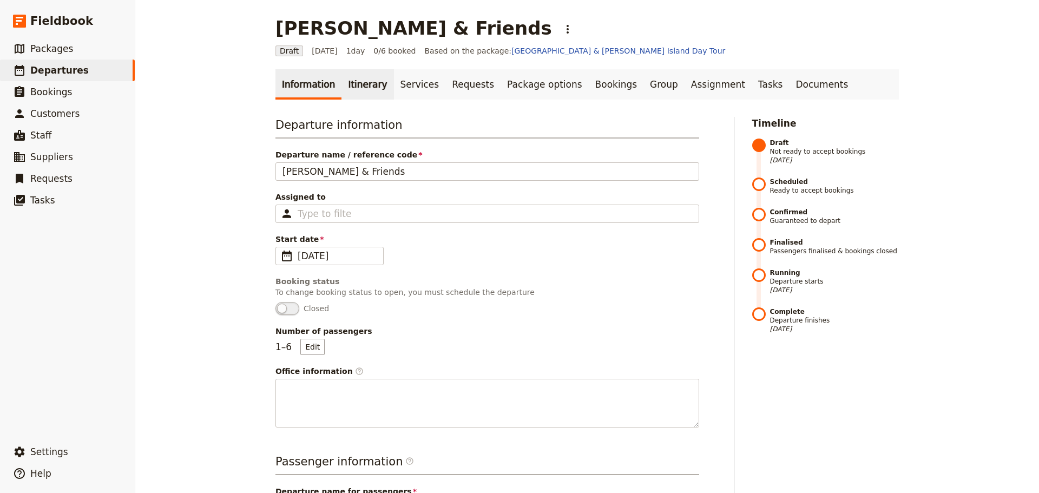
click at [346, 81] on link "Itinerary" at bounding box center [368, 84] width 52 height 30
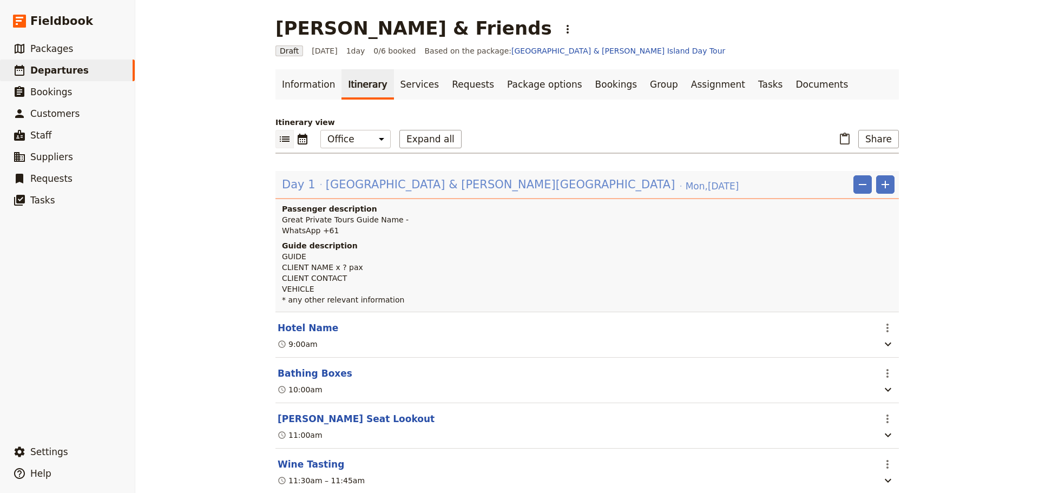
click at [326, 180] on span "Mornington Peninsula & Phillip Island" at bounding box center [501, 184] width 350 height 16
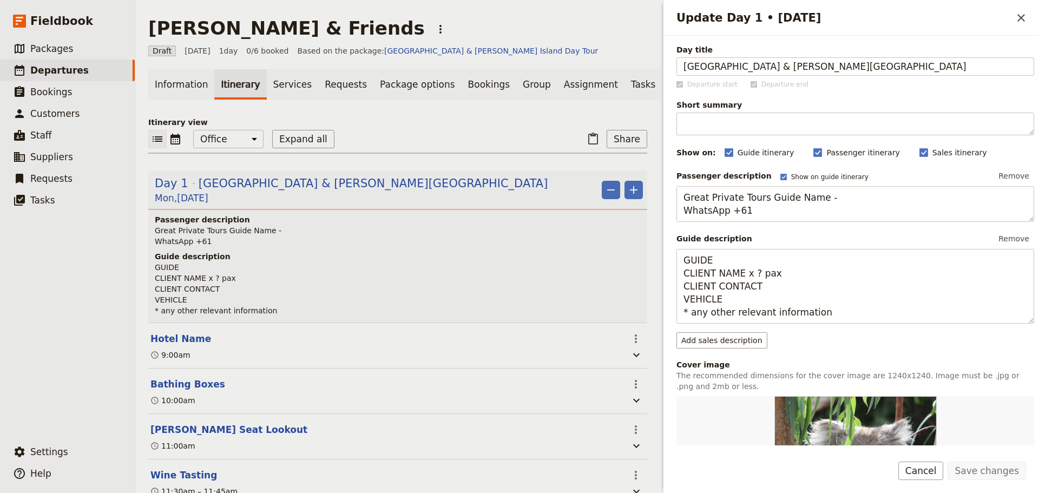
drag, startPoint x: 860, startPoint y: 68, endPoint x: 561, endPoint y: 60, distance: 298.9
click at [561, 60] on div "Jen Gibby & Friends ​ Draft 25 Aug 2025 1 day 0/6 booked Based on the package: …" at bounding box center [587, 246] width 904 height 493
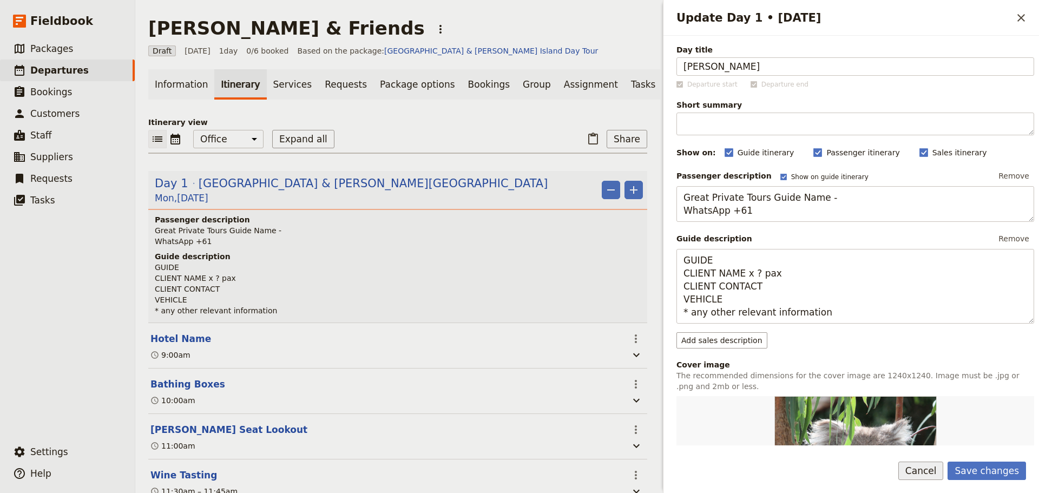
type input "Jen Gibby"
click at [921, 468] on button "Cancel" at bounding box center [921, 471] width 45 height 18
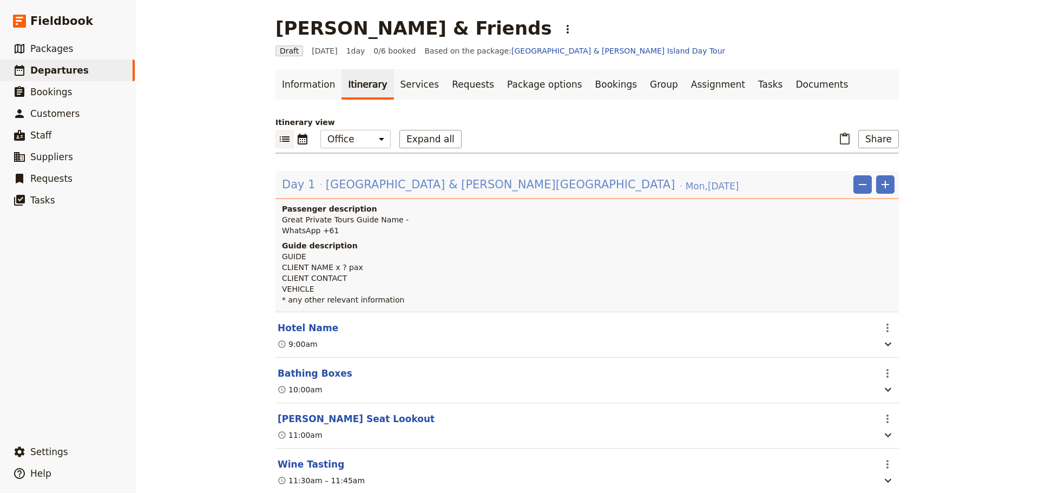
click at [329, 183] on span "Mornington Peninsula & Phillip Island" at bounding box center [501, 184] width 350 height 16
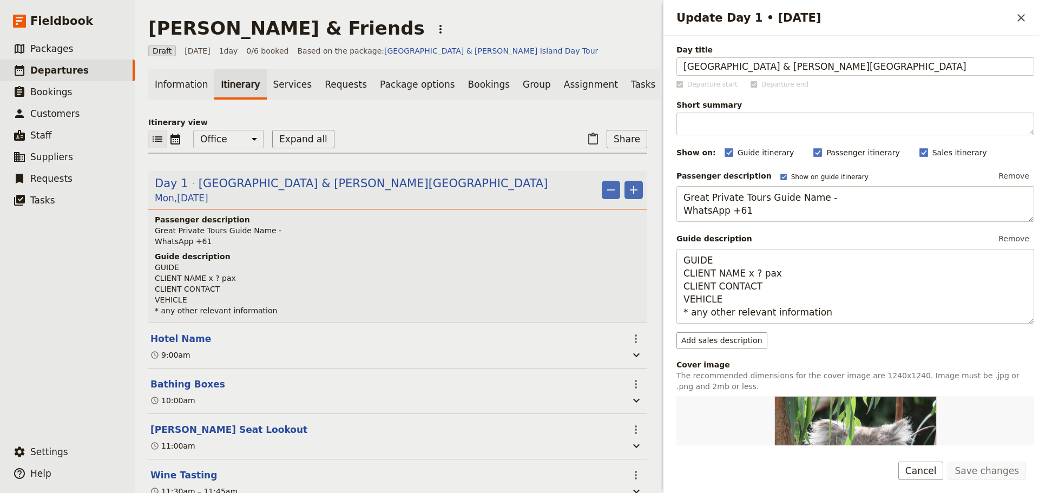
drag, startPoint x: 855, startPoint y: 62, endPoint x: 544, endPoint y: 58, distance: 311.3
click at [544, 58] on div "Jen Gibby & Friends ​ Draft 25 Aug 2025 1 day 0/6 booked Based on the package: …" at bounding box center [587, 246] width 904 height 493
type input "[PERSON_NAME] & Co."
click at [781, 176] on rect "Update Day 1 • 25 Aug" at bounding box center [784, 177] width 6 height 6
click at [780, 173] on input "Show on guide itinerary" at bounding box center [780, 172] width 1 height 1
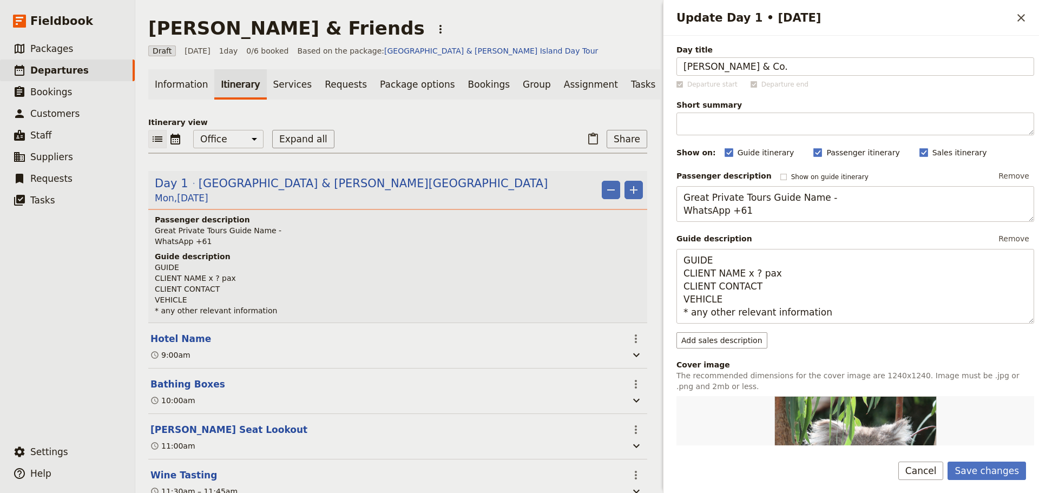
checkbox input "false"
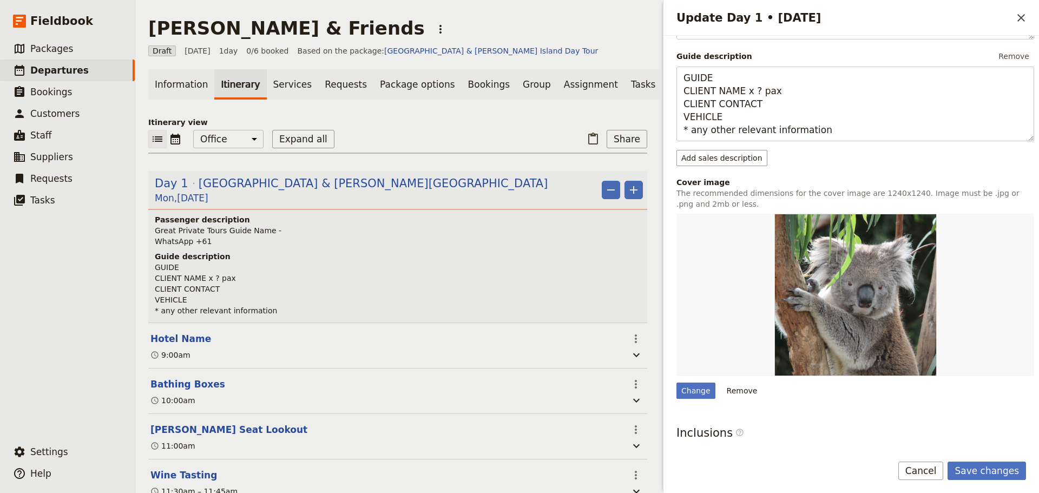
scroll to position [217, 0]
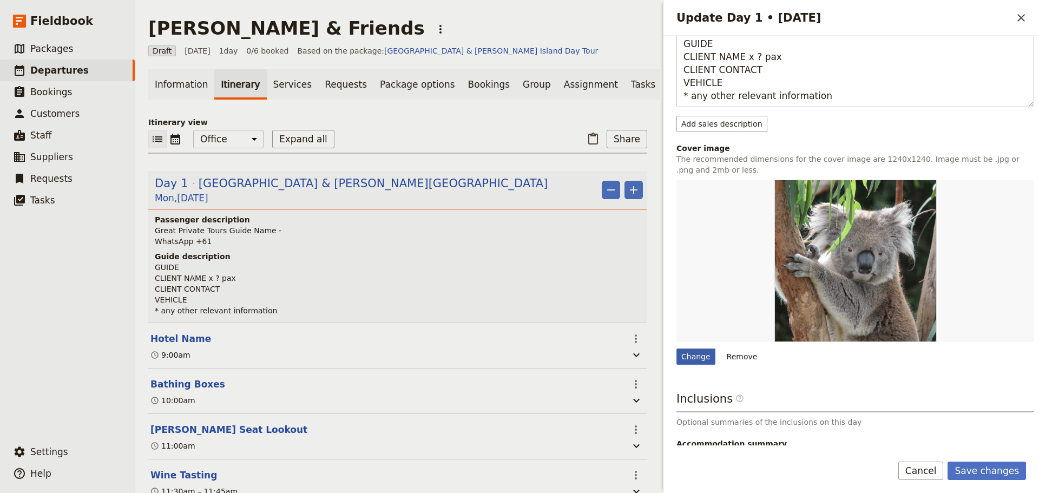
click at [684, 354] on div "Change" at bounding box center [696, 357] width 39 height 16
click at [677, 349] on input "Change" at bounding box center [676, 348] width 1 height 1
type input "C:\fakepath\Montalto Complex 1.5mb.jpg"
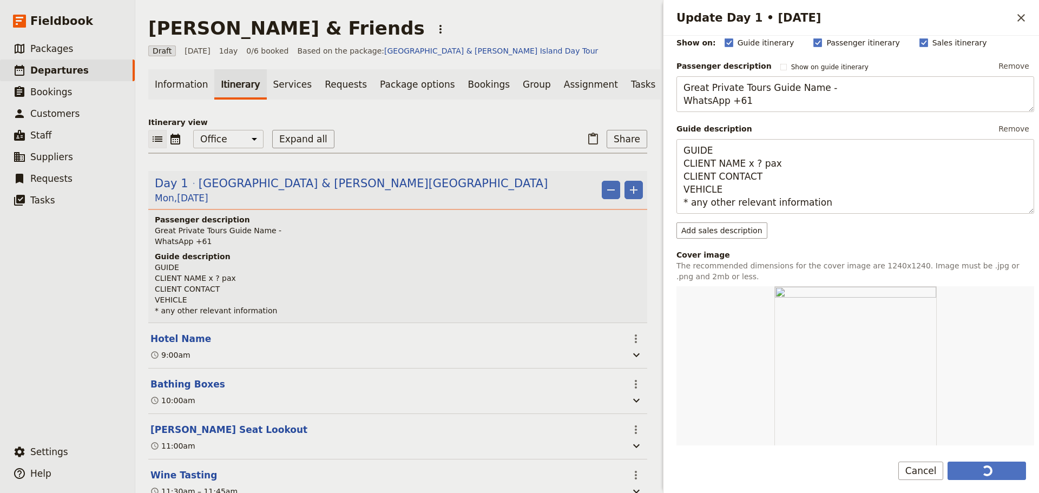
scroll to position [0, 0]
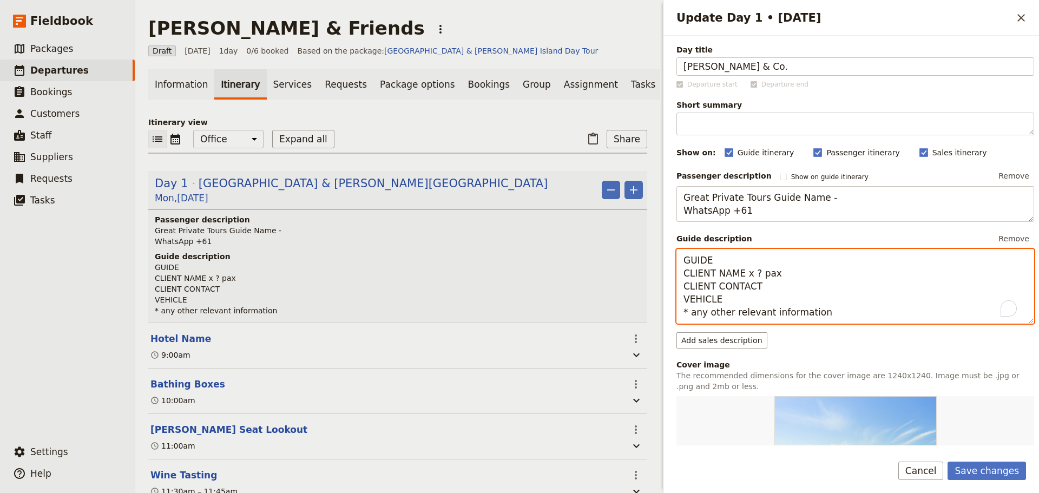
click at [751, 273] on textarea "GUIDE CLIENT NAME x ? pax CLIENT CONTACT VEHICLE * any other relevant informati…" at bounding box center [856, 286] width 358 height 75
drag, startPoint x: 739, startPoint y: 276, endPoint x: 637, endPoint y: 278, distance: 102.9
click at [635, 277] on div "Jen Gibby & Friends ​ Draft 25 Aug 2025 1 day 0/6 booked Based on the package: …" at bounding box center [587, 246] width 904 height 493
type textarea "GUIDE Jen Gibby x 6 pax CLIENT CONTACT VEHICLE * any other relevant information"
drag, startPoint x: 767, startPoint y: 289, endPoint x: 658, endPoint y: 291, distance: 109.4
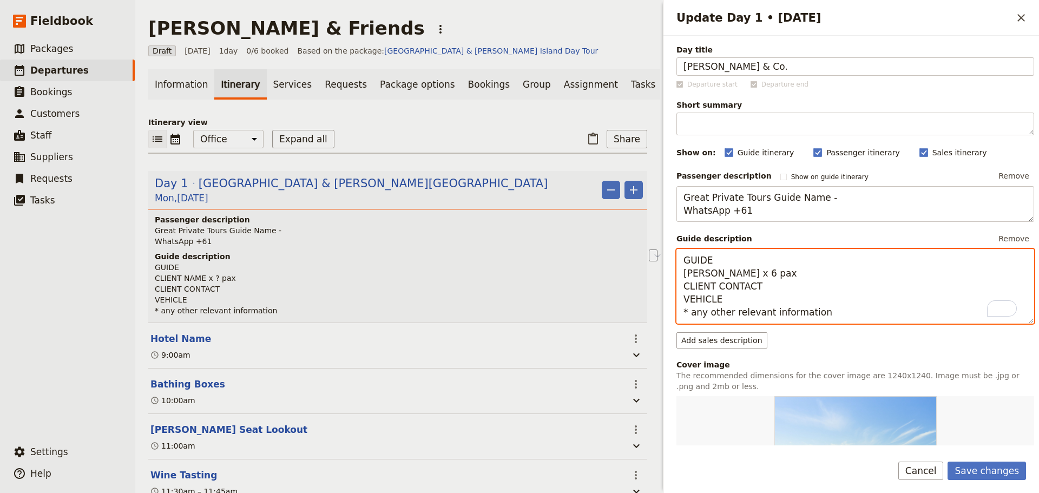
click at [658, 291] on div "Jen Gibby & Friends ​ Draft 25 Aug 2025 1 day 0/6 booked Based on the package: …" at bounding box center [587, 246] width 904 height 493
drag, startPoint x: 768, startPoint y: 285, endPoint x: 670, endPoint y: 286, distance: 98.5
click at [670, 286] on div "Day title Jen Gibby & Co. Departure start Departure end Short summary 150 / 150…" at bounding box center [852, 241] width 376 height 410
paste textarea "0405 731 104"
click at [653, 299] on div "Jen Gibby & Friends ​ Draft 25 Aug 2025 1 day 0/6 booked Based on the package: …" at bounding box center [587, 246] width 904 height 493
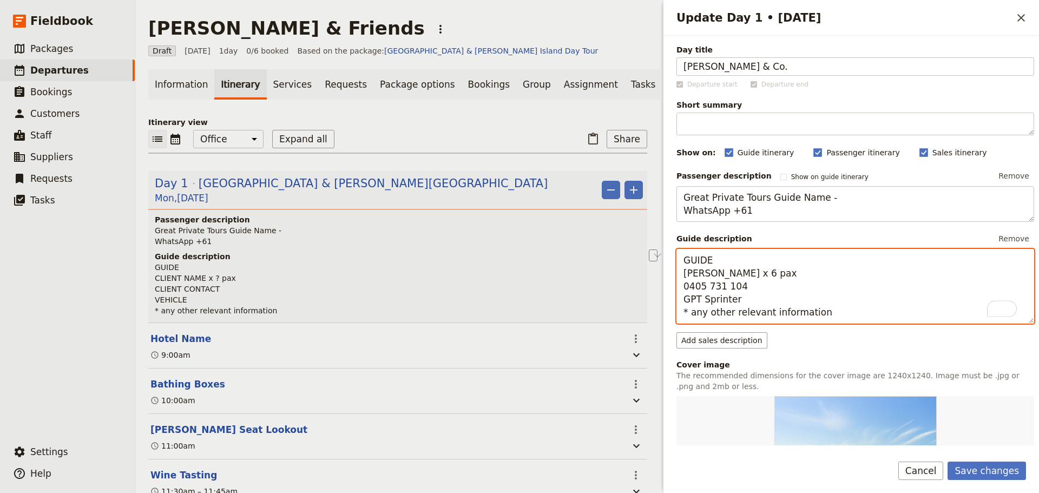
drag, startPoint x: 824, startPoint y: 317, endPoint x: 693, endPoint y: 321, distance: 131.0
click at [692, 321] on textarea "GUIDE Jen Gibby x 6 pax 0405 731 104 GPT Sprinter * any other relevant informat…" at bounding box center [856, 286] width 358 height 75
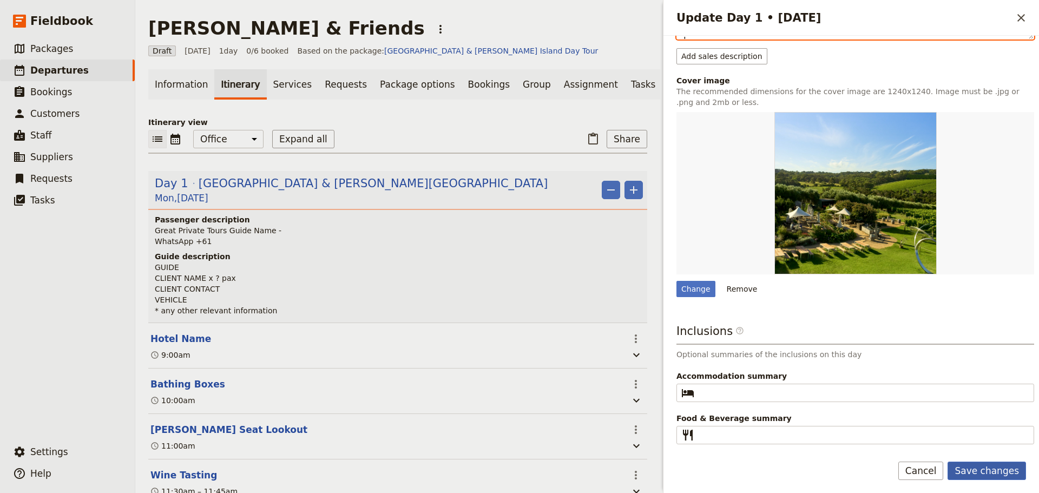
type textarea "GUIDE Jen Gibby x 6 pax 0405 731 104 GPT Sprinter * Clients chose venues * Clie…"
click at [988, 463] on button "Save changes" at bounding box center [987, 471] width 78 height 18
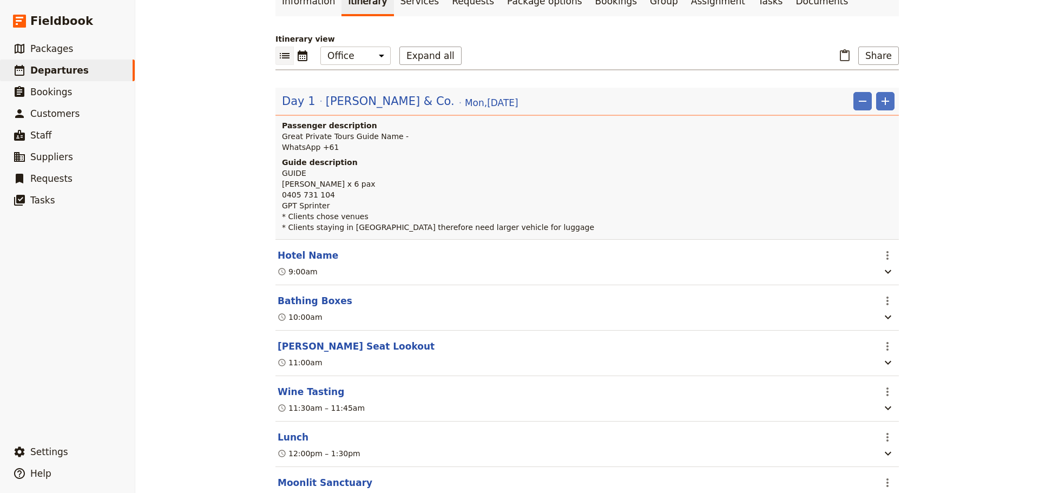
scroll to position [162, 0]
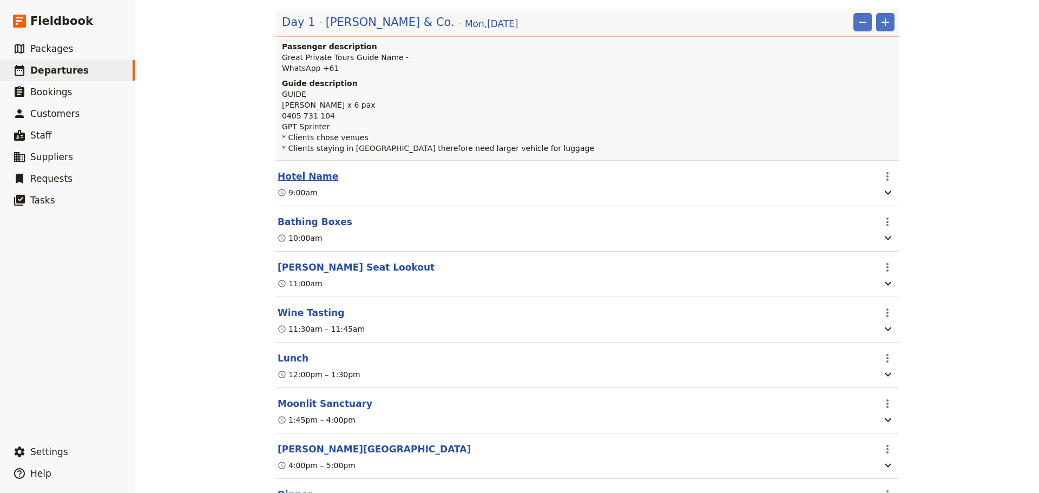
click at [300, 176] on button "Hotel Name" at bounding box center [308, 176] width 61 height 13
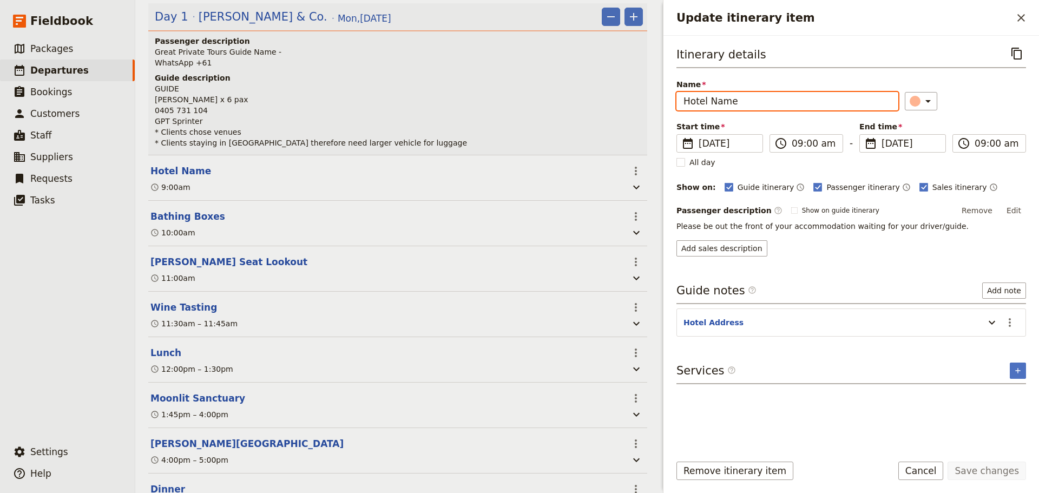
drag, startPoint x: 648, startPoint y: 99, endPoint x: 620, endPoint y: 99, distance: 28.1
click at [620, 99] on div "Jen Gibby & Friends ​ Draft 25 Aug 2025 1 day 0/6 booked Based on the package: …" at bounding box center [587, 246] width 904 height 493
drag, startPoint x: 808, startPoint y: 101, endPoint x: 619, endPoint y: 87, distance: 189.9
click at [619, 87] on div "Jen Gibby & Friends ​ Draft 25 Aug 2025 1 day 0/6 booked Based on the package: …" at bounding box center [587, 246] width 904 height 493
type input "[STREET_ADDRESS][PERSON_NAME]"
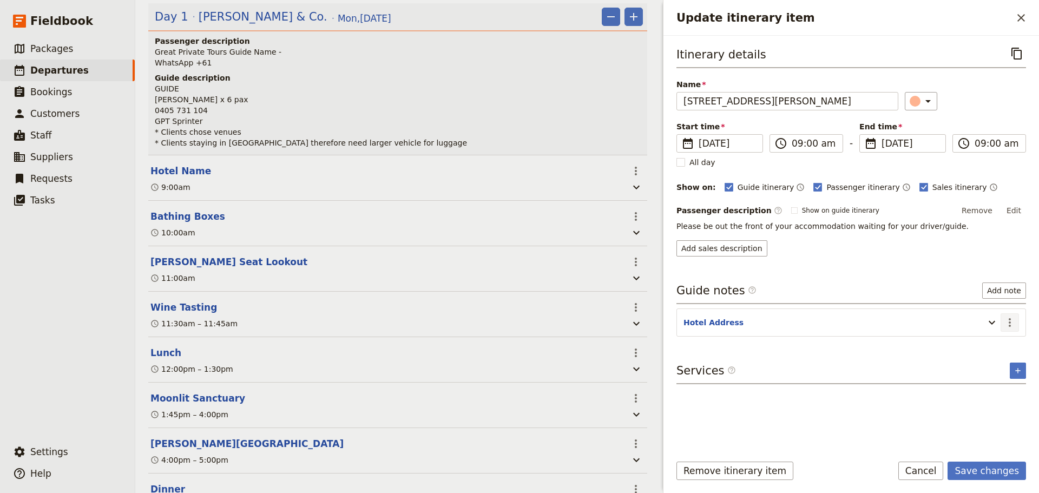
click at [1014, 315] on button "​" at bounding box center [1010, 322] width 18 height 18
click at [1013, 319] on icon "Actions" at bounding box center [1010, 322] width 13 height 13
click at [1011, 321] on icon "Actions" at bounding box center [1010, 322] width 13 height 13
click at [995, 349] on span "Edit note" at bounding box center [979, 345] width 34 height 11
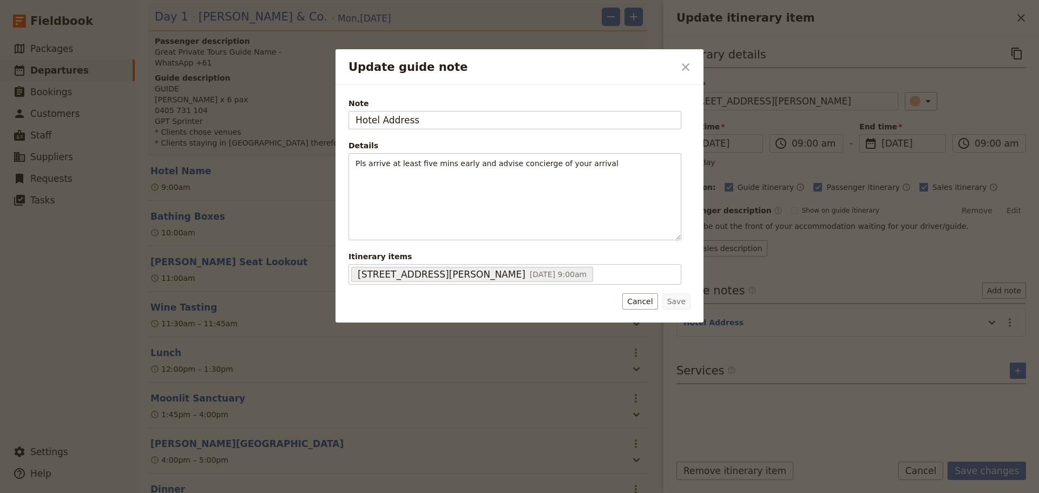
drag, startPoint x: 440, startPoint y: 112, endPoint x: 330, endPoint y: 112, distance: 110.4
click at [330, 493] on div "Update guide note ​ Note Hotel Address Details Pls arrive at least five mins ea…" at bounding box center [519, 493] width 1039 height 0
type input "[STREET_ADDRESS][PERSON_NAME]"
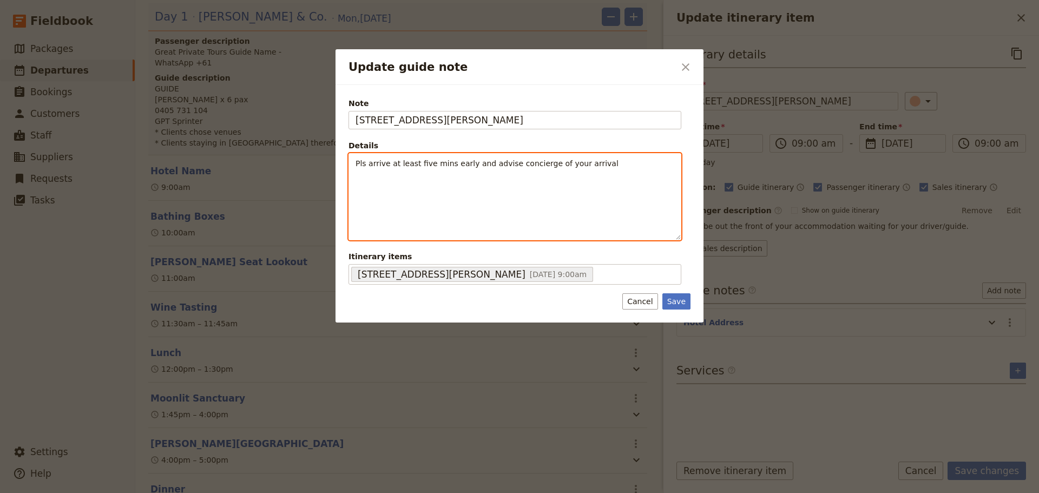
click at [525, 160] on span "Pls arrive at least five mins early and advise concierge of your arrival" at bounding box center [487, 163] width 263 height 9
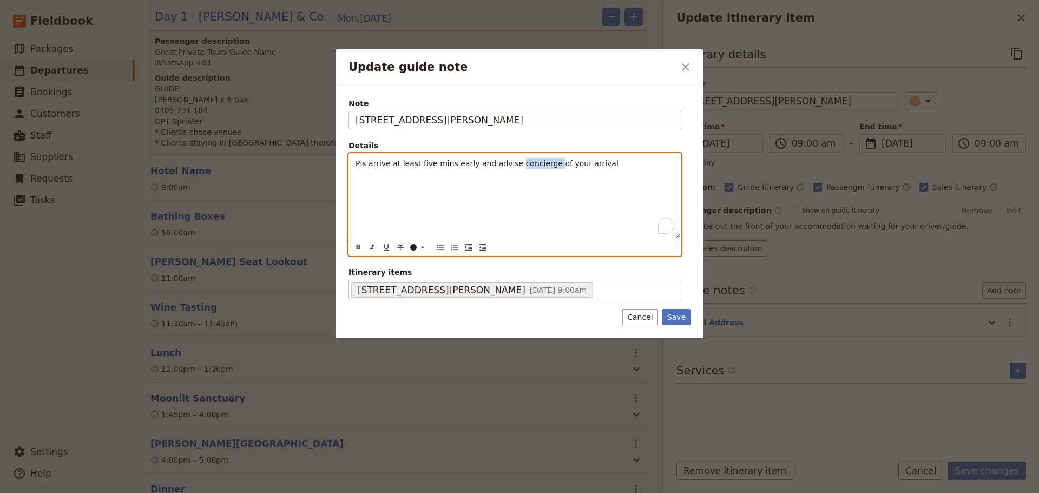
click at [525, 160] on span "Pls arrive at least five mins early and advise concierge of your arrival" at bounding box center [487, 163] width 263 height 9
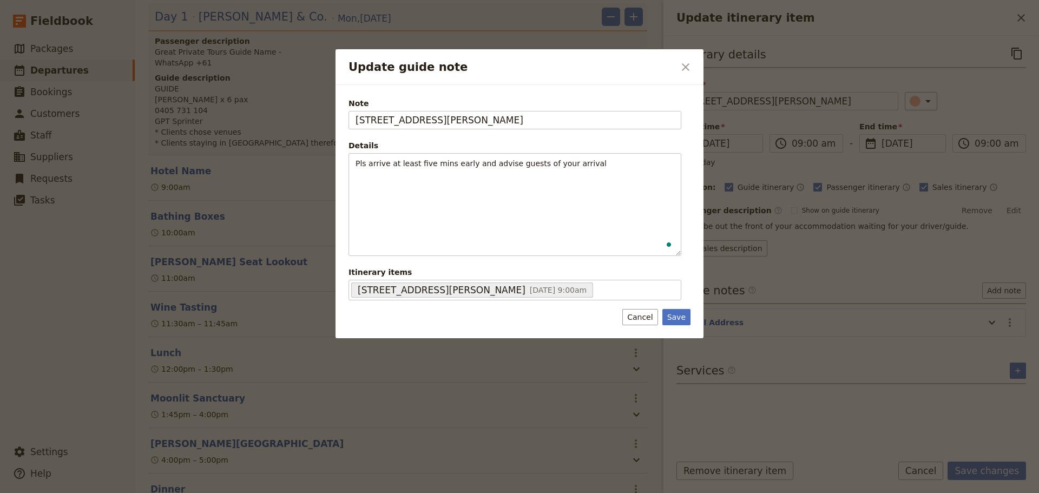
drag, startPoint x: 684, startPoint y: 320, endPoint x: 700, endPoint y: 331, distance: 19.5
click at [683, 321] on button "Save" at bounding box center [677, 317] width 28 height 16
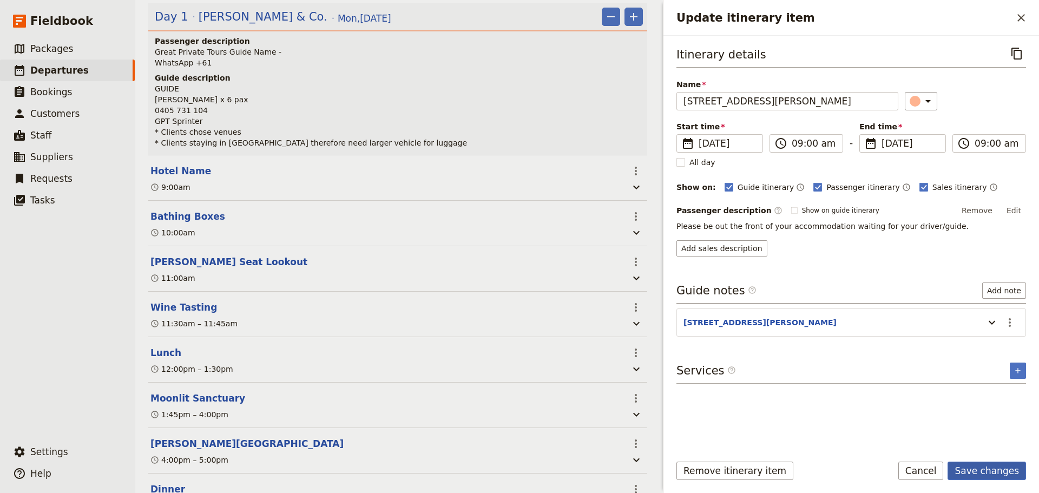
click at [987, 474] on button "Save changes" at bounding box center [987, 471] width 78 height 18
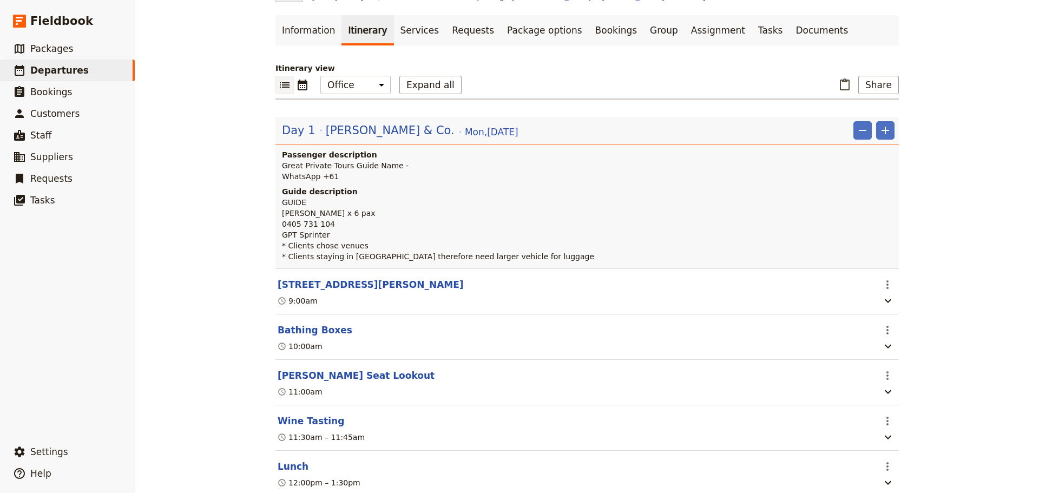
click at [303, 91] on button "​" at bounding box center [303, 85] width 18 height 18
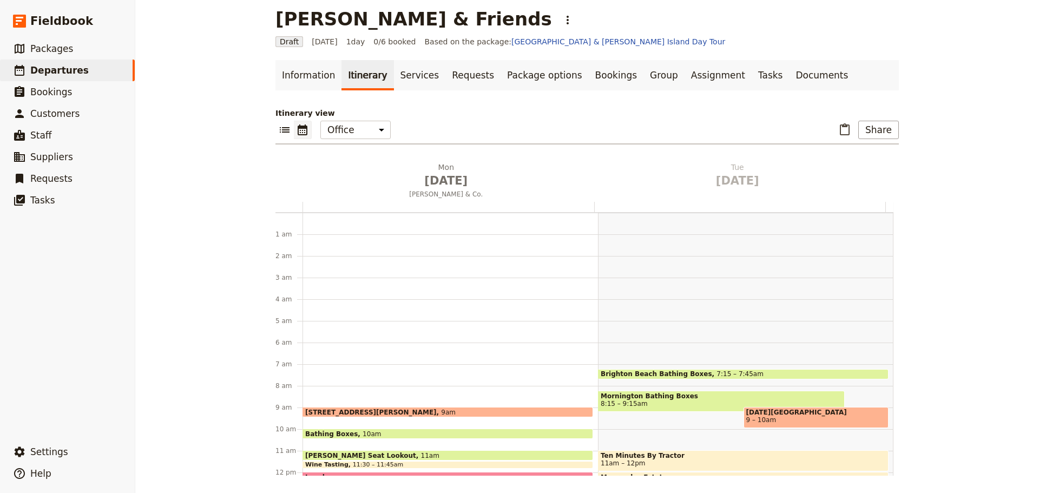
scroll to position [141, 0]
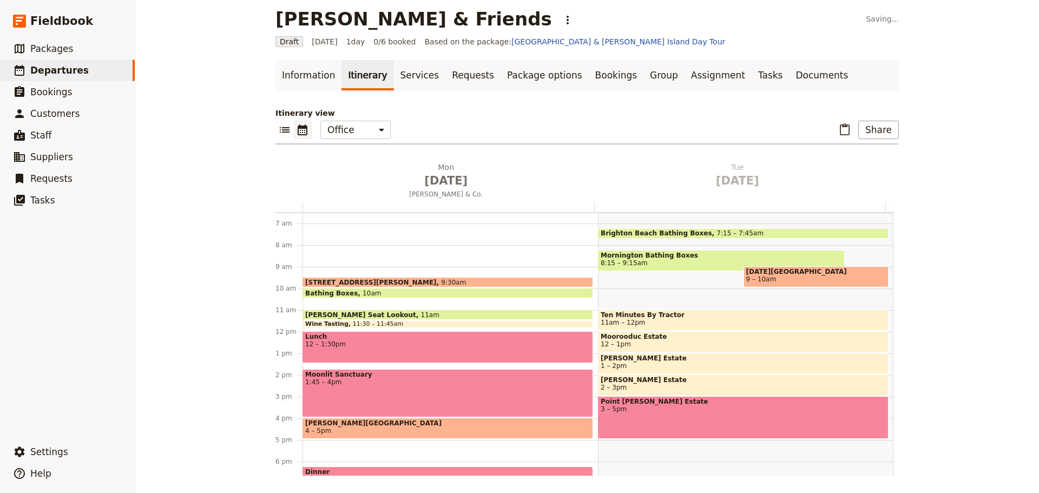
click at [372, 291] on div "Bathing Boxes 10am" at bounding box center [448, 293] width 291 height 10
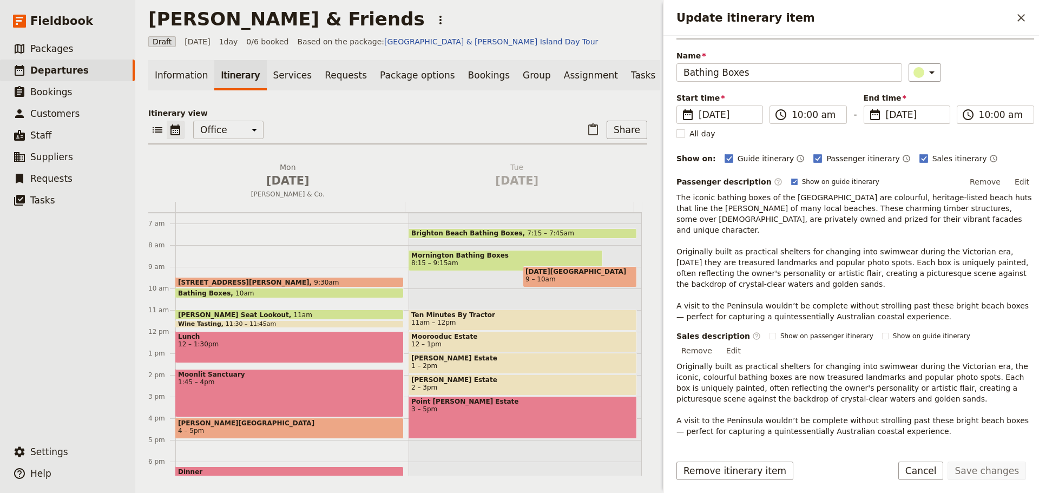
scroll to position [44, 0]
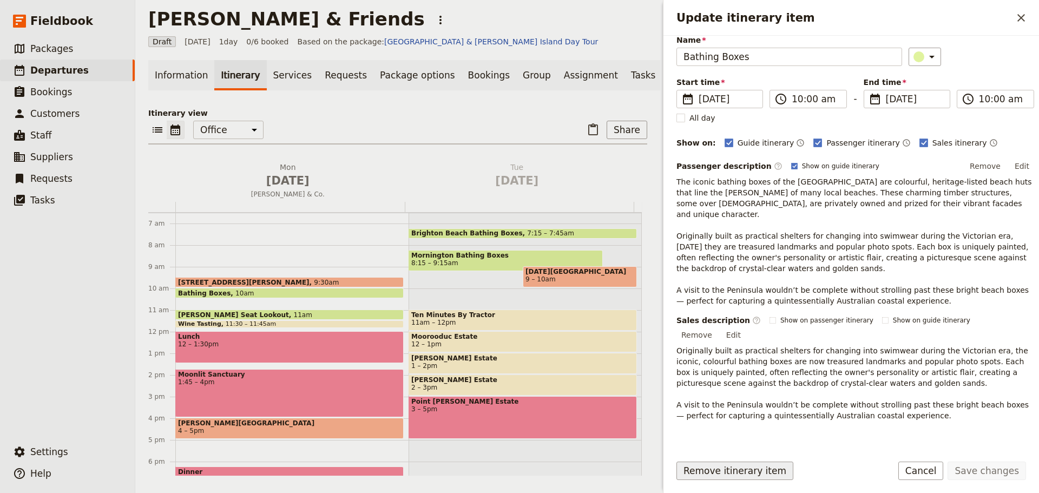
click at [740, 468] on button "Remove itinerary item" at bounding box center [735, 471] width 117 height 18
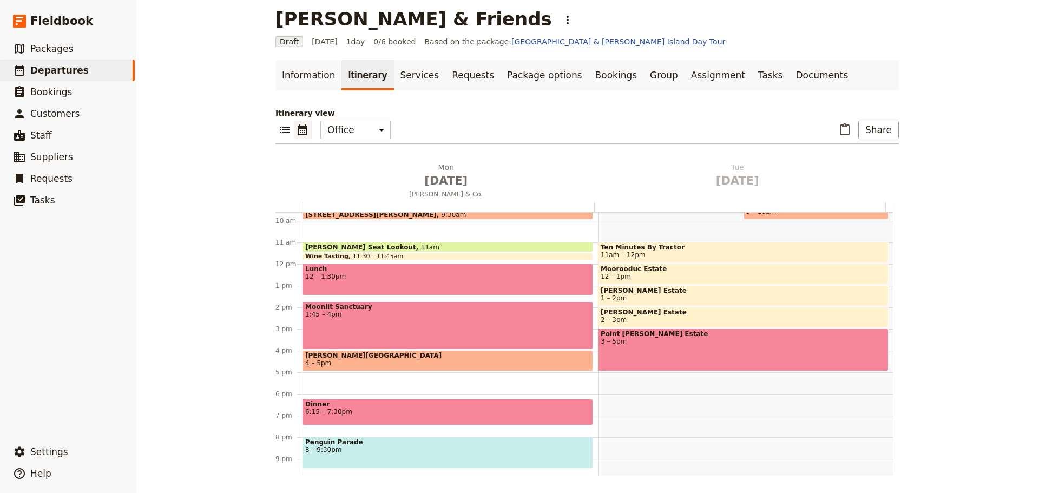
scroll to position [141, 0]
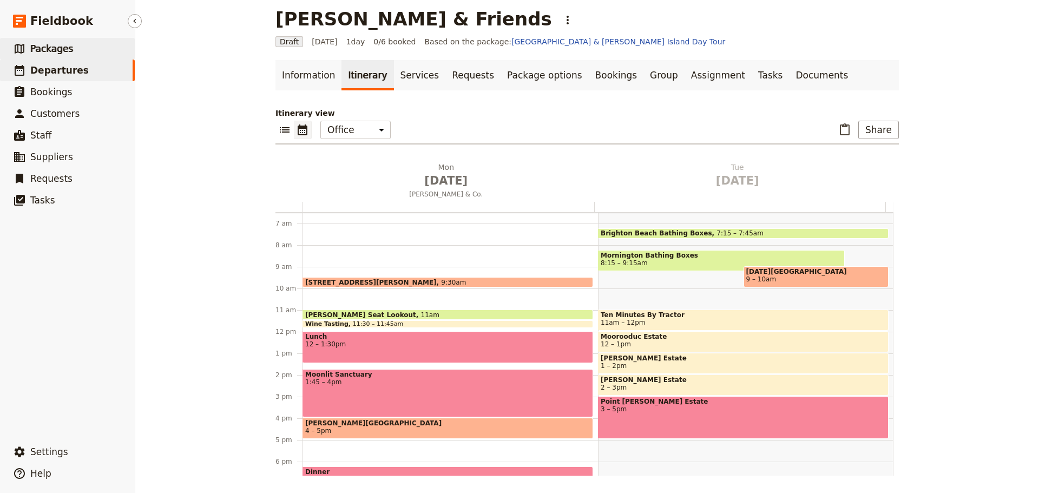
click at [71, 46] on link "​ Packages" at bounding box center [67, 49] width 135 height 22
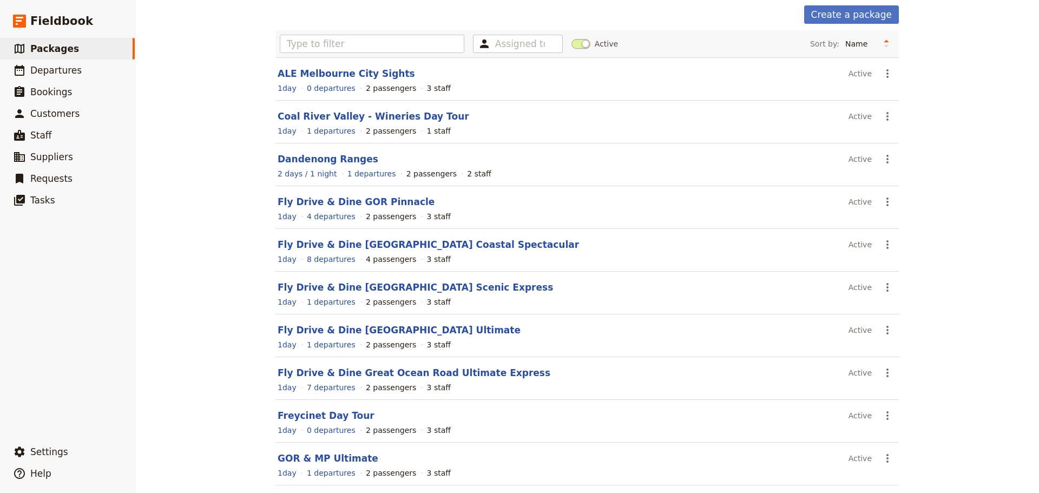
scroll to position [92, 0]
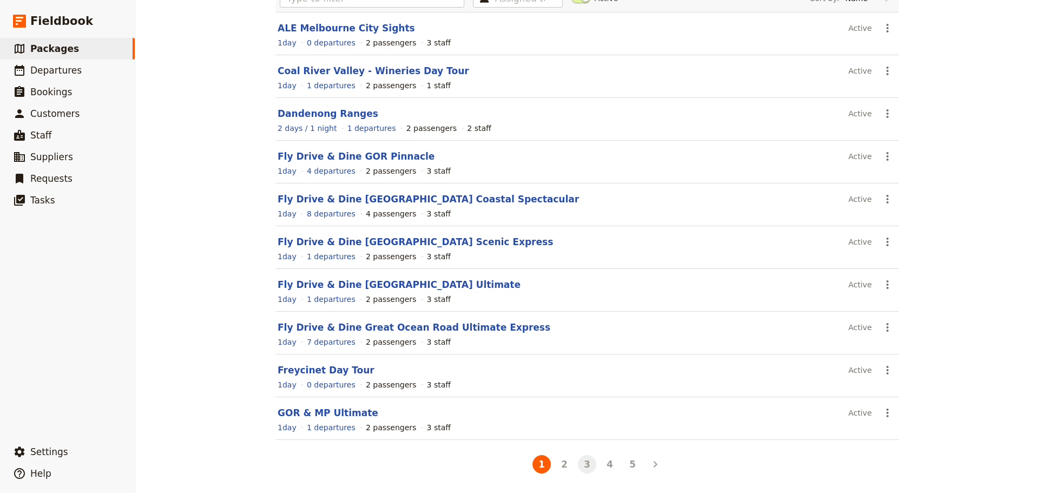
click at [584, 462] on button "3" at bounding box center [587, 464] width 18 height 18
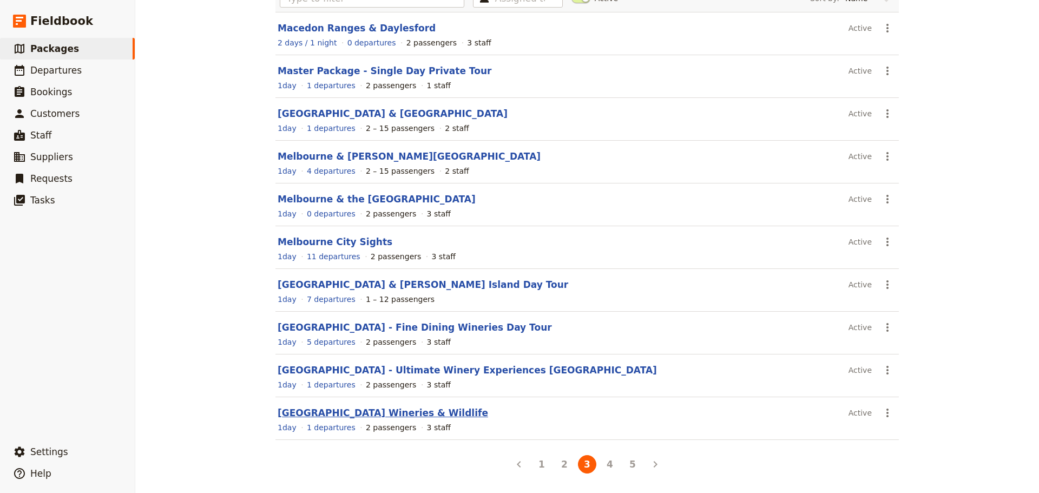
click at [324, 414] on link "Mornington Peninsula Wineries & Wildlife" at bounding box center [383, 413] width 211 height 11
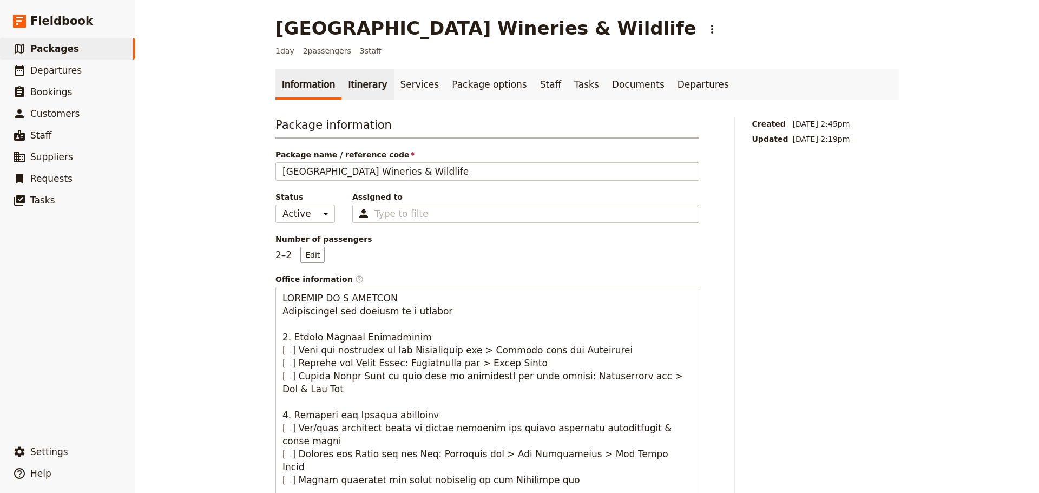
click at [362, 85] on link "Itinerary" at bounding box center [368, 84] width 52 height 30
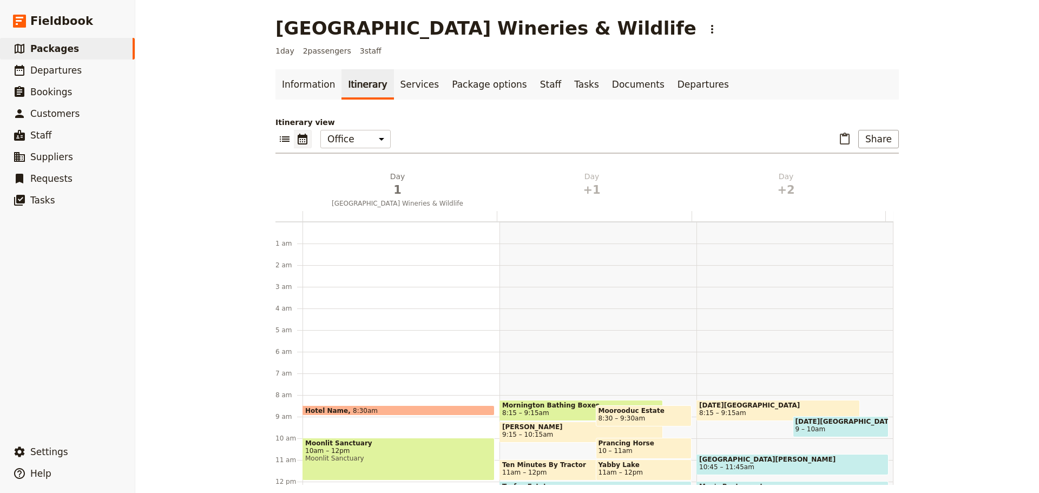
scroll to position [141, 0]
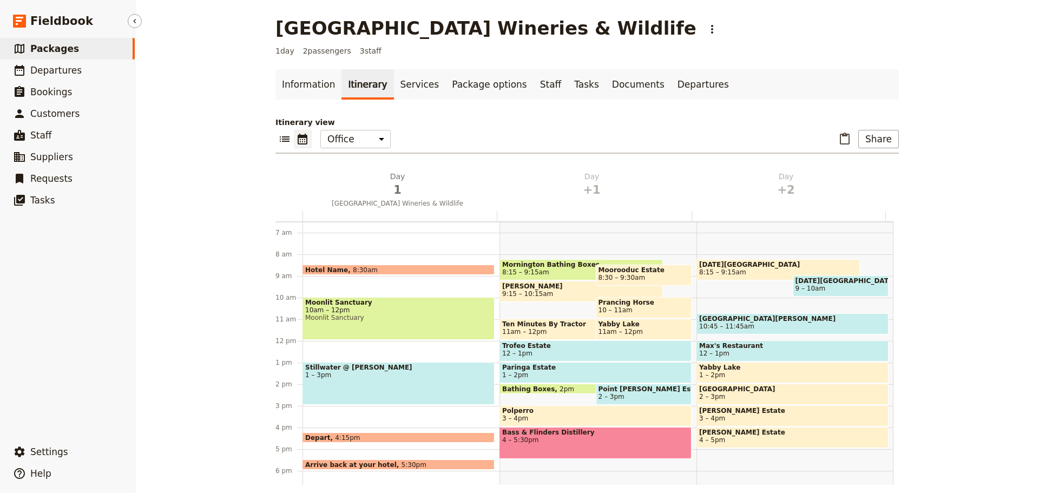
click at [71, 49] on link "​ Packages" at bounding box center [67, 49] width 135 height 22
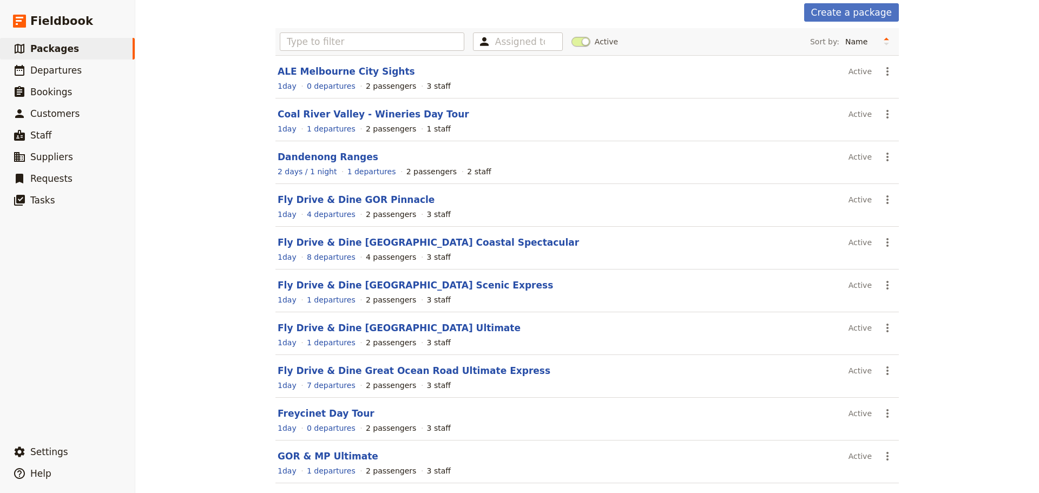
scroll to position [92, 0]
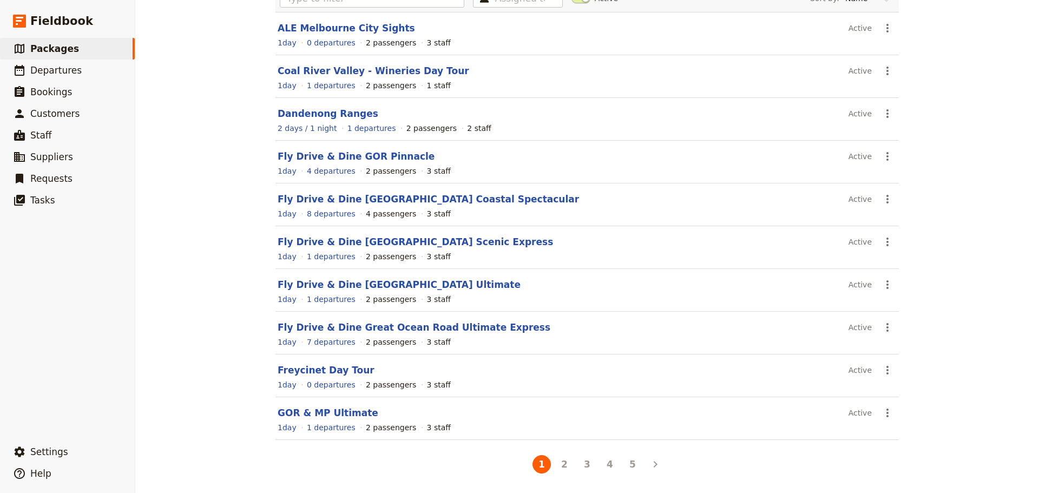
click at [591, 471] on li "3" at bounding box center [587, 464] width 23 height 23
click at [587, 467] on button "3" at bounding box center [587, 464] width 18 height 18
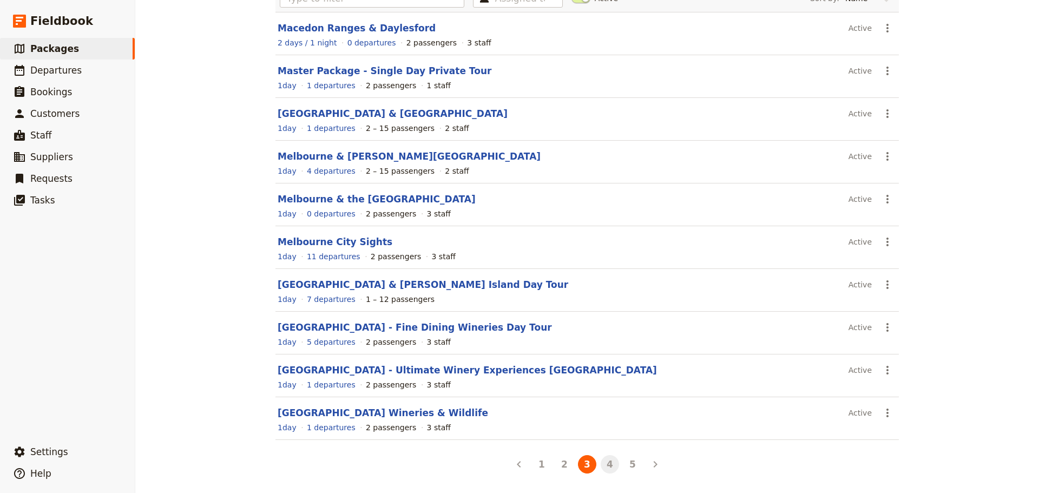
click at [607, 467] on button "4" at bounding box center [610, 464] width 18 height 18
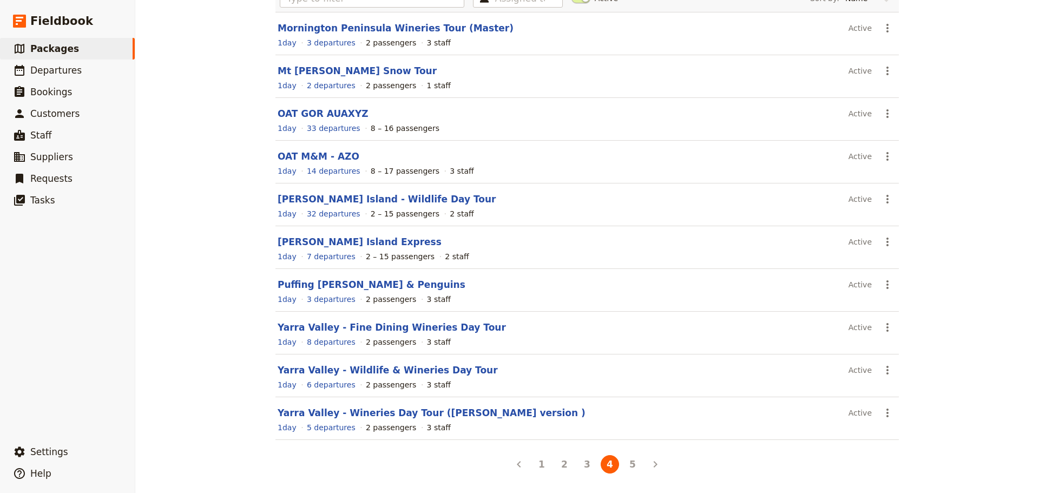
scroll to position [0, 0]
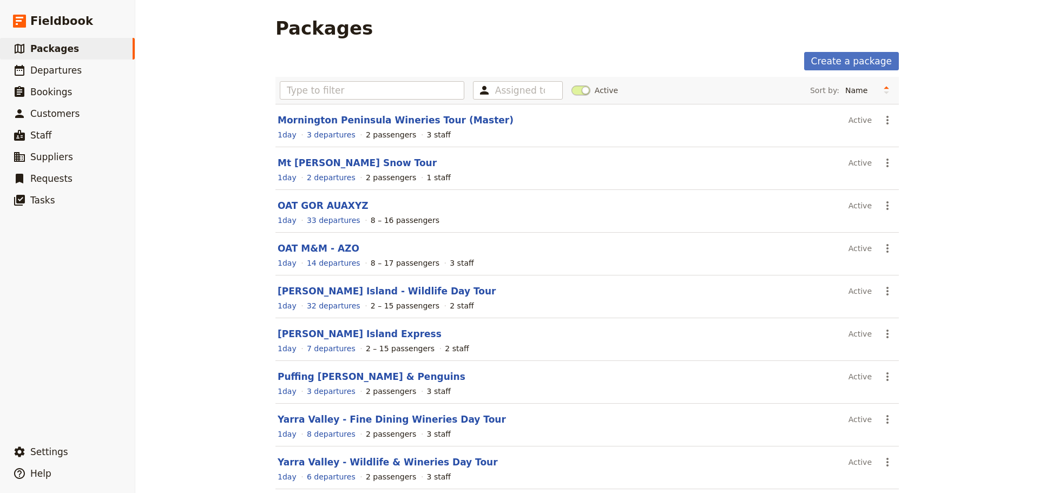
click at [366, 114] on header "Mornington Peninsula Wineries Tour (Master)" at bounding box center [561, 120] width 567 height 13
click at [366, 116] on link "Mornington Peninsula Wineries Tour (Master)" at bounding box center [396, 120] width 236 height 11
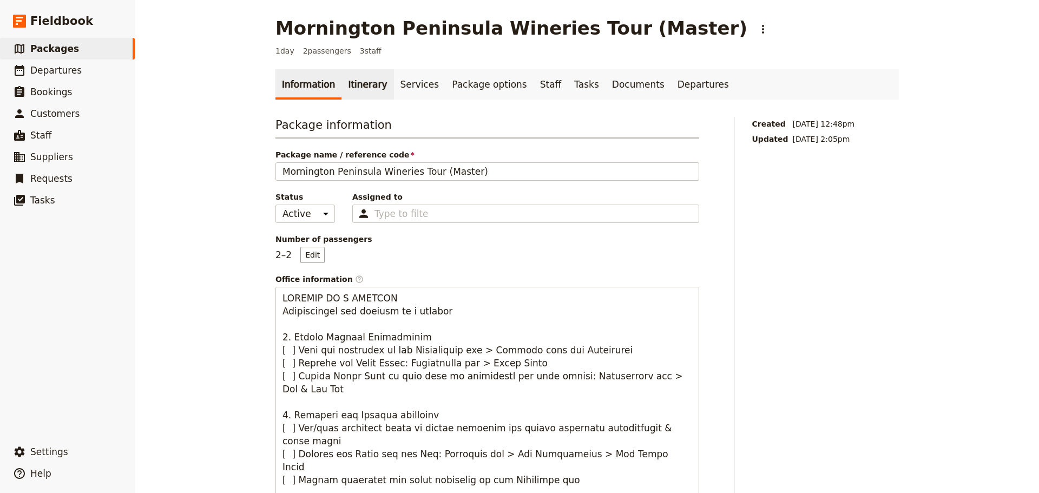
click at [358, 81] on link "Itinerary" at bounding box center [368, 84] width 52 height 30
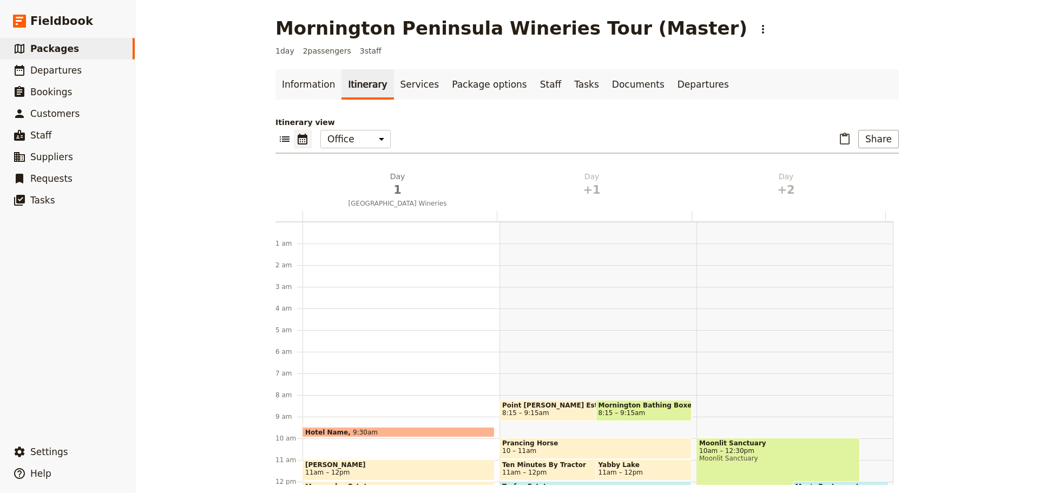
scroll to position [141, 0]
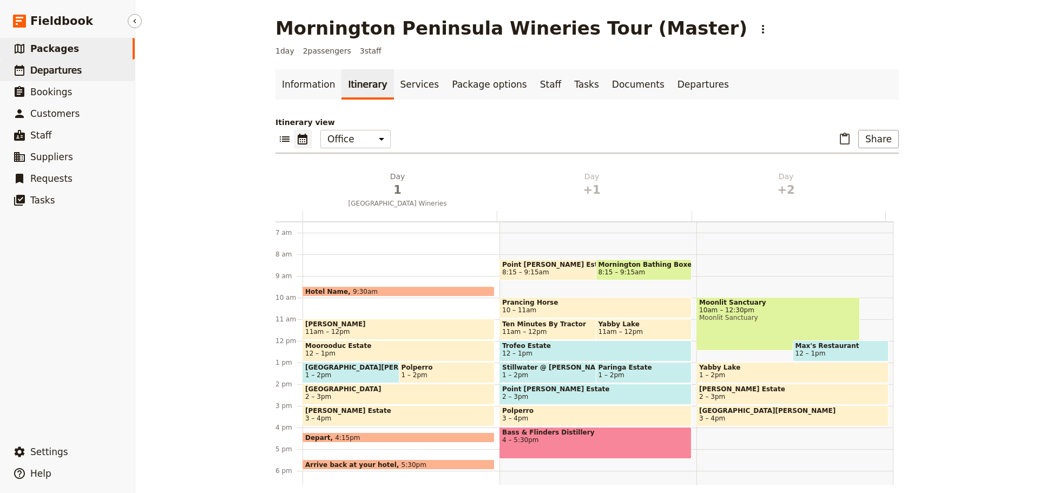
click at [50, 66] on span "Departures" at bounding box center [55, 70] width 51 height 11
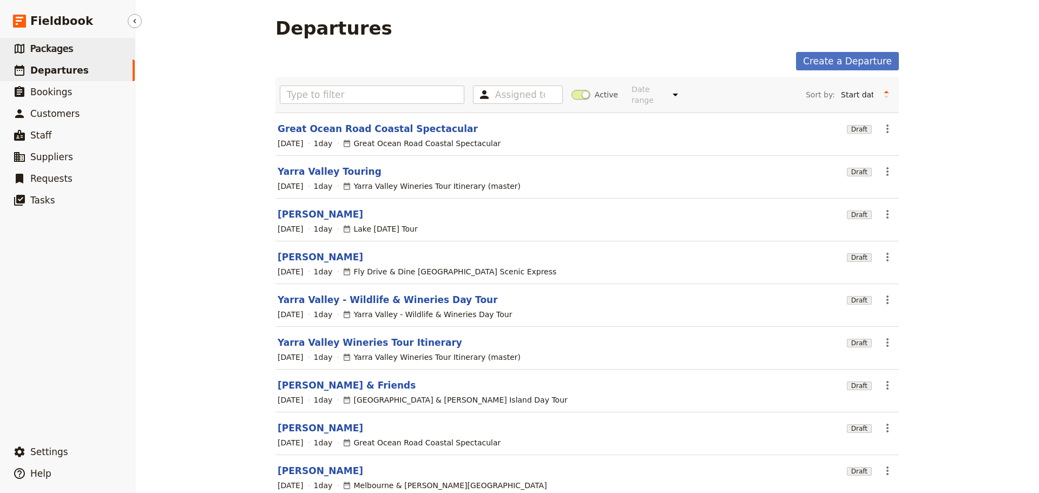
click at [62, 50] on span "Packages" at bounding box center [51, 48] width 43 height 11
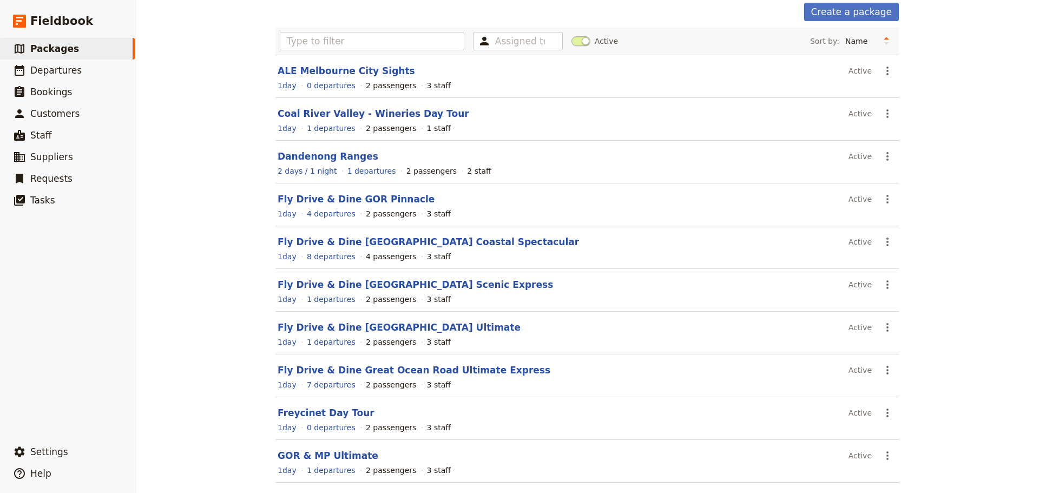
scroll to position [92, 0]
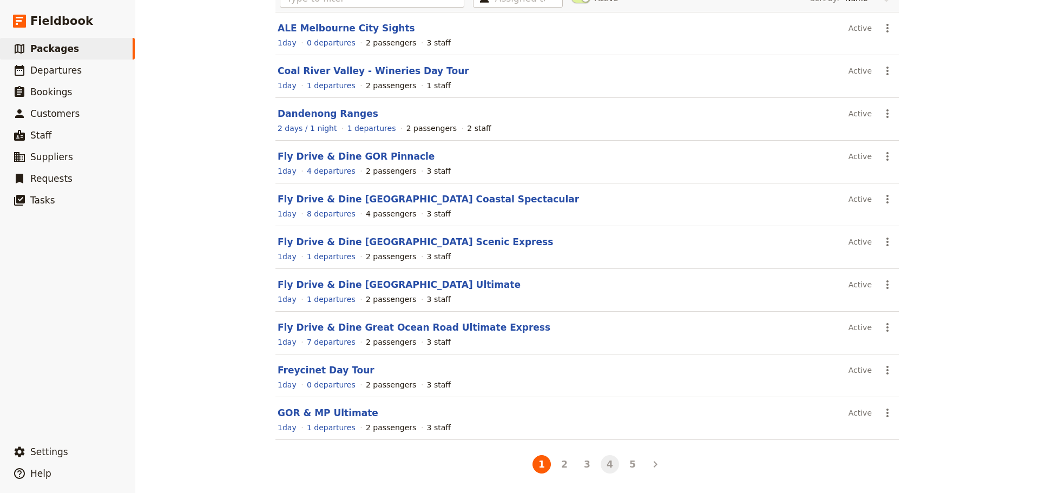
click at [608, 463] on button "4" at bounding box center [610, 464] width 18 height 18
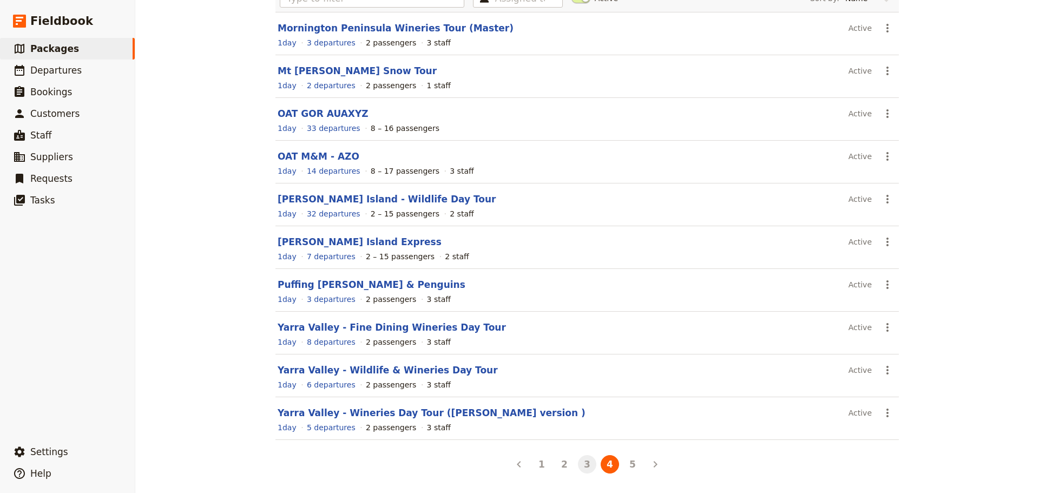
click at [578, 463] on button "3" at bounding box center [587, 464] width 18 height 18
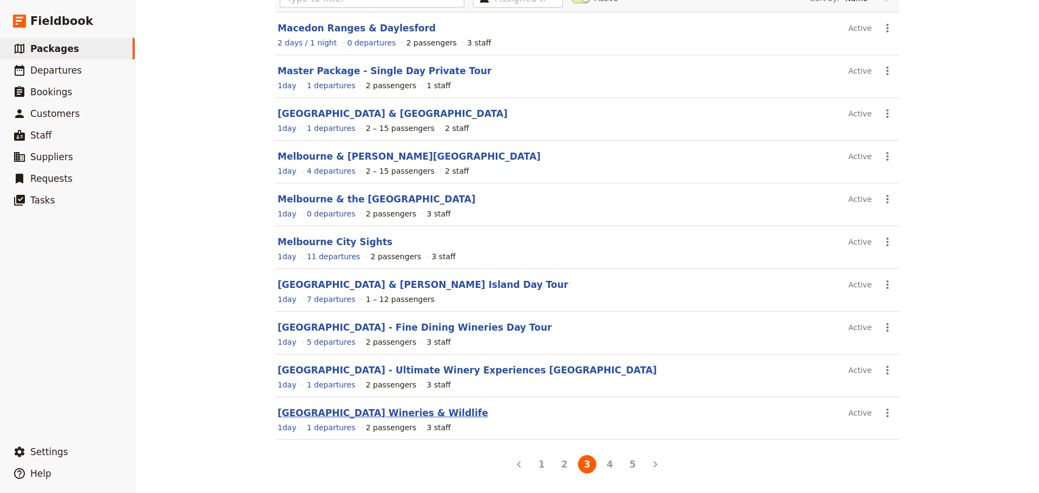
click at [351, 414] on link "Mornington Peninsula Wineries & Wildlife" at bounding box center [383, 413] width 211 height 11
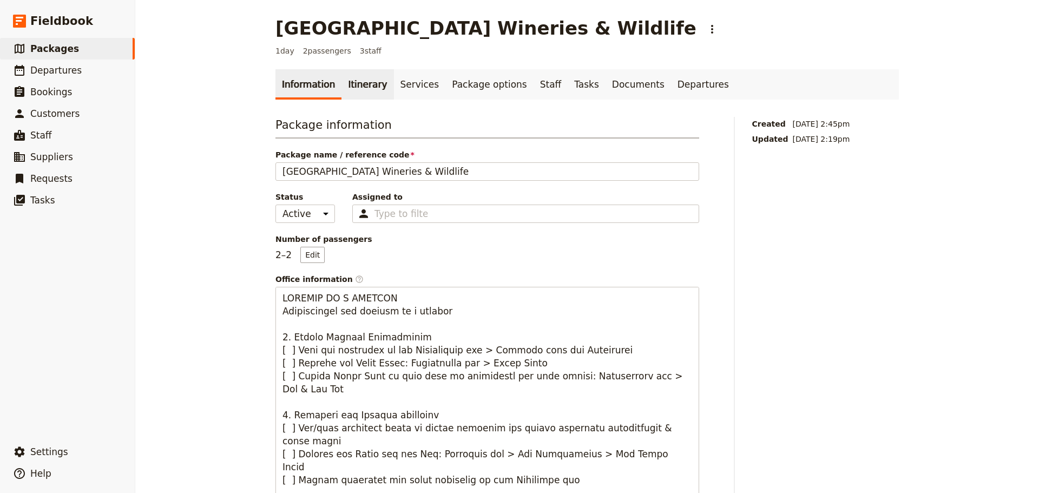
click at [365, 95] on link "Itinerary" at bounding box center [368, 84] width 52 height 30
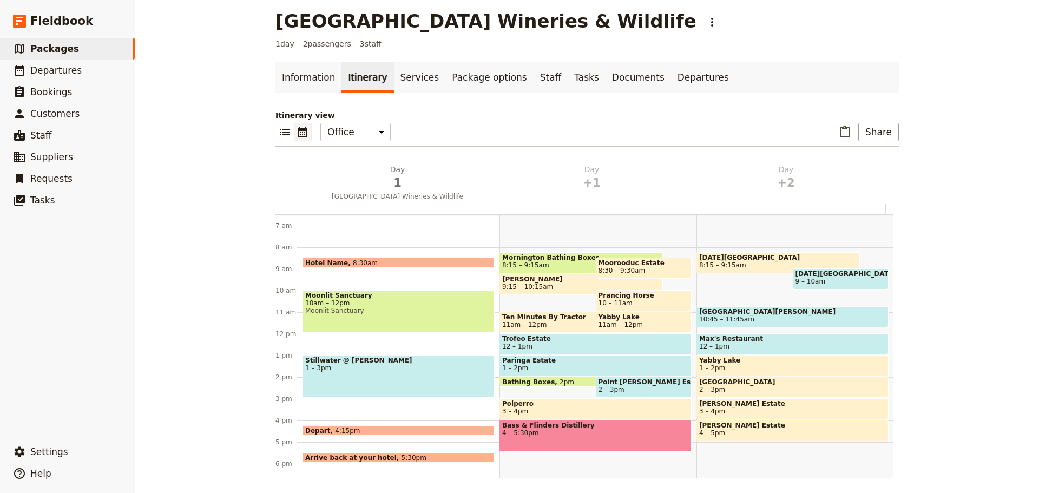
scroll to position [9, 0]
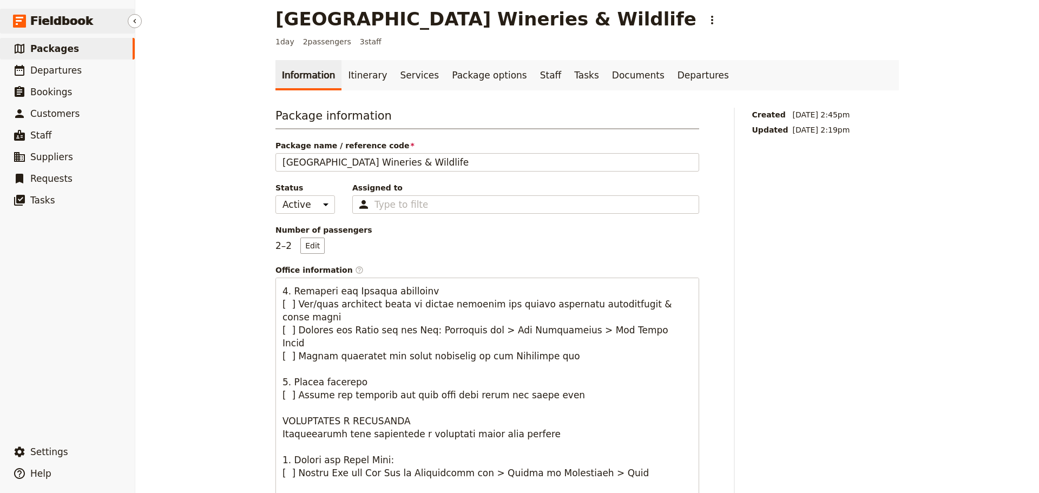
scroll to position [103, 0]
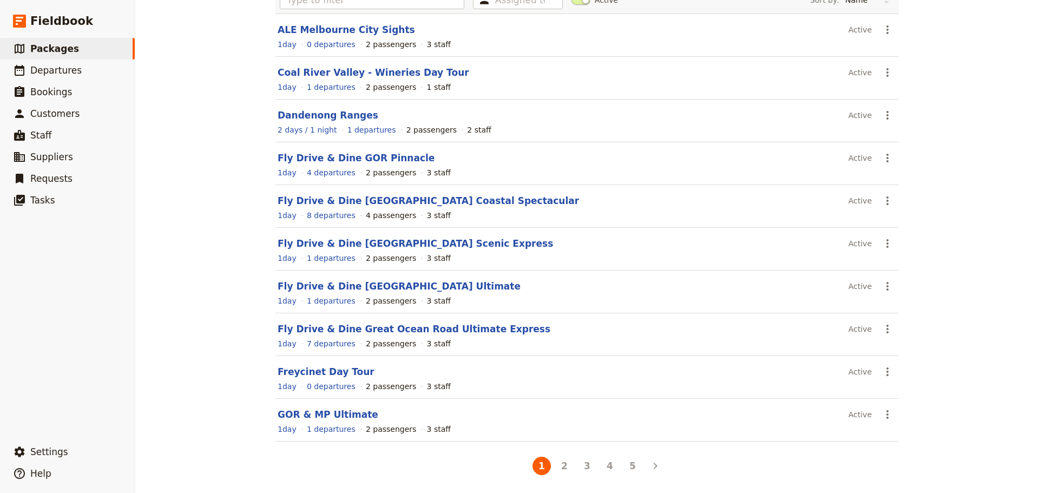
scroll to position [92, 0]
click at [578, 466] on button "3" at bounding box center [587, 464] width 18 height 18
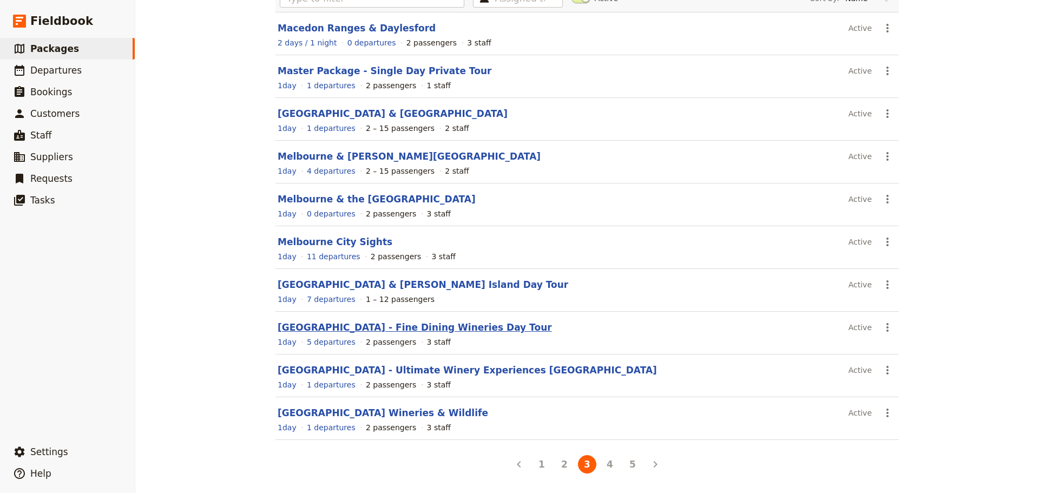
click at [302, 327] on link "Mornington Peninsula - Fine Dining Wineries Day Tour" at bounding box center [415, 327] width 274 height 11
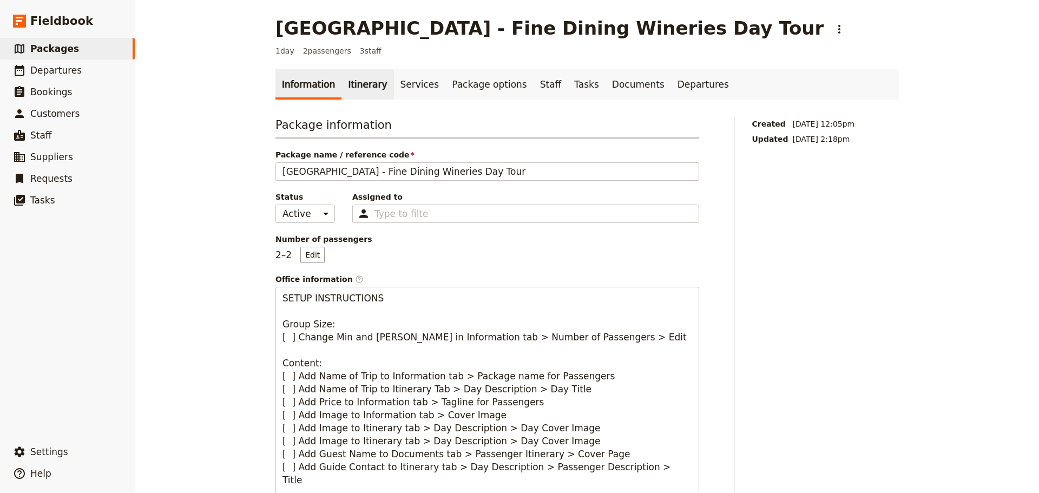
click at [350, 84] on link "Itinerary" at bounding box center [368, 84] width 52 height 30
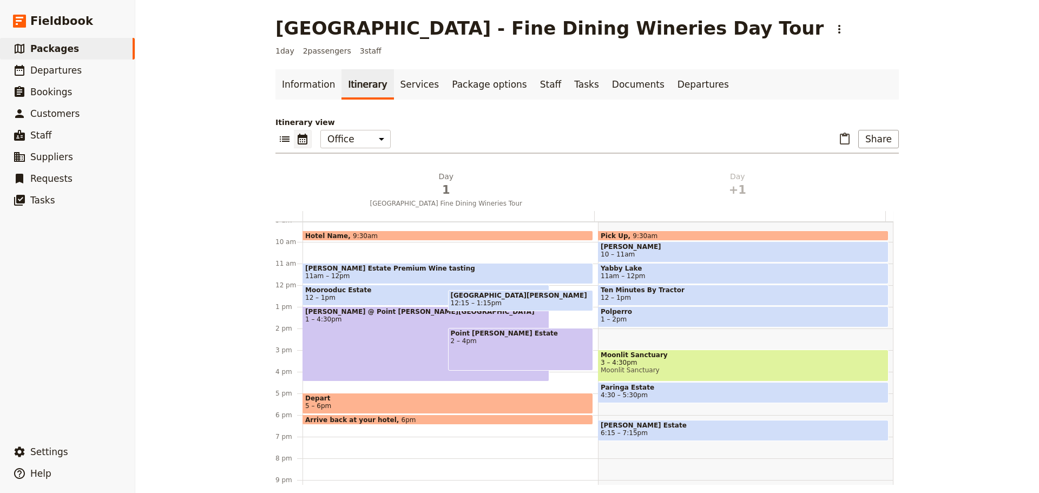
scroll to position [249, 0]
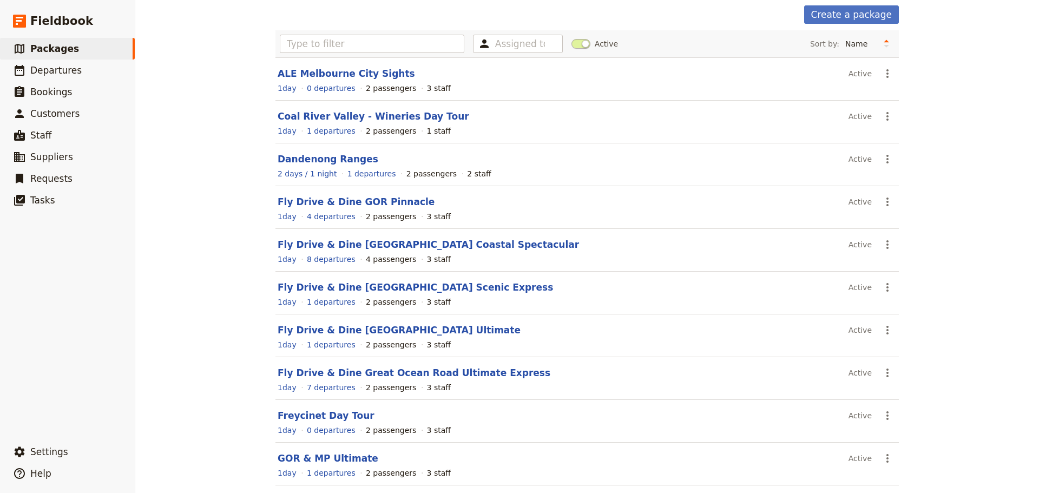
scroll to position [92, 0]
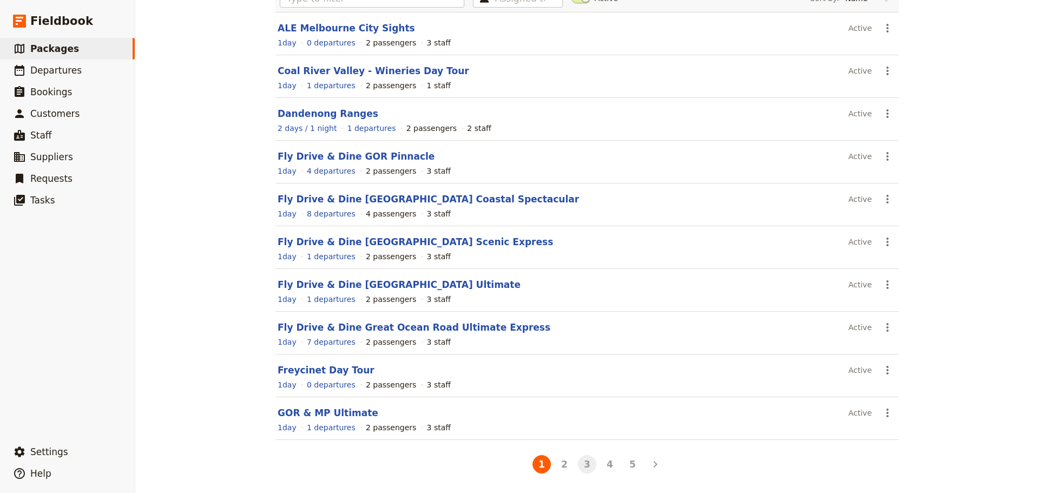
click at [580, 466] on button "3" at bounding box center [587, 464] width 18 height 18
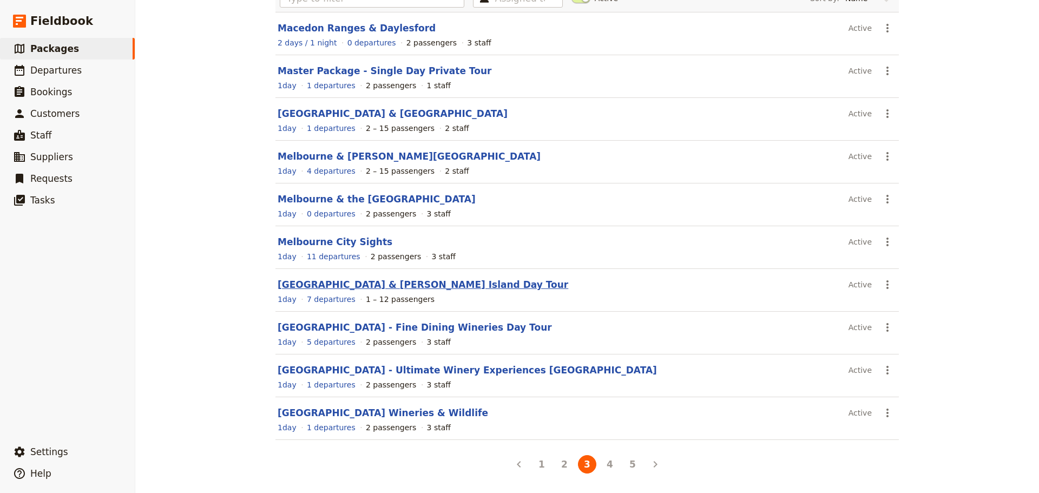
click at [332, 281] on link "[GEOGRAPHIC_DATA] & [PERSON_NAME] Island Day Tour" at bounding box center [423, 284] width 291 height 11
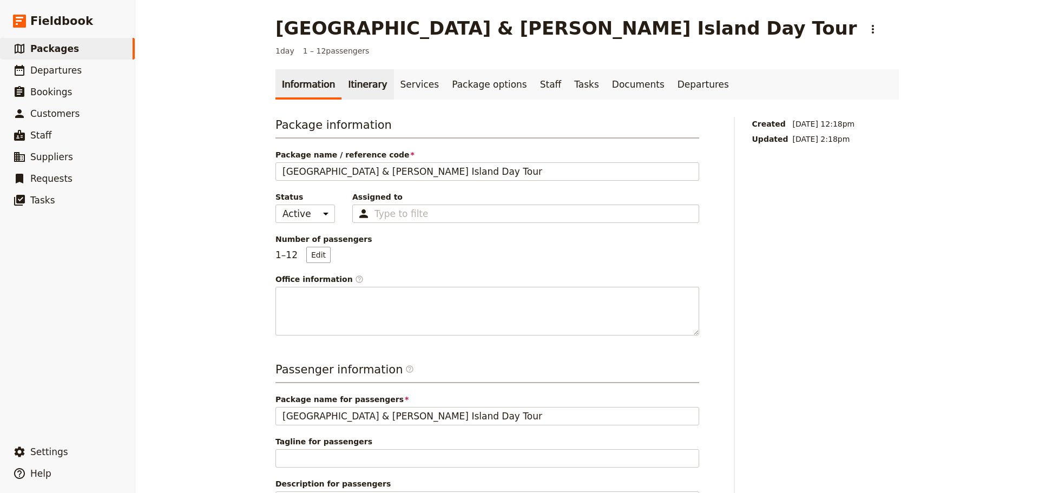
click at [351, 83] on link "Itinerary" at bounding box center [368, 84] width 52 height 30
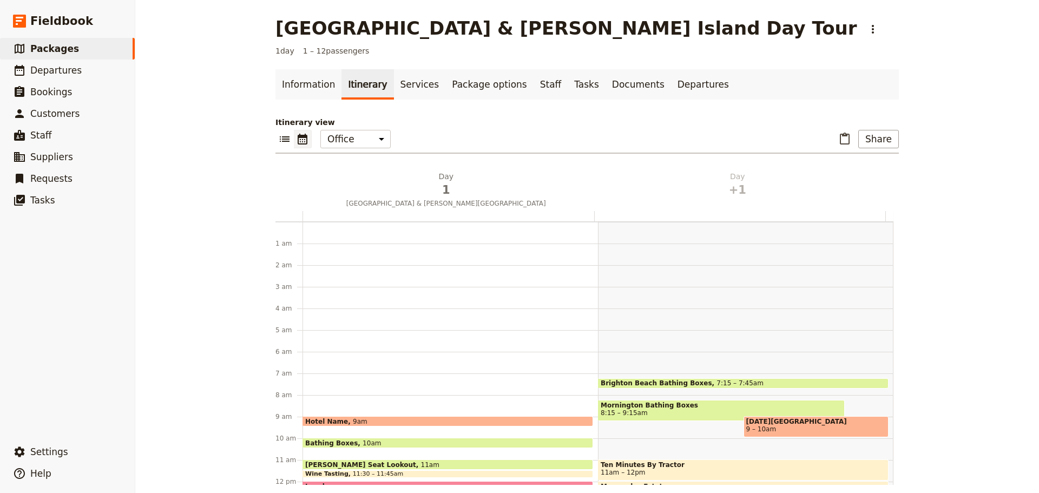
scroll to position [141, 0]
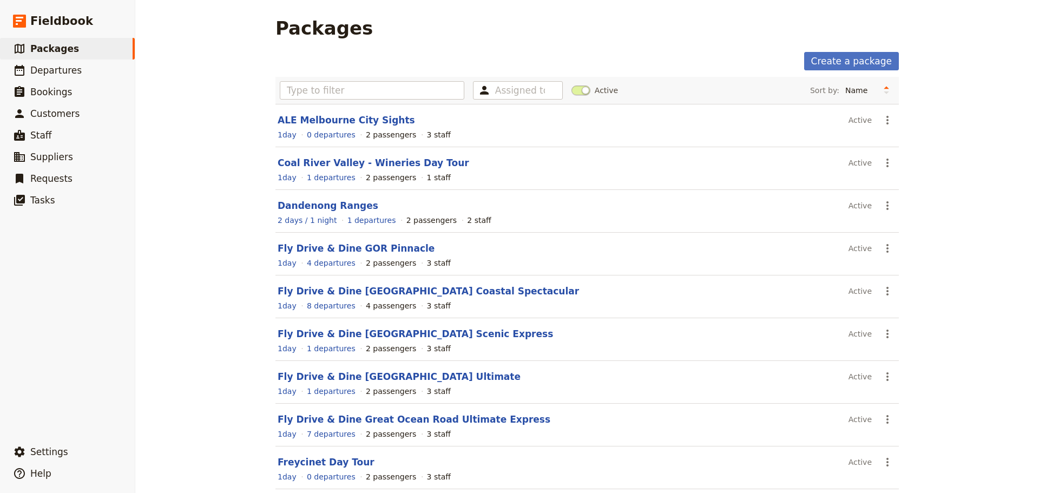
scroll to position [92, 0]
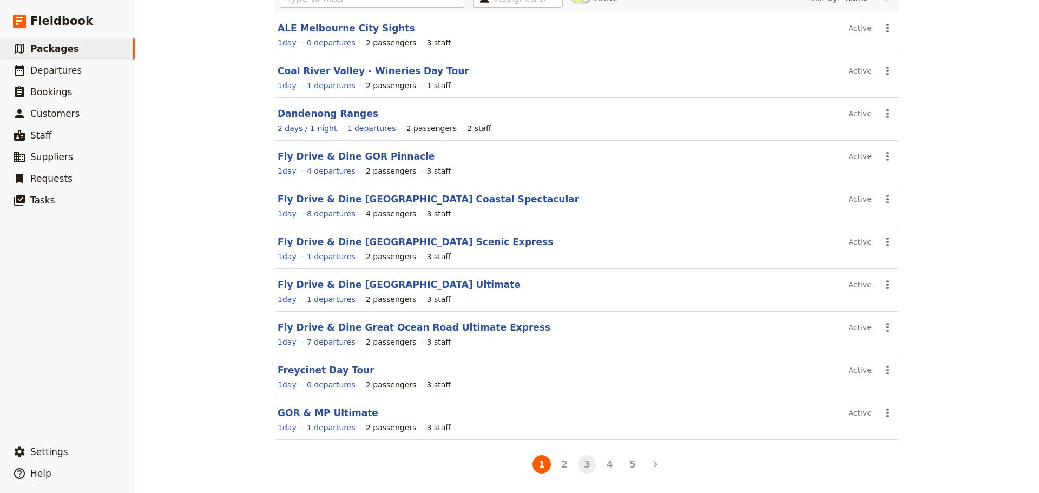
click at [578, 464] on button "3" at bounding box center [587, 464] width 18 height 18
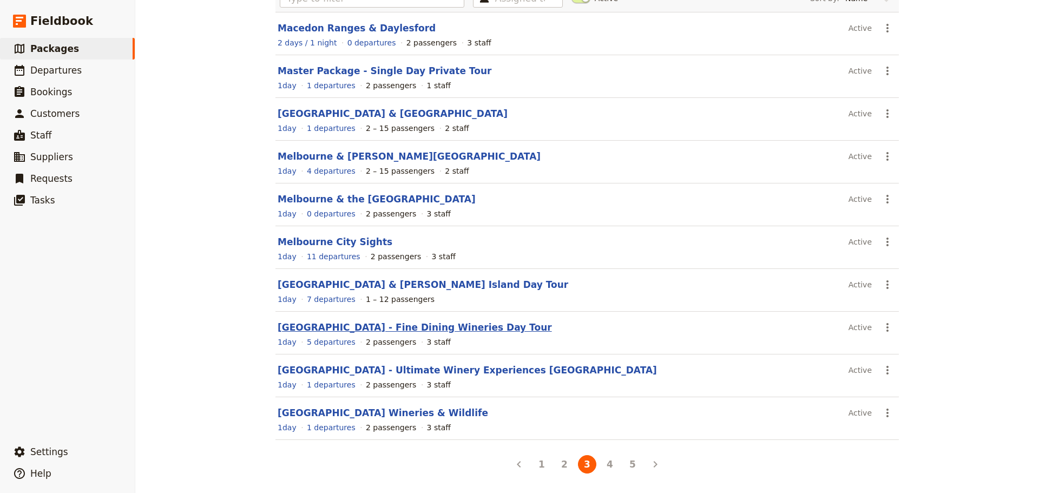
click at [407, 327] on link "Mornington Peninsula - Fine Dining Wineries Day Tour" at bounding box center [415, 327] width 274 height 11
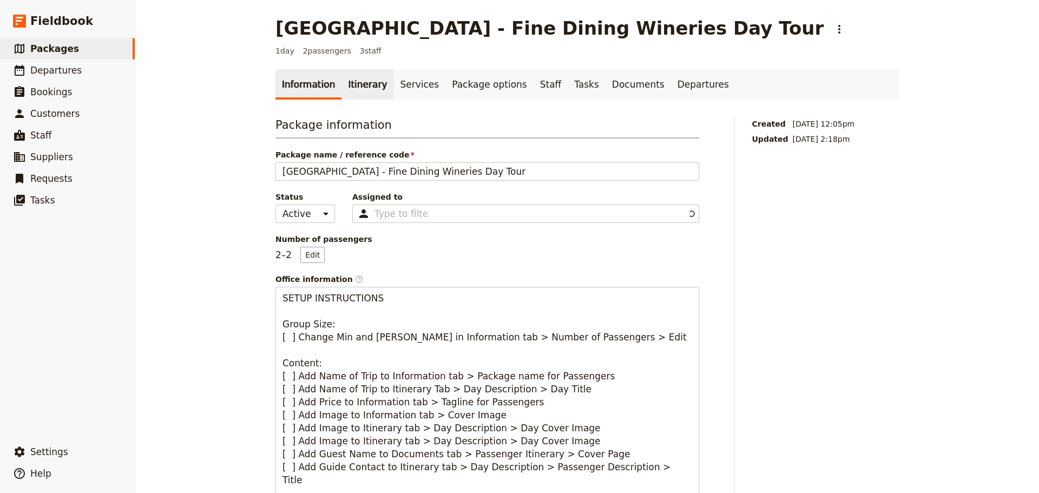
click at [363, 85] on link "Itinerary" at bounding box center [368, 84] width 52 height 30
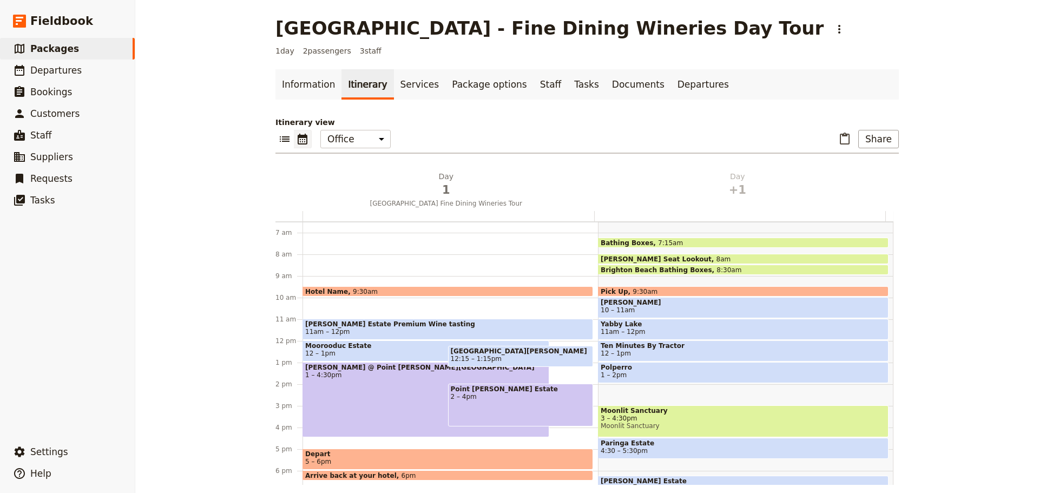
scroll to position [257, 0]
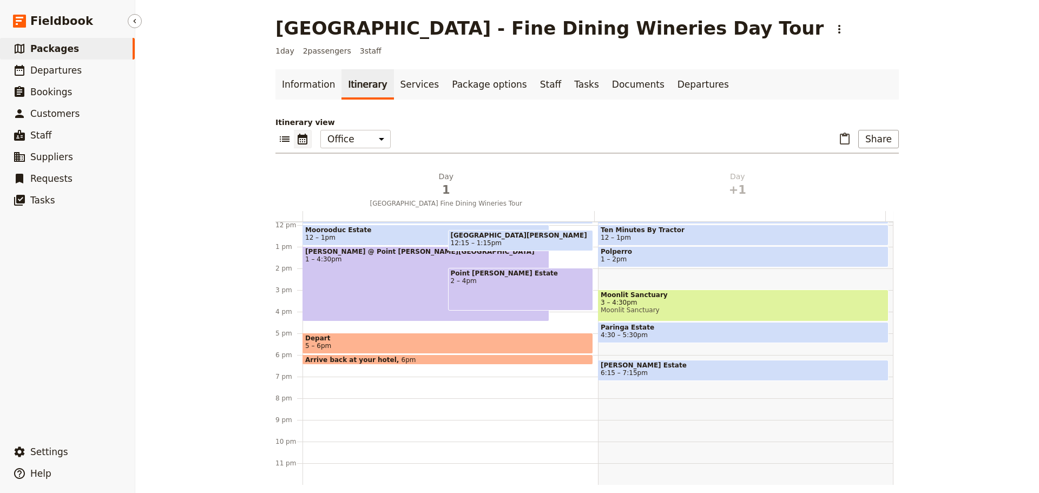
click at [79, 48] on link "​ Packages" at bounding box center [67, 49] width 135 height 22
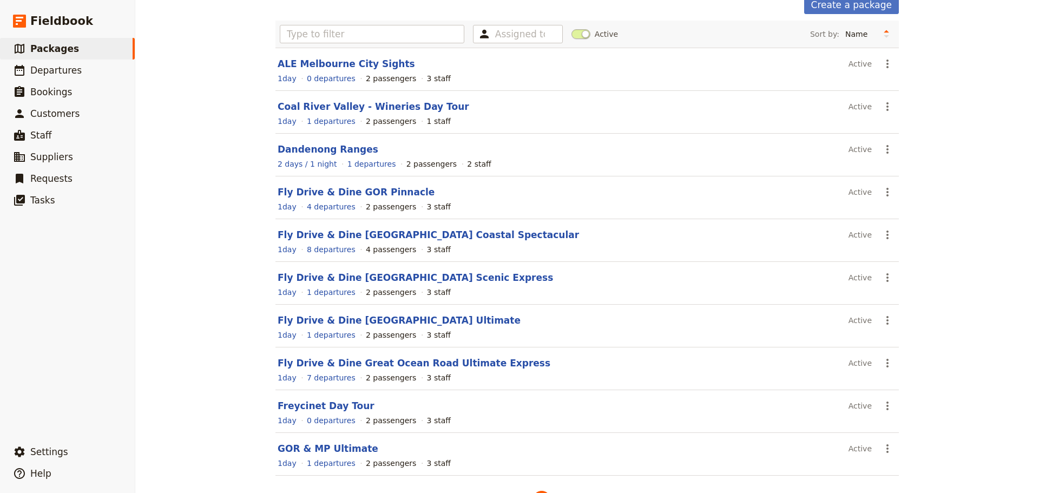
scroll to position [92, 0]
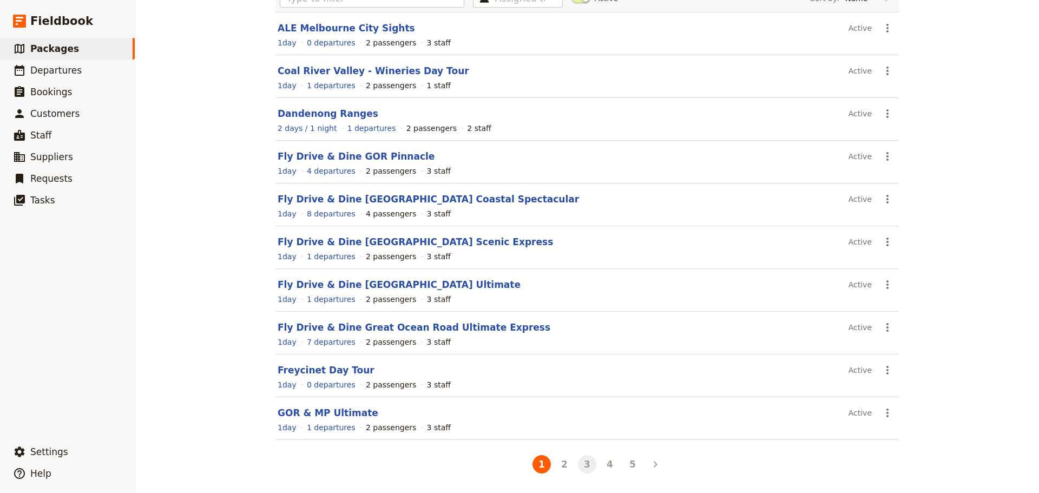
click at [580, 467] on button "3" at bounding box center [587, 464] width 18 height 18
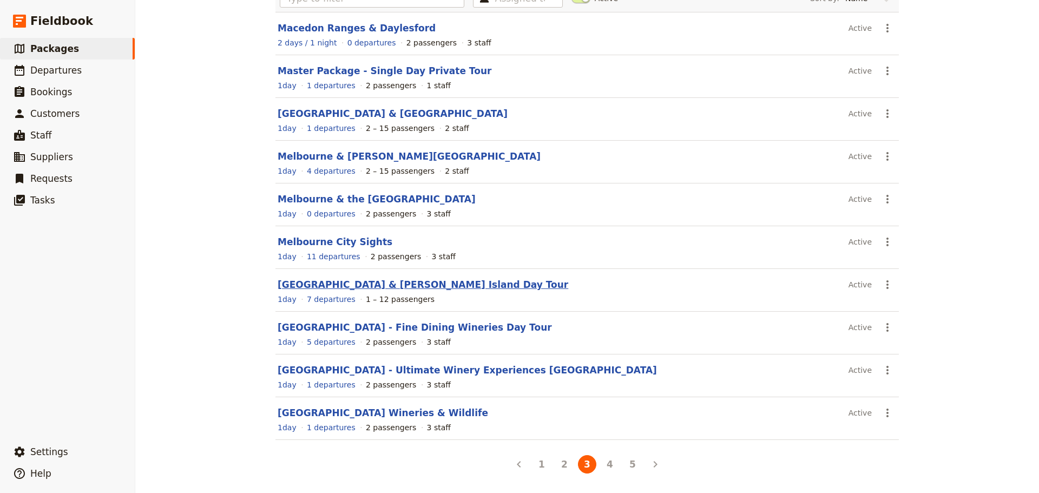
click at [375, 284] on link "[GEOGRAPHIC_DATA] & [PERSON_NAME] Island Day Tour" at bounding box center [423, 284] width 291 height 11
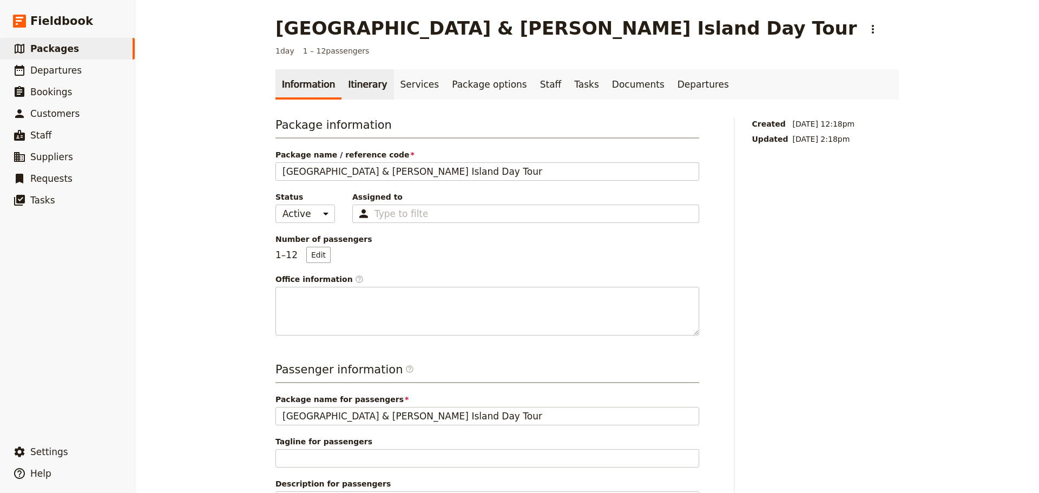
click at [369, 97] on link "Itinerary" at bounding box center [368, 84] width 52 height 30
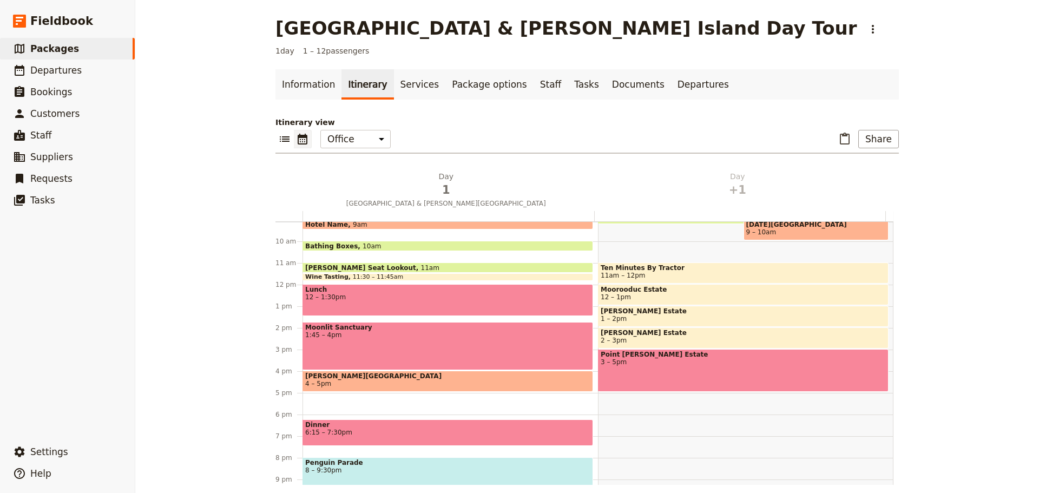
scroll to position [141, 0]
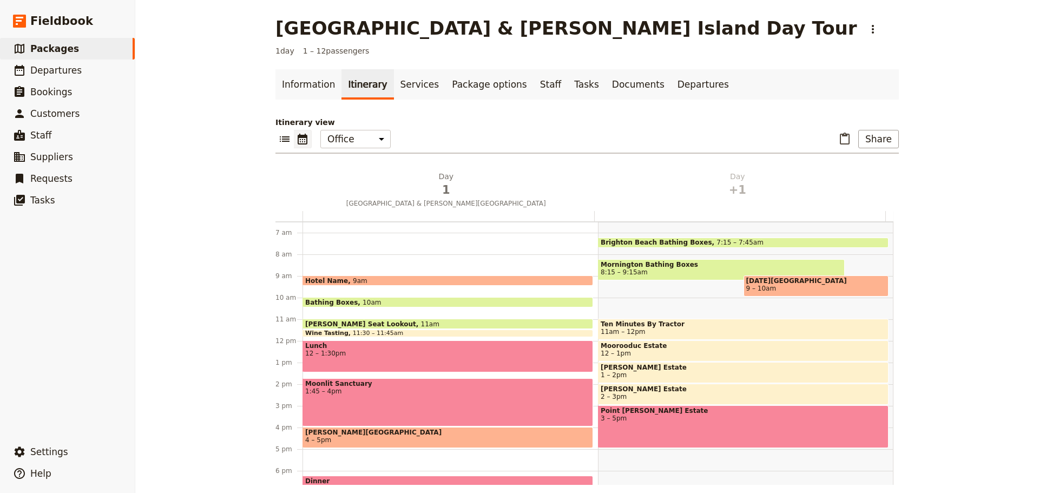
click at [618, 307] on div "Brighton Beach Bathing Boxes 7:15 – 7:45am Mornington Bathing Boxes 8:15 – 9:15…" at bounding box center [746, 341] width 296 height 520
select select "2"
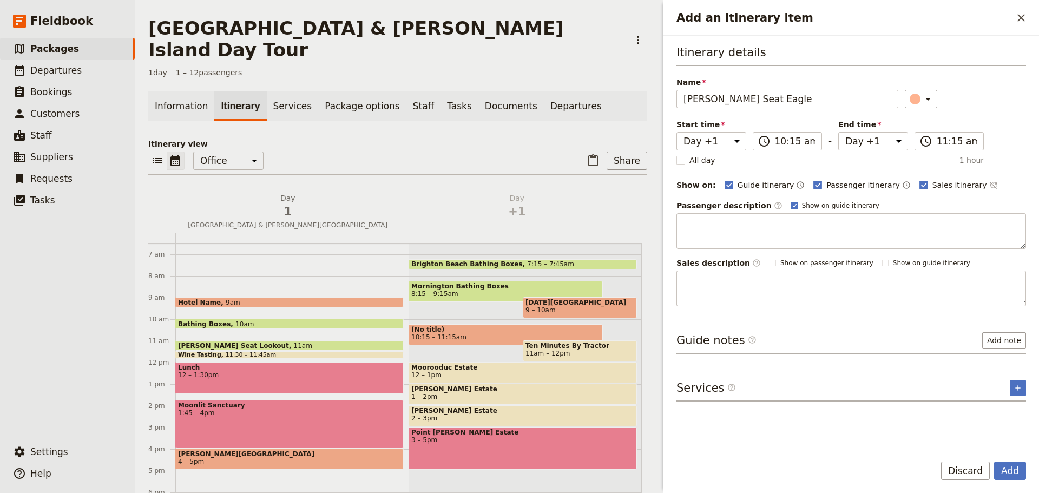
type input "[PERSON_NAME] Seat Eagle"
click at [791, 204] on rect "Add an itinerary item" at bounding box center [794, 205] width 6 height 6
click at [791, 201] on input "Show on guide itinerary" at bounding box center [791, 201] width 1 height 1
checkbox input "false"
click at [989, 184] on icon "Time not shown on sales itinerary" at bounding box center [992, 185] width 7 height 7
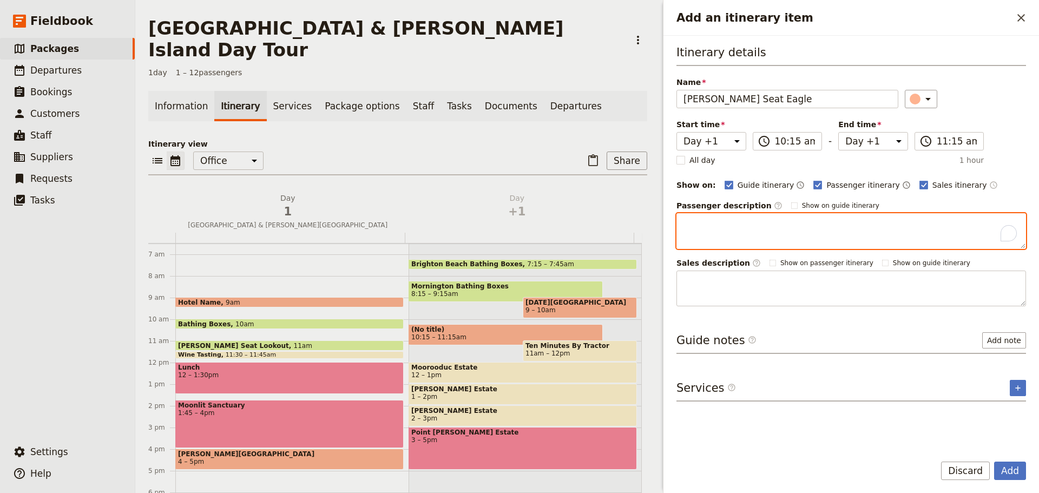
paste textarea "Take to the skies on the Arthurs Seat Eagle gondola and experience the Morningt…"
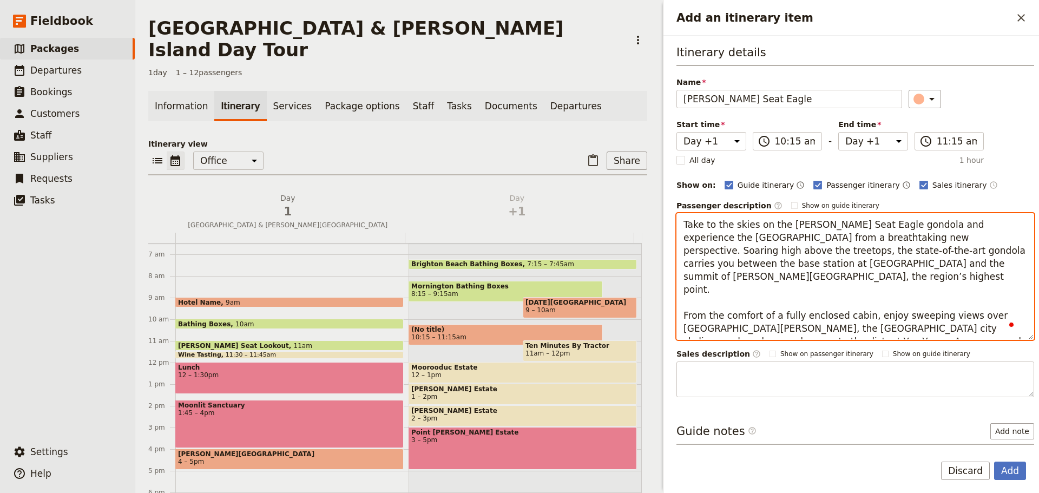
scroll to position [54, 0]
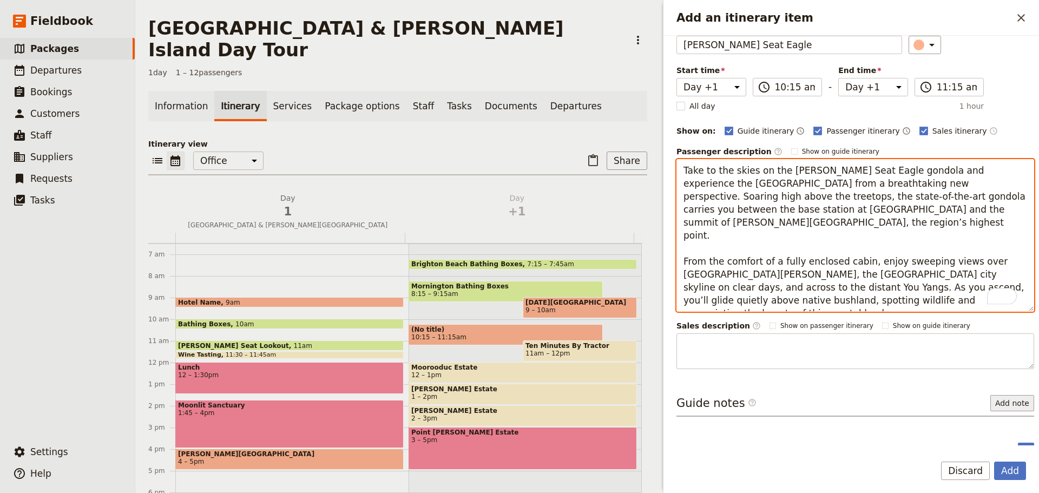
type textarea "Take to the skies on the Arthurs Seat Eagle gondola and experience the Morningt…"
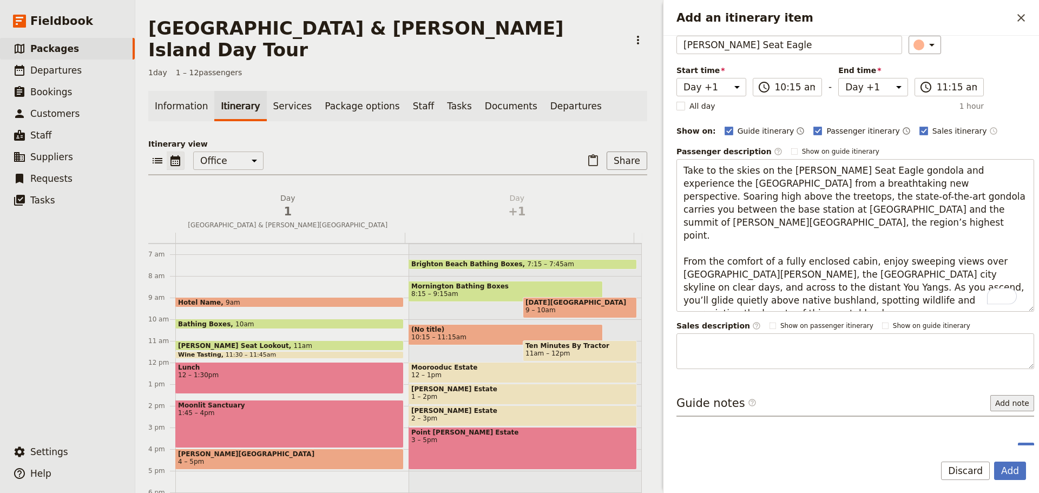
click at [1008, 403] on button "Add note" at bounding box center [1013, 403] width 44 height 16
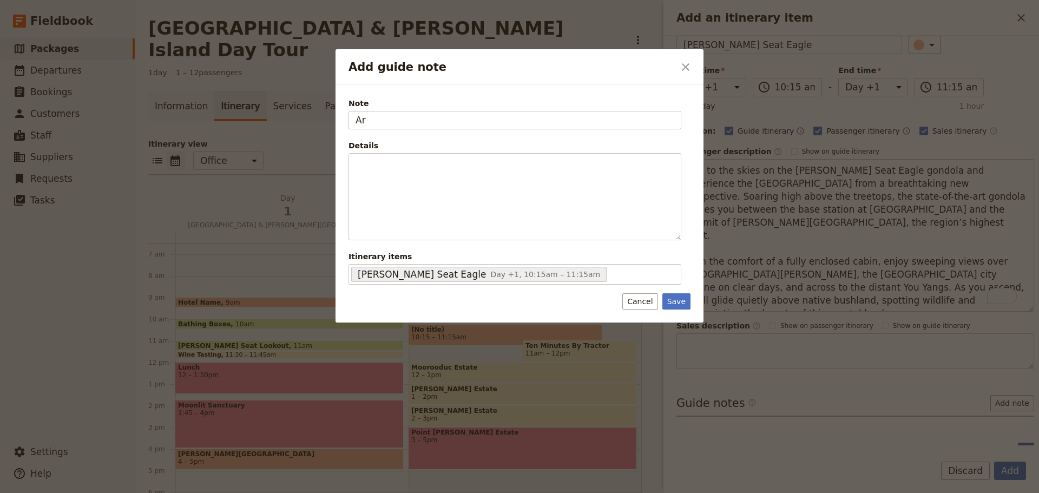
type input "A"
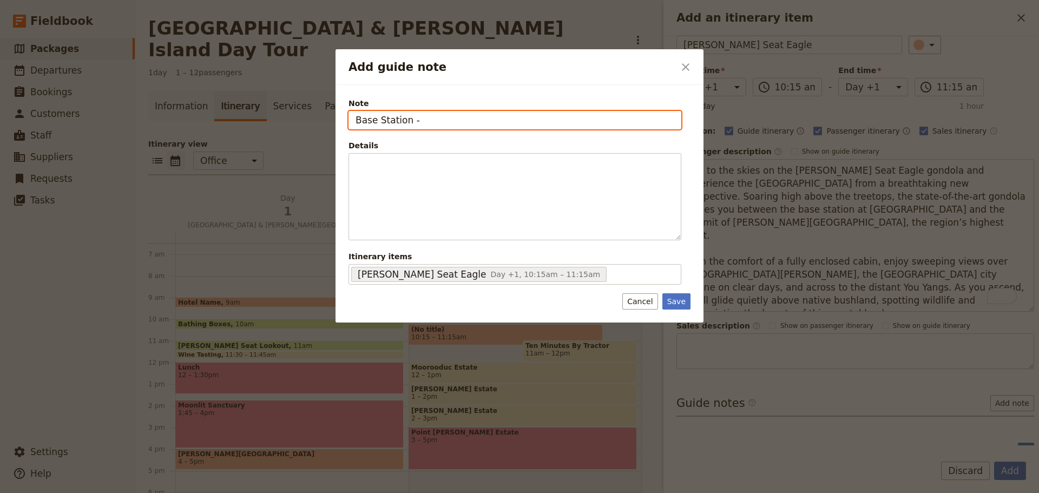
click at [456, 120] on input "Base Station -" at bounding box center [515, 120] width 333 height 18
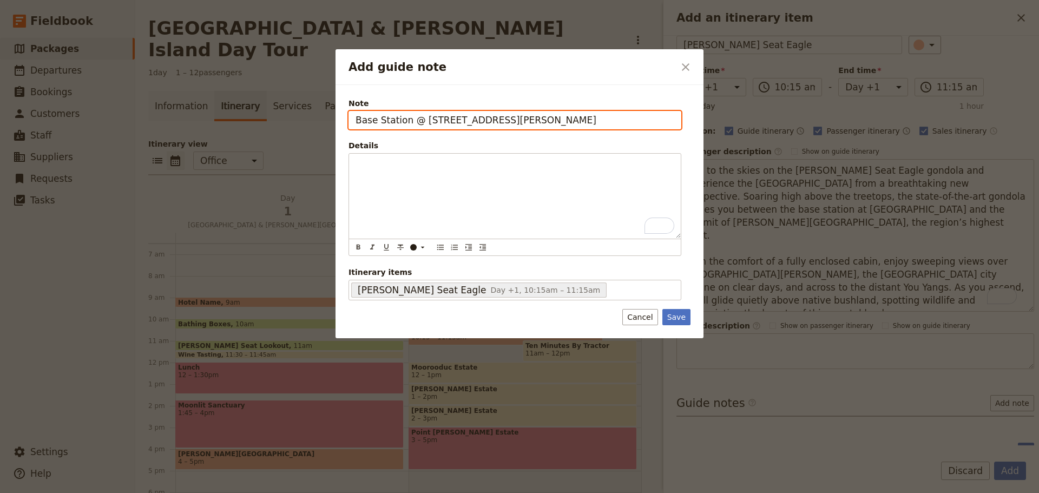
click at [566, 113] on input "Base Station @ 1085 Arthurs Seat Rd." at bounding box center [515, 120] width 333 height 18
type input "Base Station @ 1085 Arthurs Seat Rd. Tel: 5987 0600"
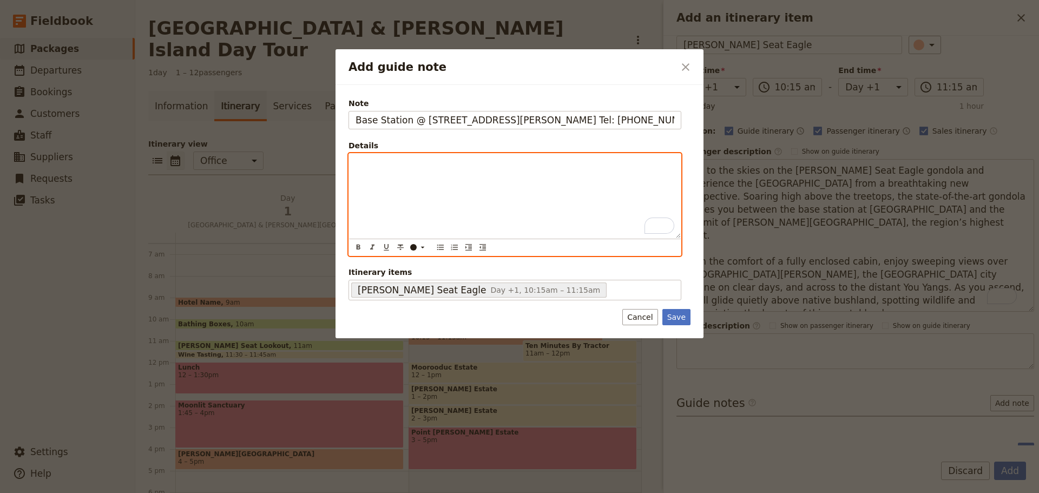
click at [454, 185] on div "To enrich screen reader interactions, please activate Accessibility in Grammarl…" at bounding box center [515, 196] width 332 height 84
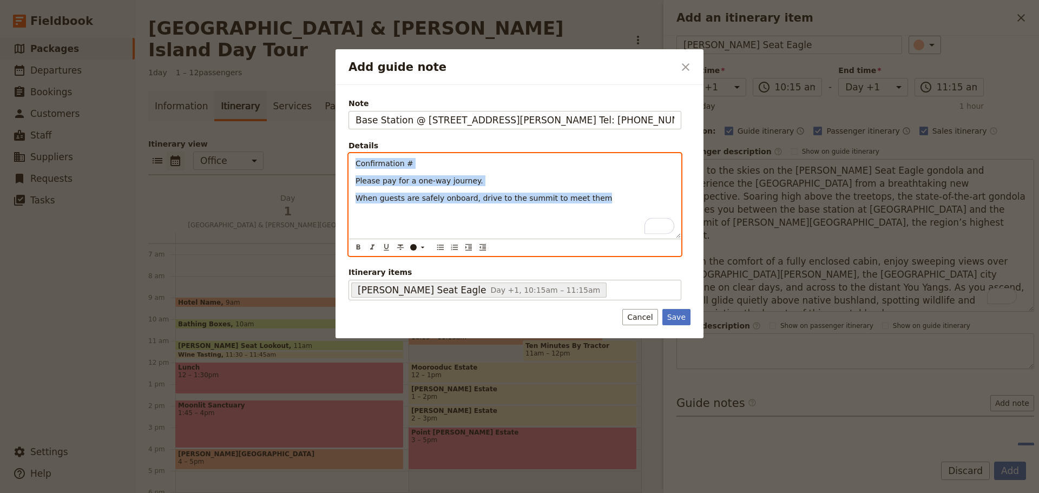
drag, startPoint x: 594, startPoint y: 202, endPoint x: 339, endPoint y: 152, distance: 259.4
click at [339, 152] on div "Note Base Station @ 1085 Arthurs Seat Rd. Tel: 5987 0600 Details Confirmation #…" at bounding box center [520, 211] width 368 height 253
click at [439, 249] on icon "Bulleted list" at bounding box center [440, 247] width 9 height 9
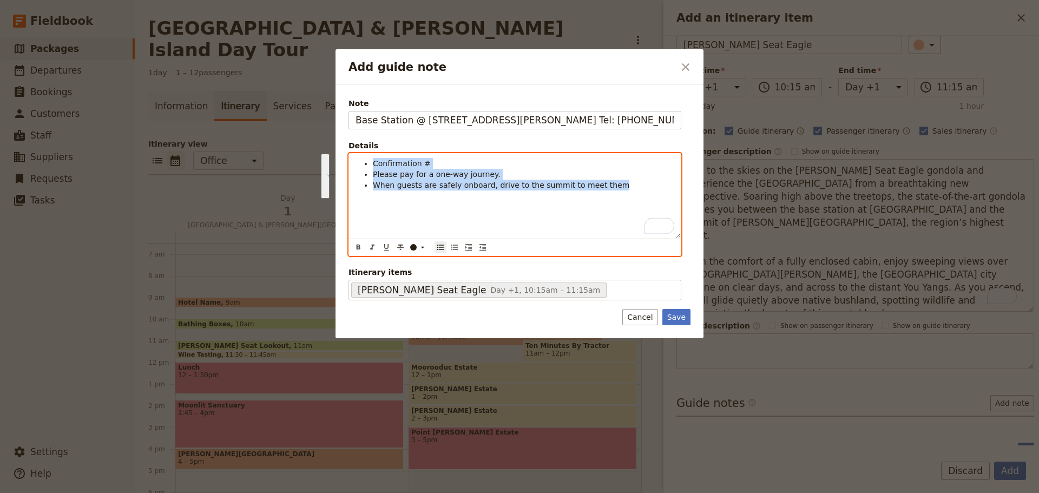
click at [433, 192] on div "Confirmation # Please pay for a one-way journey. When guests are safely onboard…" at bounding box center [515, 196] width 332 height 84
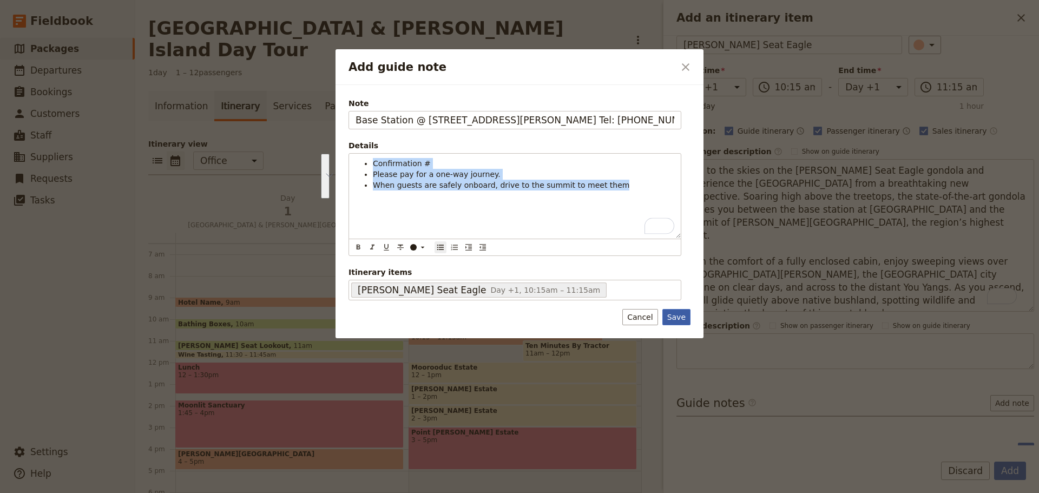
click at [667, 314] on button "Save" at bounding box center [677, 317] width 28 height 16
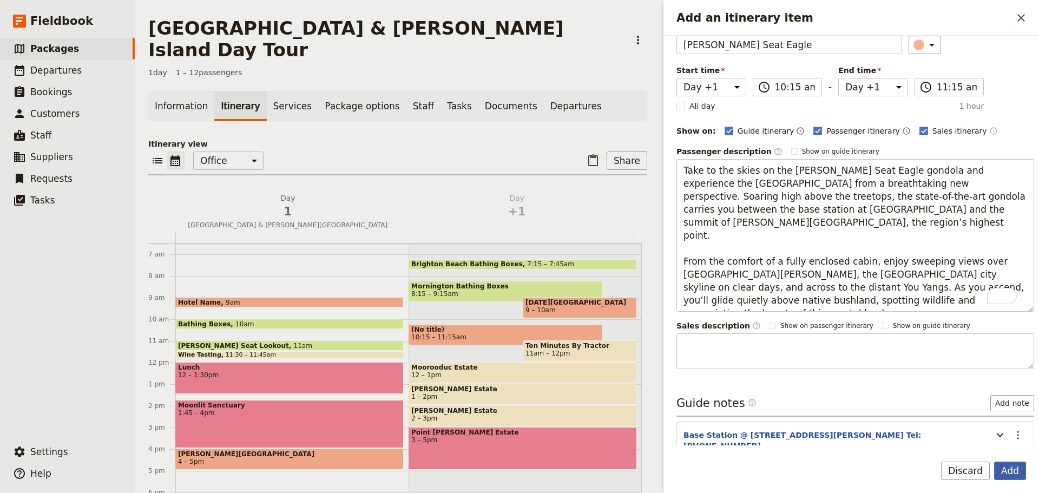
click at [1001, 462] on button "Add" at bounding box center [1010, 471] width 32 height 18
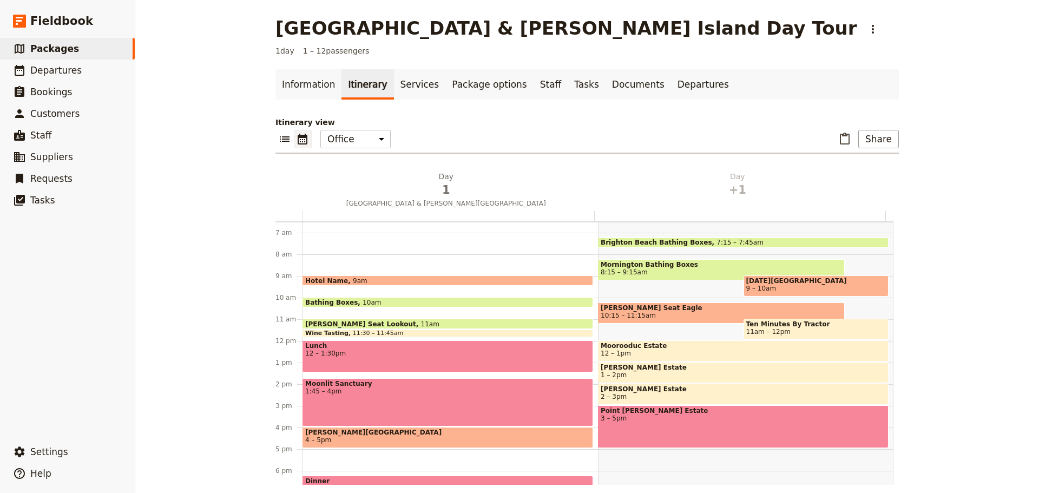
click at [696, 312] on span "10:15 – 11:15am" at bounding box center [721, 316] width 241 height 8
select select "2"
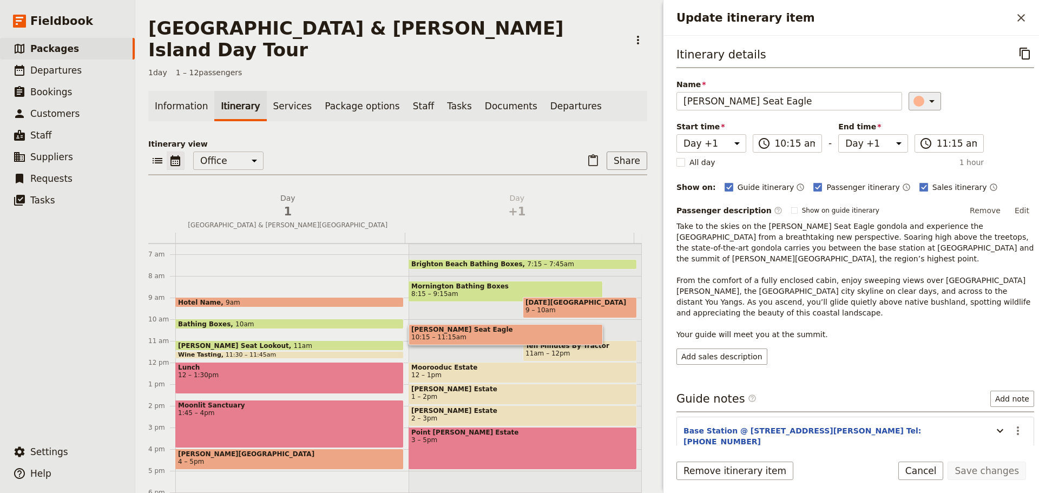
click at [930, 102] on button "​" at bounding box center [925, 101] width 32 height 18
click at [919, 149] on div "button" at bounding box center [921, 150] width 11 height 11
click at [1002, 472] on button "Save changes" at bounding box center [987, 471] width 78 height 18
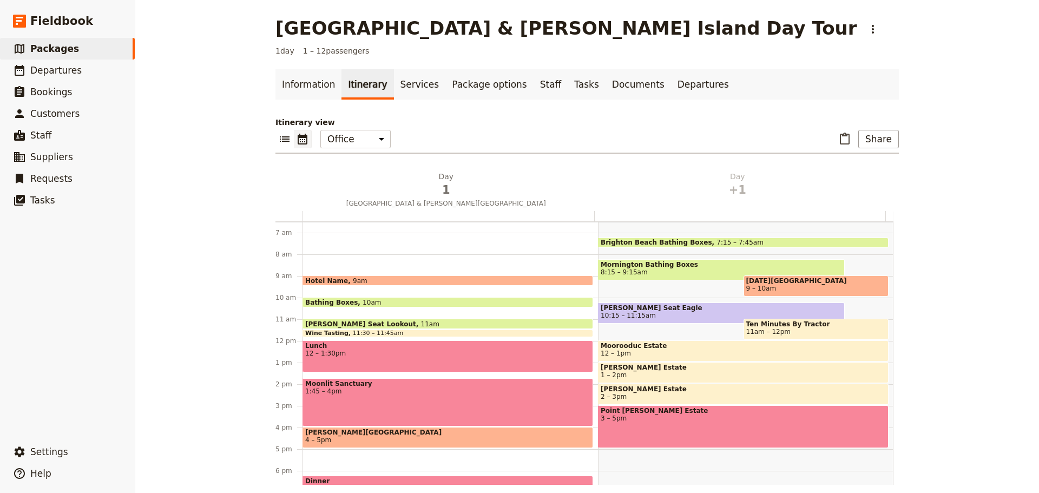
click at [667, 307] on span "[PERSON_NAME] Seat Eagle" at bounding box center [721, 308] width 241 height 8
select select "2"
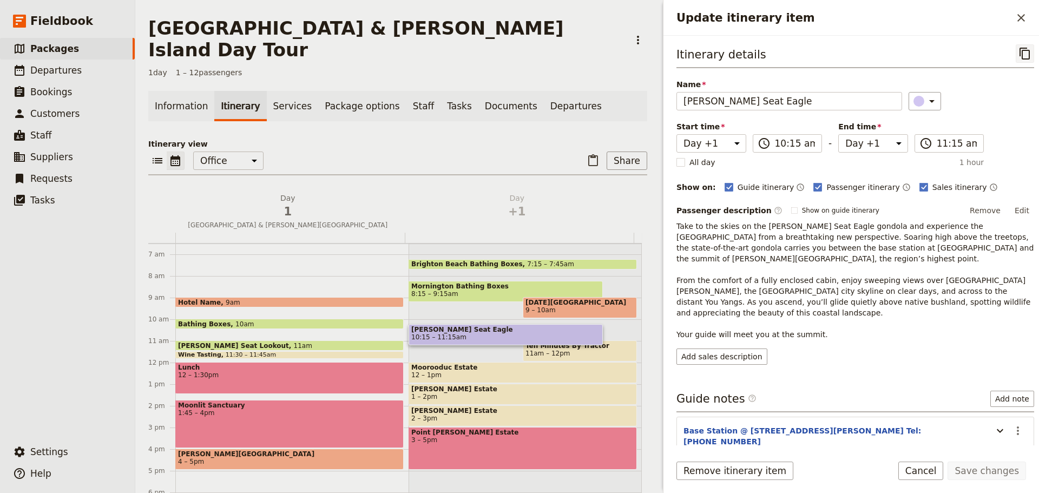
click at [1021, 54] on icon "Copy itinerary item" at bounding box center [1025, 53] width 13 height 13
click at [58, 75] on span "Departures" at bounding box center [55, 70] width 51 height 11
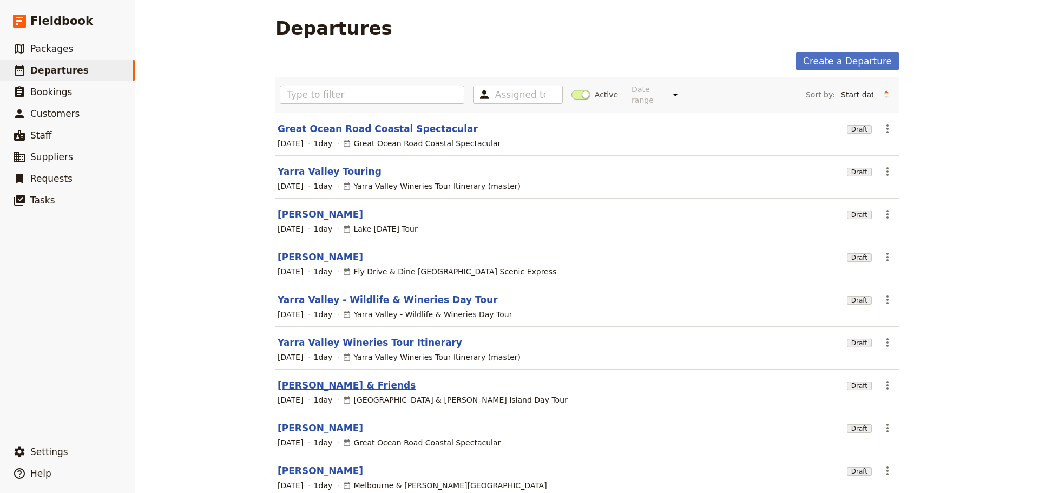
click at [289, 379] on link "[PERSON_NAME] & Friends" at bounding box center [347, 385] width 138 height 13
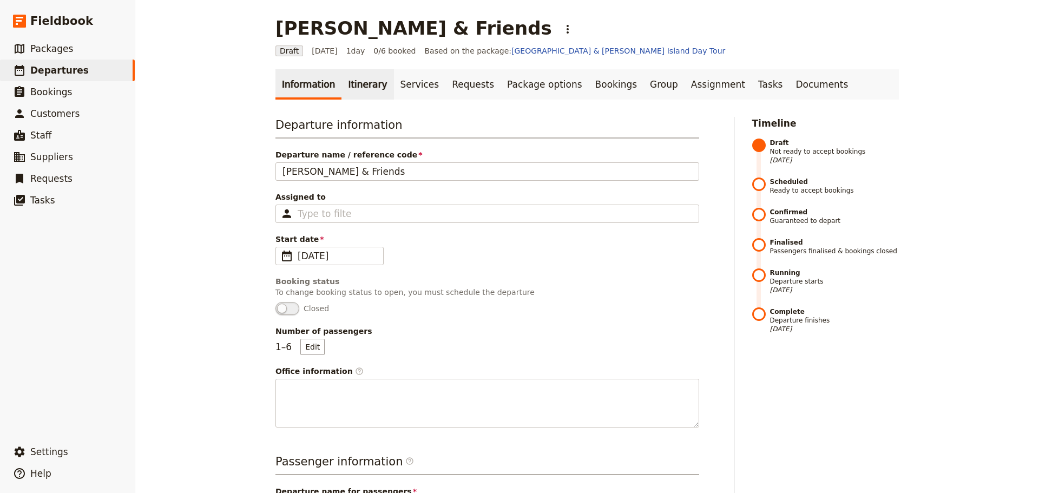
click at [356, 92] on link "Itinerary" at bounding box center [368, 84] width 52 height 30
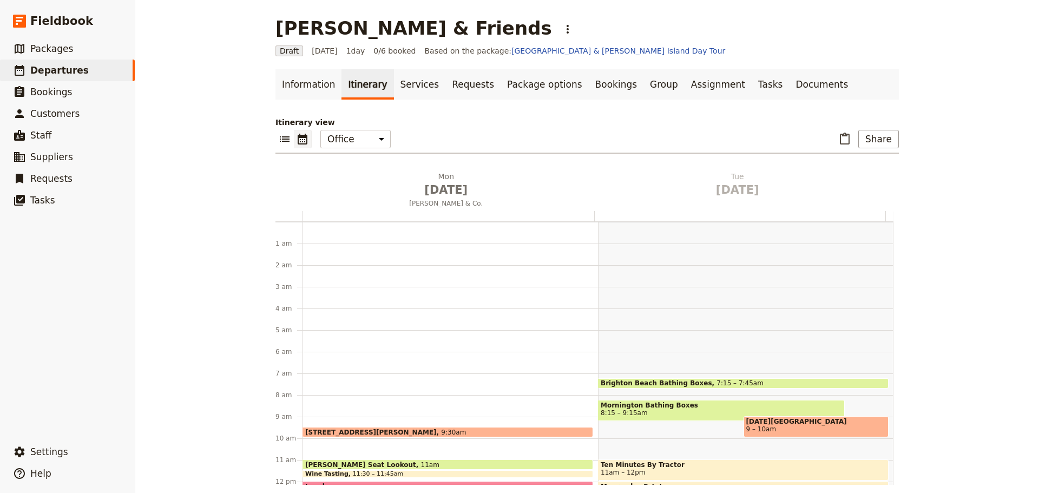
scroll to position [141, 0]
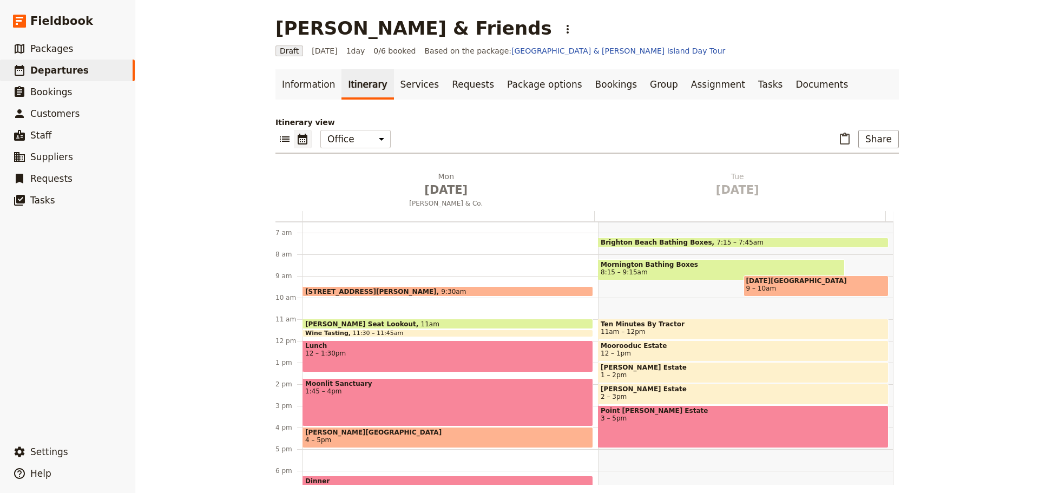
click at [326, 303] on div "889 Collins St, Docklands 9:30am Arthurs Seat Lookout 11am Wine Tasting 11:30 –…" at bounding box center [451, 341] width 296 height 520
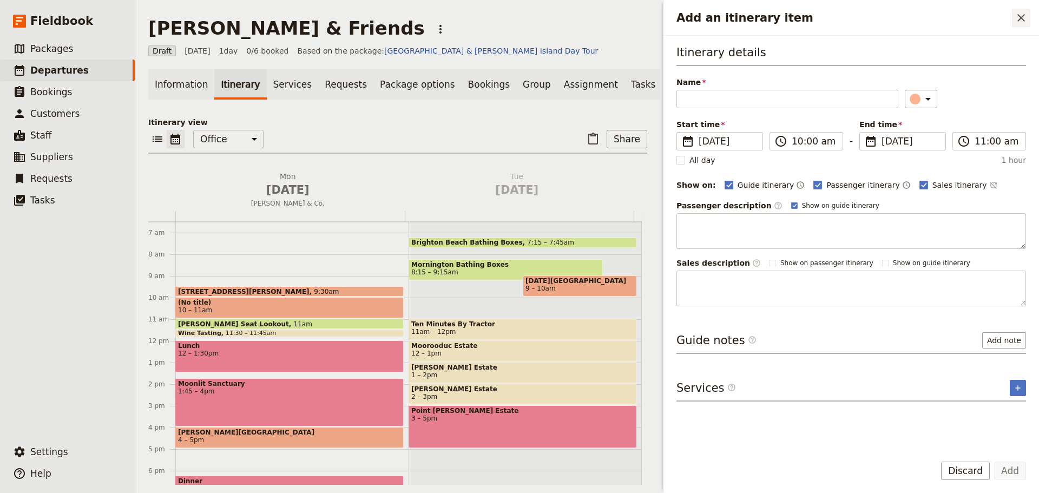
click at [1018, 10] on button "​" at bounding box center [1021, 18] width 18 height 18
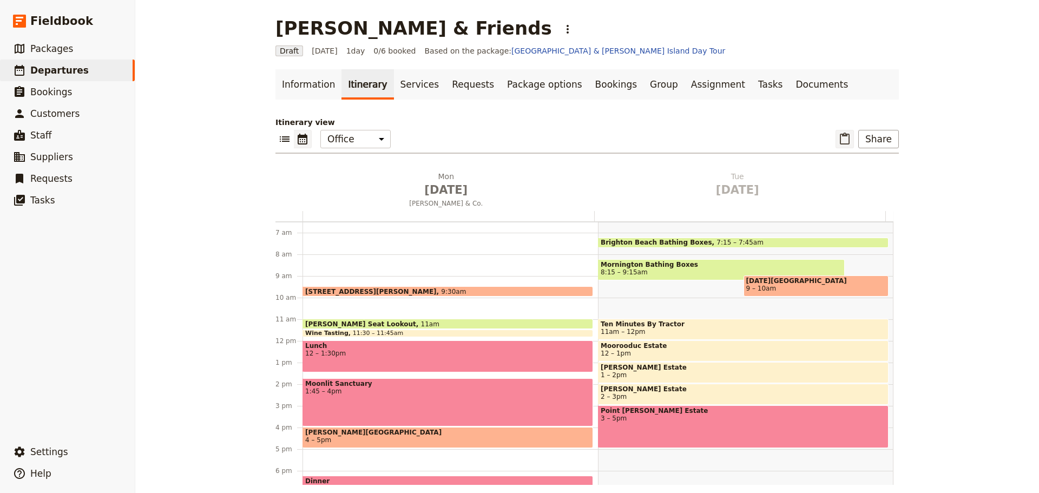
click at [847, 140] on icon "Paste itinerary item" at bounding box center [844, 139] width 13 height 13
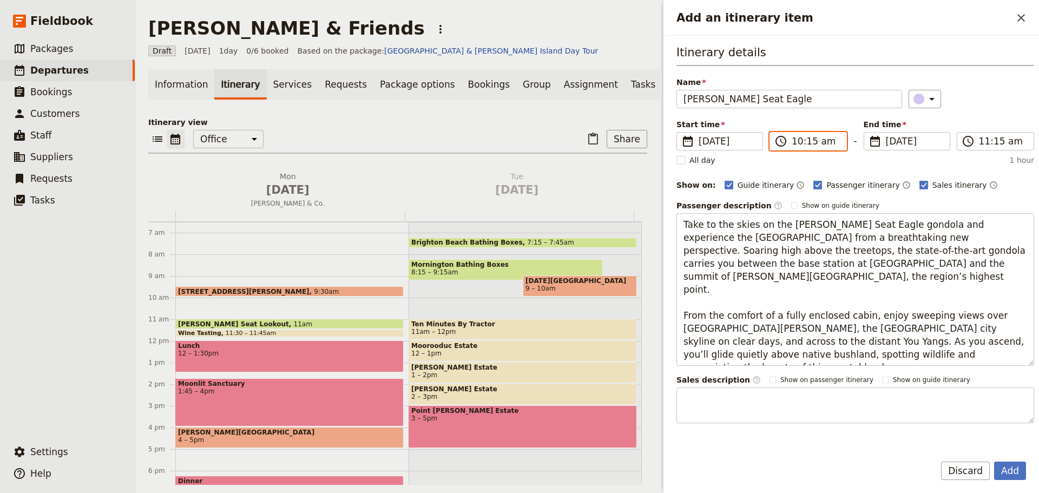
click at [826, 143] on input "10:15 am" at bounding box center [816, 141] width 48 height 13
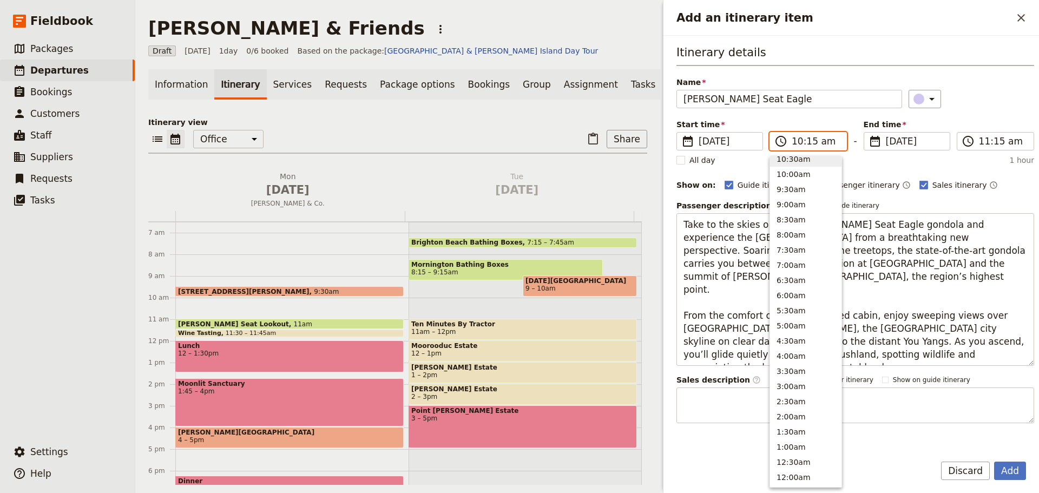
scroll to position [397, 0]
click at [802, 161] on button "10:30am" at bounding box center [805, 163] width 71 height 15
type input "10:30 am"
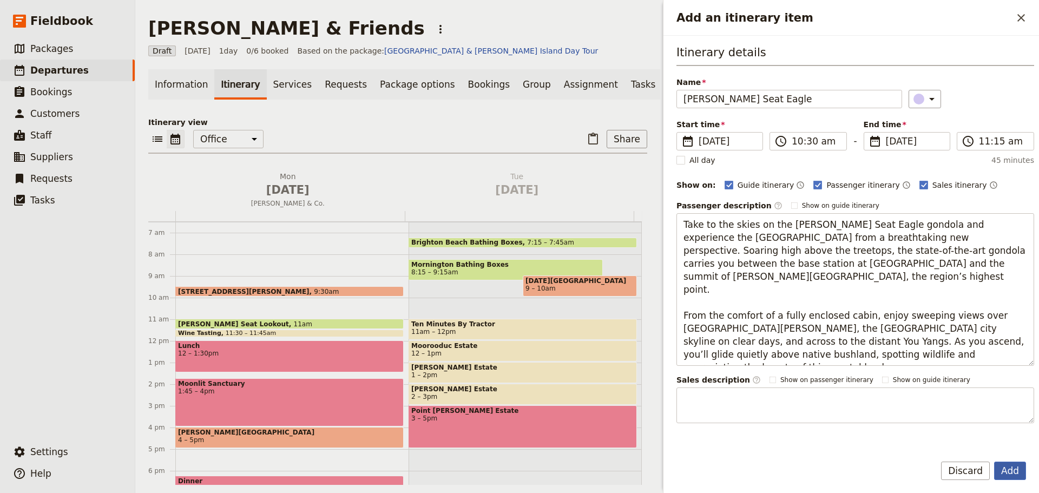
click at [1012, 469] on button "Add" at bounding box center [1010, 471] width 32 height 18
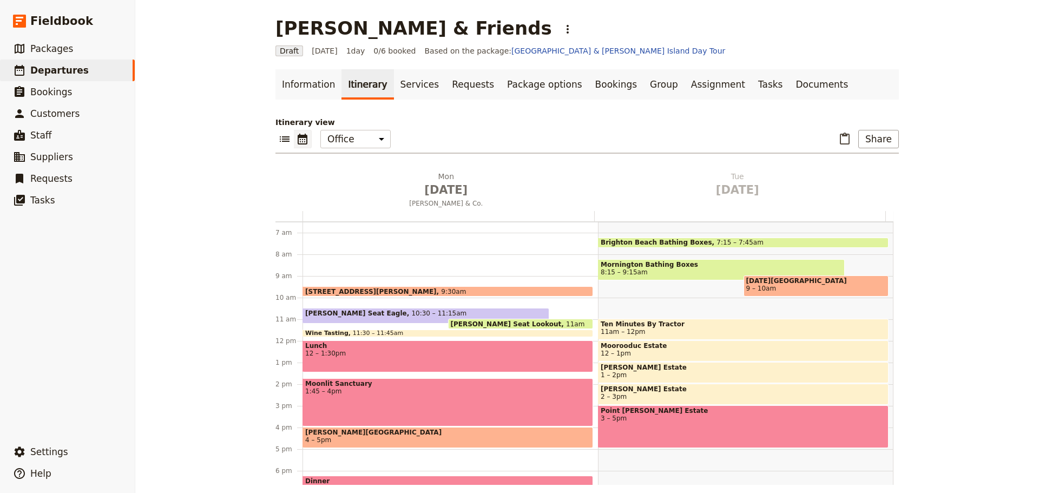
click at [410, 314] on div "Arthurs Seat Eagle 10:30 – 11:15am" at bounding box center [426, 316] width 247 height 16
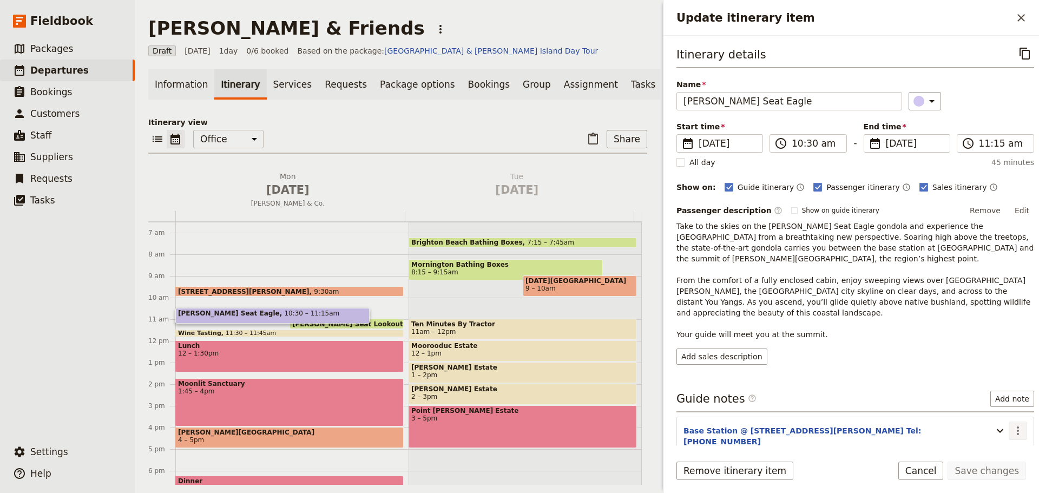
click at [1014, 424] on icon "Actions" at bounding box center [1018, 430] width 13 height 13
click at [1002, 433] on span "Edit note" at bounding box center [987, 432] width 50 height 11
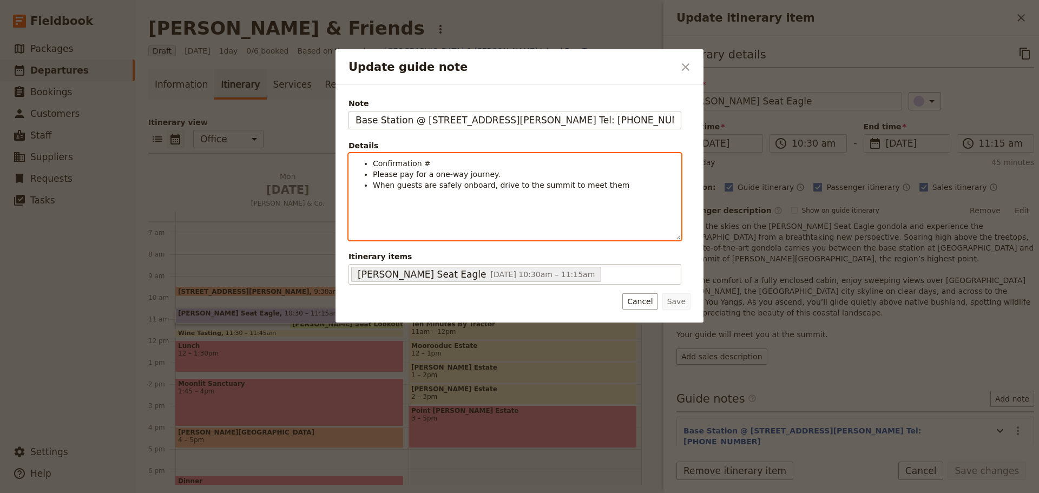
click at [505, 171] on li "Please pay for a one-way journey." at bounding box center [524, 174] width 302 height 11
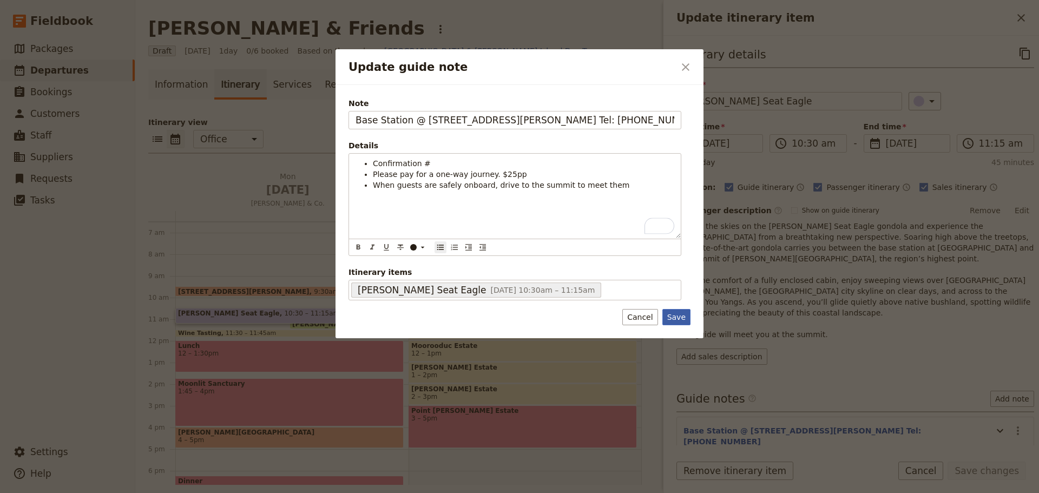
click at [685, 320] on button "Save" at bounding box center [677, 317] width 28 height 16
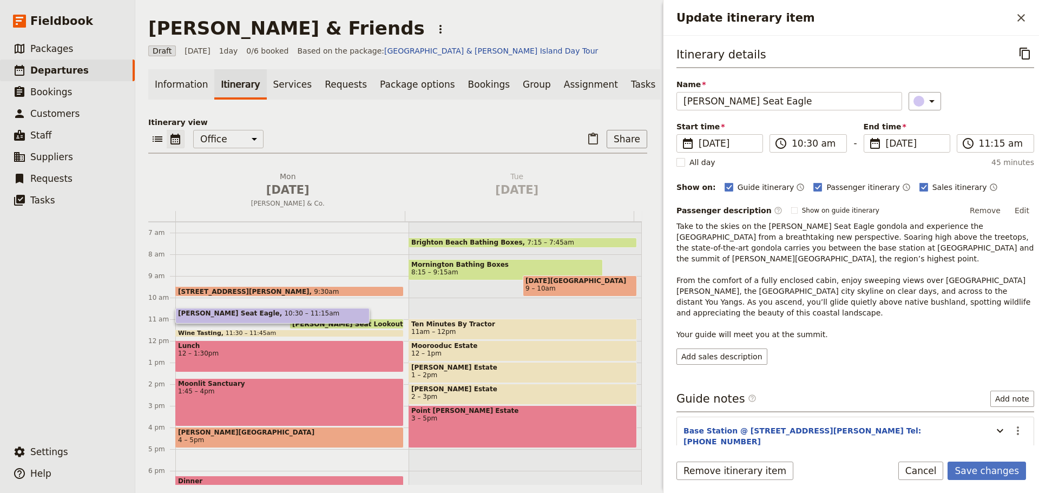
drag, startPoint x: 376, startPoint y: 326, endPoint x: 374, endPoint y: 332, distance: 5.7
click at [371, 335] on div "889 Collins St, Docklands 9:30am Arthurs Seat Eagle 10:30 – 11:15am Arthurs Sea…" at bounding box center [291, 341] width 233 height 520
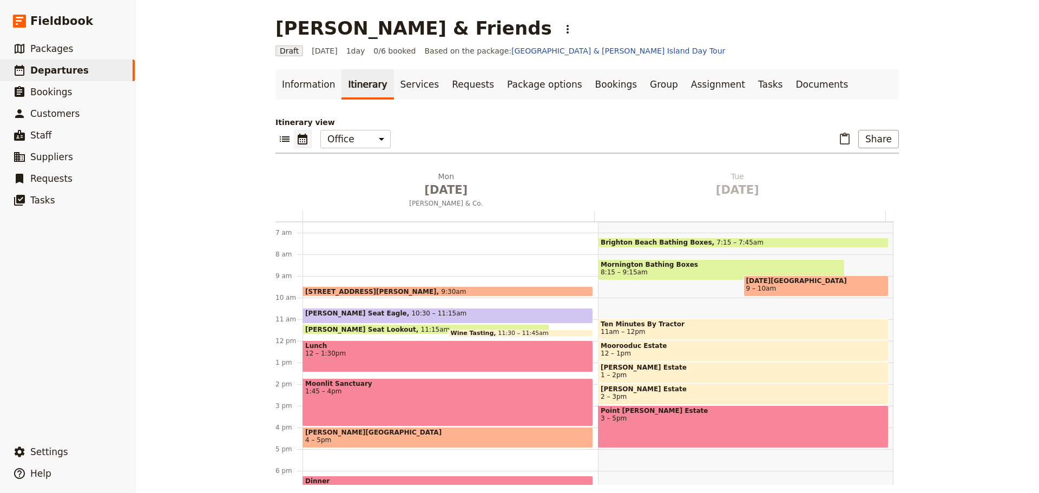
click at [421, 327] on span "11:15am" at bounding box center [435, 329] width 29 height 7
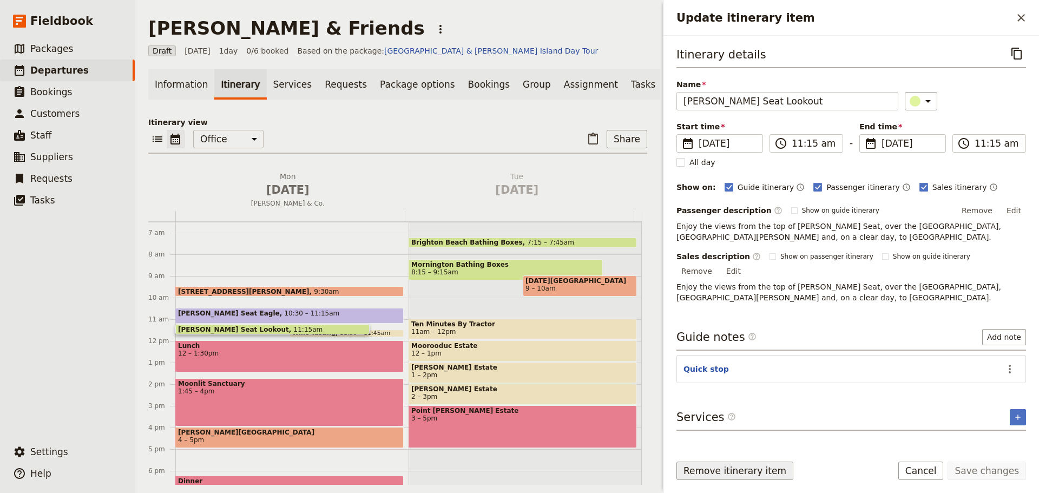
click at [693, 469] on button "Remove itinerary item" at bounding box center [735, 471] width 117 height 18
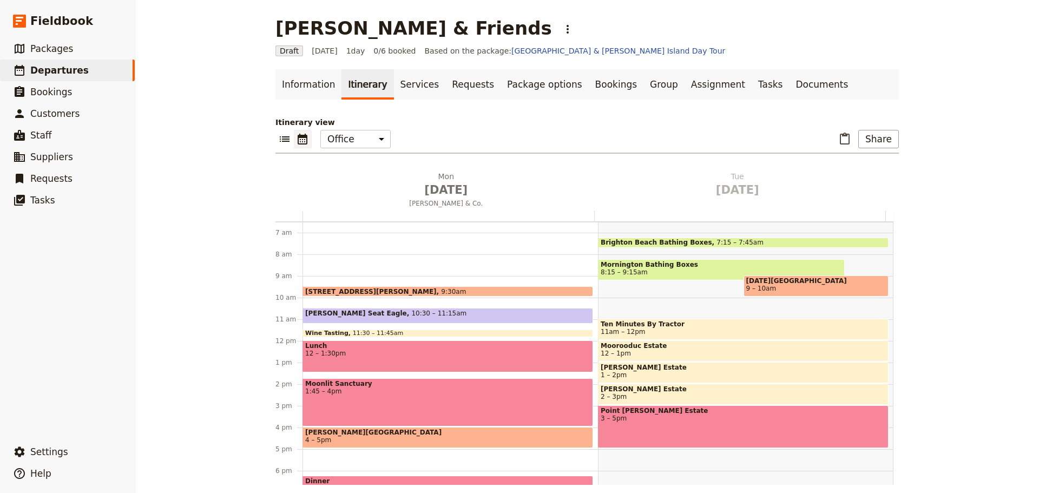
click at [335, 324] on div "889 Collins St, Docklands 9:30am Arthurs Seat Eagle 10:30 – 11:15am Wine Tastin…" at bounding box center [451, 341] width 296 height 520
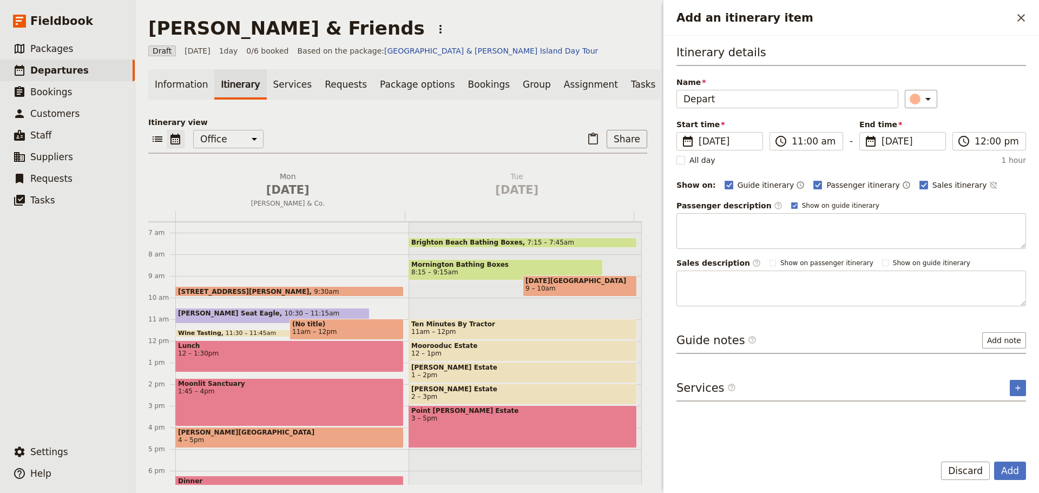
type input "Depart"
drag, startPoint x: 770, startPoint y: 204, endPoint x: 811, endPoint y: 200, distance: 41.3
click at [771, 204] on div "Passenger description ​ Show on guide itinerary" at bounding box center [852, 205] width 350 height 11
click at [791, 205] on rect "Add an itinerary item" at bounding box center [794, 205] width 6 height 6
click at [791, 201] on input "Show on guide itinerary" at bounding box center [791, 201] width 1 height 1
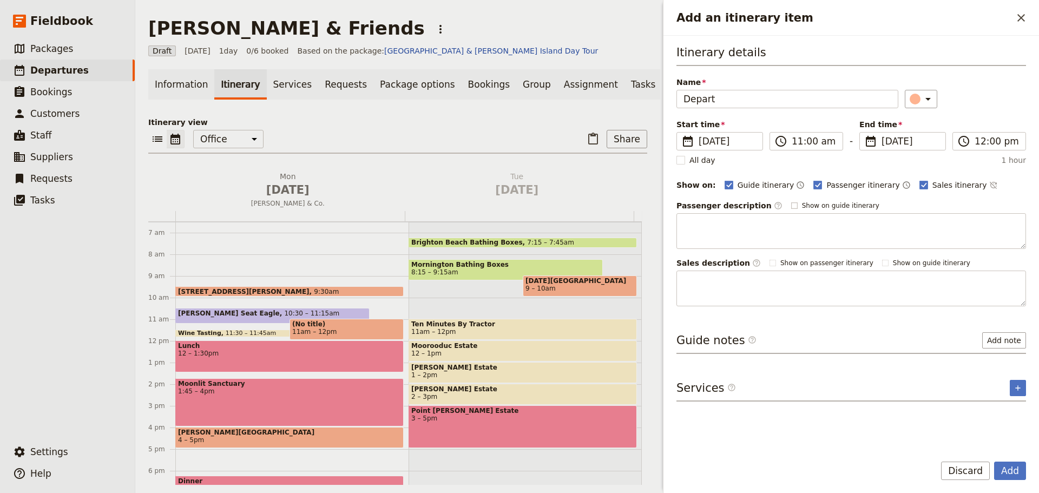
checkbox input "false"
click at [989, 184] on icon "Time not shown on sales itinerary" at bounding box center [993, 185] width 9 height 9
click at [791, 143] on label "​ 11:00 am" at bounding box center [807, 141] width 74 height 18
click at [792, 143] on input "11:00 am" at bounding box center [814, 141] width 44 height 13
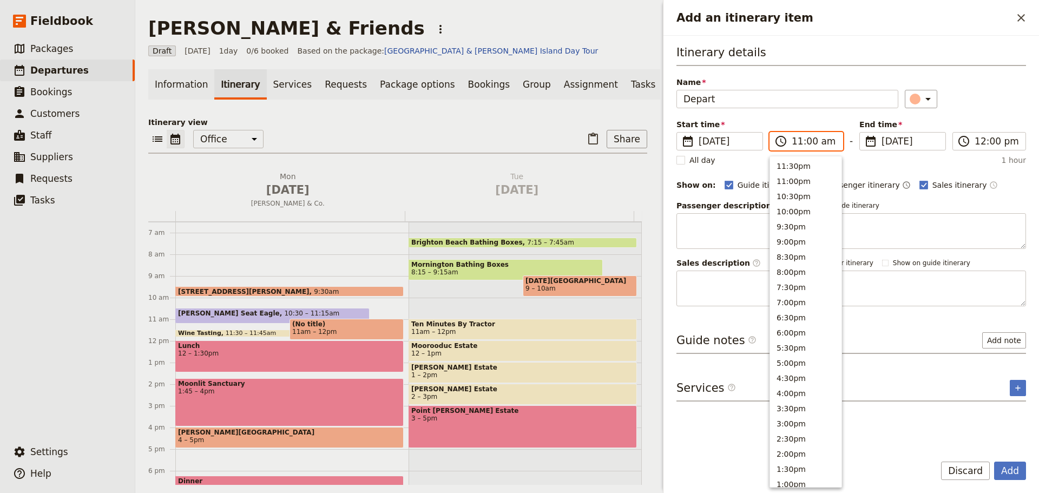
scroll to position [381, 0]
click at [813, 140] on input "11:00 am" at bounding box center [814, 141] width 44 height 13
click at [808, 143] on input "11:00 am" at bounding box center [814, 141] width 44 height 13
type input "11:15 am"
click at [1006, 137] on input "12:00 pm" at bounding box center [997, 141] width 44 height 13
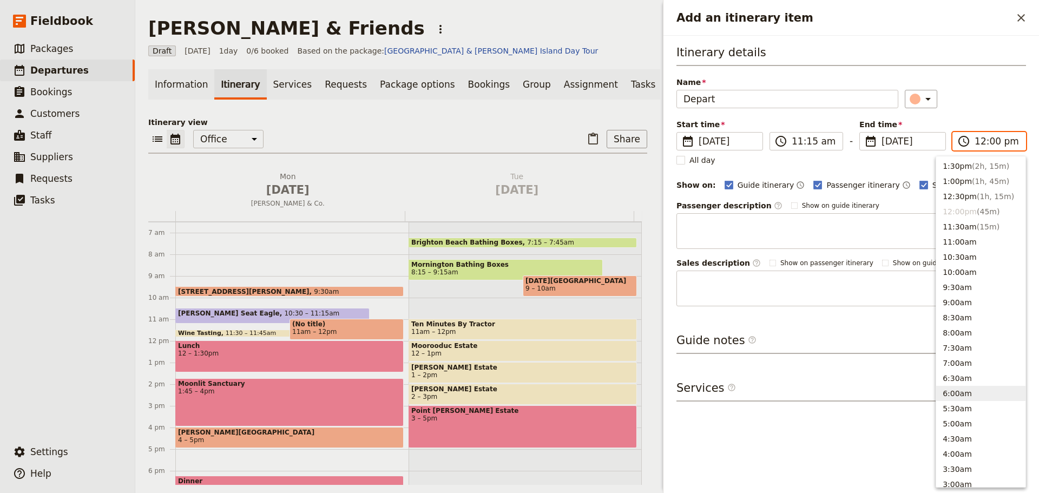
scroll to position [289, 0]
drag, startPoint x: 974, startPoint y: 240, endPoint x: 995, endPoint y: 176, distance: 67.4
click at [974, 239] on button "11:30am ( 15m )" at bounding box center [980, 241] width 89 height 15
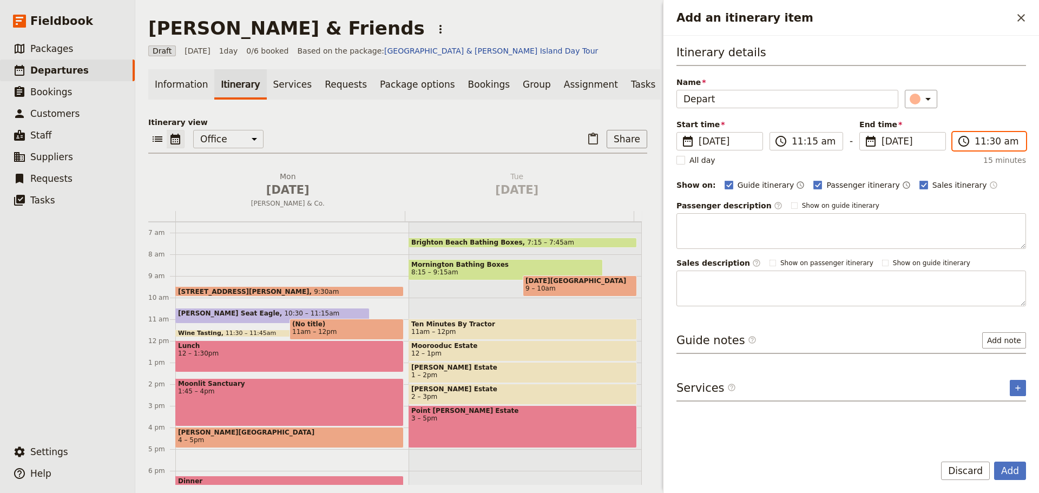
click at [989, 143] on input "11:30 am" at bounding box center [997, 141] width 44 height 13
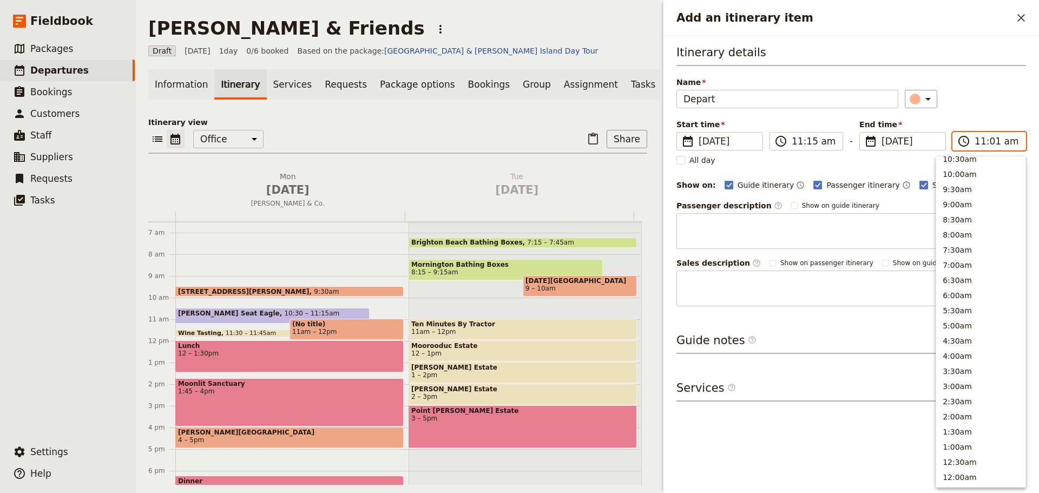
scroll to position [382, 0]
type input "11:15 am"
click at [999, 99] on div "​" at bounding box center [966, 99] width 122 height 18
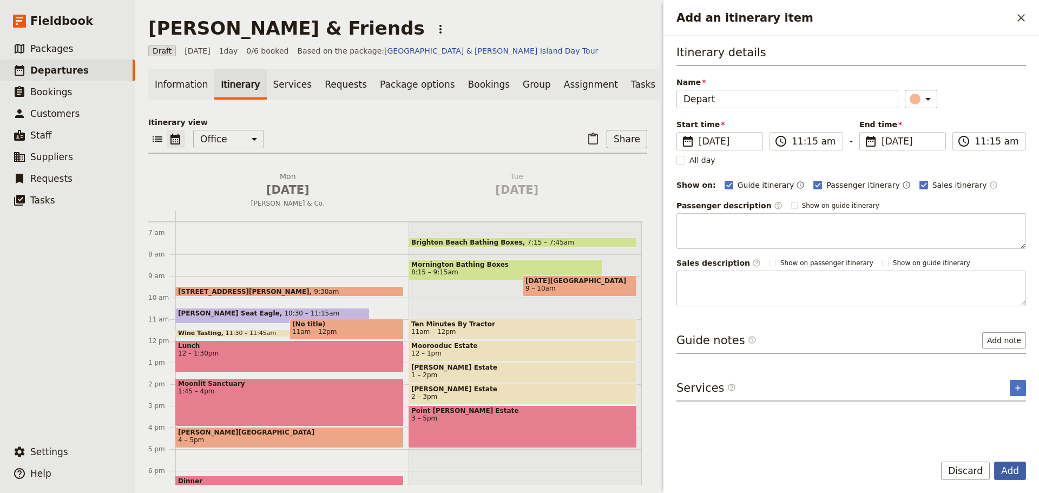
click at [1016, 475] on button "Add" at bounding box center [1010, 471] width 32 height 18
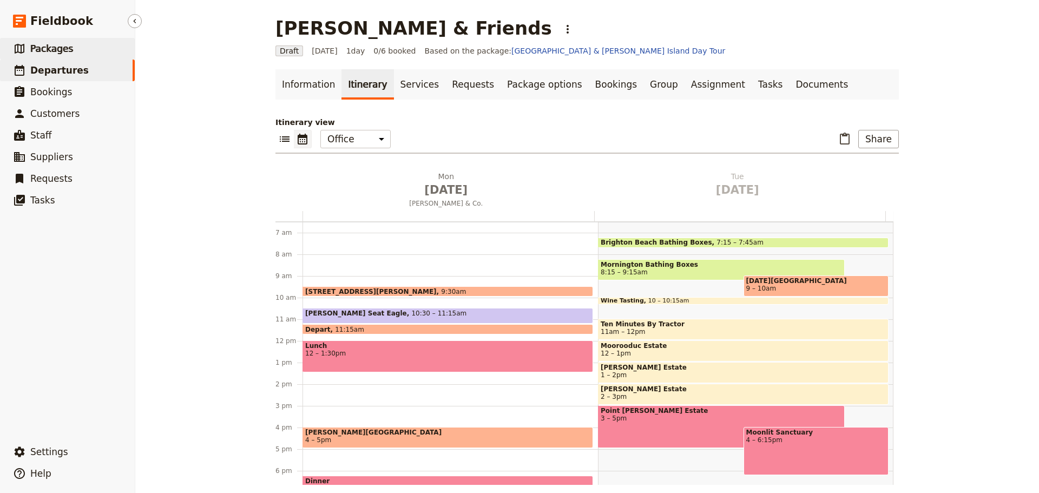
click at [61, 48] on span "Packages" at bounding box center [51, 48] width 43 height 11
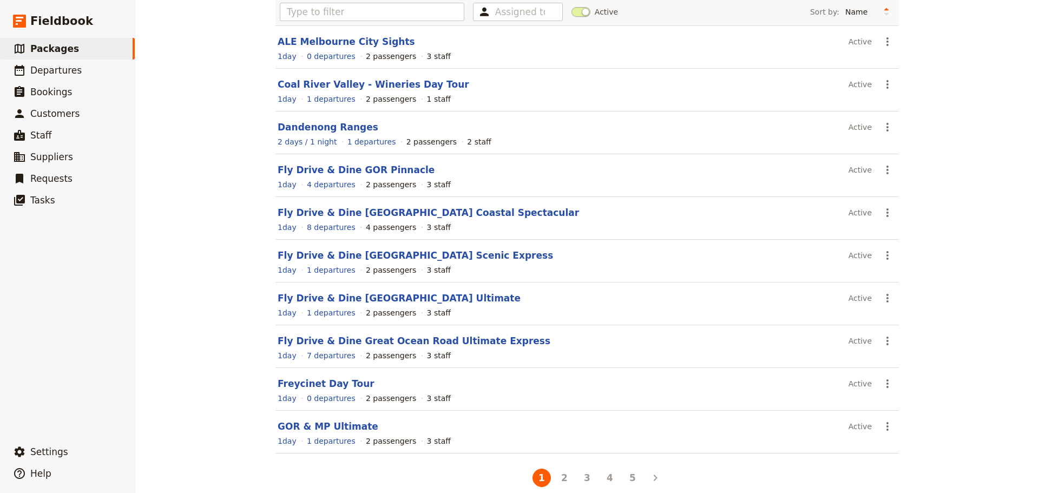
scroll to position [92, 0]
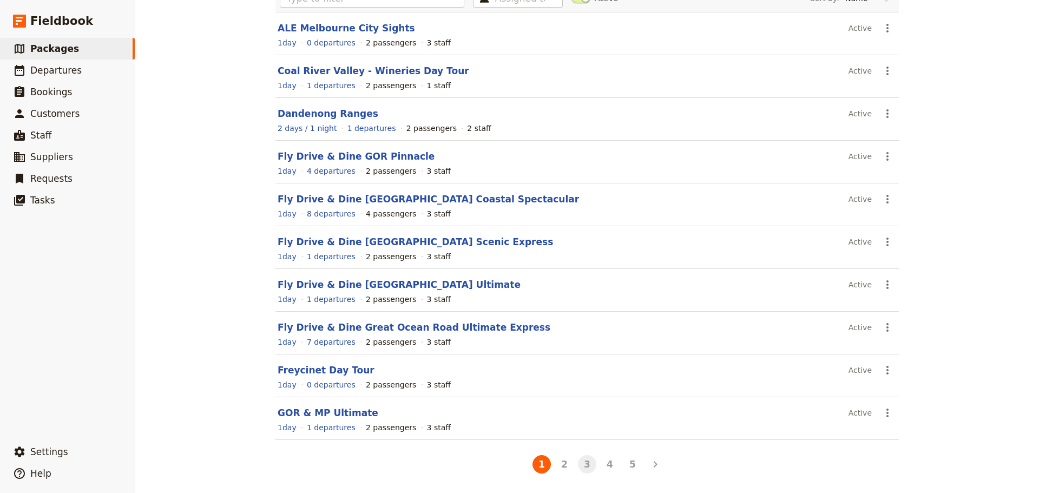
click at [582, 469] on button "3" at bounding box center [587, 464] width 18 height 18
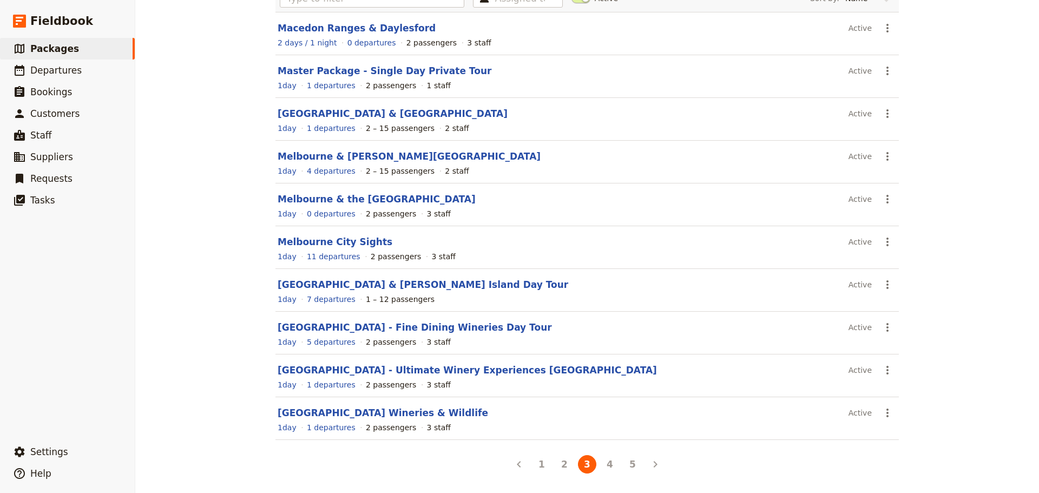
click at [343, 370] on link "Mornington Peninsula - Ultimate Winery Experiences Australia" at bounding box center [467, 370] width 379 height 11
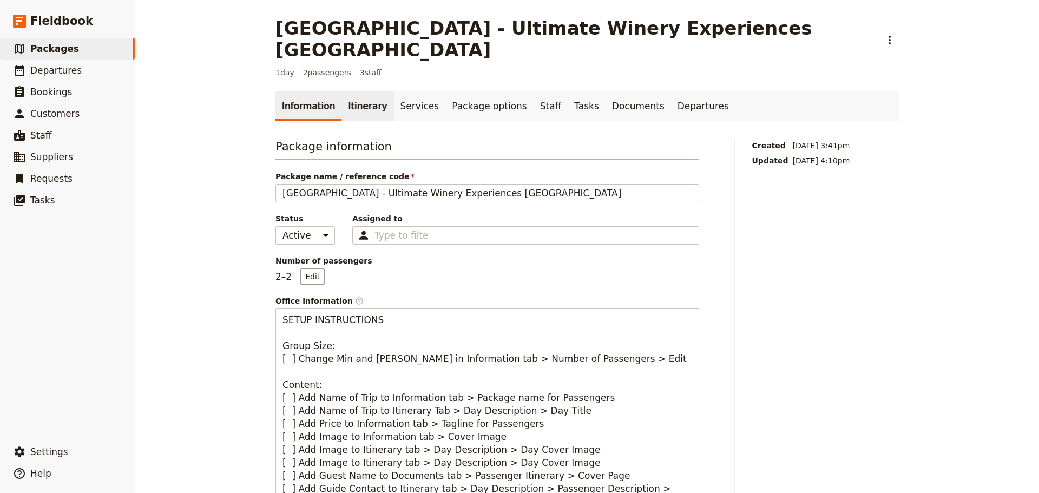
drag, startPoint x: 366, startPoint y: 88, endPoint x: 372, endPoint y: 87, distance: 5.5
click at [366, 91] on link "Itinerary" at bounding box center [368, 106] width 52 height 30
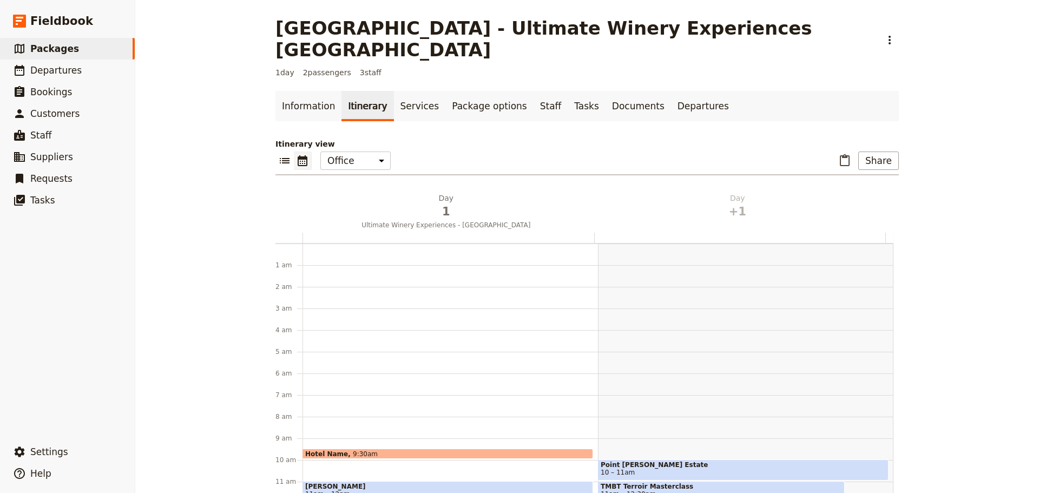
scroll to position [141, 0]
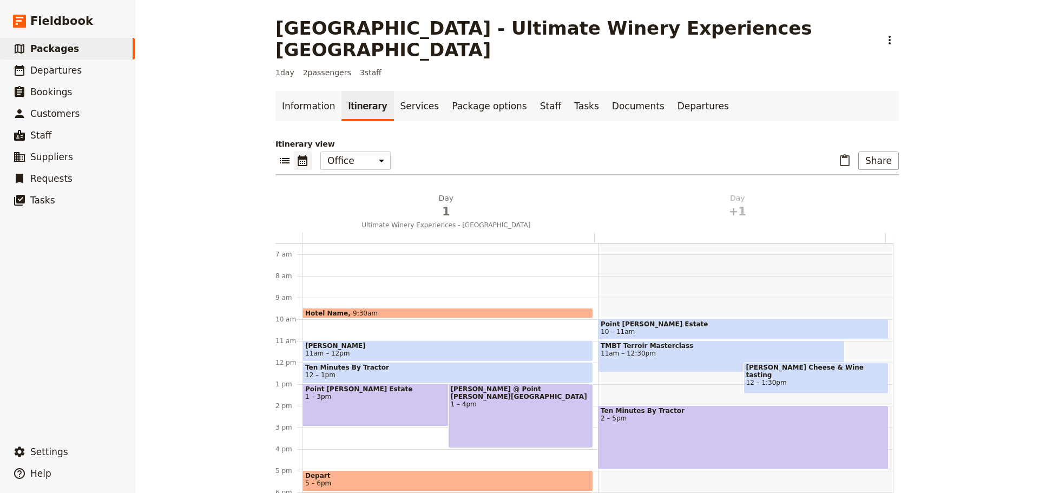
click at [383, 350] on span "11am – 12pm" at bounding box center [447, 354] width 285 height 8
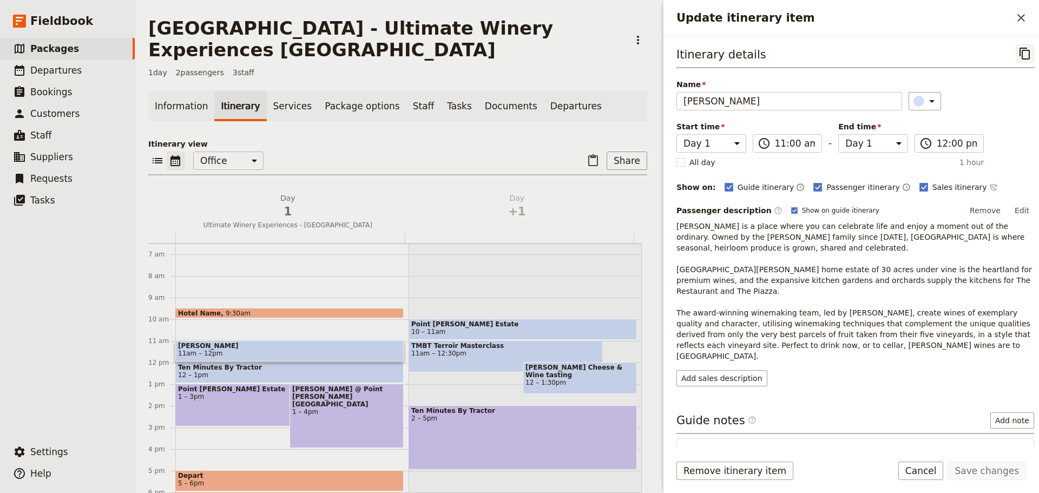
click at [1019, 55] on icon "Copy itinerary item" at bounding box center [1025, 53] width 13 height 13
click at [64, 67] on span "Departures" at bounding box center [55, 70] width 51 height 11
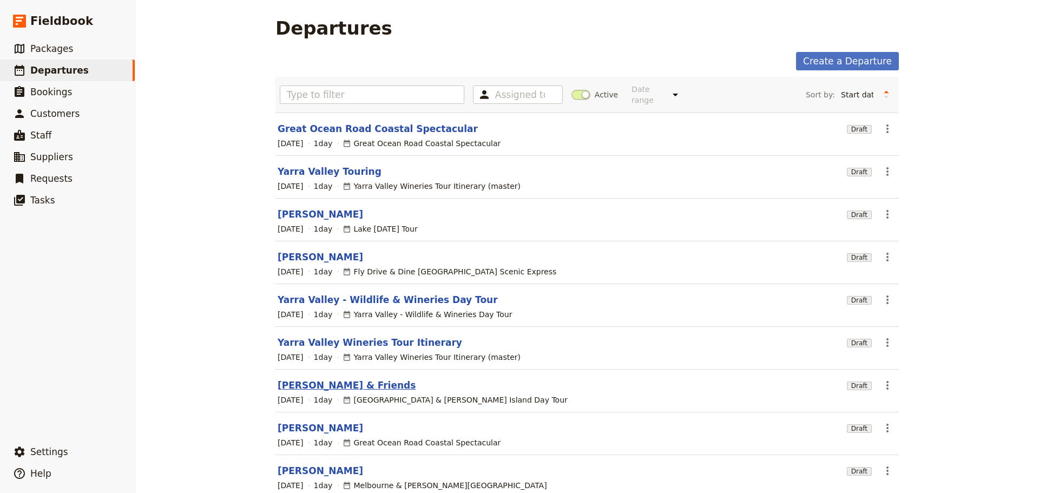
click at [294, 379] on link "[PERSON_NAME] & Friends" at bounding box center [347, 385] width 138 height 13
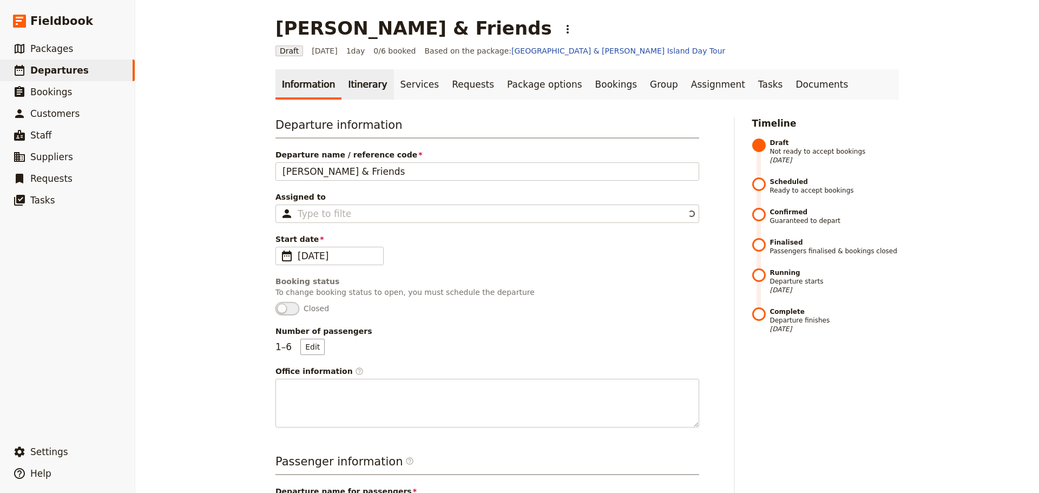
drag, startPoint x: 358, startPoint y: 85, endPoint x: 364, endPoint y: 85, distance: 6.0
click at [359, 85] on link "Itinerary" at bounding box center [368, 84] width 52 height 30
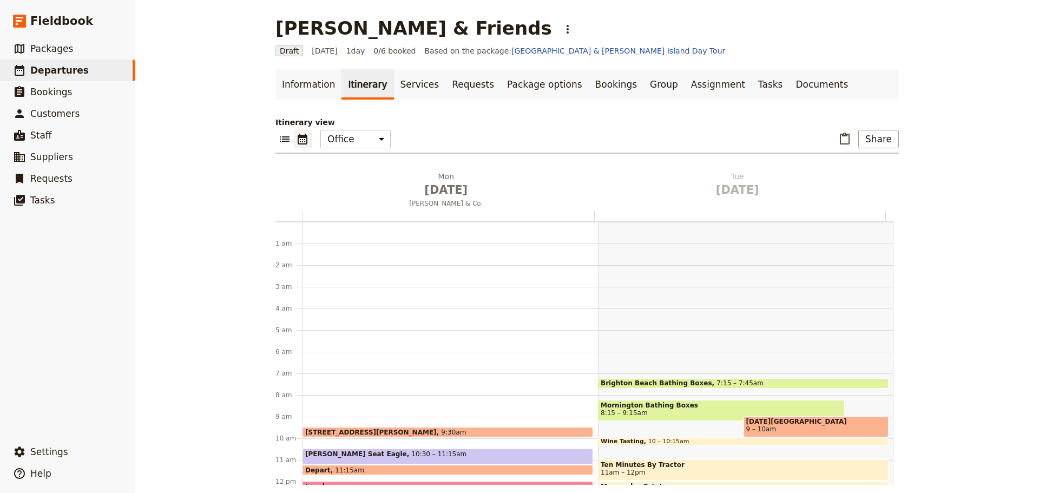
scroll to position [141, 0]
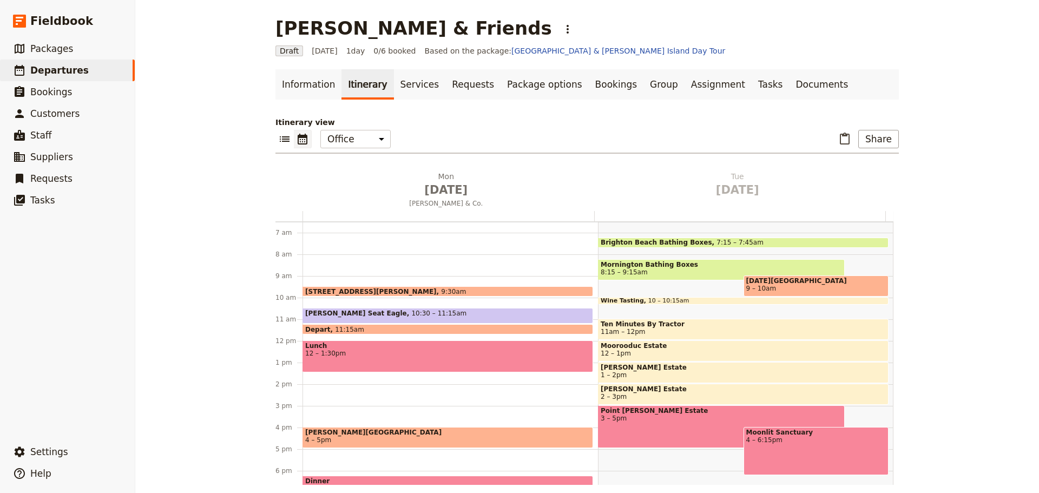
click at [330, 338] on div "889 Collins St, Docklands 9:30am Arthurs Seat Eagle 10:30 – 11:15am Depart 11:1…" at bounding box center [451, 341] width 296 height 520
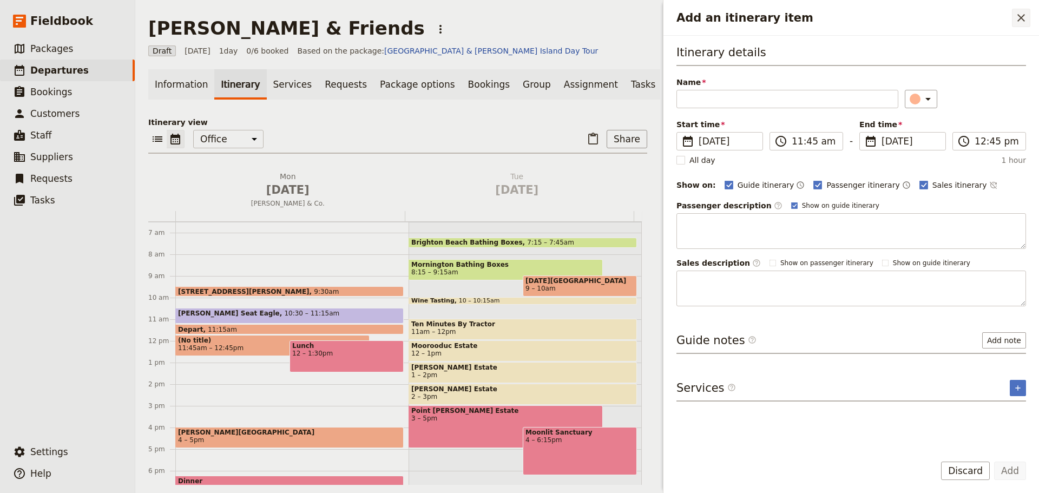
click at [1023, 17] on icon "Close drawer" at bounding box center [1022, 18] width 8 height 8
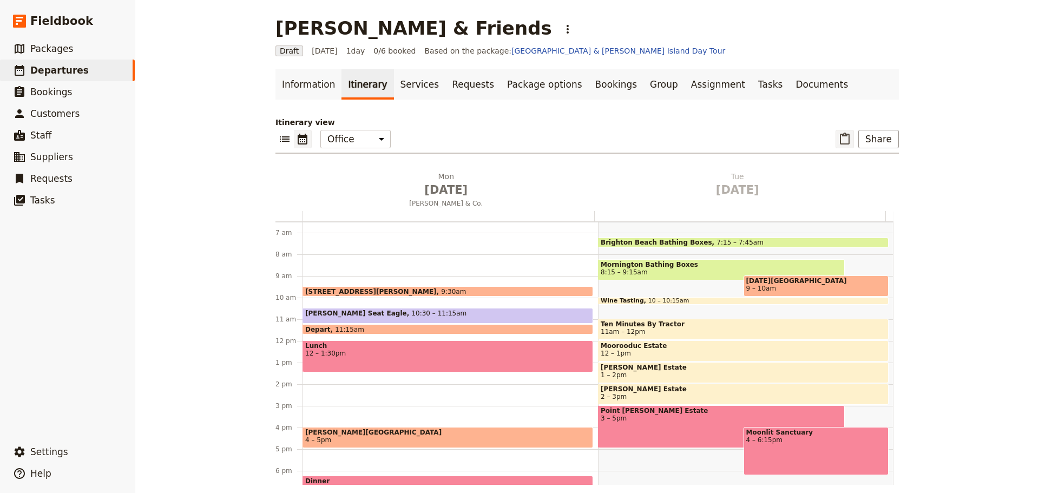
click at [842, 140] on icon "Paste itinerary item" at bounding box center [844, 139] width 13 height 13
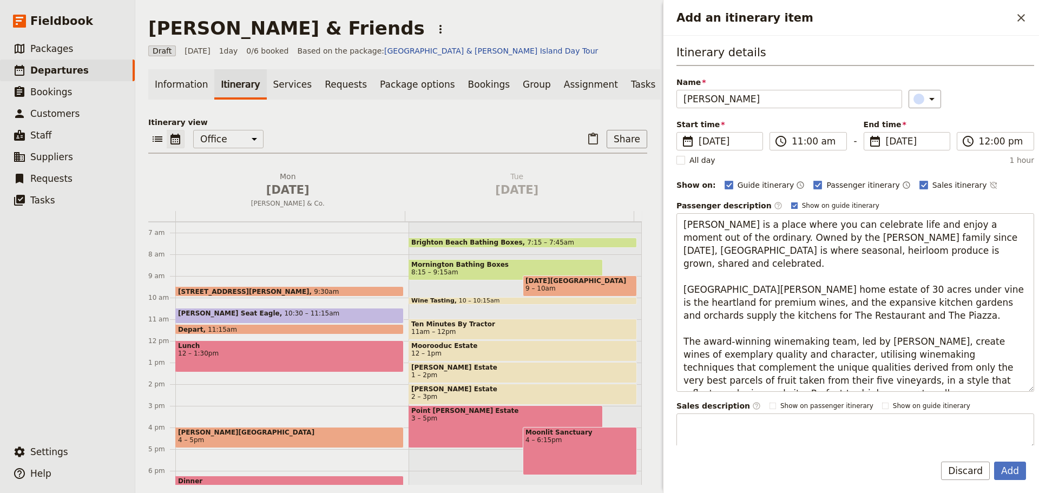
click at [791, 205] on rect "Add an itinerary item" at bounding box center [794, 205] width 6 height 6
click at [791, 201] on input "Show on guide itinerary" at bounding box center [791, 201] width 1 height 1
checkbox input "false"
click at [989, 182] on icon "Time not shown on sales itinerary" at bounding box center [992, 185] width 7 height 7
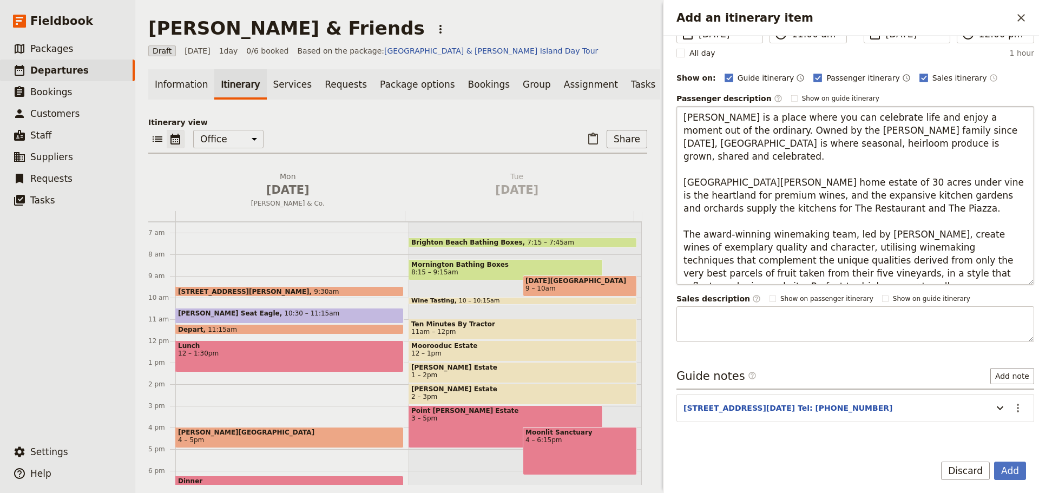
scroll to position [108, 0]
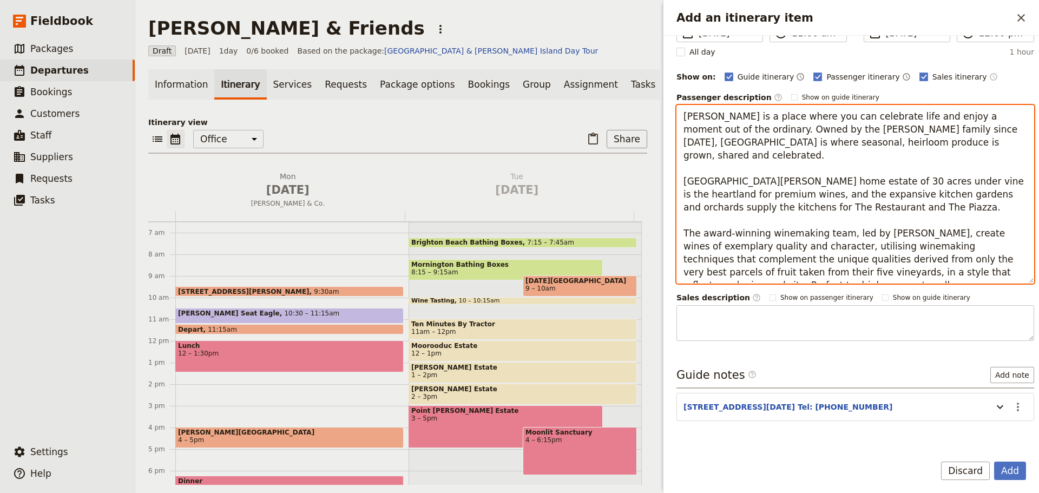
click at [932, 271] on textarea "Montalto is a place where you can celebrate life and enjoy a moment out of the …" at bounding box center [856, 194] width 358 height 179
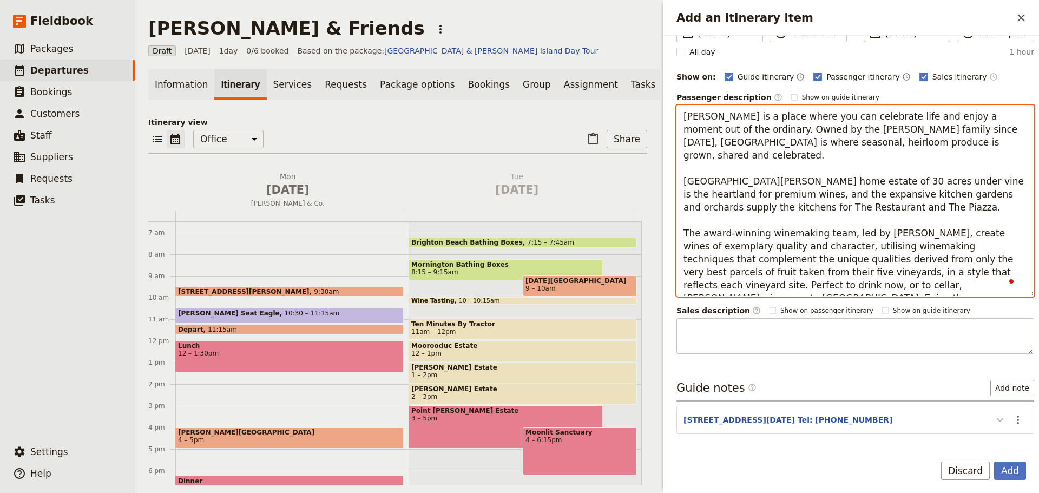
type textarea "Montalto is a place where you can celebrate life and enjoy a moment out of the …"
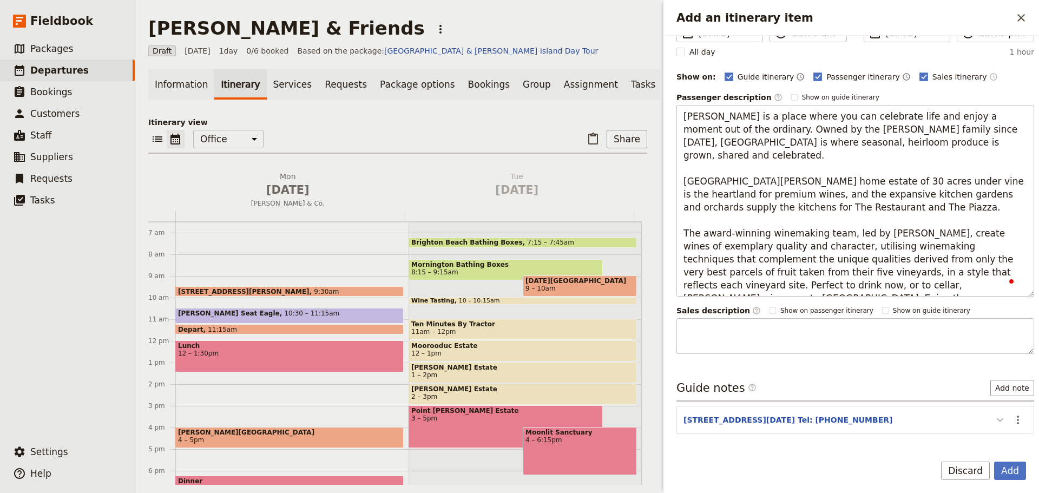
click at [994, 424] on icon "Add an itinerary item" at bounding box center [1000, 420] width 13 height 13
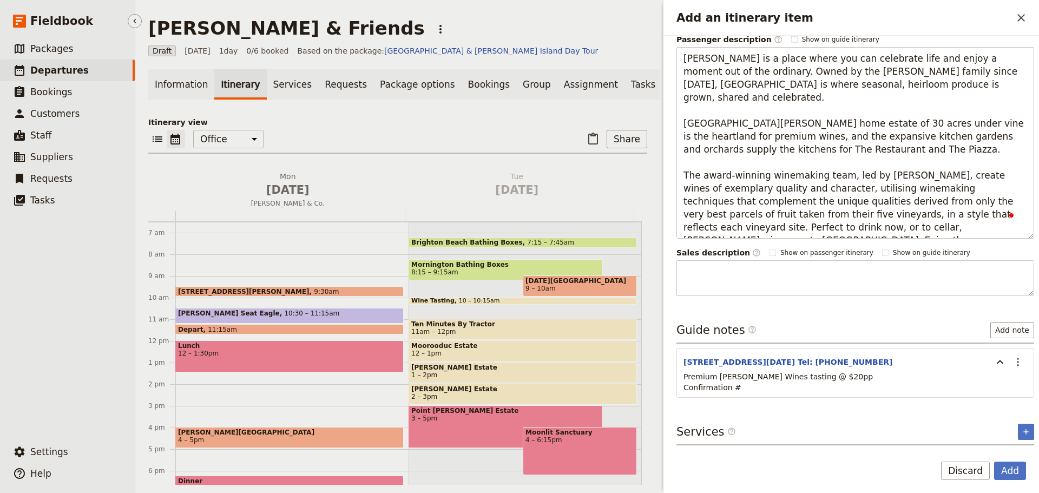
scroll to position [174, 0]
drag, startPoint x: 757, startPoint y: 375, endPoint x: 748, endPoint y: 379, distance: 10.4
click at [753, 378] on p "Premium Montalto Wines tasting @ $20pp Confirmation #" at bounding box center [856, 382] width 344 height 22
click at [745, 378] on p "Premium Montalto Wines tasting @ $20pp Confirmation #" at bounding box center [856, 382] width 344 height 22
click at [1012, 356] on icon "Actions" at bounding box center [1018, 362] width 13 height 13
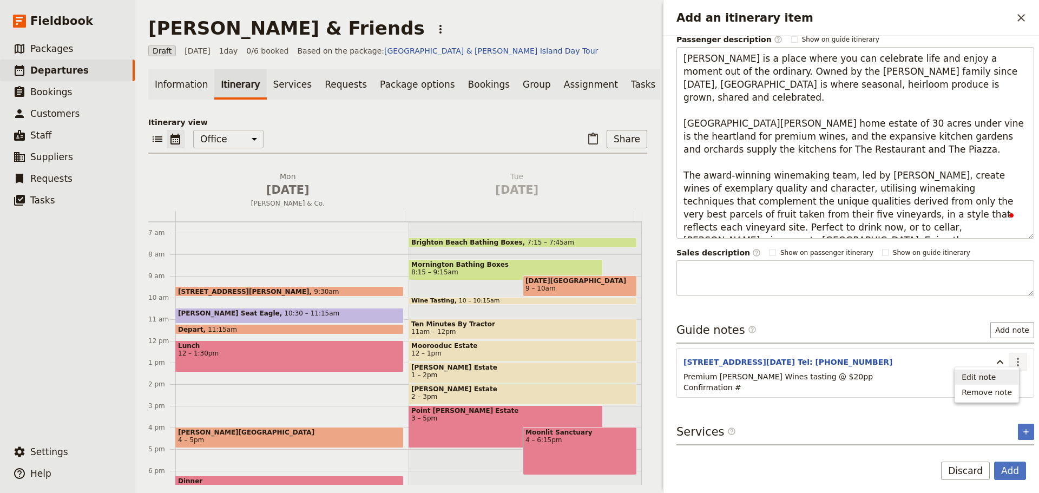
click at [1007, 370] on button "Edit note" at bounding box center [986, 377] width 63 height 15
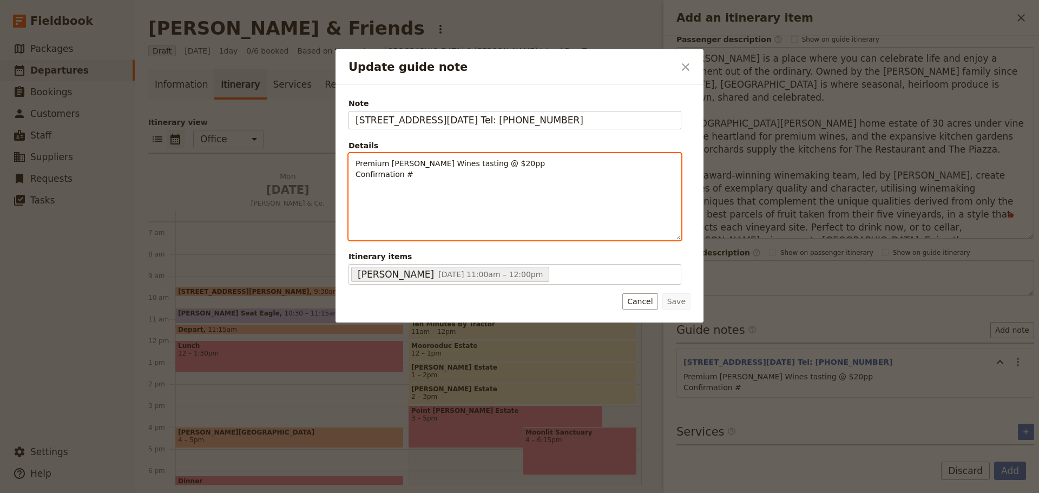
click at [431, 174] on p "Premium Montalto Wines tasting @ $20pp Confirmation #" at bounding box center [515, 169] width 319 height 22
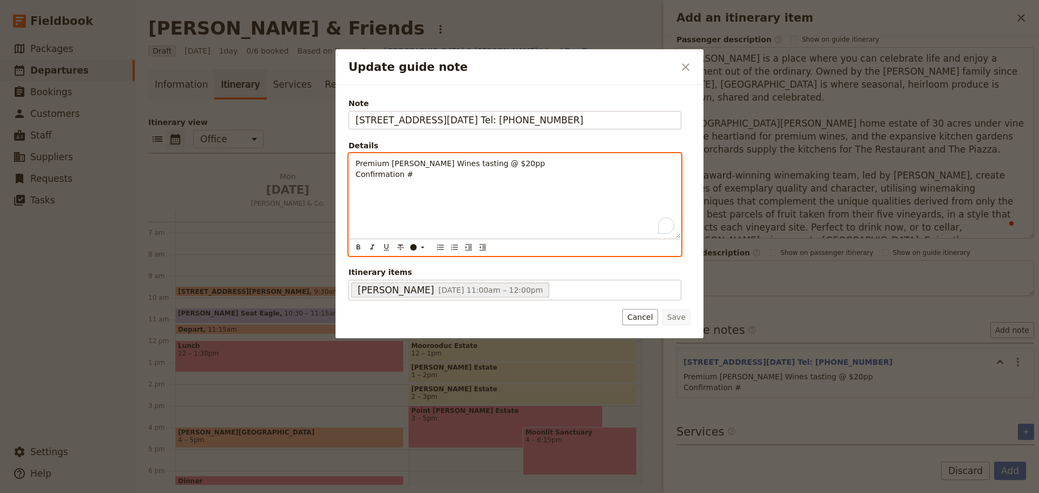
paste div "To enrich screen reader interactions, please activate Accessibility in Grammarl…"
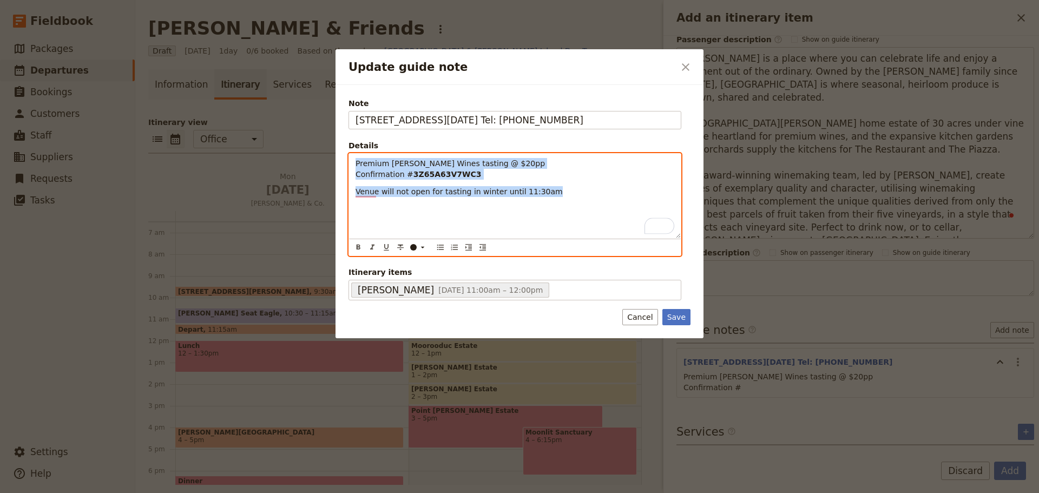
drag, startPoint x: 534, startPoint y: 194, endPoint x: 344, endPoint y: 166, distance: 191.5
click at [344, 166] on div "Note 33 Shoreham Rd, Red Hill Sth. Tel: 5989 8412 Details Premium Montalto Wine…" at bounding box center [520, 211] width 368 height 253
click at [445, 247] on button "​" at bounding box center [441, 247] width 12 height 12
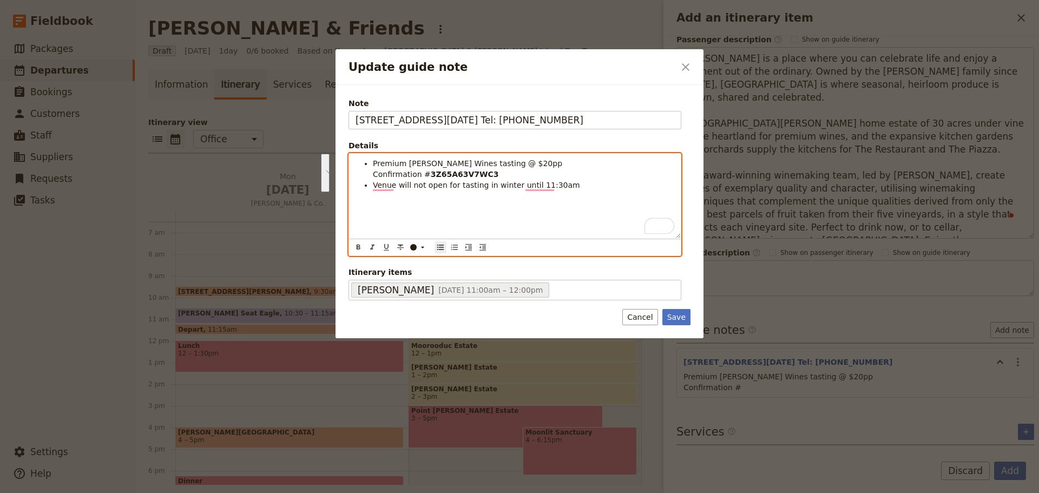
click at [571, 188] on li "Venue will not open for tasting in winter until 11:30am" at bounding box center [524, 185] width 302 height 11
click at [370, 170] on ul "Premium Montalto Wines tasting @ $20pp Confirmation # 3Z65A63V7WC3 Venue will n…" at bounding box center [515, 174] width 319 height 32
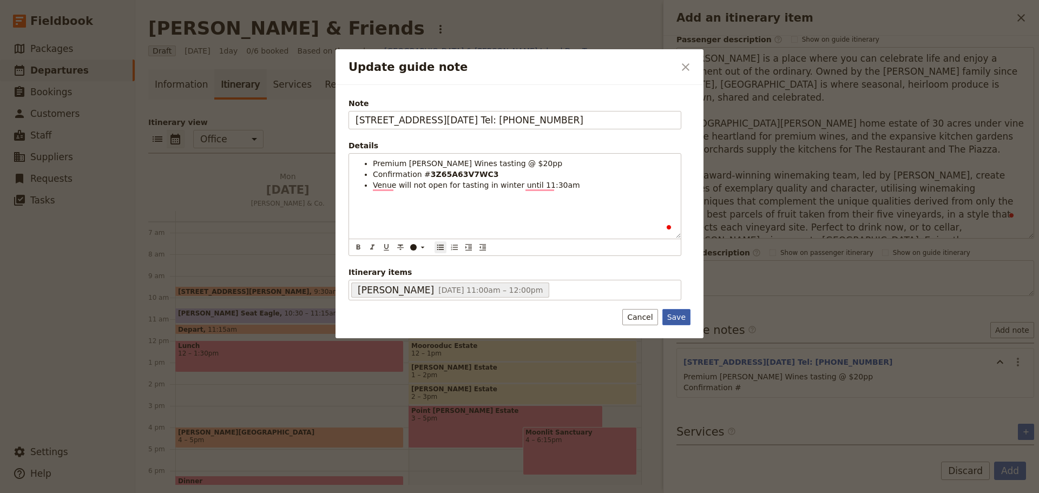
click at [674, 315] on button "Save" at bounding box center [677, 317] width 28 height 16
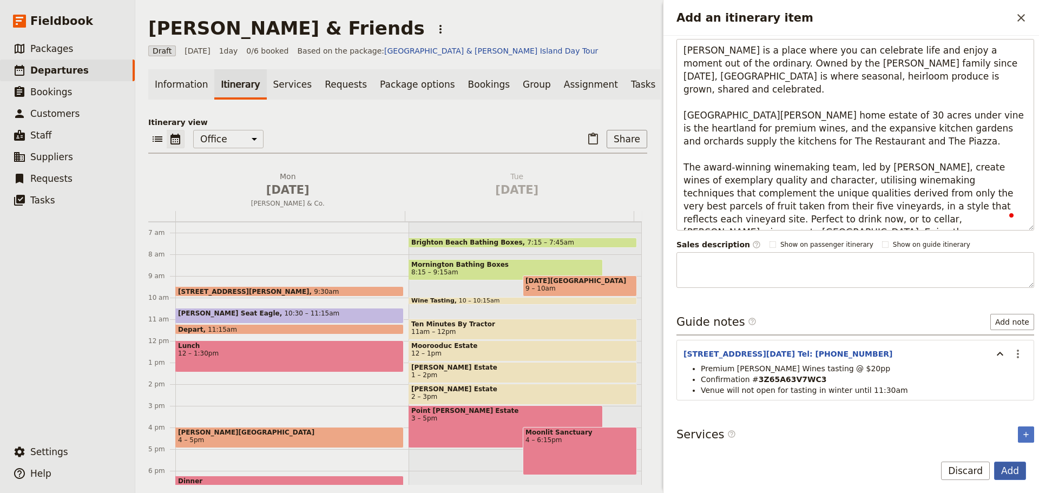
click at [1009, 462] on button "Add" at bounding box center [1010, 471] width 32 height 18
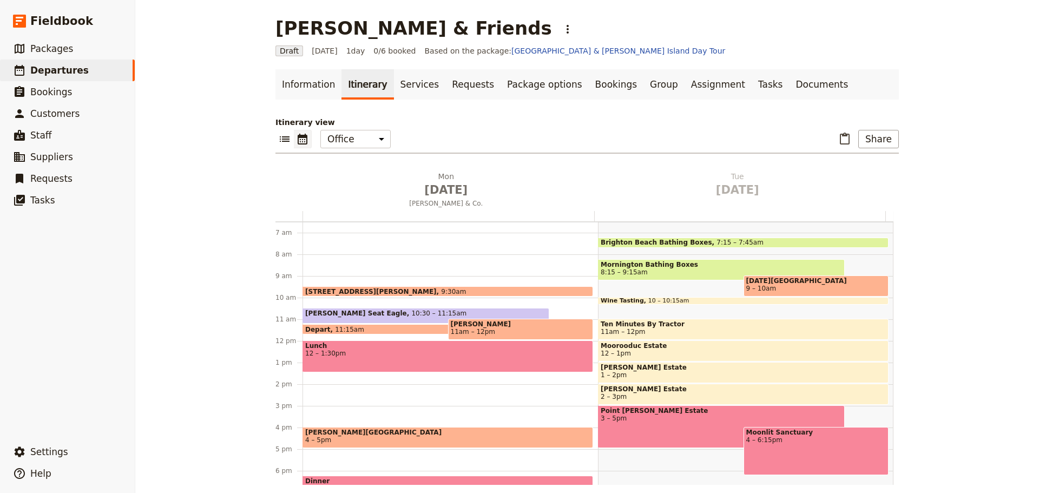
click at [485, 329] on span "11am – 12pm" at bounding box center [521, 332] width 140 height 8
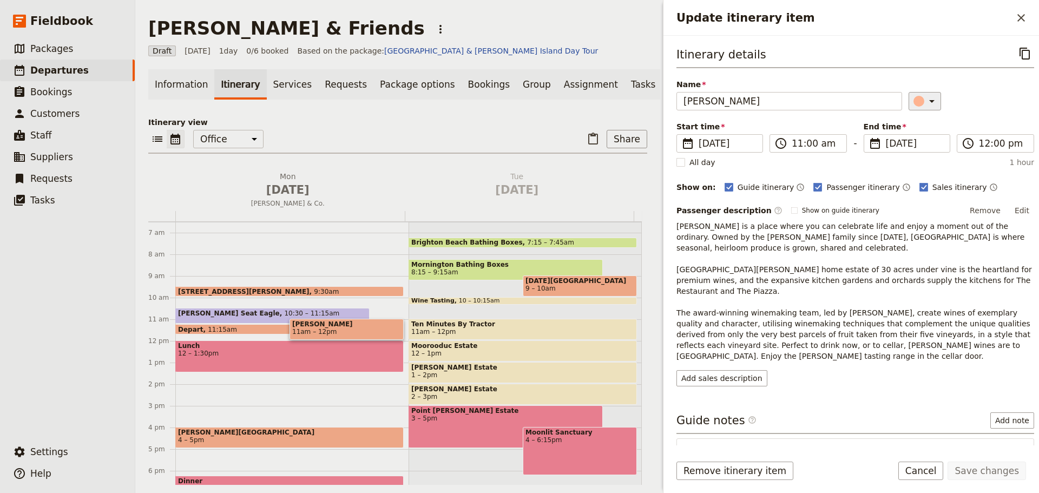
click at [926, 99] on icon "Update itinerary item" at bounding box center [932, 101] width 13 height 13
click at [922, 125] on div "button" at bounding box center [921, 124] width 11 height 11
click at [980, 473] on button "Save changes" at bounding box center [987, 471] width 78 height 18
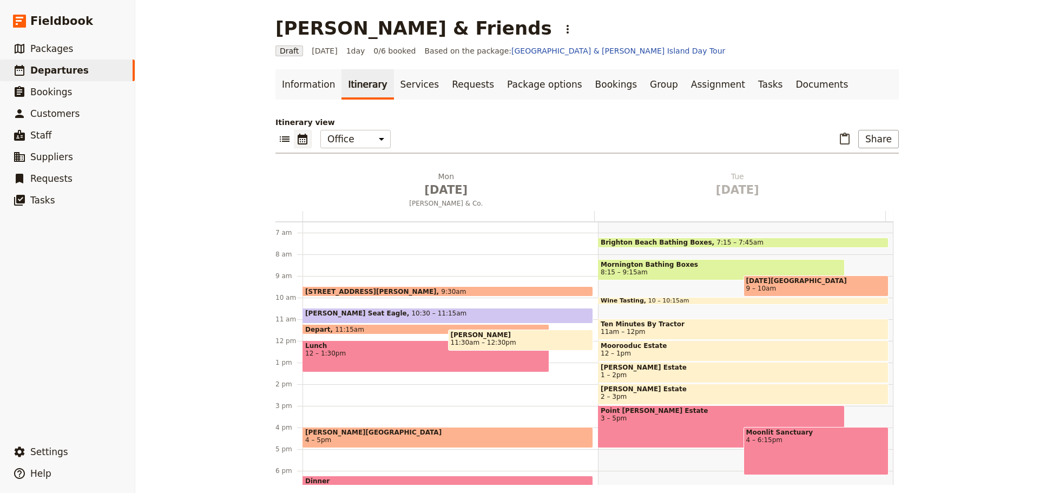
click at [504, 342] on span "11:30am – 12:30pm" at bounding box center [521, 343] width 140 height 8
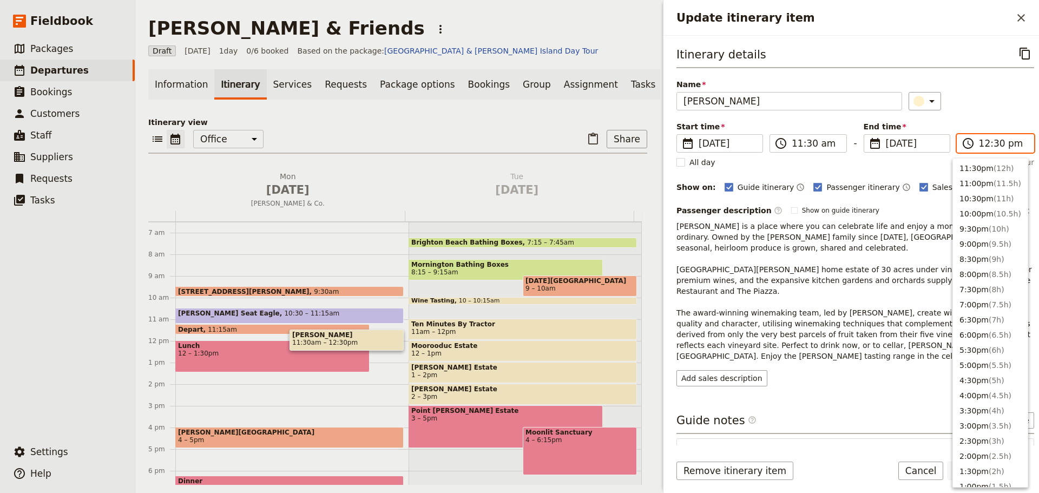
click at [1006, 141] on input "12:30 pm" at bounding box center [1003, 143] width 48 height 13
click at [987, 179] on button "12:00pm ( 0.5h )" at bounding box center [990, 181] width 75 height 15
type input "12:00 pm"
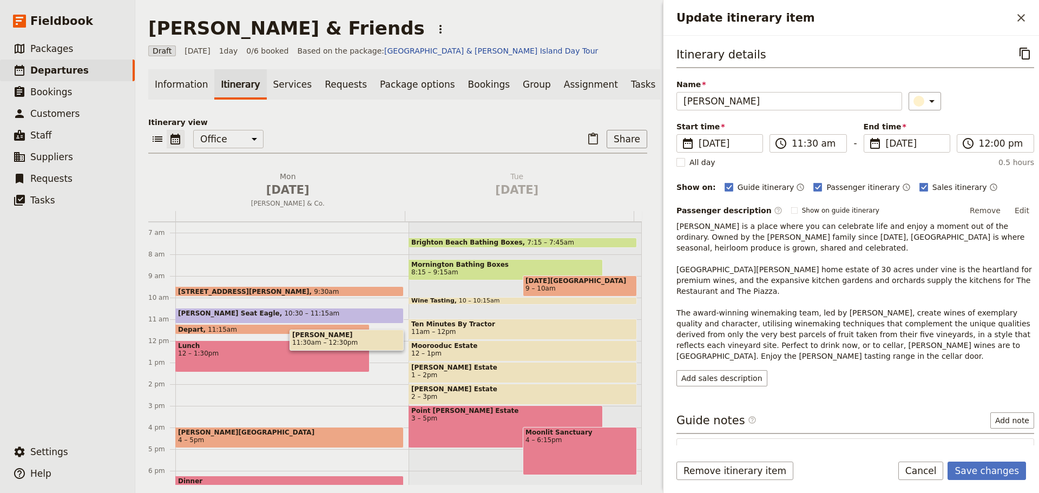
click at [982, 109] on div "​" at bounding box center [972, 101] width 126 height 18
click at [986, 467] on button "Save changes" at bounding box center [987, 471] width 78 height 18
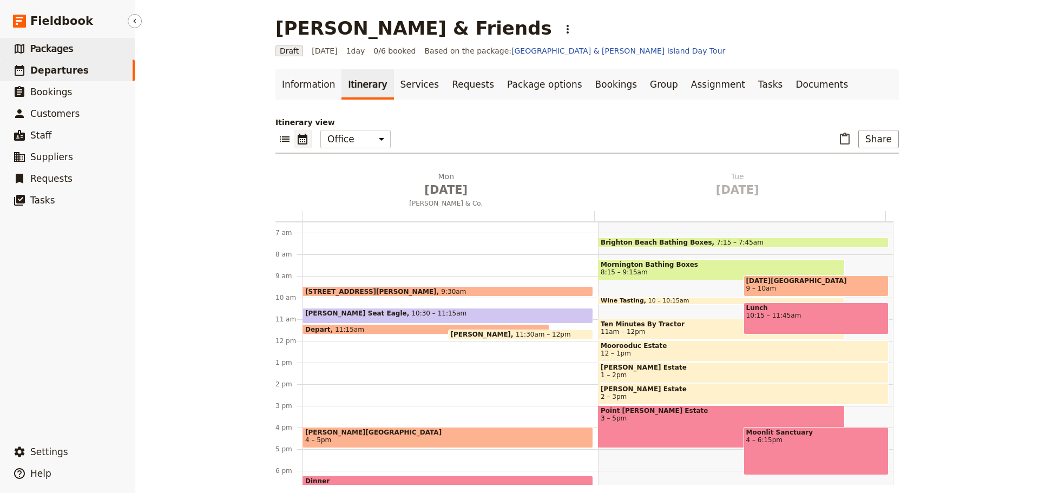
drag, startPoint x: 68, startPoint y: 51, endPoint x: 72, endPoint y: 42, distance: 9.5
click at [68, 50] on link "​ Packages" at bounding box center [67, 49] width 135 height 22
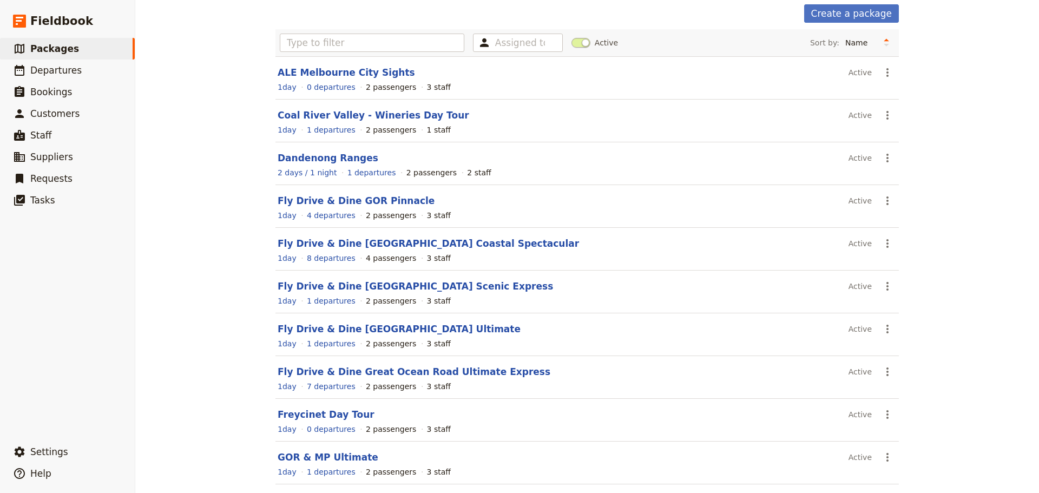
scroll to position [92, 0]
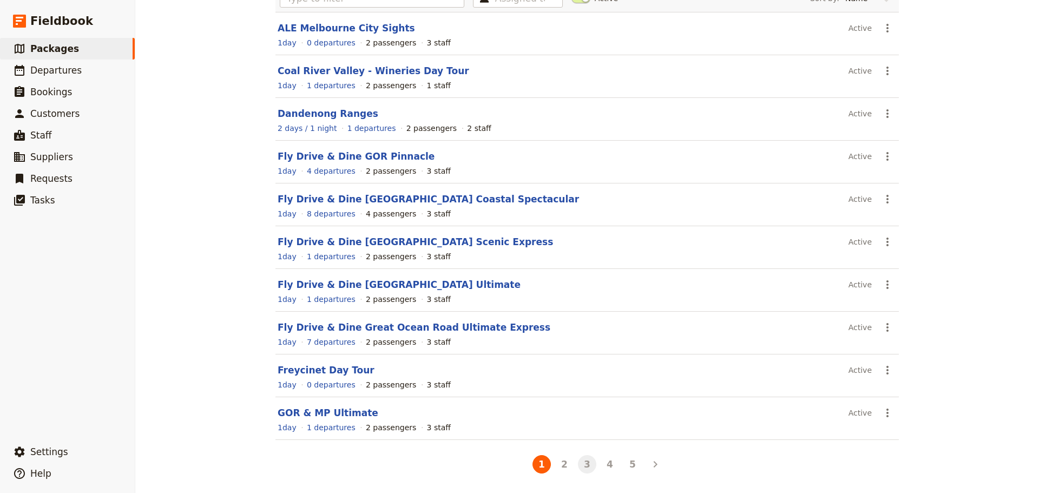
click at [582, 463] on button "3" at bounding box center [587, 464] width 18 height 18
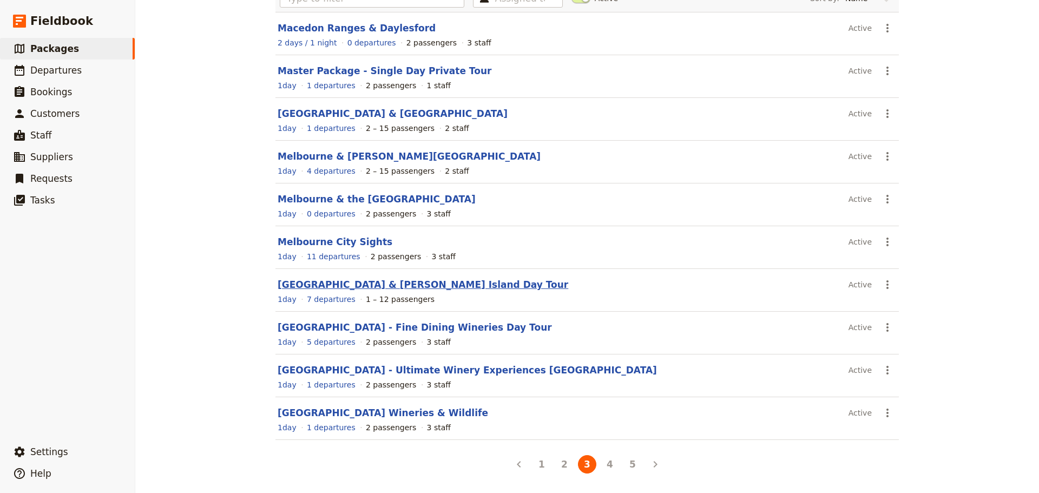
click at [366, 286] on link "[GEOGRAPHIC_DATA] & [PERSON_NAME] Island Day Tour" at bounding box center [423, 284] width 291 height 11
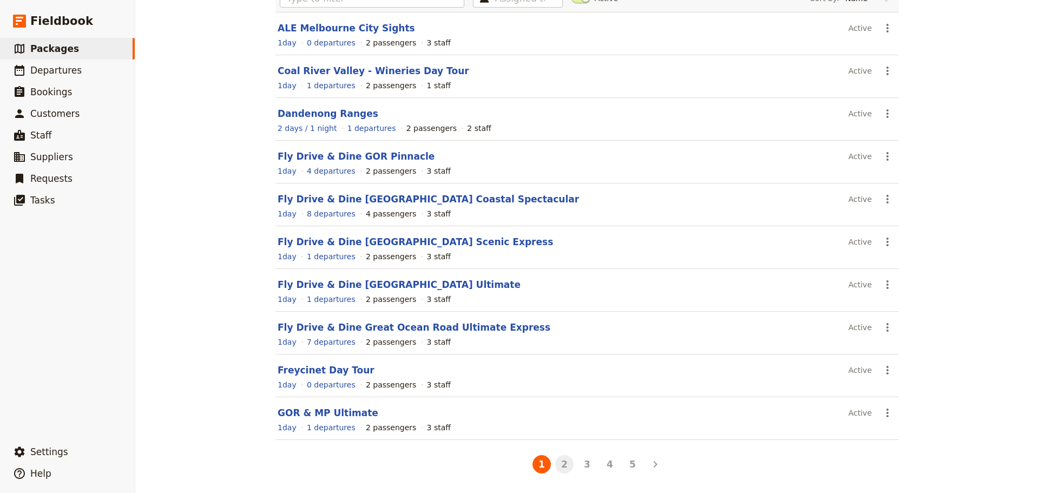
click at [566, 469] on button "2" at bounding box center [564, 464] width 18 height 18
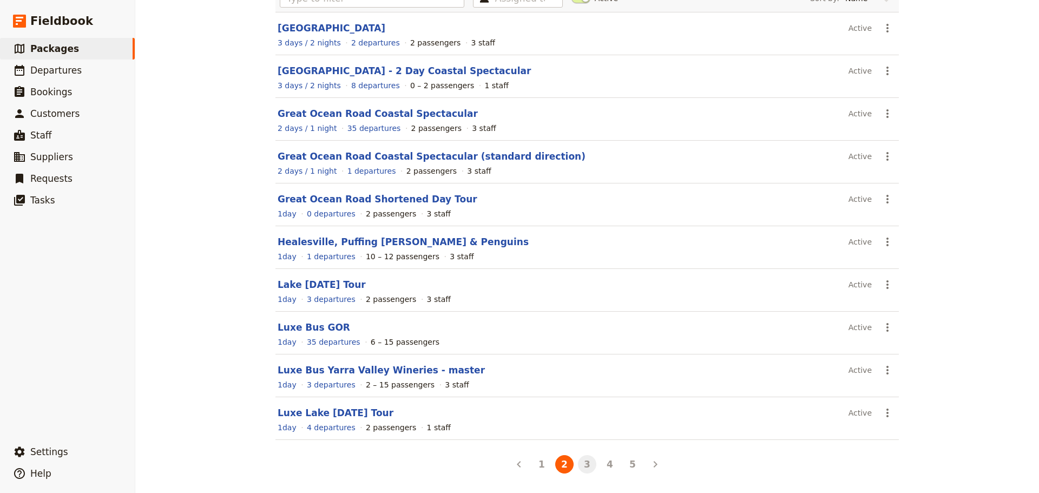
click at [589, 469] on button "3" at bounding box center [587, 464] width 18 height 18
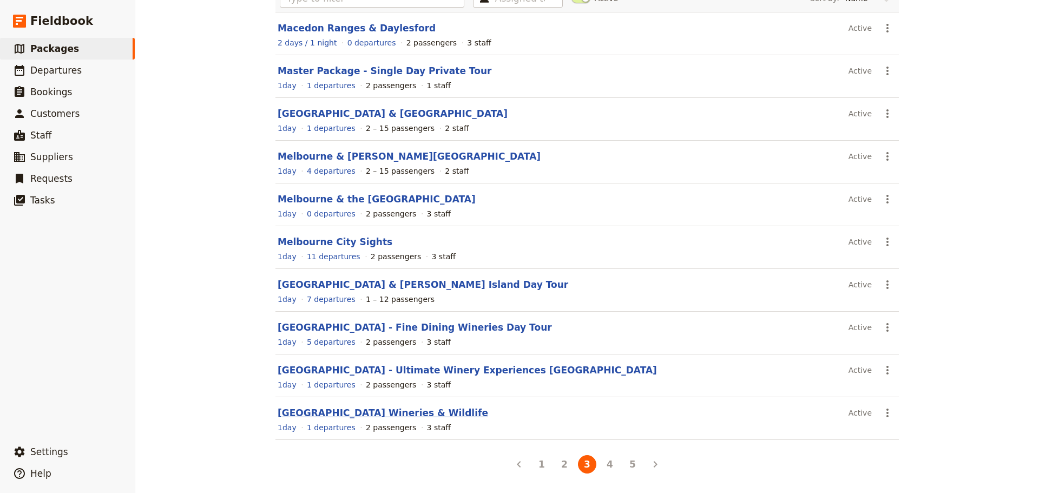
click at [380, 414] on link "Mornington Peninsula Wineries & Wildlife" at bounding box center [383, 413] width 211 height 11
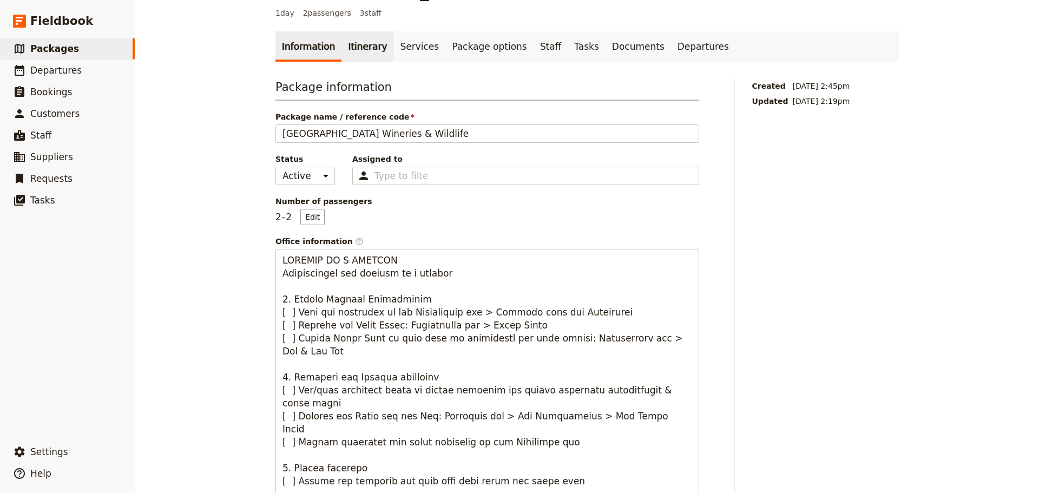
click at [354, 59] on link "Itinerary" at bounding box center [368, 46] width 52 height 30
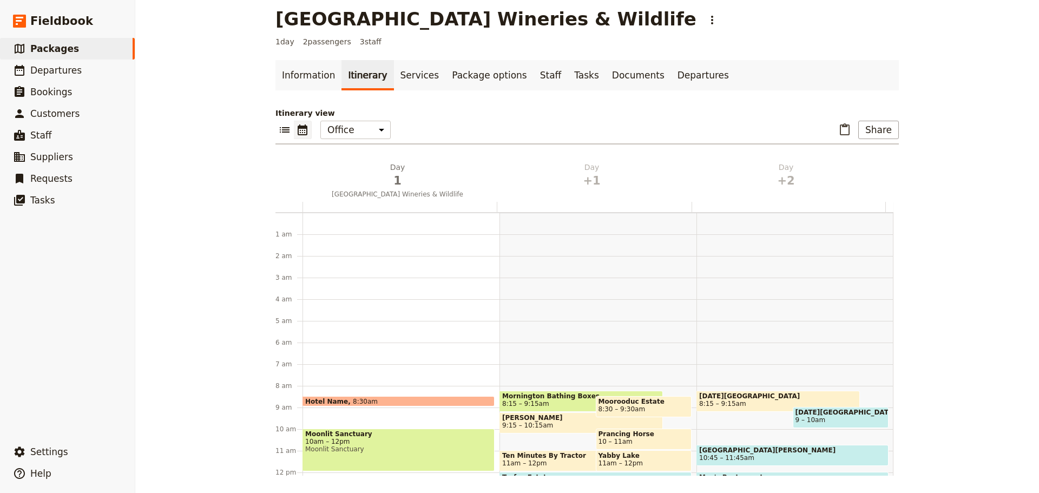
scroll to position [141, 0]
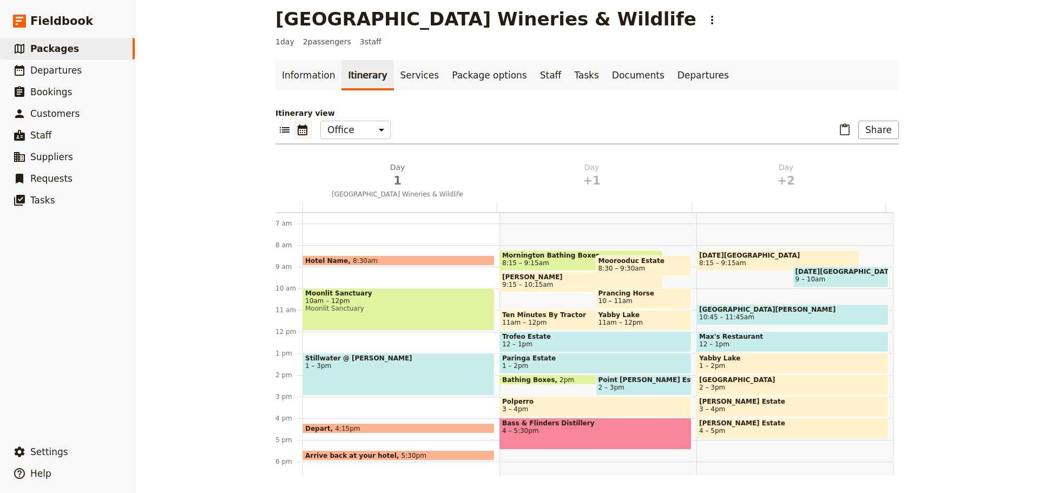
click at [542, 279] on span "[PERSON_NAME]" at bounding box center [581, 277] width 158 height 8
select select "2"
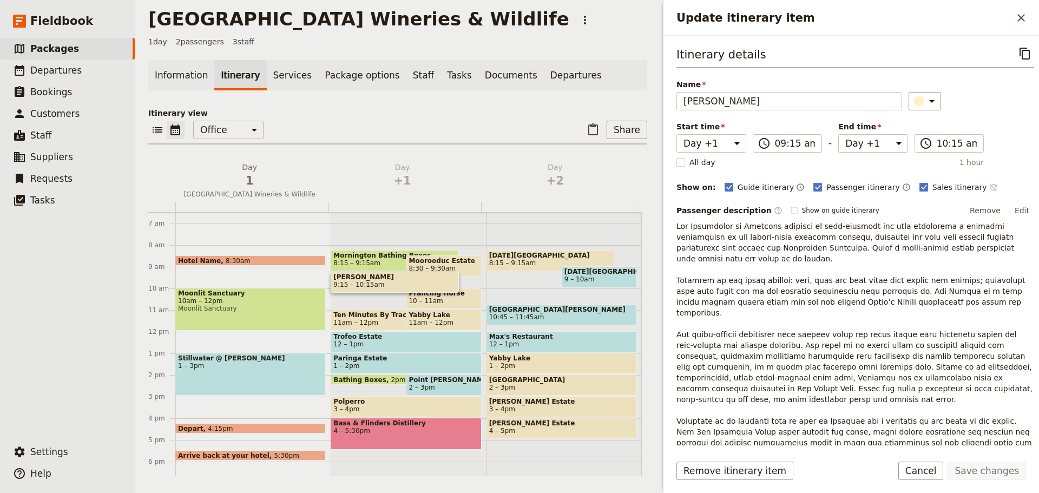
click at [989, 186] on icon "Time not shown on sales itinerary" at bounding box center [992, 187] width 7 height 7
click at [985, 476] on button "Save changes" at bounding box center [987, 471] width 78 height 18
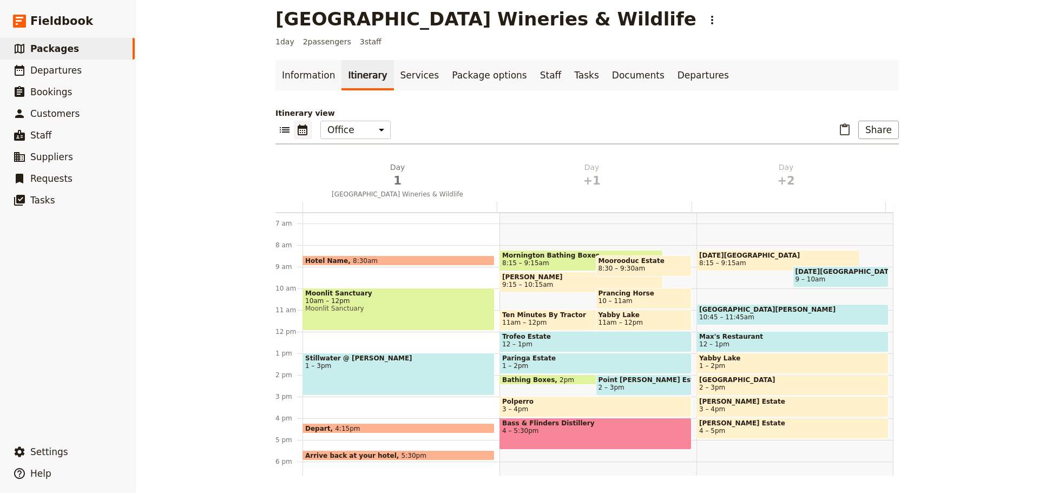
click at [525, 284] on span "9:15 – 10:15am" at bounding box center [527, 285] width 51 height 8
select select "2"
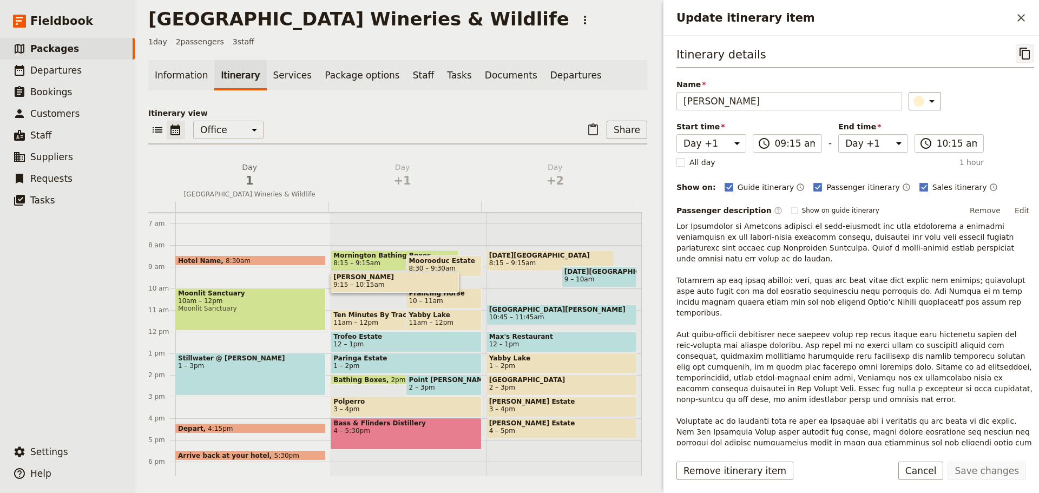
click at [1016, 53] on button "​" at bounding box center [1025, 53] width 18 height 18
click at [103, 76] on link "​ Departures" at bounding box center [67, 71] width 135 height 22
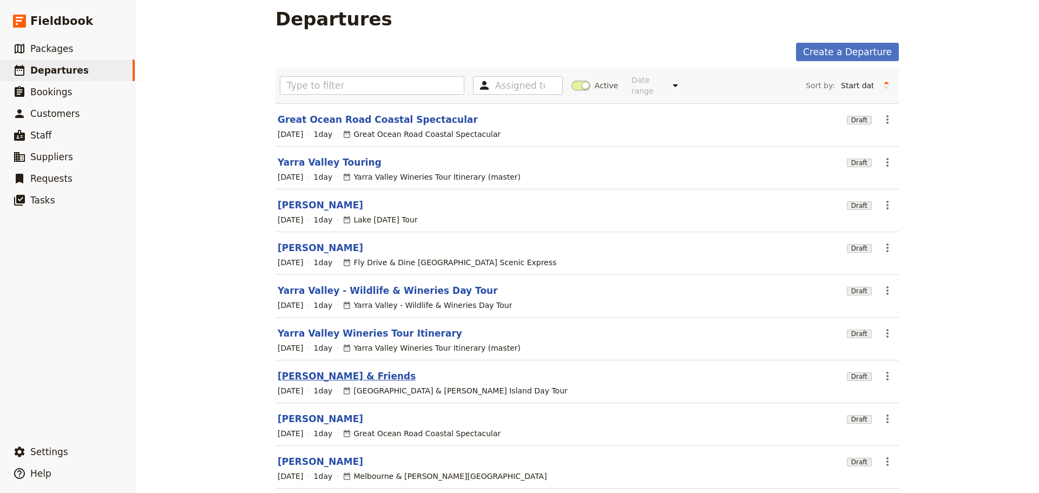
click at [326, 370] on link "[PERSON_NAME] & Friends" at bounding box center [347, 376] width 138 height 13
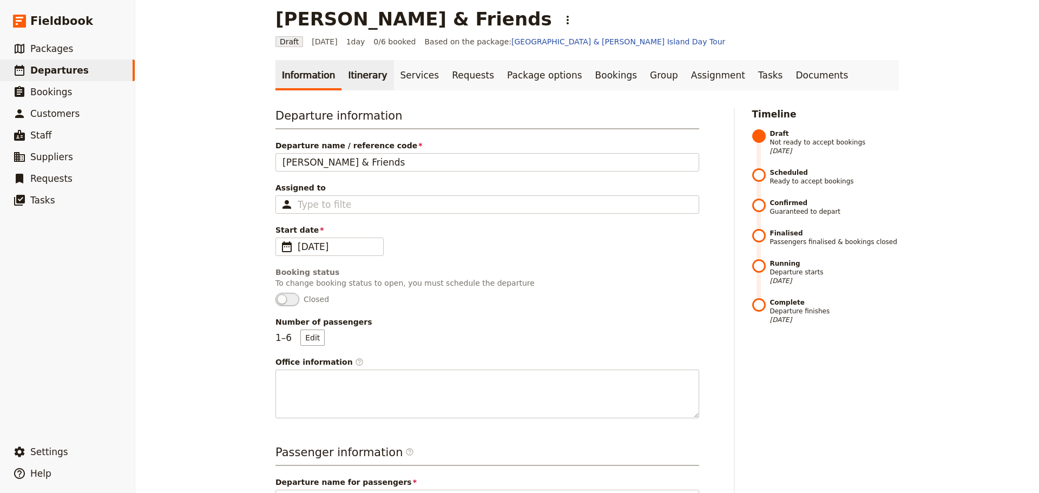
click at [352, 62] on link "Itinerary" at bounding box center [368, 75] width 52 height 30
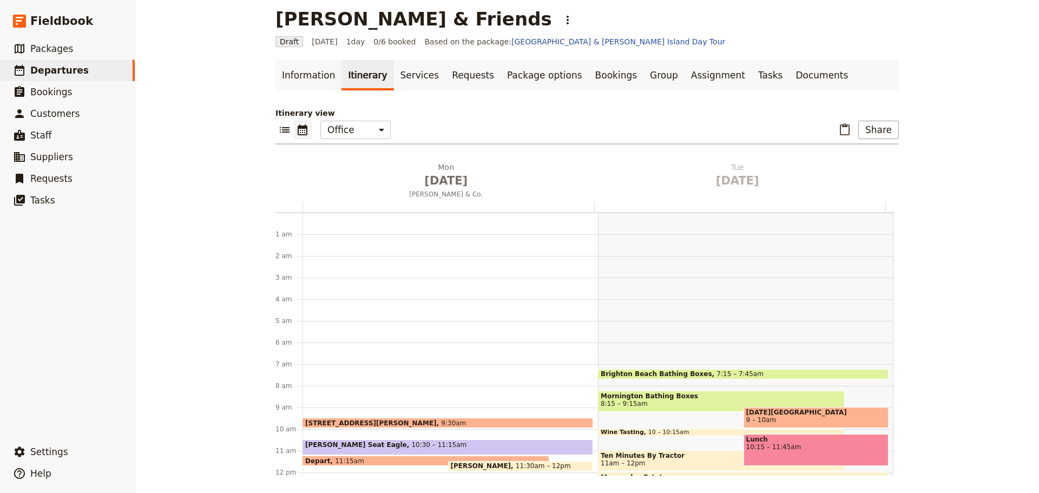
scroll to position [141, 0]
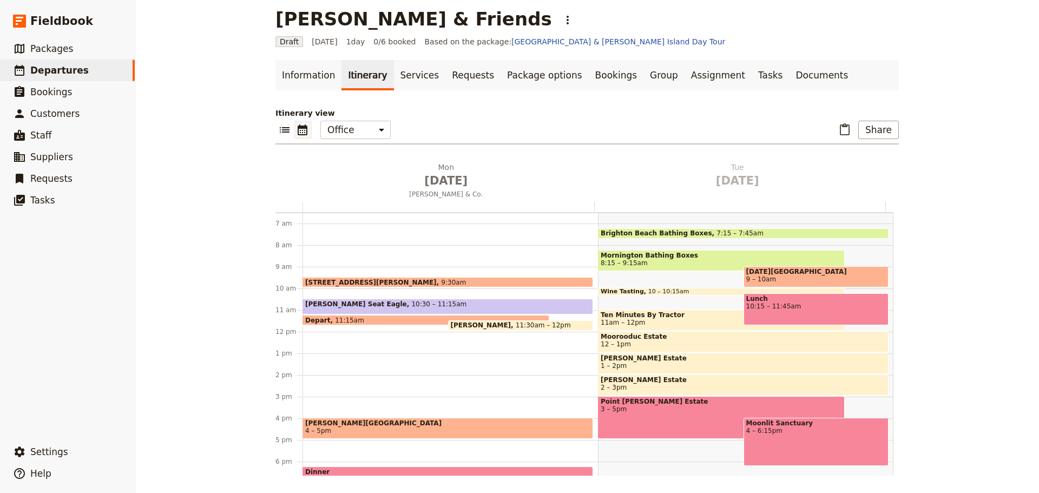
click at [316, 339] on div "889 Collins St, Docklands 9:30am Arthurs Seat Eagle 10:30 – 11:15am Depart 11:1…" at bounding box center [451, 332] width 296 height 520
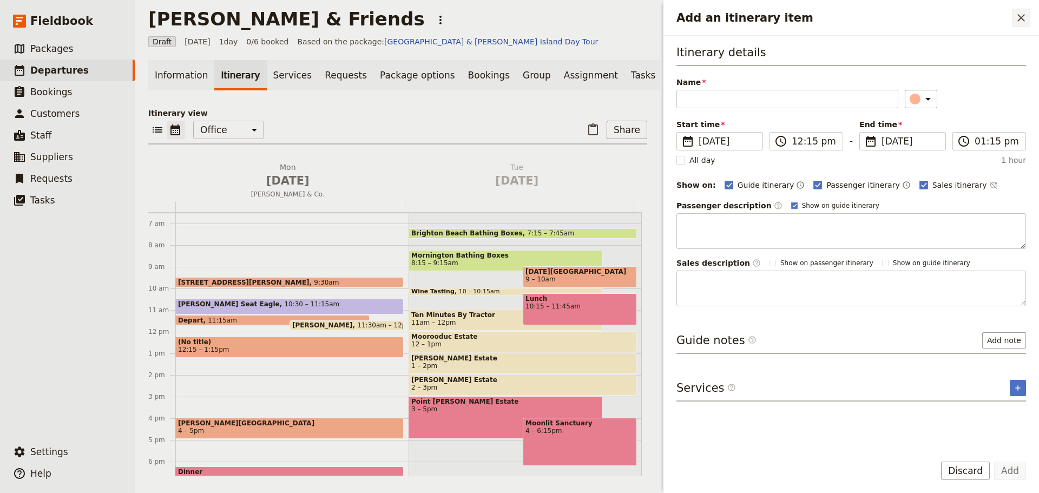
click at [1021, 16] on icon "Close drawer" at bounding box center [1021, 17] width 13 height 13
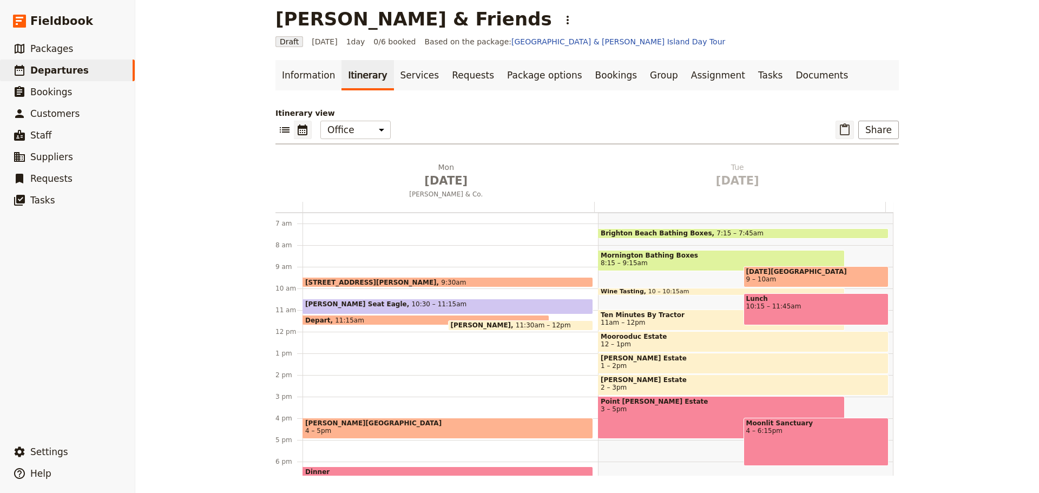
click at [843, 126] on icon "Paste itinerary item" at bounding box center [845, 129] width 10 height 12
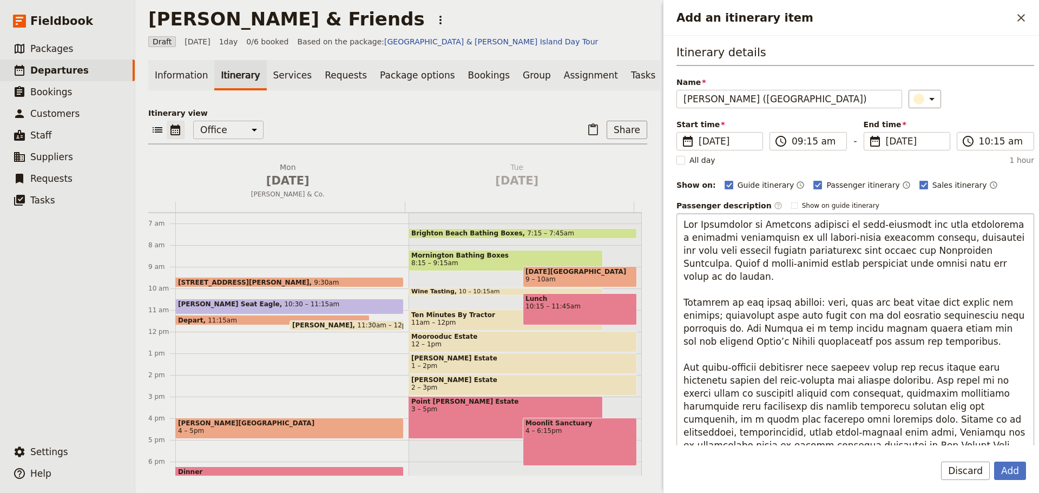
type input "[PERSON_NAME] ([GEOGRAPHIC_DATA])"
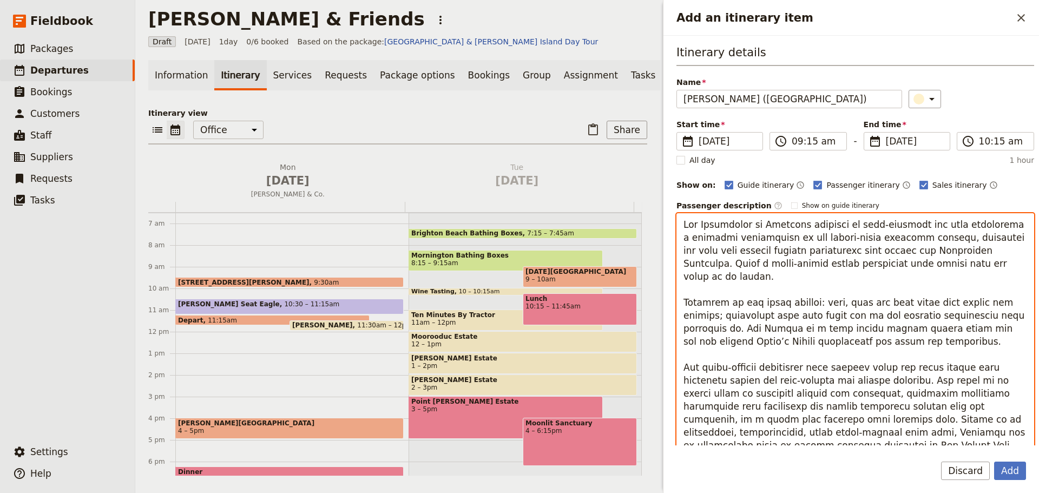
drag, startPoint x: 989, startPoint y: 265, endPoint x: 700, endPoint y: 267, distance: 288.5
click at [700, 267] on textarea "To enrich screen reader interactions, please activate Accessibility in Grammarl…" at bounding box center [856, 374] width 358 height 322
click at [896, 281] on textarea "To enrich screen reader interactions, please activate Accessibility in Grammarl…" at bounding box center [856, 374] width 358 height 322
drag, startPoint x: 735, startPoint y: 264, endPoint x: 627, endPoint y: 227, distance: 113.5
click at [627, 227] on div "Jen Gibby & Friends ​ Draft 25 Aug 2025 1 day 0/6 booked Based on the package: …" at bounding box center [587, 246] width 904 height 493
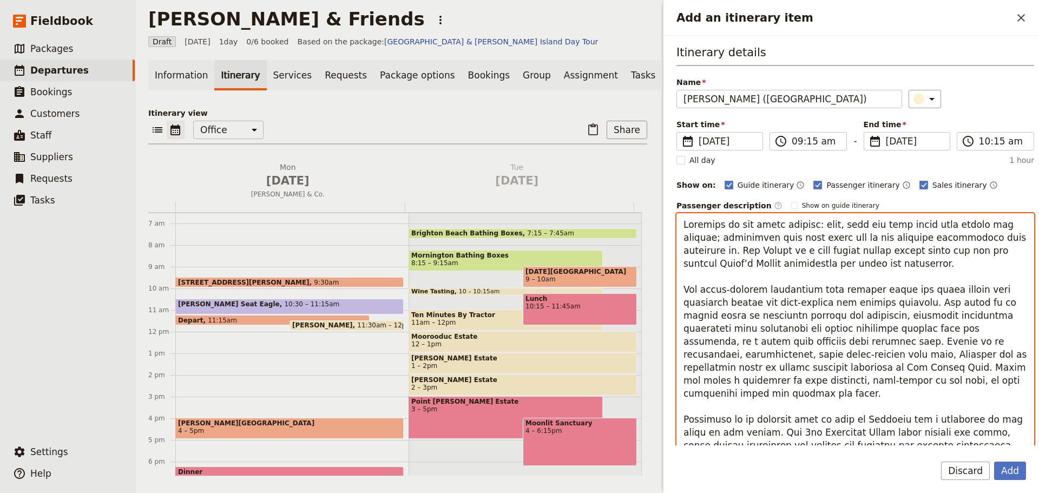
click at [685, 251] on textarea "To enrich screen reader interactions, please activate Accessibility in Grammarl…" at bounding box center [856, 354] width 358 height 283
type textarea "Montalto is all about sharing: food, wine and good times with family and friend…"
click at [753, 254] on textarea "To enrich screen reader interactions, please activate Accessibility in Grammarl…" at bounding box center [856, 341] width 358 height 257
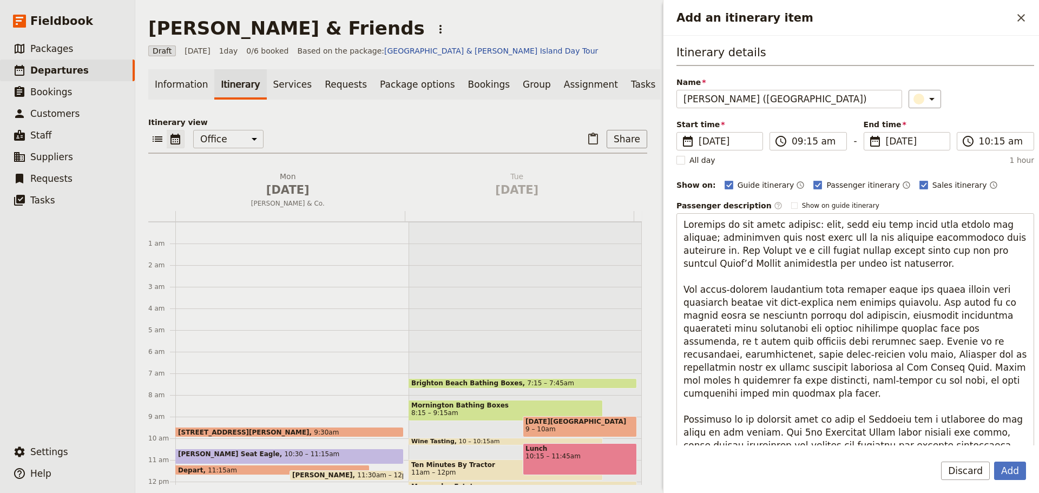
scroll to position [141, 0]
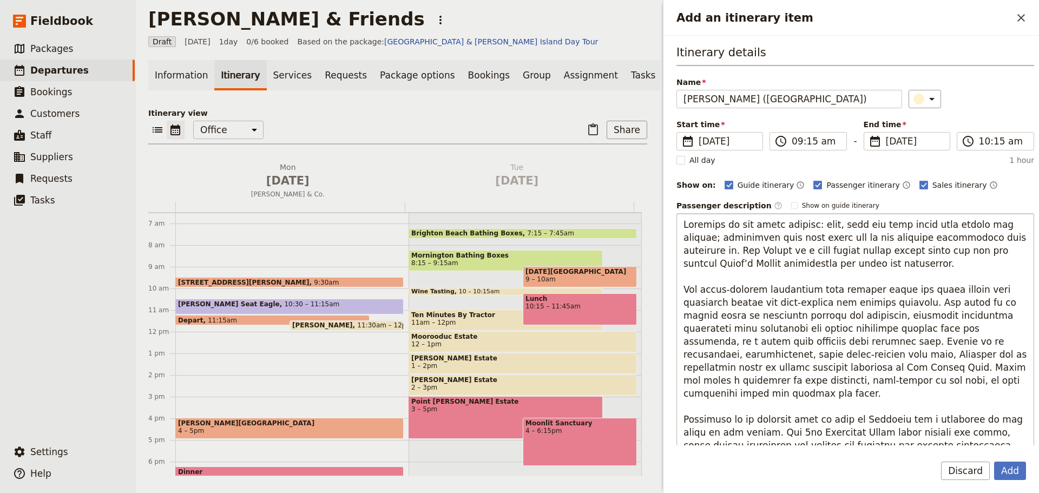
click at [897, 263] on textarea "To enrich screen reader interactions, please activate Accessibility in Grammarl…" at bounding box center [856, 341] width 358 height 257
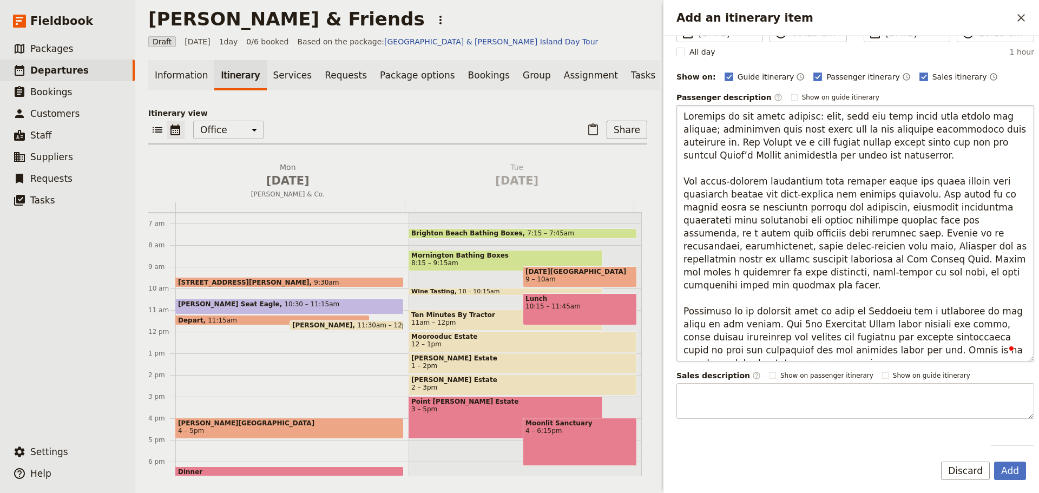
scroll to position [0, 0]
drag, startPoint x: 936, startPoint y: 271, endPoint x: 676, endPoint y: 181, distance: 274.9
click at [676, 181] on div "Itinerary details Name [GEOGRAPHIC_DATA] ([GEOGRAPHIC_DATA]) ​ Start time ​ [DA…" at bounding box center [852, 241] width 376 height 410
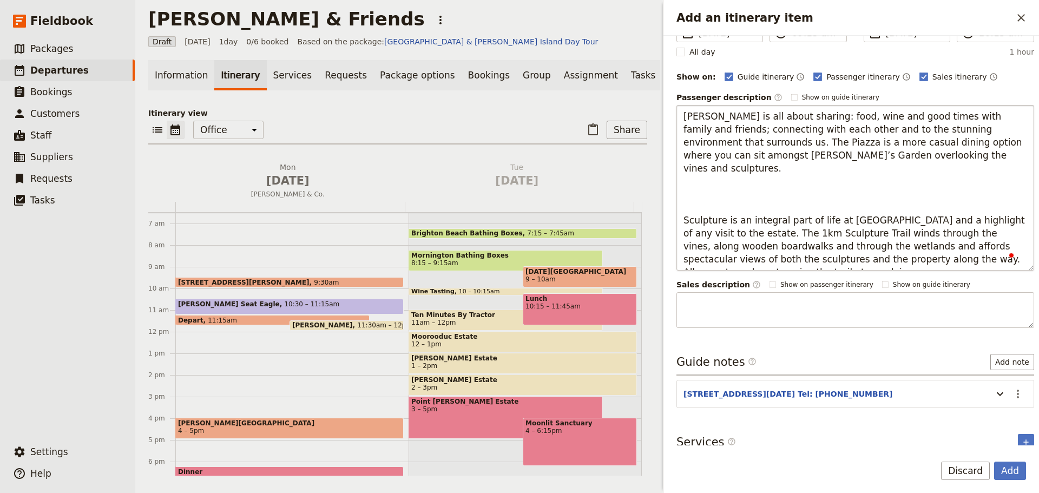
click at [753, 193] on textarea "[PERSON_NAME] is all about sharing: food, wine and good times with family and f…" at bounding box center [856, 188] width 358 height 166
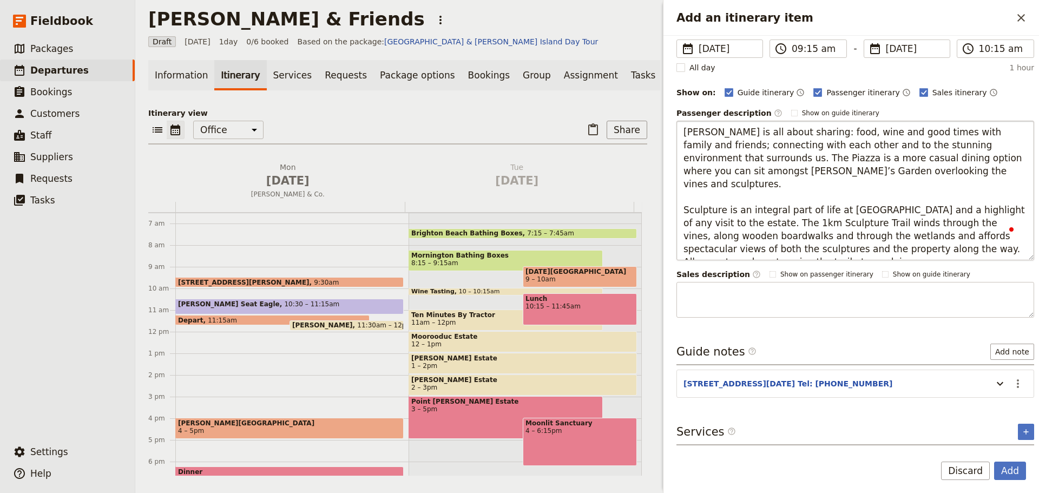
scroll to position [101, 0]
type textarea "[PERSON_NAME] is all about sharing: food, wine and good times with family and f…"
click at [1010, 465] on button "Add" at bounding box center [1010, 471] width 32 height 18
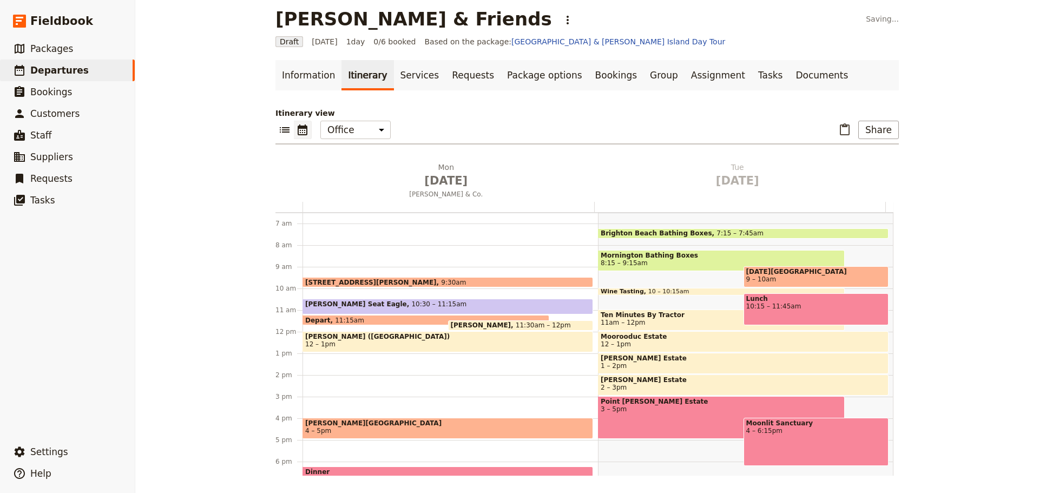
click at [516, 325] on span "11:30am – 12pm" at bounding box center [543, 326] width 55 height 8
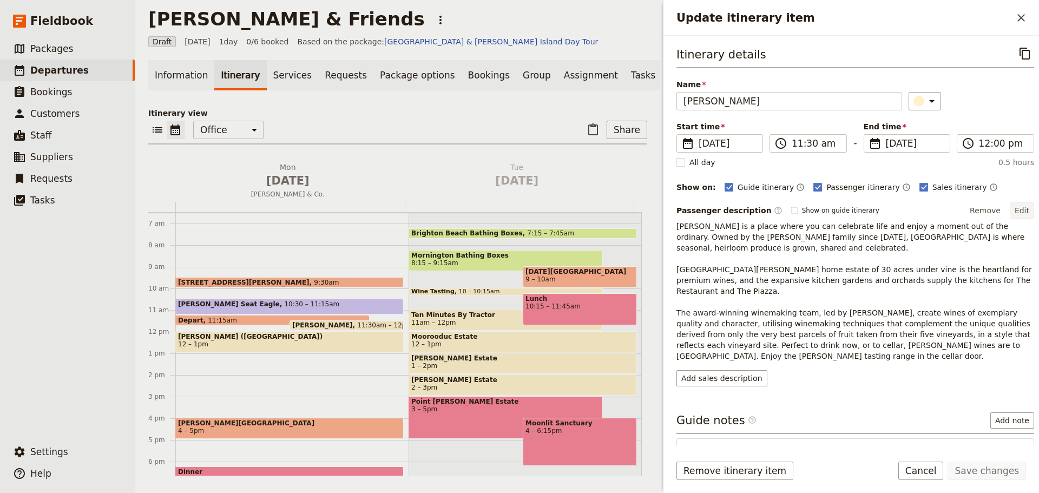
click at [1015, 211] on button "Edit" at bounding box center [1022, 210] width 24 height 16
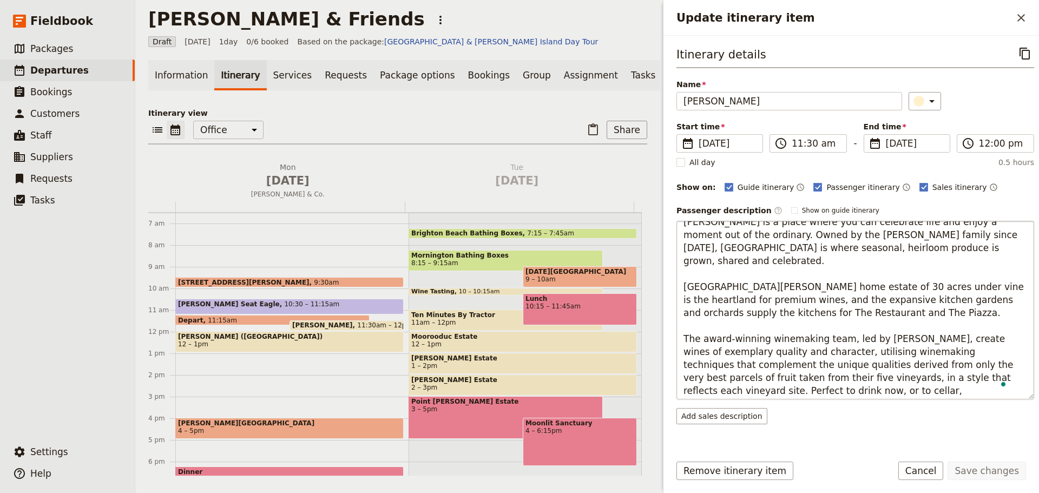
scroll to position [13, 0]
click at [817, 392] on textarea "[PERSON_NAME] is a place where you can celebrate life and enjoy a moment out of…" at bounding box center [856, 310] width 358 height 179
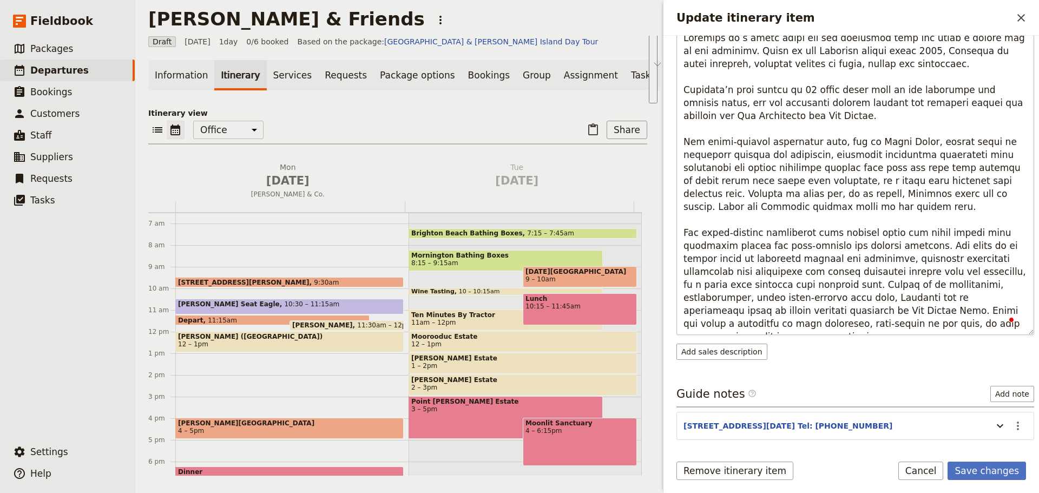
drag, startPoint x: 739, startPoint y: 202, endPoint x: 680, endPoint y: 142, distance: 84.6
click at [680, 142] on textarea "To enrich screen reader interactions, please activate Accessibility in Grammarl…" at bounding box center [856, 181] width 358 height 309
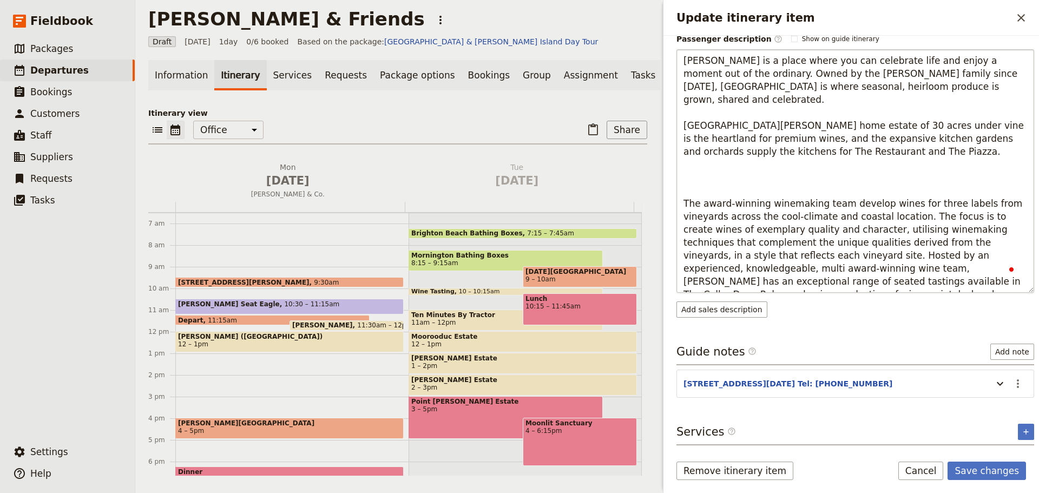
click at [710, 172] on textarea "[PERSON_NAME] is a place where you can celebrate life and enjoy a moment out of…" at bounding box center [856, 171] width 358 height 244
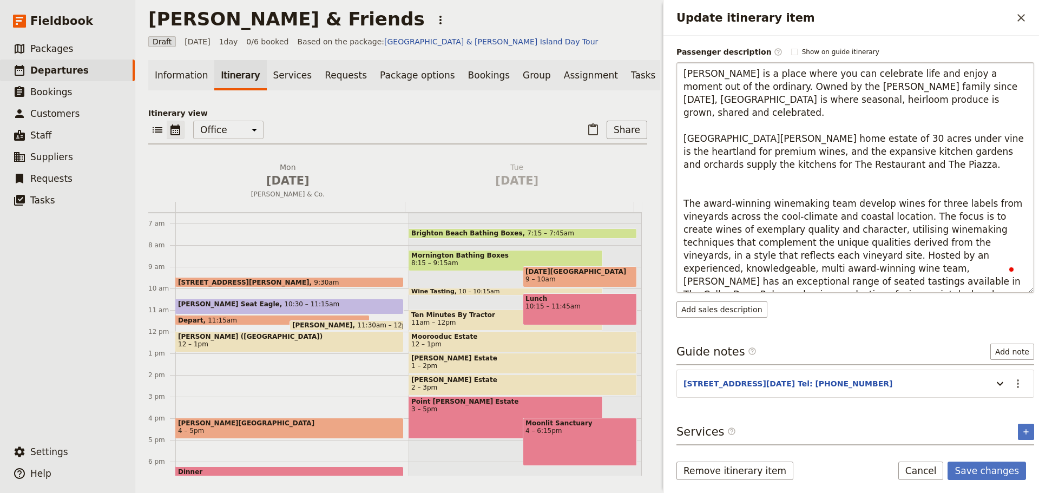
type textarea "[PERSON_NAME] is a place where you can celebrate life and enjoy a moment out of…"
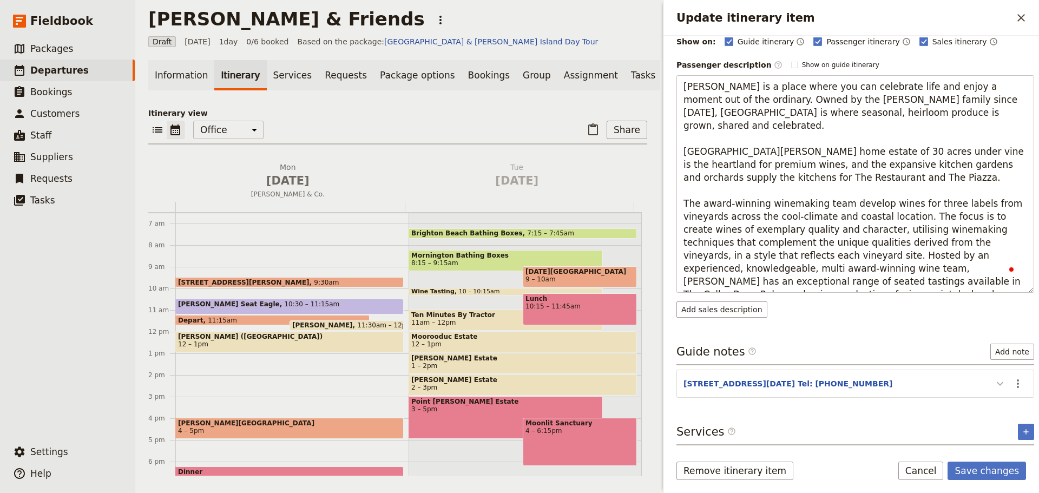
click at [992, 375] on button "Update itinerary item" at bounding box center [1000, 384] width 17 height 18
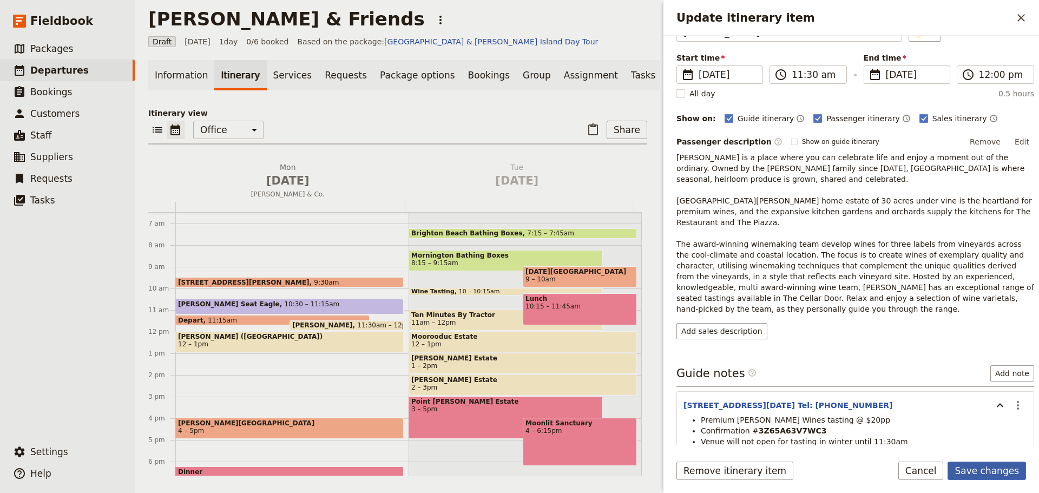
click at [1005, 470] on button "Save changes" at bounding box center [987, 471] width 78 height 18
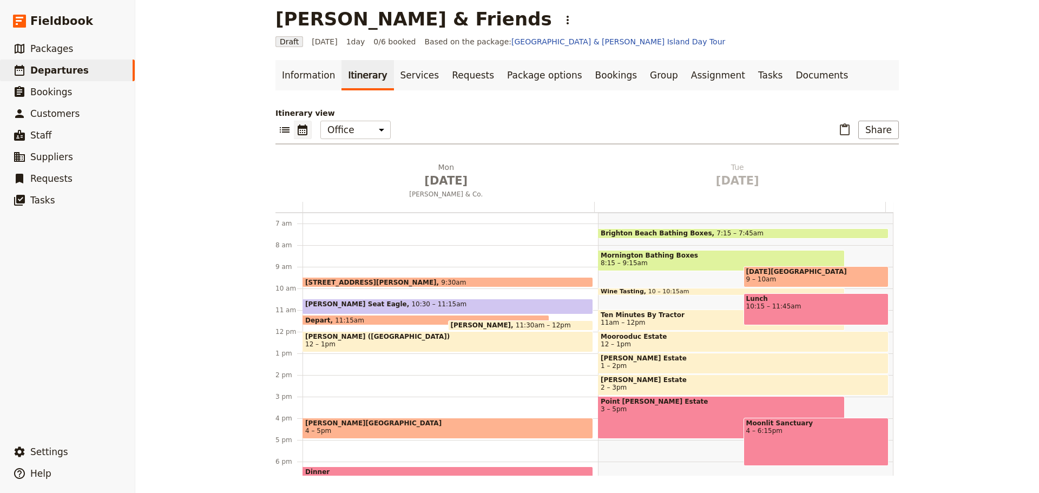
click at [491, 336] on span "[PERSON_NAME] ([GEOGRAPHIC_DATA])" at bounding box center [447, 337] width 285 height 8
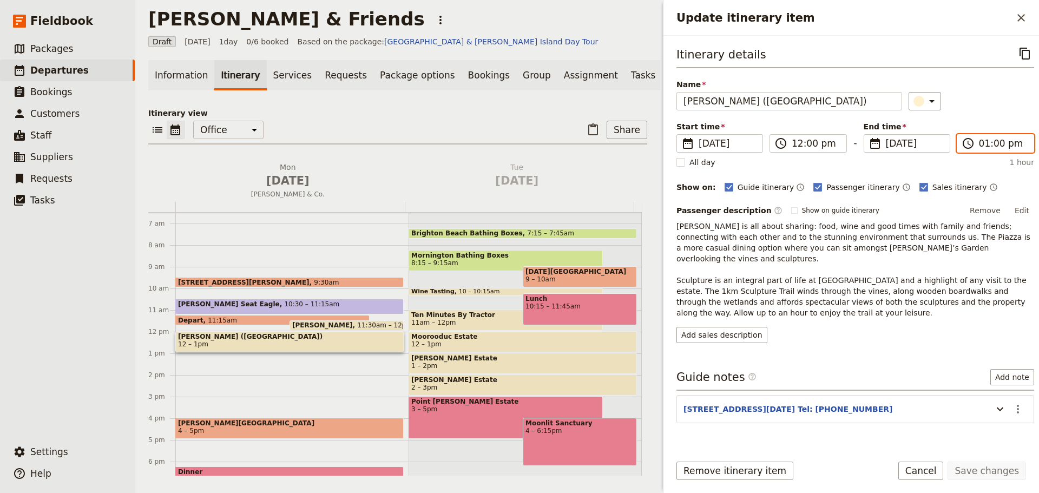
click at [980, 145] on input "01:00 pm" at bounding box center [1003, 143] width 48 height 13
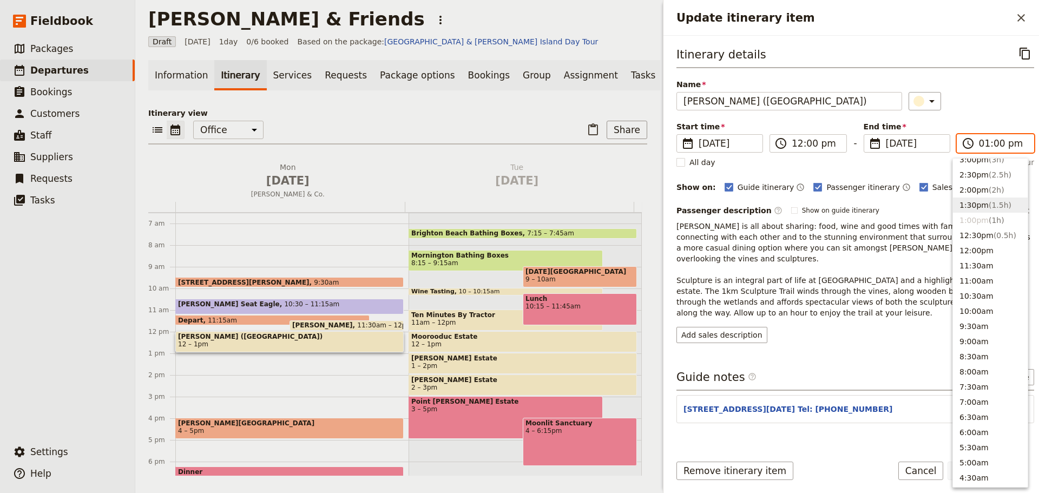
click at [973, 201] on button "1:30pm ( 1.5h )" at bounding box center [990, 205] width 75 height 15
type input "01:30 pm"
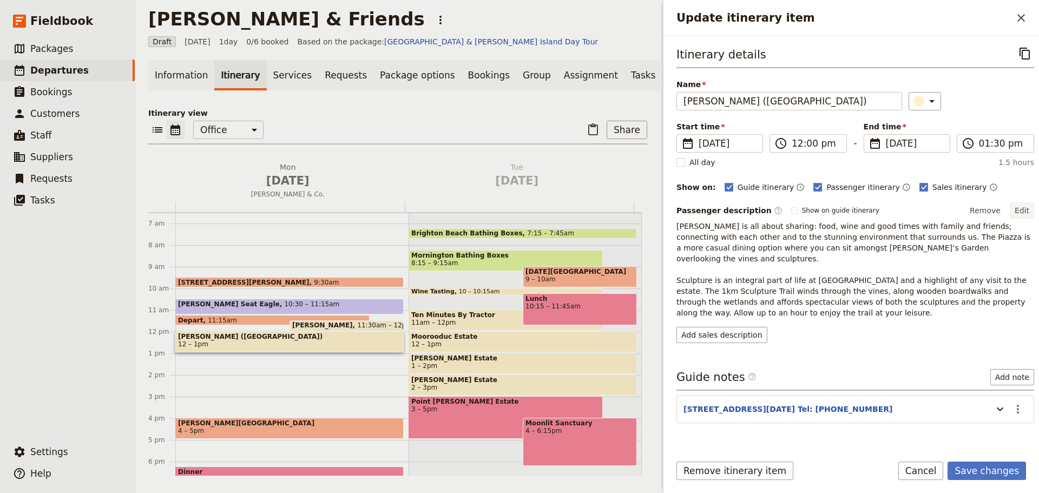
click at [1022, 207] on button "Edit" at bounding box center [1022, 210] width 24 height 16
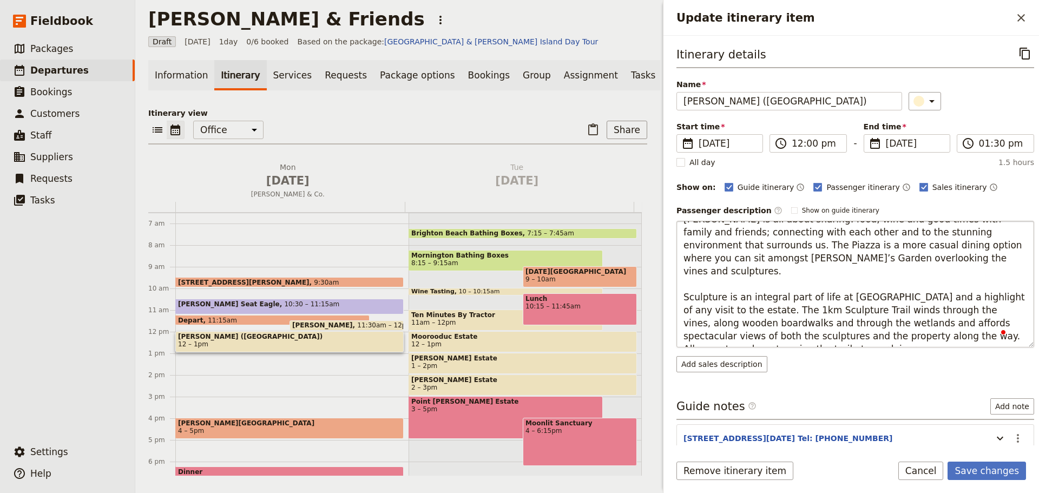
click at [889, 259] on textarea "[PERSON_NAME] is all about sharing: food, wine and good times with family and f…" at bounding box center [856, 284] width 358 height 127
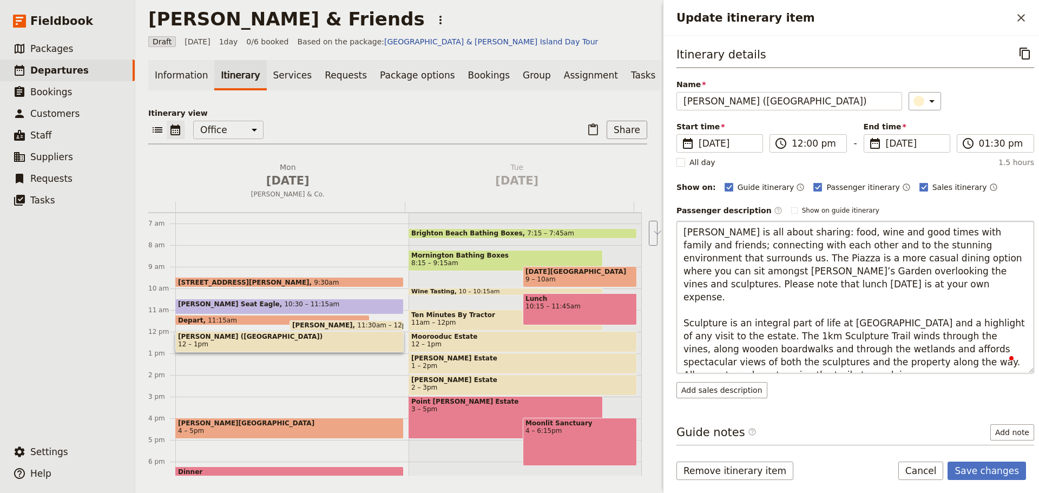
drag, startPoint x: 822, startPoint y: 361, endPoint x: 816, endPoint y: 344, distance: 17.6
click at [816, 344] on textarea "[PERSON_NAME] is all about sharing: food, wine and good times with family and f…" at bounding box center [856, 297] width 358 height 153
type textarea "[PERSON_NAME] is all about sharing: food, wine and good times with family and f…"
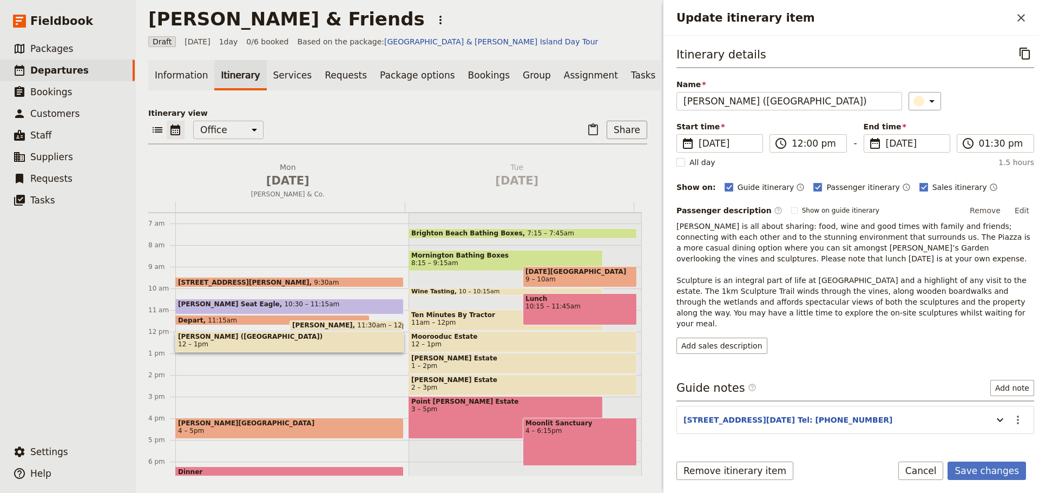
click at [979, 460] on form "Itinerary details ​ Name [GEOGRAPHIC_DATA] ([GEOGRAPHIC_DATA]) ​ Start time ​ […" at bounding box center [852, 264] width 376 height 457
click at [995, 414] on icon "Update itinerary item" at bounding box center [1000, 420] width 13 height 13
click at [1012, 414] on icon "Actions" at bounding box center [1018, 420] width 13 height 13
click at [996, 429] on span "Edit note" at bounding box center [979, 432] width 34 height 11
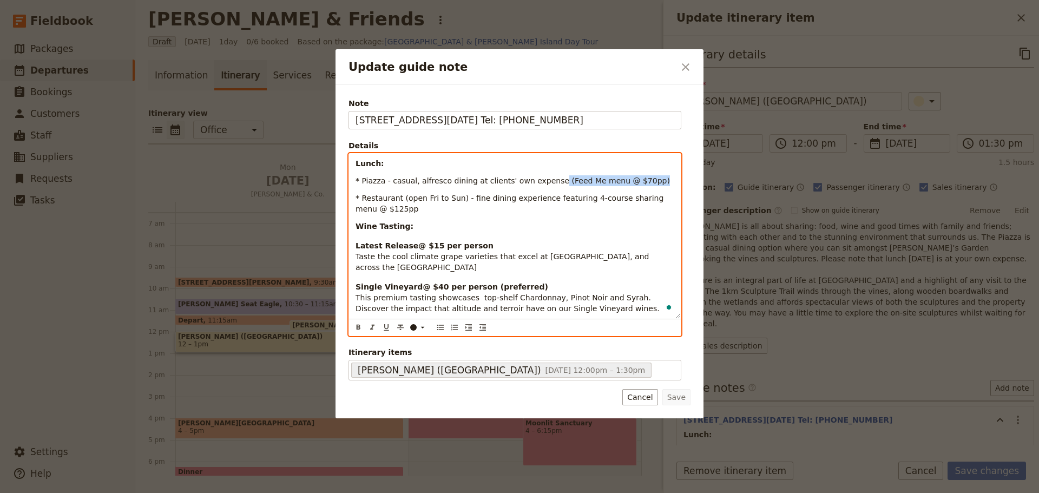
drag, startPoint x: 627, startPoint y: 181, endPoint x: 542, endPoint y: 181, distance: 85.0
click at [542, 181] on p "* Piazza - casual, alfresco dining at clients' own expense (Feed Me menu @ $70p…" at bounding box center [515, 180] width 319 height 11
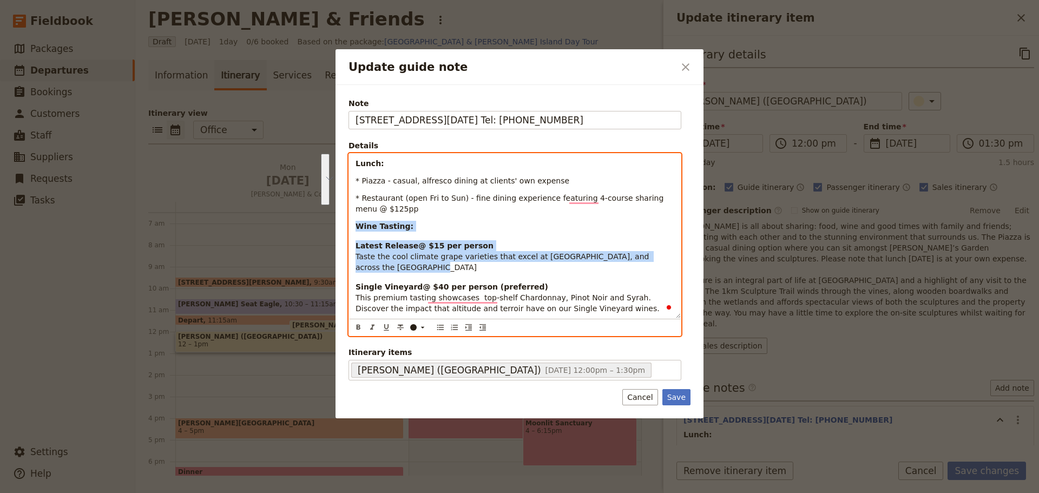
drag, startPoint x: 385, startPoint y: 266, endPoint x: 350, endPoint y: 229, distance: 50.9
click at [350, 229] on div "Lunch: * Piazza - casual, alfresco dining at clients' own expense * Restaurant …" at bounding box center [515, 236] width 332 height 165
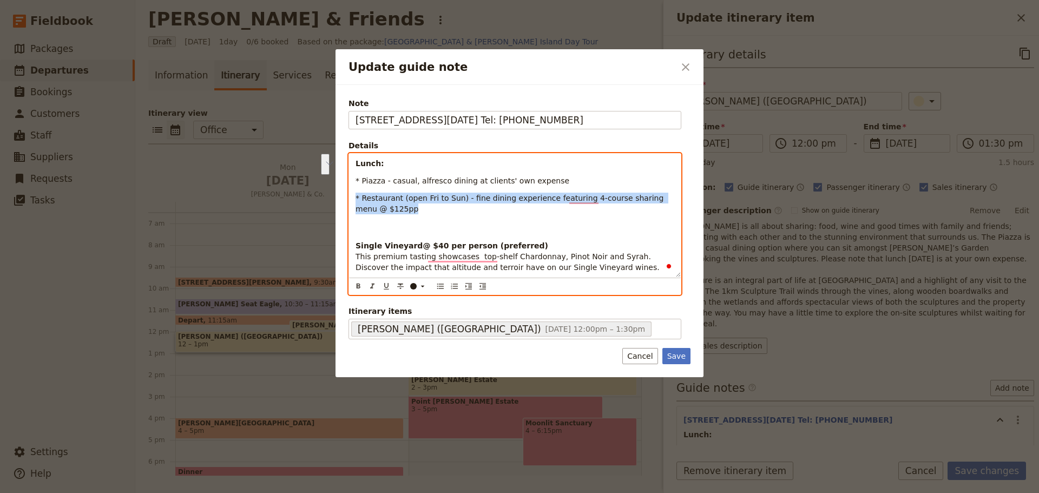
drag, startPoint x: 385, startPoint y: 208, endPoint x: 345, endPoint y: 195, distance: 41.8
click at [345, 195] on div "Note 33 Shoreham Rd, Red Hill Sth. Tel: 5989 8412 Details Lunch: * Piazza - cas…" at bounding box center [520, 231] width 368 height 292
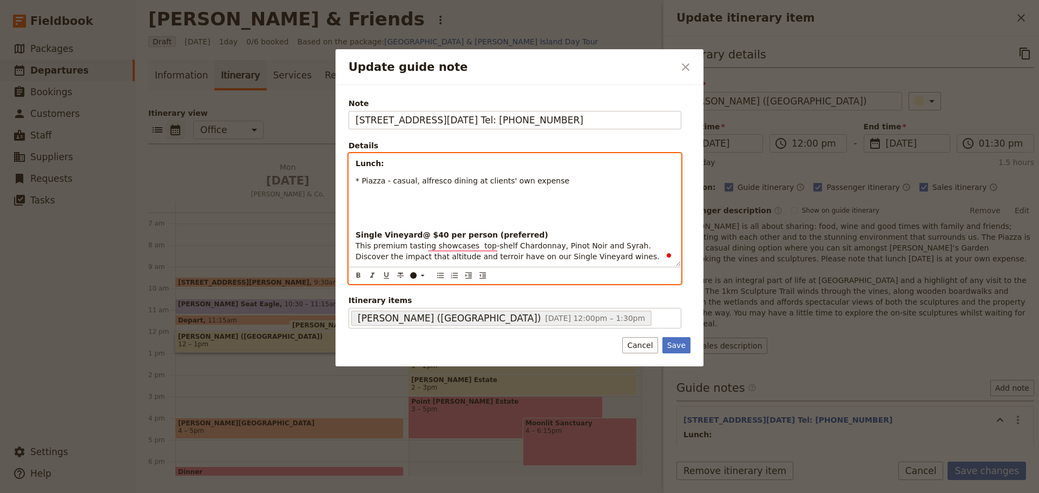
click at [362, 179] on span "* Piazza - casual, alfresco dining at clients' own expense" at bounding box center [463, 180] width 214 height 9
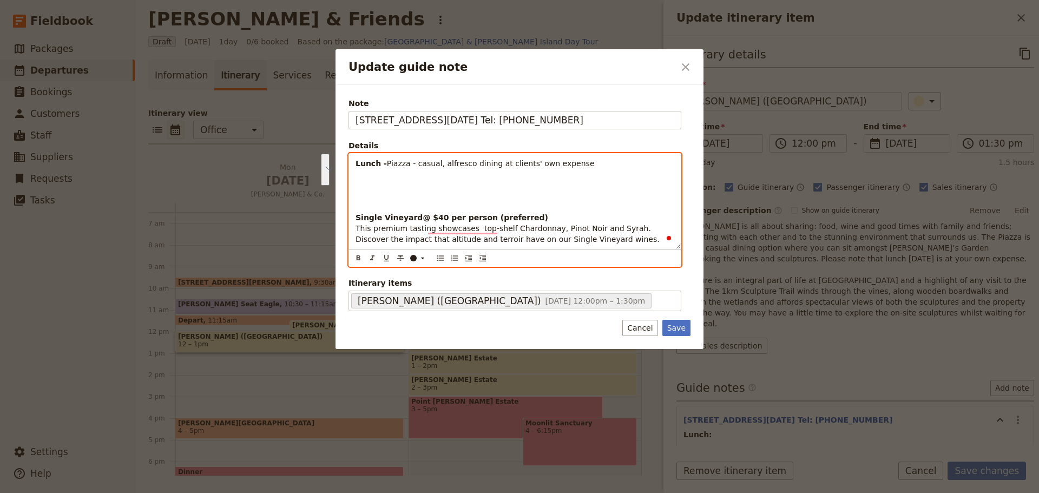
drag, startPoint x: 507, startPoint y: 238, endPoint x: 403, endPoint y: 212, distance: 106.6
click at [350, 217] on div "Lunch - Piazza - casual, alfresco dining at clients' own expense Single Vineyar…" at bounding box center [515, 201] width 332 height 95
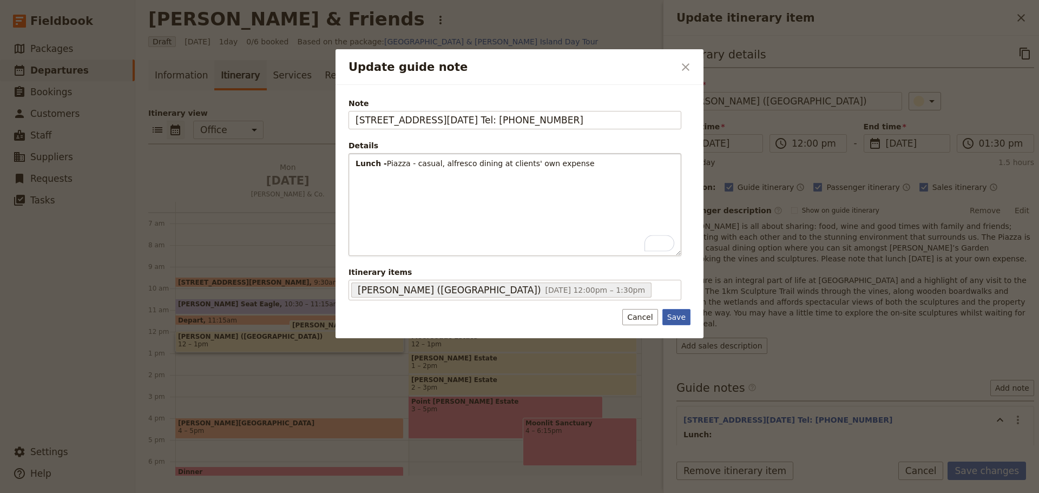
click at [680, 314] on button "Save" at bounding box center [677, 317] width 28 height 16
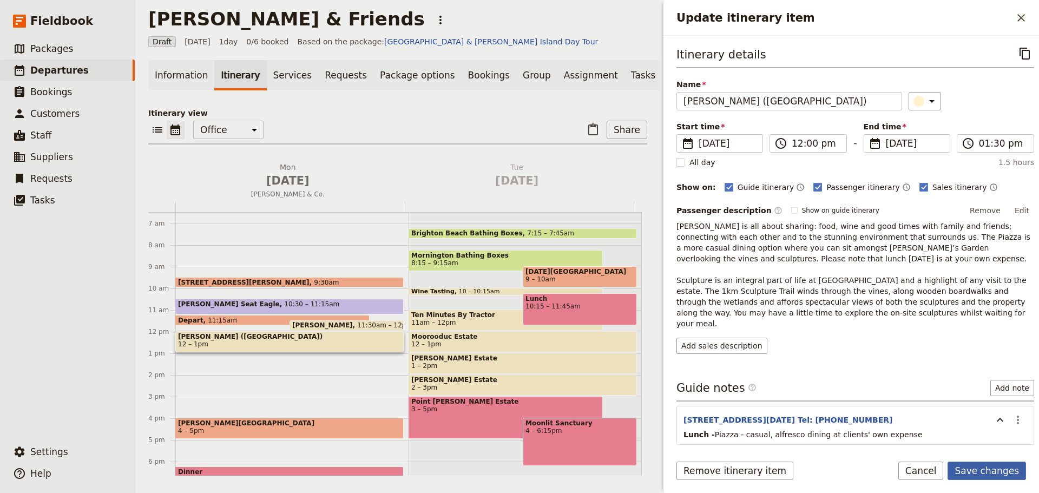
click at [988, 470] on button "Save changes" at bounding box center [987, 471] width 78 height 18
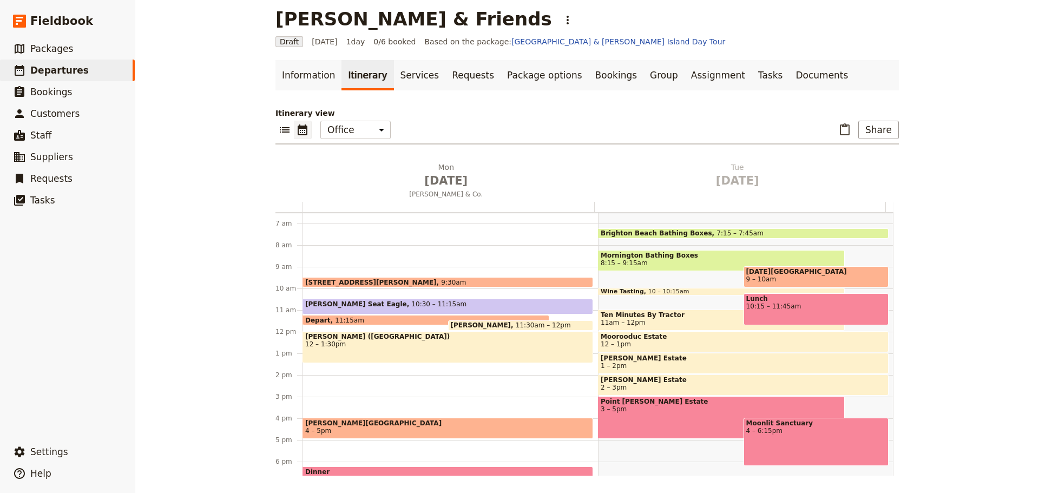
click at [516, 322] on span "11:30am – 12pm" at bounding box center [543, 326] width 55 height 8
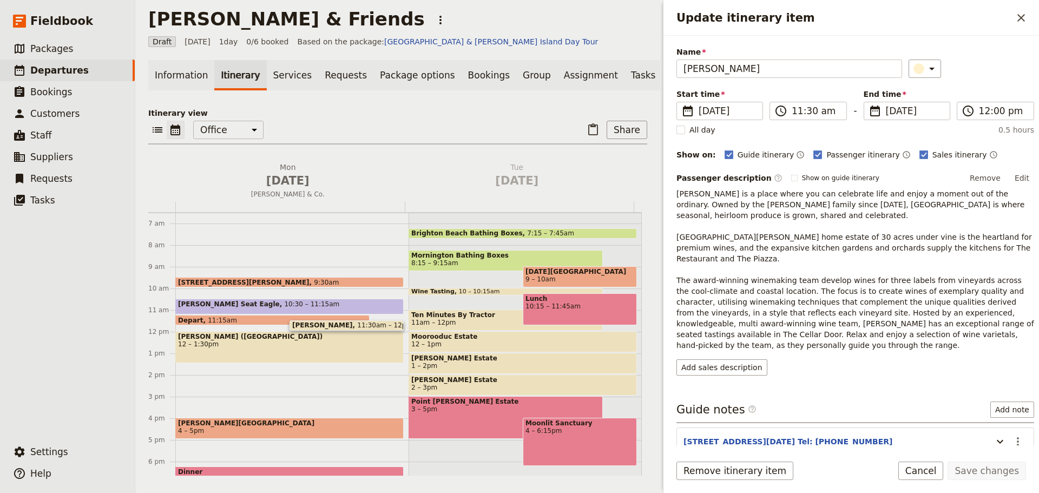
scroll to position [69, 0]
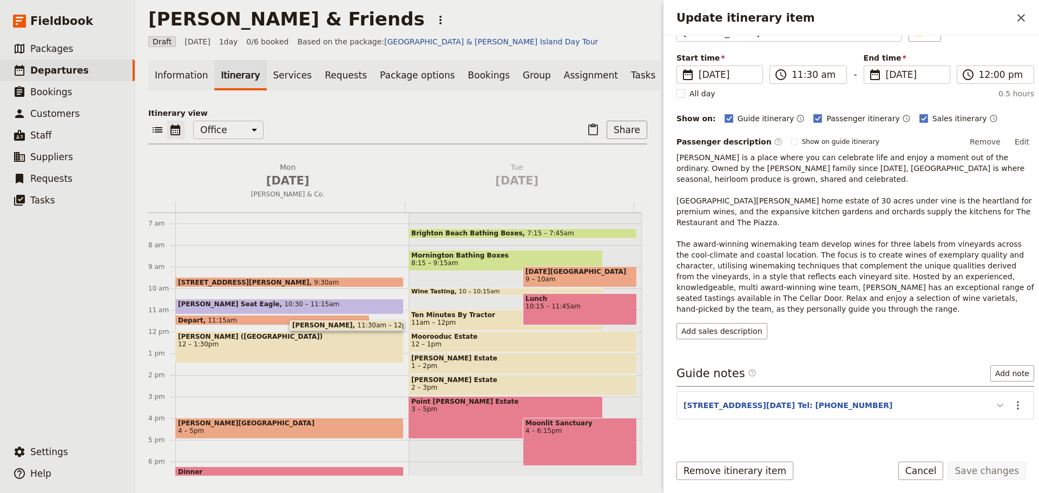
click at [994, 399] on icon "Update itinerary item" at bounding box center [1000, 405] width 13 height 13
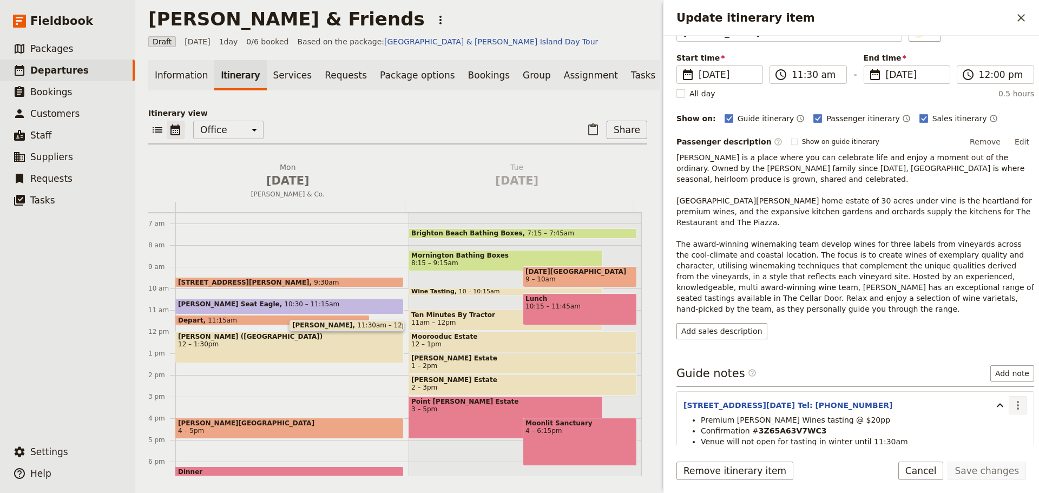
click at [1012, 399] on icon "Actions" at bounding box center [1018, 405] width 13 height 13
click at [1001, 410] on span "Edit note" at bounding box center [987, 407] width 50 height 11
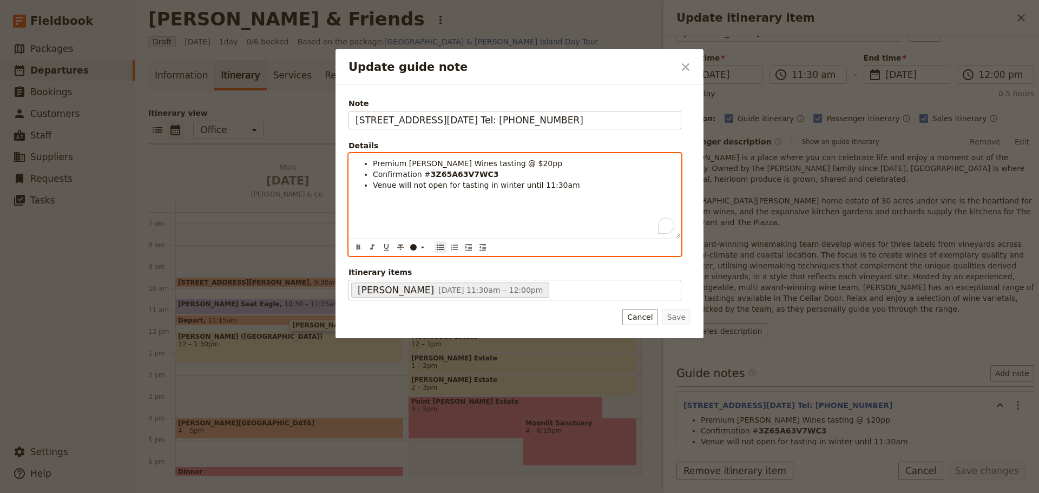
click at [373, 163] on span "Premium Montalto Wines tasting @ $20pp" at bounding box center [467, 163] width 189 height 9
click at [377, 164] on span "Premium Montalto Wines tasting @ $20pp" at bounding box center [467, 163] width 189 height 9
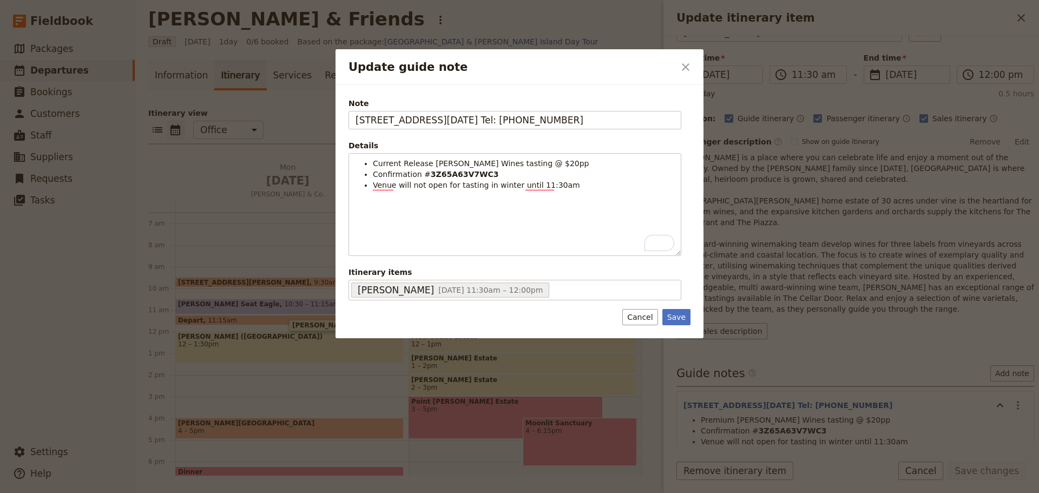
drag, startPoint x: 674, startPoint y: 317, endPoint x: 772, endPoint y: 350, distance: 103.6
click at [674, 317] on button "Save" at bounding box center [677, 317] width 28 height 16
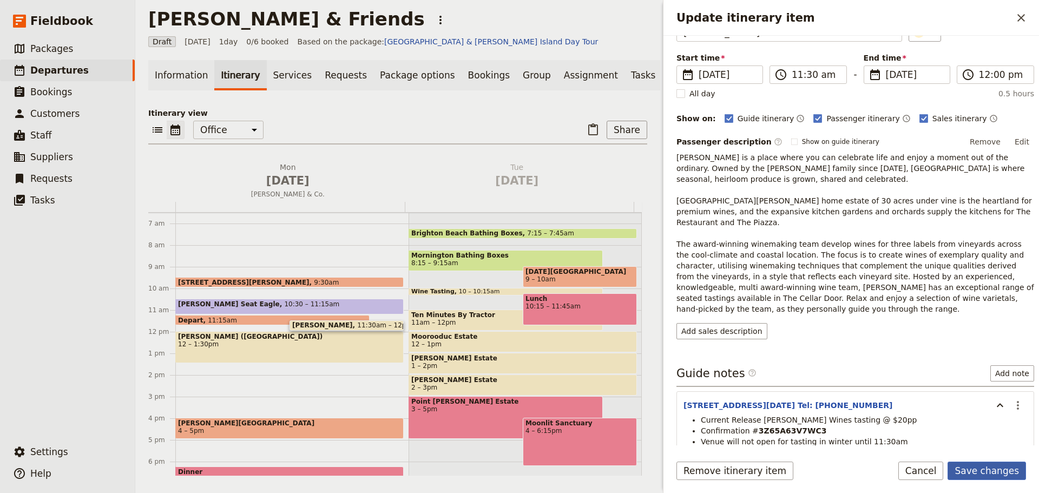
click at [987, 469] on button "Save changes" at bounding box center [987, 471] width 78 height 18
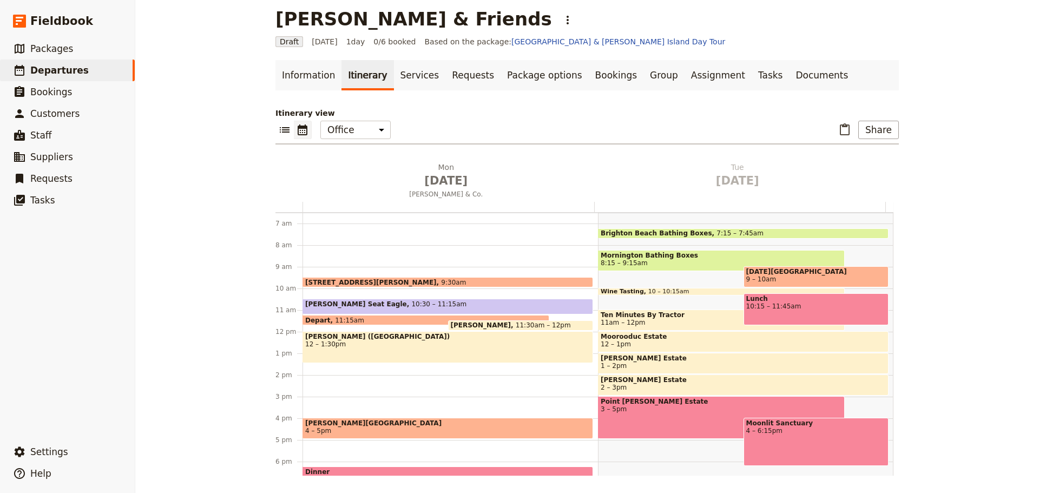
click at [516, 322] on span "11:30am – 12pm" at bounding box center [543, 326] width 55 height 8
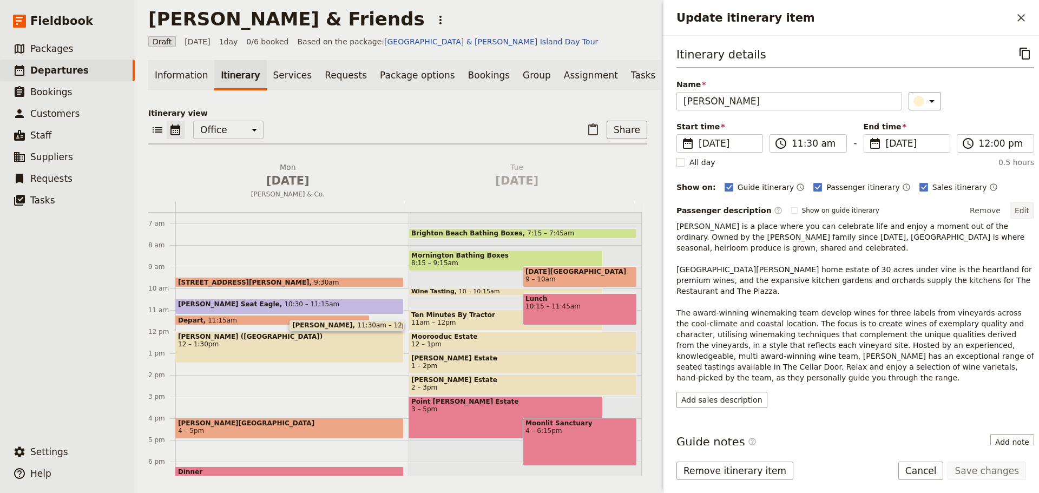
click at [1017, 215] on button "Edit" at bounding box center [1022, 210] width 24 height 16
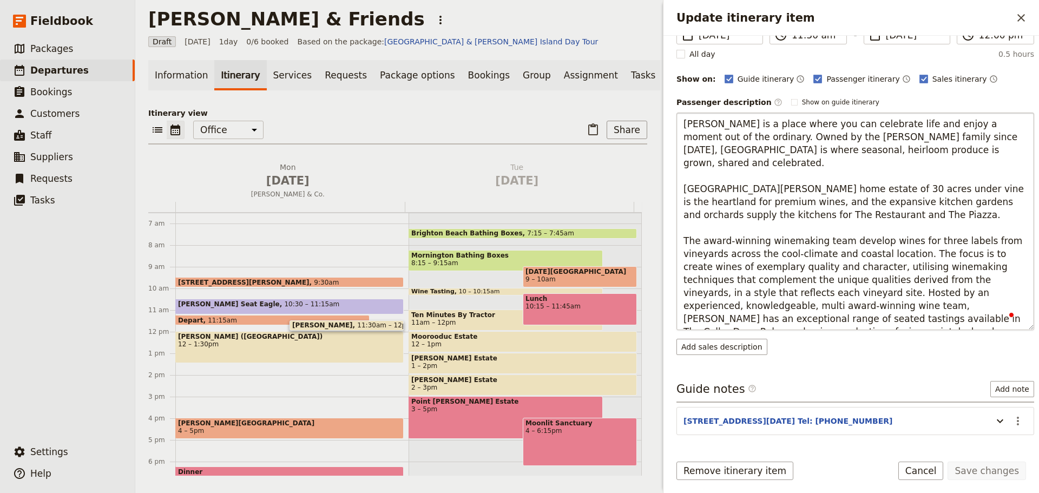
scroll to position [108, 0]
click at [894, 323] on textarea "Montalto is a place where you can celebrate life and enjoy a moment out of the …" at bounding box center [856, 222] width 358 height 218
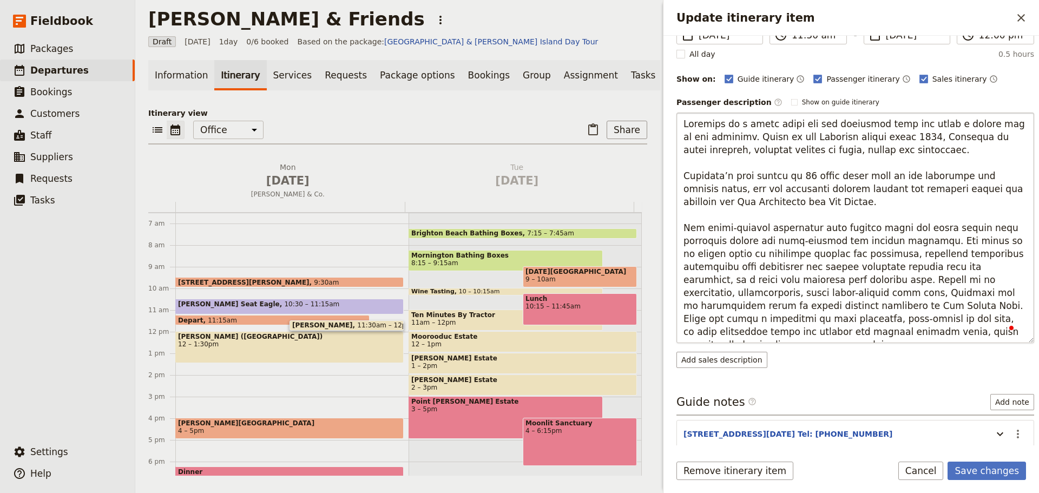
type textarea "Montalto is a place where you can celebrate life and enjoy a moment out of the …"
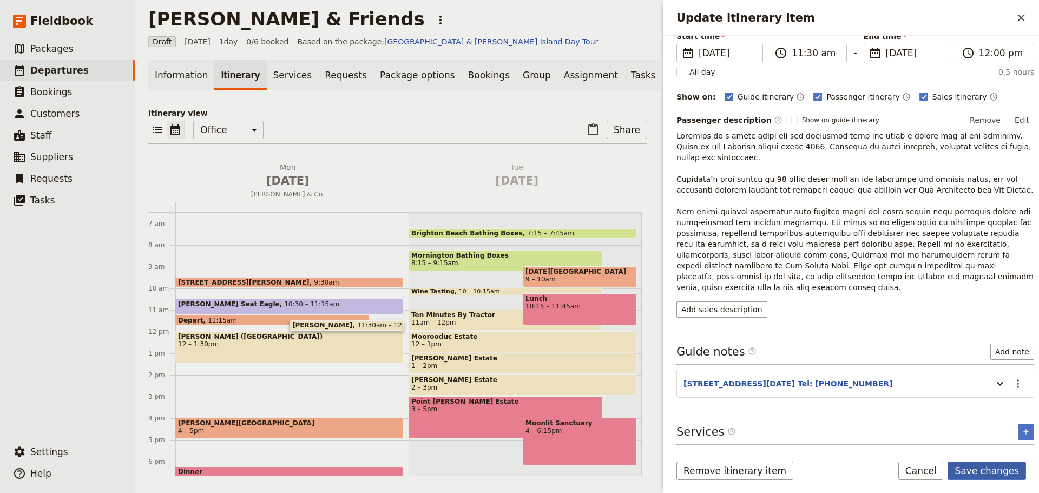
click at [979, 462] on button "Save changes" at bounding box center [987, 471] width 78 height 18
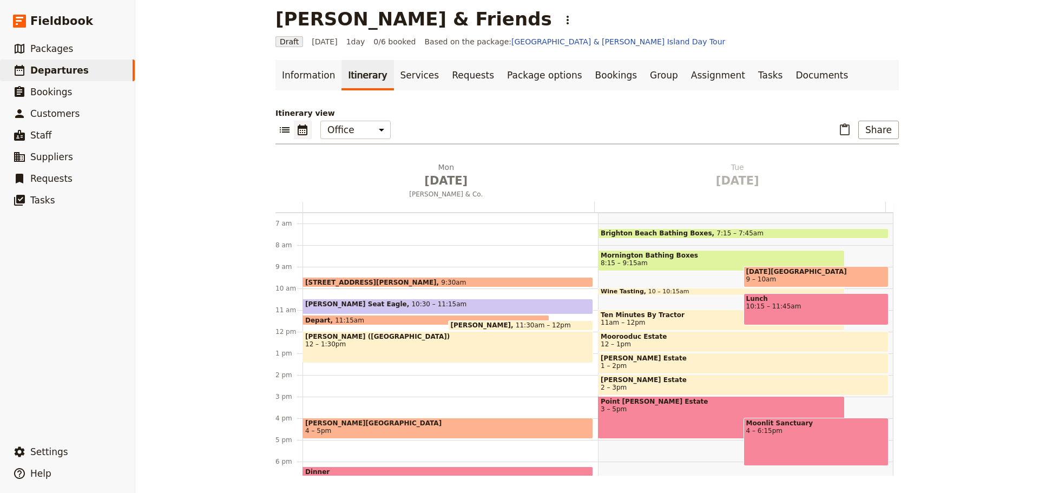
click at [426, 340] on span "12 – 1:30pm" at bounding box center [447, 344] width 285 height 8
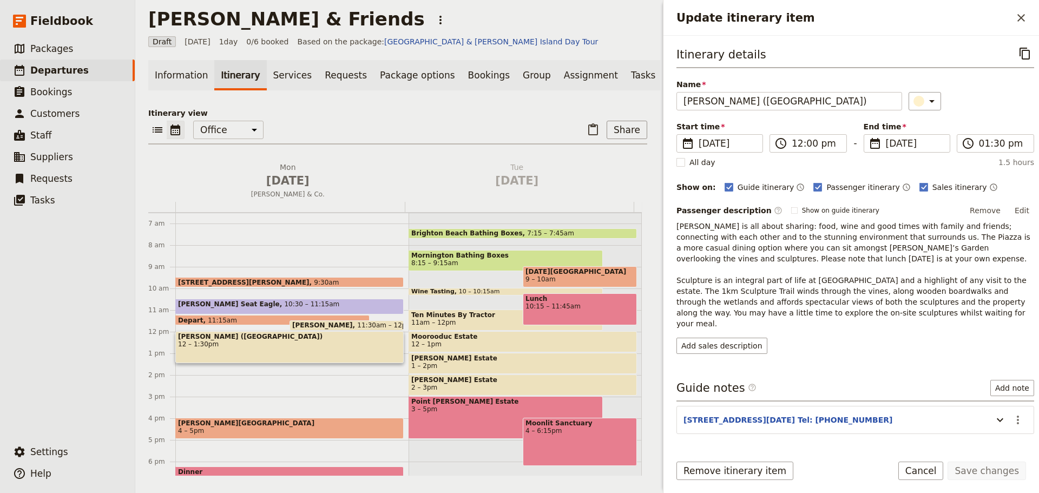
click at [357, 326] on span "11:30am – 12pm" at bounding box center [384, 326] width 55 height 8
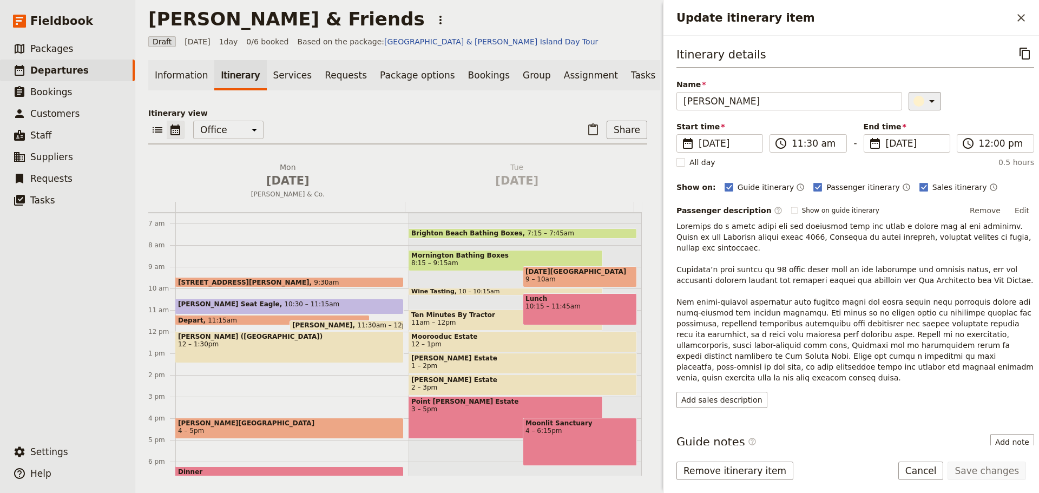
click at [926, 103] on icon "Update itinerary item" at bounding box center [932, 101] width 13 height 13
click at [921, 147] on div "button" at bounding box center [921, 150] width 11 height 11
click at [979, 473] on button "Save changes" at bounding box center [987, 471] width 78 height 18
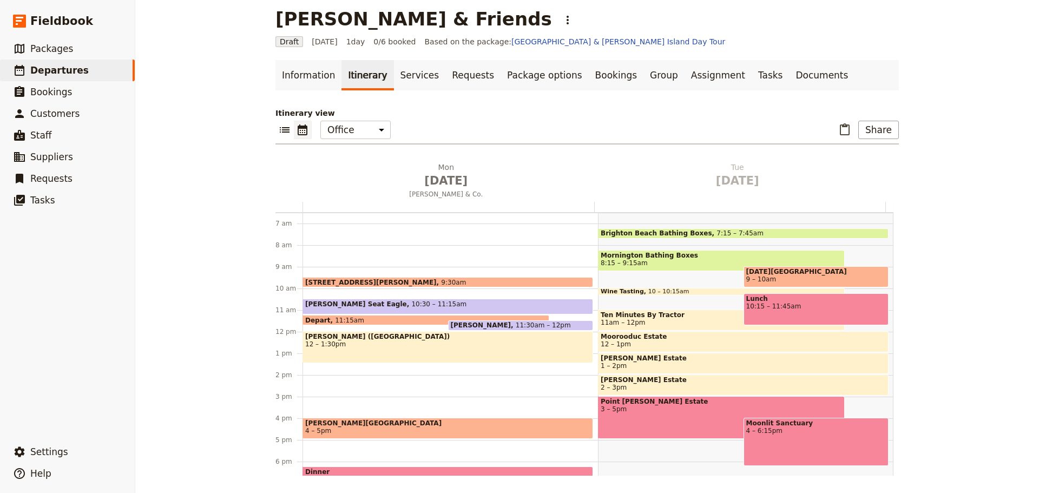
click at [335, 364] on div "889 Collins St, Docklands 9:30am Arthurs Seat Eagle 10:30 – 11:15am Depart 11:1…" at bounding box center [451, 332] width 296 height 520
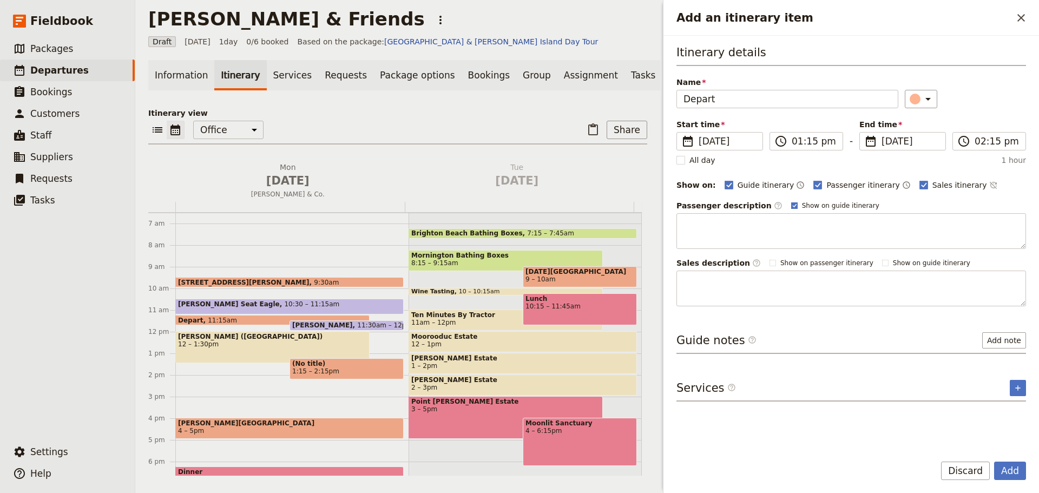
type input "Depart"
click at [791, 207] on rect "Add an itinerary item" at bounding box center [794, 205] width 6 height 6
click at [791, 201] on input "Show on guide itinerary" at bounding box center [791, 201] width 1 height 1
checkbox input "false"
click at [989, 185] on icon "Time not shown on sales itinerary" at bounding box center [993, 185] width 9 height 9
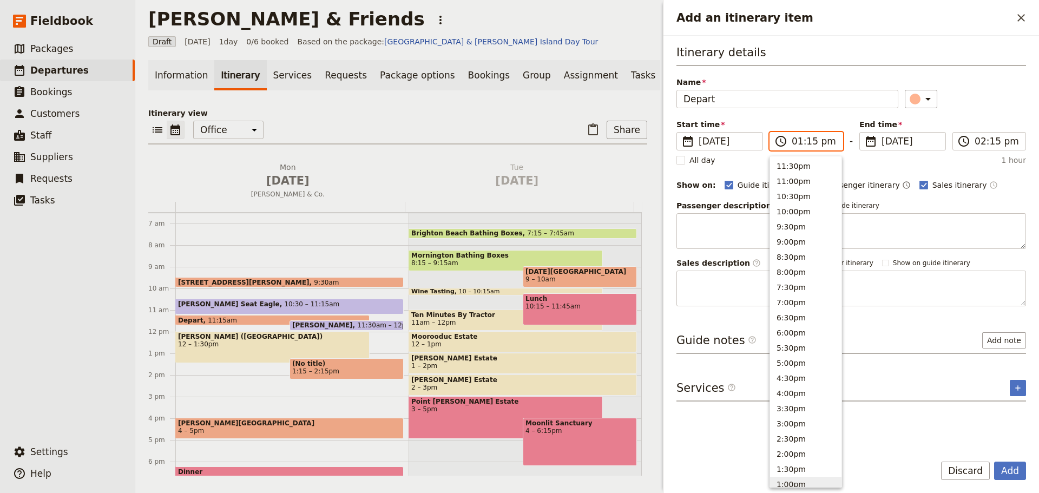
click at [815, 138] on input "01:15 pm" at bounding box center [814, 141] width 44 height 13
click at [800, 206] on button "1:30pm" at bounding box center [805, 202] width 71 height 15
type input "01:30 pm"
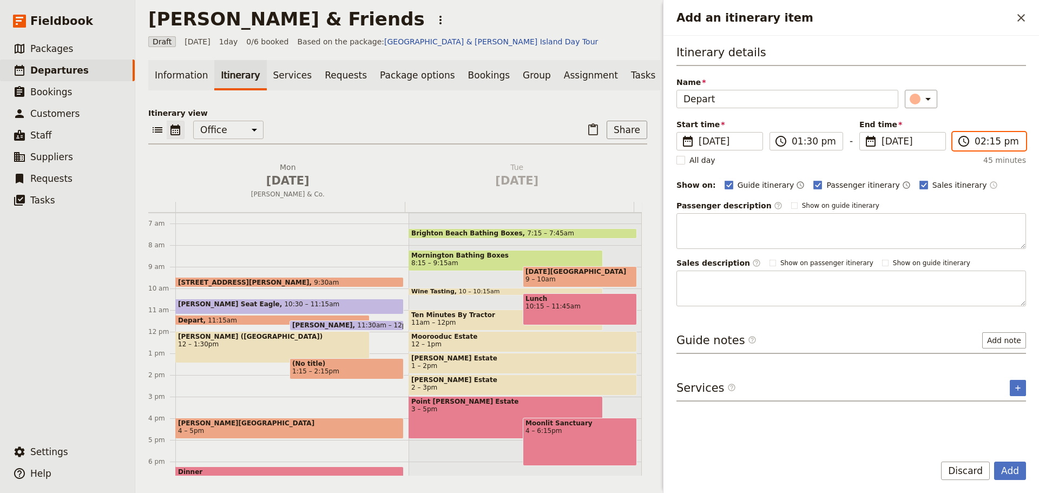
click at [997, 140] on input "02:15 pm" at bounding box center [997, 141] width 44 height 13
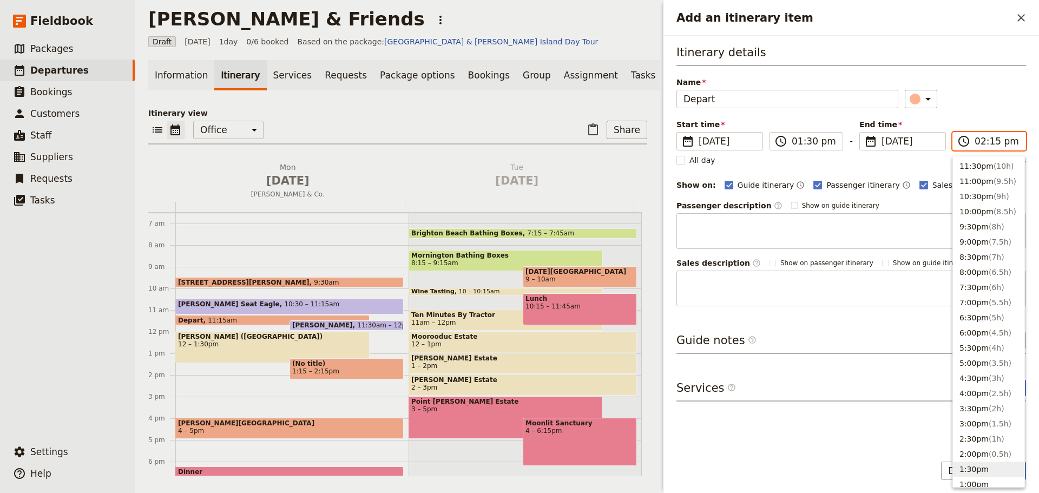
click at [978, 470] on button "1:30pm" at bounding box center [988, 469] width 71 height 15
type input "01:30 pm"
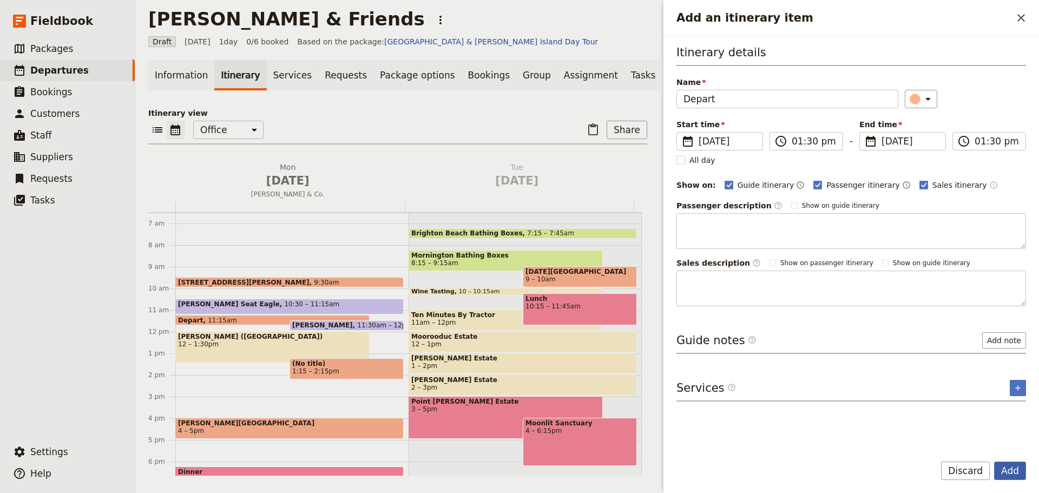
click at [1004, 469] on button "Add" at bounding box center [1010, 471] width 32 height 18
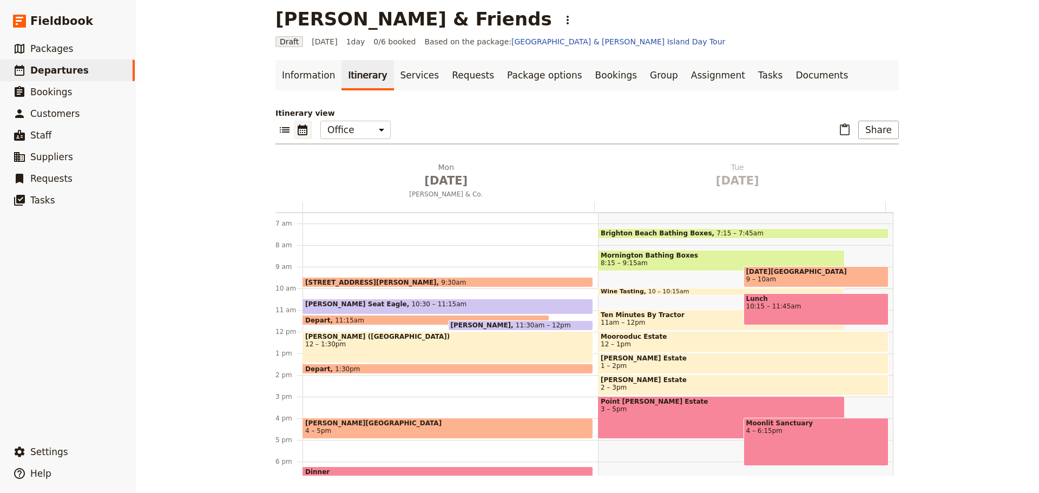
click at [317, 379] on div "889 Collins St, Docklands 9:30am Arthurs Seat Eagle 10:30 – 11:15am Depart 11:1…" at bounding box center [451, 332] width 296 height 520
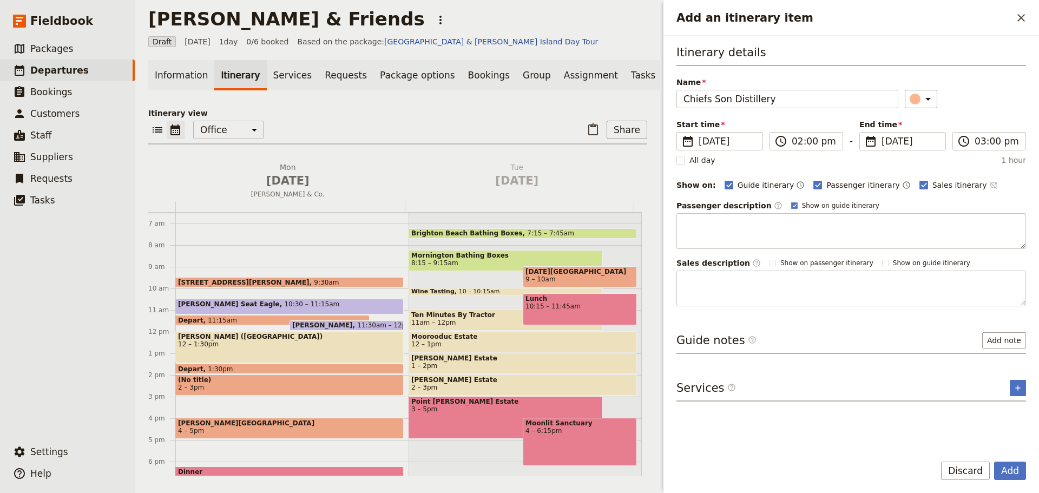
type input "Chiefs Son Distillery"
click at [989, 186] on icon "Time not shown on sales itinerary" at bounding box center [993, 185] width 9 height 9
drag, startPoint x: 774, startPoint y: 203, endPoint x: 787, endPoint y: 194, distance: 15.6
click at [791, 202] on rect "Add an itinerary item" at bounding box center [794, 205] width 6 height 6
click at [791, 201] on input "Show on guide itinerary" at bounding box center [791, 201] width 1 height 1
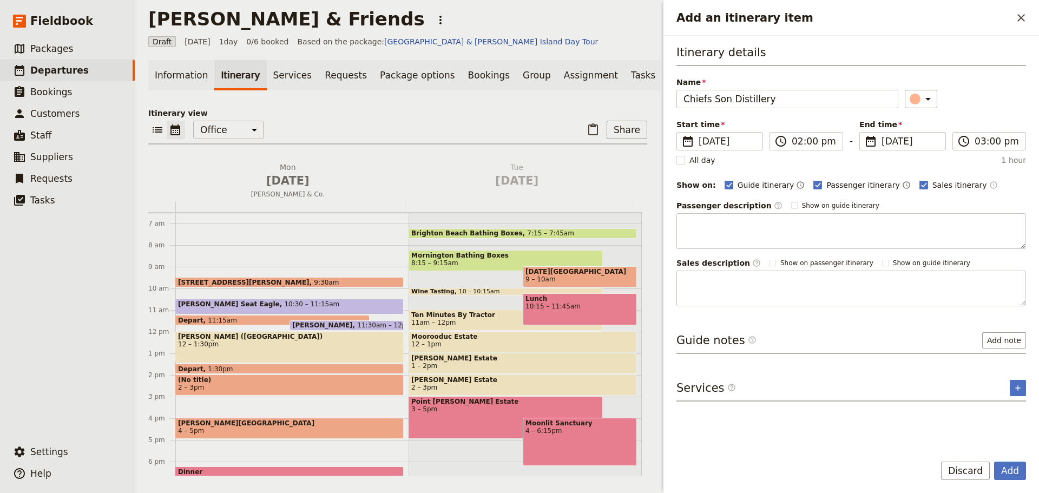
checkbox input "false"
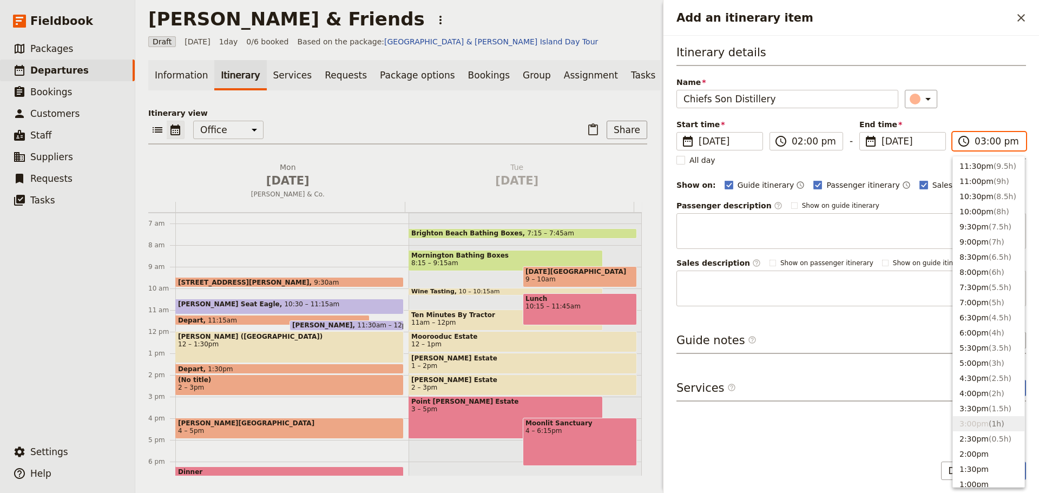
click at [991, 142] on input "03:00 pm" at bounding box center [997, 141] width 44 height 13
click at [992, 438] on span "( 0.5h )" at bounding box center [1000, 439] width 23 height 9
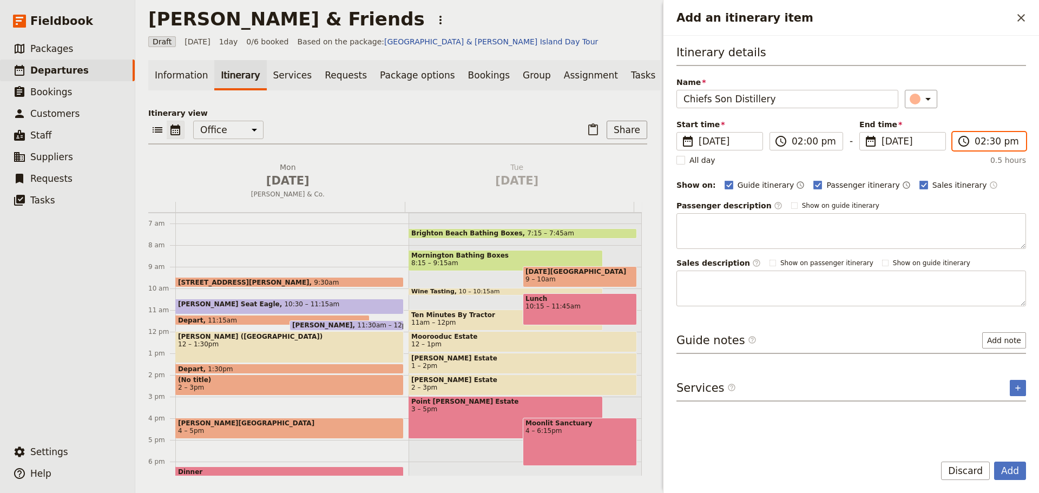
click at [991, 141] on input "02:30 pm" at bounding box center [997, 141] width 44 height 13
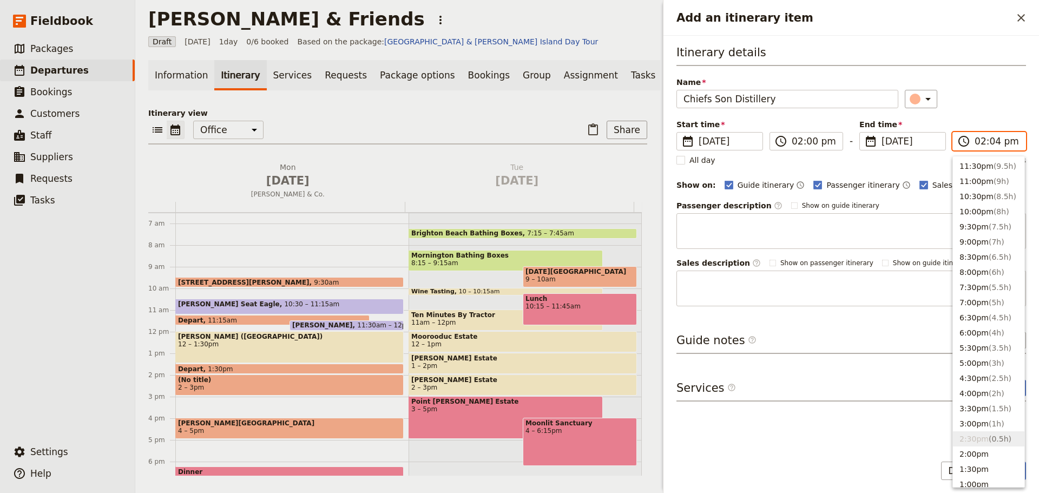
type input "02:45 pm"
click at [1016, 101] on div "​" at bounding box center [966, 99] width 122 height 18
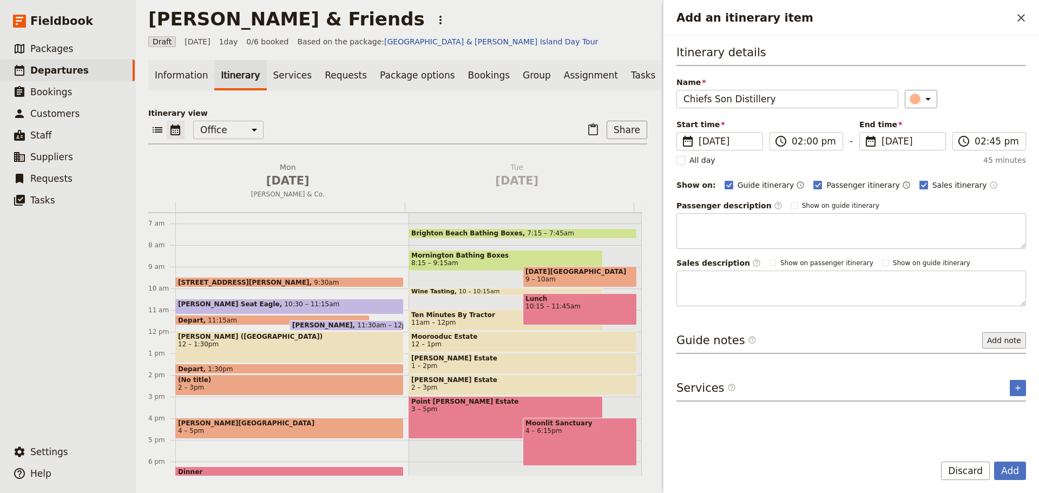
click at [990, 334] on button "Add note" at bounding box center [1004, 340] width 44 height 16
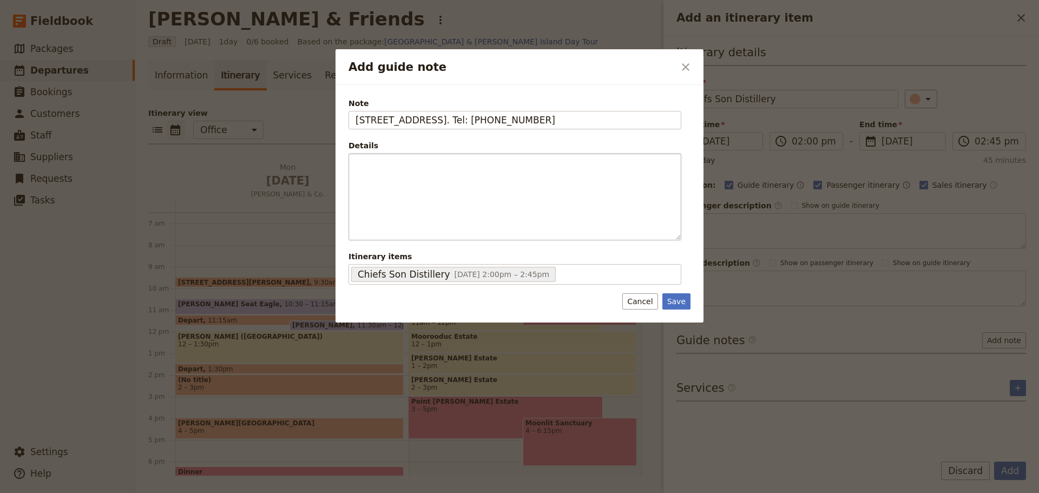
type input "25/50 Guelph St, Somerville. Tel: 9013 0859"
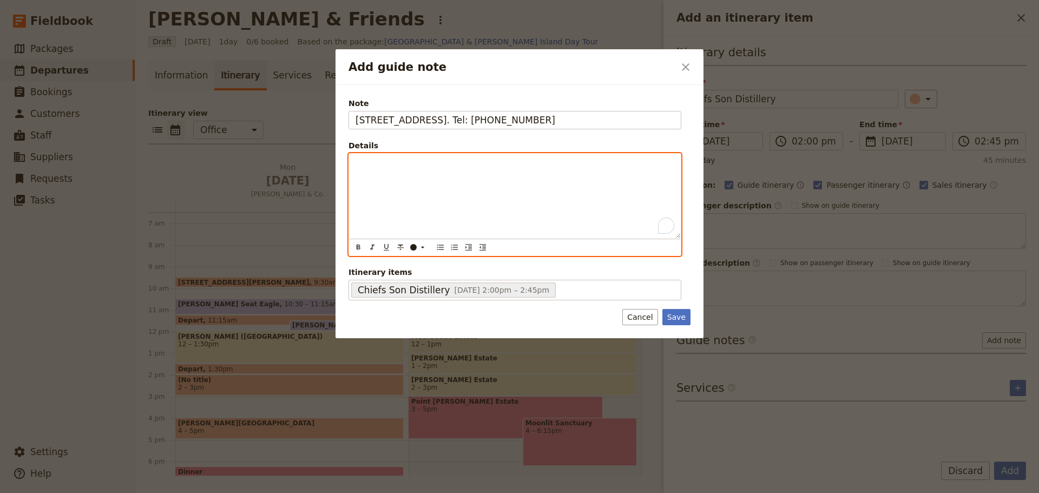
click at [395, 188] on div "To enrich screen reader interactions, please activate Accessibility in Grammarl…" at bounding box center [515, 196] width 332 height 84
click at [410, 160] on p "To enrich screen reader interactions, please activate Accessibility in Grammarl…" at bounding box center [515, 163] width 319 height 11
click at [438, 246] on icon "Bulleted list" at bounding box center [440, 247] width 9 height 9
click at [361, 247] on icon "Format bold" at bounding box center [358, 247] width 9 height 9
drag, startPoint x: 437, startPoint y: 163, endPoint x: 370, endPoint y: 163, distance: 67.1
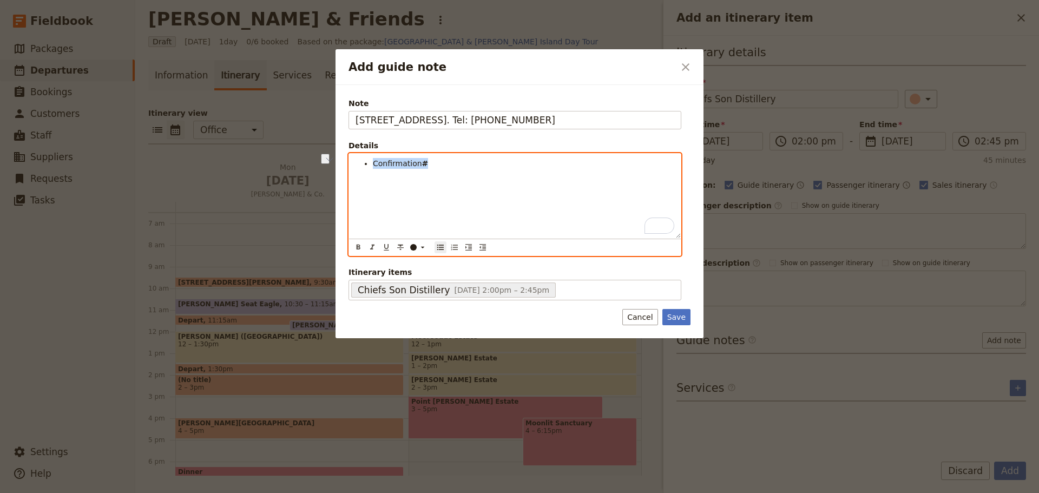
click at [370, 163] on ul "Confirmation #" at bounding box center [515, 163] width 319 height 11
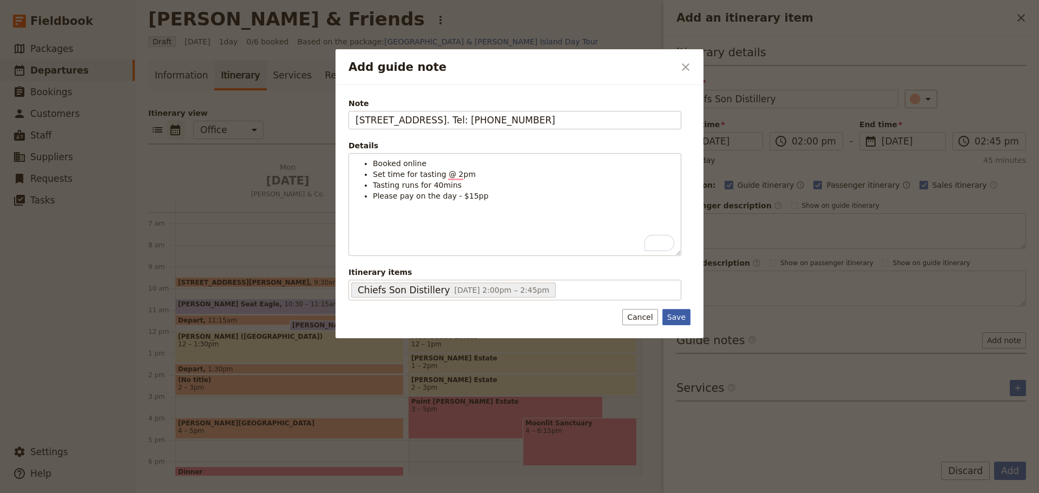
click at [680, 313] on button "Save" at bounding box center [677, 317] width 28 height 16
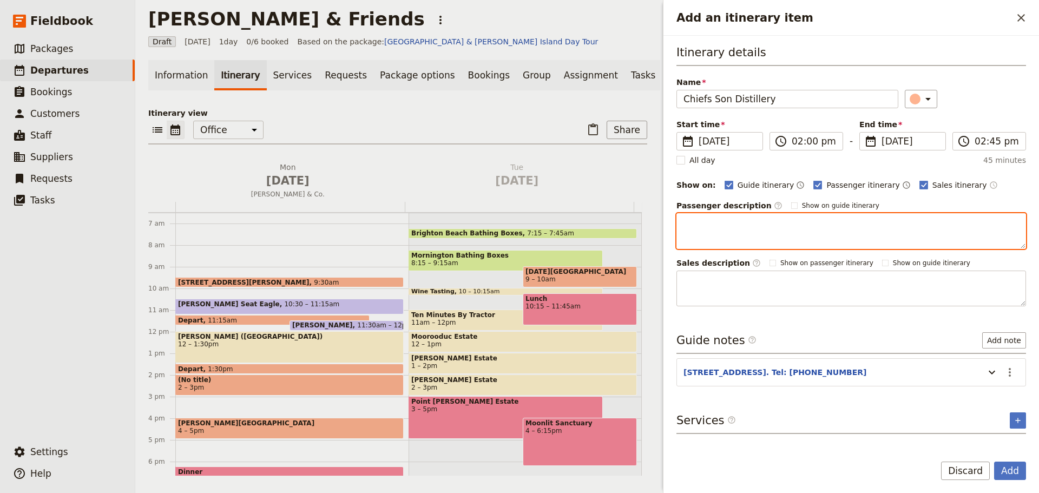
click at [760, 227] on textarea "Add an itinerary item" at bounding box center [852, 231] width 350 height 36
paste textarea "This is a family-run, small-batch distillery focusing on craftsmanship and trad…"
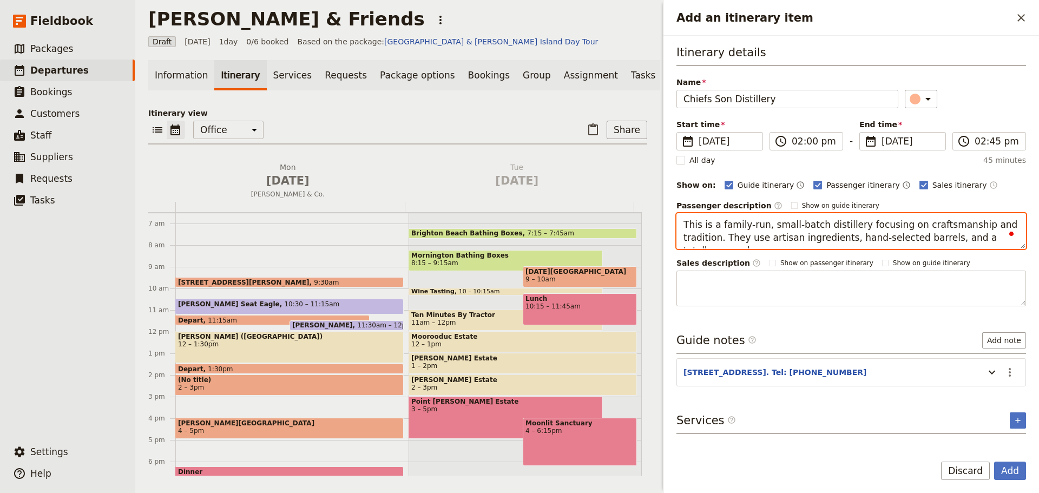
click at [1015, 243] on textarea "This is a family-run, small-batch distillery focusing on craftsmanship and trad…" at bounding box center [852, 231] width 350 height 36
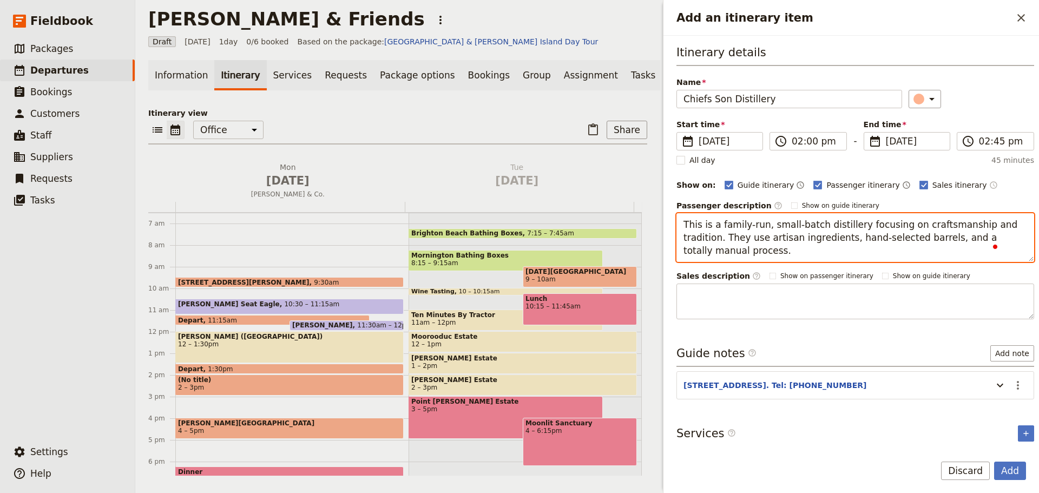
scroll to position [8, 0]
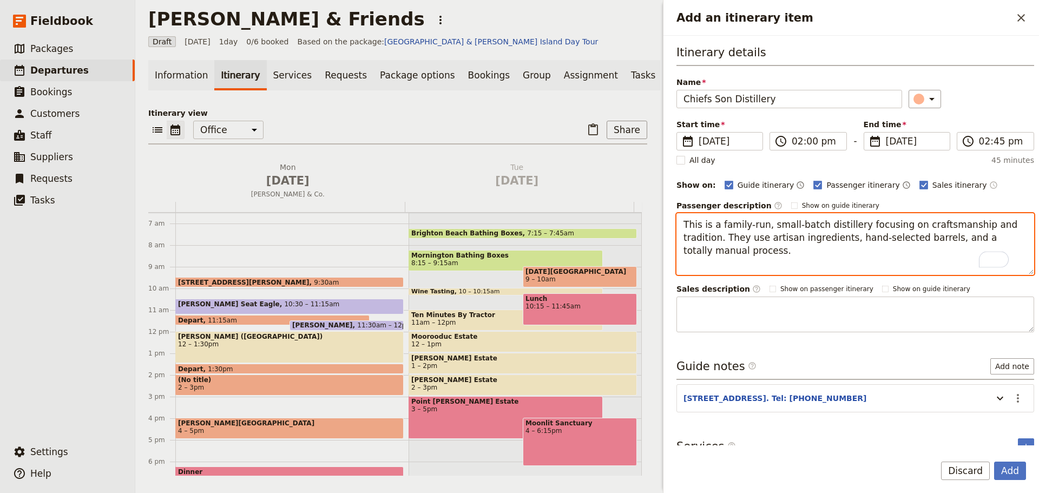
paste textarea "Known for bold, flavourful single malts—such as the flagship 900 Standard—and t…"
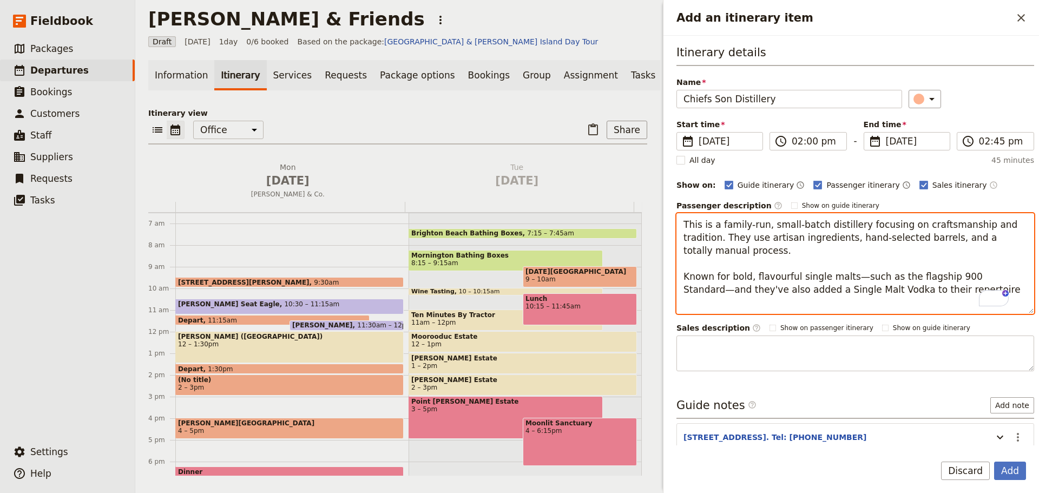
click at [719, 308] on textarea "This is a family-run, small-batch distillery focusing on craftsmanship and trad…" at bounding box center [856, 263] width 358 height 101
paste textarea "They've earned recognition for their whiskies, including "Best Australian Singl…"
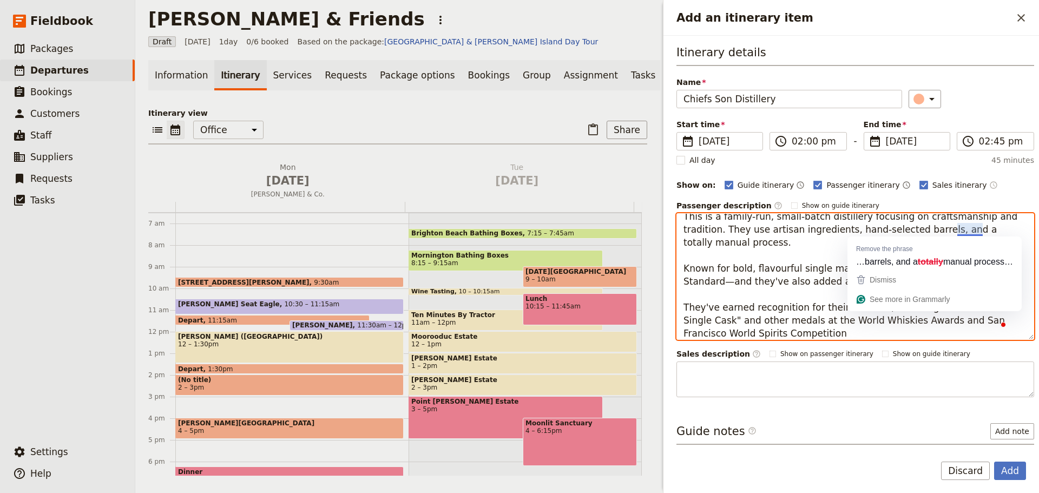
drag, startPoint x: 740, startPoint y: 239, endPoint x: 717, endPoint y: 240, distance: 23.9
click at [740, 239] on textarea "This is a family-run, small-batch distillery focusing on craftsmanship and trad…" at bounding box center [856, 276] width 358 height 127
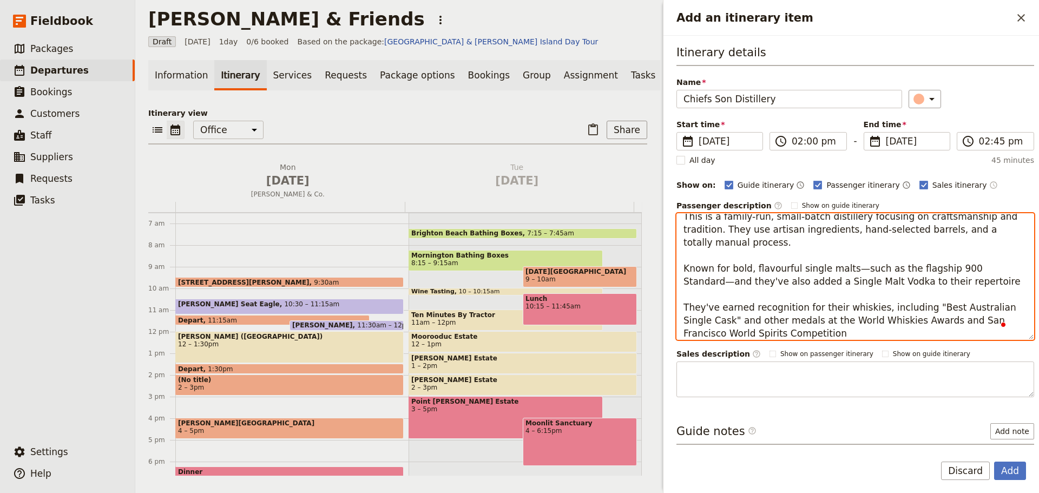
click at [680, 218] on textarea "This is a family-run, small-batch distillery focusing on craftsmanship and trad…" at bounding box center [856, 276] width 358 height 127
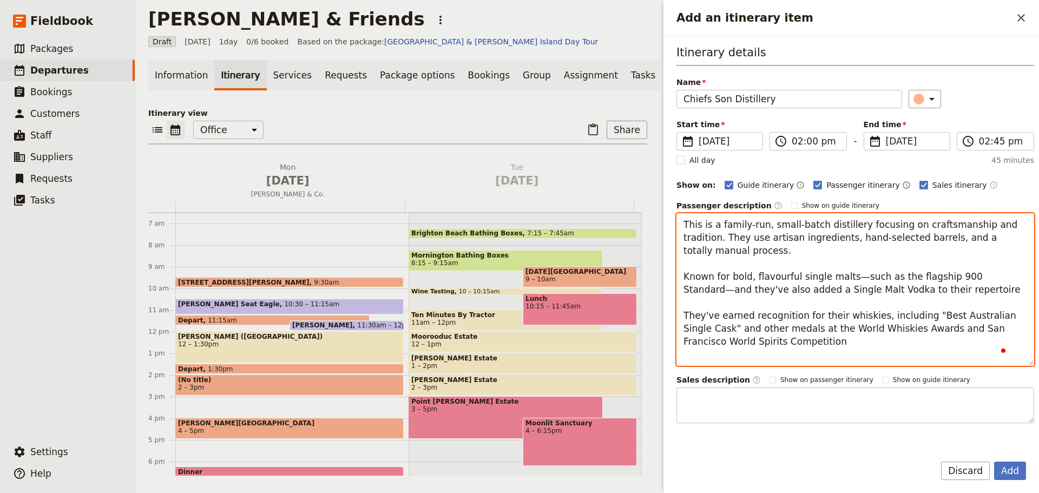
click at [693, 219] on textarea "This is a family-run, small-batch distillery focusing on craftsmanship and trad…" at bounding box center [856, 289] width 358 height 153
paste textarea "Chief’s Son Distillery is a hidden gem for whisky lovers on Victoria’s Morningt…"
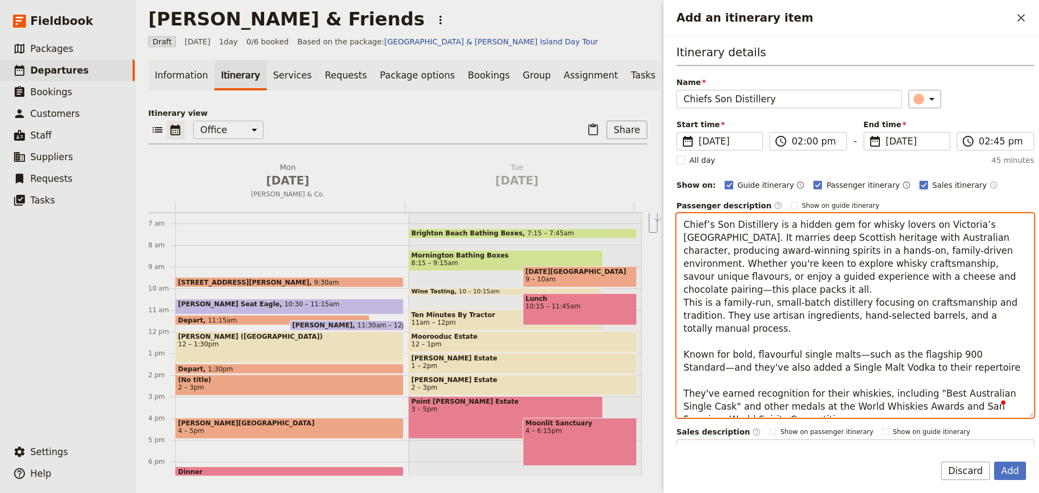
scroll to position [0, 0]
drag, startPoint x: 721, startPoint y: 240, endPoint x: 855, endPoint y: 259, distance: 135.6
click at [899, 227] on textarea "Chief’s Son Distillery is a hidden gem for whisky lovers on Victoria’s Morningt…" at bounding box center [856, 315] width 358 height 205
click at [825, 284] on textarea "Chief’s Son Distillery is a hidden gem for whisky lovers on Victoria’s Morningt…" at bounding box center [856, 315] width 358 height 205
click at [683, 237] on textarea "Chief’s Son Distillery is a hidden gem for whisky lovers on Victoria’s Morningt…" at bounding box center [856, 315] width 358 height 205
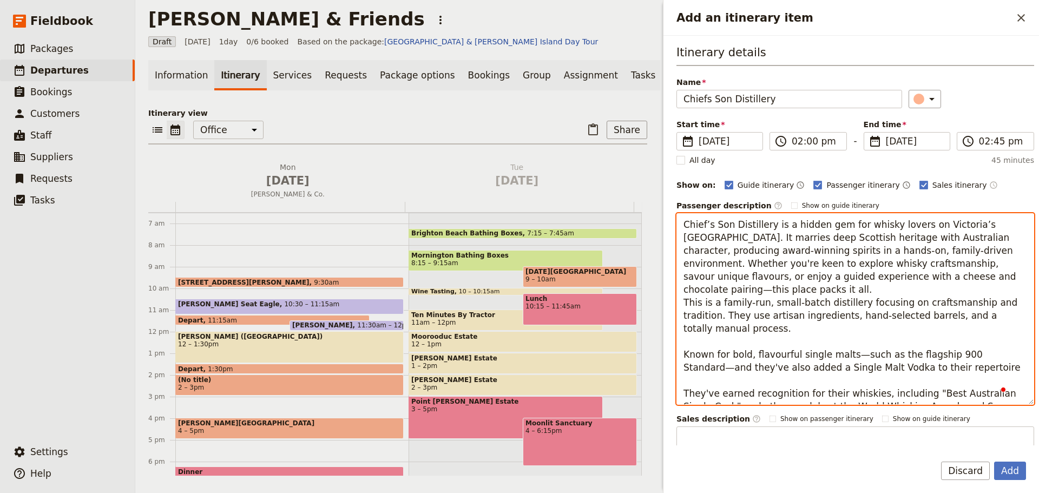
click at [989, 294] on textarea "Chief’s Son Distillery is a hidden gem for whisky lovers on Victoria’s Morningt…" at bounding box center [856, 309] width 358 height 192
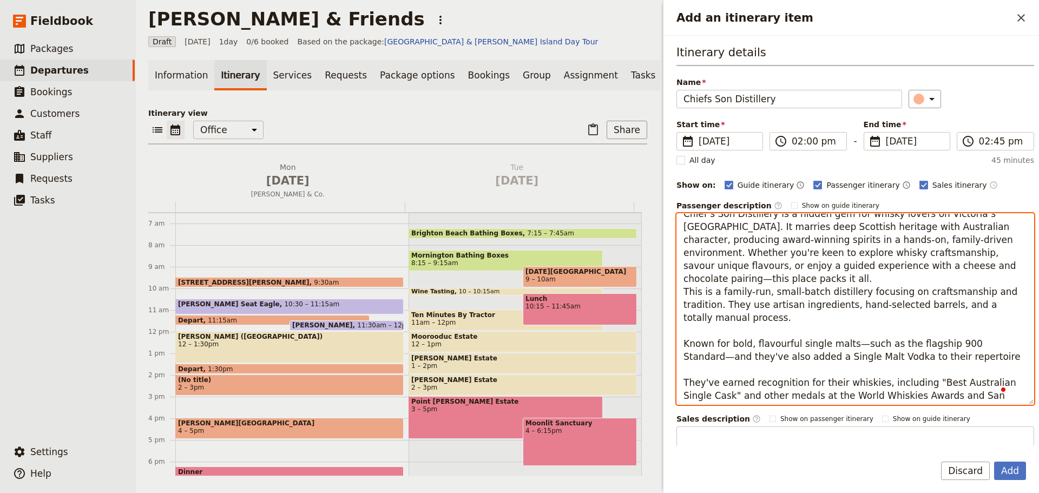
scroll to position [13, 0]
drag, startPoint x: 930, startPoint y: 345, endPoint x: 681, endPoint y: 326, distance: 249.7
click at [681, 326] on textarea "Chief’s Son Distillery is a hidden gem for whisky lovers on Victoria’s Morningt…" at bounding box center [856, 309] width 358 height 192
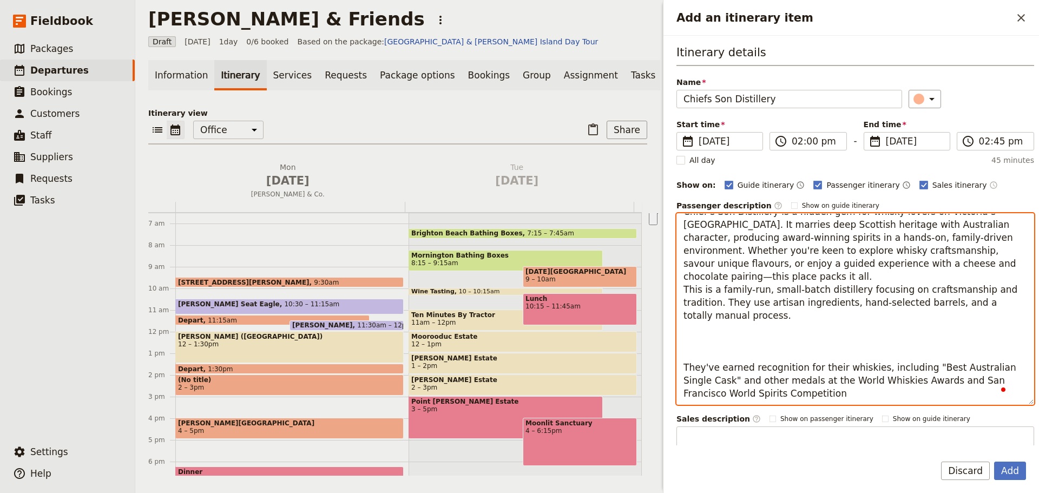
scroll to position [0, 0]
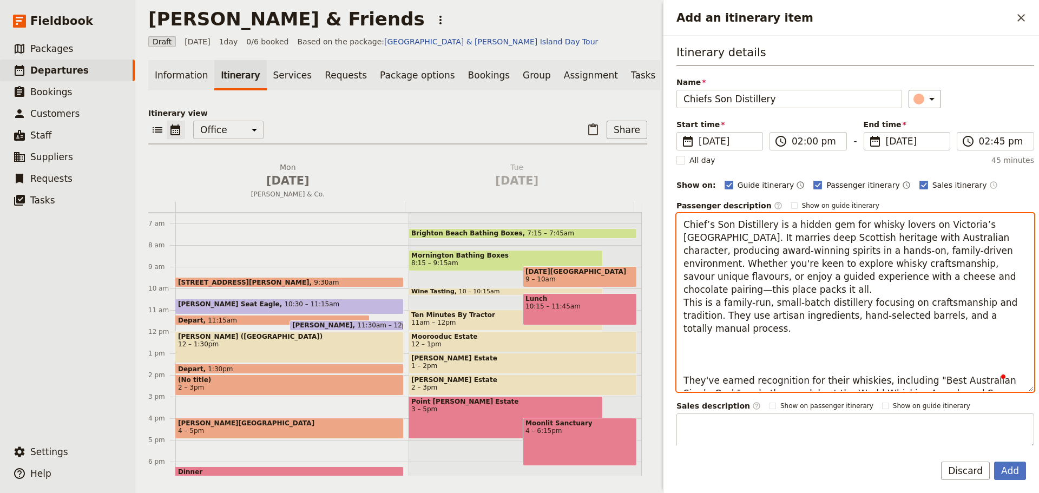
click at [771, 353] on textarea "Chief’s Son Distillery is a hidden gem for whisky lovers on Victoria’s Morningt…" at bounding box center [856, 302] width 358 height 179
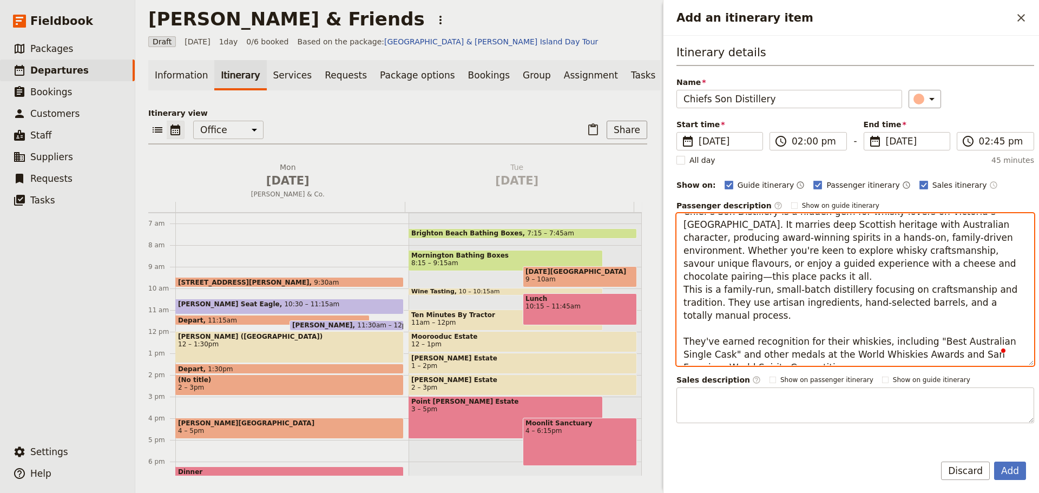
scroll to position [60, 0]
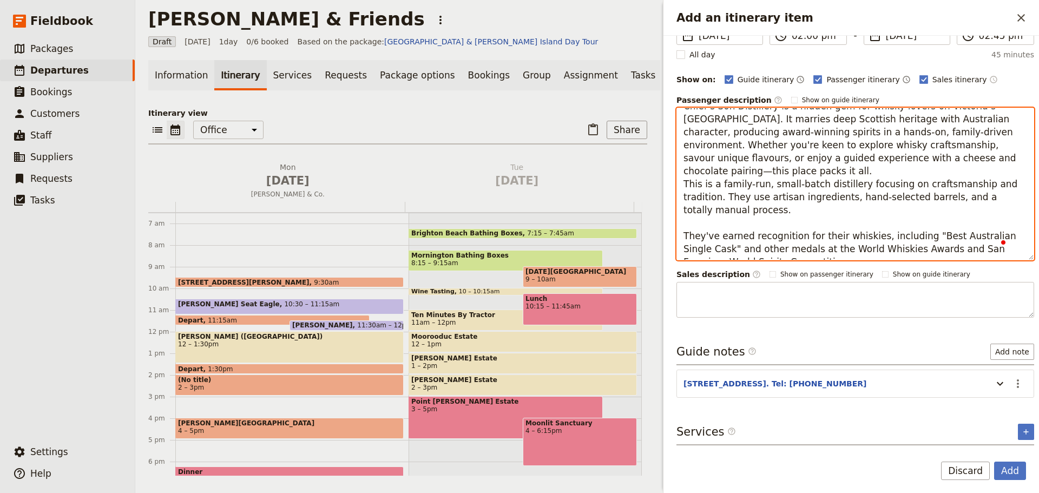
click at [819, 250] on textarea "Chief’s Son Distillery is a hidden gem for whisky lovers on Victoria’s Morningt…" at bounding box center [856, 184] width 358 height 153
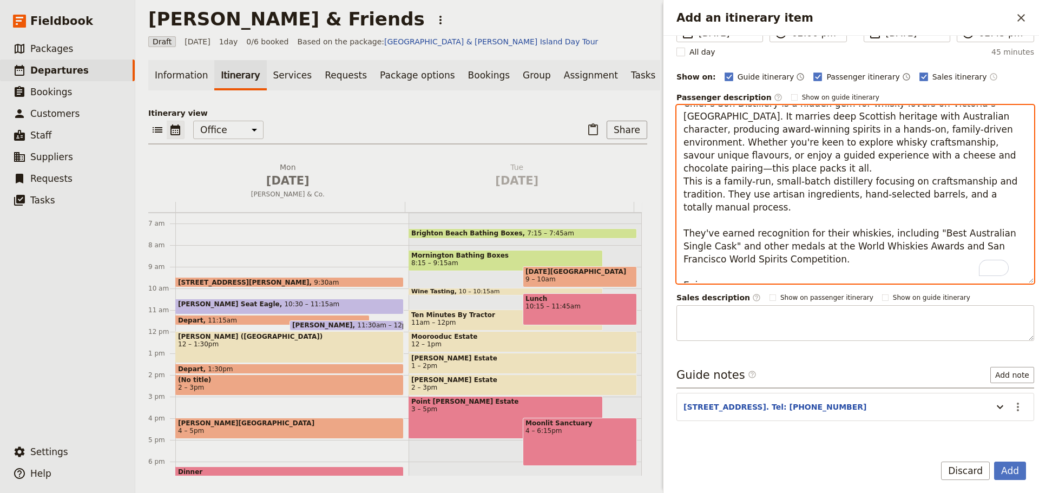
click at [745, 270] on textarea "Chief’s Son Distillery is a hidden gem for whisky lovers on Victoria’s Morningt…" at bounding box center [856, 194] width 358 height 179
click at [726, 272] on textarea "Chief’s Son Distillery is a hidden gem for whisky lovers on Victoria’s Morningt…" at bounding box center [856, 194] width 358 height 179
click at [758, 268] on textarea "Chief’s Son Distillery is a hidden gem for whisky lovers on Victoria’s Morningt…" at bounding box center [856, 194] width 358 height 179
click at [786, 271] on textarea "Chief’s Son Distillery is a hidden gem for whisky lovers on Victoria’s Morningt…" at bounding box center [856, 194] width 358 height 179
type textarea "Chief’s Son Distillery is a hidden gem for whisky lovers on Victoria’s Morningt…"
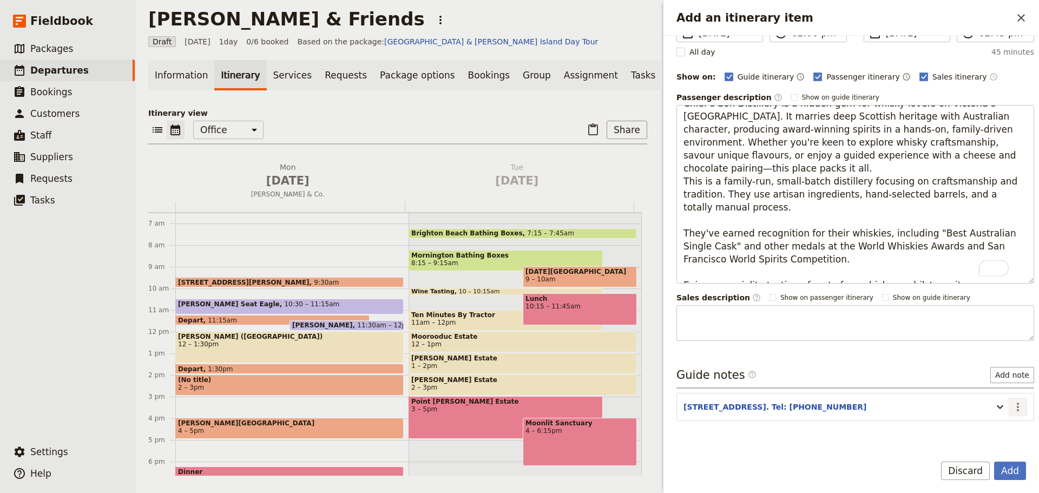
drag, startPoint x: 1009, startPoint y: 403, endPoint x: 1010, endPoint y: 412, distance: 8.7
click at [1012, 404] on icon "Actions" at bounding box center [1018, 407] width 13 height 13
click at [1002, 427] on span "Edit note" at bounding box center [987, 430] width 50 height 11
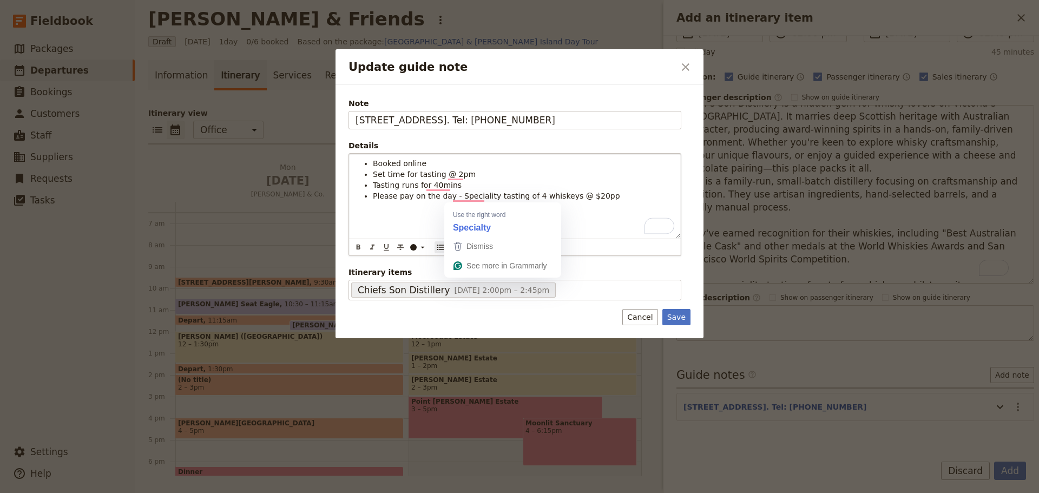
click at [613, 199] on li "Please pay on the day - Speciality tasting of 4 whiskeys @ $20pp" at bounding box center [524, 196] width 302 height 11
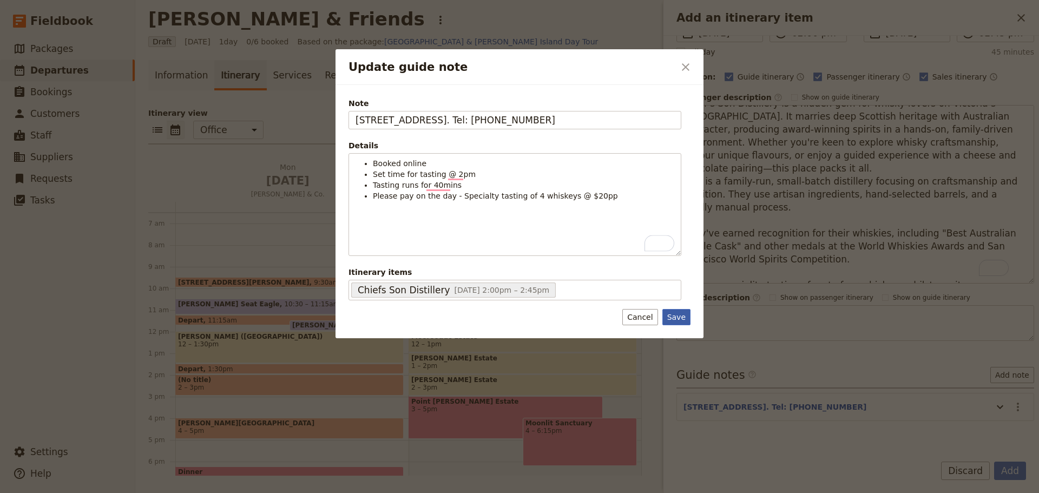
click at [672, 317] on button "Save" at bounding box center [677, 317] width 28 height 16
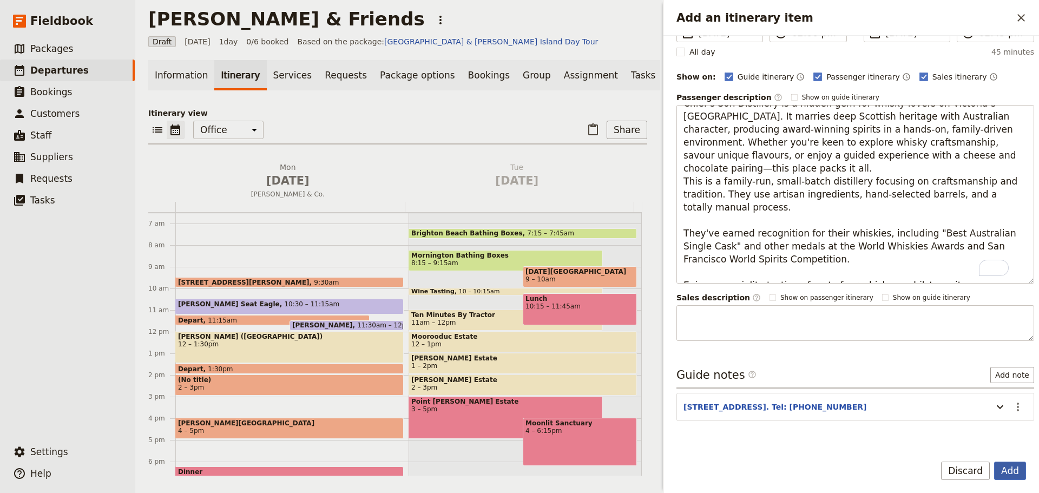
click at [1021, 463] on button "Add" at bounding box center [1010, 471] width 32 height 18
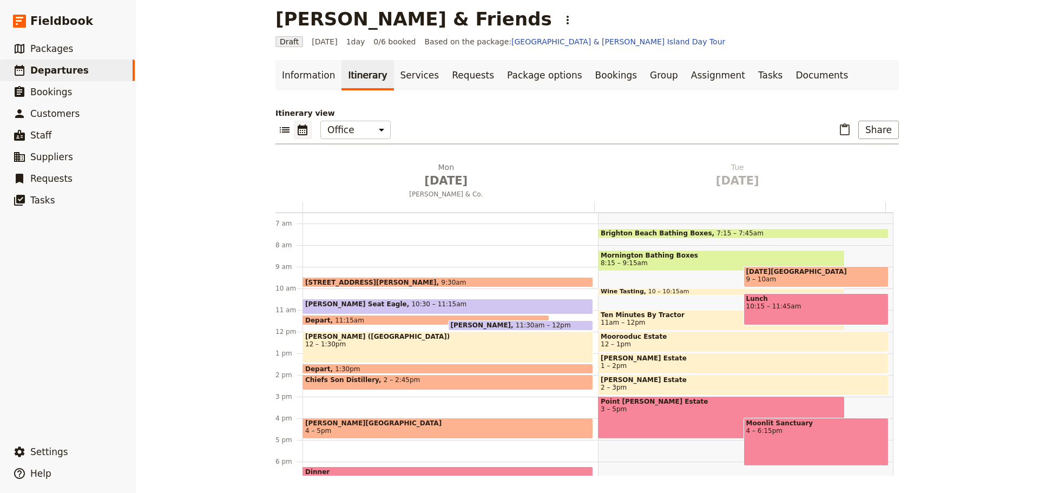
click at [349, 377] on span "Chiefs Son Distillery" at bounding box center [344, 380] width 78 height 8
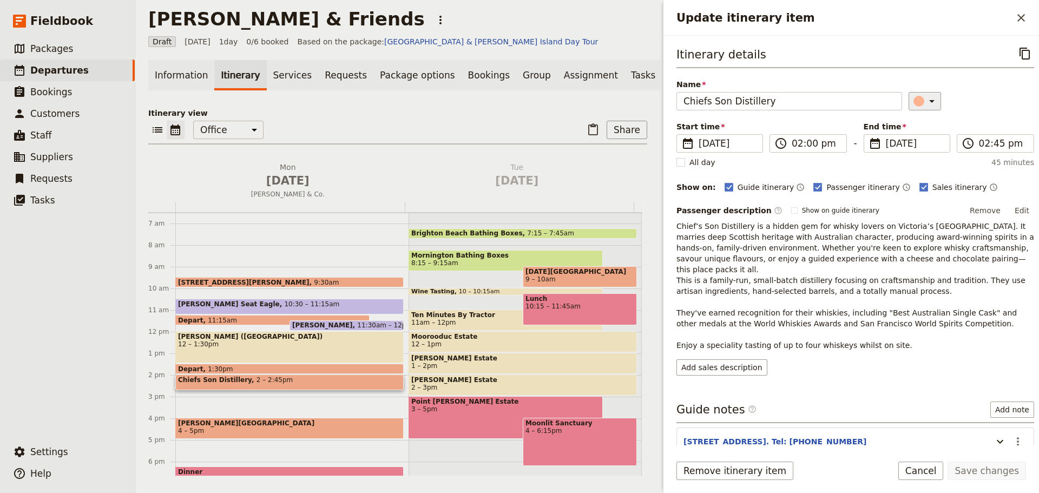
click at [926, 103] on icon "Update itinerary item" at bounding box center [932, 101] width 13 height 13
click at [919, 151] on div "button" at bounding box center [921, 150] width 11 height 11
click at [997, 470] on button "Save changes" at bounding box center [987, 471] width 78 height 18
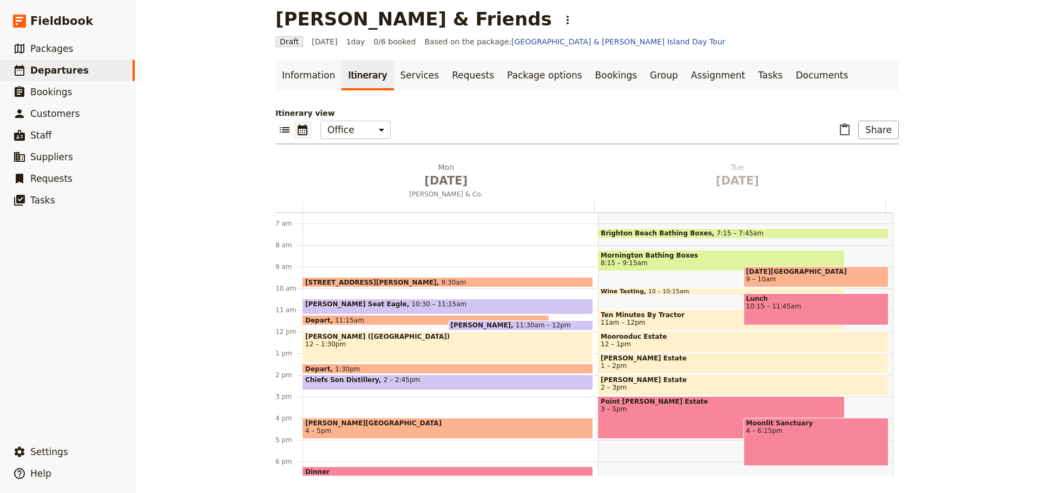
click at [316, 392] on div "[GEOGRAPHIC_DATA][PERSON_NAME] 9:30am [PERSON_NAME] Seat Eagle 10:30 – 11:15am …" at bounding box center [451, 332] width 296 height 520
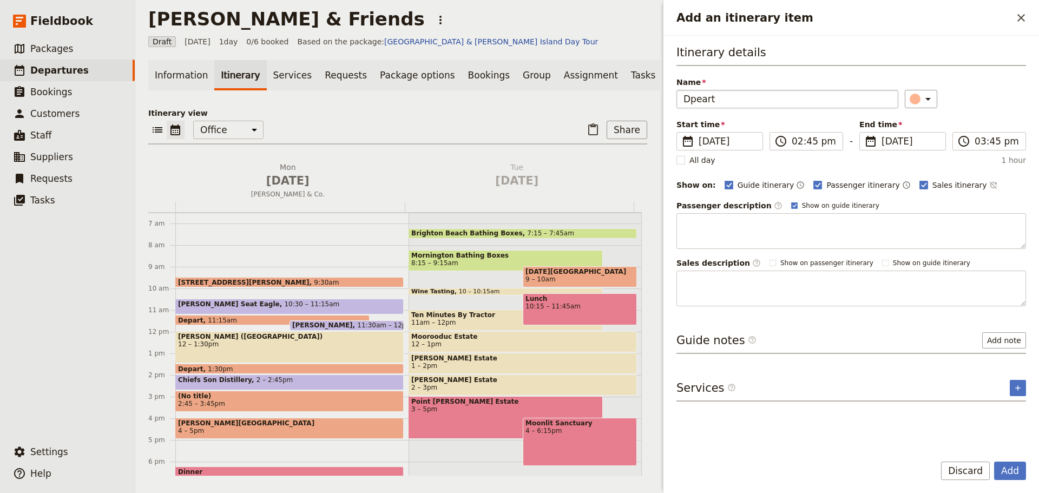
click at [690, 104] on input "Dpeart" at bounding box center [788, 99] width 222 height 18
click at [705, 103] on input "Depeart" at bounding box center [788, 99] width 222 height 18
type input "Depart"
click at [992, 140] on input "03:45 pm" at bounding box center [997, 141] width 44 height 13
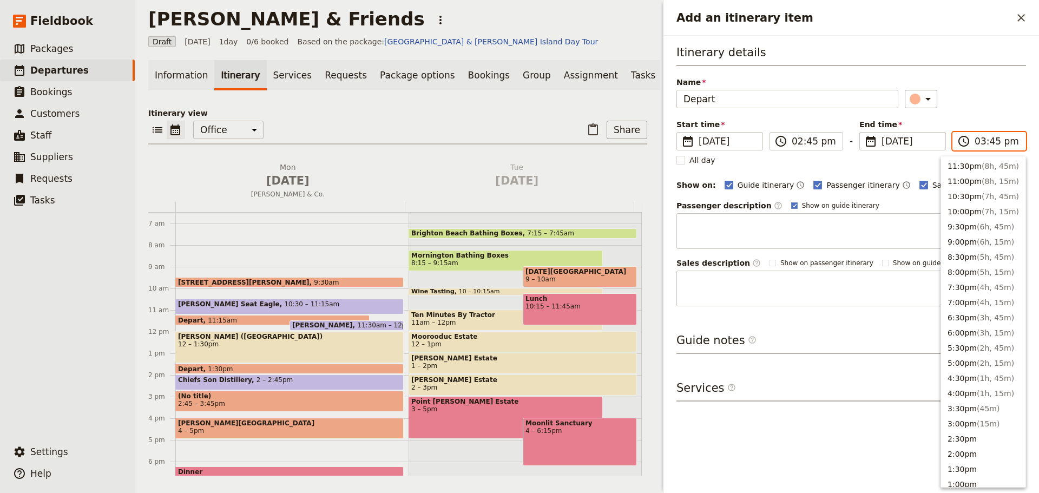
scroll to position [401, 0]
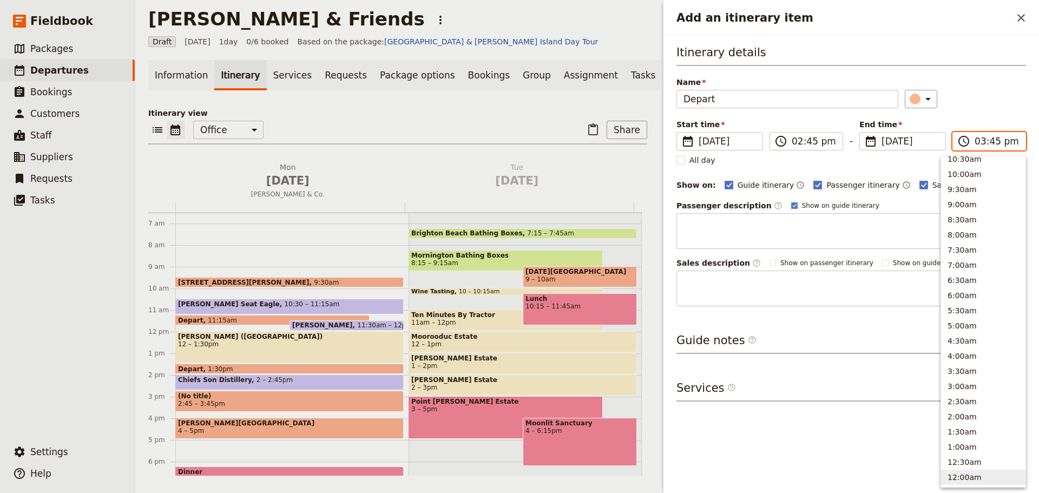
click at [983, 482] on button "12:00am" at bounding box center [983, 477] width 84 height 15
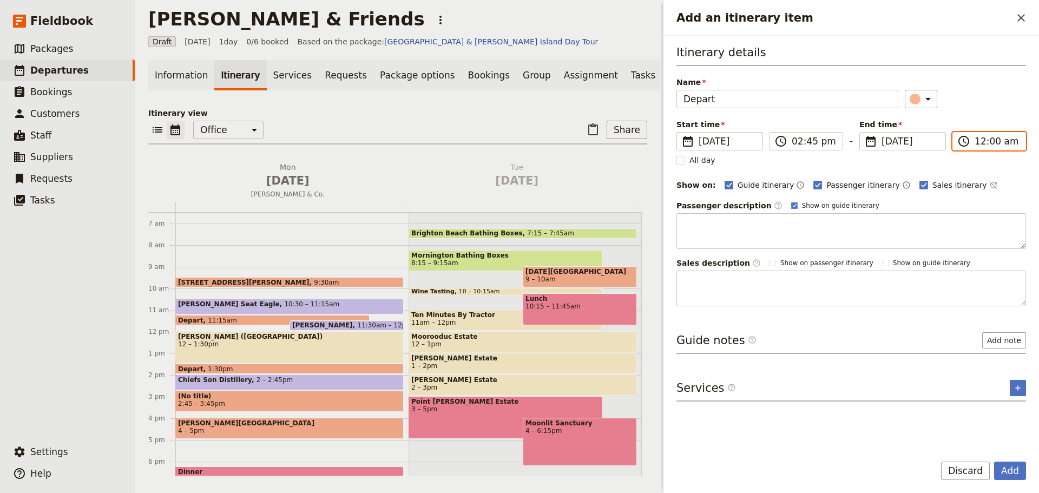
click at [1005, 145] on input "12:00 am" at bounding box center [997, 141] width 44 height 13
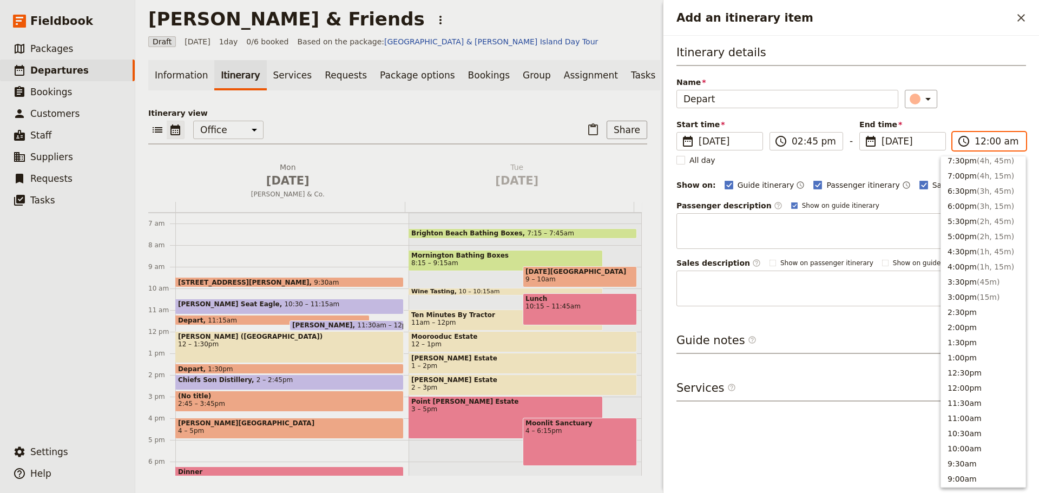
scroll to position [126, 0]
click at [982, 326] on button "2:00pm" at bounding box center [983, 328] width 84 height 15
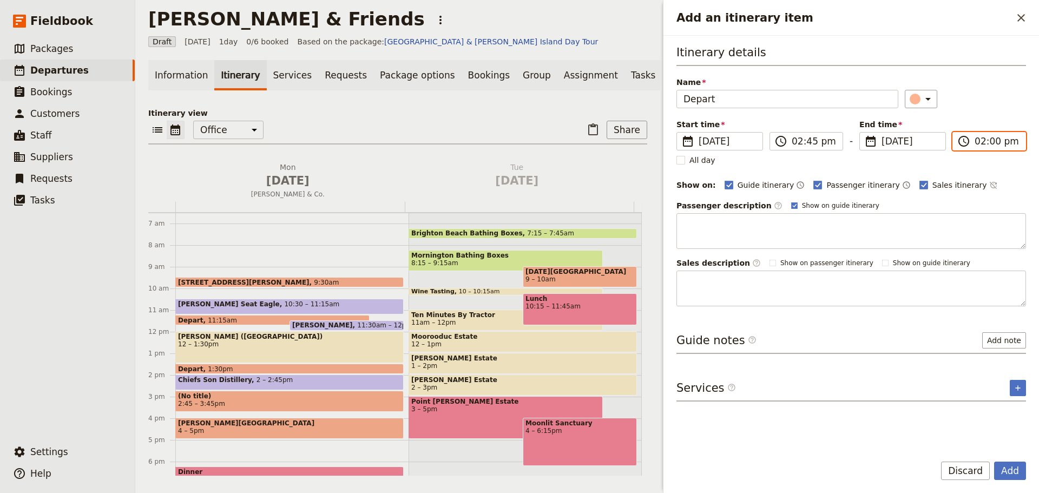
click at [992, 144] on input "02:00 pm" at bounding box center [997, 141] width 44 height 13
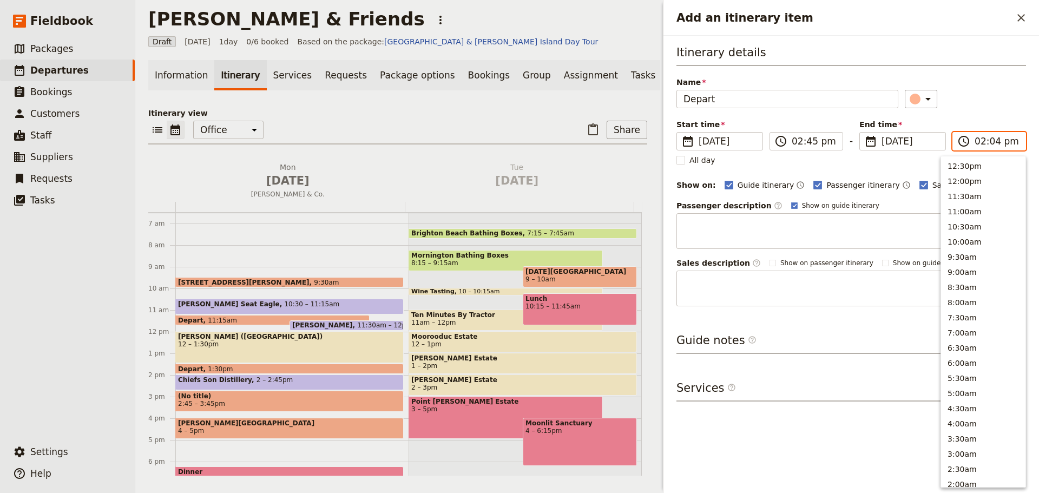
type input "02:45 pm"
click at [985, 109] on div "Itinerary details Name Depart ​ Start time ​ 25 Aug 2025 25/08/2025 2025-08-25 …" at bounding box center [852, 175] width 350 height 262
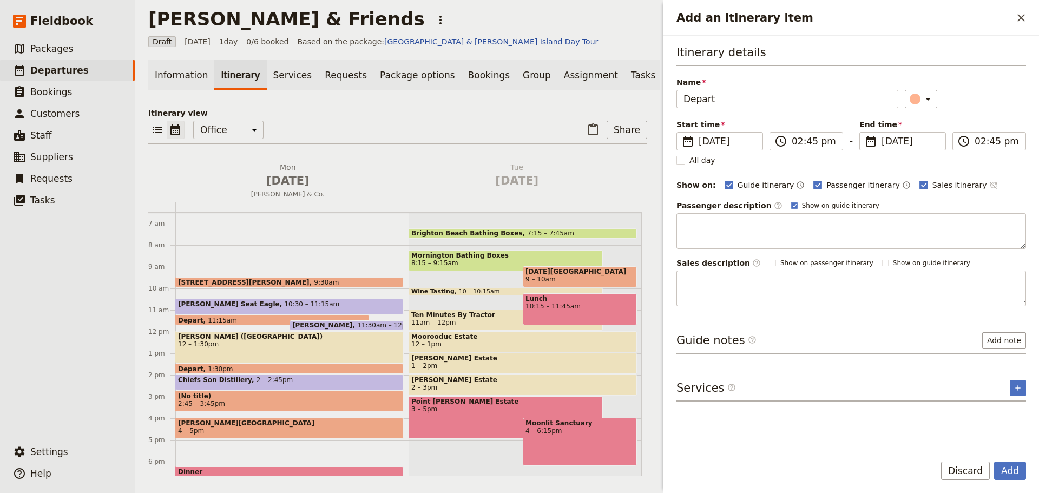
click at [989, 188] on button "​" at bounding box center [993, 185] width 9 height 13
click at [791, 205] on rect "Add an itinerary item" at bounding box center [794, 205] width 6 height 6
click at [791, 201] on input "Show on guide itinerary" at bounding box center [791, 201] width 1 height 1
checkbox input "false"
click at [1006, 467] on button "Add" at bounding box center [1010, 471] width 32 height 18
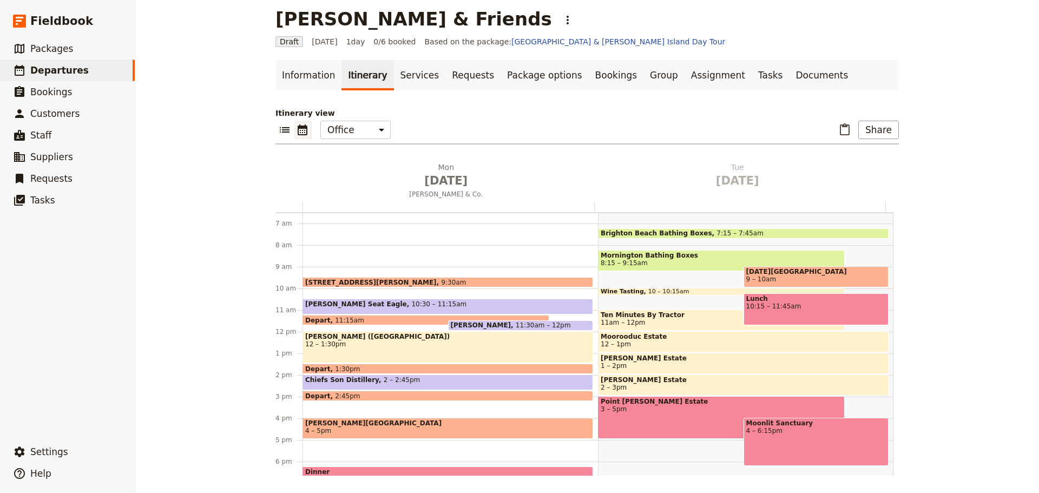
click at [345, 405] on div "889 Collins St, Docklands 9:30am Arthurs Seat Eagle 10:30 – 11:15am Depart 11:1…" at bounding box center [451, 332] width 296 height 520
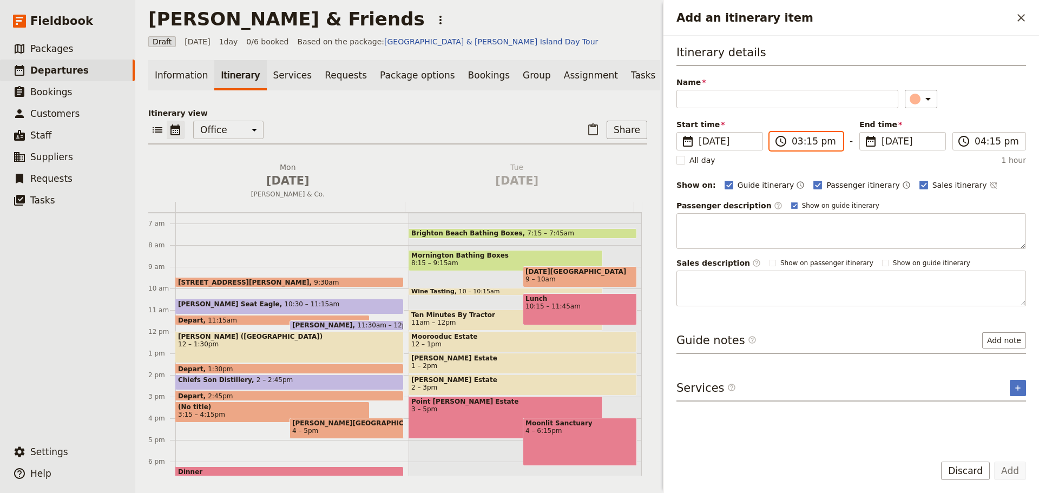
click at [821, 139] on input "03:15 pm" at bounding box center [814, 141] width 44 height 13
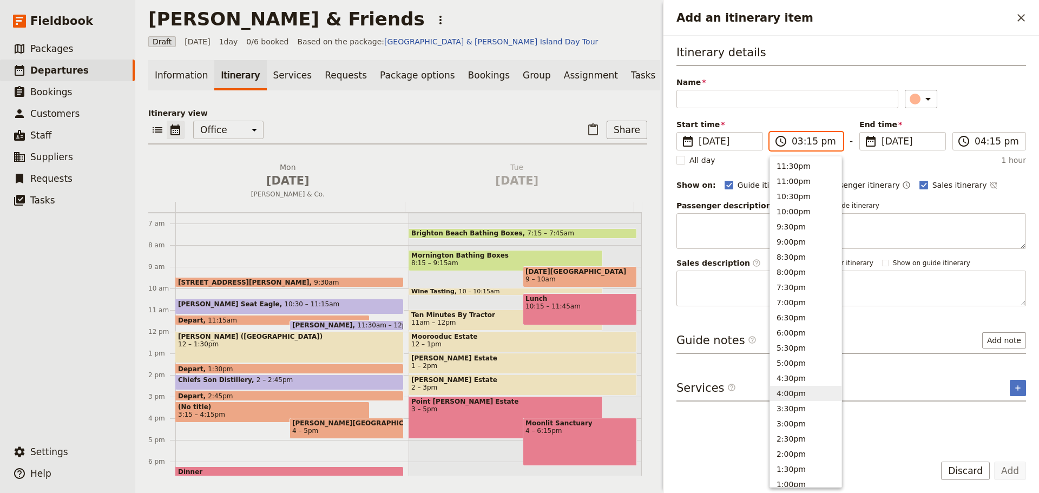
drag, startPoint x: 797, startPoint y: 391, endPoint x: 821, endPoint y: 194, distance: 199.0
click at [797, 391] on button "4:00pm" at bounding box center [805, 393] width 71 height 15
type input "04:00 pm"
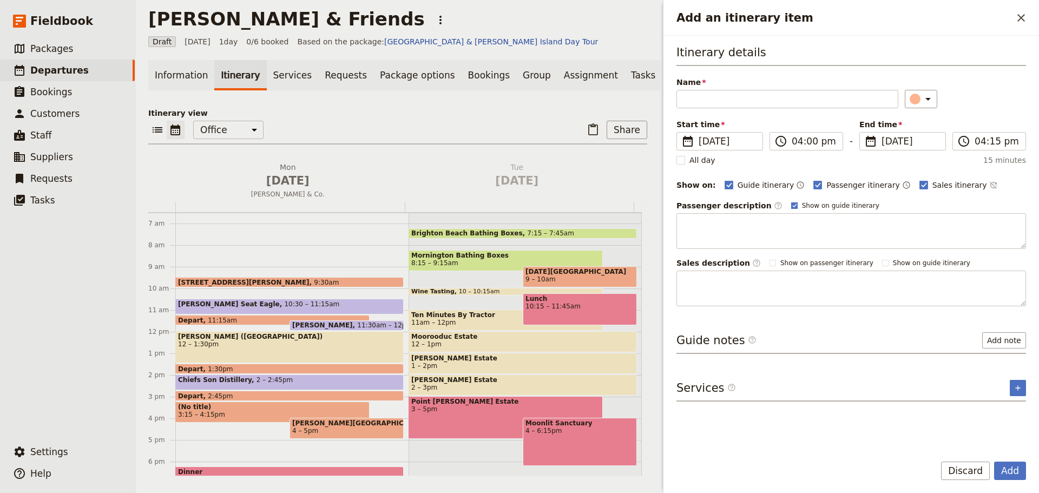
click at [791, 202] on rect "Add an itinerary item" at bounding box center [794, 205] width 6 height 6
click at [791, 201] on input "Show on guide itinerary" at bounding box center [791, 201] width 1 height 1
checkbox input "false"
click at [989, 186] on icon "Time not shown on sales itinerary" at bounding box center [993, 185] width 9 height 9
click at [991, 140] on input "04:15 pm" at bounding box center [997, 141] width 44 height 13
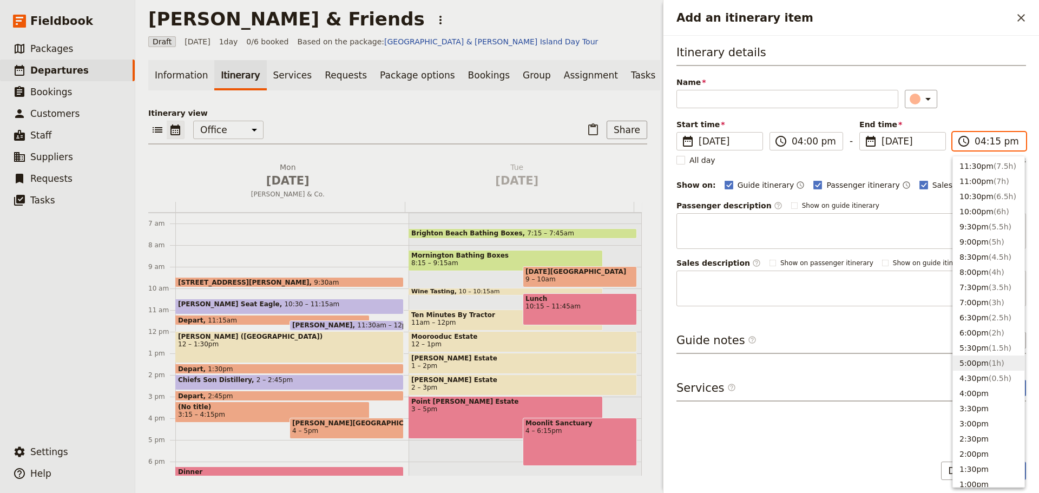
click at [981, 358] on button "5:00pm ( 1h )" at bounding box center [988, 363] width 71 height 15
type input "05:00 pm"
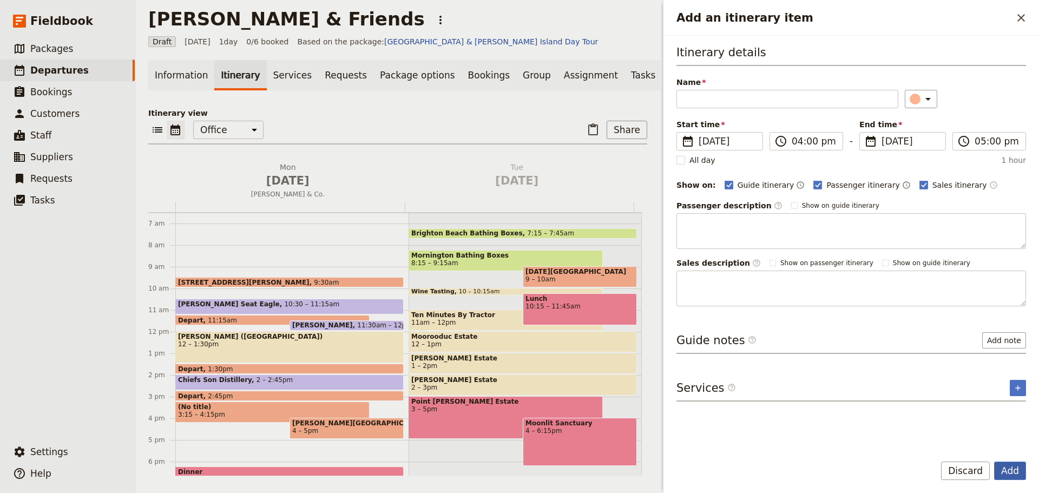
click at [1008, 471] on button "Add" at bounding box center [1010, 471] width 32 height 18
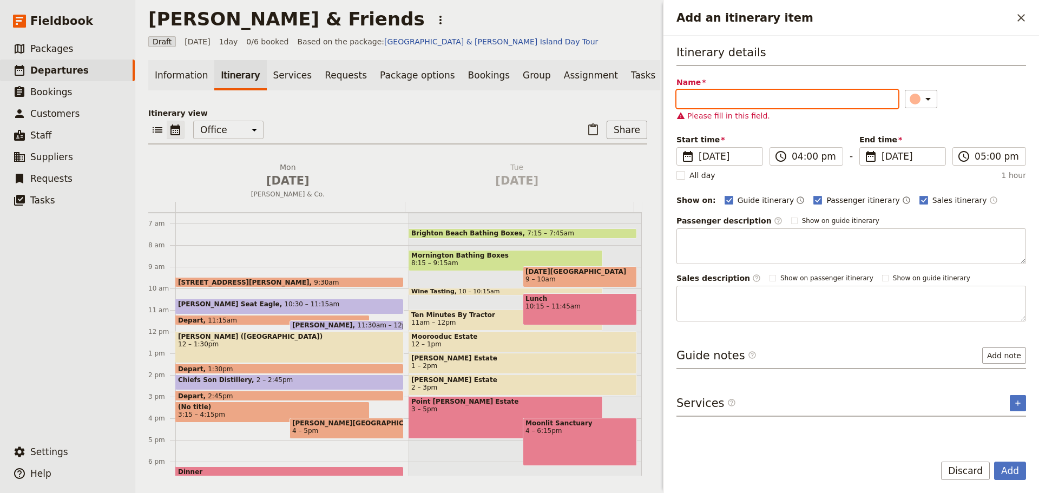
click at [809, 97] on input "Name" at bounding box center [788, 99] width 222 height 18
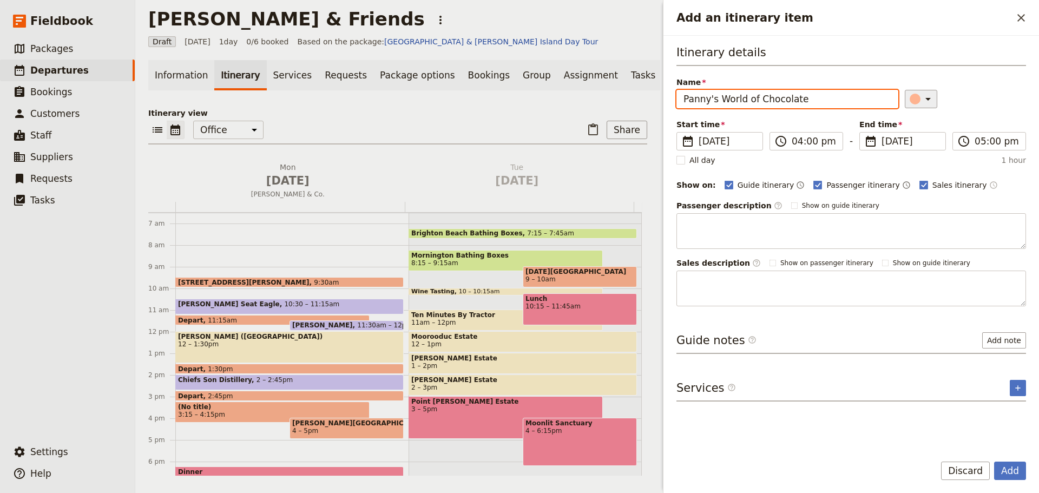
type input "Panny's World of Chocolate"
click at [926, 100] on icon "Add an itinerary item" at bounding box center [928, 99] width 13 height 13
click at [920, 147] on div "button" at bounding box center [921, 147] width 11 height 11
click at [1002, 469] on button "Add" at bounding box center [1010, 471] width 32 height 18
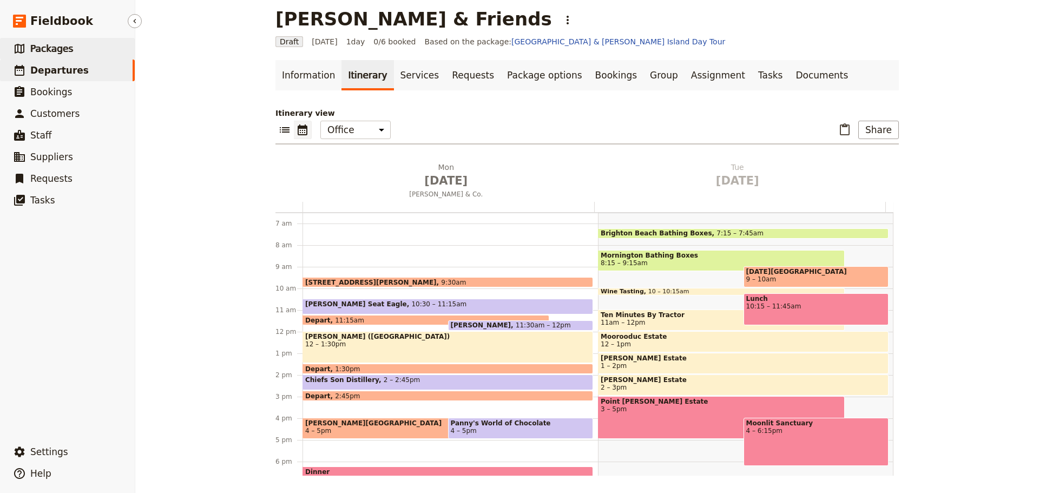
click at [52, 49] on span "Packages" at bounding box center [51, 48] width 43 height 11
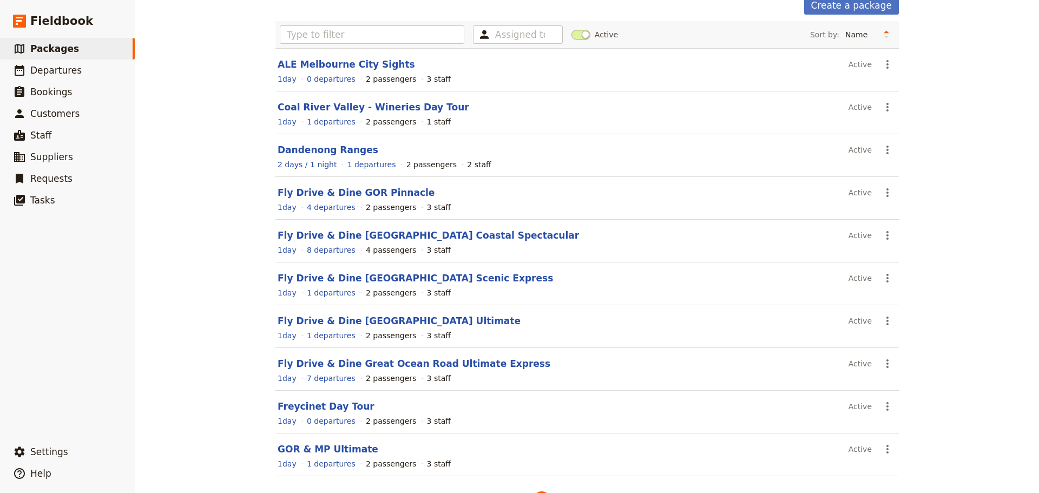
scroll to position [92, 0]
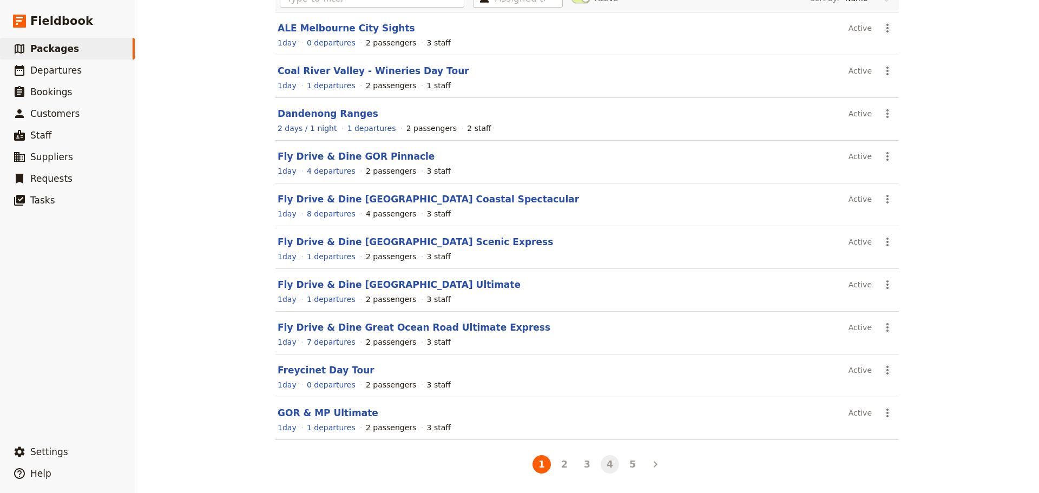
click at [601, 468] on button "4" at bounding box center [610, 464] width 18 height 18
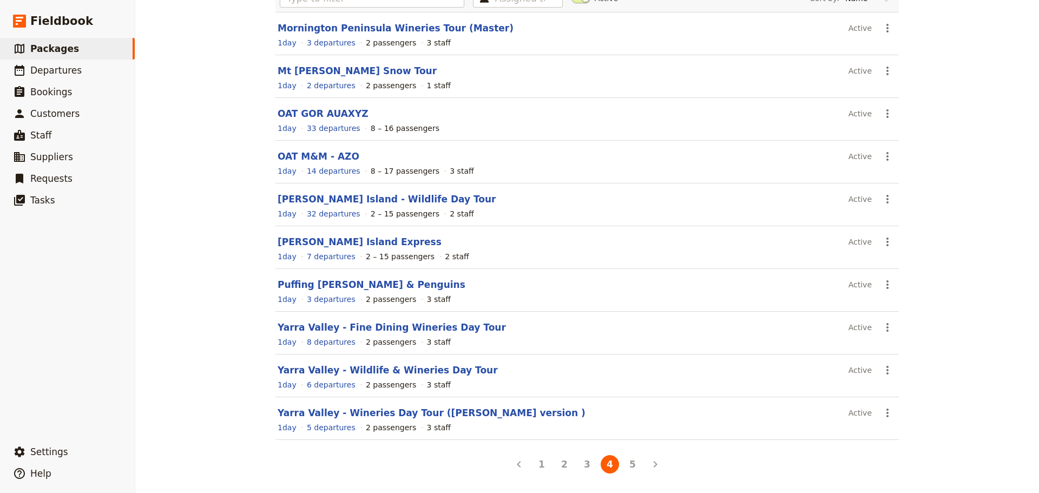
click at [325, 201] on link "Phillip Island - Wildlife Day Tour" at bounding box center [387, 199] width 219 height 11
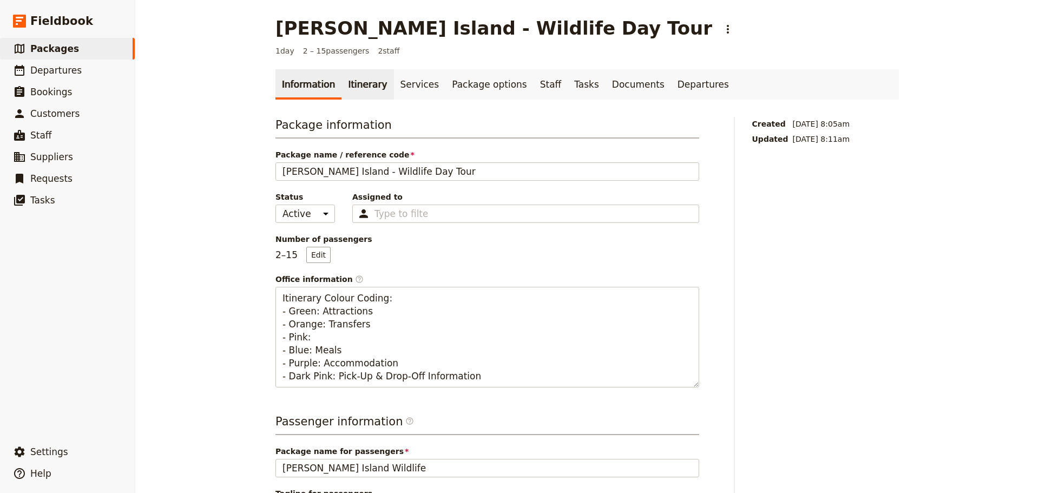
click at [358, 86] on link "Itinerary" at bounding box center [368, 84] width 52 height 30
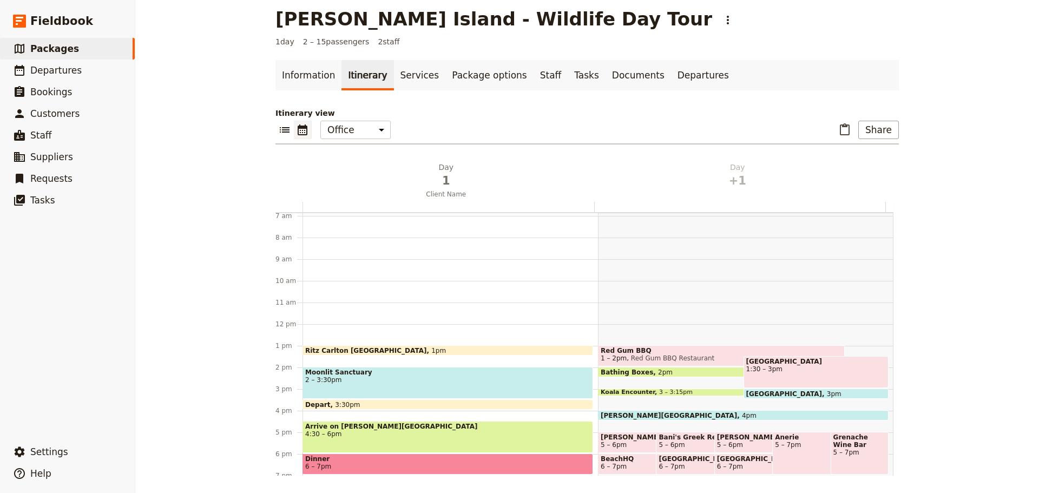
scroll to position [257, 0]
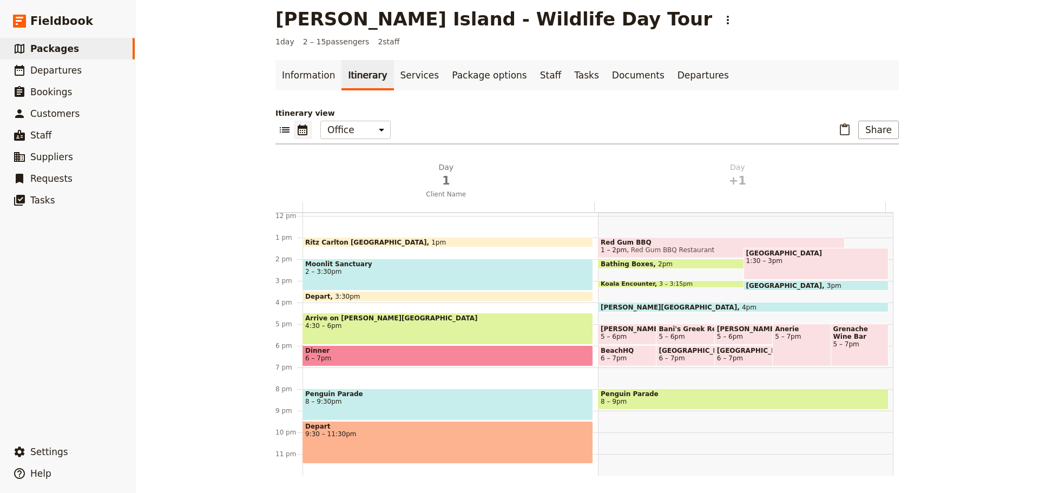
click at [604, 370] on div "Red Gum BBQ 1 – 2pm Red Gum BBQ Restaurant Bathing Boxes 2pm Caldermeade Farm 1…" at bounding box center [746, 216] width 296 height 520
select select "2"
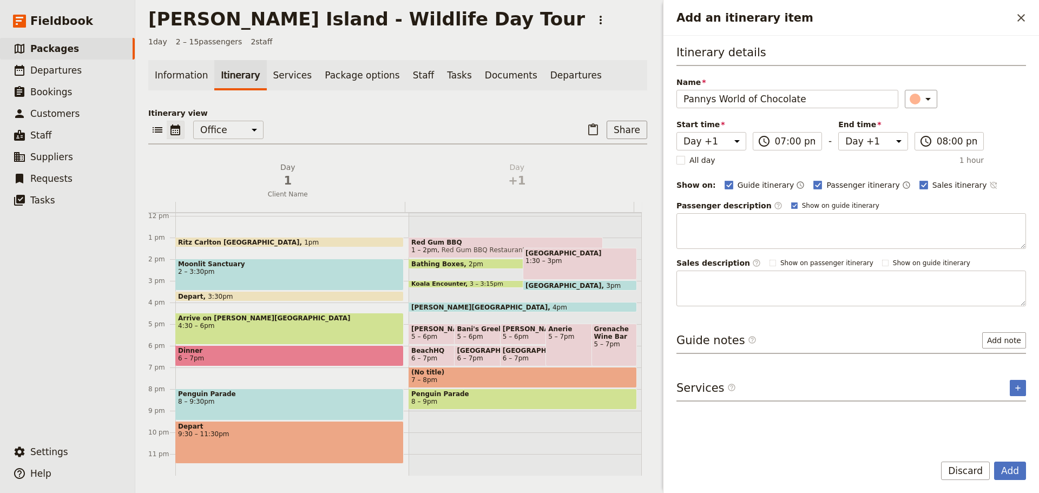
type input "Pannys World of Chocolate"
click at [989, 182] on icon "Time not shown on sales itinerary" at bounding box center [992, 185] width 7 height 7
click at [791, 208] on rect "Add an itinerary item" at bounding box center [794, 205] width 6 height 6
click at [791, 201] on input "Show on guide itinerary" at bounding box center [791, 201] width 1 height 1
checkbox input "false"
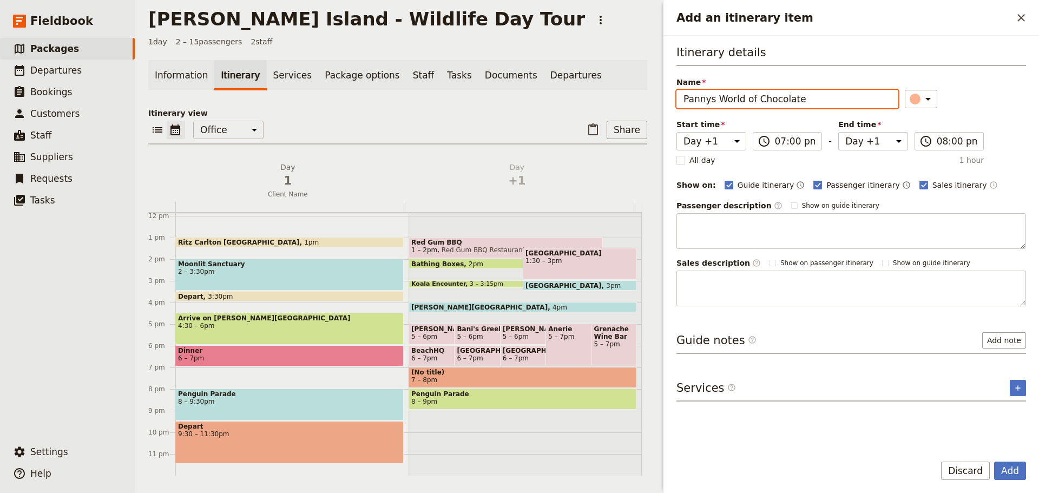
click at [681, 104] on input "Pannys World of Chocolate" at bounding box center [788, 99] width 222 height 18
type input "[PERSON_NAME] Island Chocolate Factory"
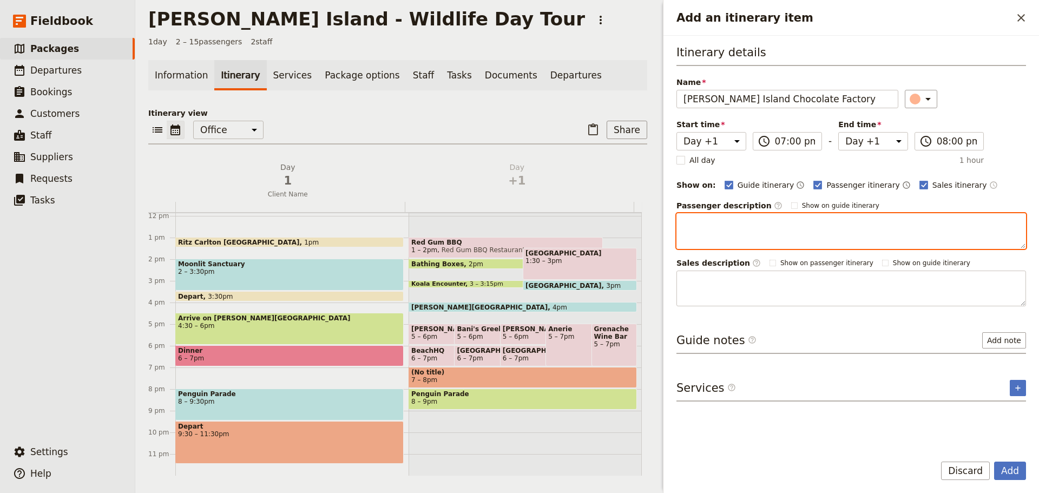
click at [727, 226] on textarea "Add an itinerary item" at bounding box center [852, 231] width 350 height 36
paste textarea "Panny’s is a celebration of all things chocolate with amazing attractions, inte…"
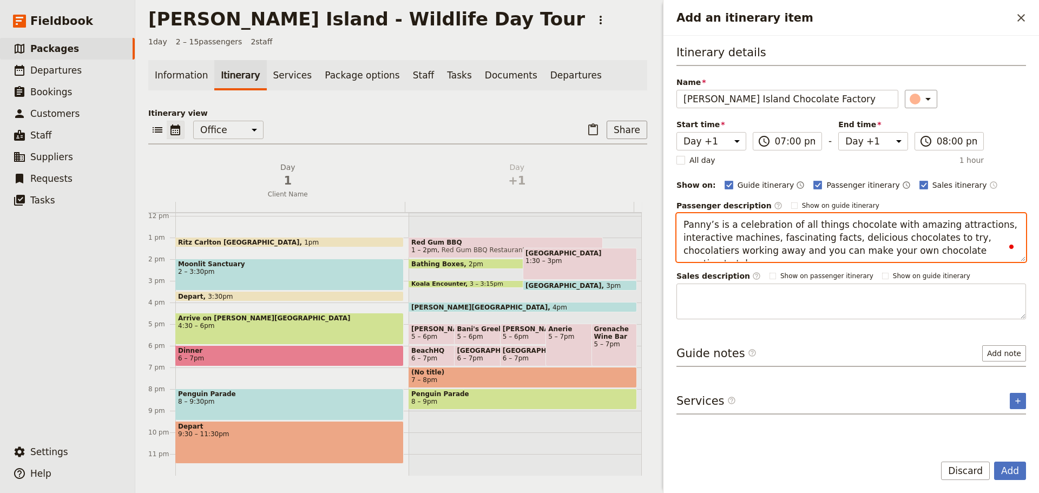
click at [946, 251] on textarea "Panny’s is a celebration of all things chocolate with amazing attractions, inte…" at bounding box center [852, 237] width 350 height 49
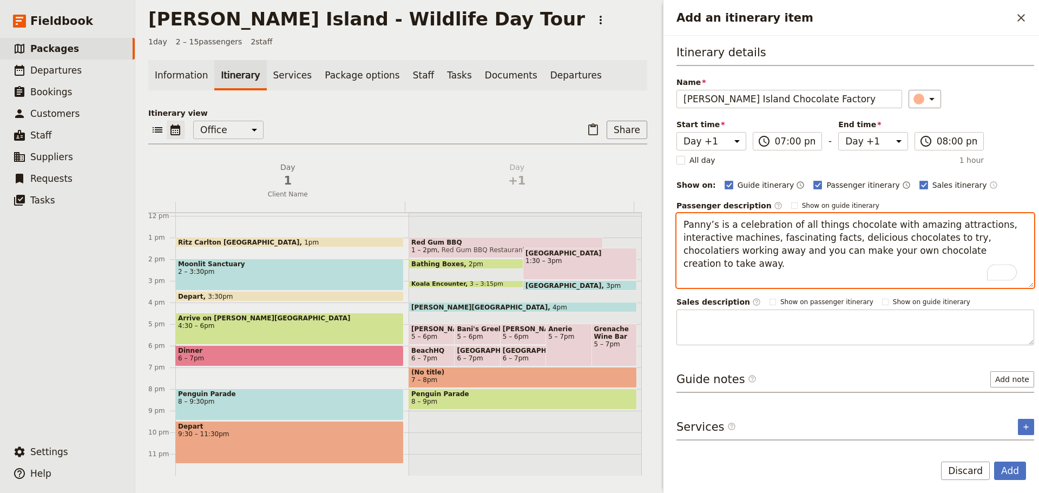
paste textarea "At Phillip Island Chocolate Factory, our tours are more than just a tasting jou…"
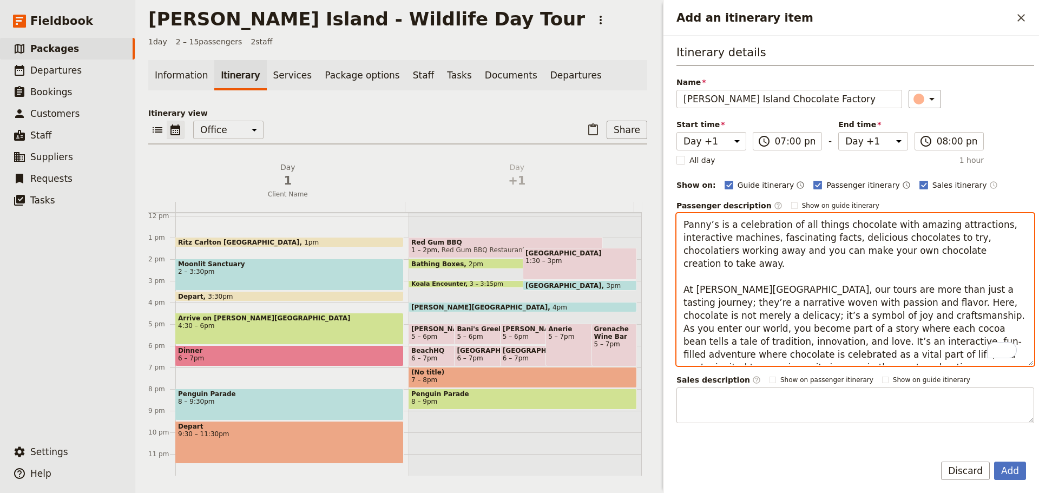
click at [836, 277] on textarea "Panny’s is a celebration of all things chocolate with amazing attractions, inte…" at bounding box center [856, 289] width 358 height 153
click at [766, 333] on textarea "Panny’s is a celebration of all things chocolate with amazing attractions, inte…" at bounding box center [856, 289] width 358 height 153
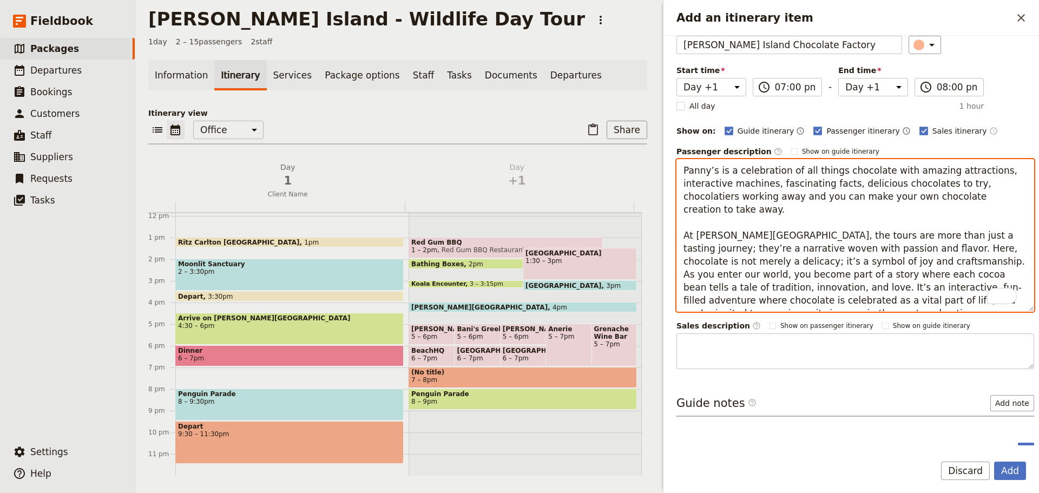
click at [802, 300] on textarea "Panny’s is a celebration of all things chocolate with amazing attractions, inte…" at bounding box center [856, 235] width 358 height 153
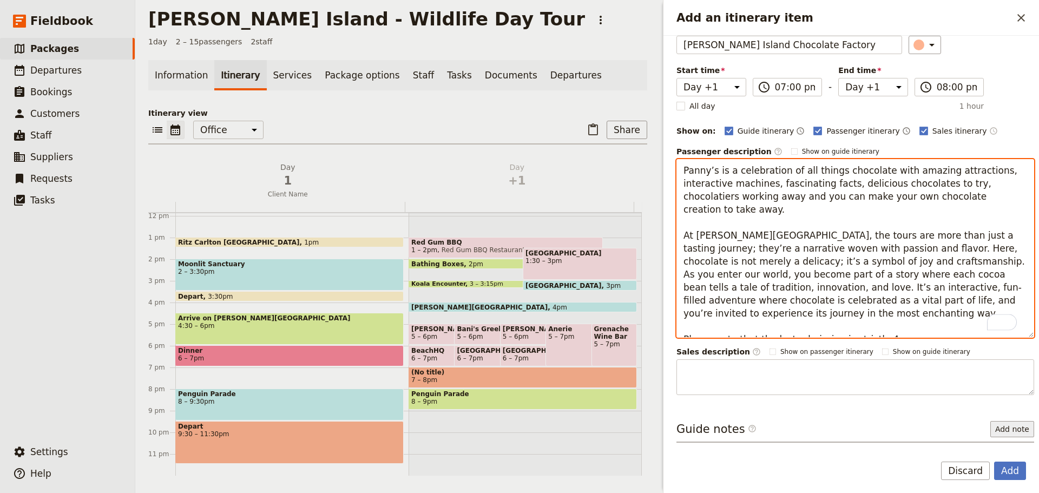
type textarea "Panny’s is a celebration of all things chocolate with amazing attractions, inte…"
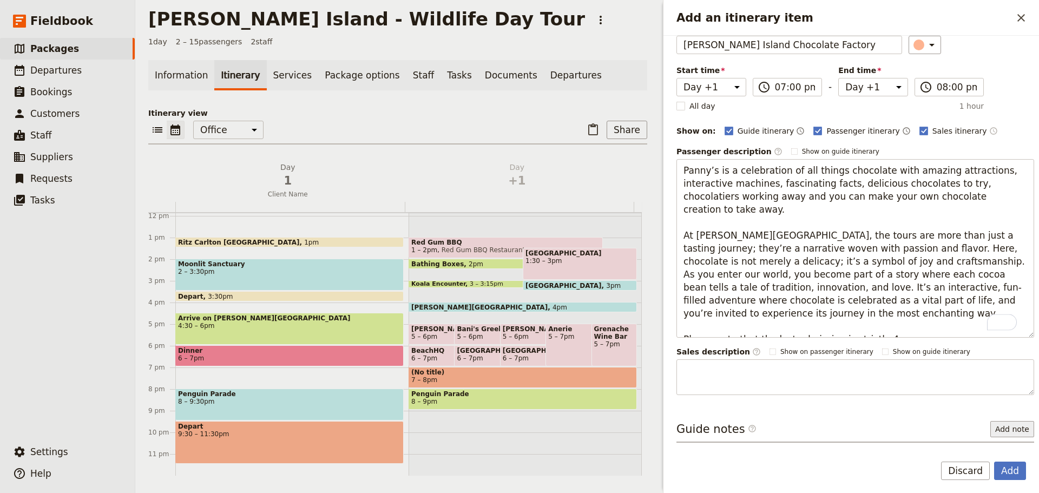
click at [1001, 429] on button "Add note" at bounding box center [1013, 429] width 44 height 16
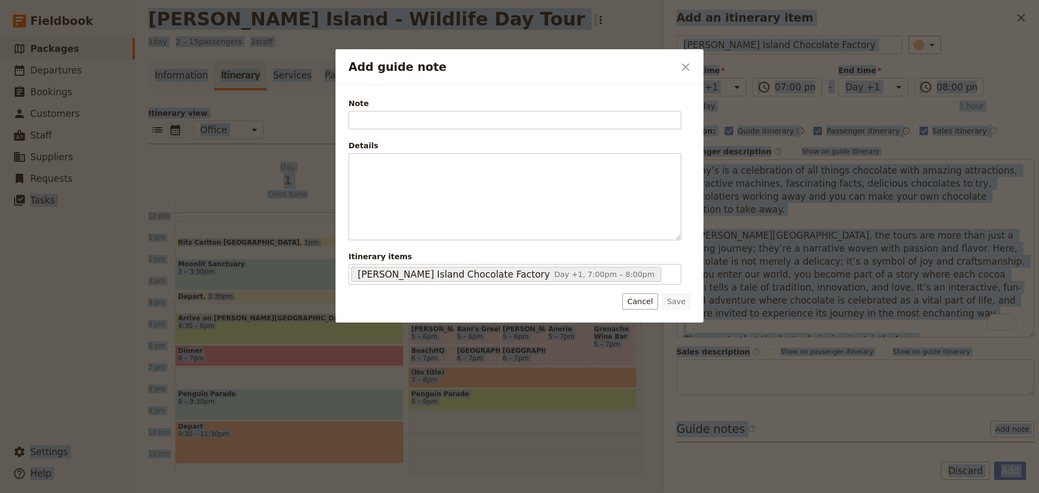
drag, startPoint x: -6, startPoint y: 378, endPoint x: -9, endPoint y: 432, distance: 54.8
click at [0, 432] on html "Fieldbook ​ ​ Fieldbook ​ ​ Packages ​ Departures ​ Bookings ​ Customers ​ Staf…" at bounding box center [519, 246] width 1039 height 493
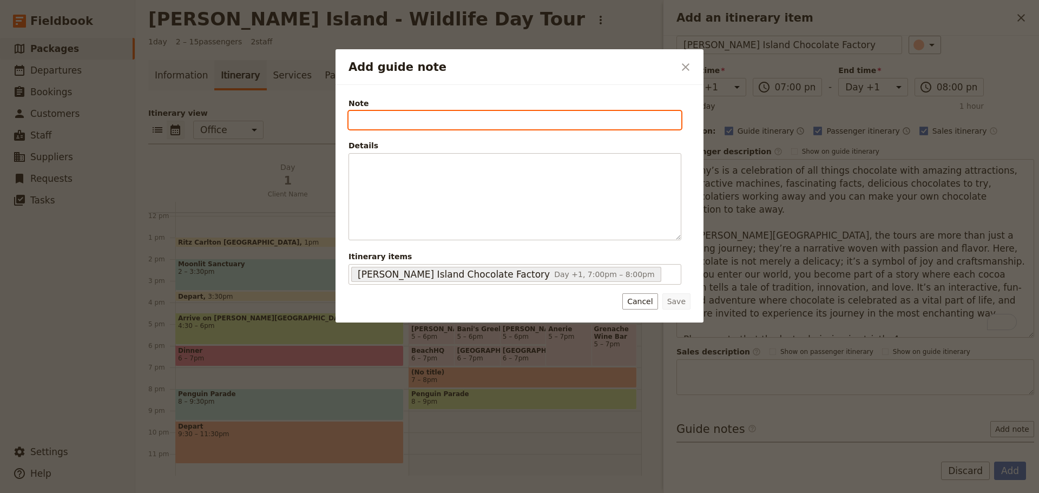
click at [494, 124] on input "Note" at bounding box center [515, 120] width 333 height 18
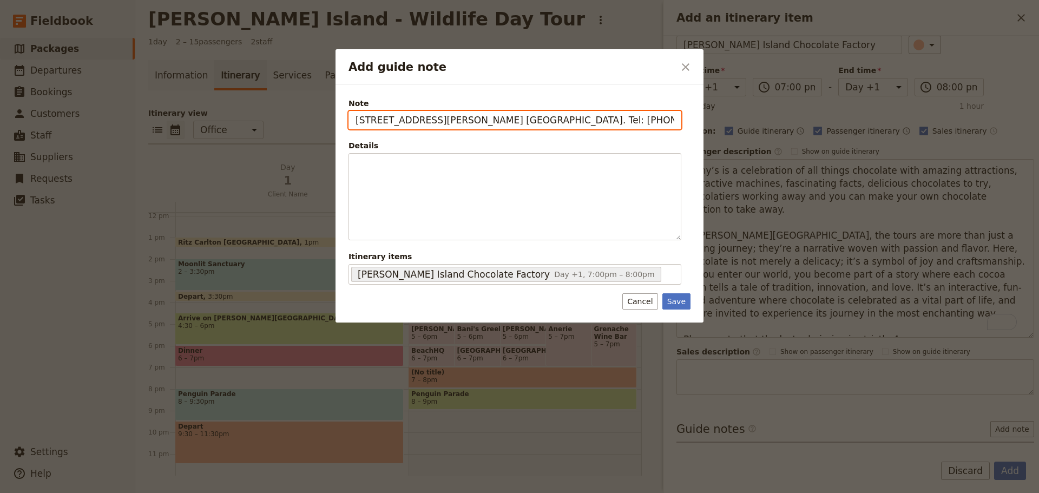
type input "[STREET_ADDRESS][PERSON_NAME] [GEOGRAPHIC_DATA]. Tel: [PHONE_NUMBER]."
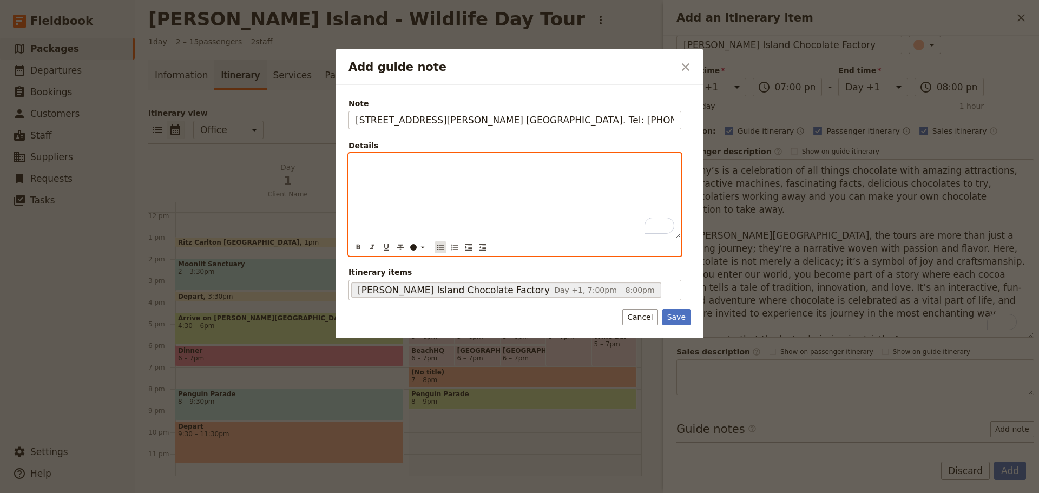
click at [438, 249] on icon "Bulleted list" at bounding box center [440, 247] width 9 height 9
drag, startPoint x: 466, startPoint y: 159, endPoint x: 404, endPoint y: 205, distance: 76.5
click at [360, 162] on ul "Surya Kondanapanny" at bounding box center [515, 163] width 319 height 11
click at [359, 246] on icon "Format bold" at bounding box center [359, 247] width 4 height 5
click at [463, 162] on li "Surya Kondanapanny" at bounding box center [524, 163] width 302 height 11
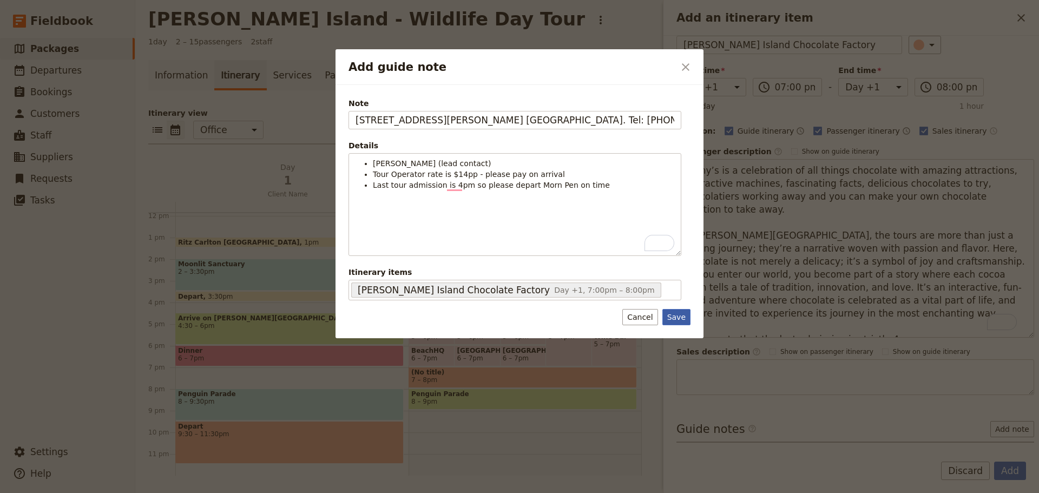
click at [674, 317] on button "Save" at bounding box center [677, 317] width 28 height 16
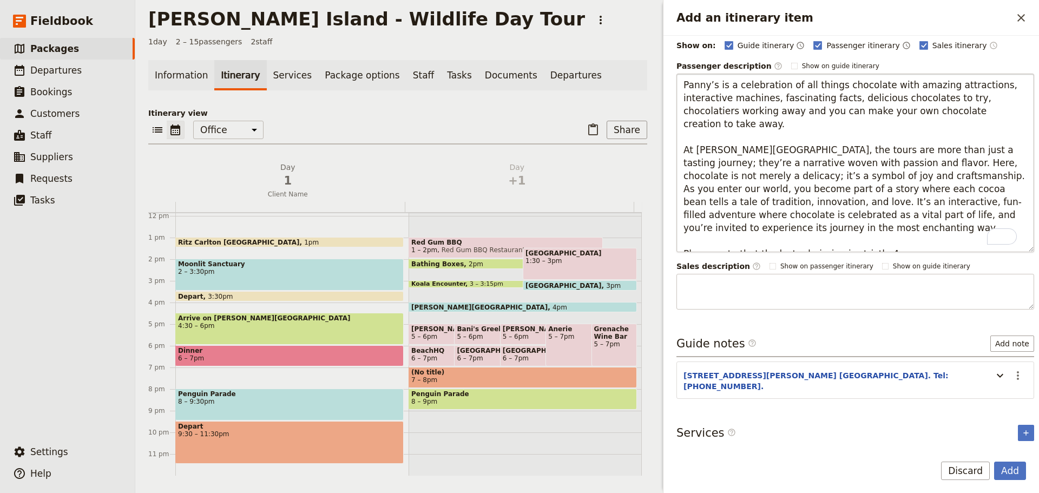
scroll to position [52, 0]
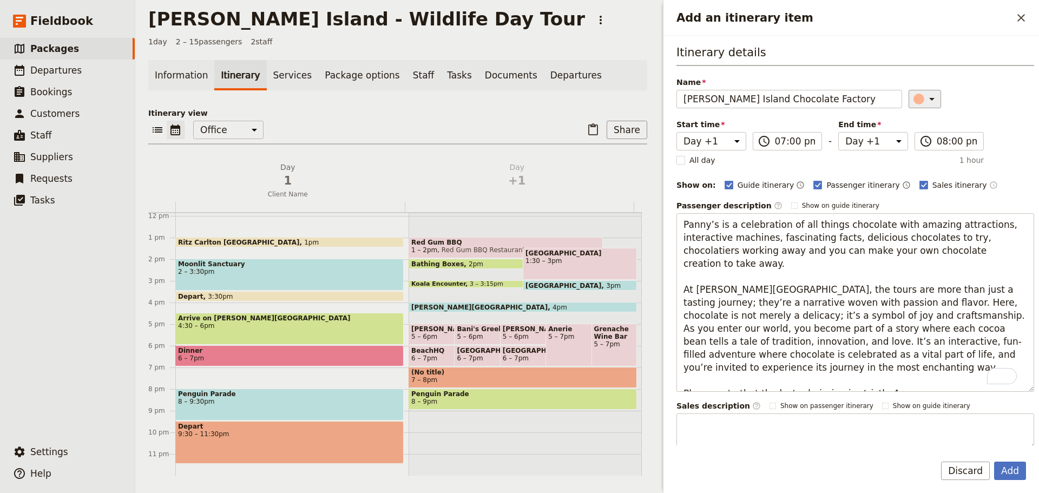
click at [926, 97] on icon "Add an itinerary item" at bounding box center [932, 99] width 13 height 13
click at [918, 136] on div "button" at bounding box center [921, 134] width 11 height 11
click at [1014, 462] on button "Add" at bounding box center [1010, 471] width 32 height 18
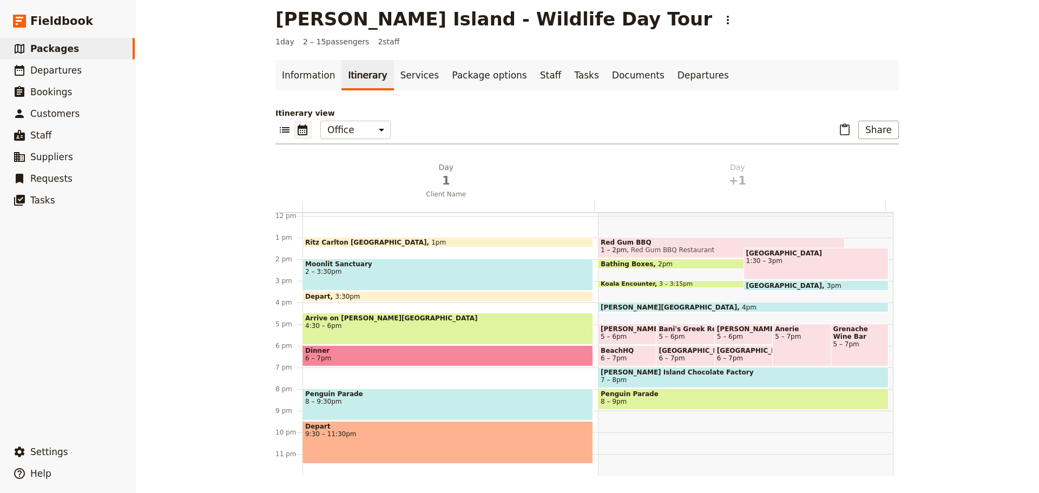
click at [687, 375] on span "[PERSON_NAME] Island Chocolate Factory" at bounding box center [743, 373] width 285 height 8
select select "2"
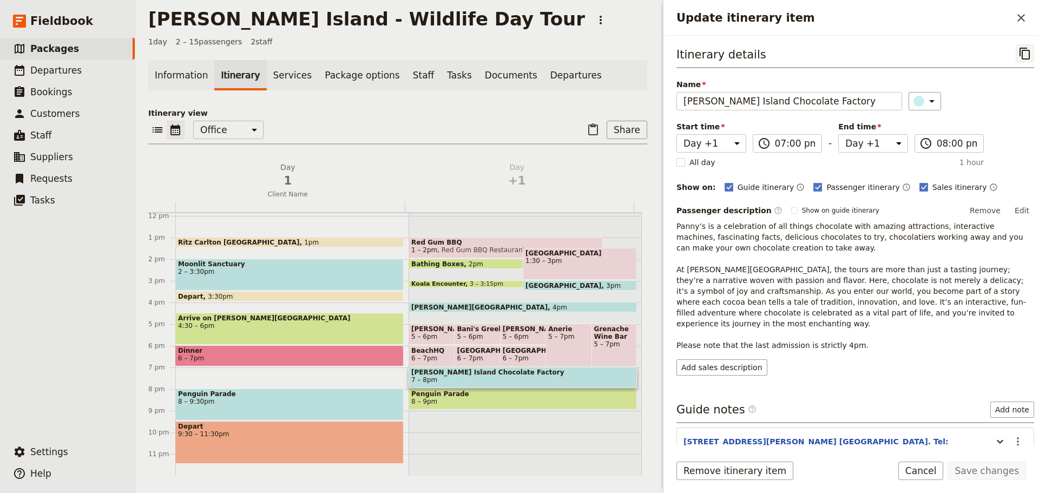
click at [1019, 52] on icon "Copy itinerary item" at bounding box center [1025, 53] width 13 height 13
click at [76, 71] on link "​ Departures" at bounding box center [67, 71] width 135 height 22
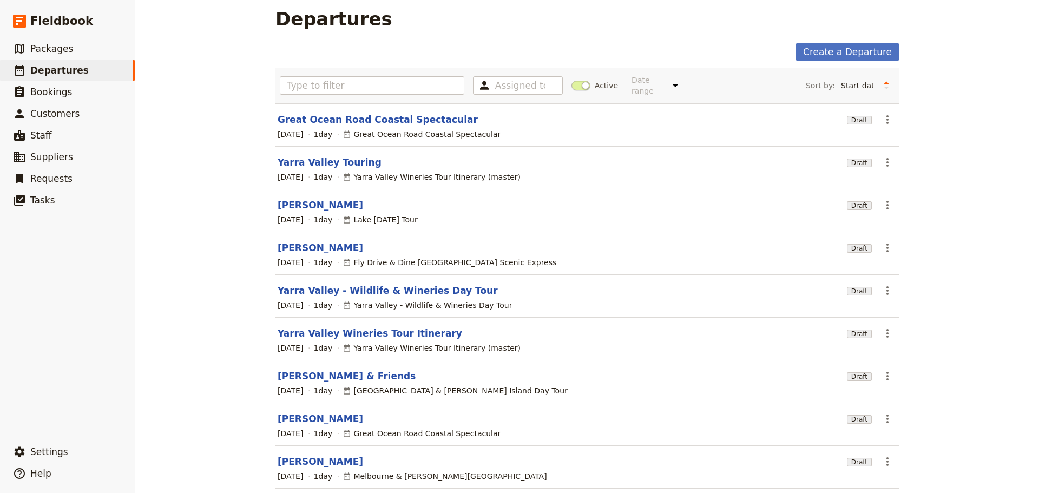
click at [330, 370] on link "[PERSON_NAME] & Friends" at bounding box center [347, 376] width 138 height 13
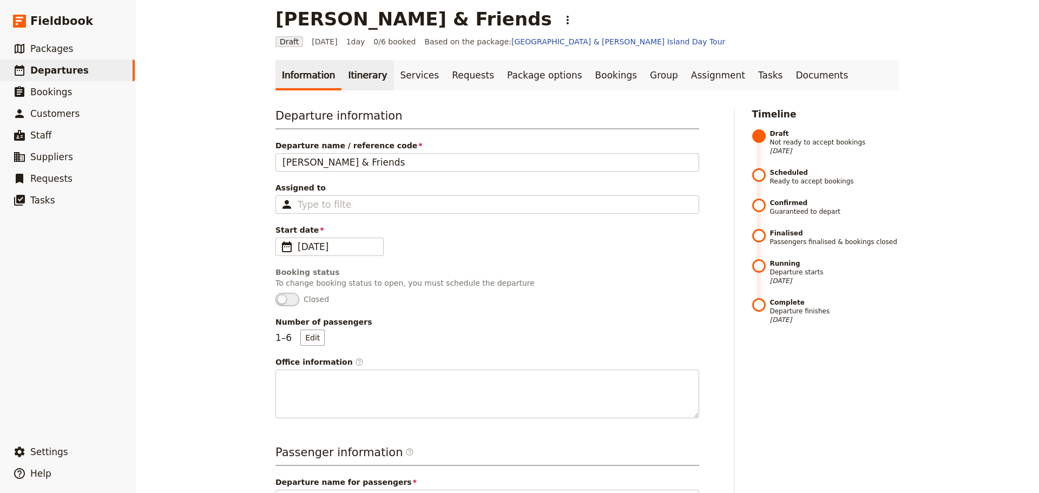
click at [346, 70] on link "Itinerary" at bounding box center [368, 75] width 52 height 30
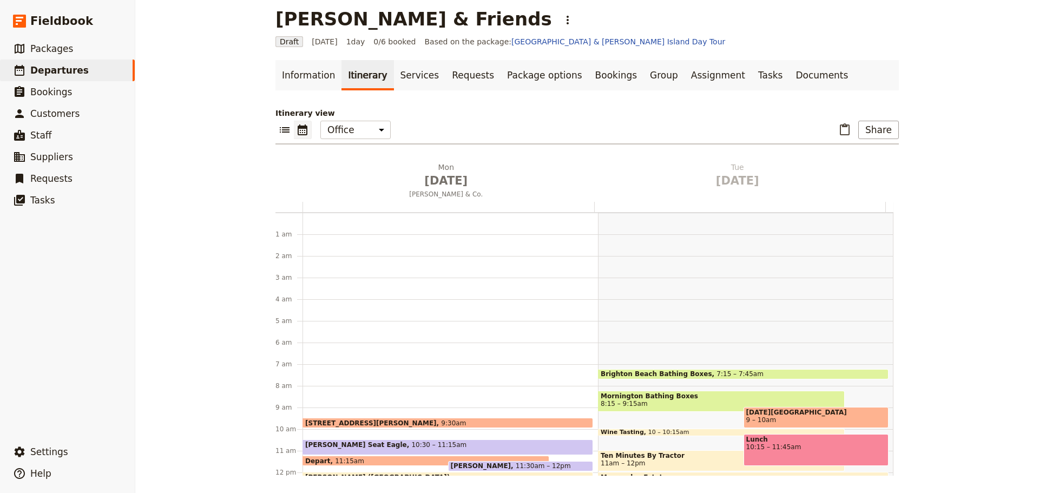
scroll to position [141, 0]
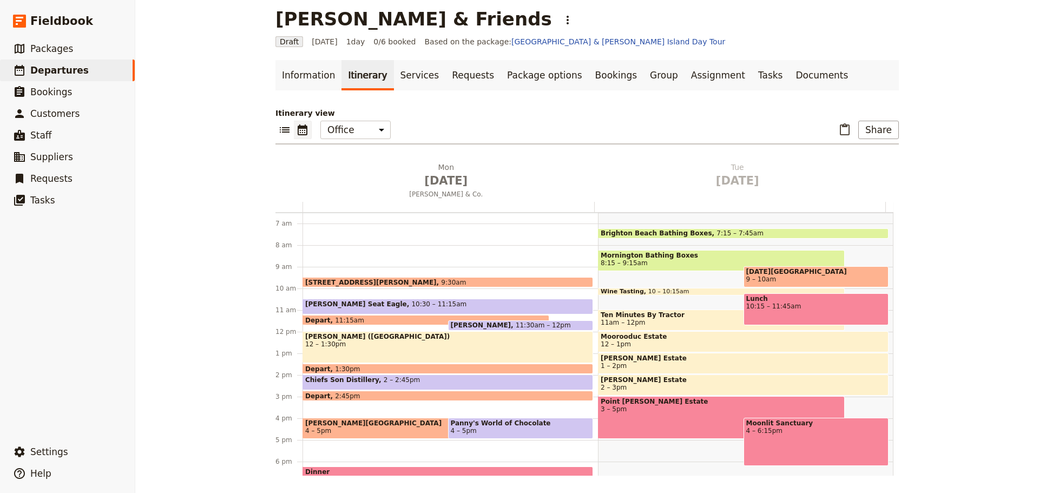
click at [324, 408] on div "889 Collins St, Docklands 9:30am Arthurs Seat Eagle 10:30 – 11:15am Depart 11:1…" at bounding box center [451, 332] width 296 height 520
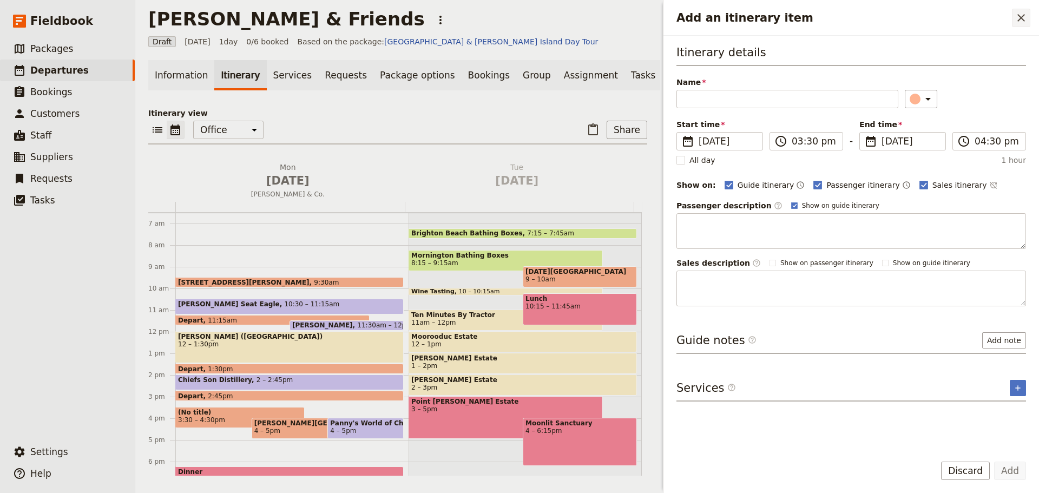
click at [1020, 11] on icon "Close drawer" at bounding box center [1021, 17] width 13 height 13
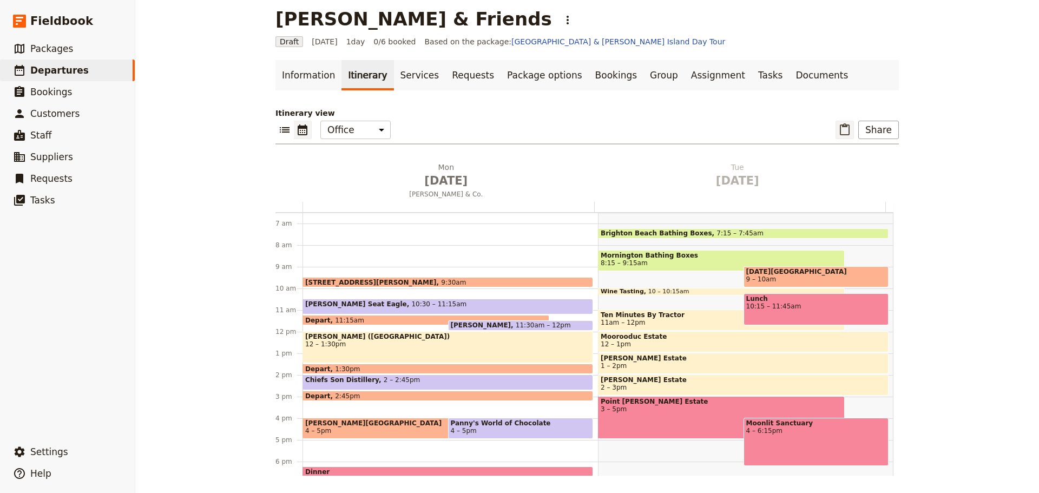
click at [839, 128] on icon "Paste itinerary item" at bounding box center [844, 129] width 13 height 13
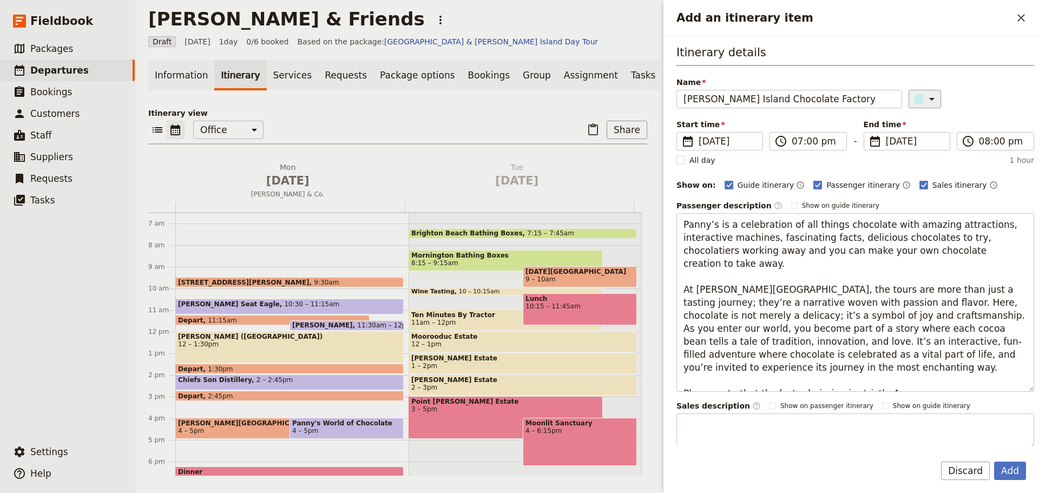
click at [929, 101] on icon "Add an itinerary item" at bounding box center [931, 99] width 5 height 3
click at [921, 147] on div "button" at bounding box center [921, 147] width 11 height 11
click at [1011, 469] on button "Add" at bounding box center [1010, 471] width 32 height 18
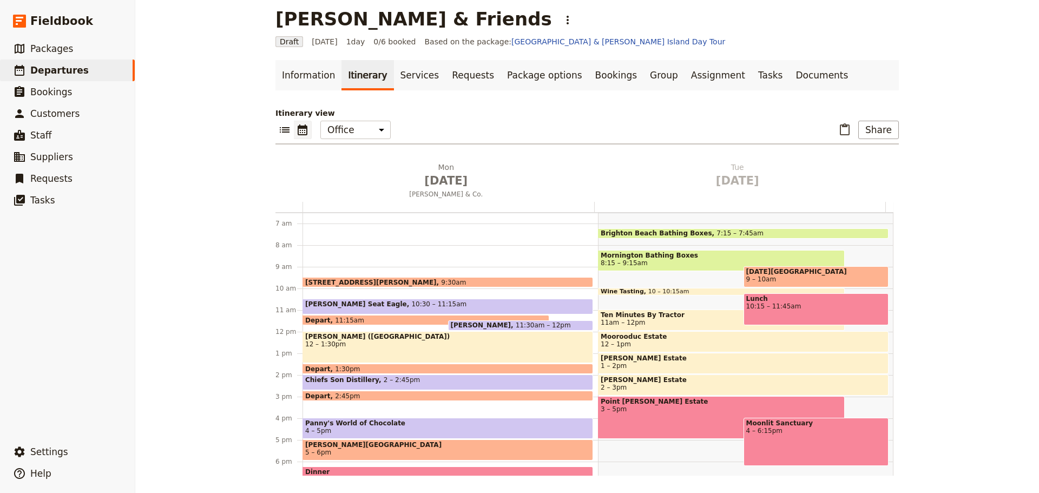
click at [351, 442] on span "[PERSON_NAME][GEOGRAPHIC_DATA]" at bounding box center [447, 445] width 285 height 8
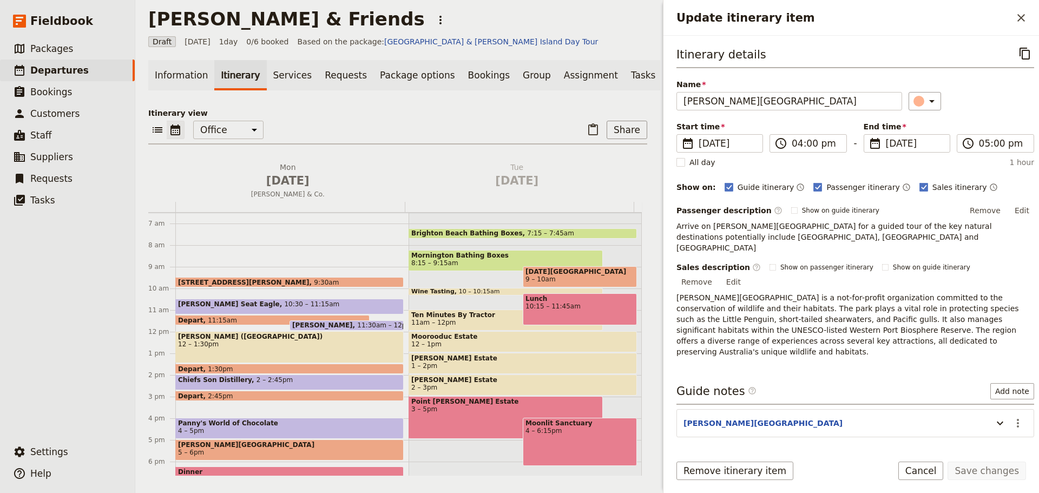
drag, startPoint x: 209, startPoint y: 453, endPoint x: 211, endPoint y: 418, distance: 35.2
click at [211, 418] on div "889 Collins St, Docklands 9:30am Arthurs Seat Eagle 10:30 – 11:15am Depart 11:1…" at bounding box center [291, 332] width 233 height 520
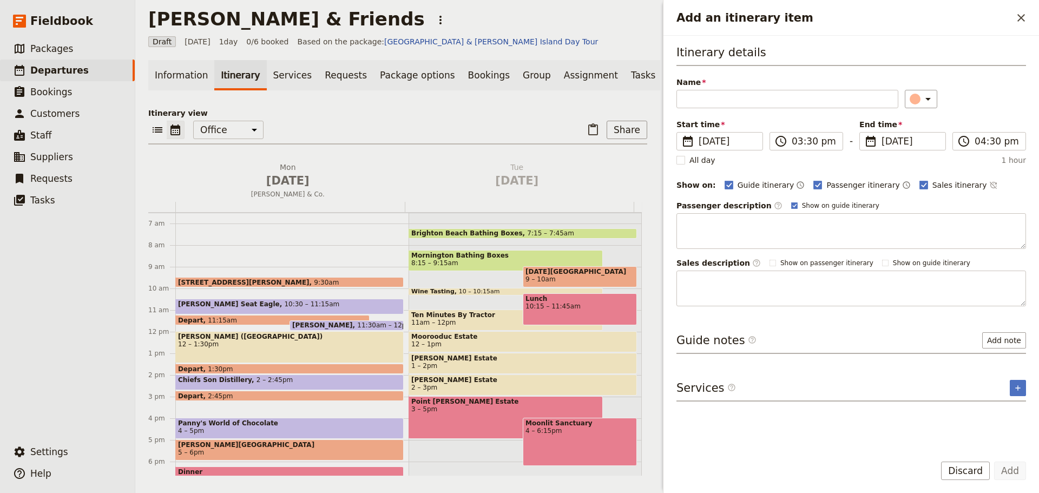
drag, startPoint x: 195, startPoint y: 454, endPoint x: 200, endPoint y: 448, distance: 7.7
click at [196, 428] on div "889 Collins St, Docklands 9:30am Arthurs Seat Eagle 10:30 – 11:15am Depart 11:1…" at bounding box center [291, 332] width 233 height 520
drag, startPoint x: 978, startPoint y: 471, endPoint x: 975, endPoint y: 462, distance: 9.6
click at [977, 471] on button "Discard" at bounding box center [965, 471] width 49 height 18
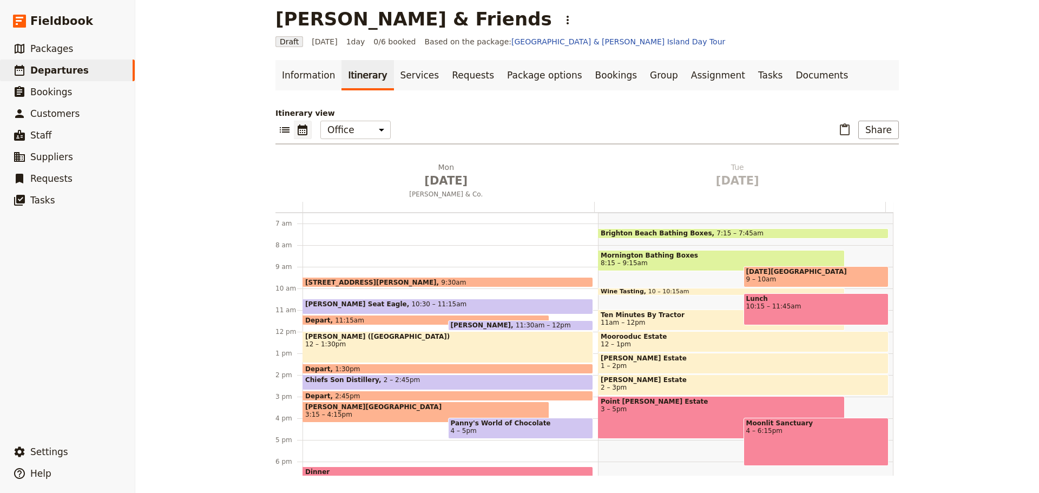
click at [375, 405] on span "[PERSON_NAME][GEOGRAPHIC_DATA]" at bounding box center [425, 407] width 241 height 8
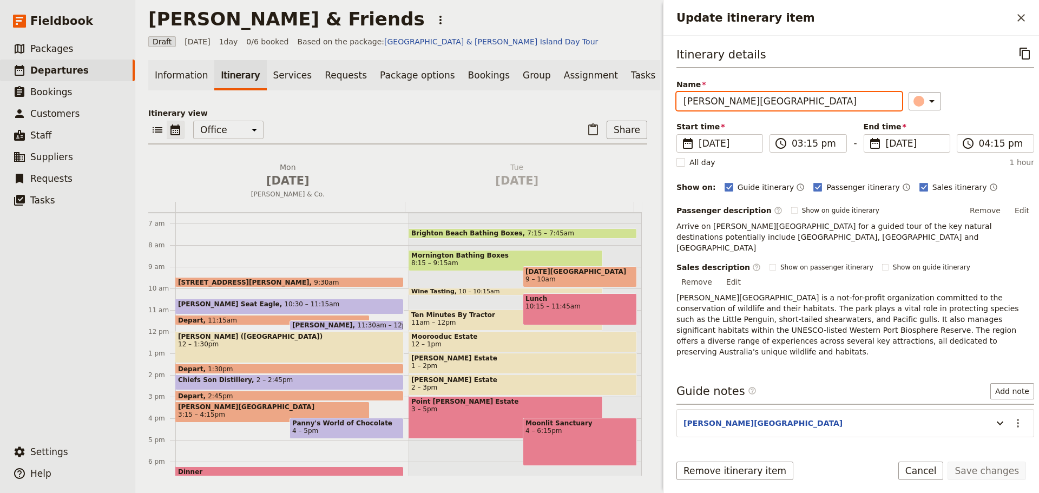
click at [683, 107] on input "[PERSON_NAME][GEOGRAPHIC_DATA]" at bounding box center [790, 101] width 226 height 18
type input "Depart for [PERSON_NAME][GEOGRAPHIC_DATA]"
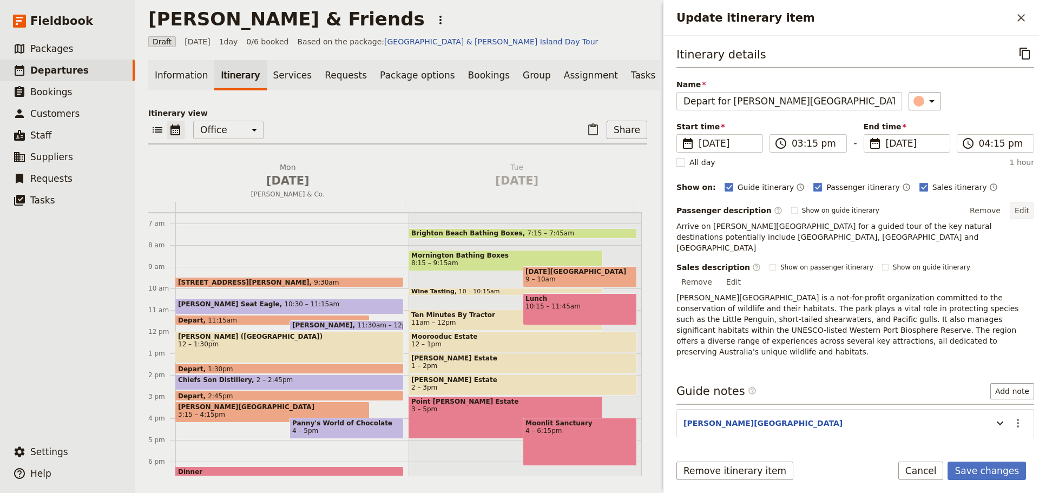
click at [1021, 204] on button "Edit" at bounding box center [1022, 210] width 24 height 16
click at [1018, 208] on button "Edit" at bounding box center [1022, 210] width 24 height 16
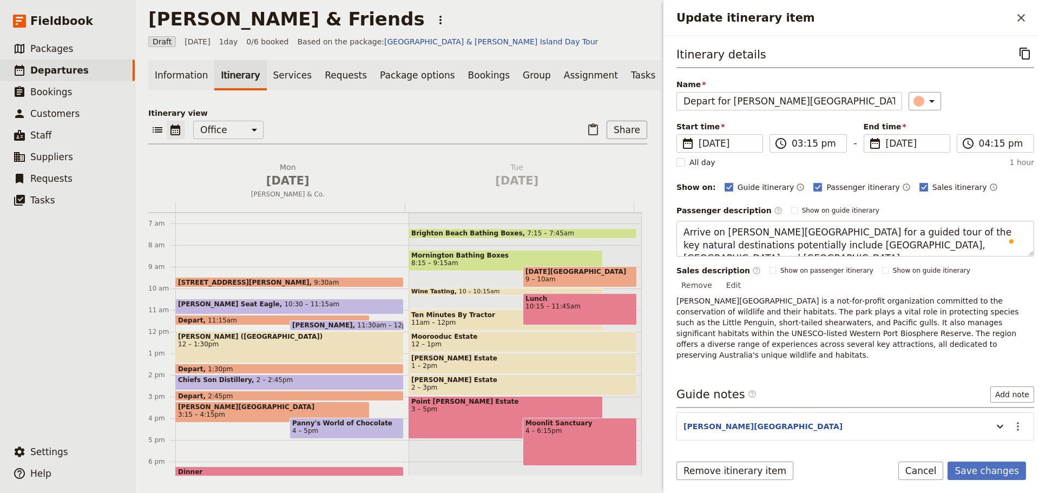
drag, startPoint x: 926, startPoint y: 248, endPoint x: 620, endPoint y: 226, distance: 306.7
click at [620, 226] on div "Jen Gibby & Friends ​ Draft 25 Aug 2025 1 day 0/6 booked Based on the package: …" at bounding box center [587, 246] width 904 height 493
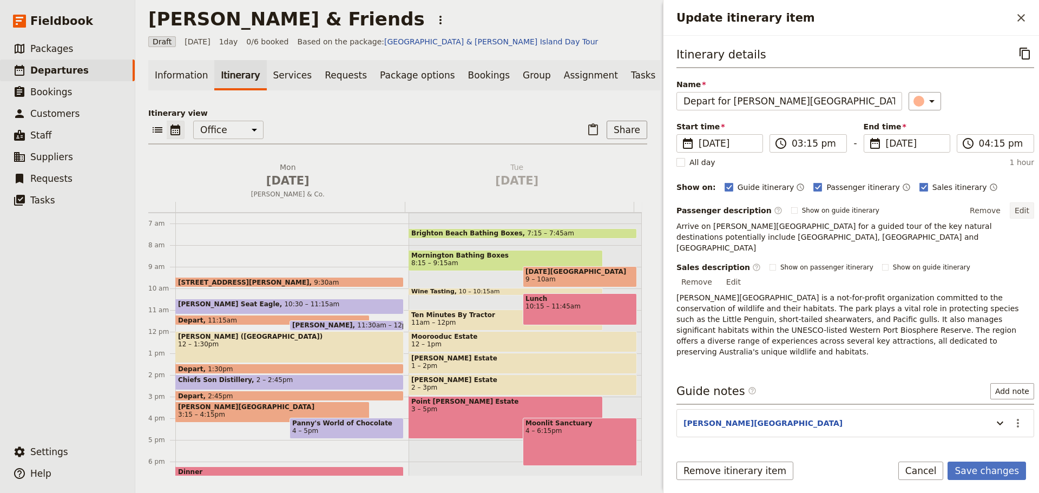
click at [1024, 213] on button "Edit" at bounding box center [1022, 210] width 24 height 16
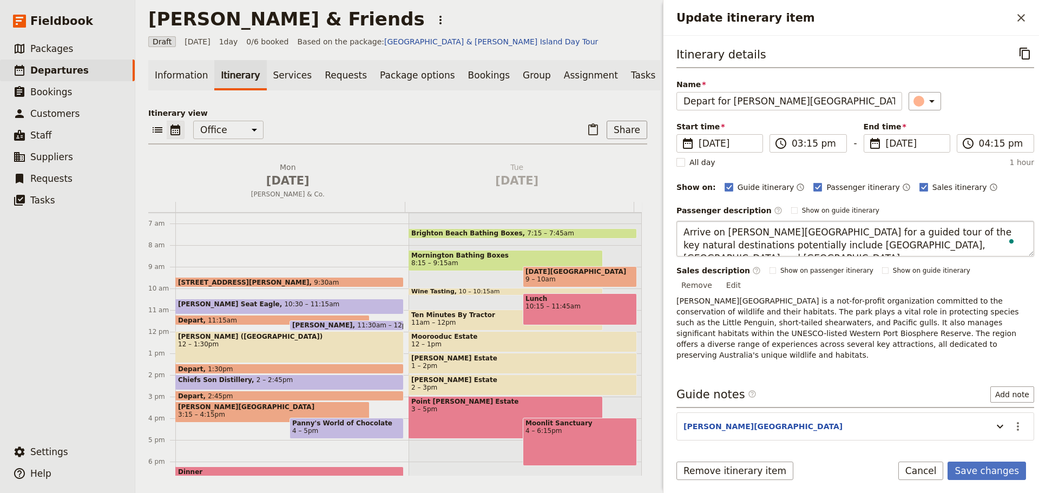
click at [680, 233] on textarea "Arrive on Phillip Island for a guided tour of the key natural destinations pote…" at bounding box center [856, 239] width 358 height 36
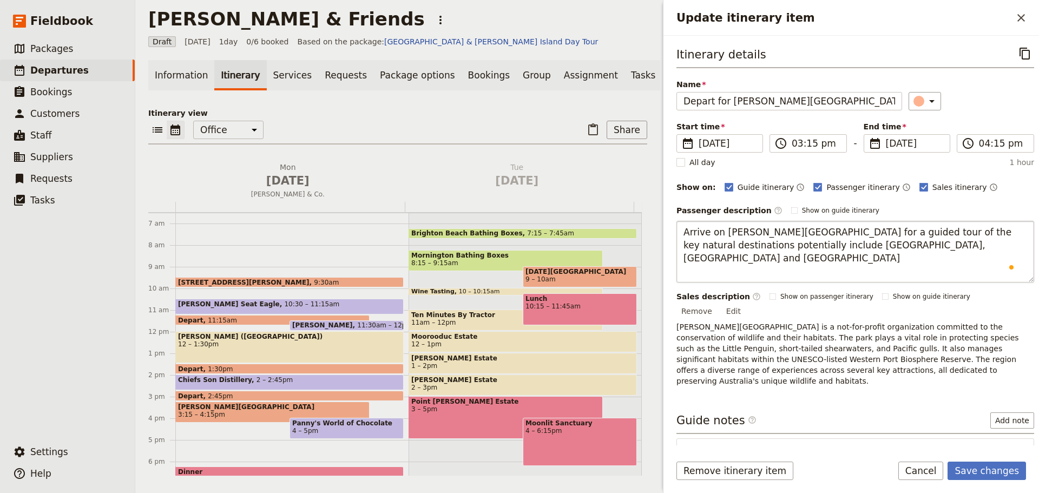
click at [700, 228] on textarea "Arrive on Phillip Island for a guided tour of the key natural destinations pote…" at bounding box center [856, 252] width 358 height 62
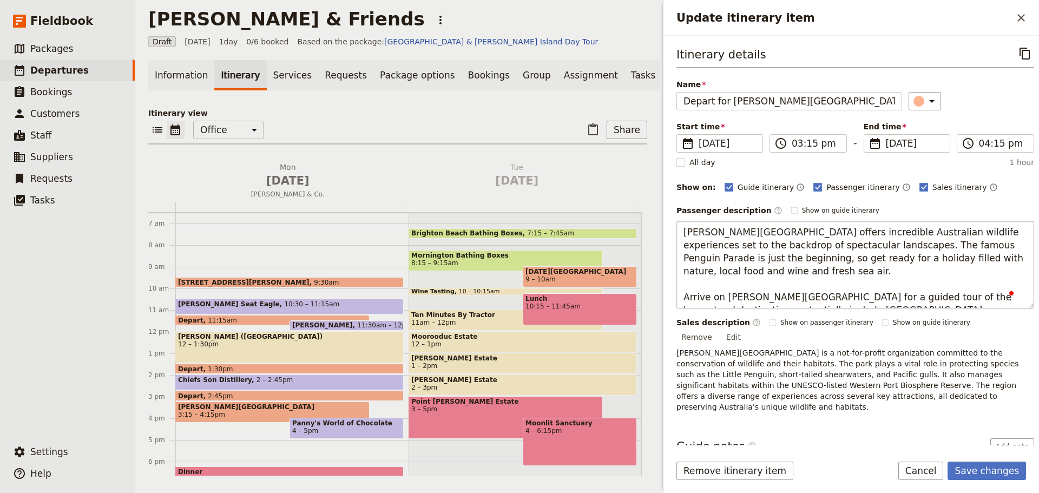
click at [822, 230] on textarea "Phillip Island offers incredible Australian wildlife experiences set to the bac…" at bounding box center [856, 265] width 358 height 88
click at [742, 264] on textarea "Phillip Island offers incredible wildlife experiences set to the backdrop of sp…" at bounding box center [856, 265] width 358 height 88
click at [739, 260] on textarea "Phillip Island offers incredible wildlife experiences set to the backdrop of sp…" at bounding box center [856, 265] width 358 height 88
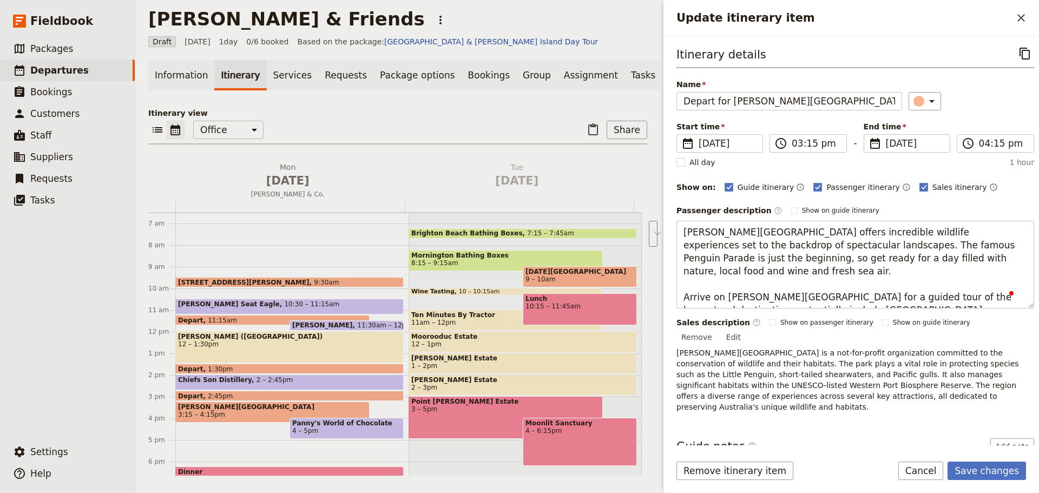
drag, startPoint x: 883, startPoint y: 296, endPoint x: 657, endPoint y: 268, distance: 228.5
click at [657, 268] on div "Jen Gibby & Friends ​ Draft 25 Aug 2025 1 day 0/6 booked Based on the package: …" at bounding box center [587, 246] width 904 height 493
drag, startPoint x: 695, startPoint y: 307, endPoint x: 620, endPoint y: 272, distance: 82.6
click at [620, 272] on div "Jen Gibby & Friends ​ Draft 25 Aug 2025 1 day 0/6 booked Based on the package: …" at bounding box center [587, 246] width 904 height 493
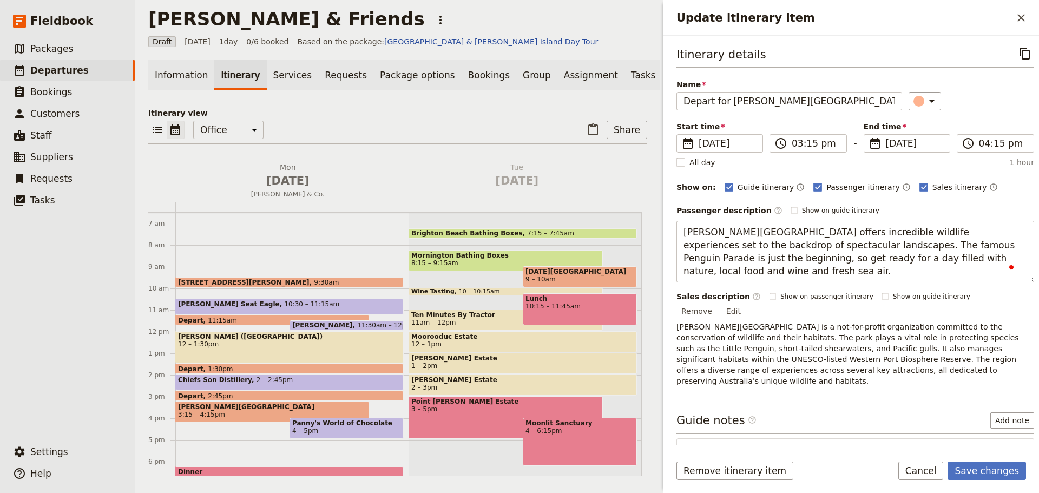
type textarea "[PERSON_NAME][GEOGRAPHIC_DATA] offers incredible wildlife experiences set to th…"
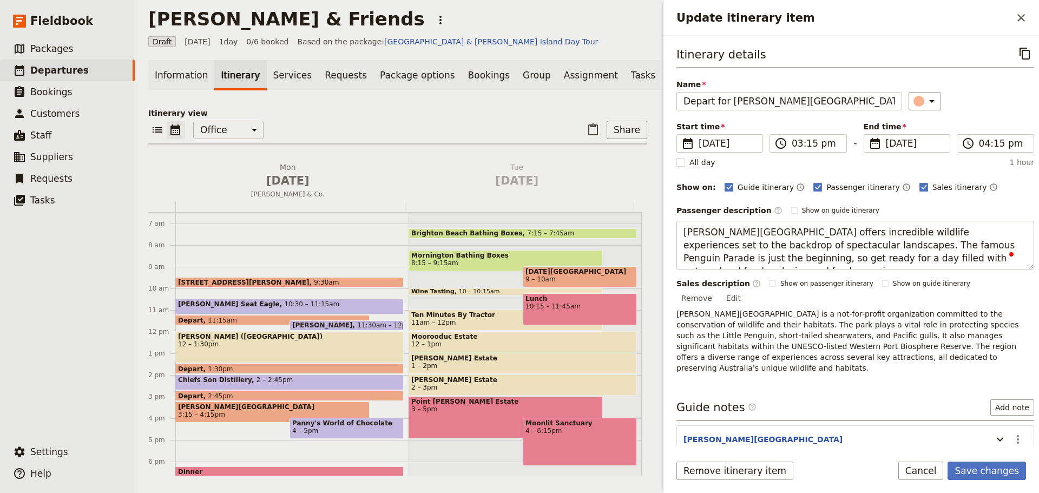
click at [987, 416] on div "Itinerary details ​ Name Depart for Phillip Island ​ Start time ​ 25 Aug 2025 2…" at bounding box center [856, 244] width 358 height 400
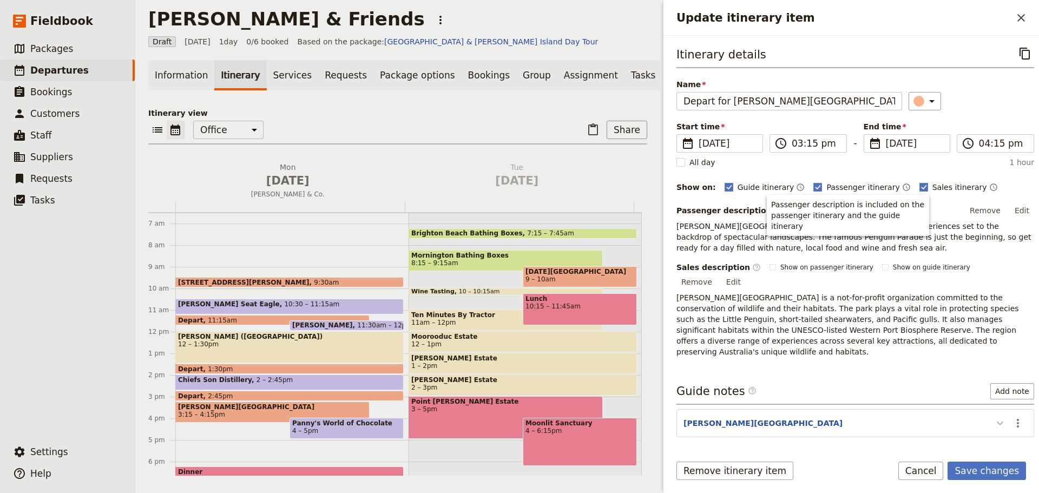
click at [994, 417] on icon "Update itinerary item" at bounding box center [1000, 423] width 13 height 13
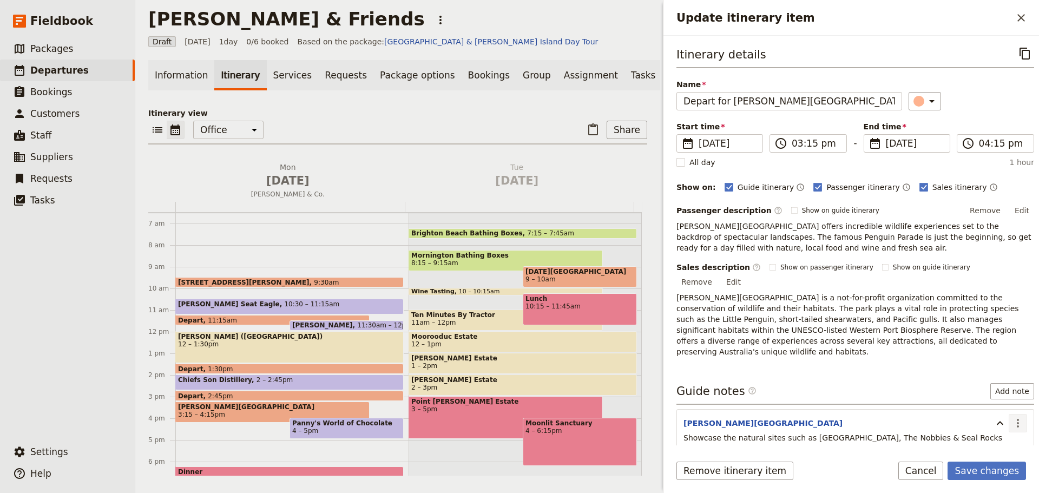
click at [1017, 419] on icon "Actions" at bounding box center [1018, 423] width 2 height 9
click at [999, 422] on span "Edit note" at bounding box center [987, 423] width 50 height 11
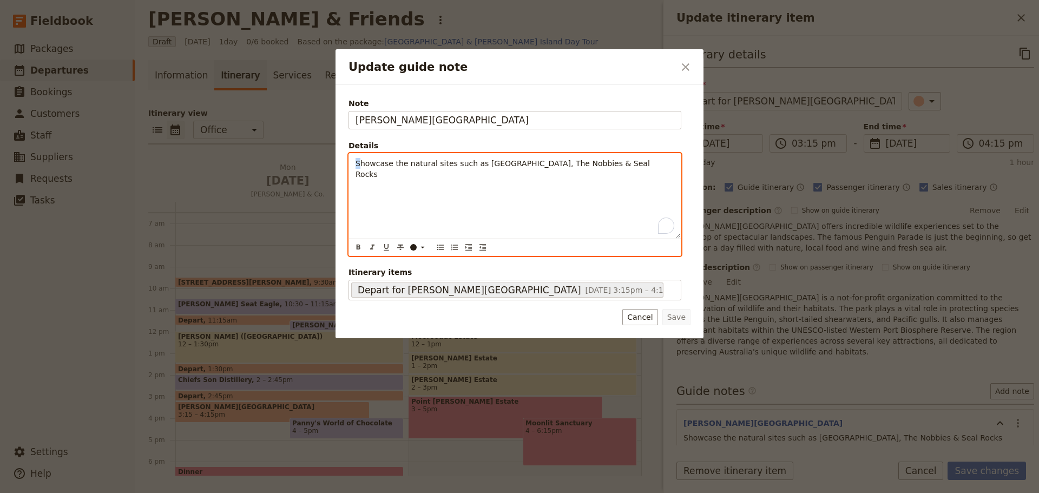
click at [357, 166] on span "Showcase the natural sites such as [GEOGRAPHIC_DATA], The Nobbies & Seal Rocks" at bounding box center [504, 168] width 297 height 19
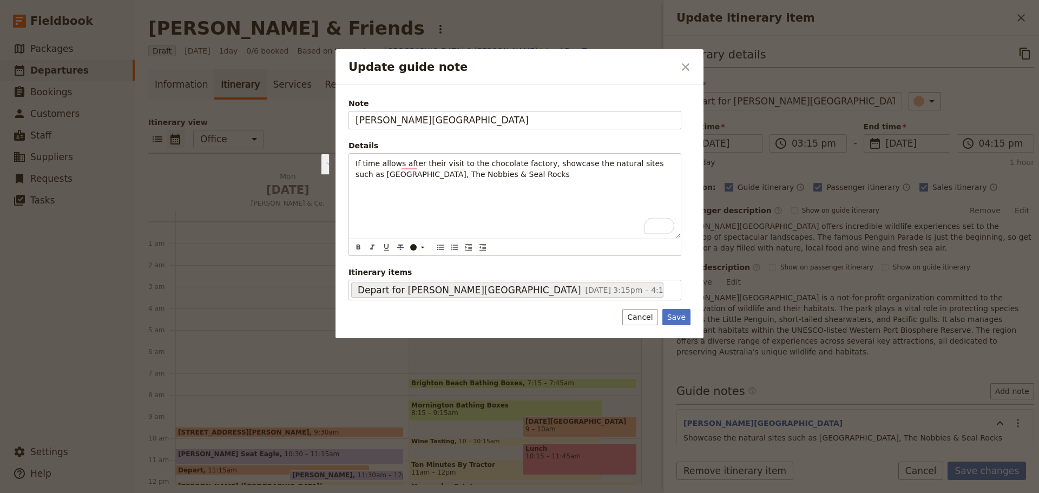
click at [649, 153] on fieldset "Details If time allows after their visit to the chocolate factory, showcase the…" at bounding box center [515, 198] width 333 height 116
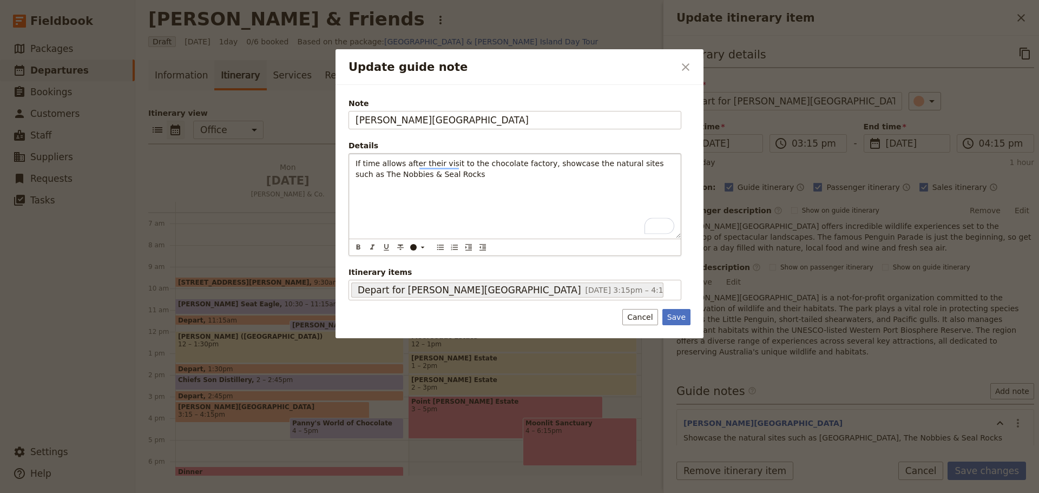
click at [450, 179] on p "If time allows after their visit to the chocolate factory, showcase the natural…" at bounding box center [515, 169] width 319 height 22
drag, startPoint x: 673, startPoint y: 315, endPoint x: 883, endPoint y: 409, distance: 230.4
click at [673, 315] on button "Save" at bounding box center [677, 317] width 28 height 16
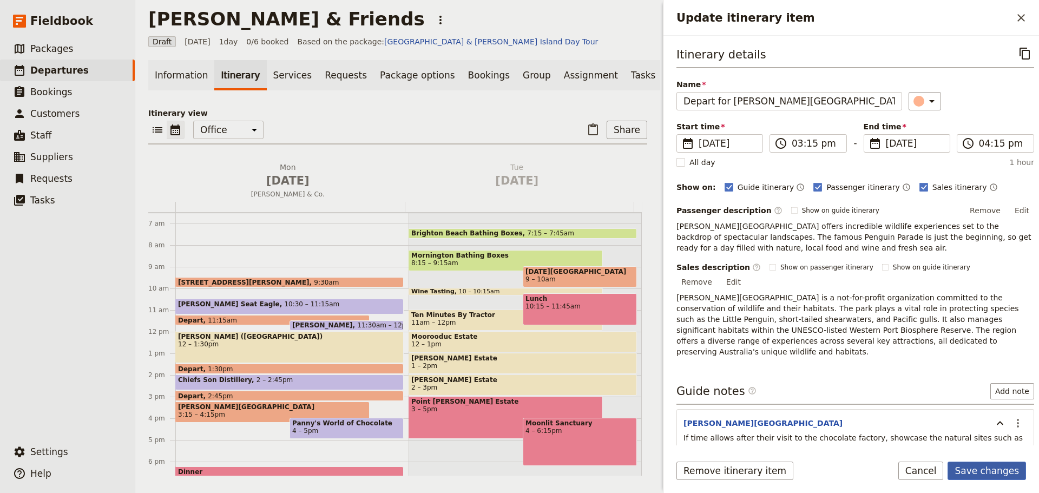
click at [981, 466] on button "Save changes" at bounding box center [987, 471] width 78 height 18
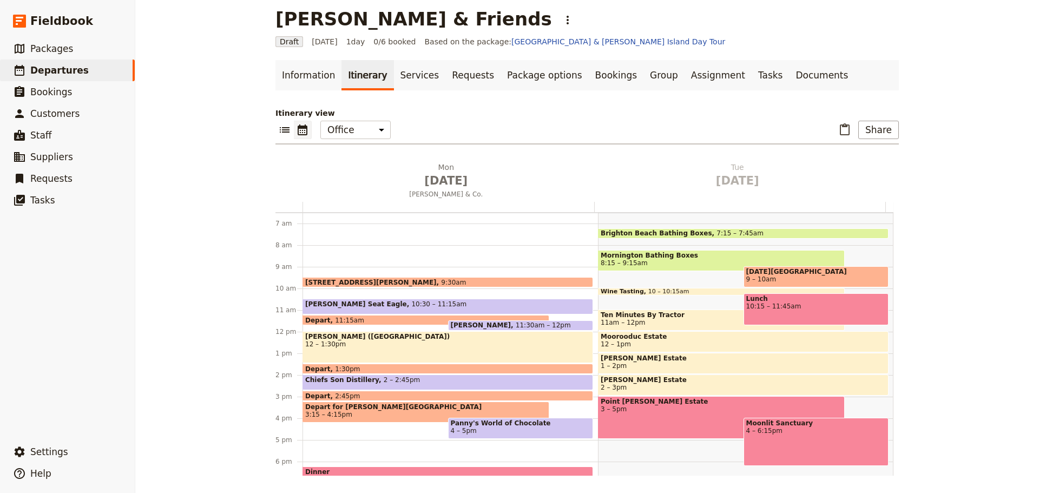
scroll to position [195, 0]
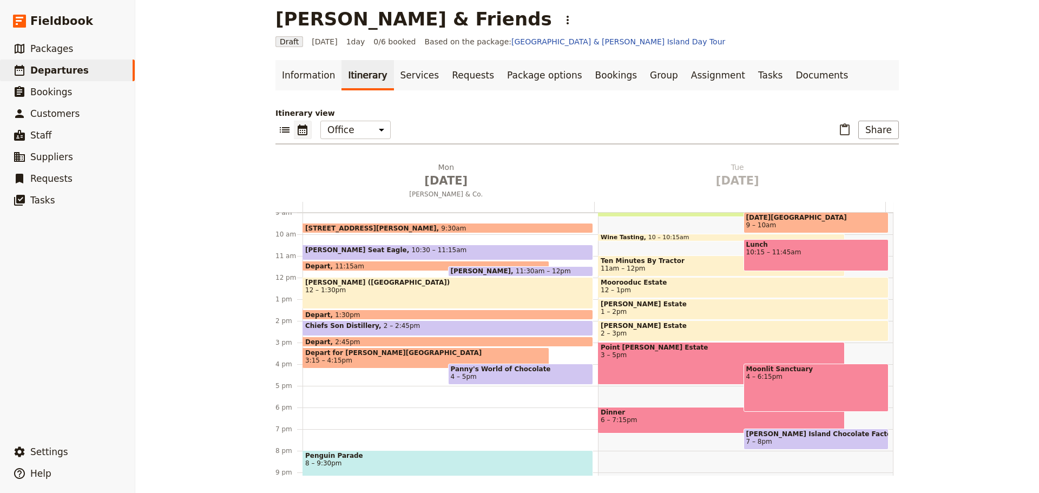
click at [791, 434] on span "[PERSON_NAME] Island Chocolate Factory" at bounding box center [816, 434] width 140 height 8
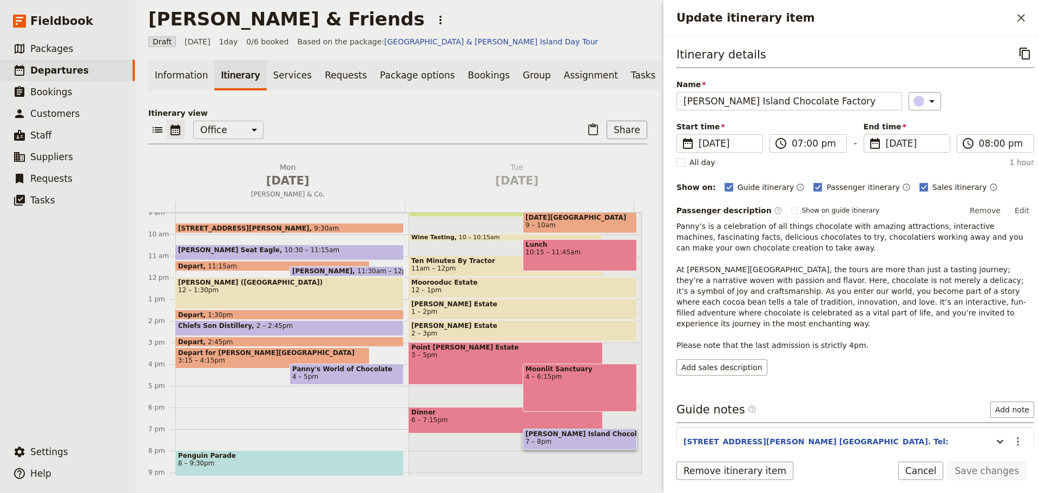
click at [359, 379] on span "4 – 5pm" at bounding box center [346, 377] width 109 height 8
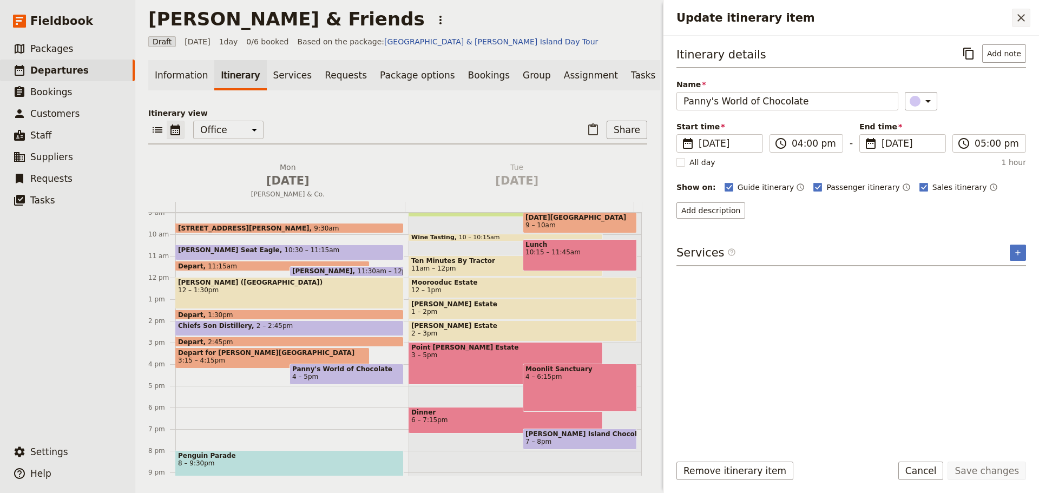
click at [1023, 21] on icon "Close drawer" at bounding box center [1021, 17] width 13 height 13
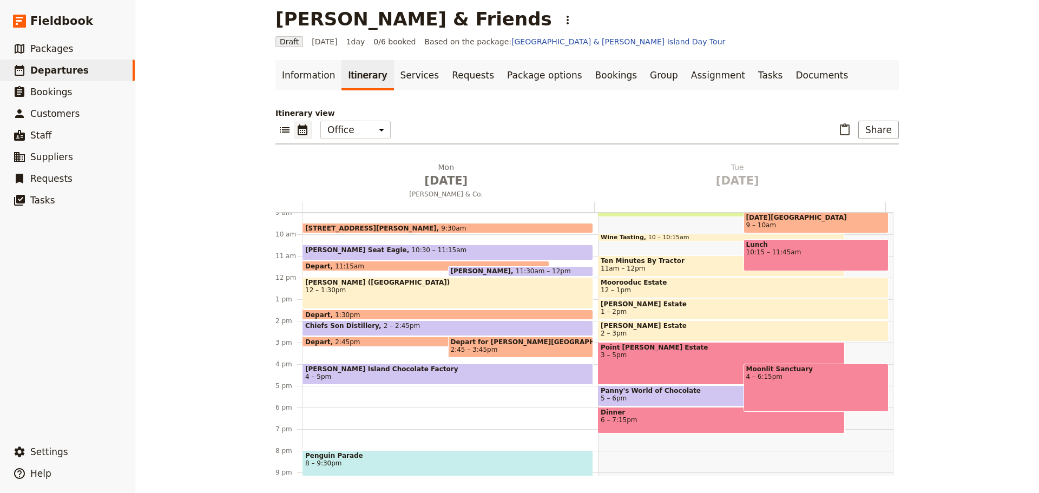
click at [384, 337] on div "Depart 2:45pm" at bounding box center [426, 342] width 247 height 10
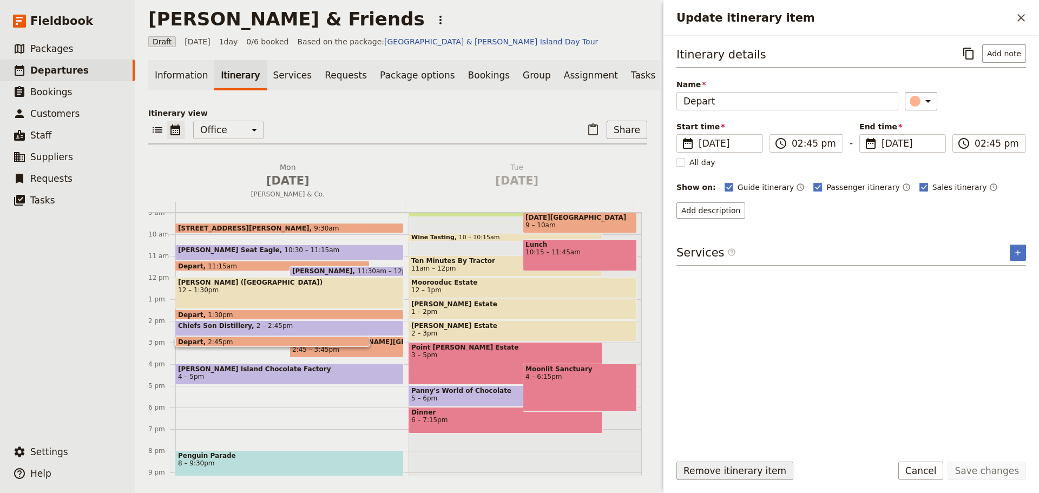
click at [752, 470] on button "Remove itinerary item" at bounding box center [735, 471] width 117 height 18
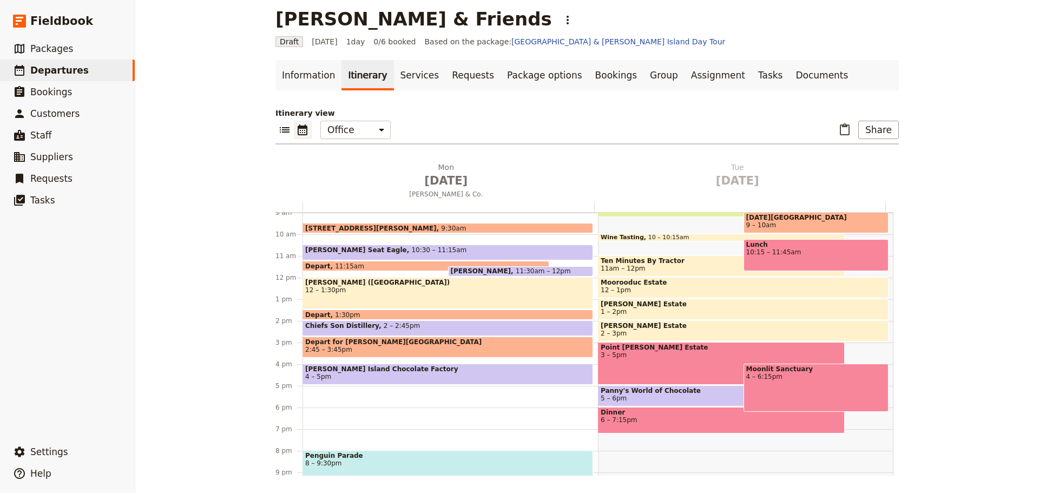
click at [352, 346] on span "Depart for [PERSON_NAME][GEOGRAPHIC_DATA]" at bounding box center [447, 342] width 285 height 8
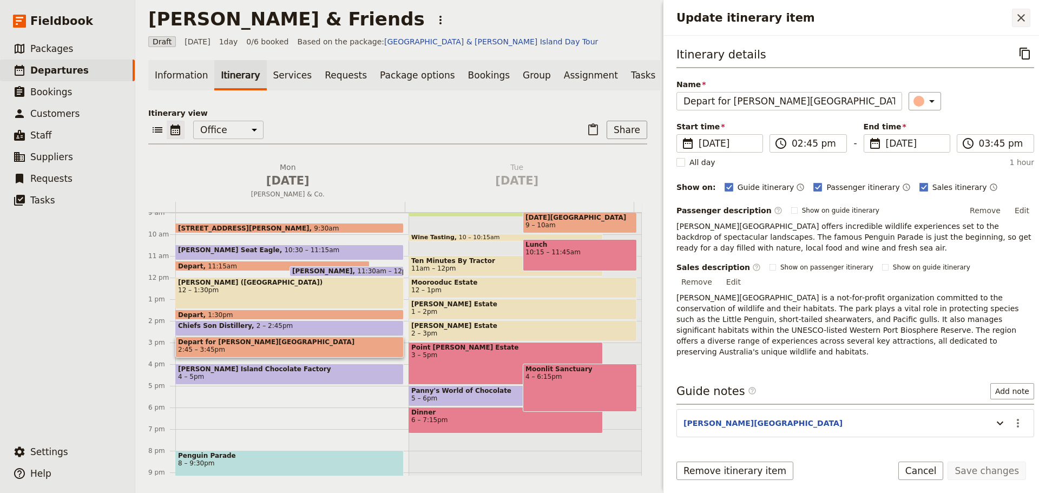
click at [1019, 20] on icon "Close drawer" at bounding box center [1022, 18] width 8 height 8
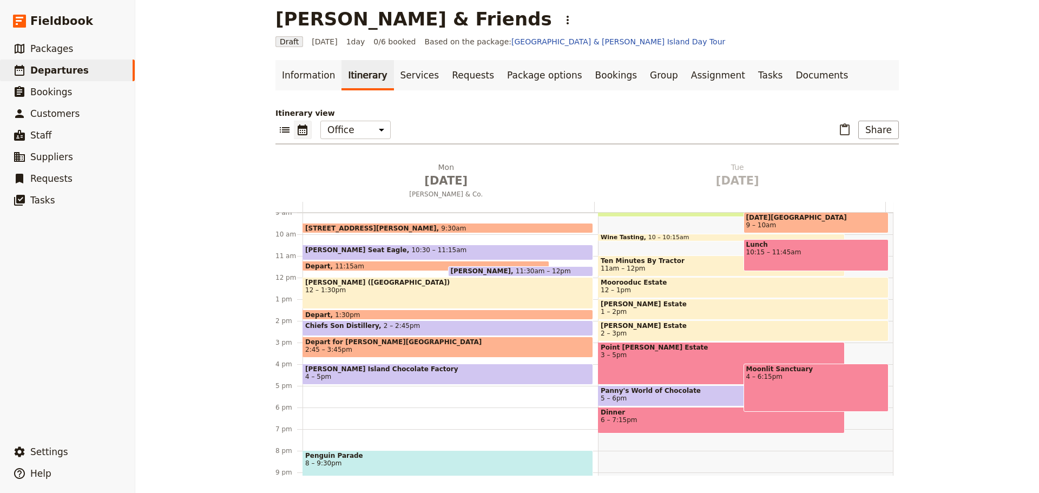
scroll to position [0, 0]
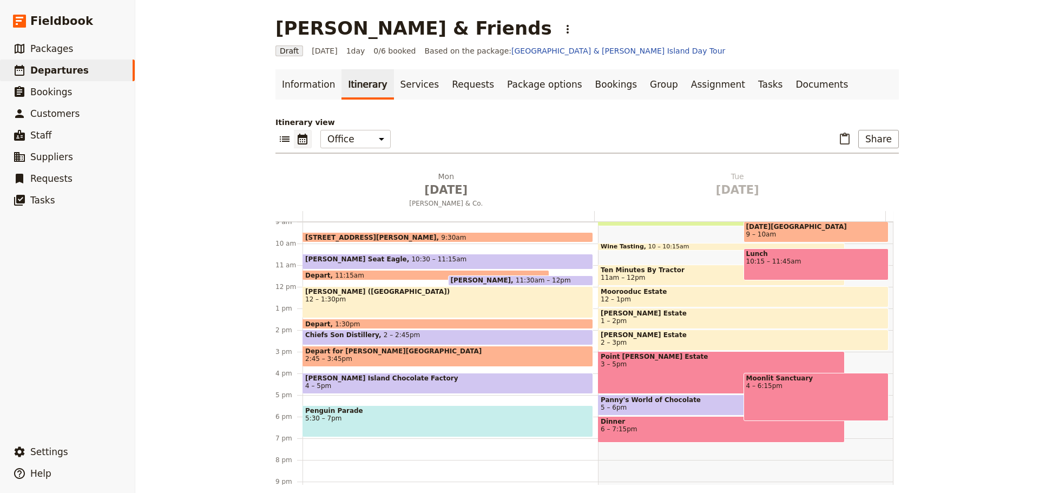
click at [403, 416] on span "5:30 – 7pm" at bounding box center [447, 419] width 285 height 8
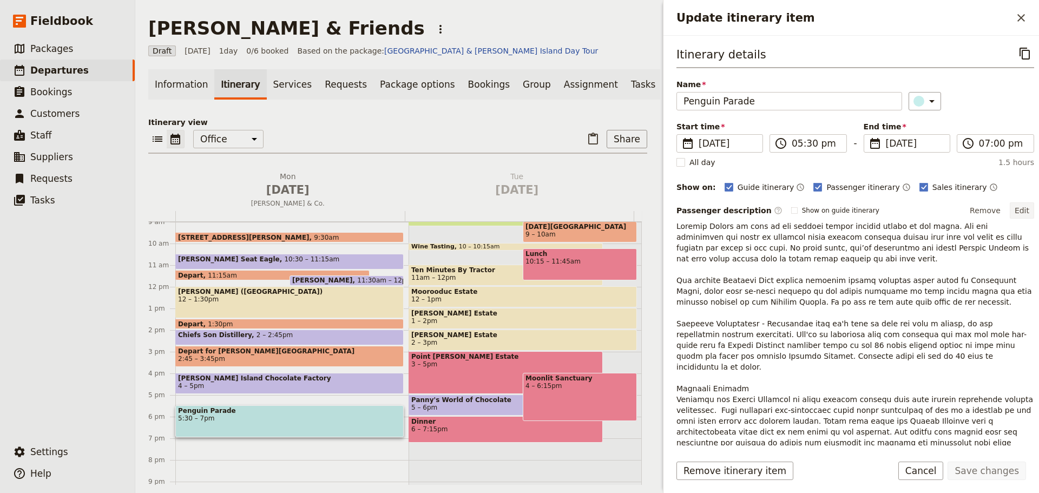
click at [1023, 211] on button "Edit" at bounding box center [1022, 210] width 24 height 16
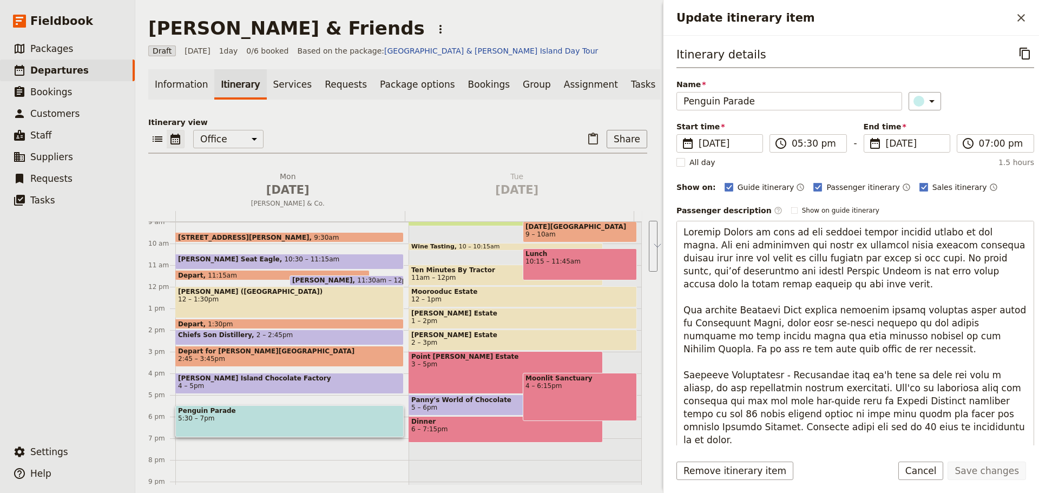
drag, startPoint x: 794, startPoint y: 346, endPoint x: 623, endPoint y: 309, distance: 174.6
click at [623, 309] on div "[PERSON_NAME] & Friends ​ Draft [DATE] 1 day 0/6 booked Based on the package: […" at bounding box center [587, 246] width 904 height 493
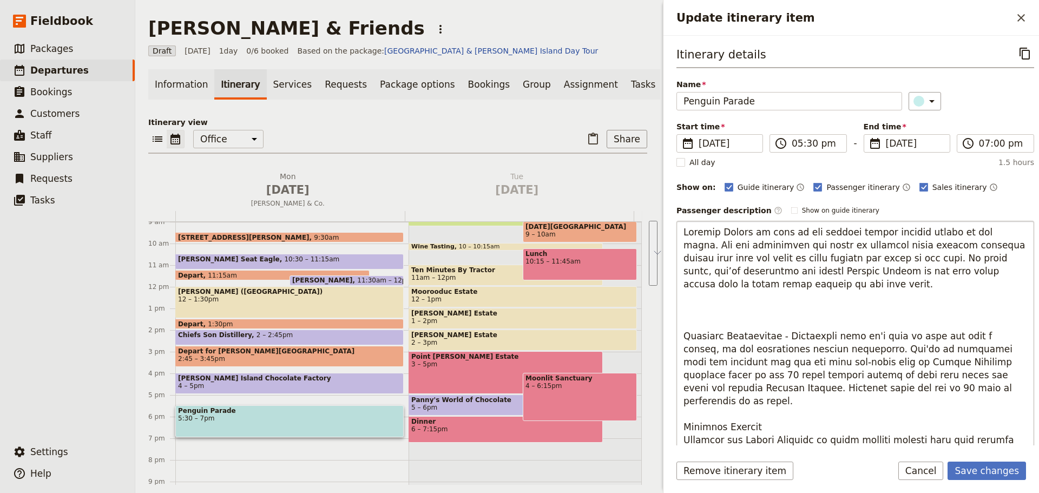
drag, startPoint x: 972, startPoint y: 391, endPoint x: 697, endPoint y: 297, distance: 290.8
click at [697, 297] on textarea "To enrich screen reader interactions, please activate Accessibility in Grammarl…" at bounding box center [856, 394] width 358 height 346
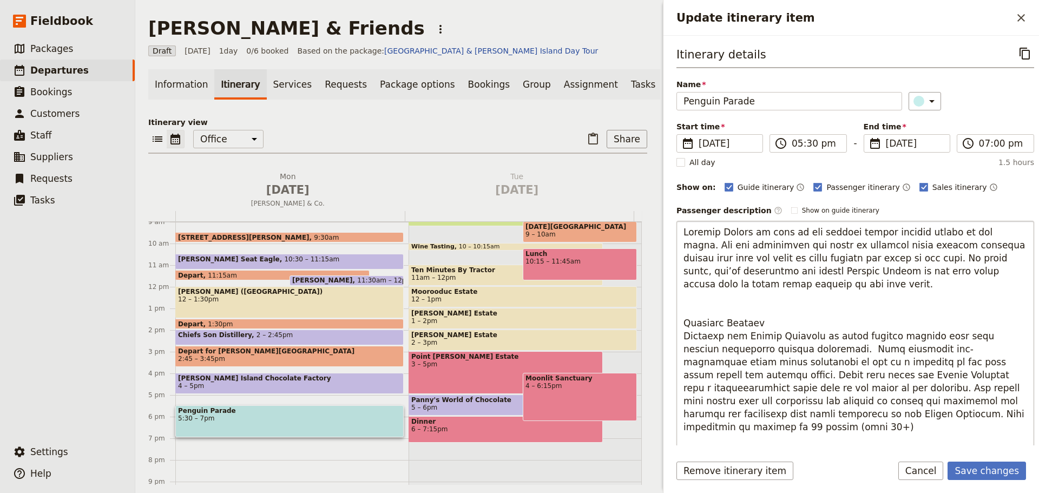
click at [716, 311] on textarea "To enrich screen reader interactions, please activate Accessibility in Grammarl…" at bounding box center [856, 382] width 358 height 322
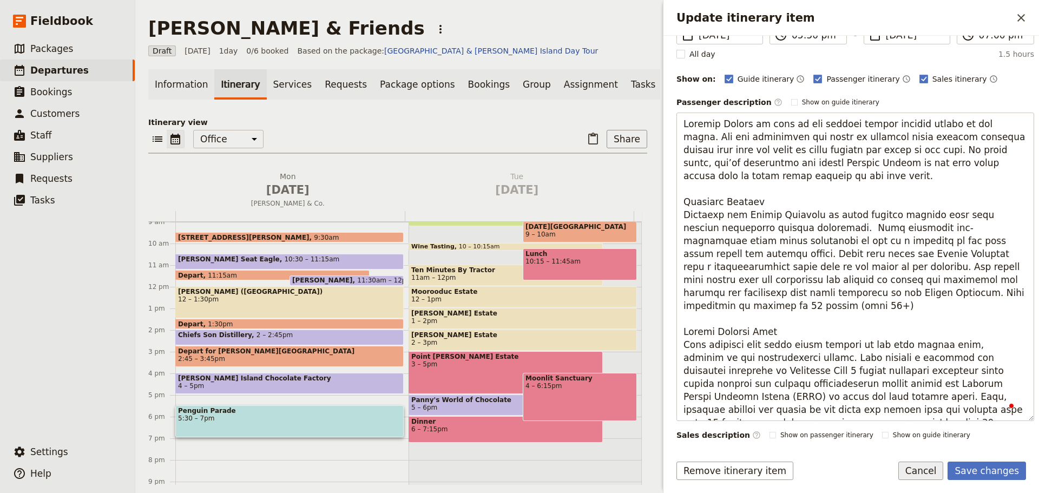
scroll to position [323, 0]
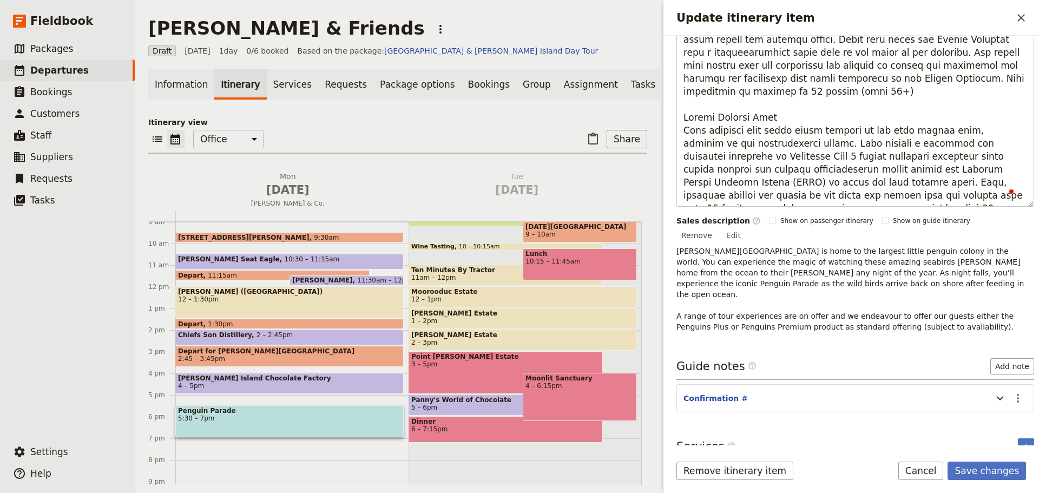
drag, startPoint x: 685, startPoint y: 316, endPoint x: 952, endPoint y: 453, distance: 300.2
click at [952, 456] on form "Itinerary details ​ Name Penguin Parade ​ Start time ​ [DATE] [DATE] [DATE] 17:…" at bounding box center [852, 264] width 376 height 457
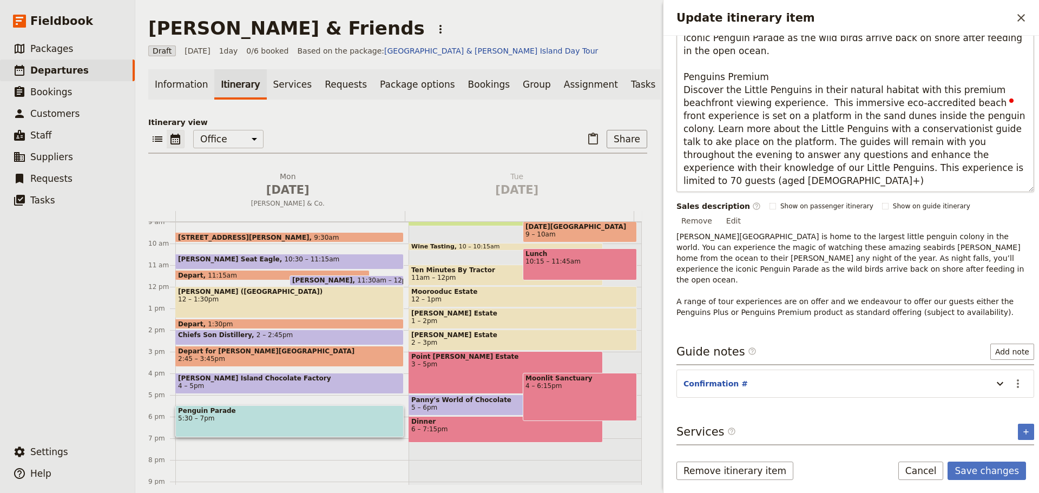
scroll to position [0, 0]
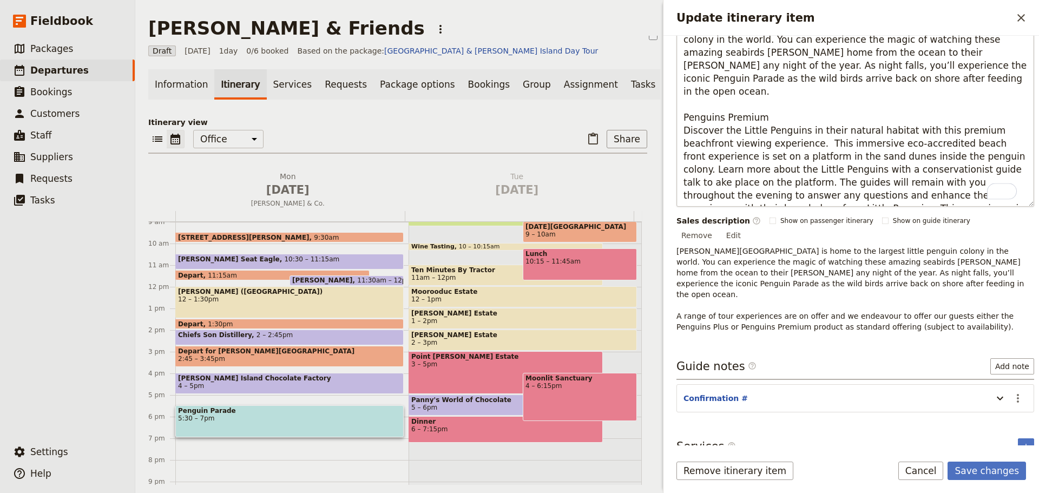
drag, startPoint x: 960, startPoint y: 200, endPoint x: 960, endPoint y: 184, distance: 16.2
click at [960, 184] on textarea "[PERSON_NAME][GEOGRAPHIC_DATA] is home to the largest little penguin colony in …" at bounding box center [856, 111] width 358 height 192
type textarea "[PERSON_NAME][GEOGRAPHIC_DATA] is home to the largest little penguin colony in …"
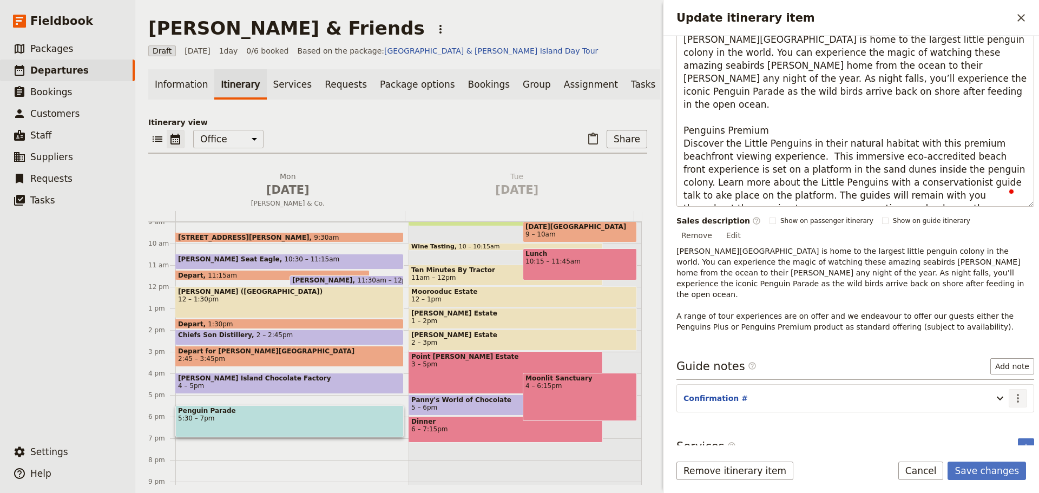
click at [1009, 389] on button "​" at bounding box center [1018, 398] width 18 height 18
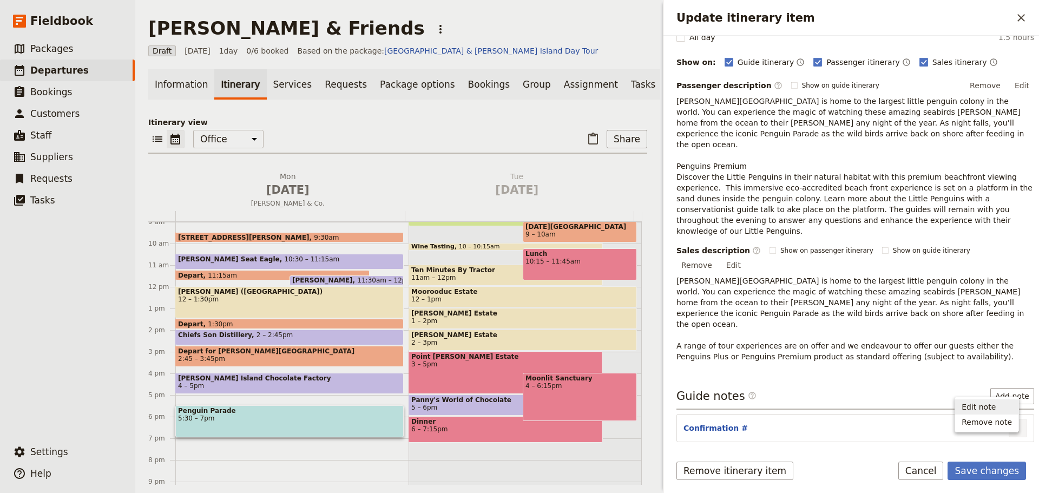
click at [989, 408] on span "Edit note" at bounding box center [979, 407] width 34 height 11
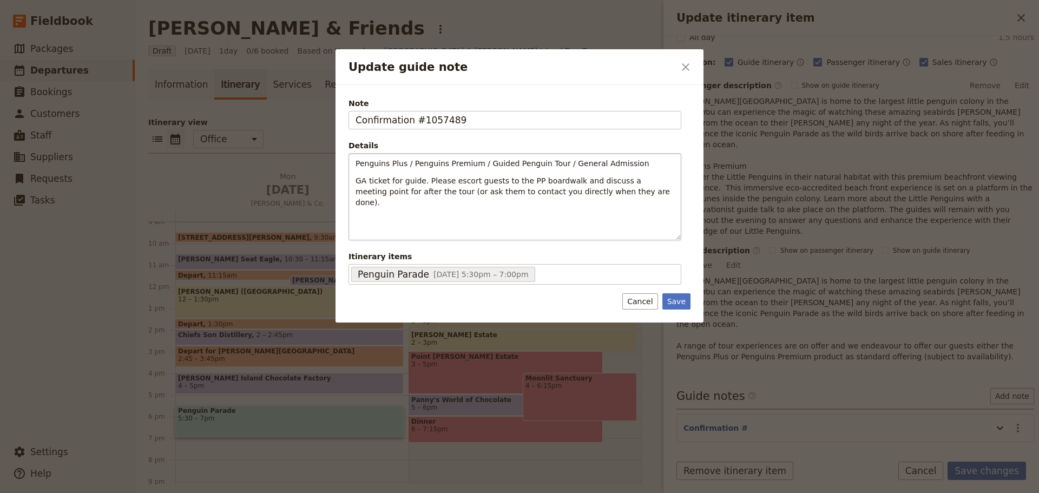
type input "Confirmation #1057489"
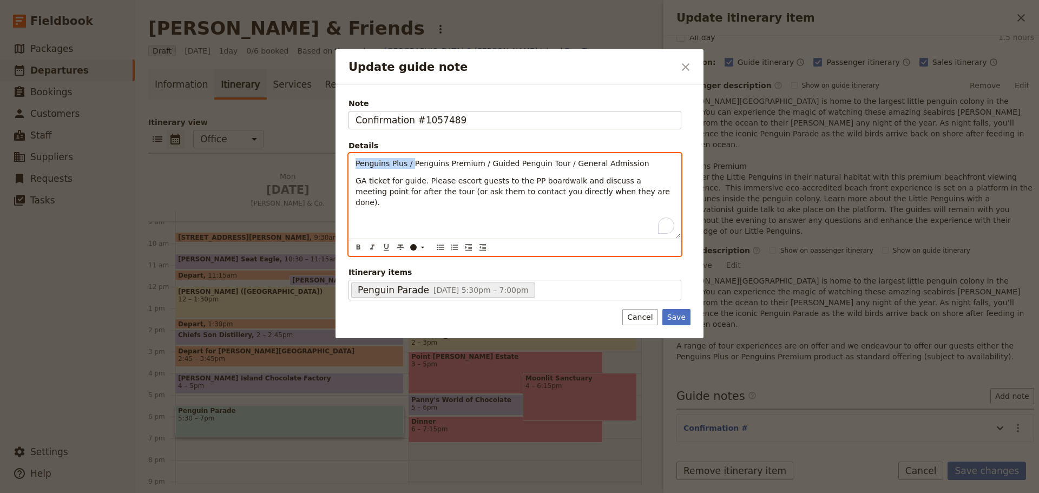
drag, startPoint x: 410, startPoint y: 164, endPoint x: 269, endPoint y: 172, distance: 141.5
click at [269, 493] on div "Update guide note ​ Note Confirmation #1057489 Details Penguins Plus / Penguins…" at bounding box center [519, 493] width 1039 height 0
drag, startPoint x: 419, startPoint y: 167, endPoint x: 625, endPoint y: 150, distance: 206.9
click at [625, 150] on fieldset "Details Penguins Premium / Guided Penguin Tour / General Admission GA ticket fo…" at bounding box center [515, 198] width 333 height 116
drag, startPoint x: 423, startPoint y: 180, endPoint x: 309, endPoint y: 182, distance: 113.7
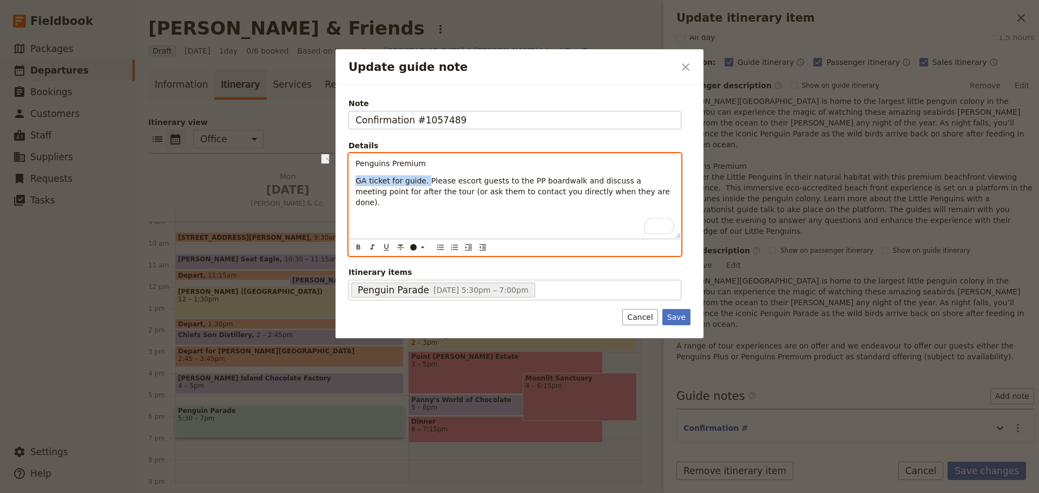
click at [309, 493] on div "Update guide note ​ Note Confirmation #1057489 Details Penguins Premium GA tick…" at bounding box center [519, 493] width 1039 height 0
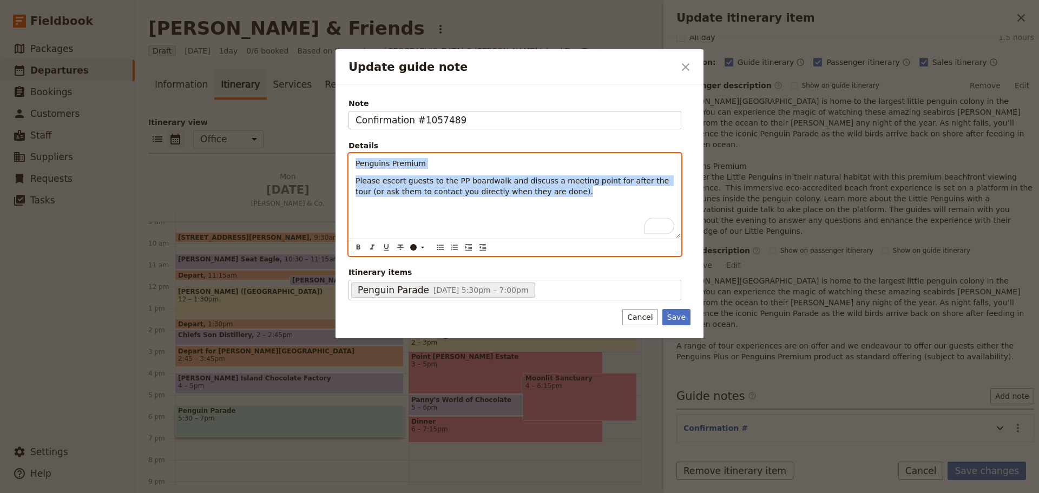
drag, startPoint x: 509, startPoint y: 192, endPoint x: 348, endPoint y: 165, distance: 163.6
click at [348, 165] on div "Note Confirmation #1057489 Details Penguins Premium Please escort guests to the…" at bounding box center [519, 199] width 342 height 205
click at [440, 248] on icon "Bulleted list" at bounding box center [440, 247] width 9 height 9
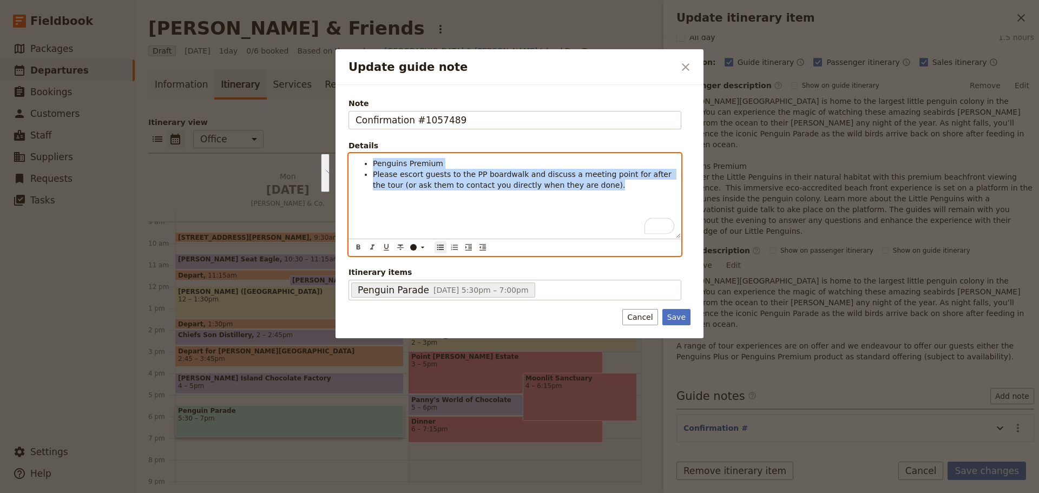
click at [425, 186] on span "Please escort guests to the PP boardwalk and discuss a meeting point for after …" at bounding box center [523, 179] width 301 height 19
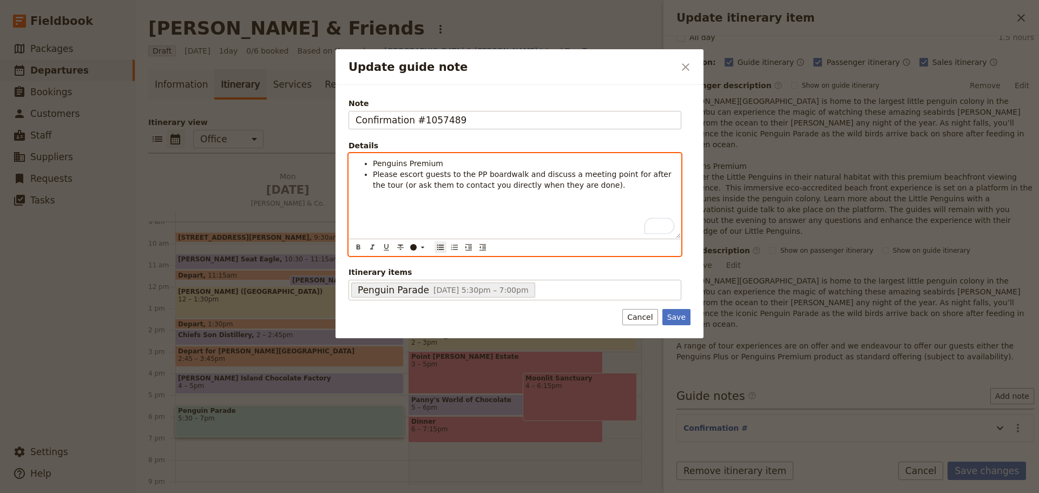
click at [443, 167] on li "Penguins Premium" at bounding box center [524, 163] width 302 height 11
click at [584, 186] on li "Please escort guests to the PP boardwalk and discuss a meeting point for after …" at bounding box center [524, 180] width 302 height 22
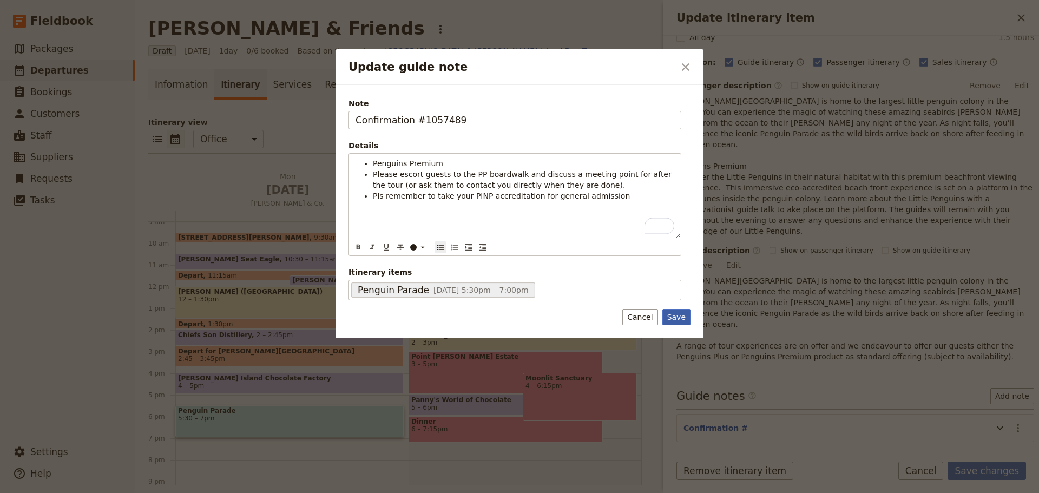
click at [674, 312] on button "Save" at bounding box center [677, 317] width 28 height 16
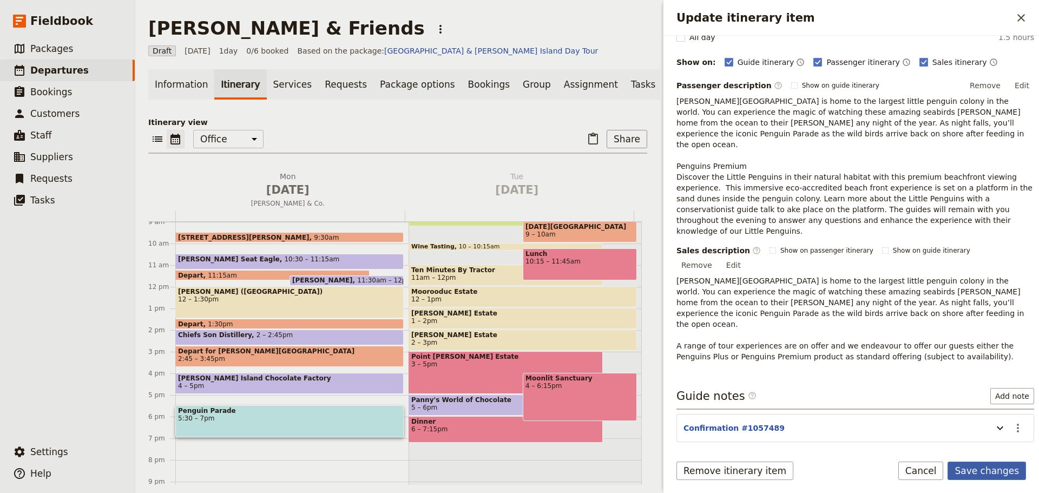
click at [999, 475] on button "Save changes" at bounding box center [987, 471] width 78 height 18
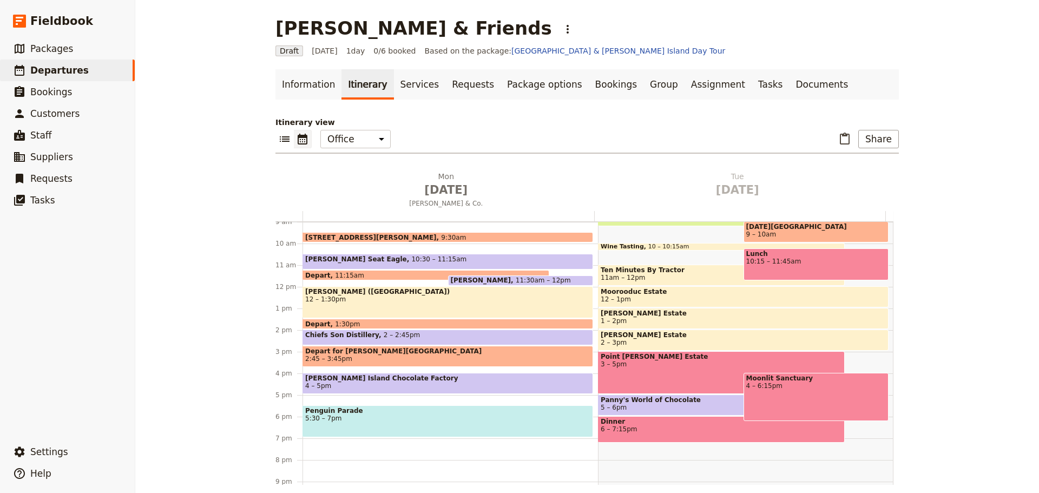
click at [319, 441] on div "[GEOGRAPHIC_DATA][PERSON_NAME] 9:30am [PERSON_NAME] Seat Eagle 10:30 – 11:15am …" at bounding box center [451, 287] width 296 height 520
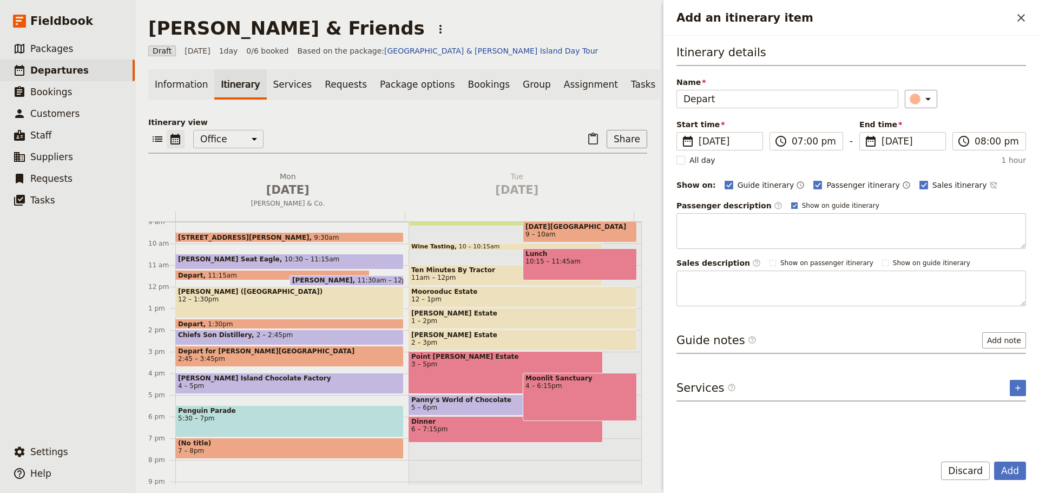
type input "Depart"
click at [791, 206] on rect "Add an itinerary item" at bounding box center [794, 205] width 6 height 6
click at [791, 201] on input "Show on guide itinerary" at bounding box center [791, 201] width 1 height 1
checkbox input "false"
click at [965, 187] on div "Guide itinerary ​ Passenger itinerary ​ Sales itinerary ​" at bounding box center [876, 185] width 302 height 13
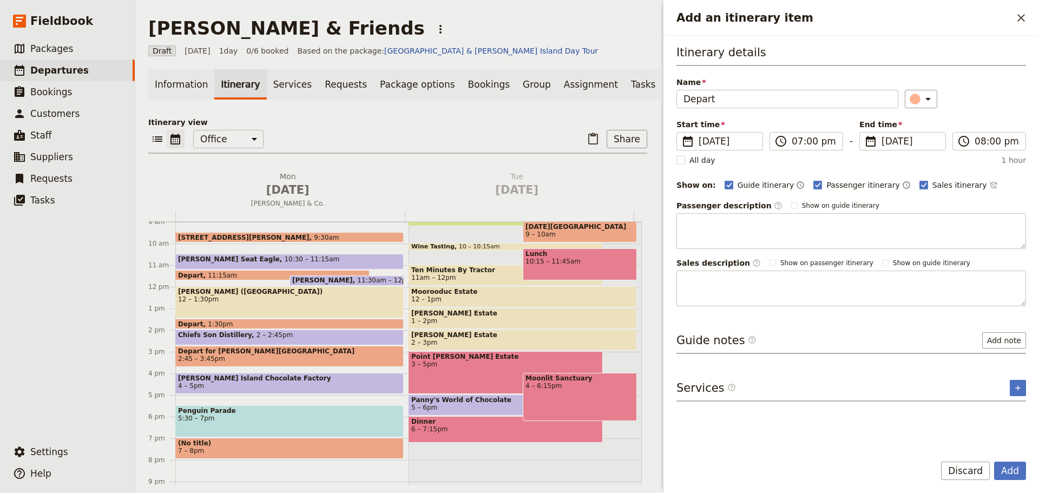
drag, startPoint x: 961, startPoint y: 187, endPoint x: 958, endPoint y: 195, distance: 8.7
click at [989, 187] on icon "Time not shown on sales itinerary" at bounding box center [993, 185] width 9 height 9
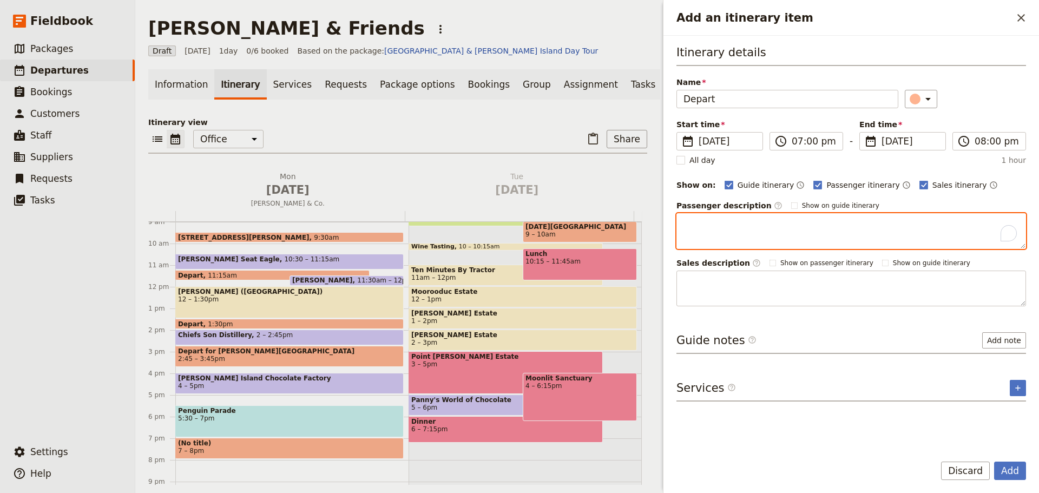
click at [899, 239] on textarea "To enrich screen reader interactions, please activate Accessibility in Grammarl…" at bounding box center [852, 231] width 350 height 36
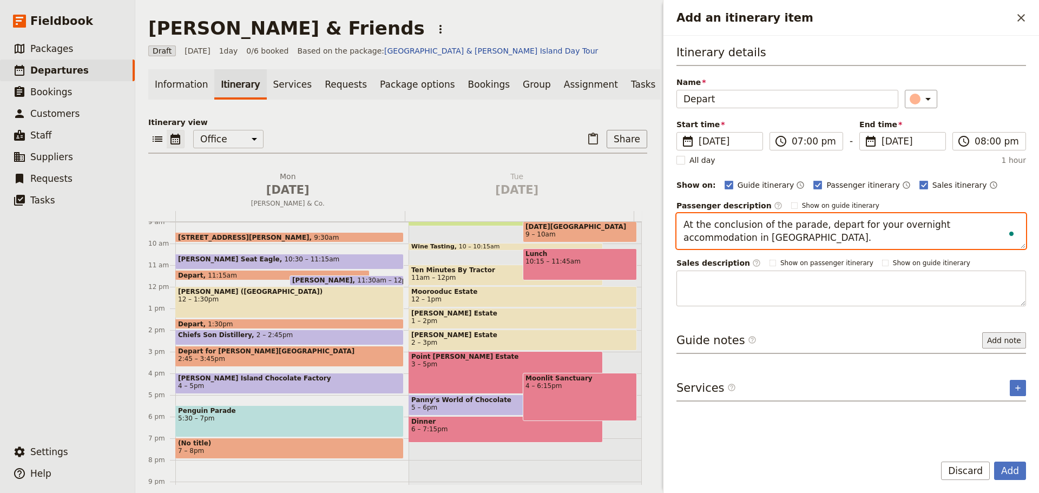
type textarea "At the conclusion of the parade, depart for your overnight accommodation in [GE…"
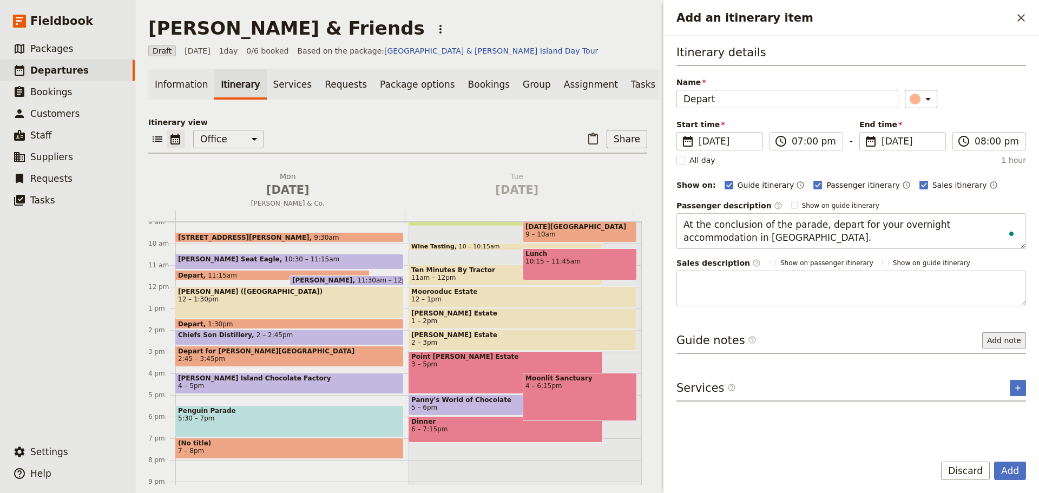
click at [1010, 337] on button "Add note" at bounding box center [1004, 340] width 44 height 16
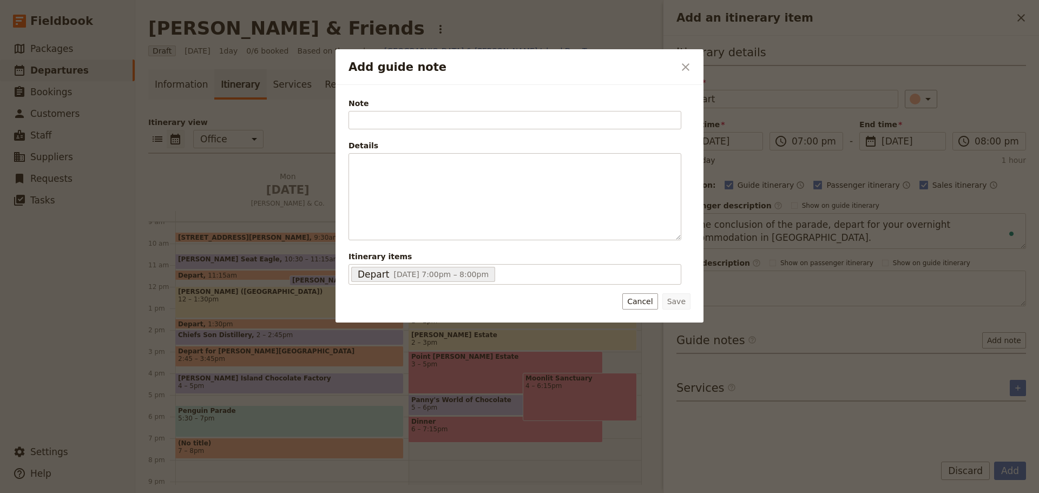
type input "C"
type input "Clients to be dropped off at [GEOGRAPHIC_DATA]"
click at [678, 301] on button "Save" at bounding box center [677, 301] width 28 height 16
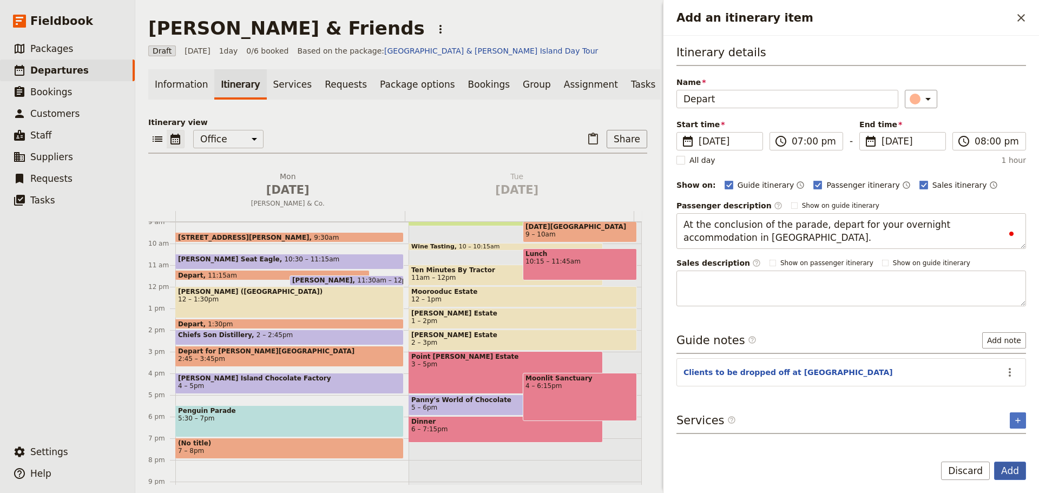
click at [1002, 462] on button "Add" at bounding box center [1010, 471] width 32 height 18
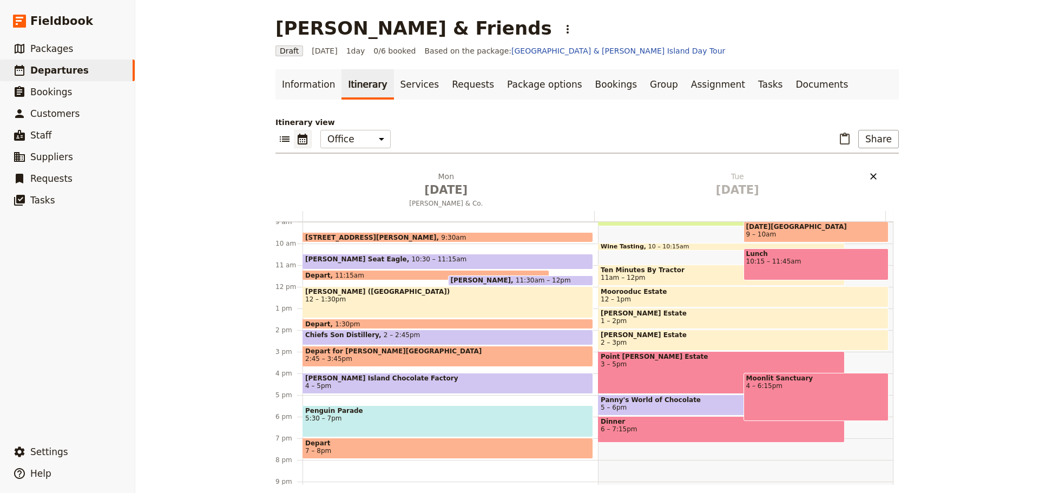
click at [872, 174] on icon "Delete Tue Aug 26" at bounding box center [873, 176] width 6 height 6
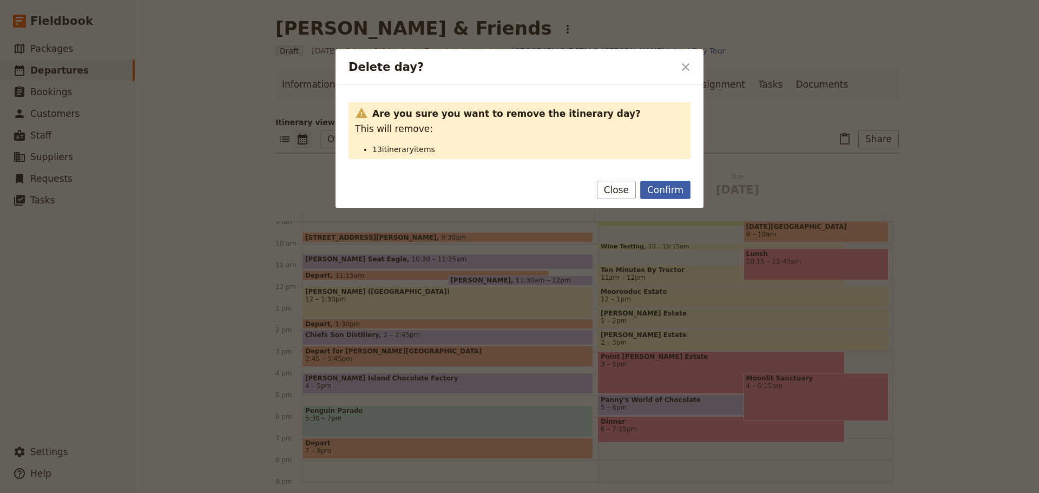
click at [664, 190] on button "Confirm" at bounding box center [665, 190] width 50 height 18
